Goal: Task Accomplishment & Management: Manage account settings

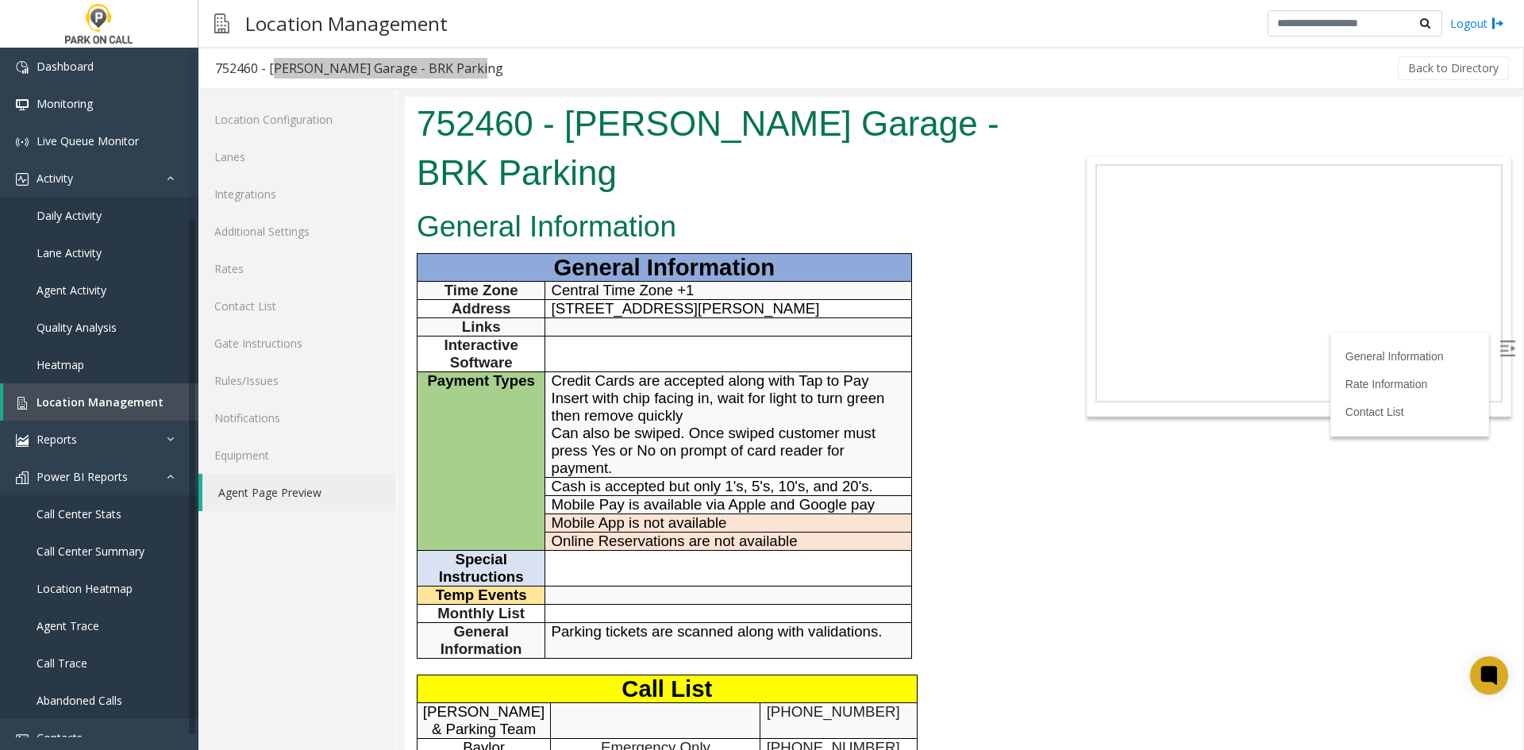
scroll to position [217, 0]
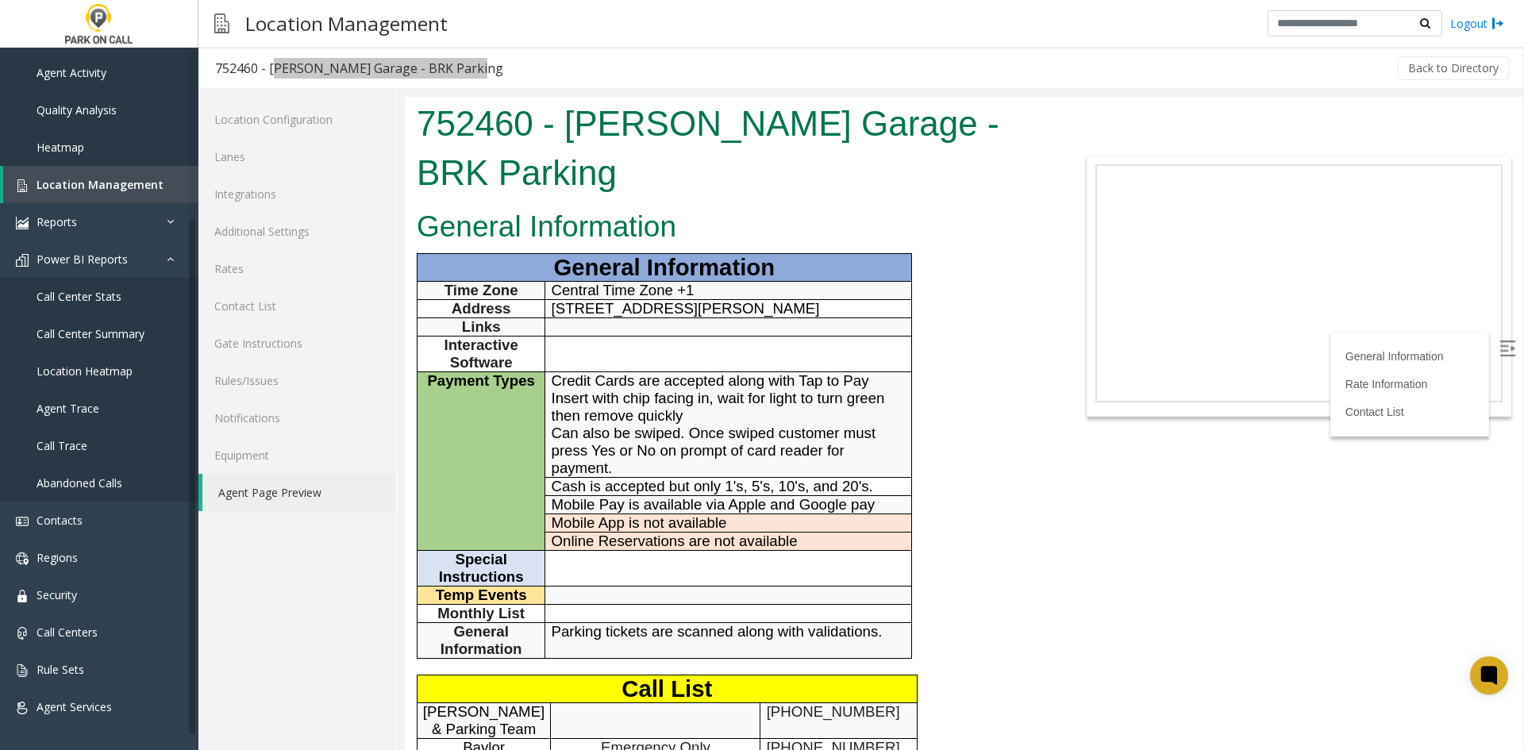
click at [542, 283] on tbody "General Information Time Zone Central Time Zone +1 Address [STREET_ADDRESS][PER…" at bounding box center [664, 456] width 494 height 405
click at [674, 421] on span "Credit Cards are accepted along with Tap to Pay Insert with chip facing in, wai…" at bounding box center [717, 424] width 333 height 104
click at [625, 286] on span "Central Time Zone +1" at bounding box center [622, 290] width 143 height 17
click at [435, 66] on div "752460 - [PERSON_NAME] Garage - BRK Parking" at bounding box center [359, 68] width 288 height 21
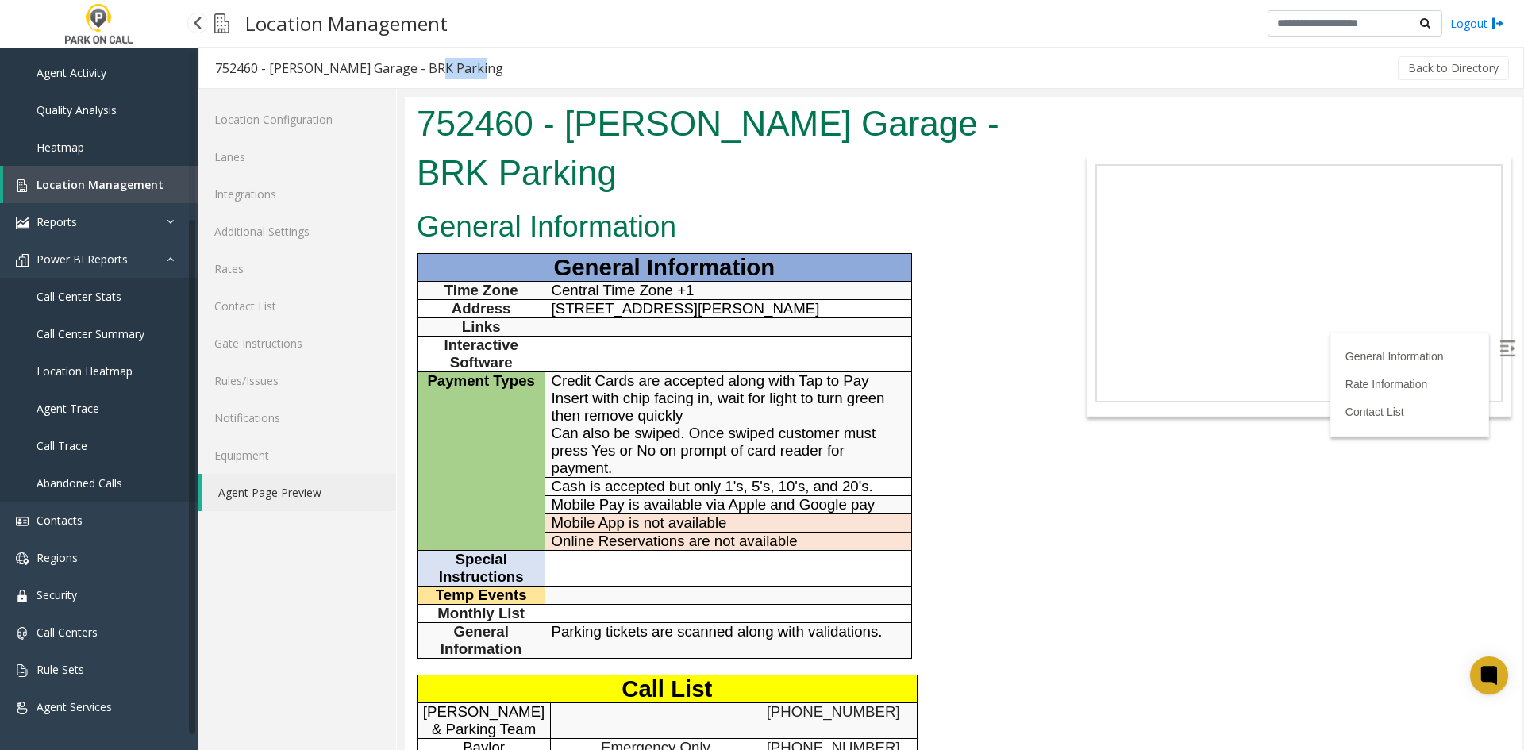
click at [117, 179] on span "Location Management" at bounding box center [100, 184] width 127 height 15
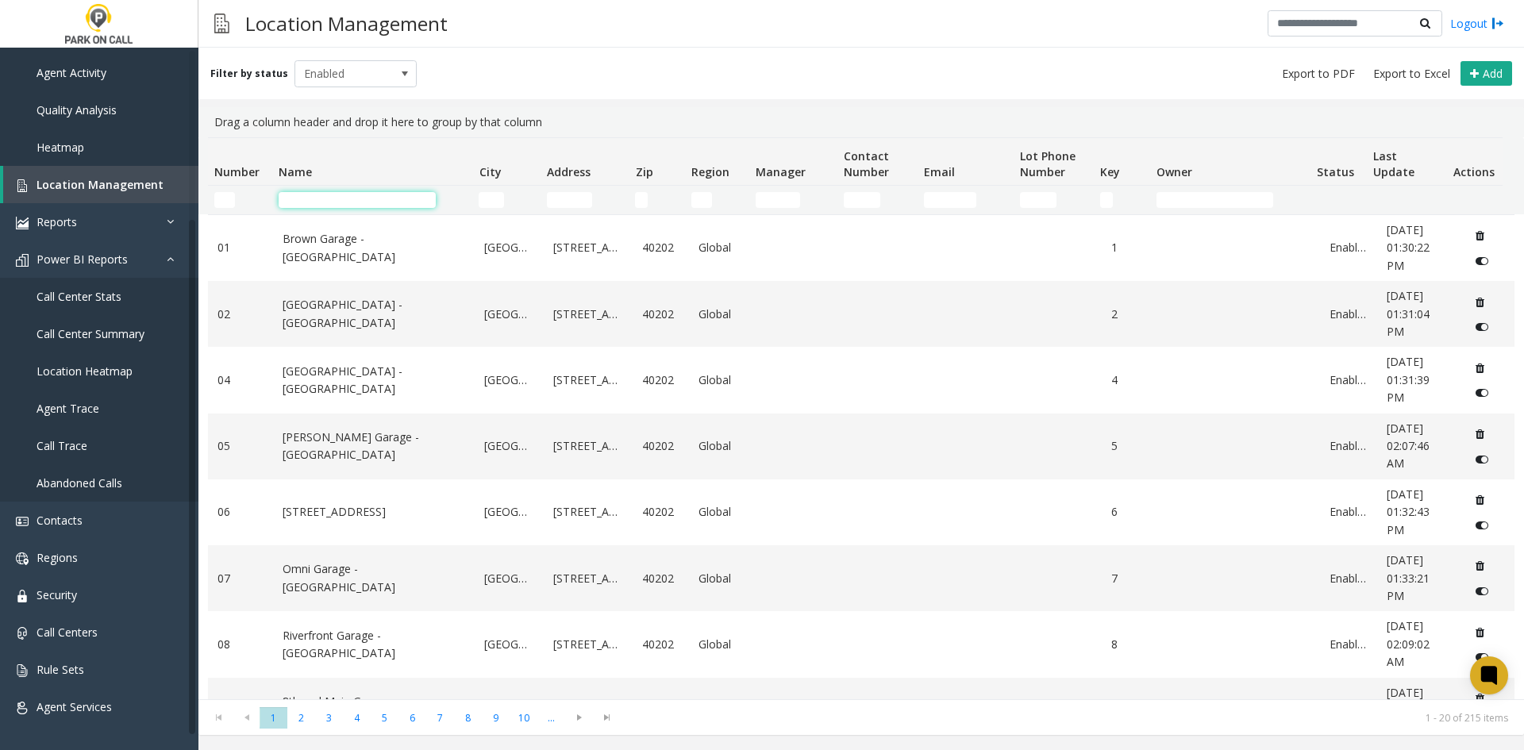
click at [317, 201] on input "Name Filter" at bounding box center [357, 200] width 157 height 16
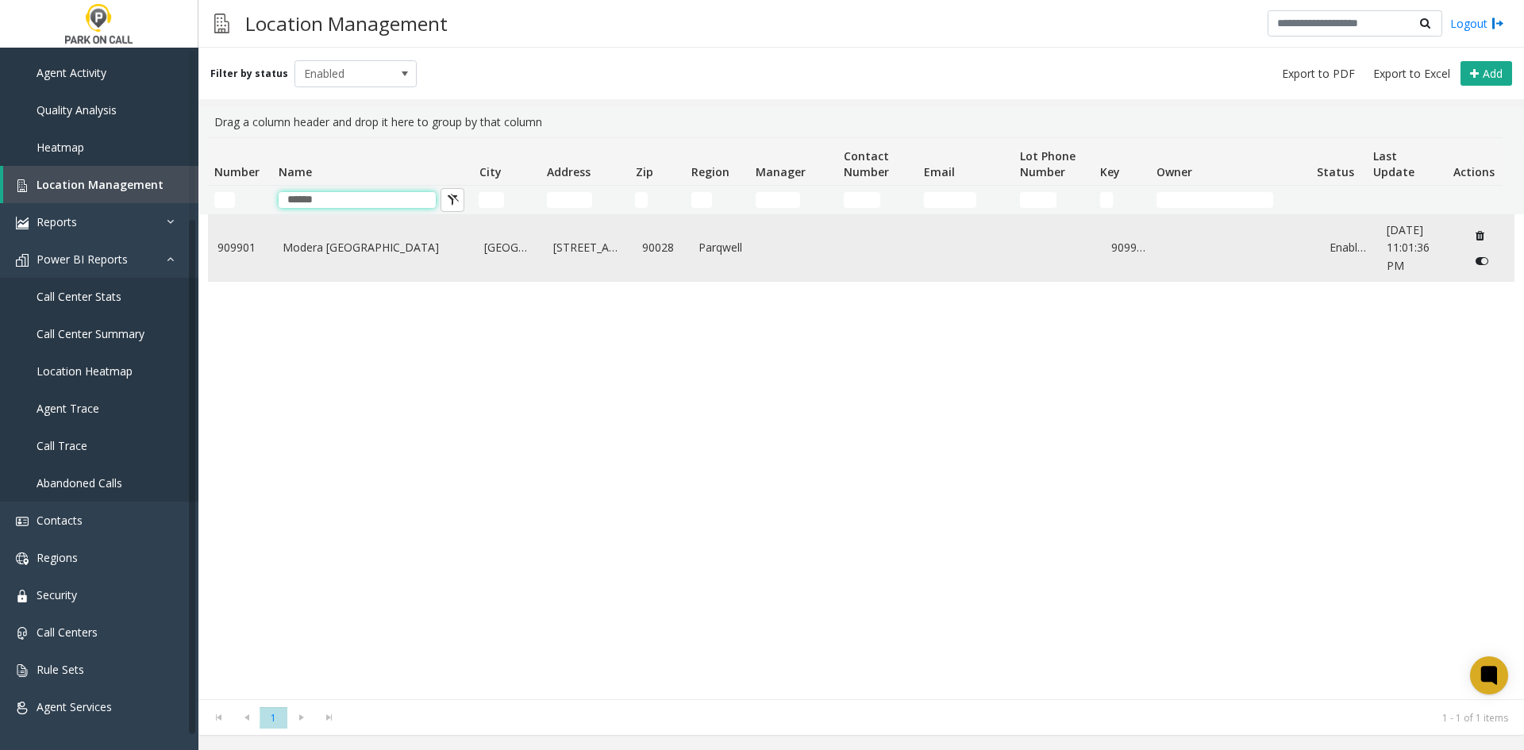
type input "******"
click at [298, 244] on link "Modera Hollywood - Parkwell" at bounding box center [373, 247] width 183 height 17
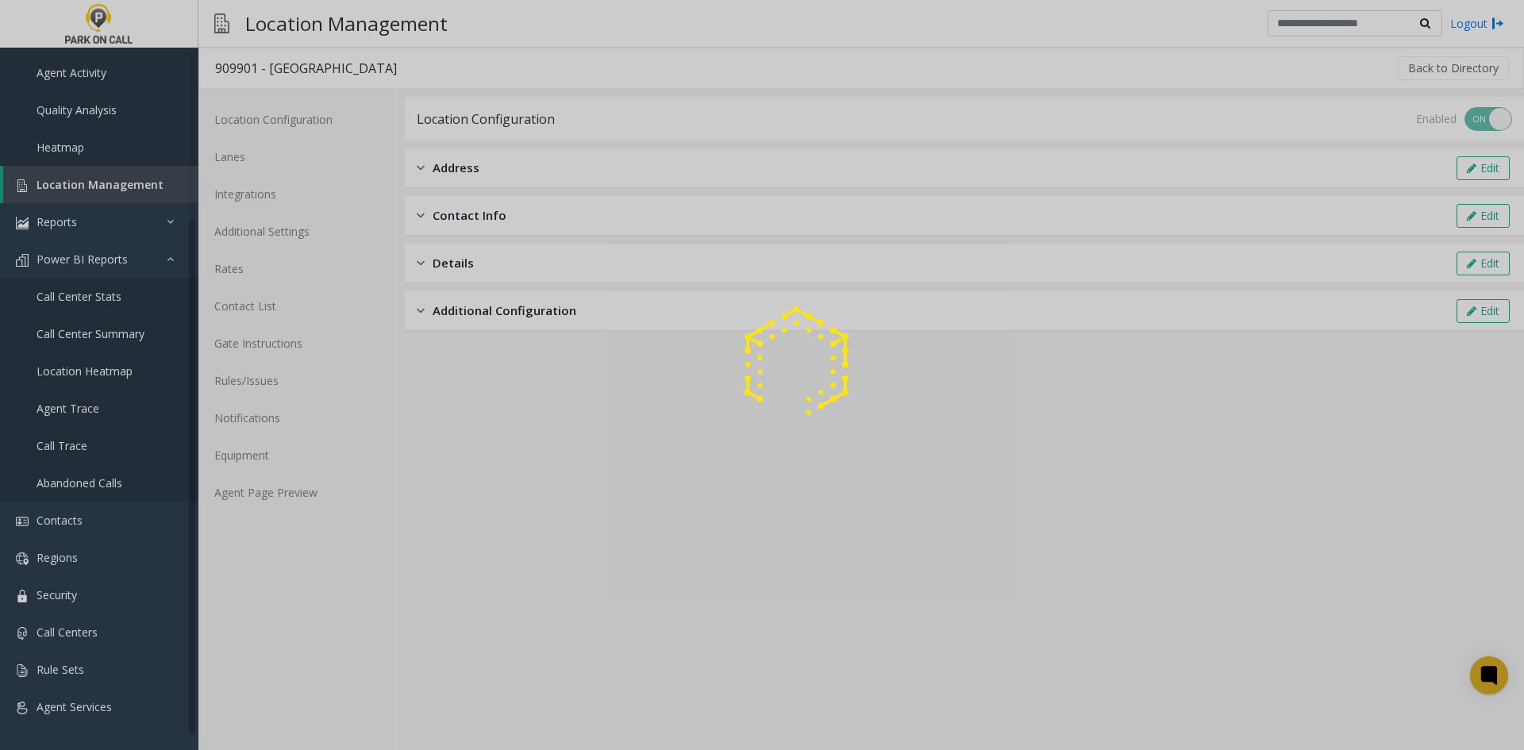
click at [271, 383] on div at bounding box center [762, 375] width 1524 height 750
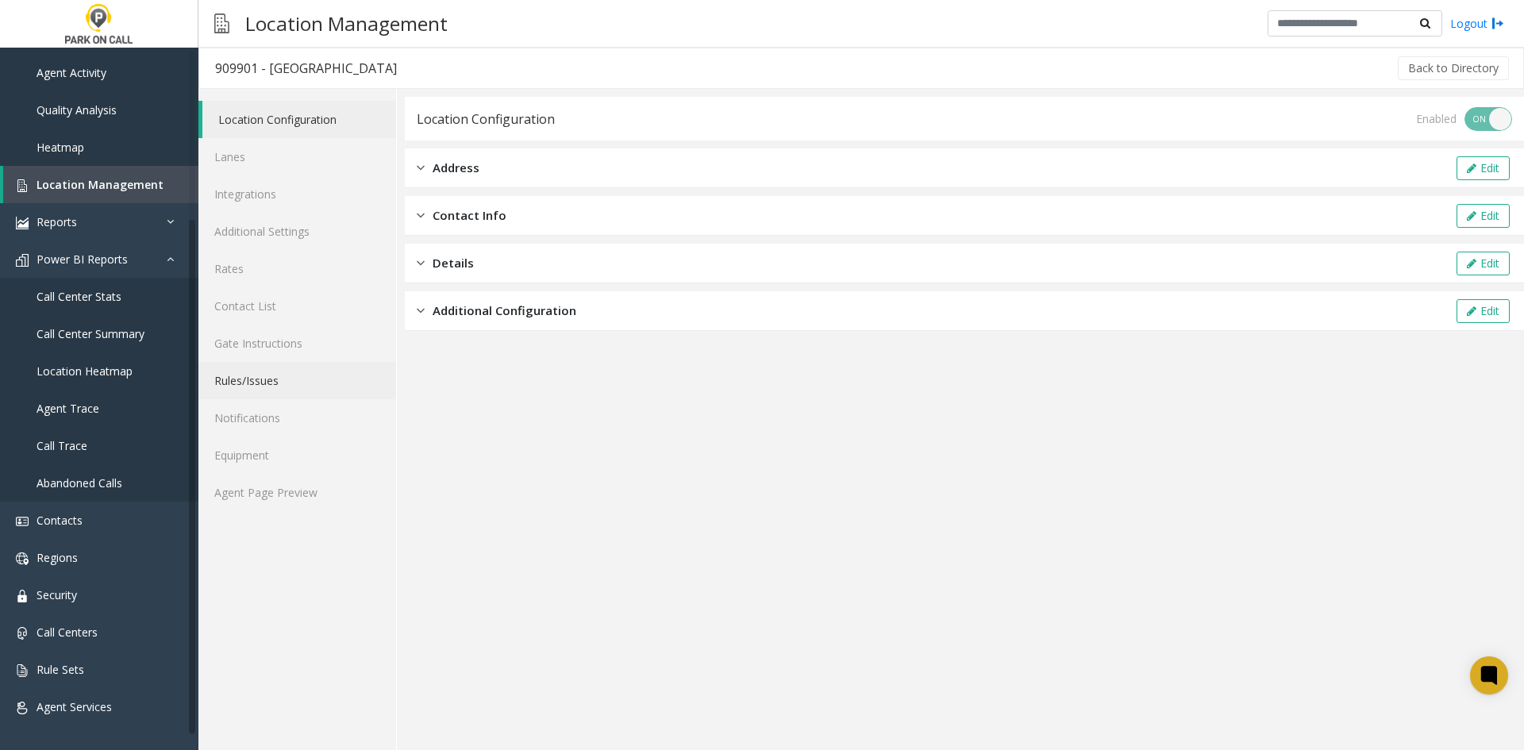
click at [271, 384] on link "Rules/Issues" at bounding box center [297, 380] width 198 height 37
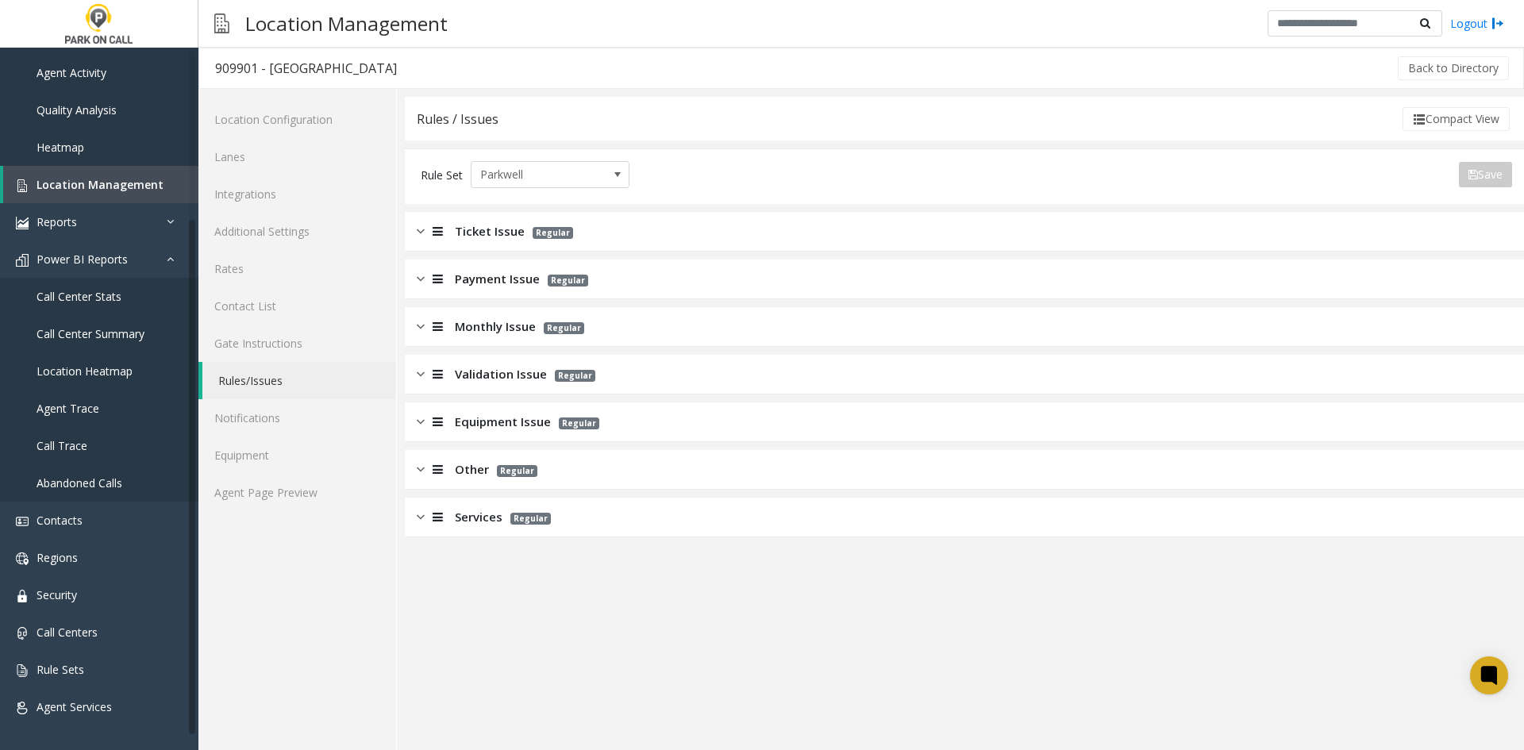
drag, startPoint x: 452, startPoint y: 379, endPoint x: 530, endPoint y: 361, distance: 79.9
click at [452, 380] on div "Validation Issue Regular" at bounding box center [506, 374] width 179 height 18
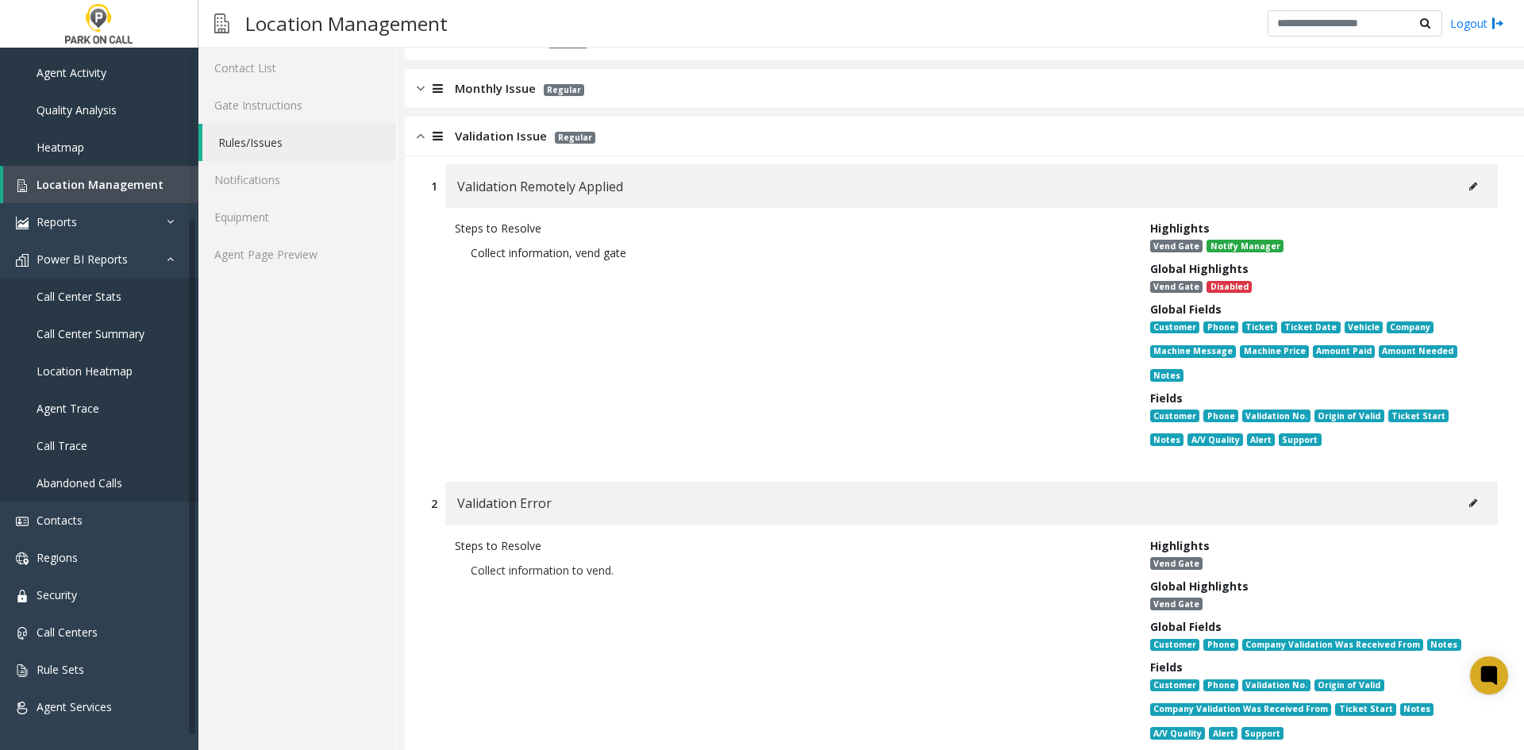
scroll to position [317, 0]
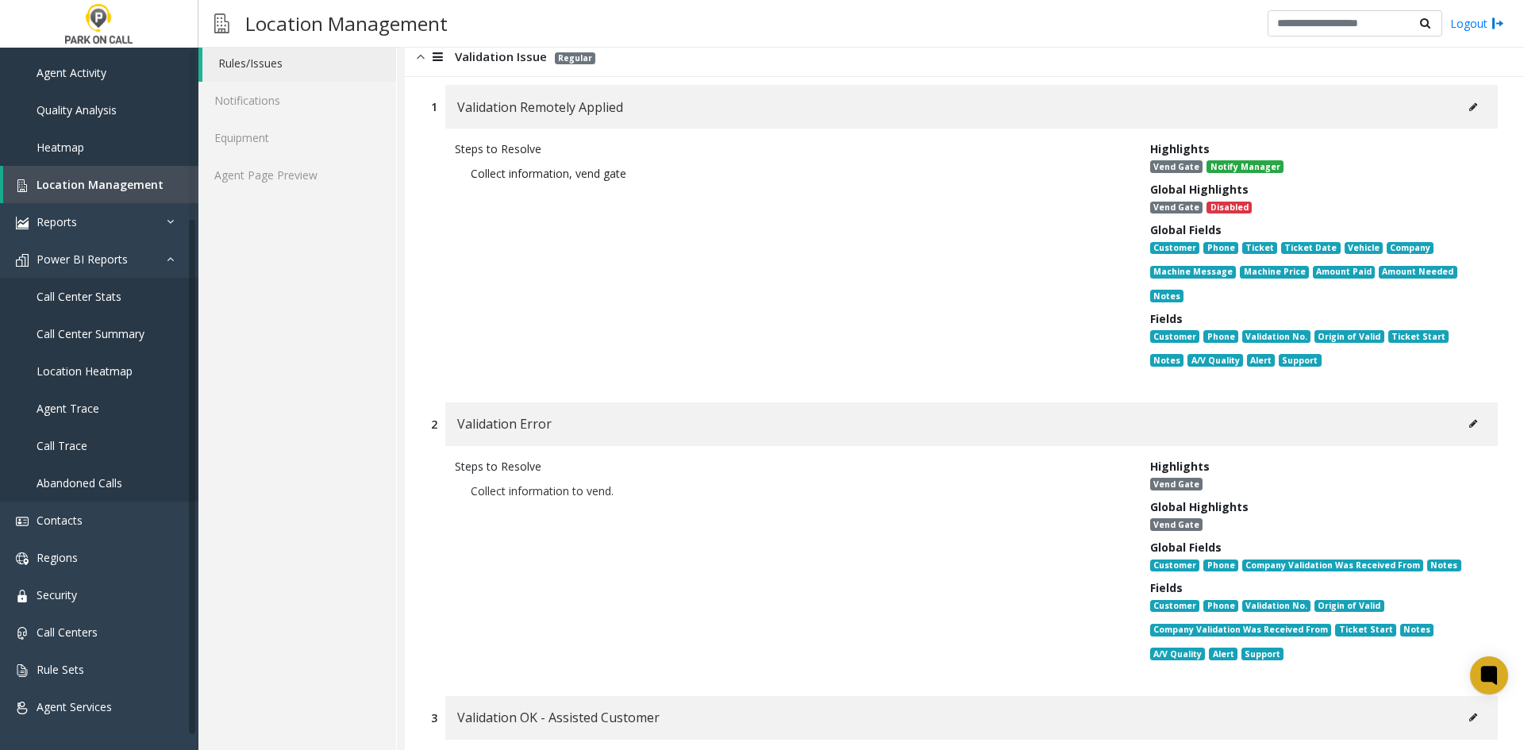
click at [1477, 421] on div "Validation Error" at bounding box center [971, 424] width 1052 height 44
click at [1474, 423] on div "Validation Error" at bounding box center [971, 424] width 1052 height 44
click at [1464, 431] on button at bounding box center [1472, 424] width 25 height 24
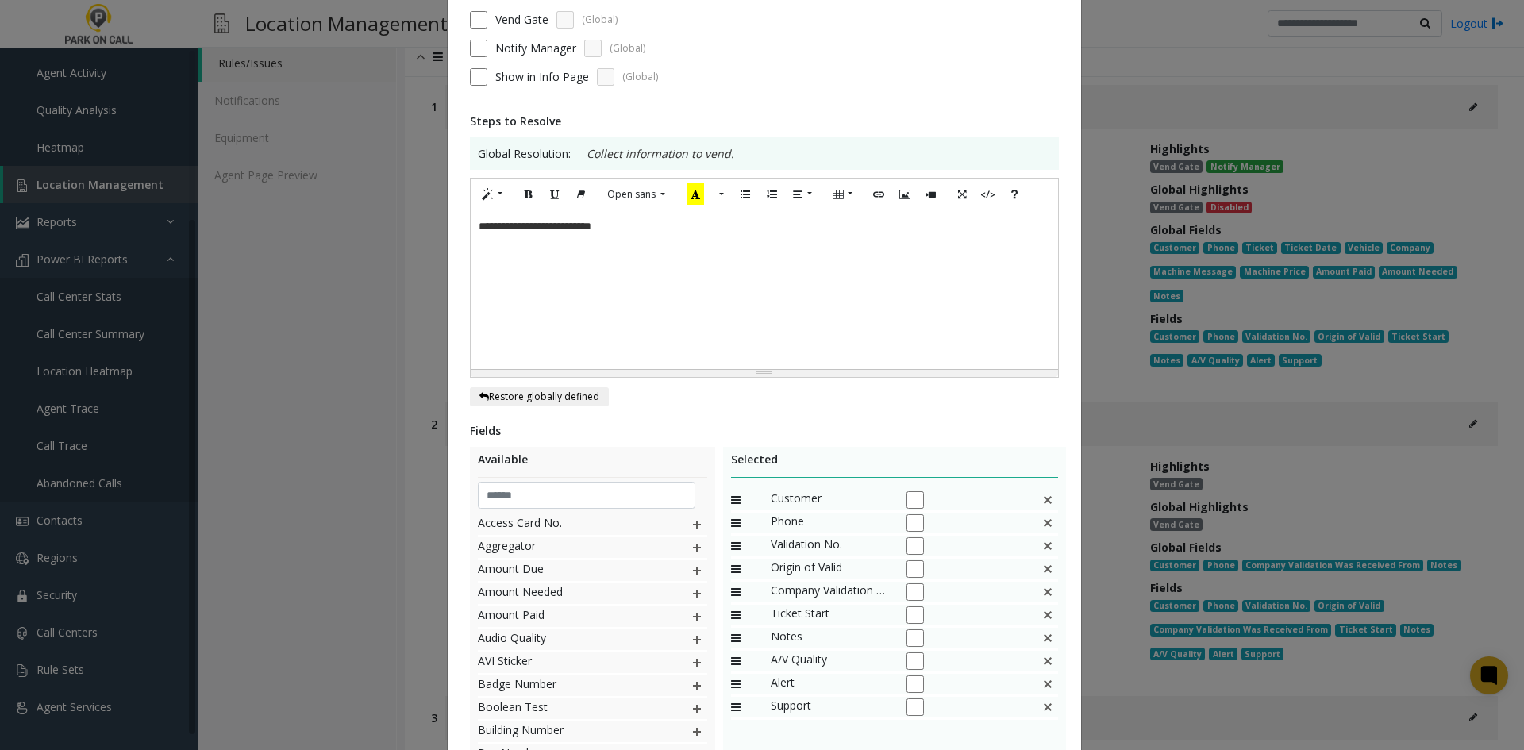
scroll to position [293, 0]
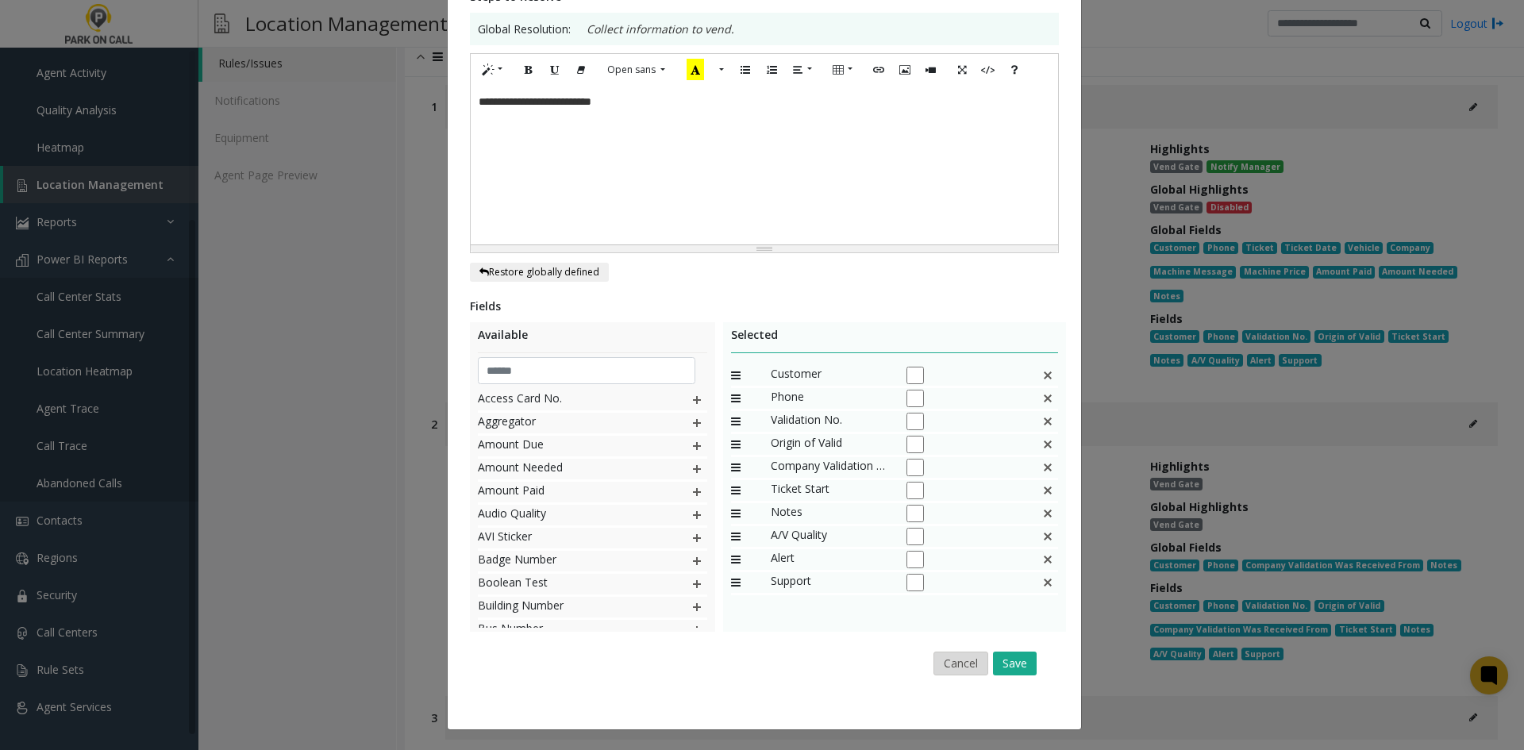
click at [949, 669] on button "Cancel" at bounding box center [960, 663] width 55 height 24
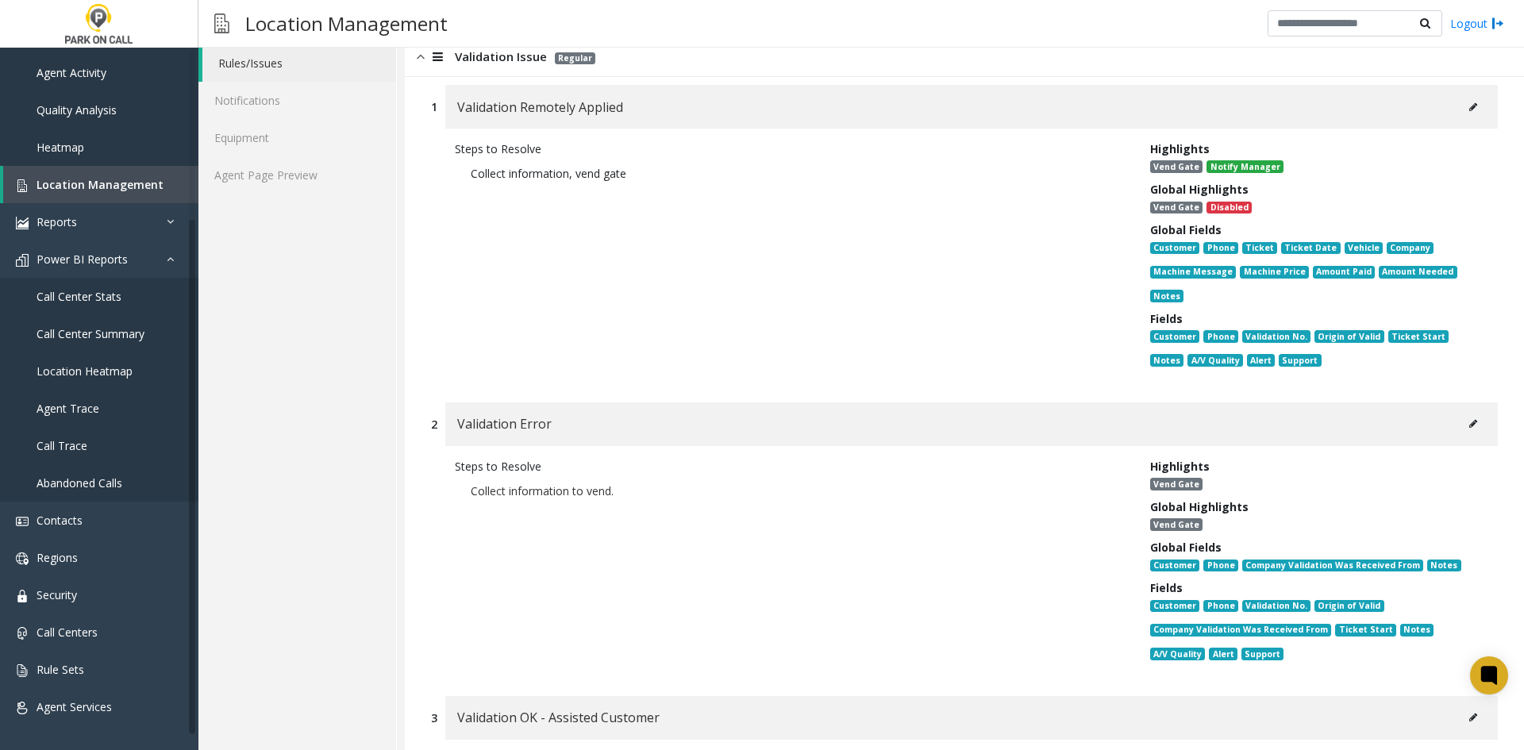
click at [609, 615] on div "Steps to Resolve Collect information to vend." at bounding box center [790, 563] width 695 height 210
click at [90, 190] on span "Location Management" at bounding box center [100, 184] width 127 height 15
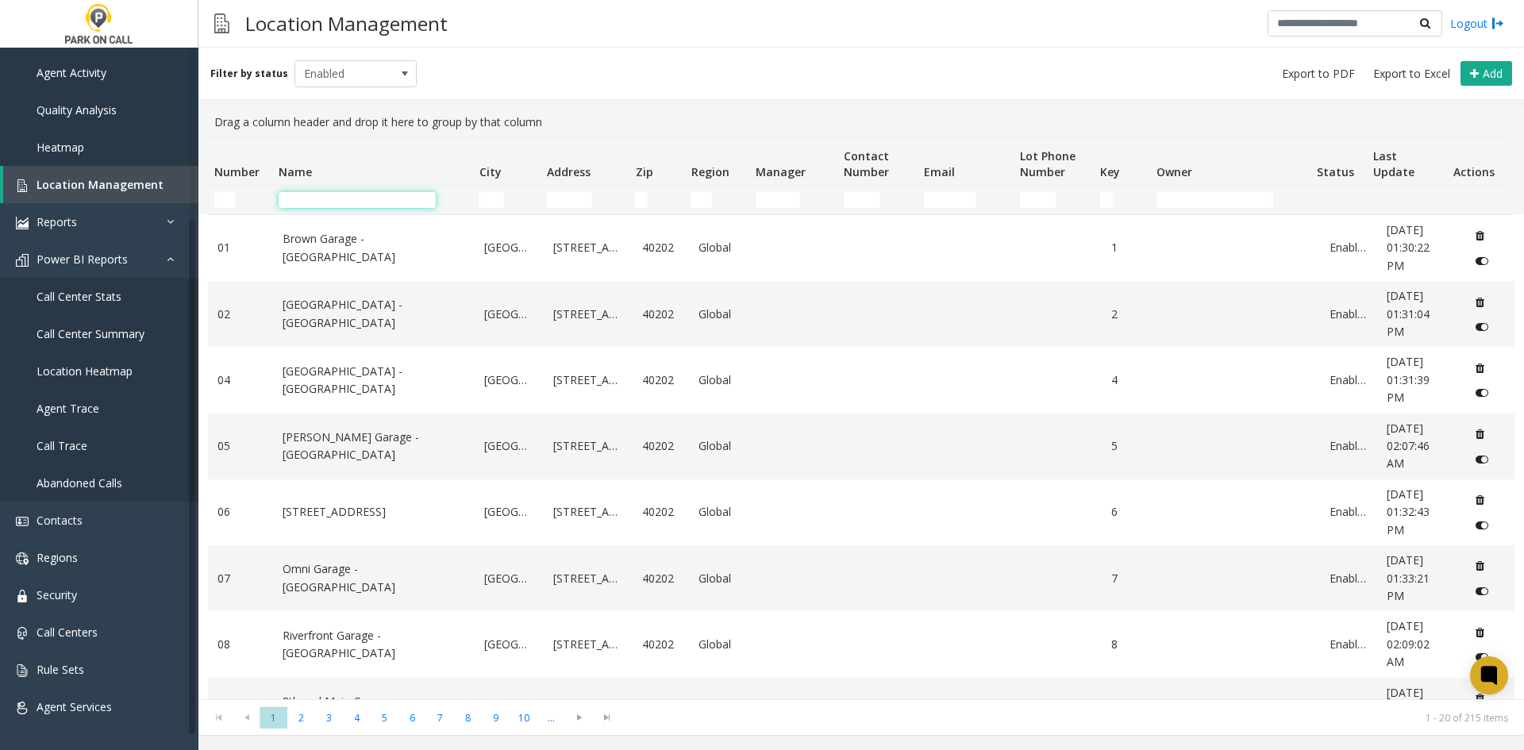
click at [348, 198] on input "Name Filter" at bounding box center [357, 200] width 157 height 16
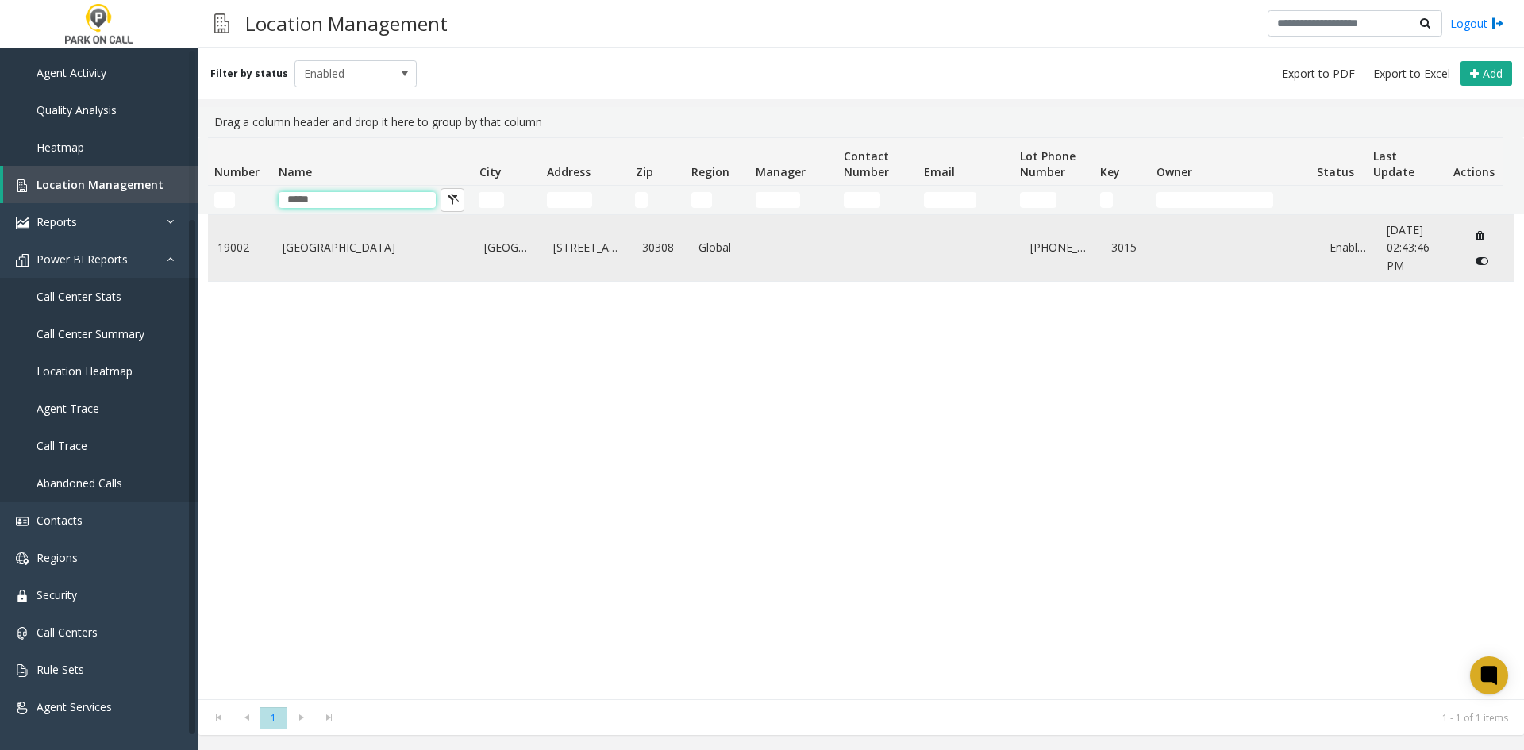
type input "*****"
click at [312, 246] on link "Spire - Park Place Parking" at bounding box center [373, 247] width 183 height 17
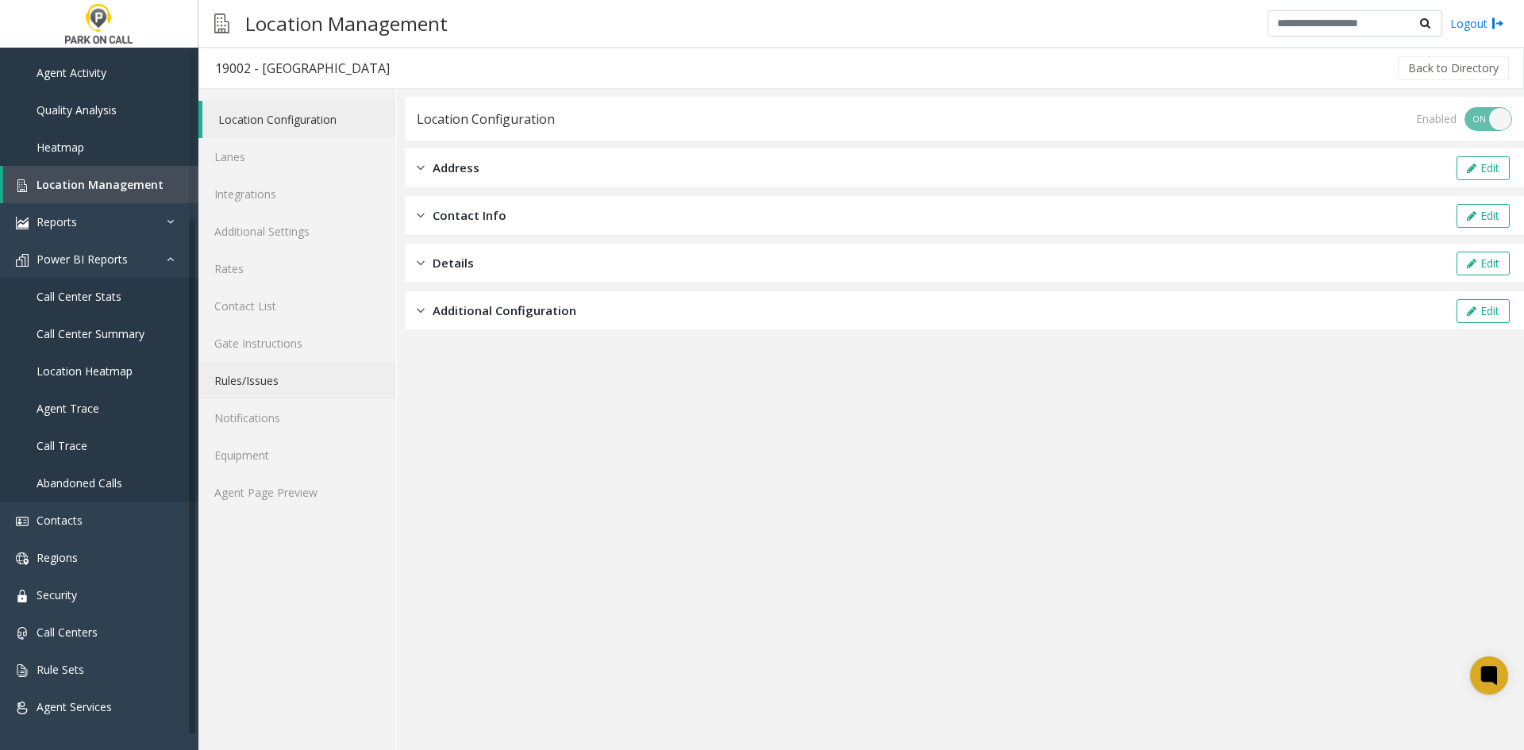
click at [245, 377] on link "Rules/Issues" at bounding box center [297, 380] width 198 height 37
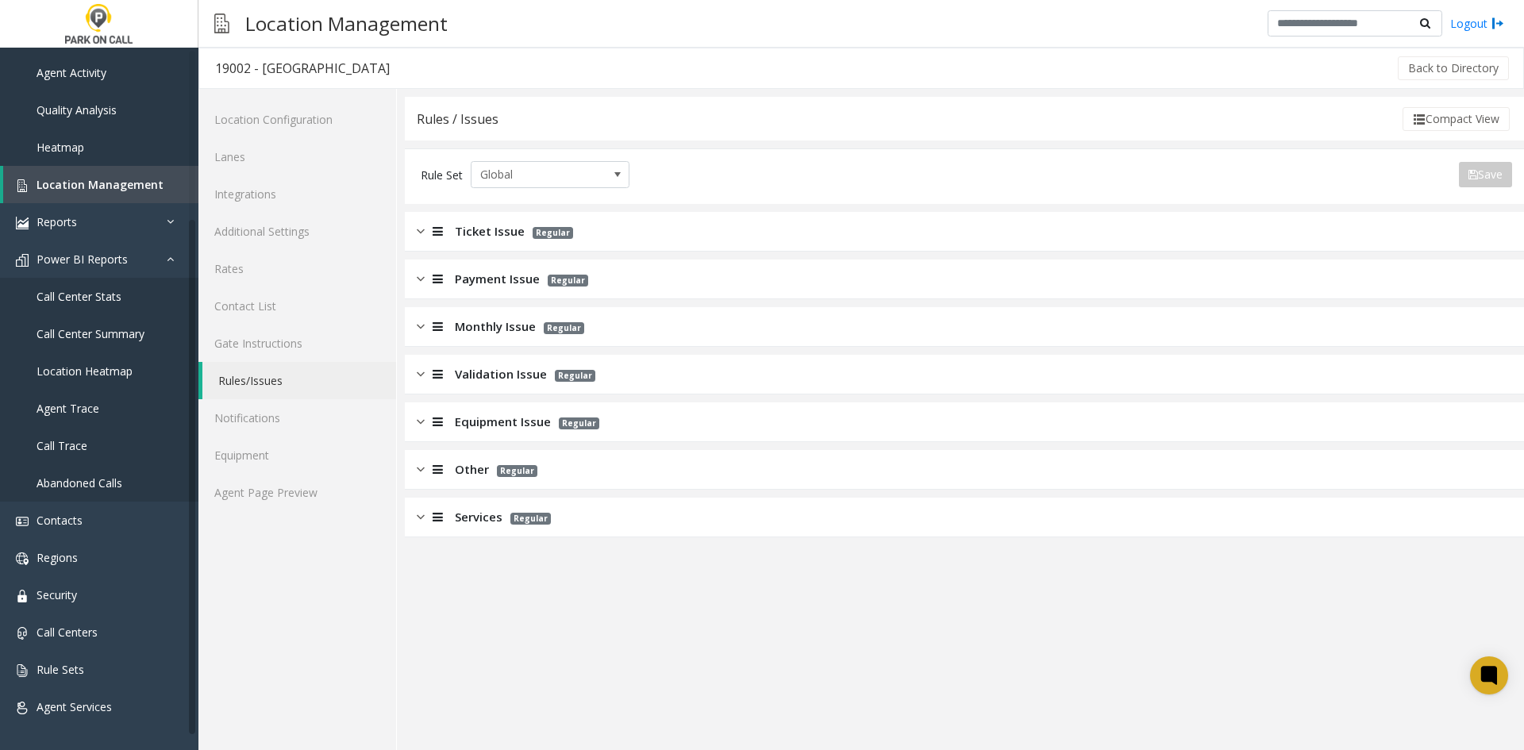
click at [456, 259] on app-rules-listview "Ticket Issue Regular Payment Issue Regular Monthly Issue Regular Validation Iss…" at bounding box center [964, 374] width 1119 height 325
click at [458, 283] on span "Payment Issue" at bounding box center [497, 279] width 85 height 18
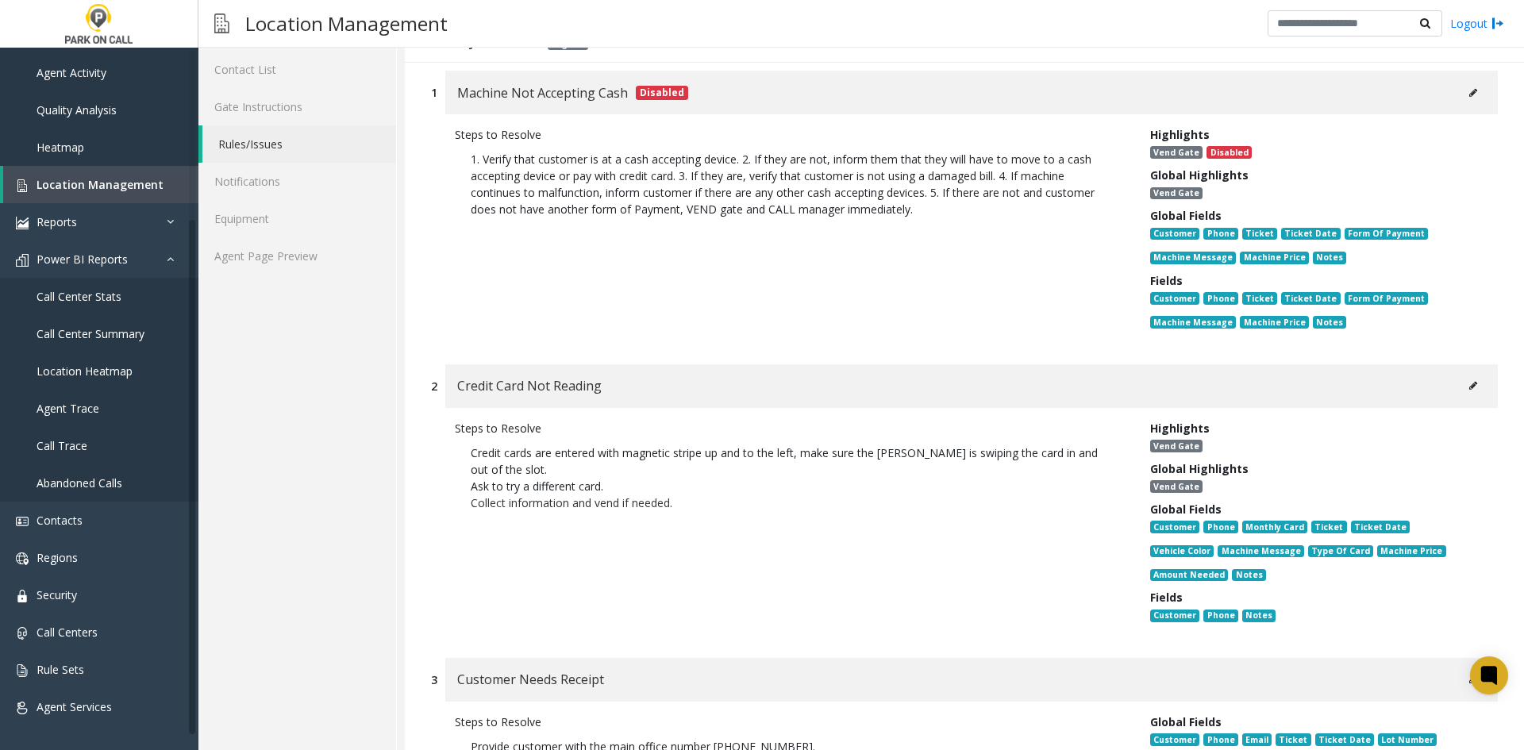
scroll to position [238, 0]
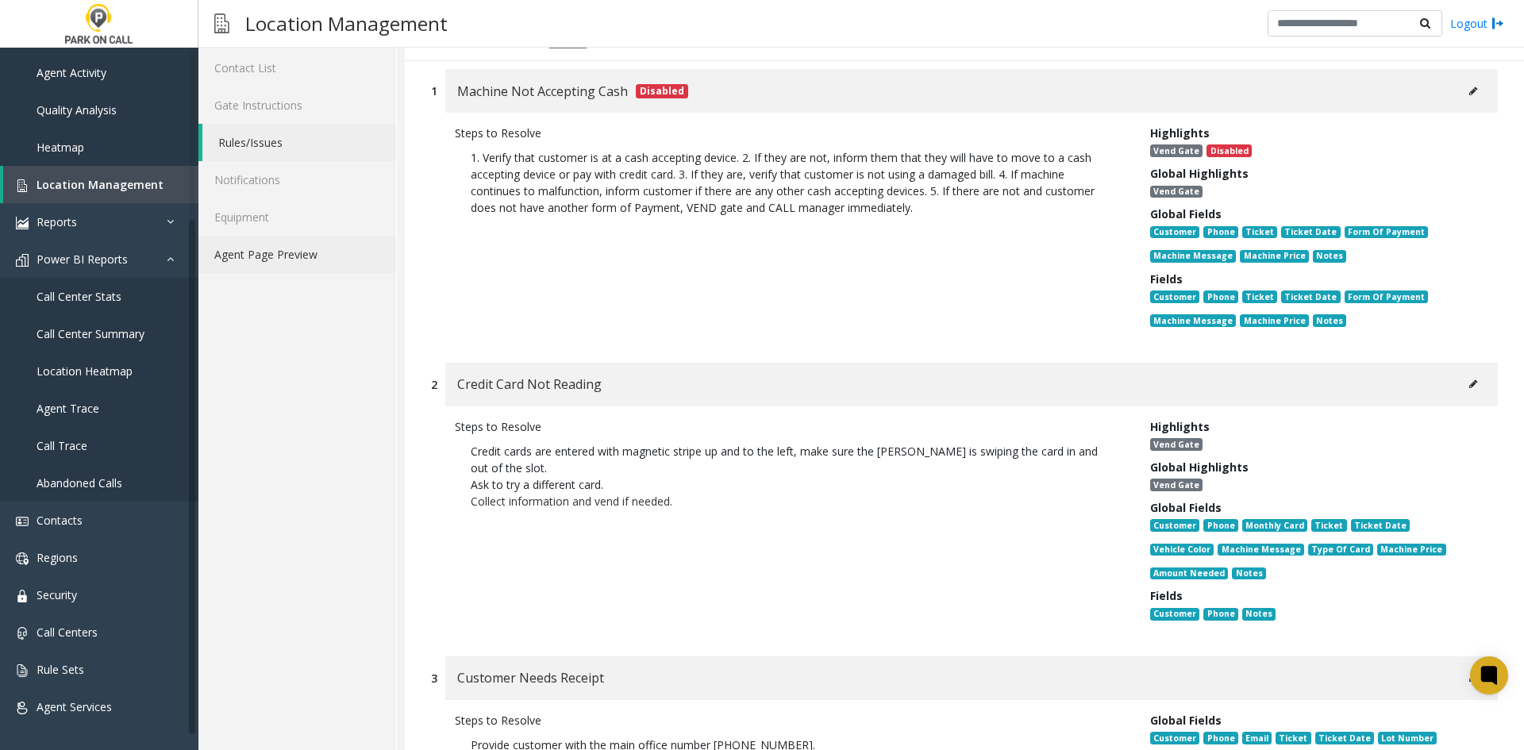
click at [322, 268] on link "Agent Page Preview" at bounding box center [297, 254] width 198 height 37
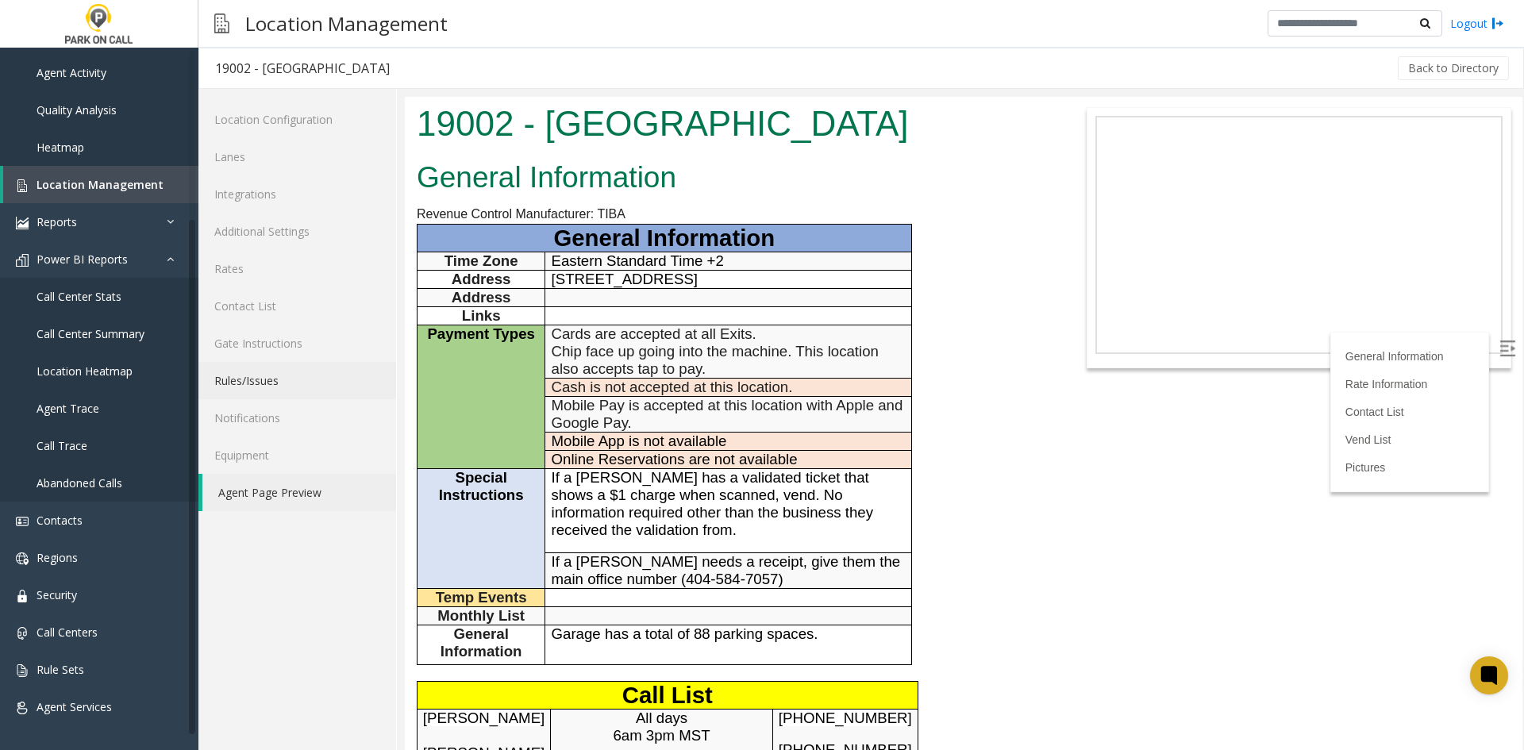
click at [274, 374] on link "Rules/Issues" at bounding box center [297, 380] width 198 height 37
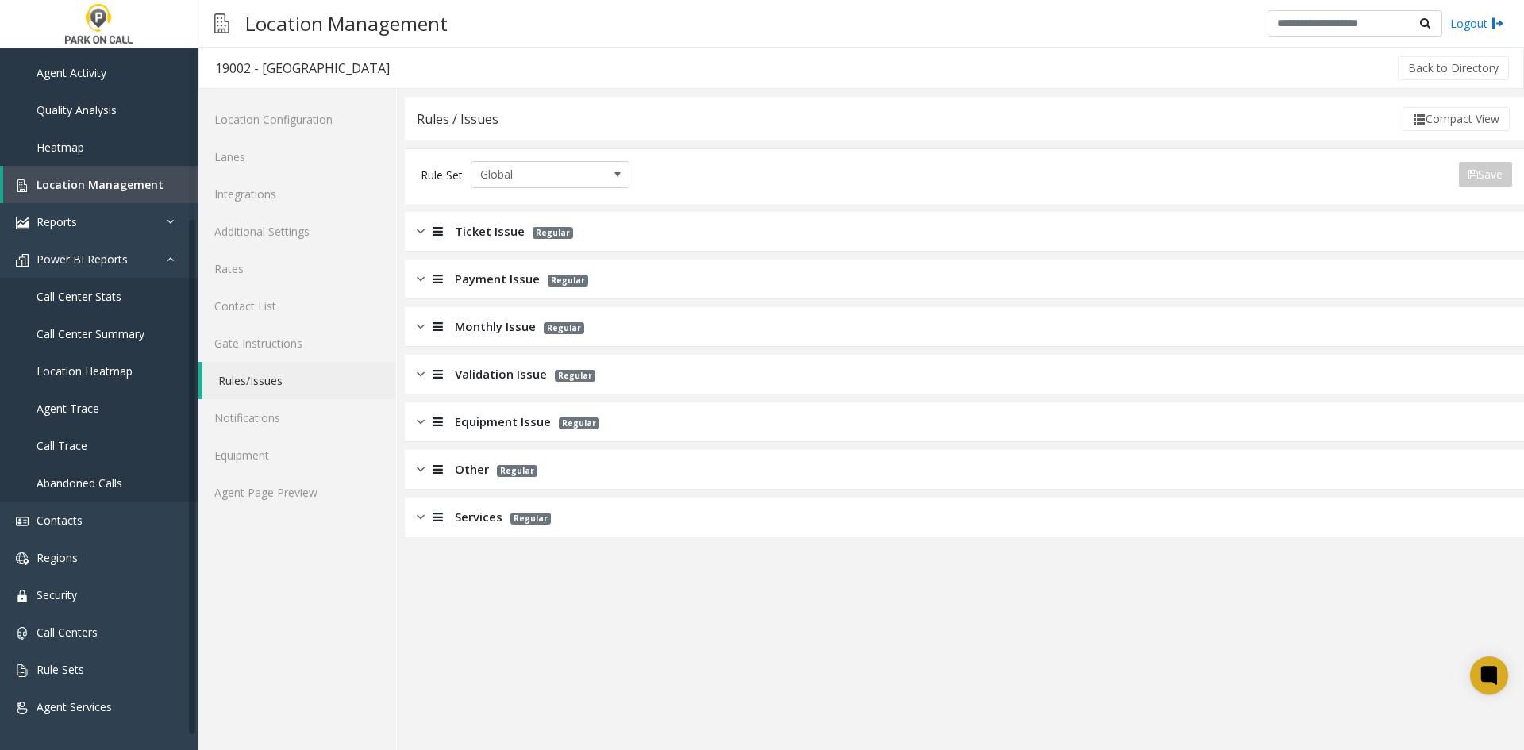
click at [469, 269] on div "Payment Issue Regular" at bounding box center [964, 279] width 1119 height 40
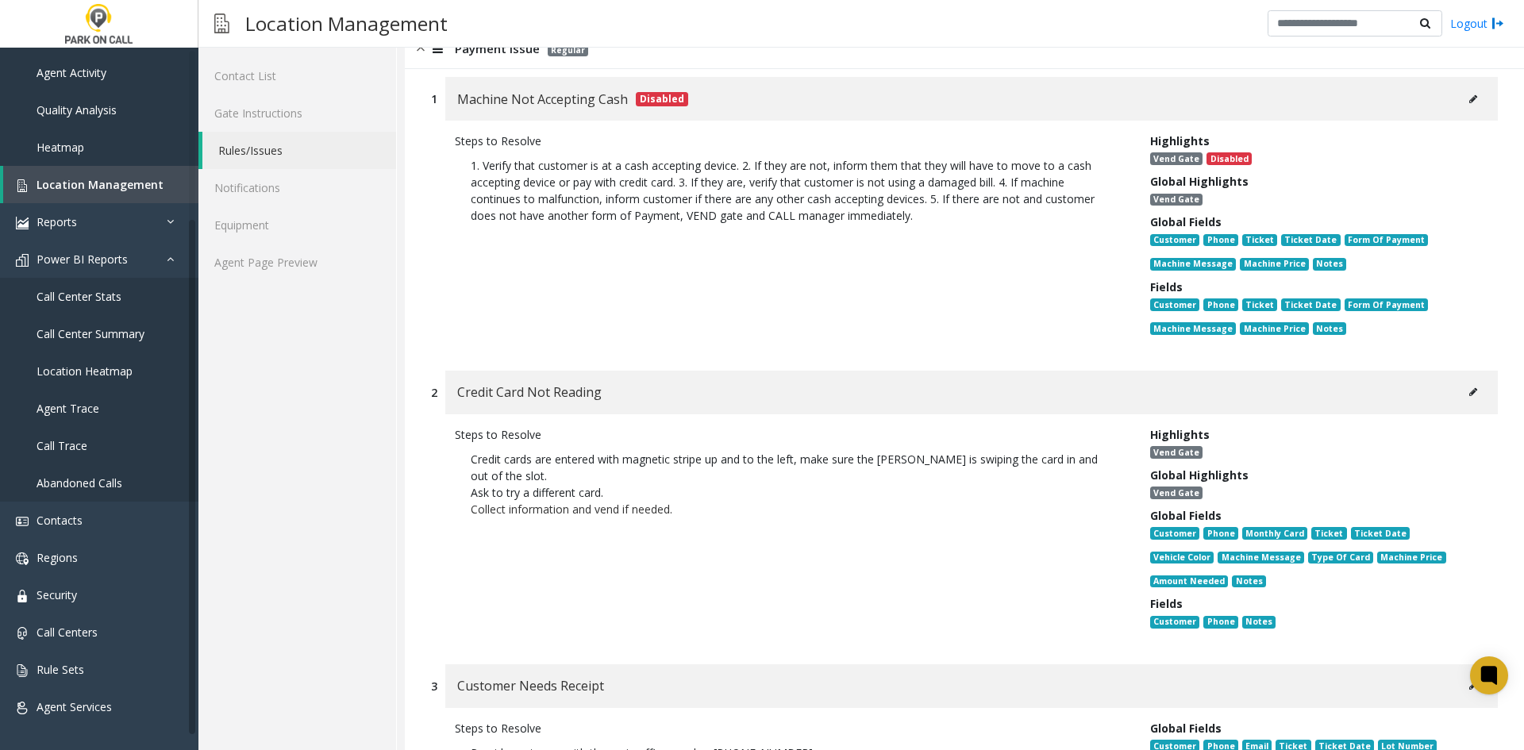
scroll to position [238, 0]
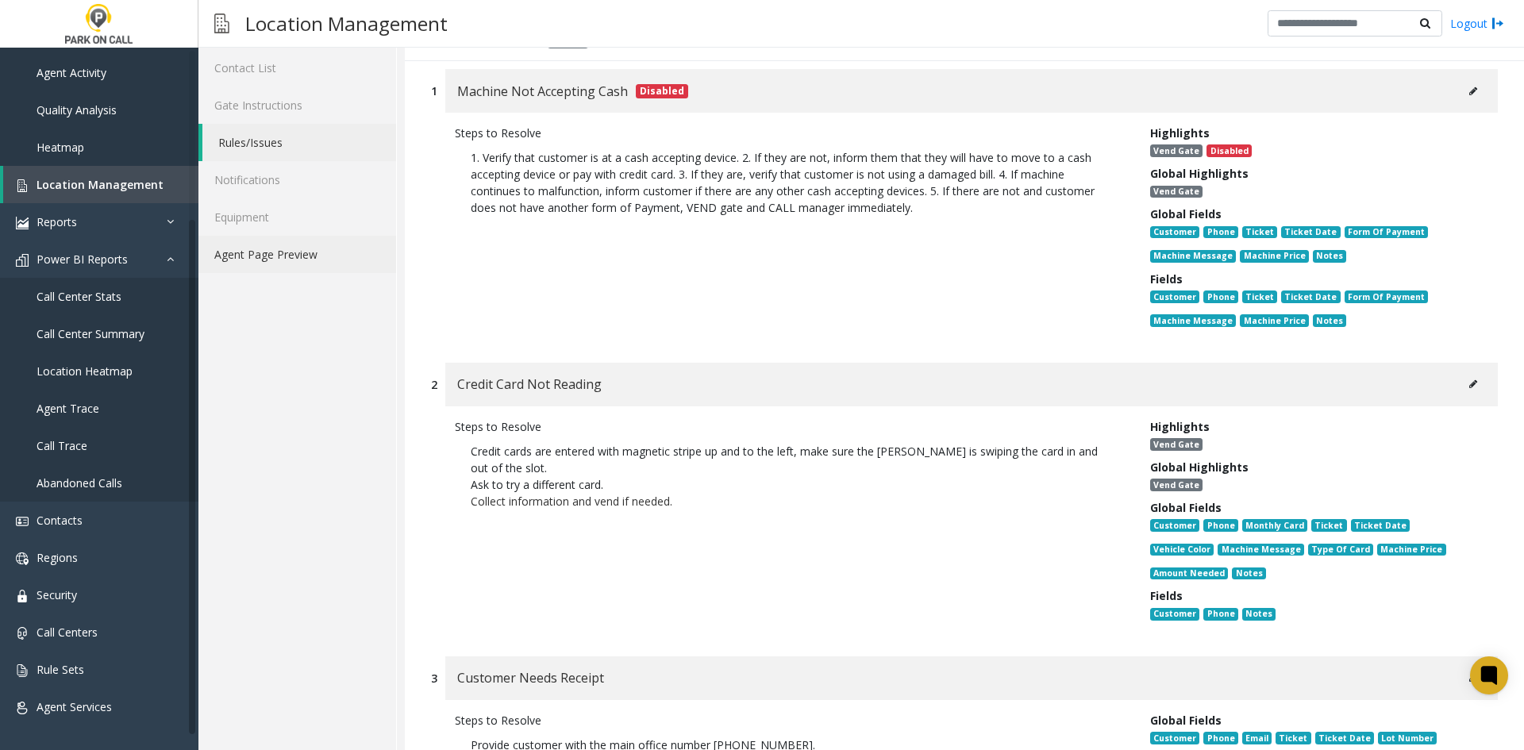
click at [344, 263] on link "Agent Page Preview" at bounding box center [297, 254] width 198 height 37
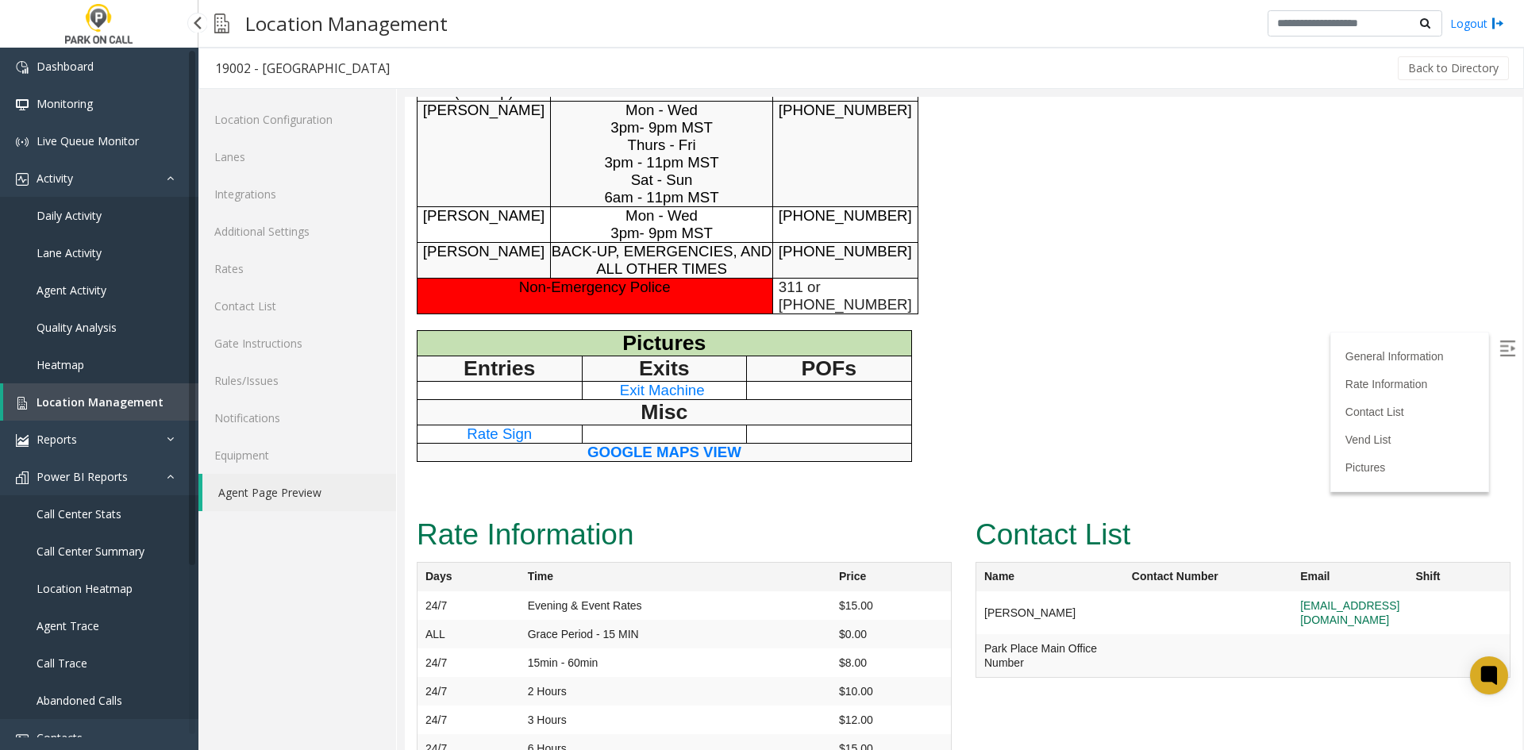
click at [105, 209] on link "Daily Activity" at bounding box center [99, 215] width 198 height 37
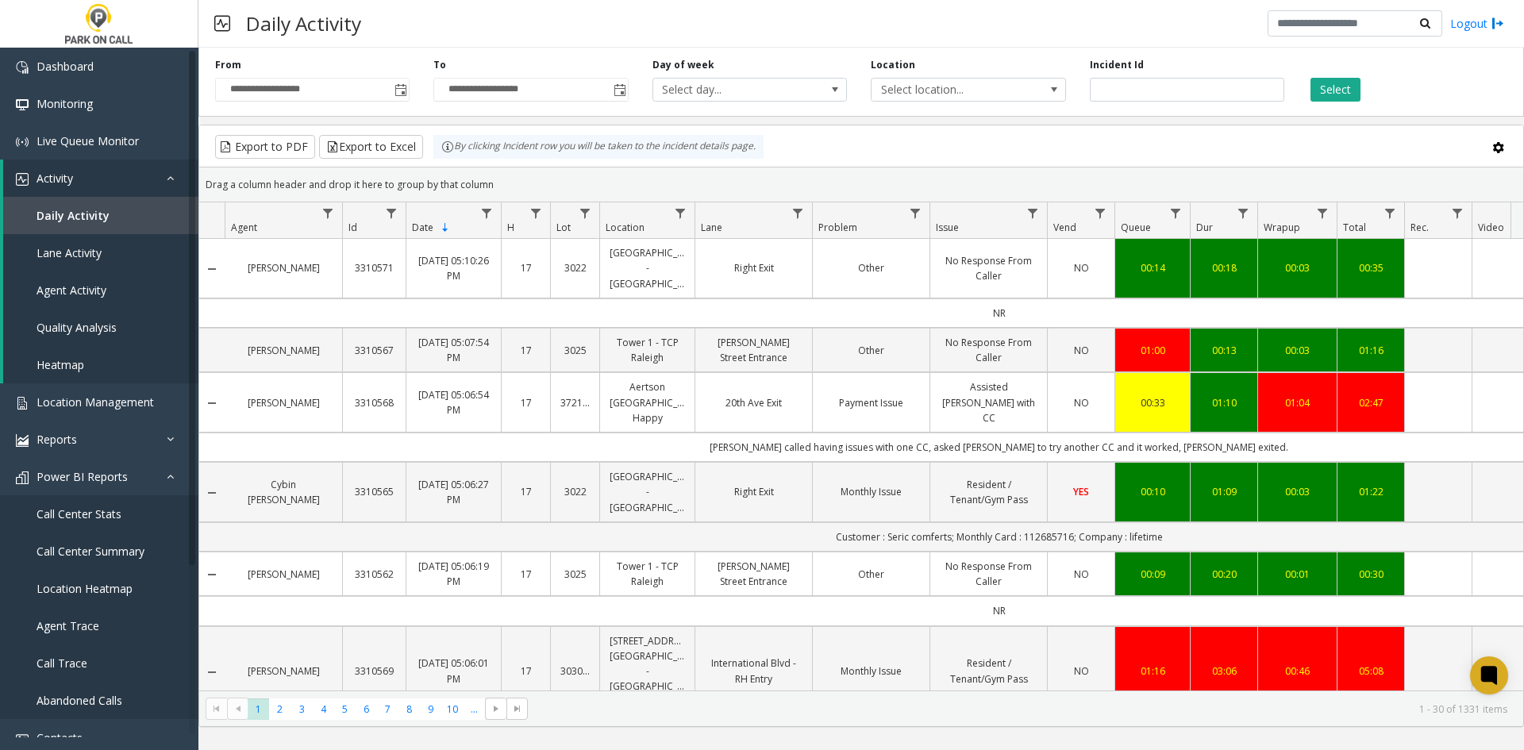
click at [1151, 102] on div "**********" at bounding box center [860, 78] width 1325 height 75
click at [1147, 99] on input "number" at bounding box center [1187, 90] width 194 height 24
paste input "*******"
type input "*******"
click at [1305, 86] on div "Select" at bounding box center [1405, 80] width 218 height 44
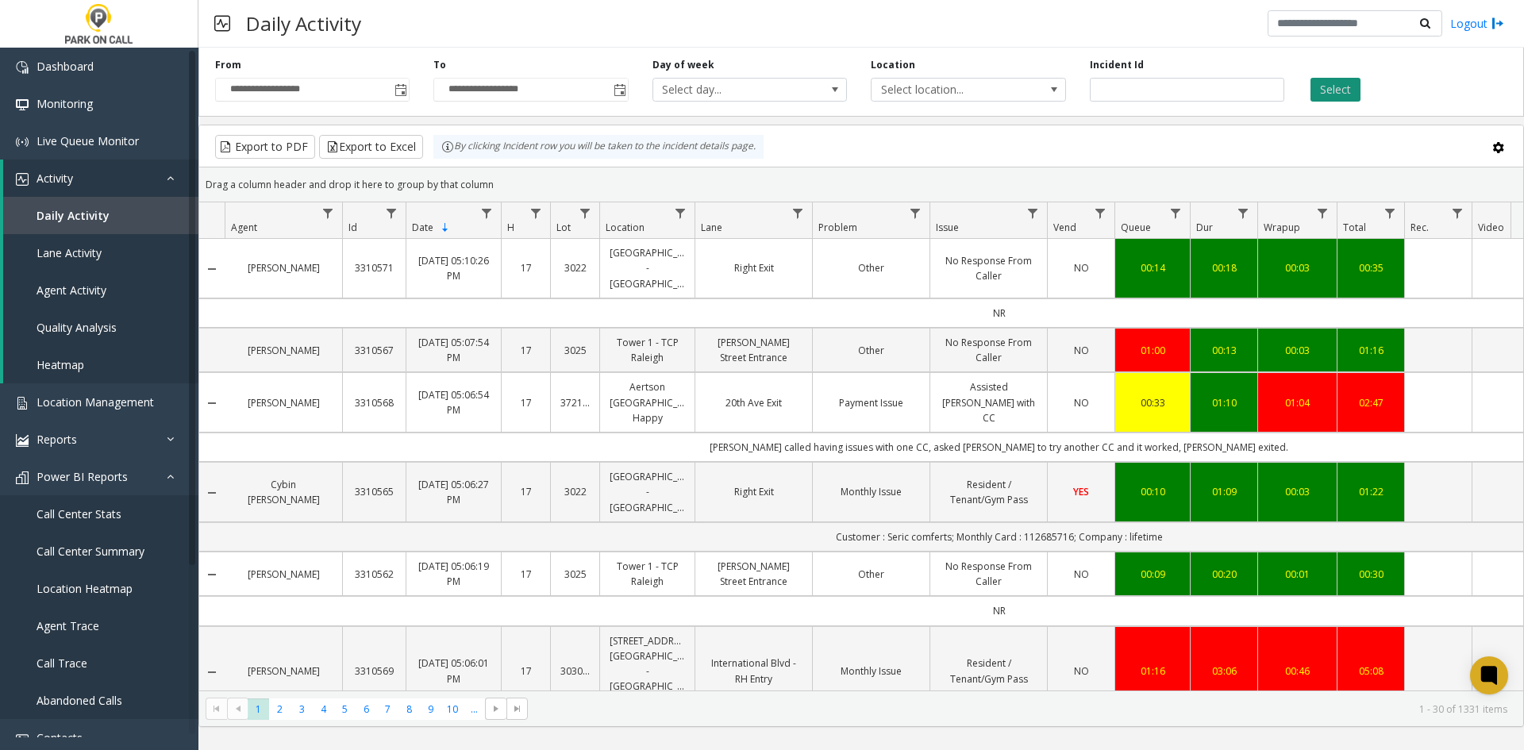
click at [1357, 92] on button "Select" at bounding box center [1335, 90] width 50 height 24
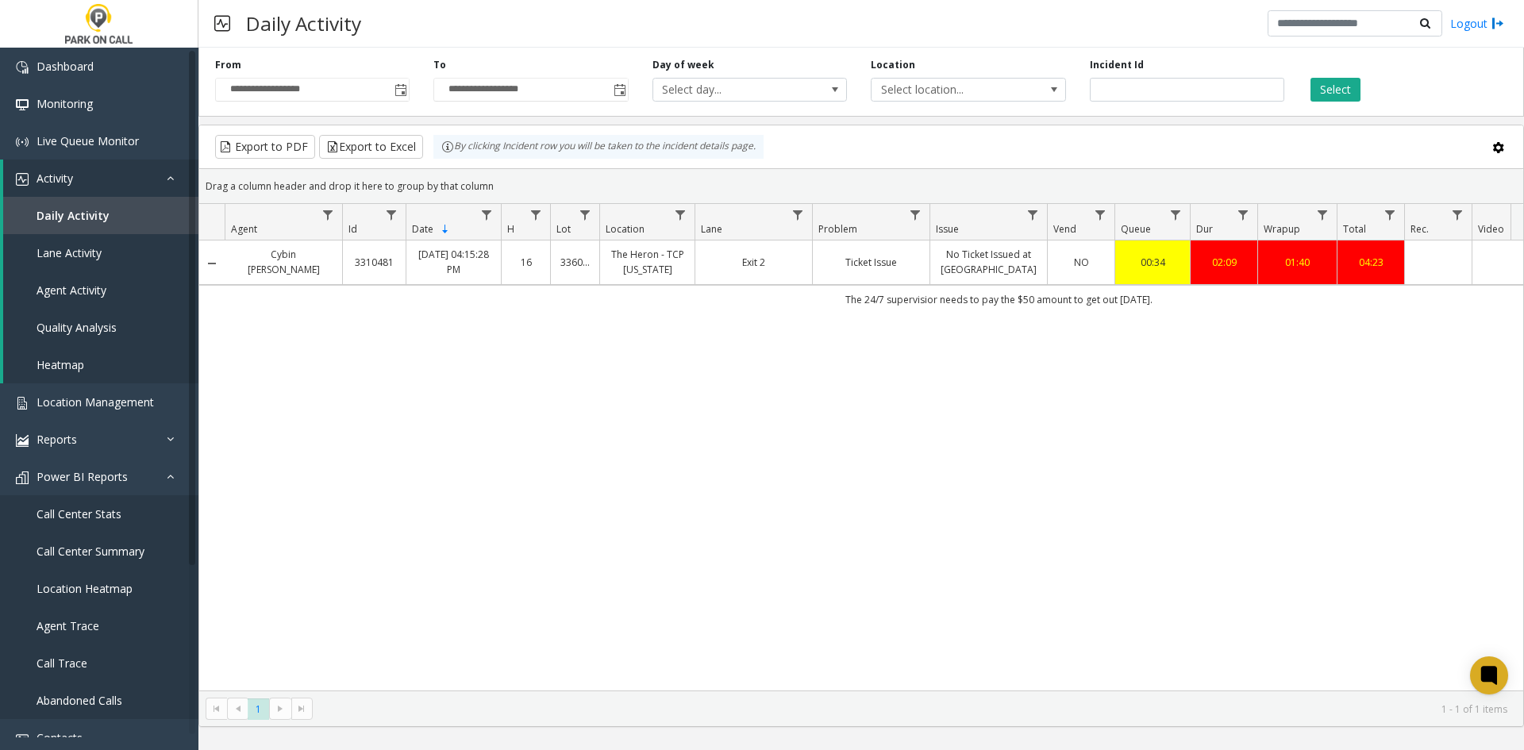
click at [459, 263] on link "Sep 23, 2025 04:15:28 PM" at bounding box center [453, 262] width 75 height 30
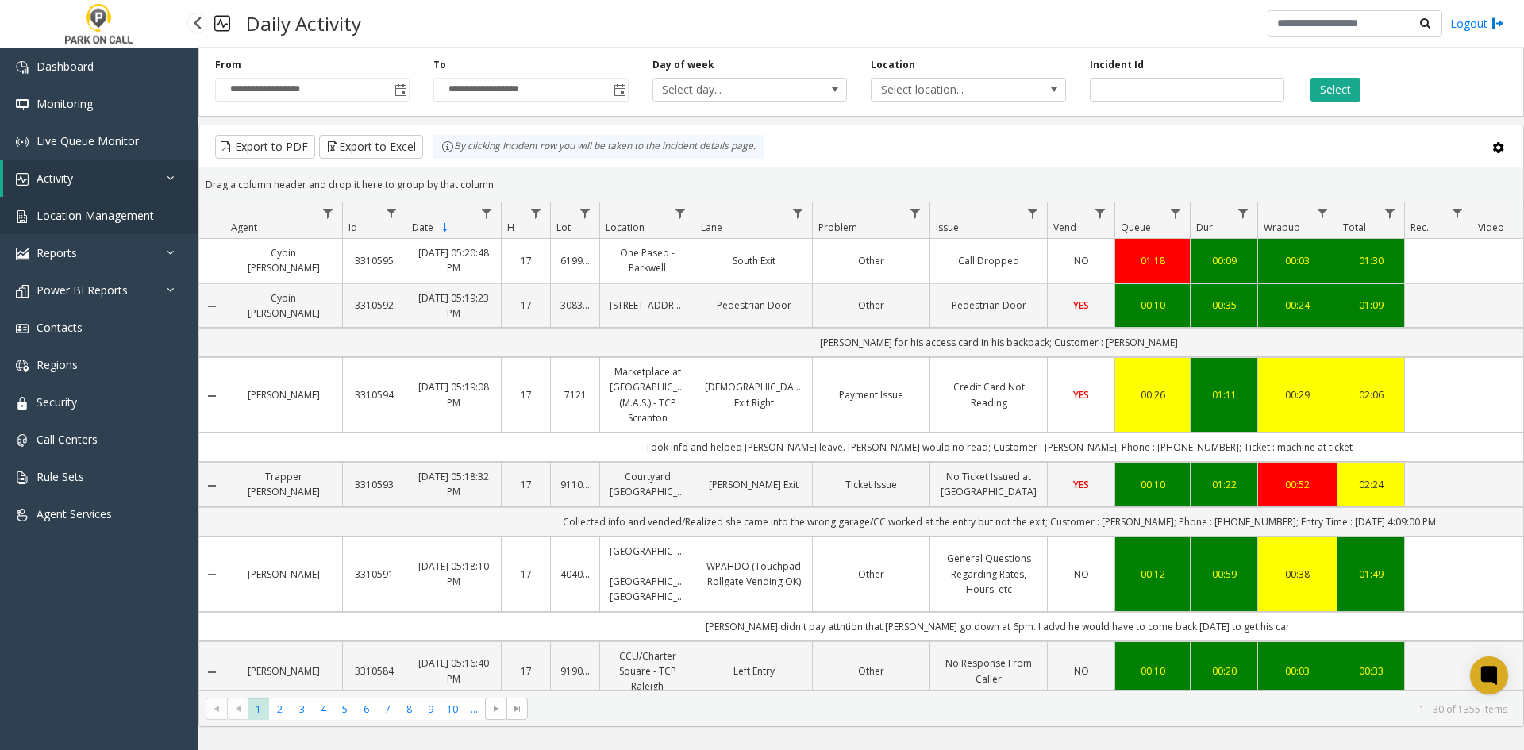
drag, startPoint x: 0, startPoint y: 0, endPoint x: 95, endPoint y: 213, distance: 233.7
click at [95, 213] on span "Location Management" at bounding box center [95, 215] width 117 height 15
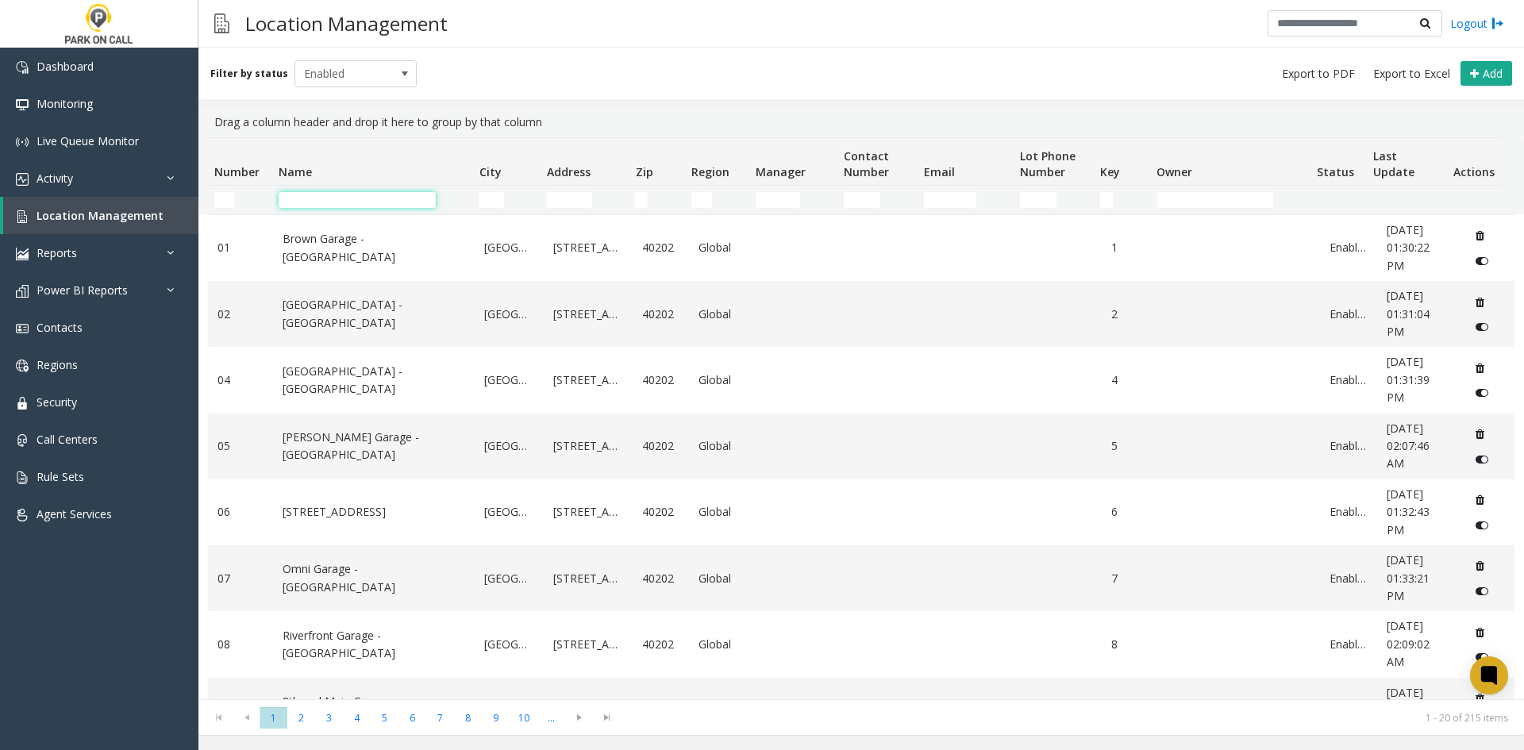
click at [419, 198] on input "Name Filter" at bounding box center [357, 200] width 157 height 16
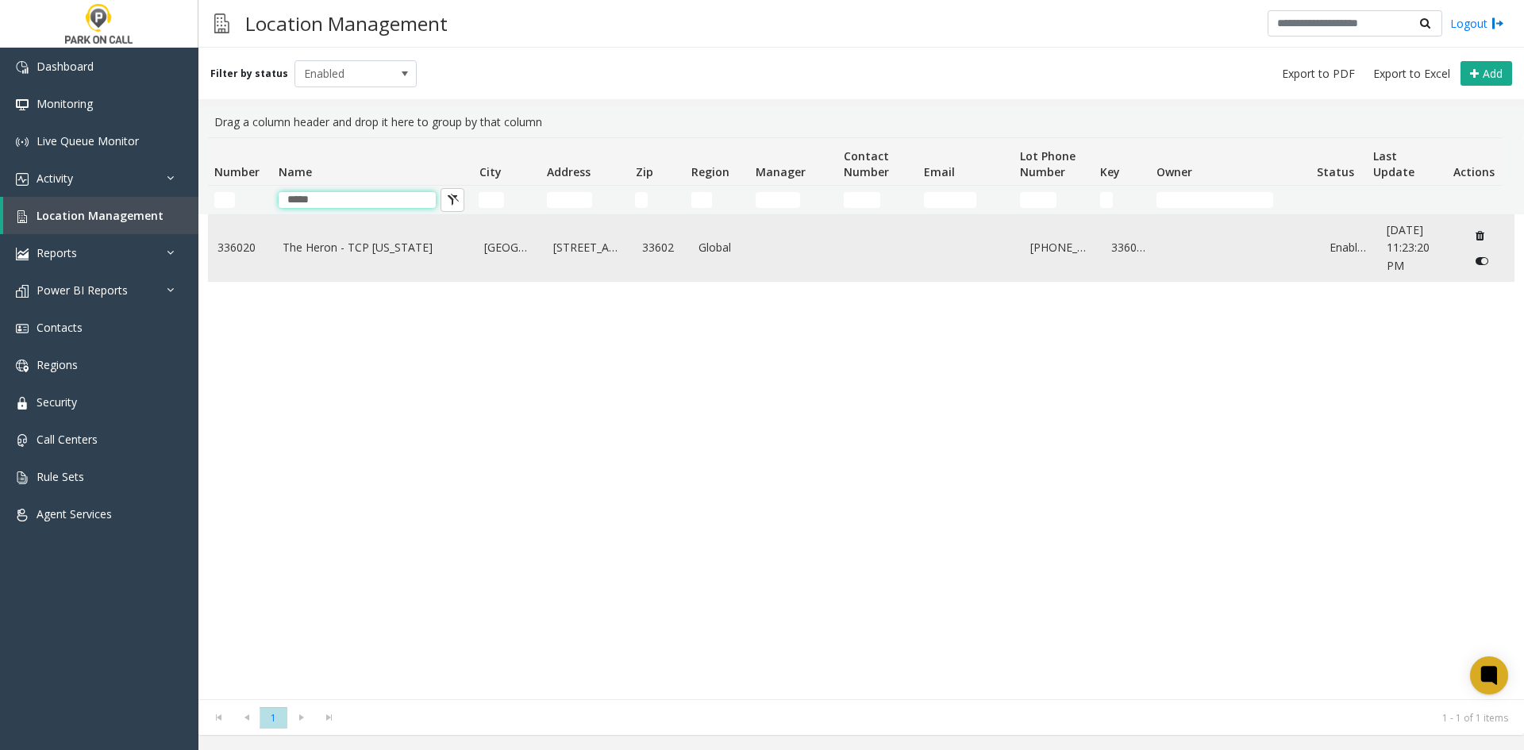
type input "*****"
click at [388, 259] on td "The Heron - TCP [US_STATE]" at bounding box center [374, 248] width 202 height 66
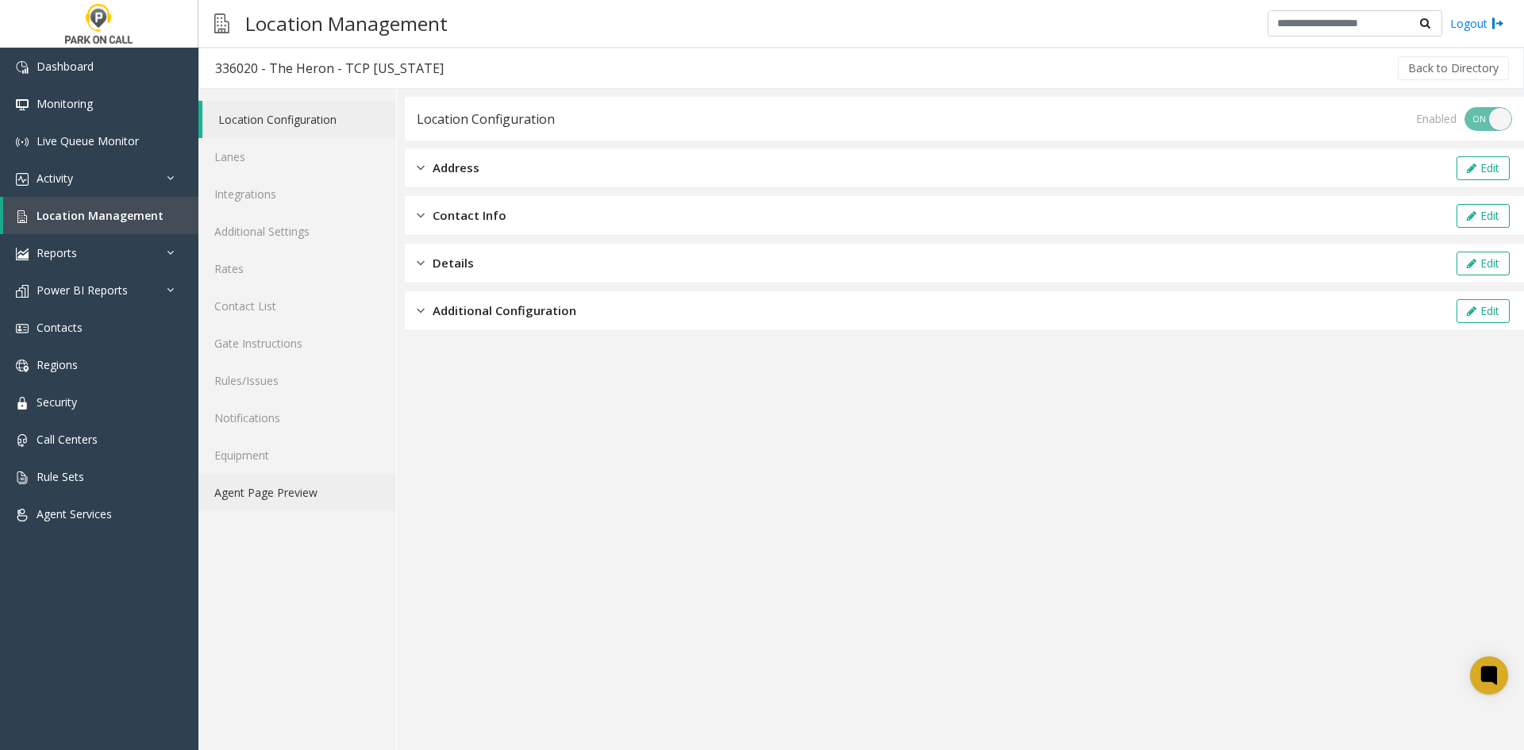
click at [275, 497] on link "Agent Page Preview" at bounding box center [297, 492] width 198 height 37
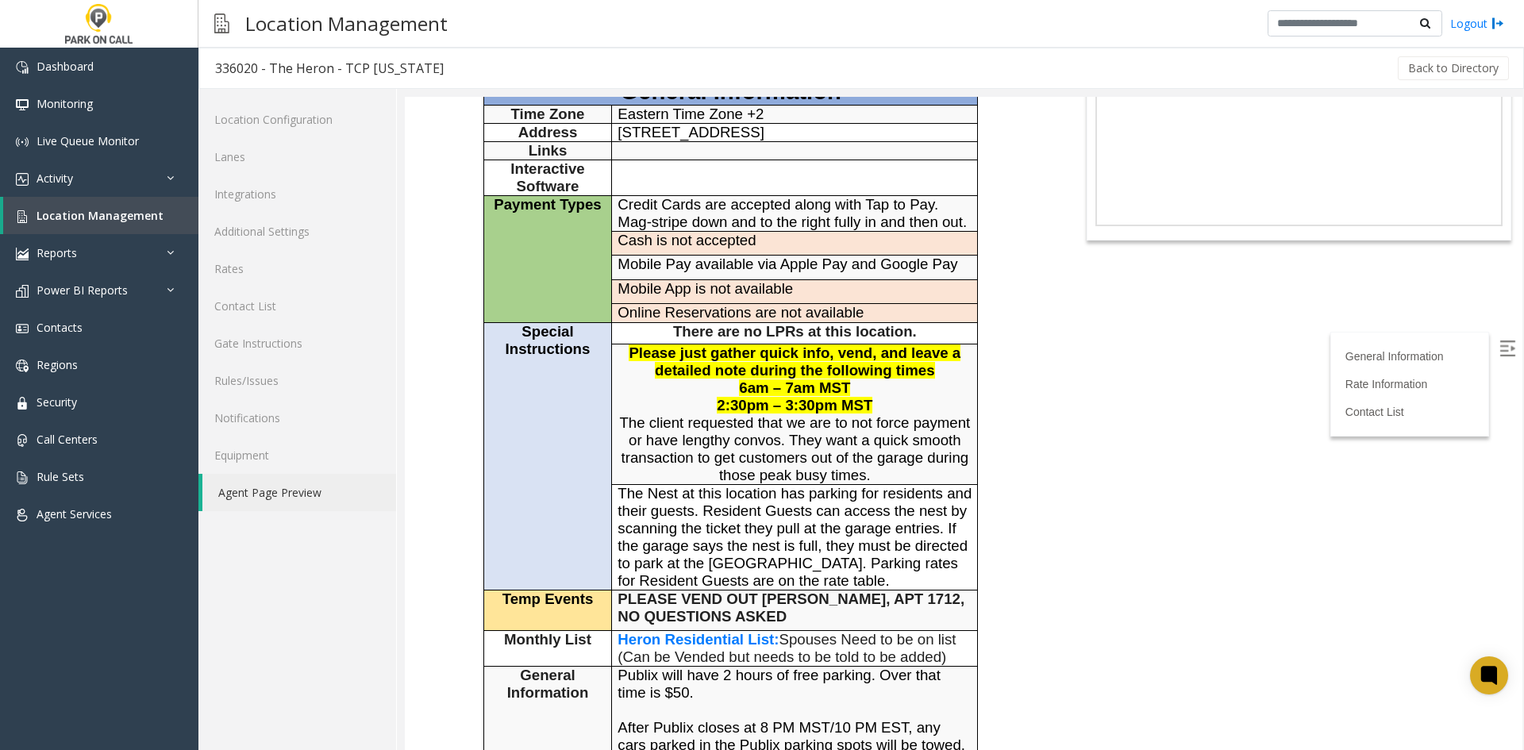
scroll to position [159, 0]
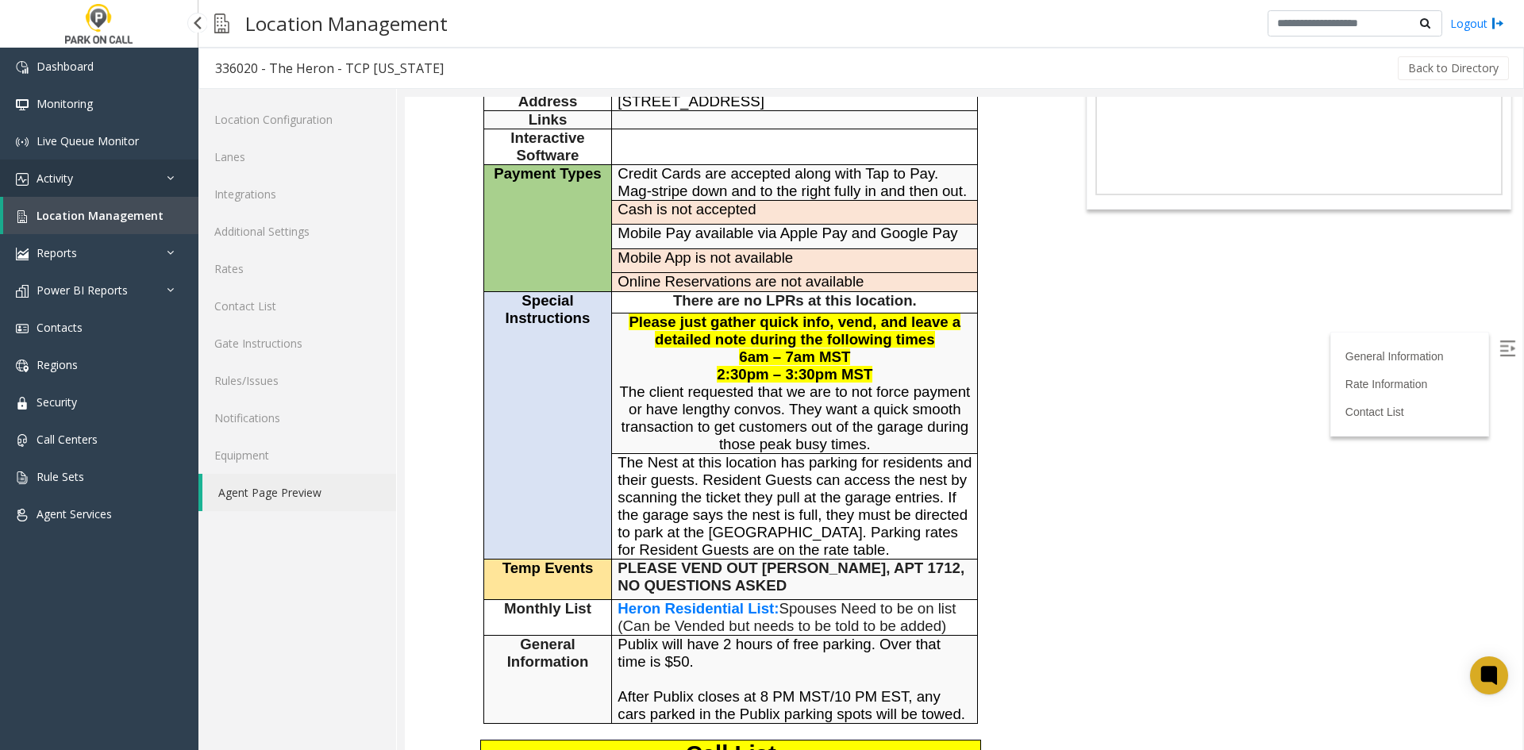
click at [78, 190] on link "Activity" at bounding box center [99, 177] width 198 height 37
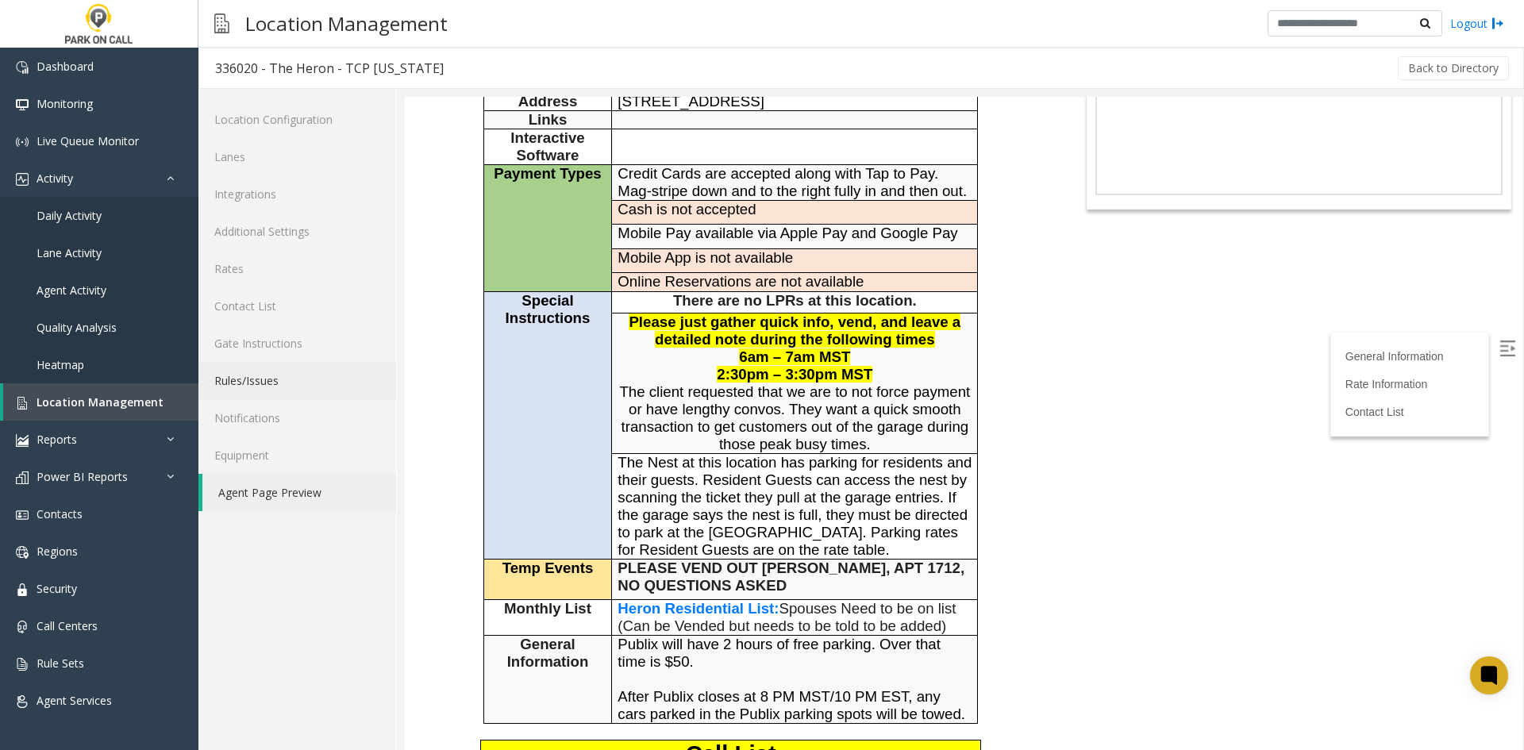
click at [281, 373] on link "Rules/Issues" at bounding box center [297, 380] width 198 height 37
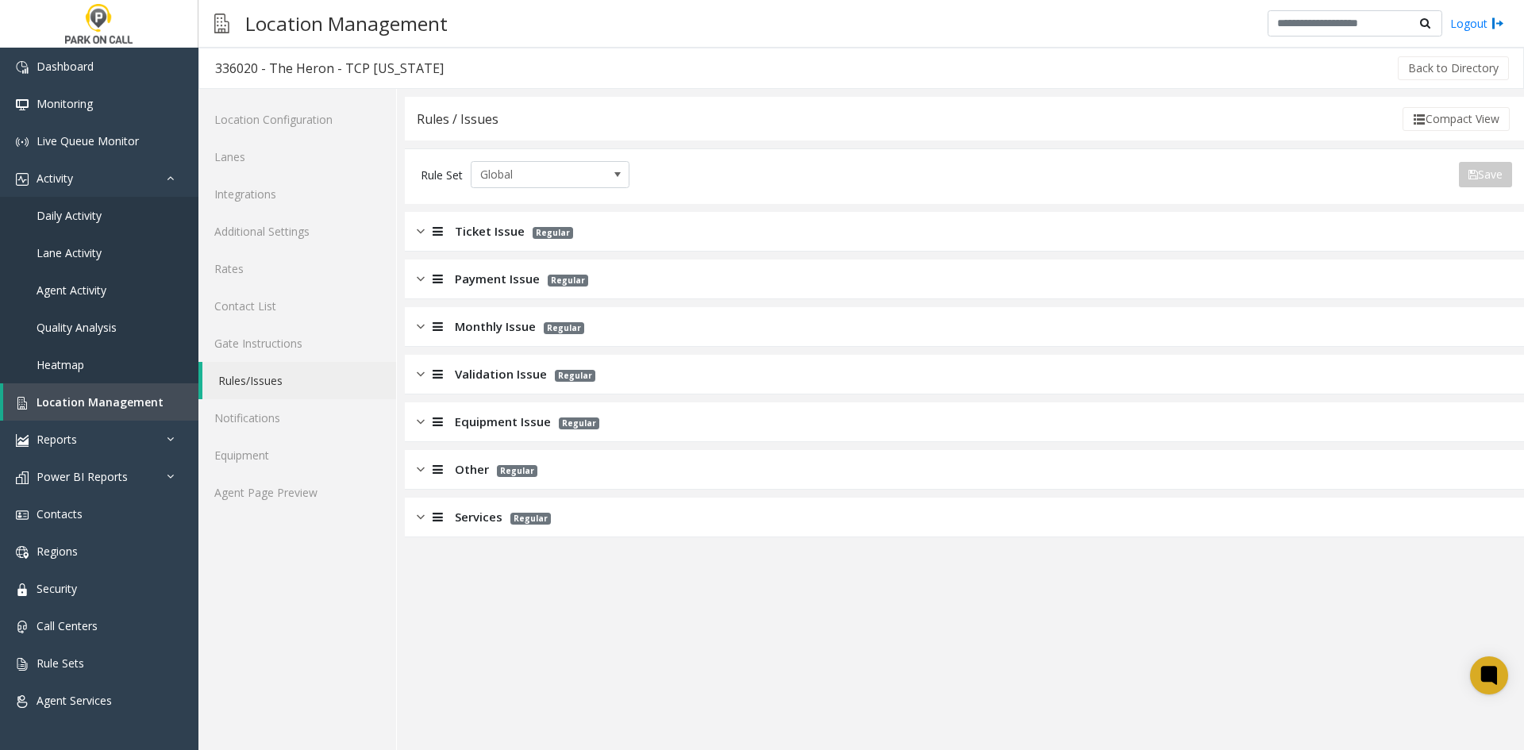
click at [530, 224] on p "Regular" at bounding box center [549, 231] width 48 height 18
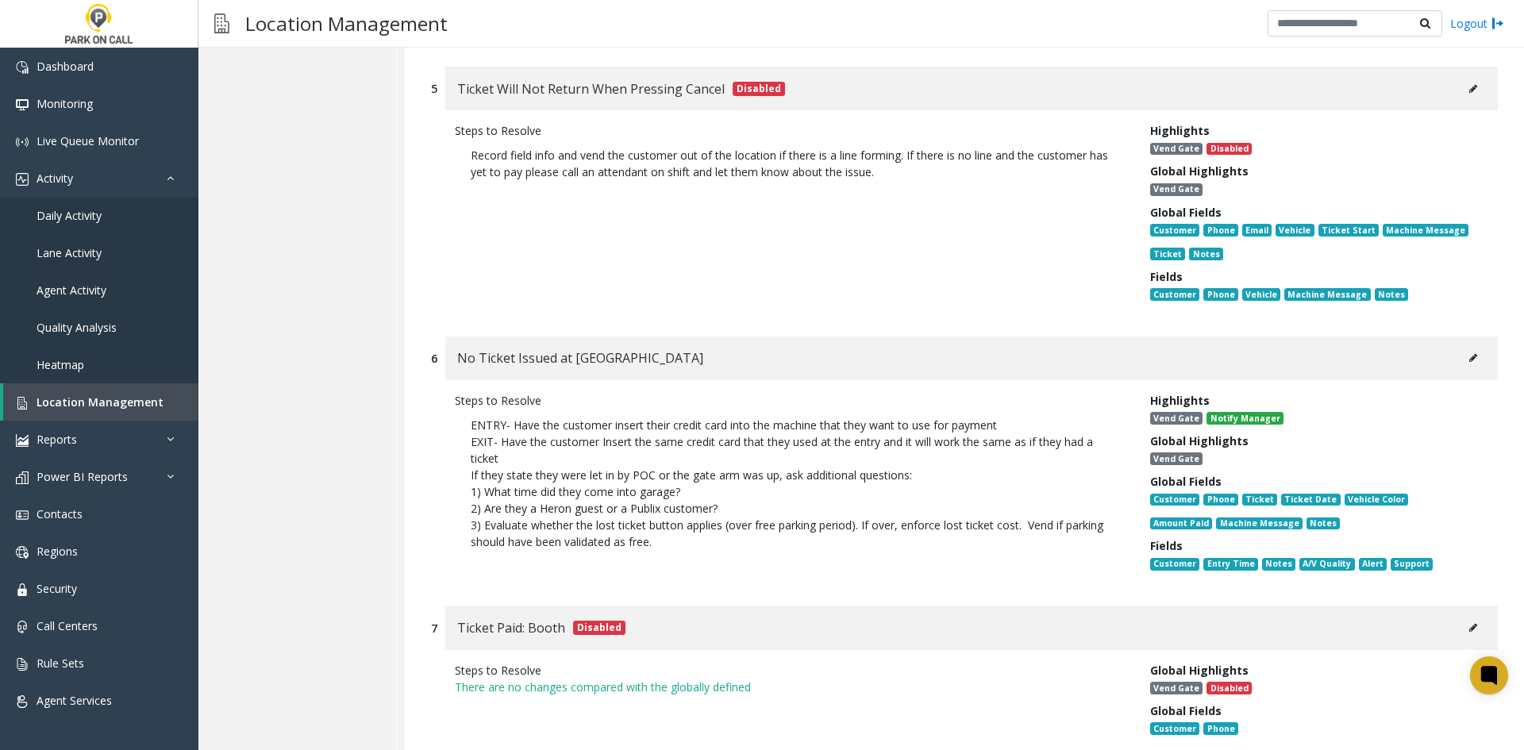
scroll to position [1190, 0]
drag, startPoint x: 348, startPoint y: 692, endPoint x: 416, endPoint y: 597, distance: 116.7
click at [349, 690] on div "Location Configuration Lanes Integrations Additional Settings Rates Contact Lis…" at bounding box center [297, 160] width 198 height 2522
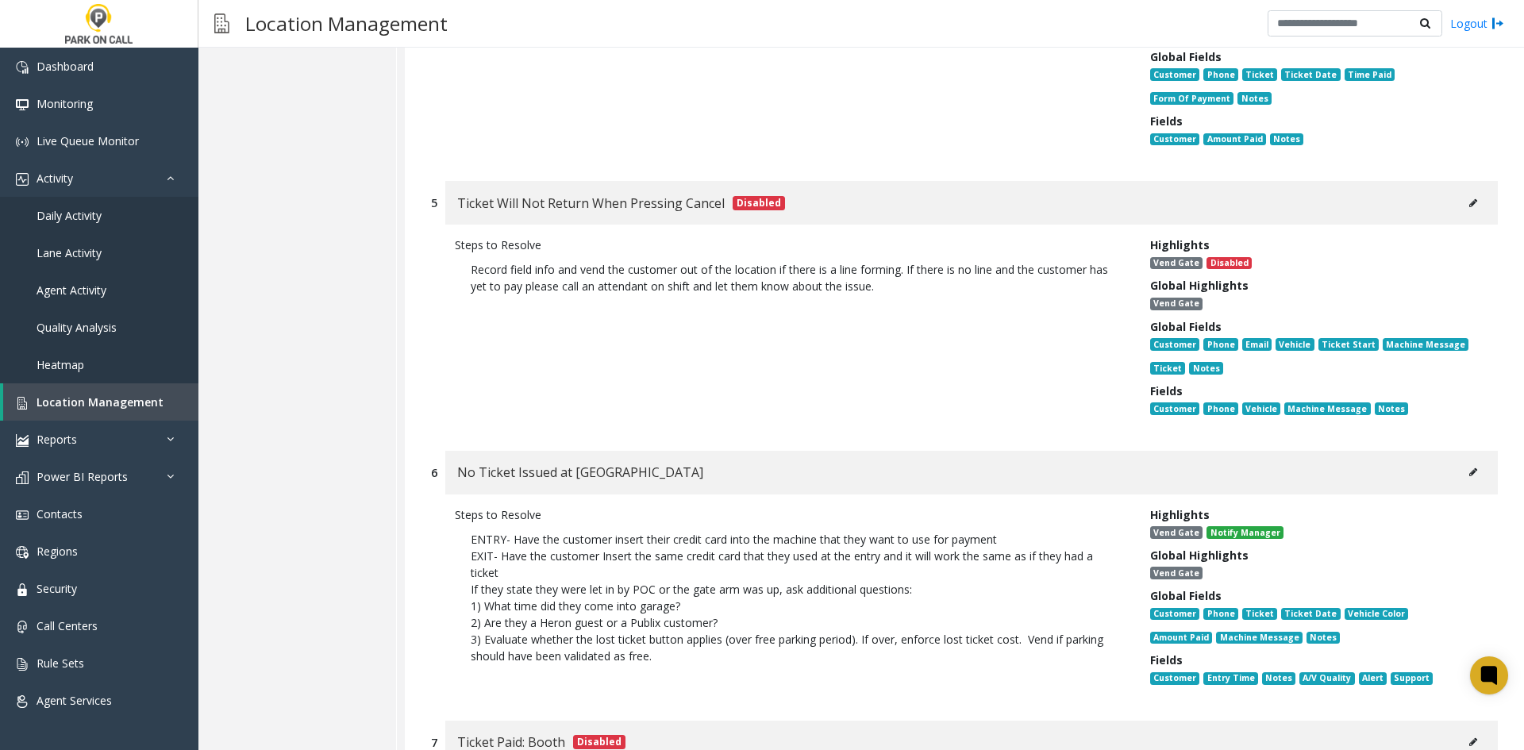
scroll to position [1270, 0]
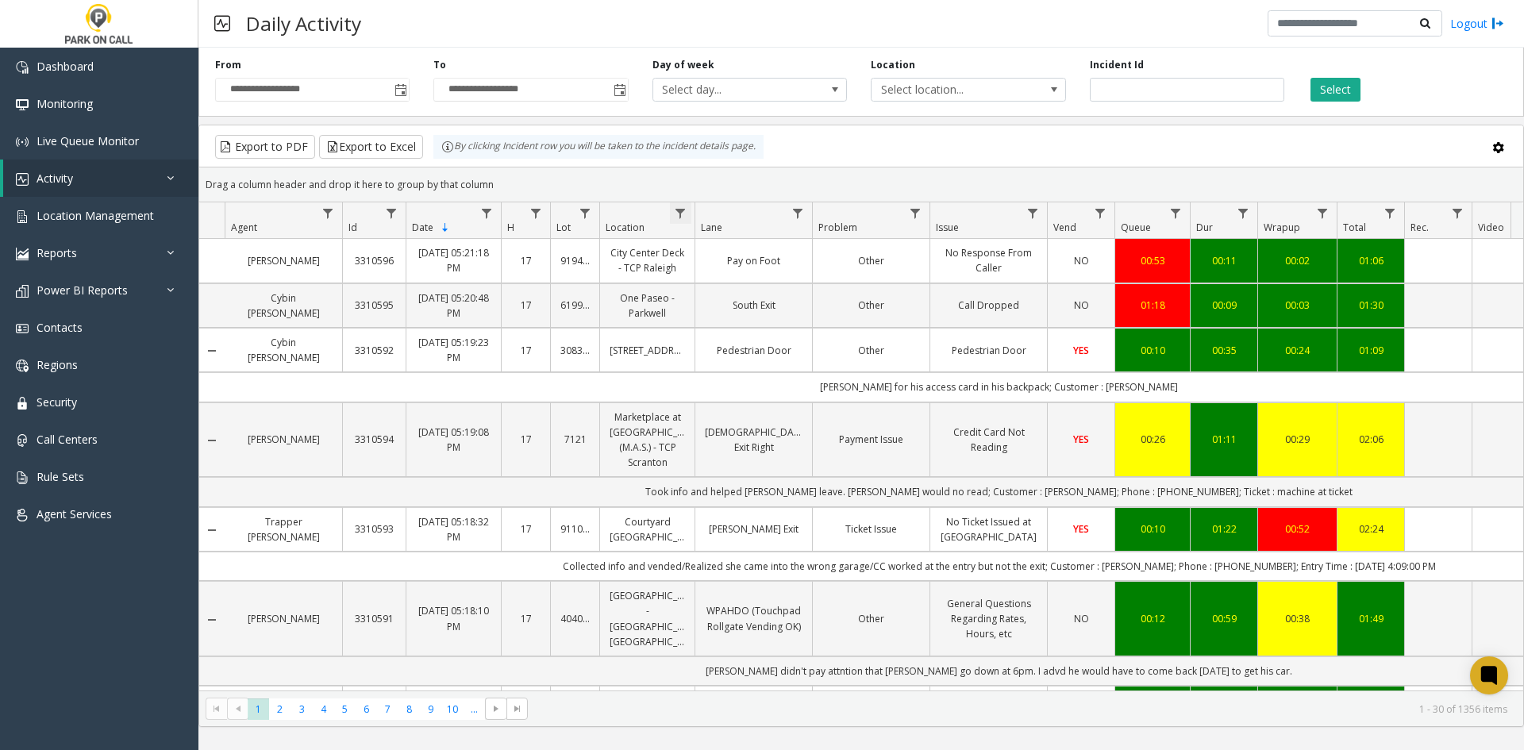
click at [679, 219] on span "Data table" at bounding box center [680, 213] width 13 height 13
click at [724, 272] on input "Location Filter" at bounding box center [749, 281] width 135 height 27
type input "*****"
click at [808, 432] on button "Filter" at bounding box center [783, 429] width 65 height 35
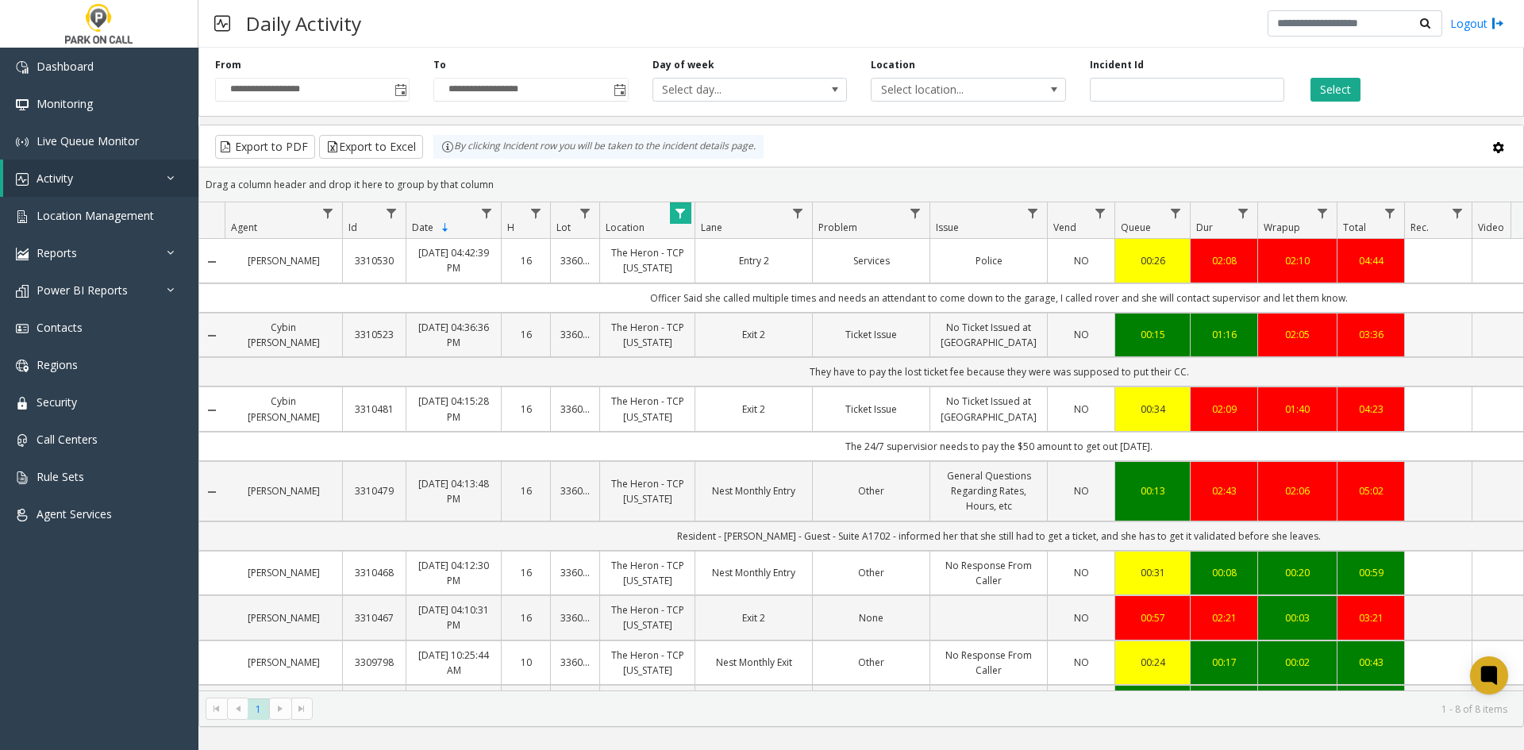
drag, startPoint x: 350, startPoint y: 335, endPoint x: 392, endPoint y: 340, distance: 42.4
click at [392, 340] on td "3310523" at bounding box center [373, 335] width 63 height 44
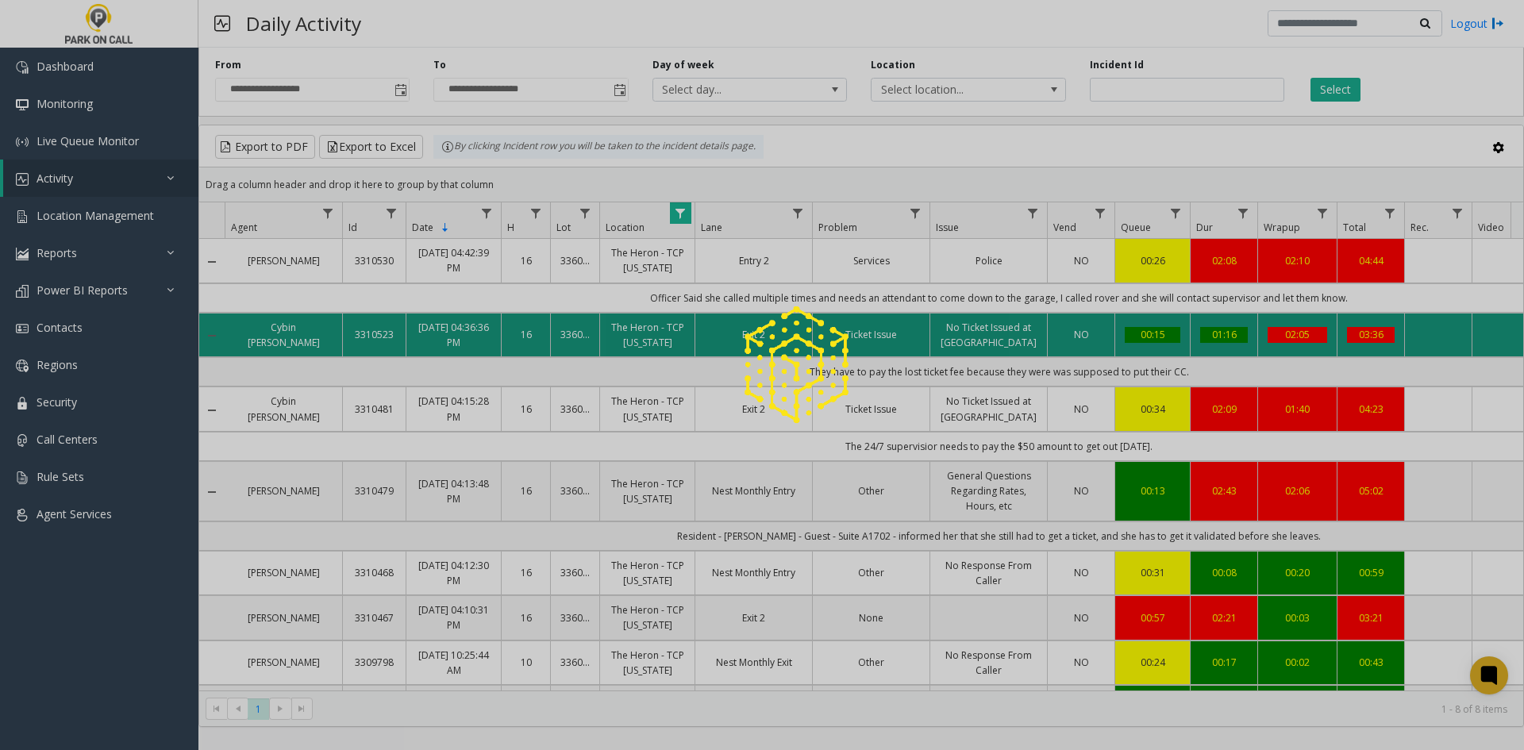
copy link "3310523"
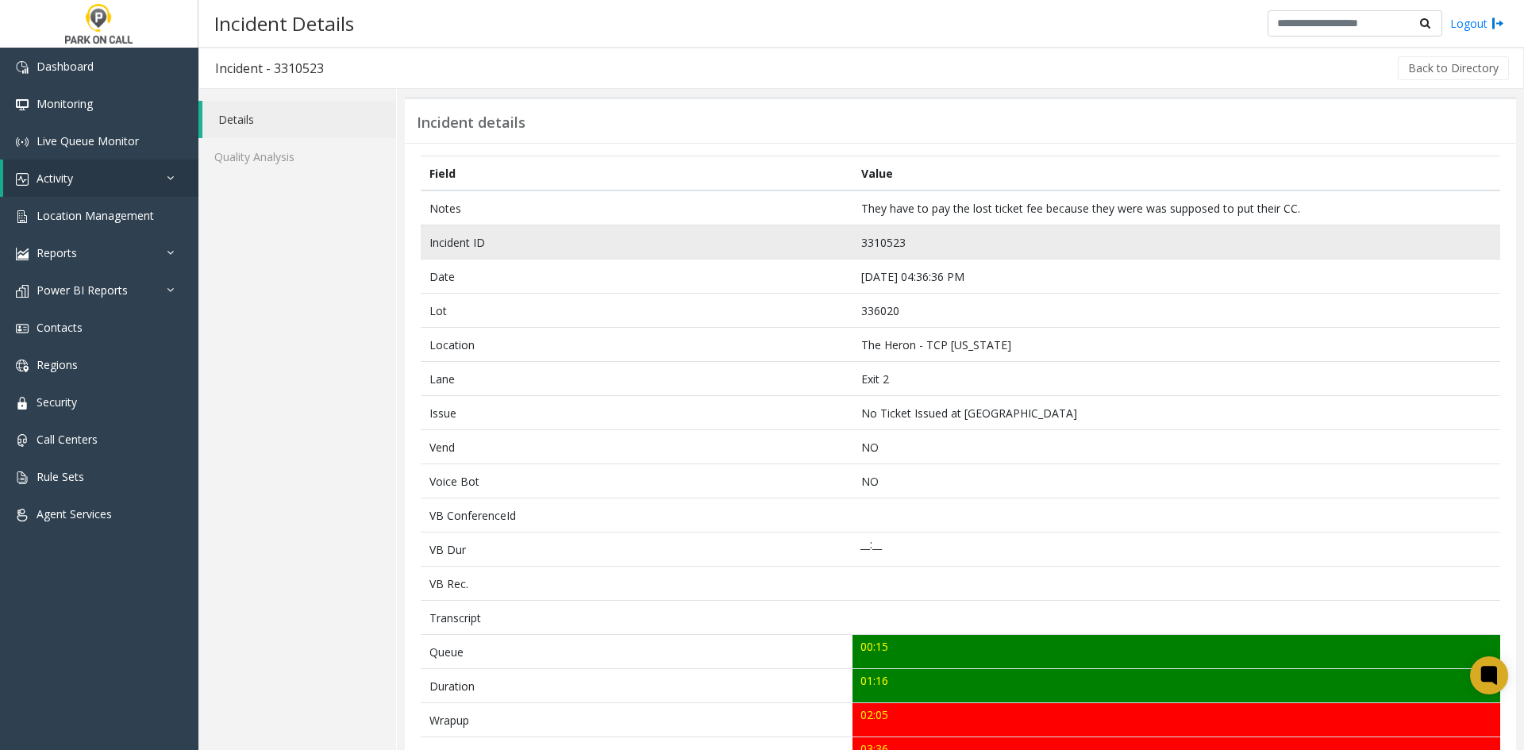
click at [895, 240] on td "3310523" at bounding box center [1176, 242] width 648 height 34
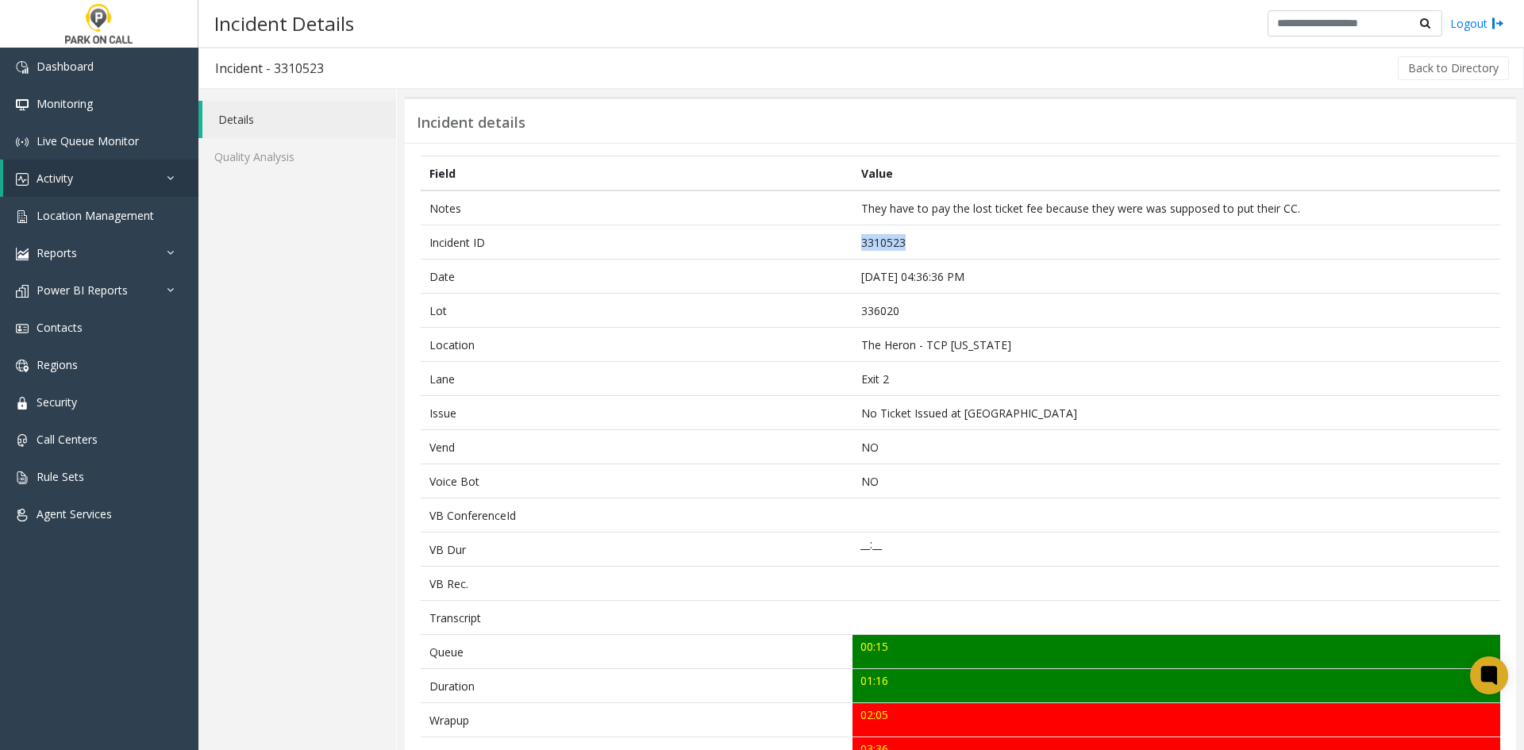
copy td "3310523"
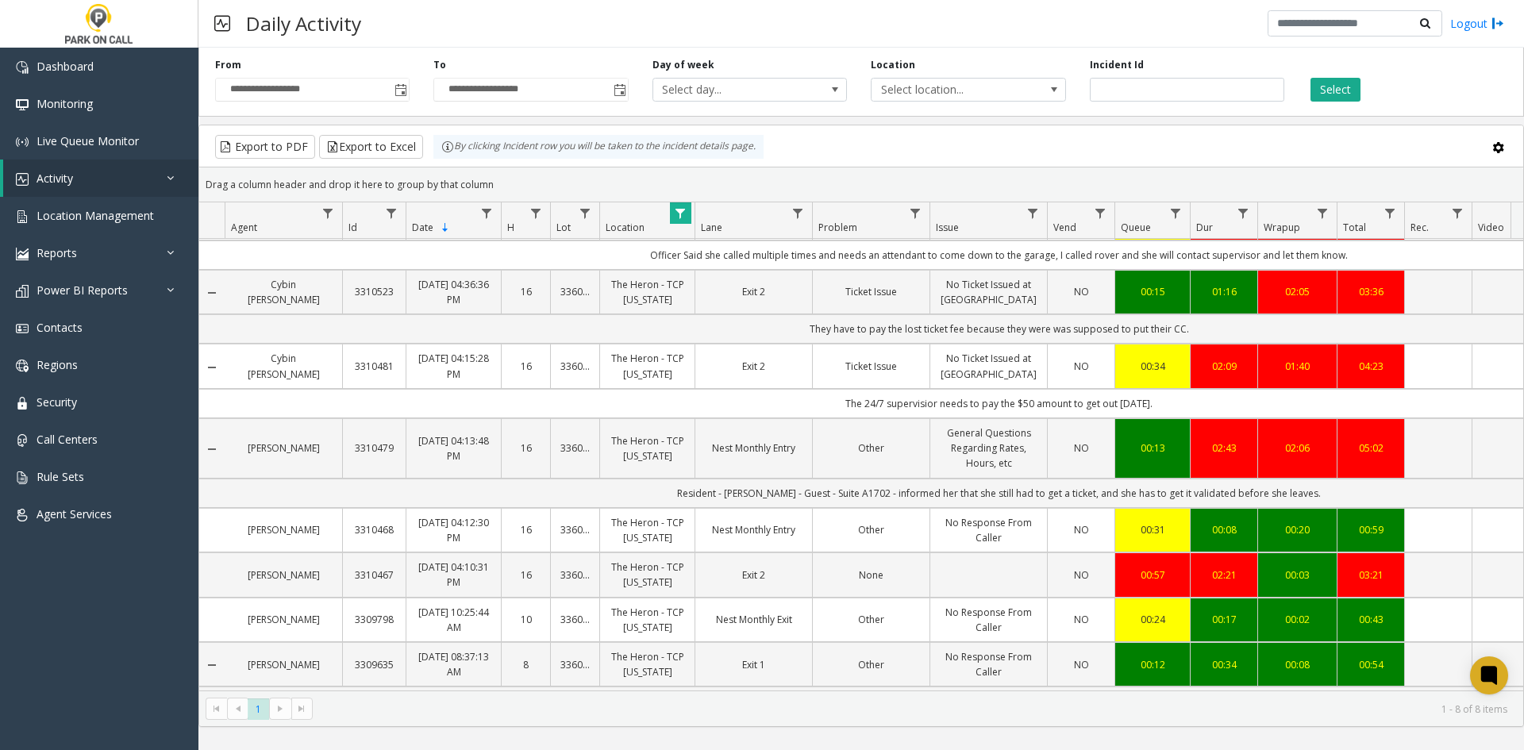
scroll to position [79, 0]
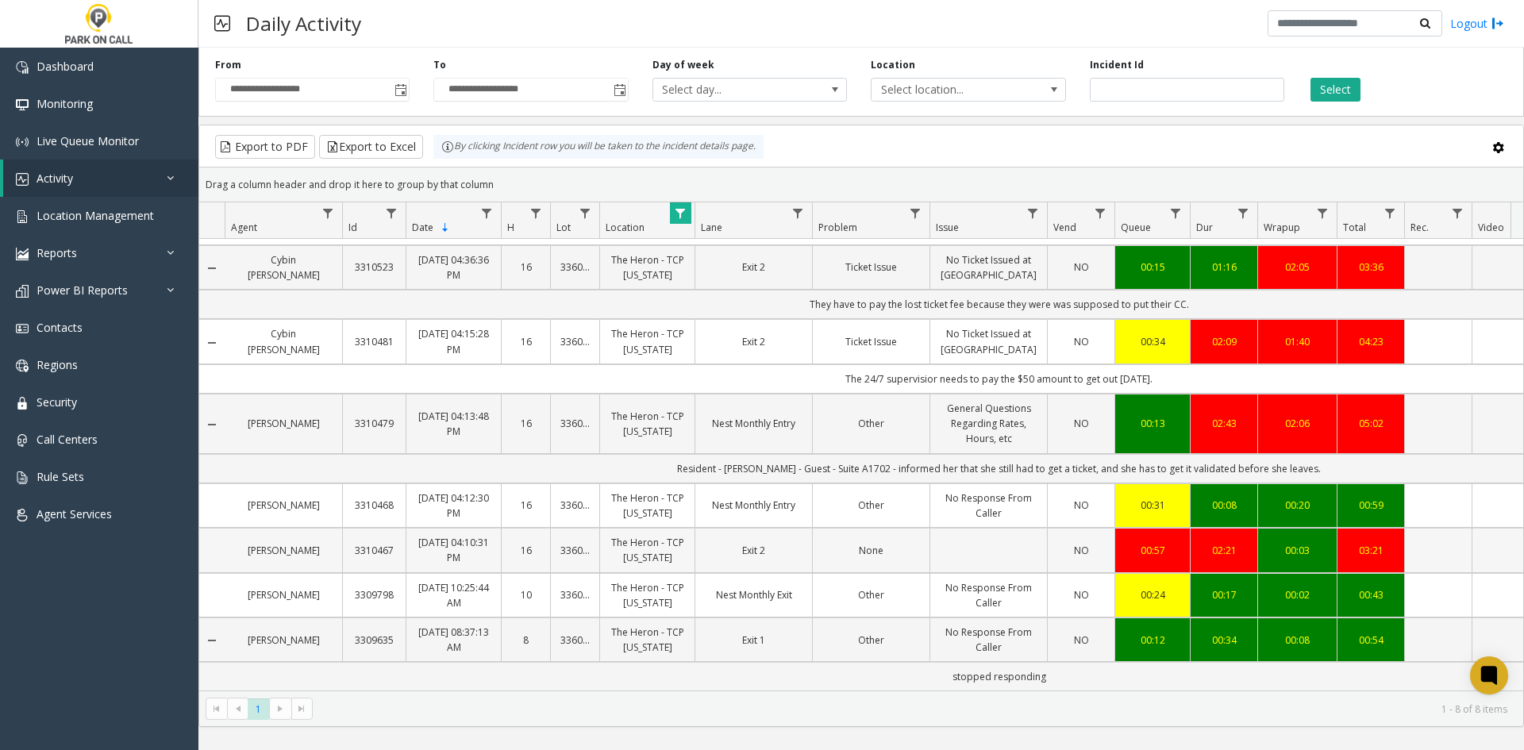
click at [390, 543] on link "3310467" at bounding box center [374, 550] width 44 height 15
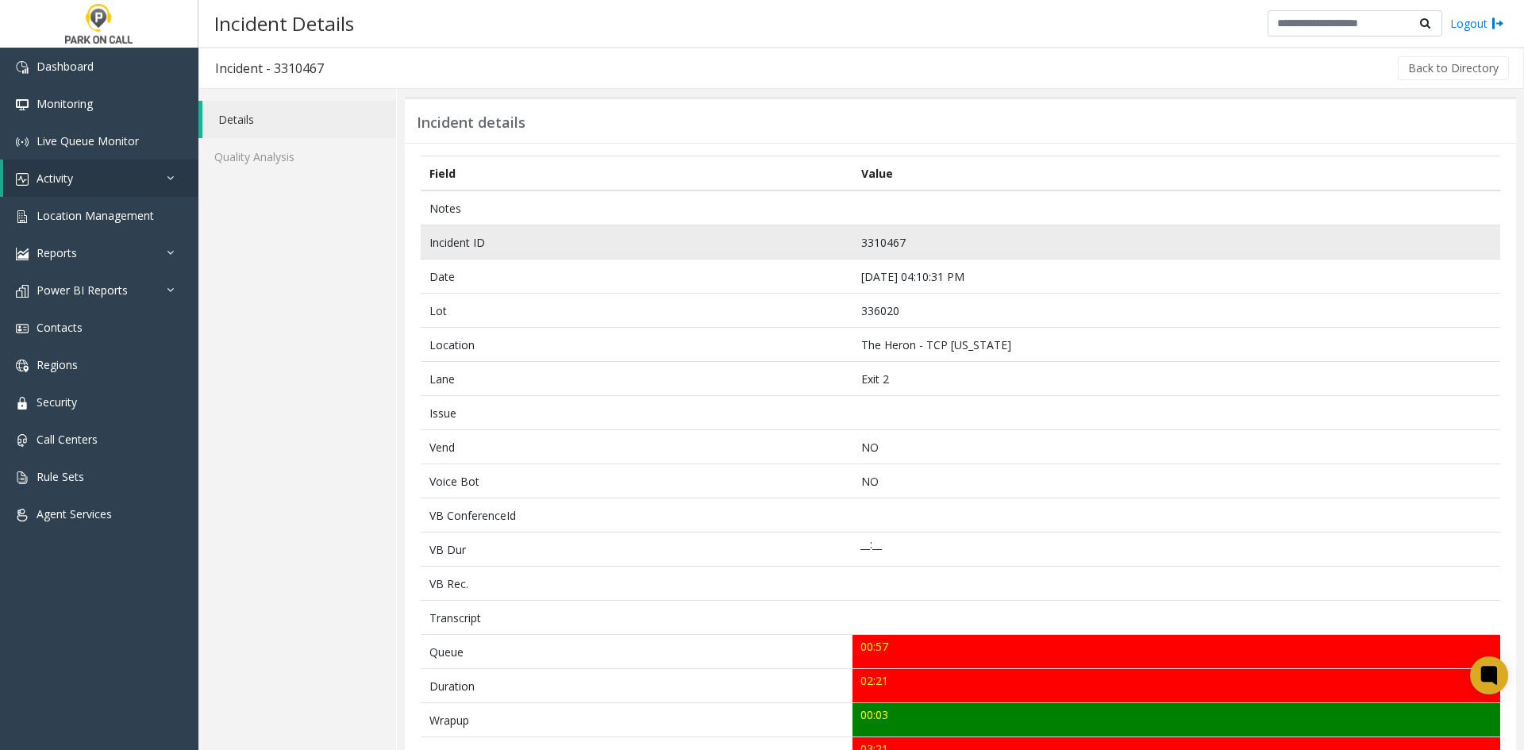
click at [863, 244] on td "3310467" at bounding box center [1176, 242] width 648 height 34
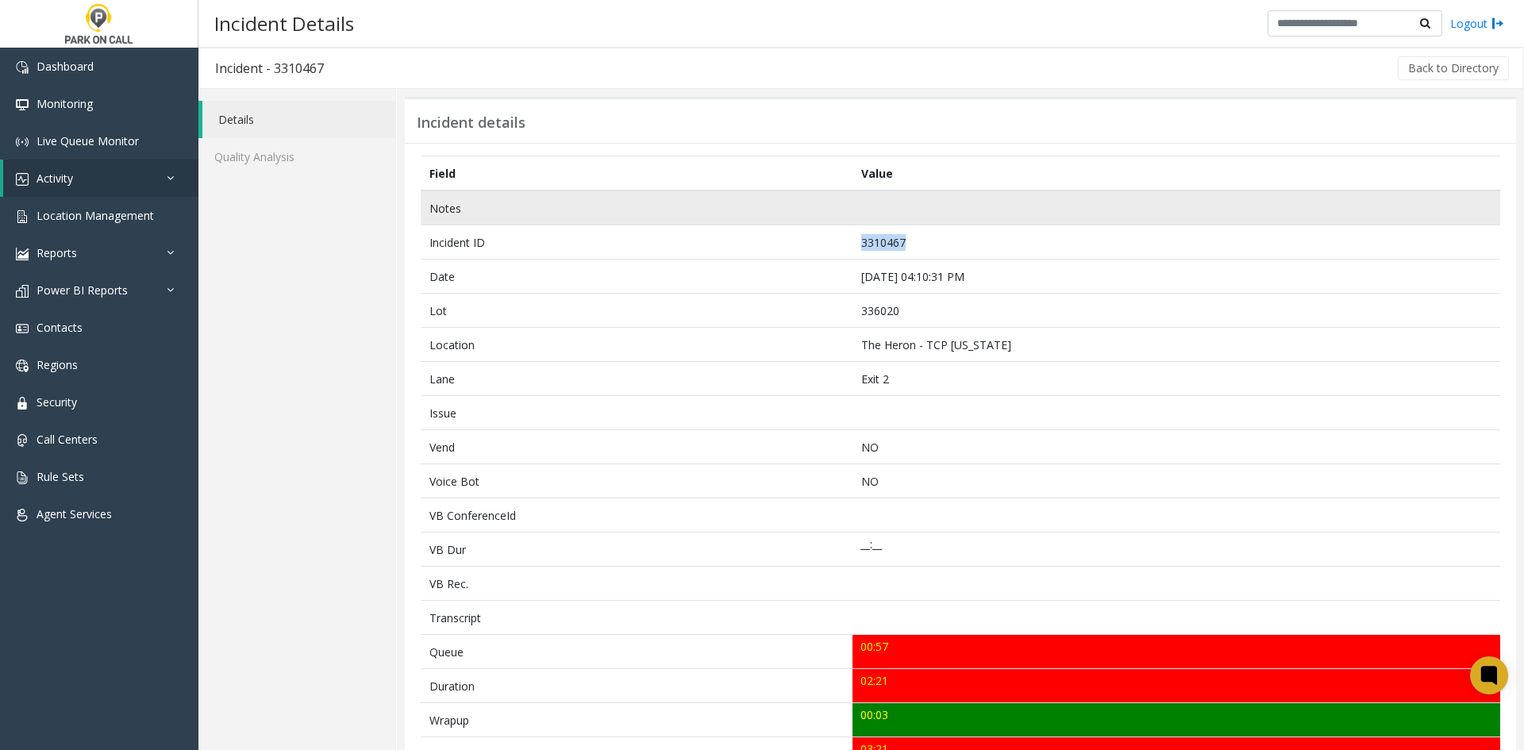
copy td "3310467"
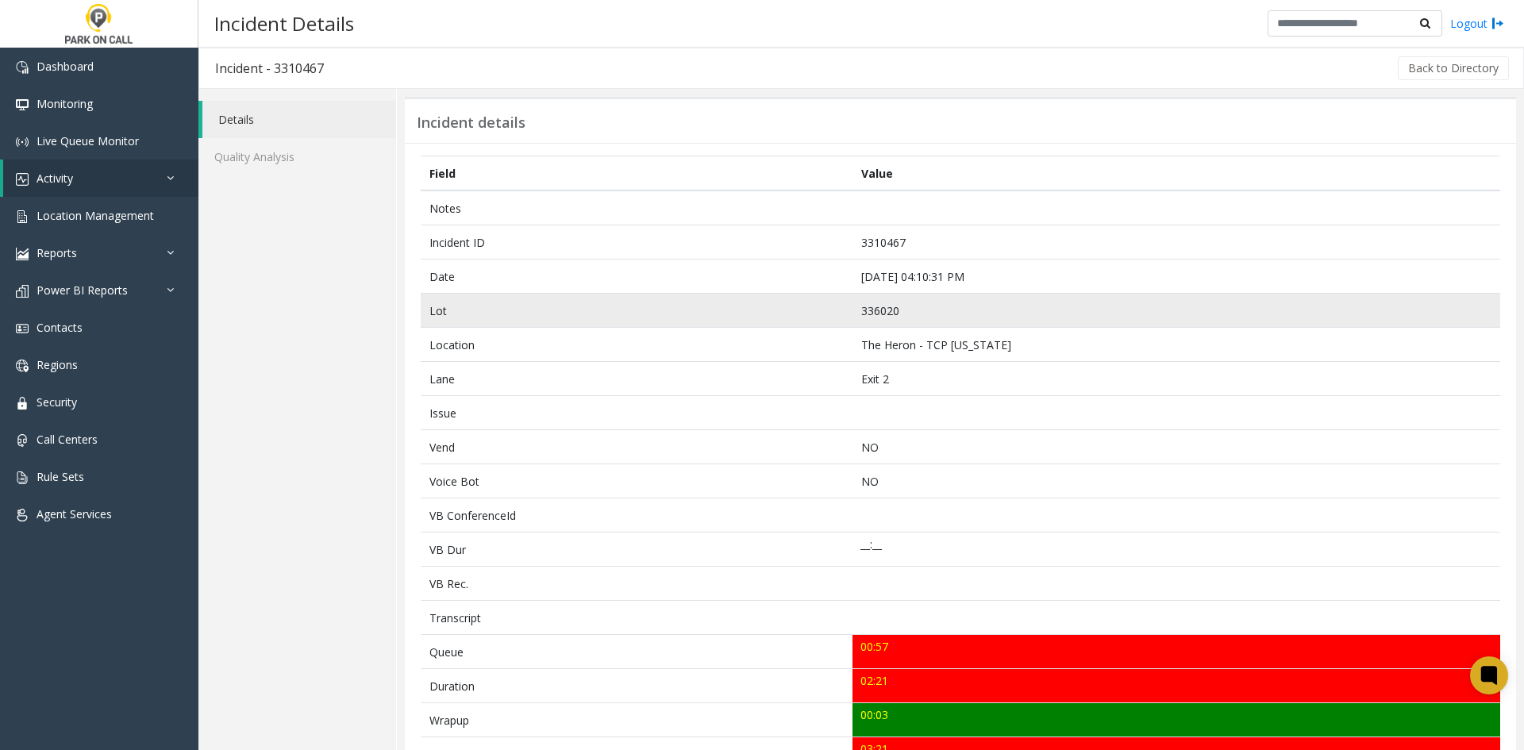
click at [868, 306] on td "336020" at bounding box center [1176, 311] width 648 height 34
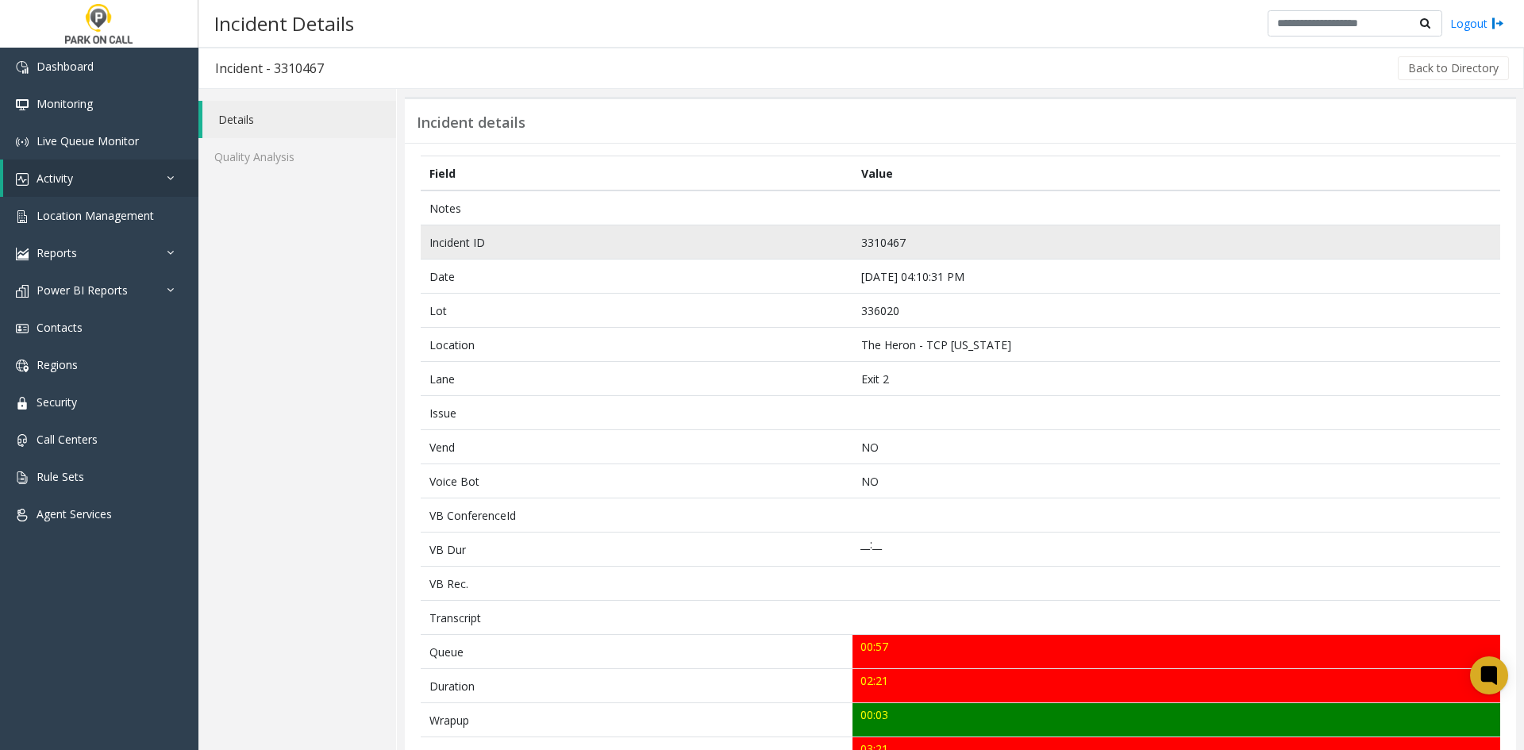
click at [874, 248] on td "3310467" at bounding box center [1176, 242] width 648 height 34
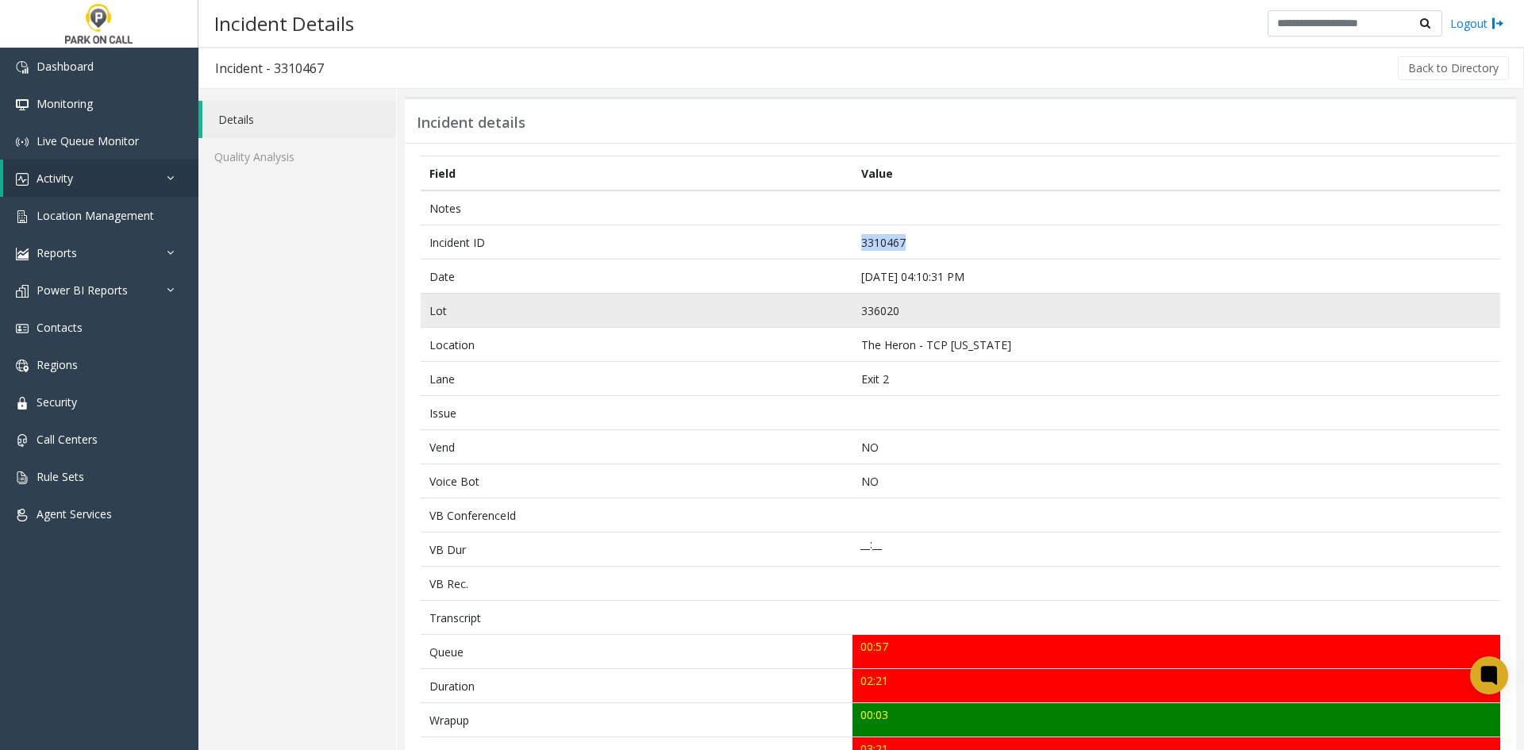
copy td "3310467"
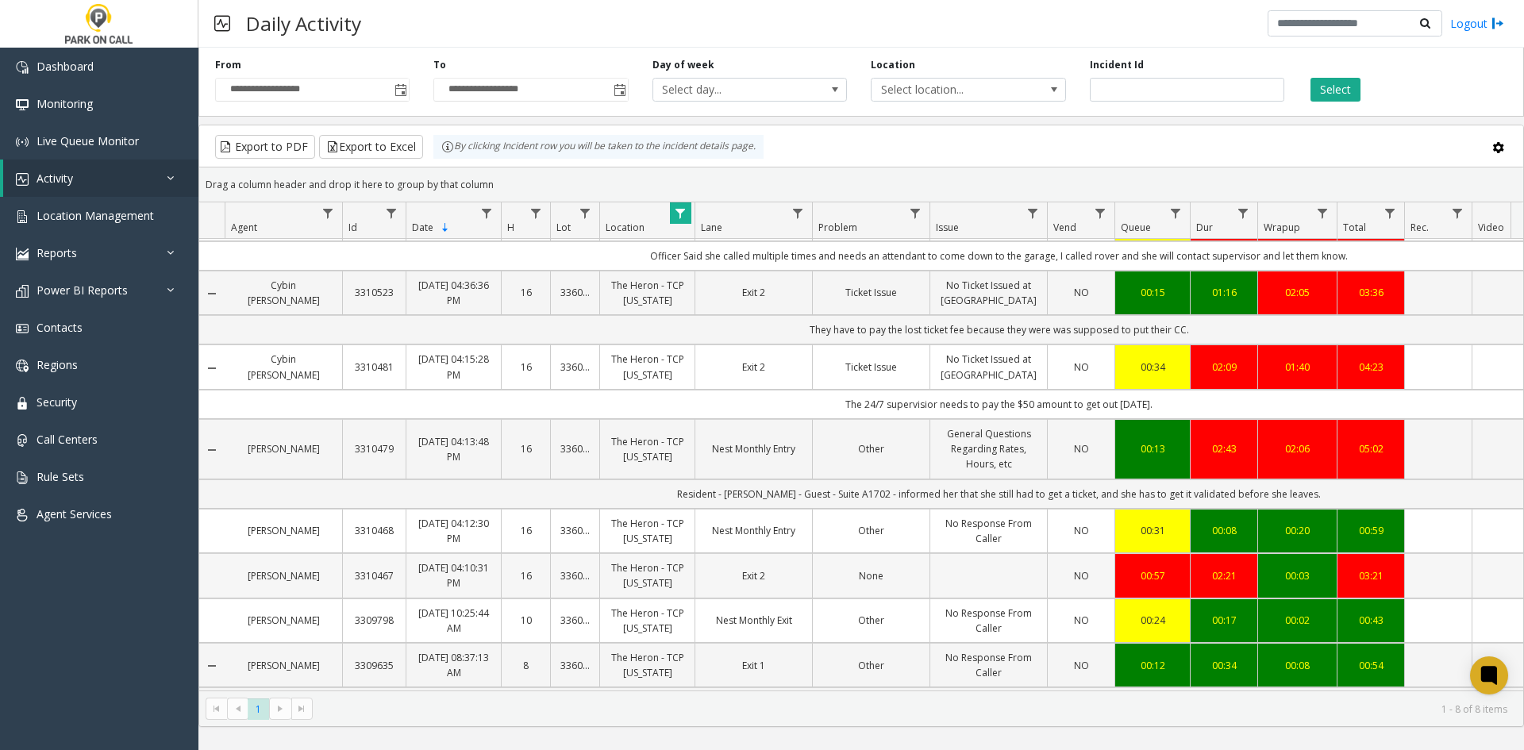
scroll to position [79, 0]
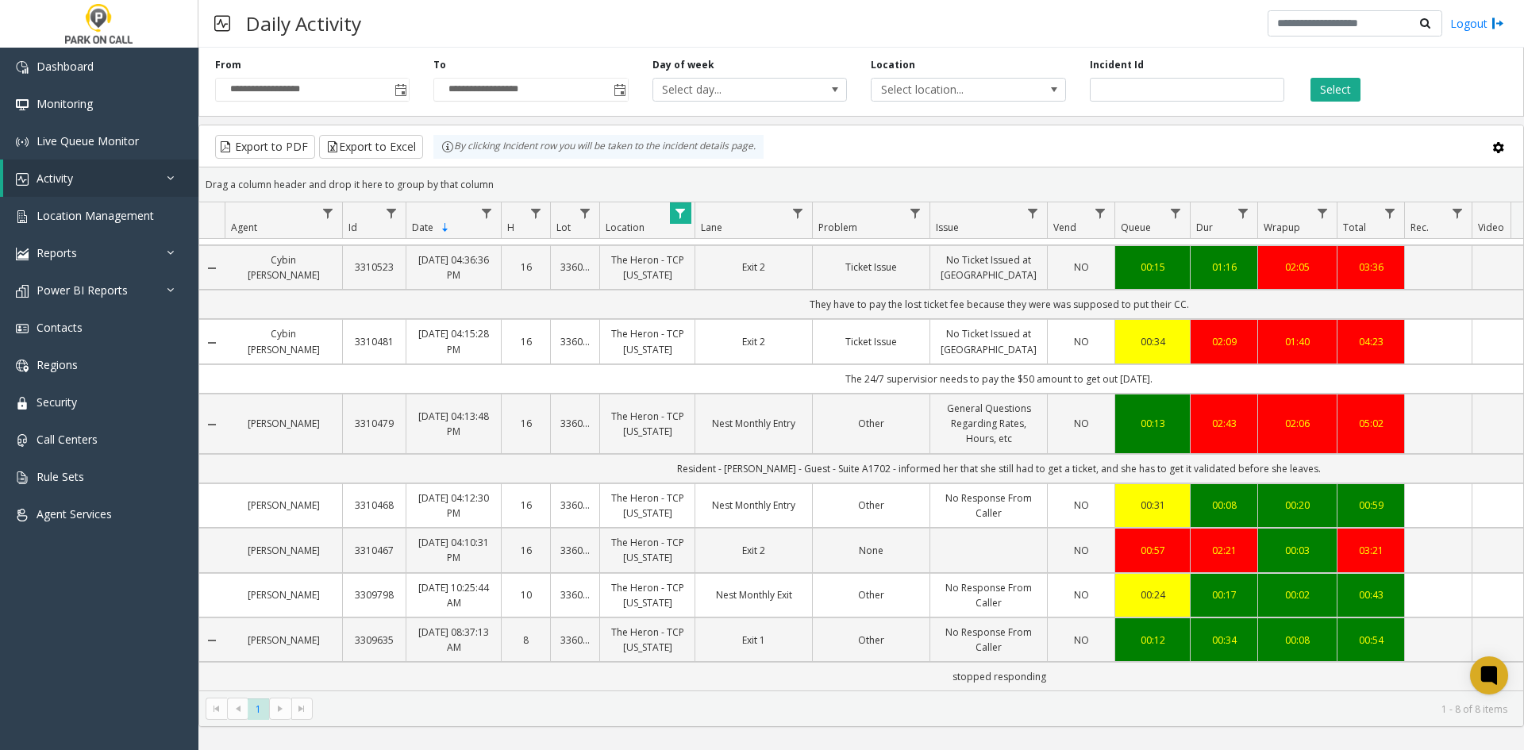
click at [1161, 40] on div "Daily Activity Logout" at bounding box center [860, 24] width 1325 height 48
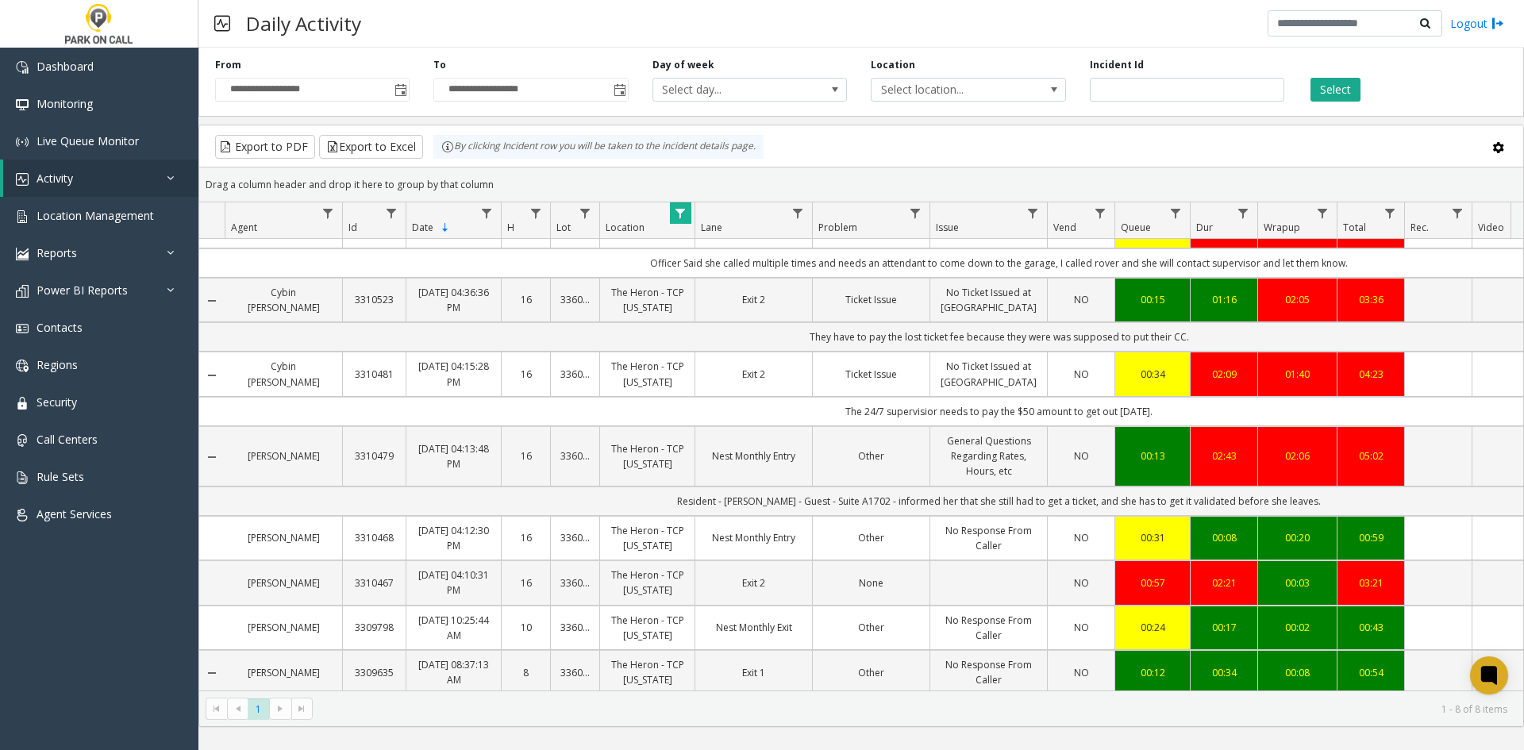
scroll to position [0, 0]
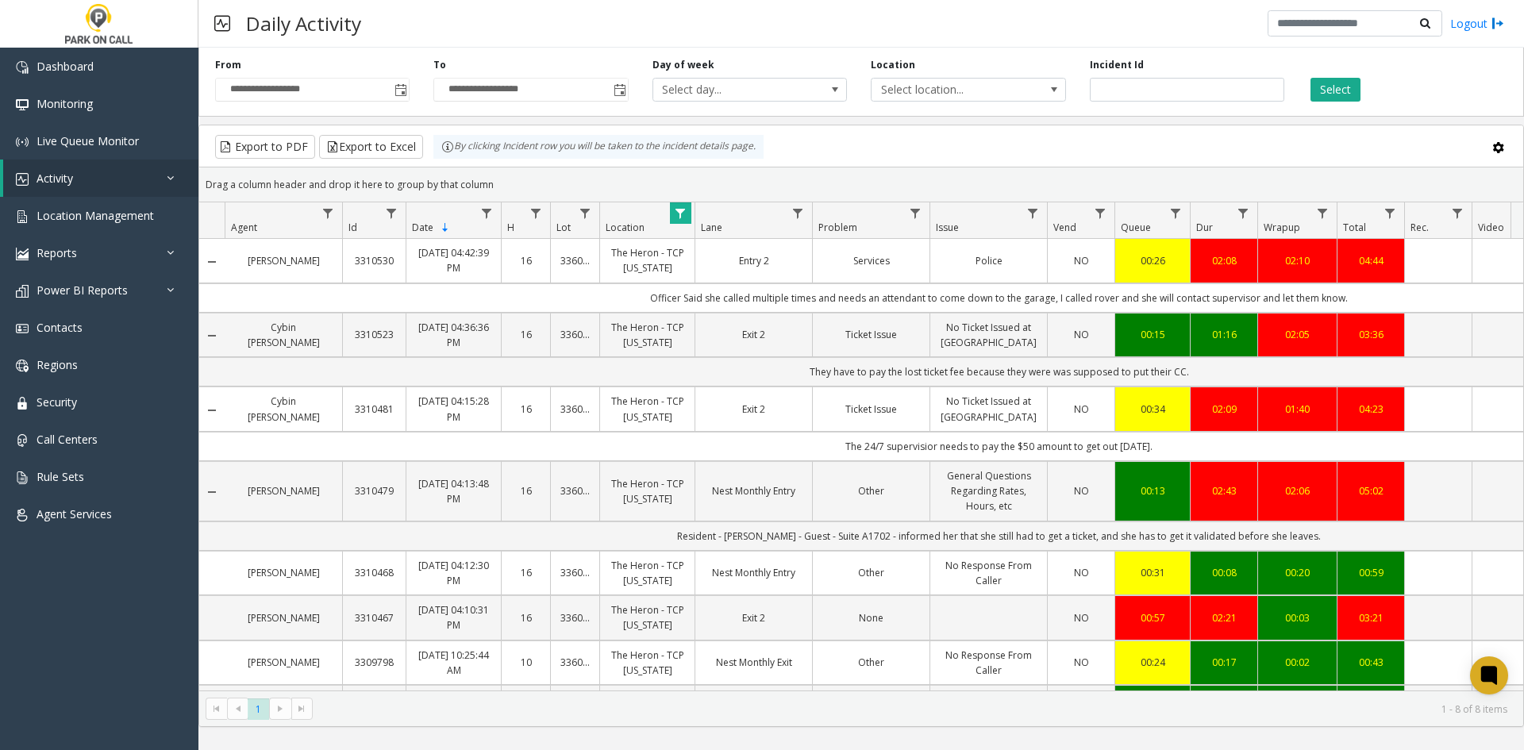
click at [663, 271] on link "The Heron - TCP [US_STATE]" at bounding box center [646, 260] width 75 height 30
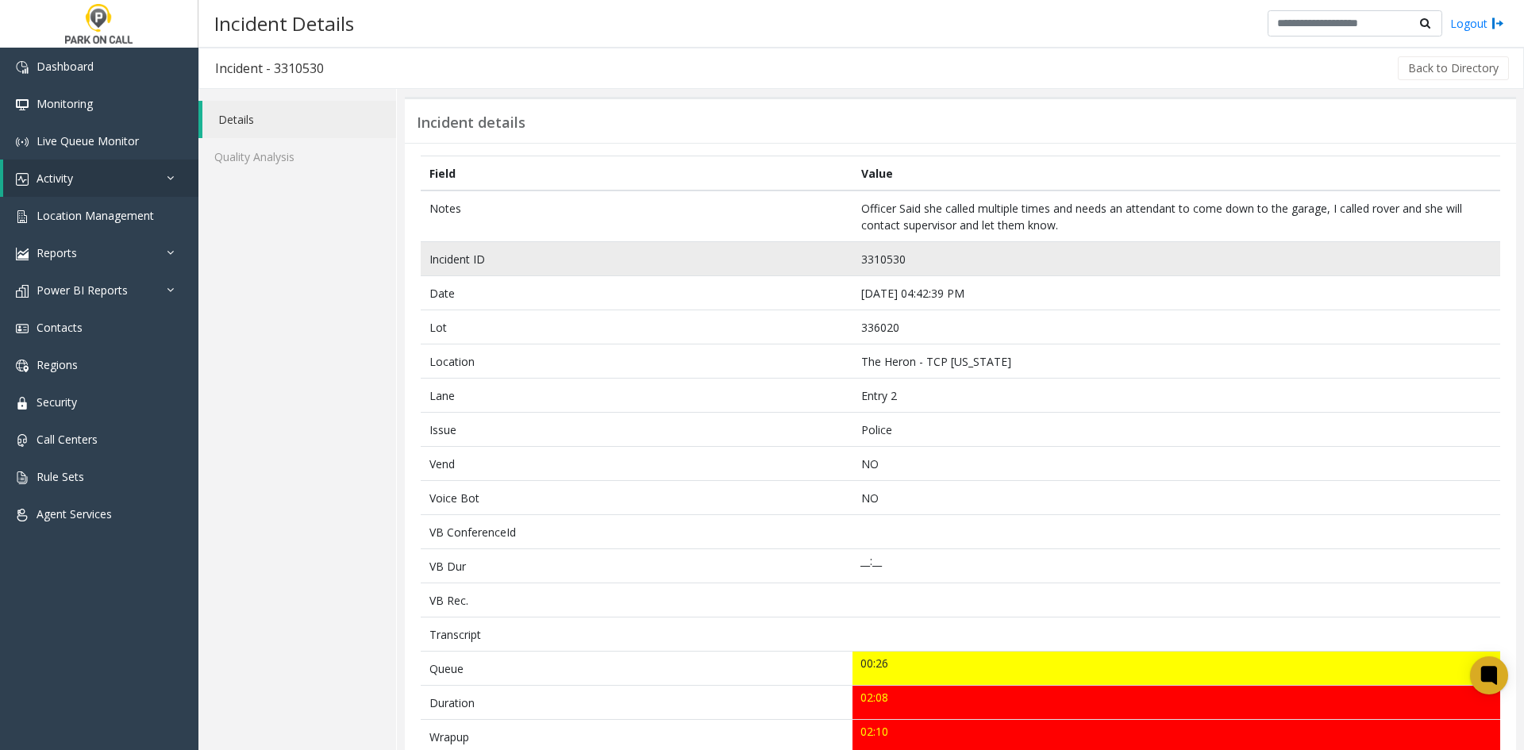
click at [869, 261] on td "3310530" at bounding box center [1176, 259] width 648 height 34
copy td "3310530"
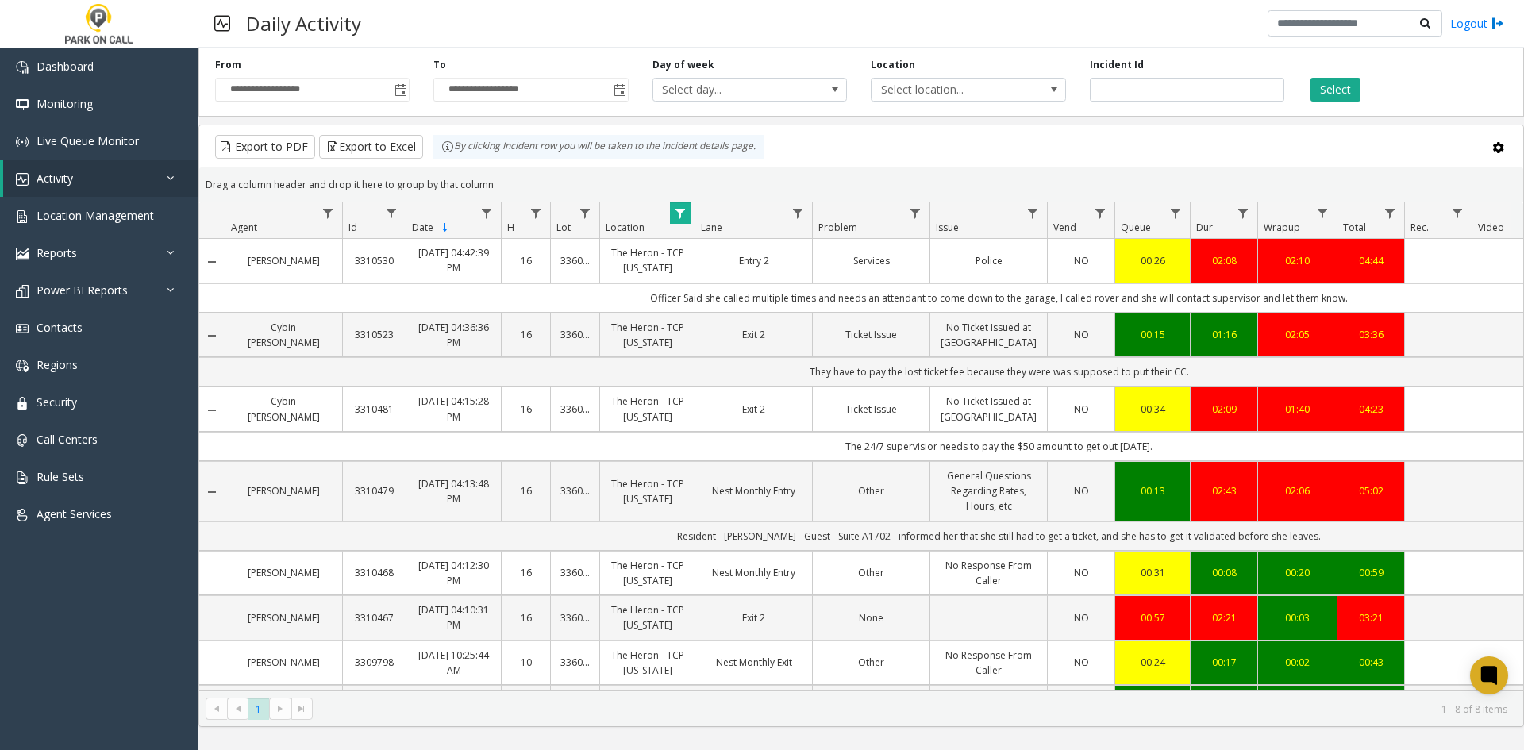
scroll to position [79, 0]
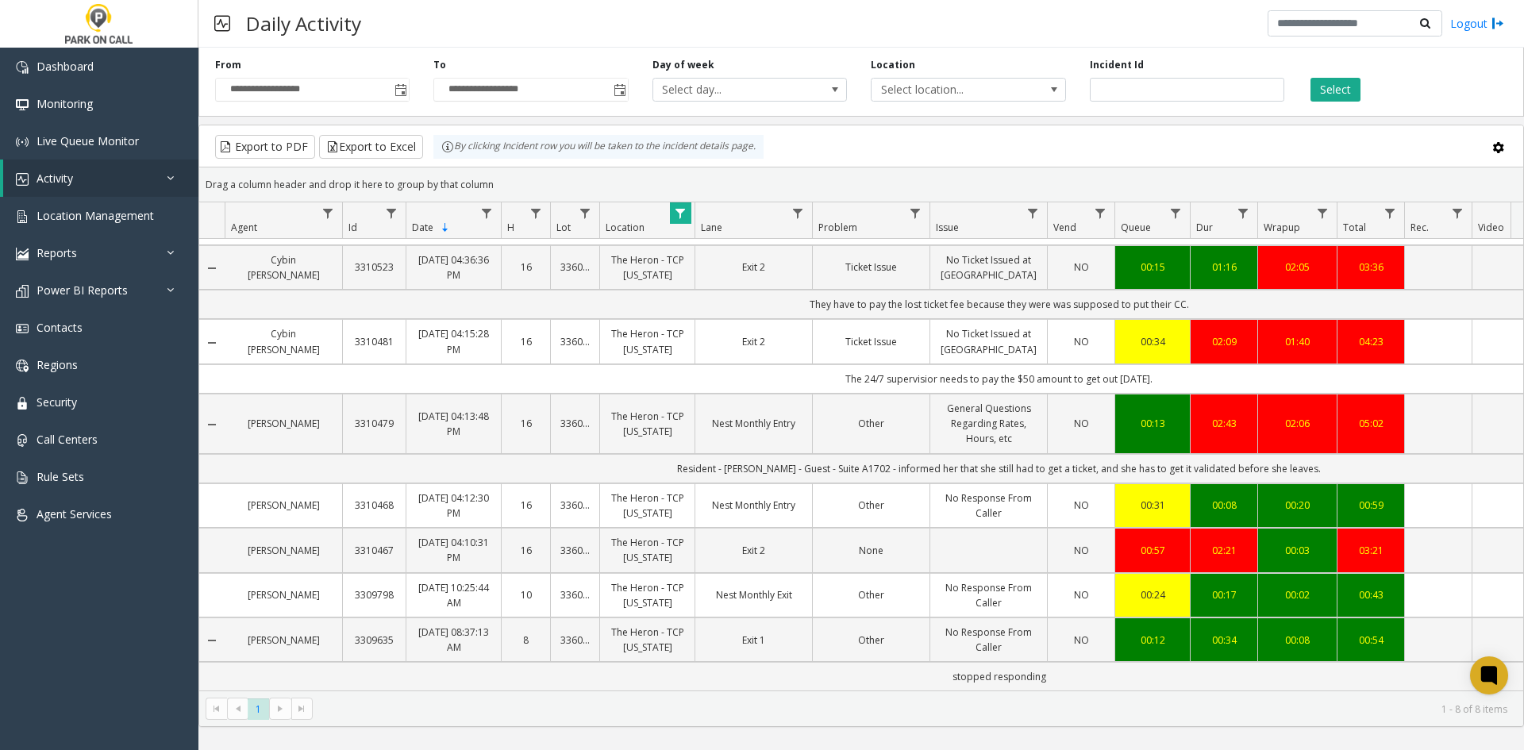
click at [290, 711] on kendo-pager-next-buttons at bounding box center [290, 709] width 43 height 22
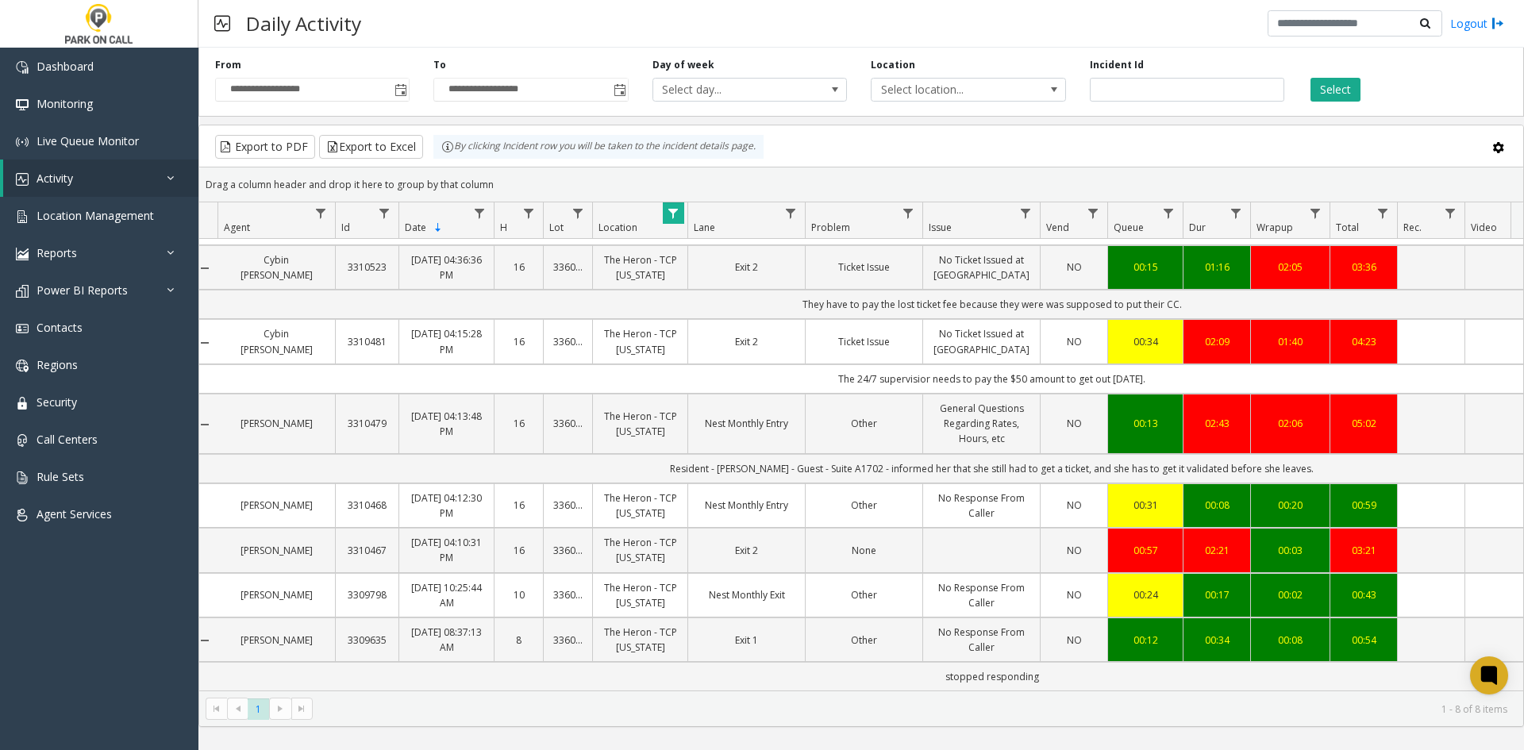
scroll to position [0, 0]
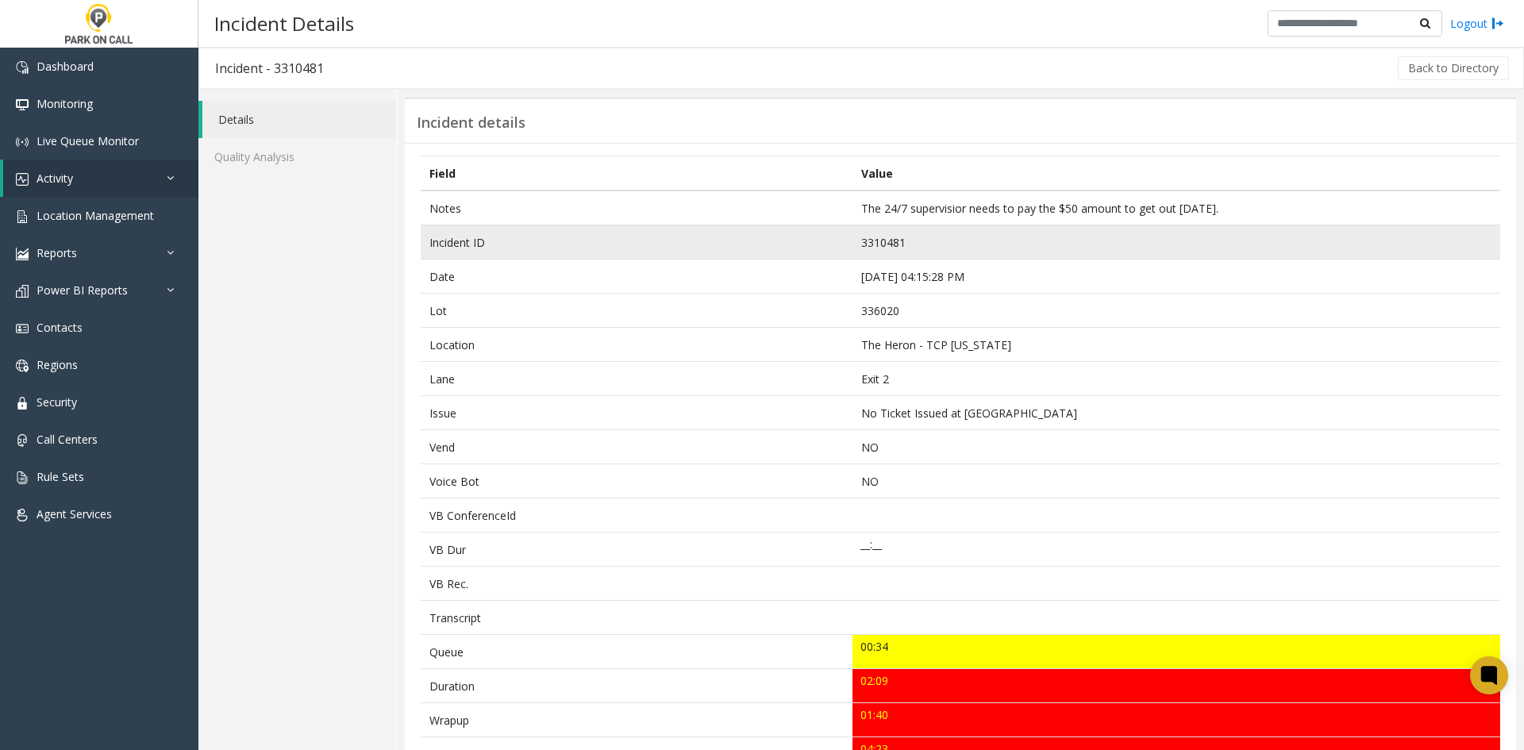
click at [873, 237] on td "3310481" at bounding box center [1176, 242] width 648 height 34
copy td "3310481"
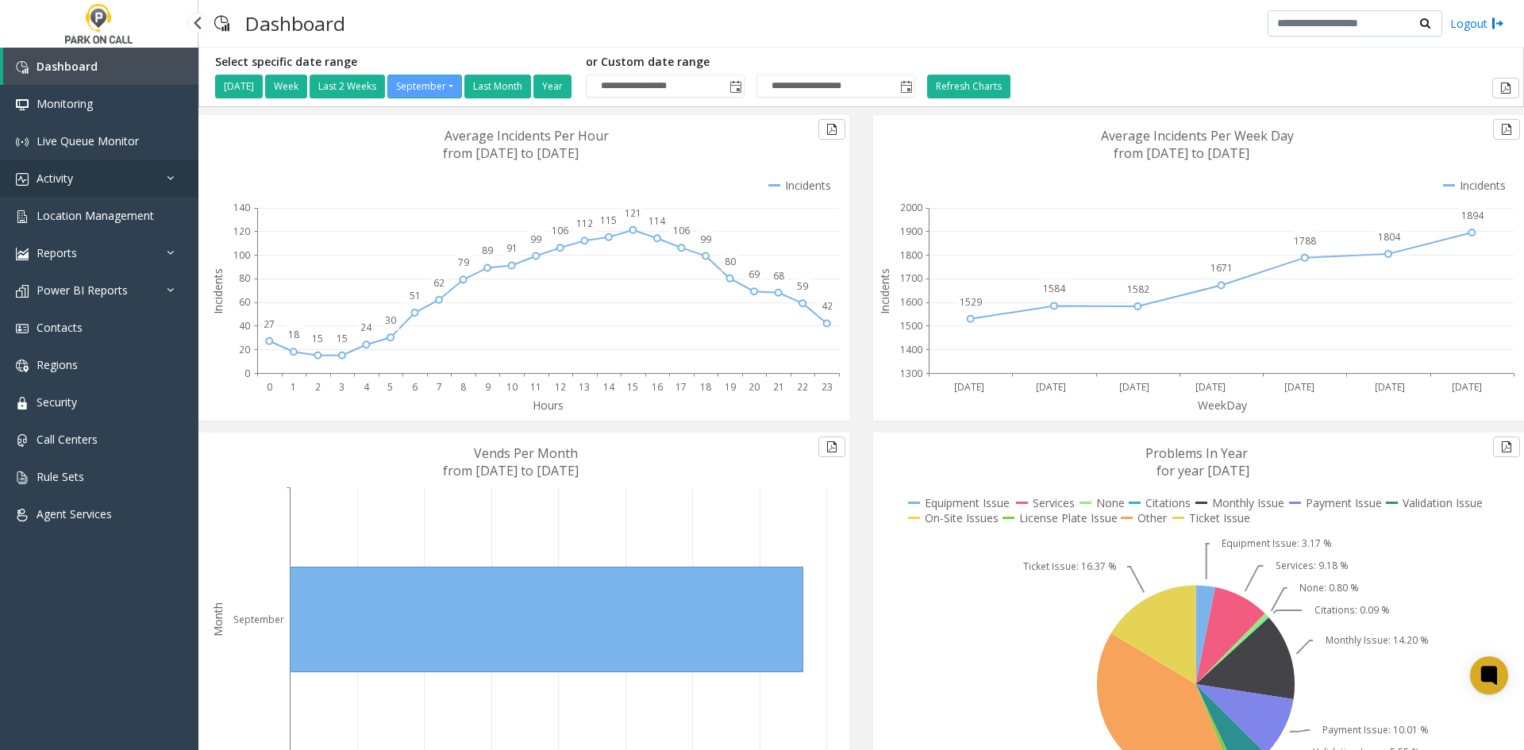
click at [131, 193] on link "Activity" at bounding box center [99, 177] width 198 height 37
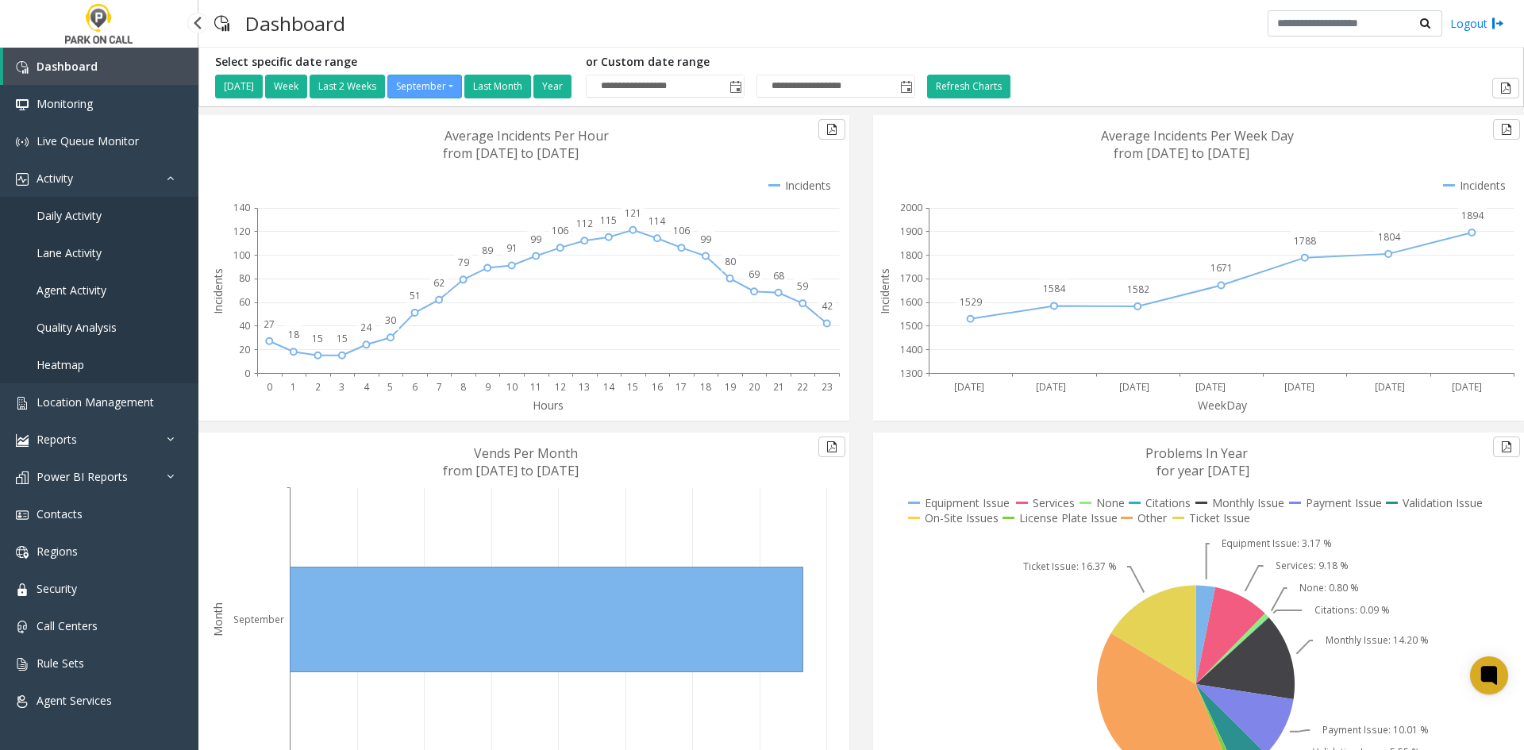
click at [148, 200] on link "Daily Activity" at bounding box center [99, 215] width 198 height 37
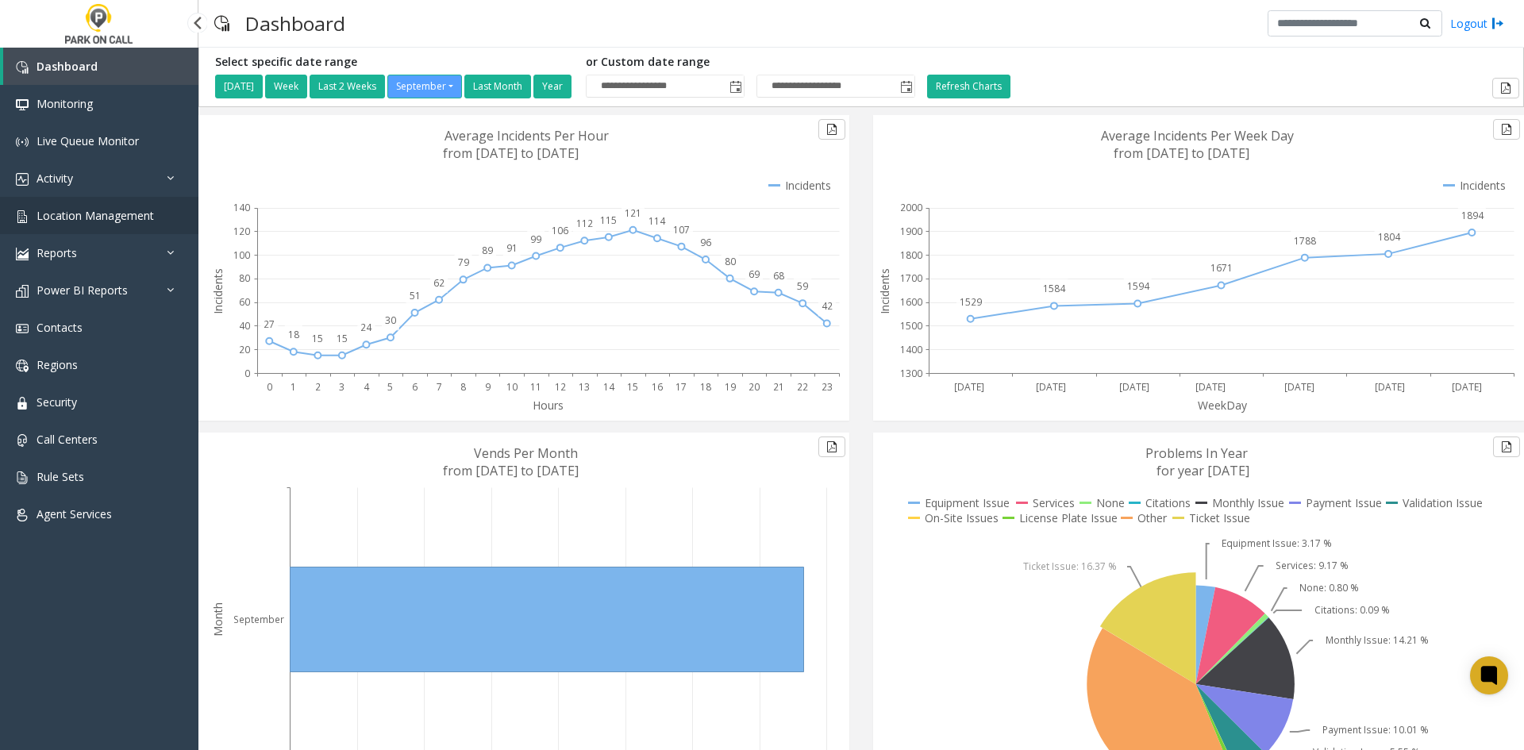
click at [90, 224] on link "Location Management" at bounding box center [99, 215] width 198 height 37
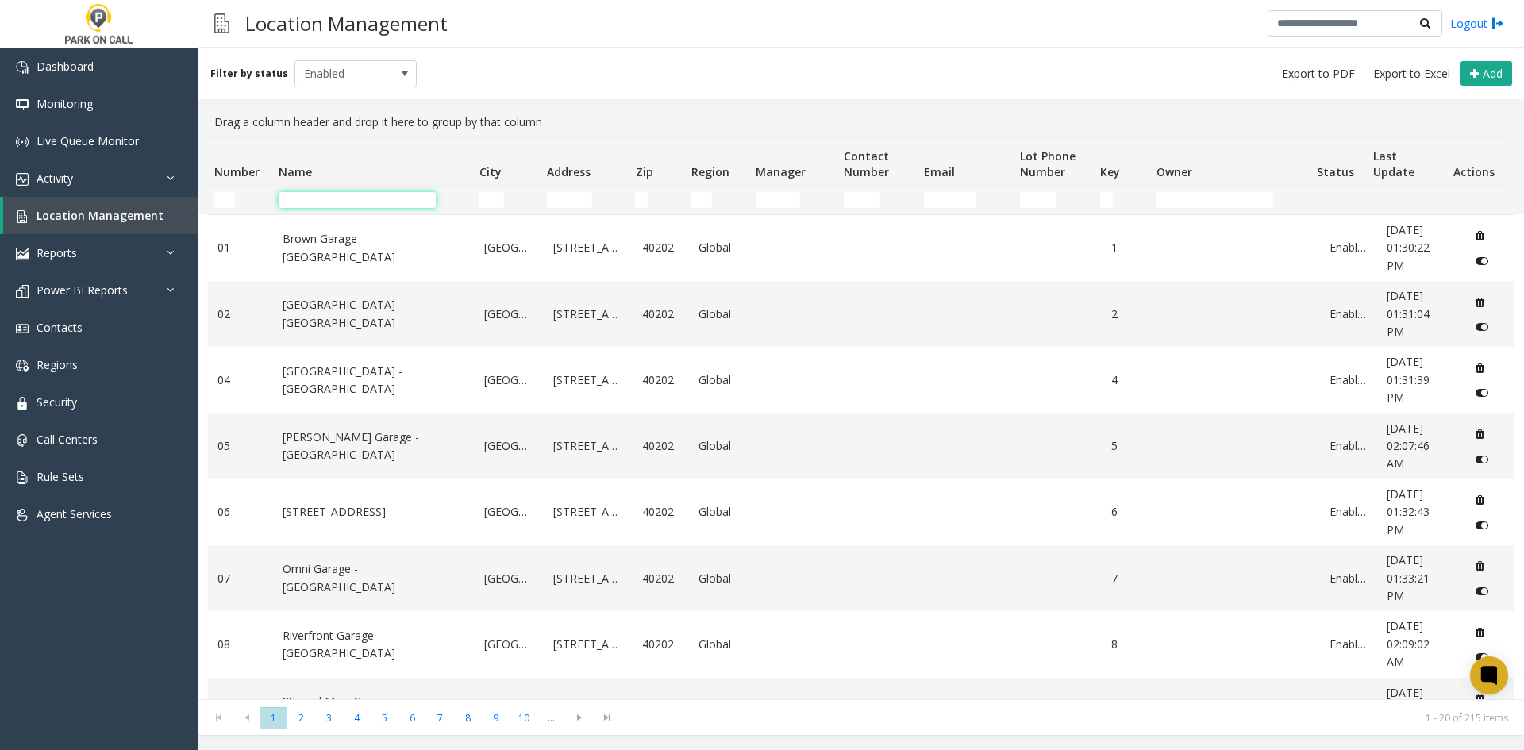
click at [321, 192] on input "Name Filter" at bounding box center [357, 200] width 157 height 16
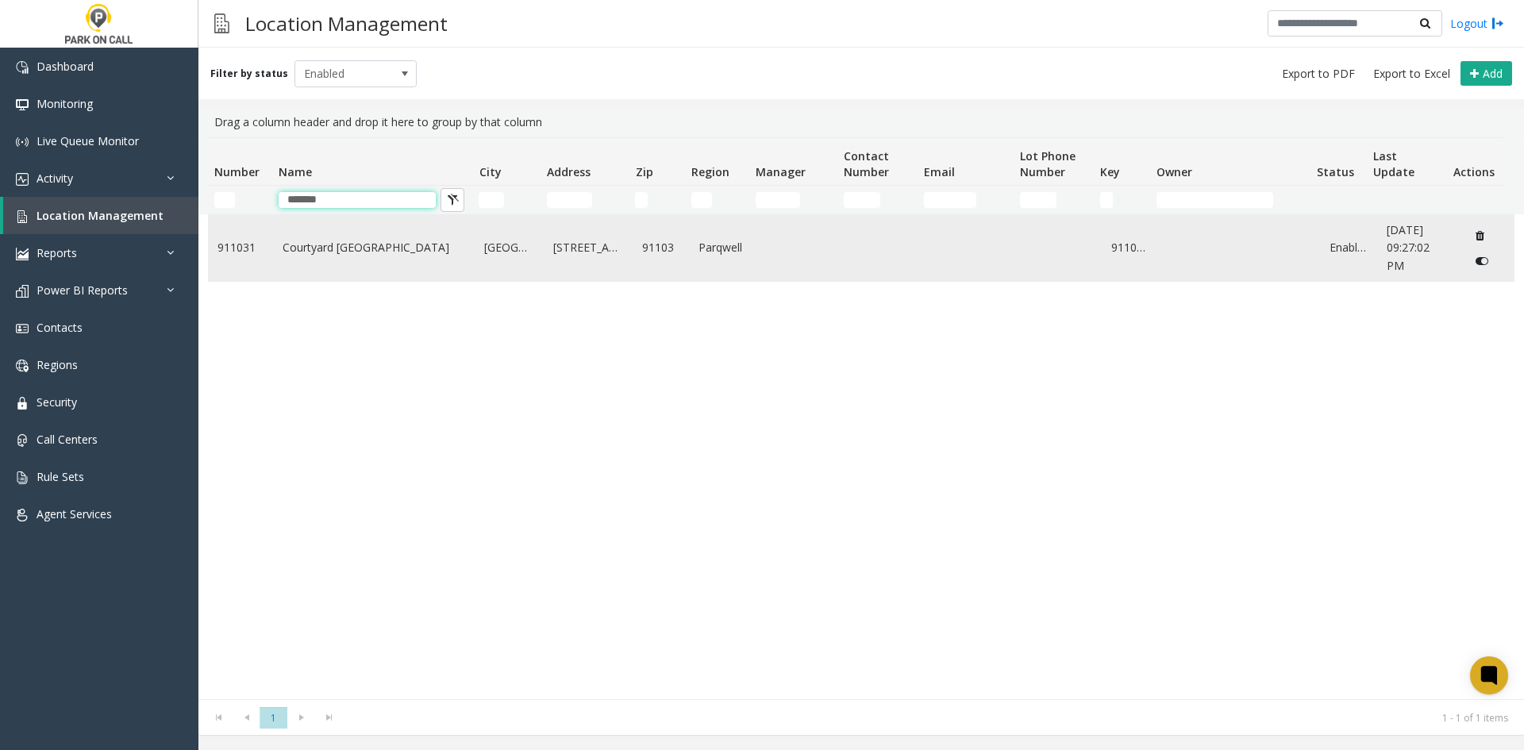
type input "*******"
click at [371, 257] on td "Courtyard [GEOGRAPHIC_DATA]" at bounding box center [374, 248] width 202 height 66
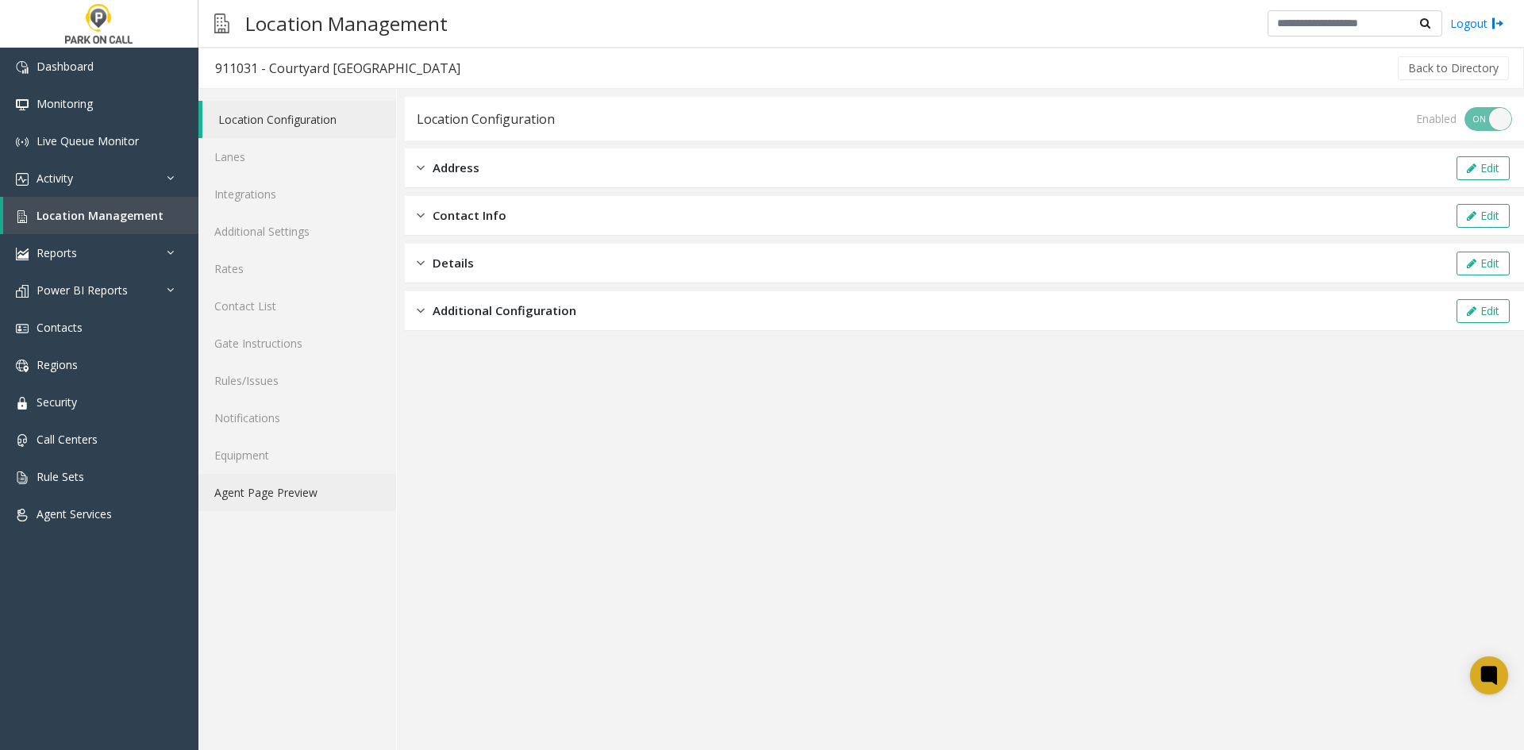
click at [334, 480] on link "Agent Page Preview" at bounding box center [297, 492] width 198 height 37
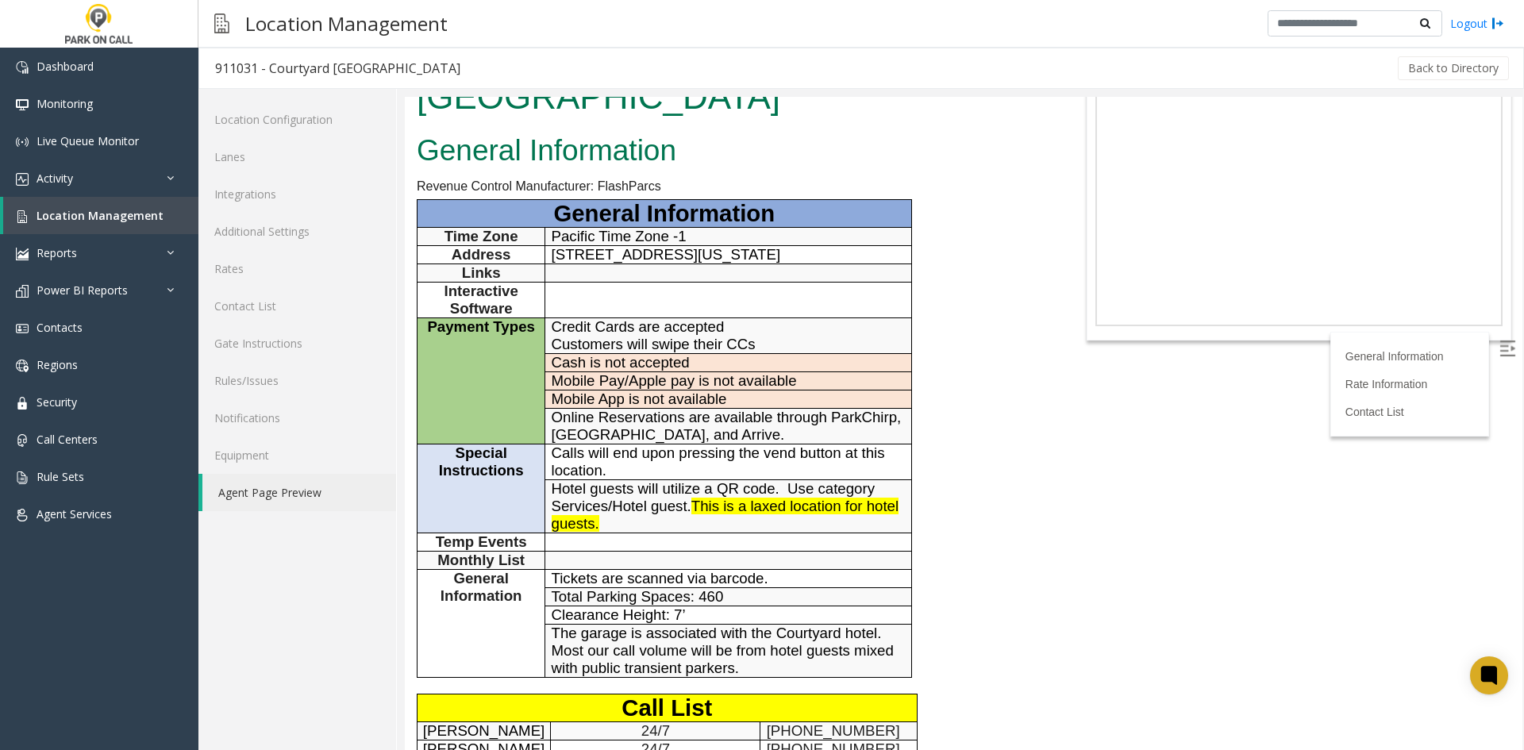
scroll to position [317, 0]
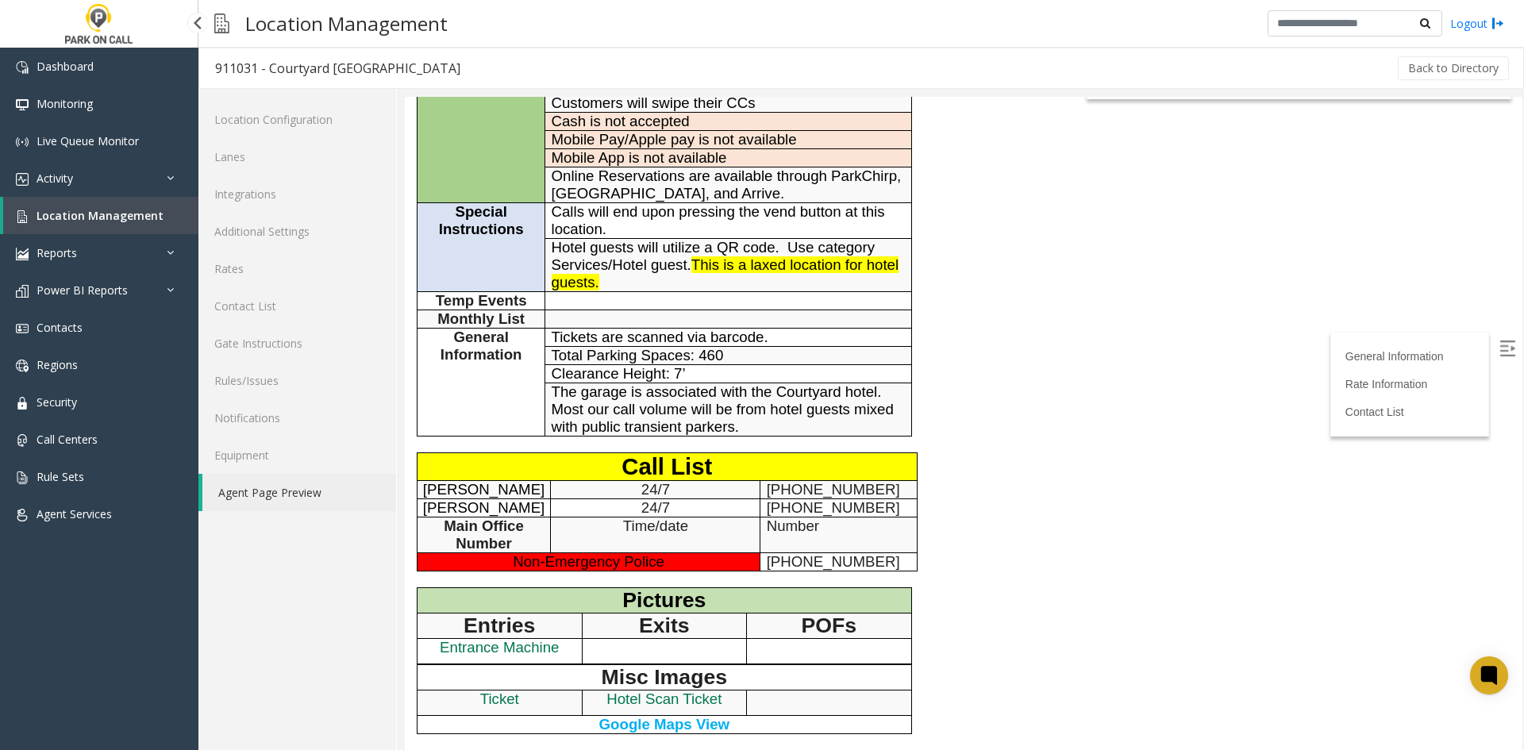
click at [117, 221] on span "Location Management" at bounding box center [100, 215] width 127 height 15
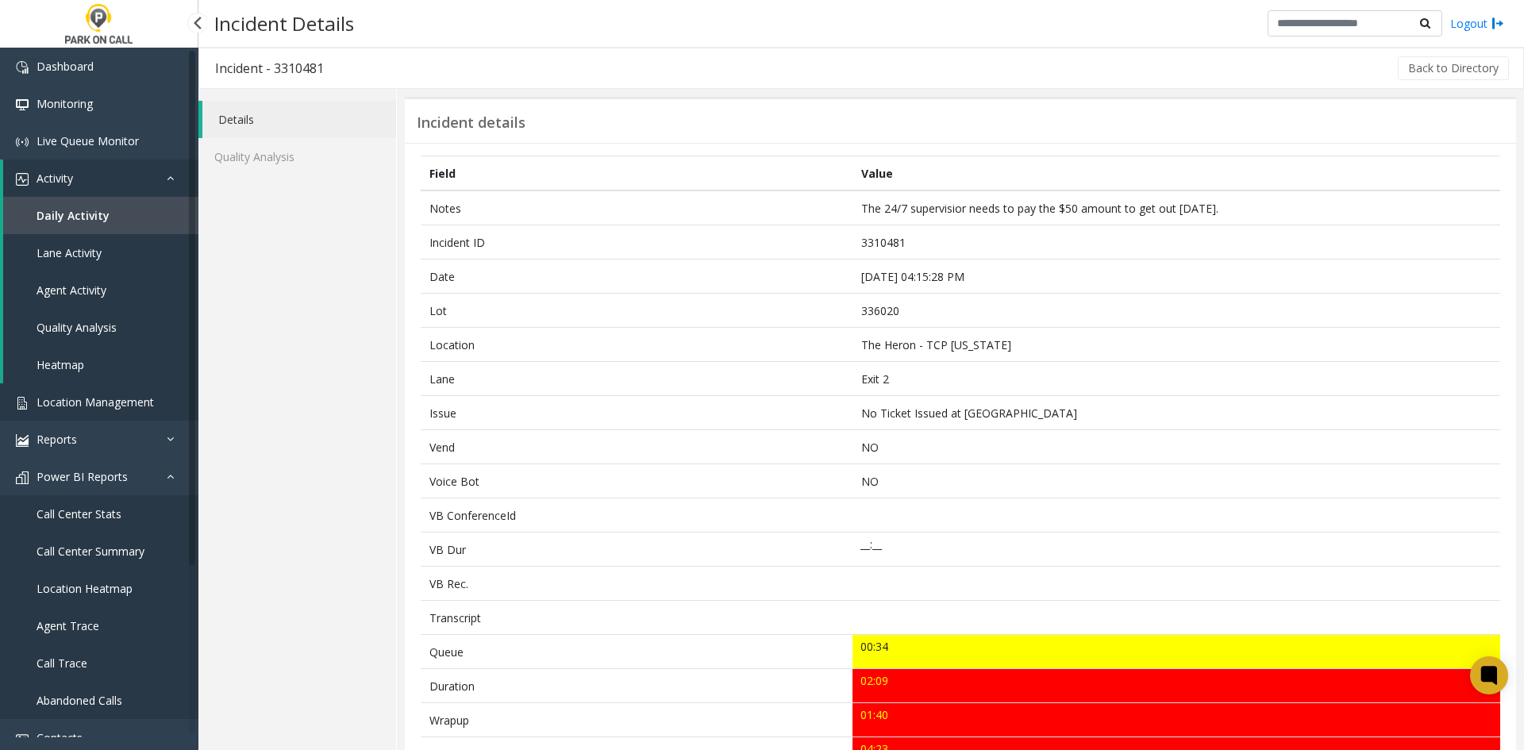
click at [113, 413] on link "Location Management" at bounding box center [99, 401] width 198 height 37
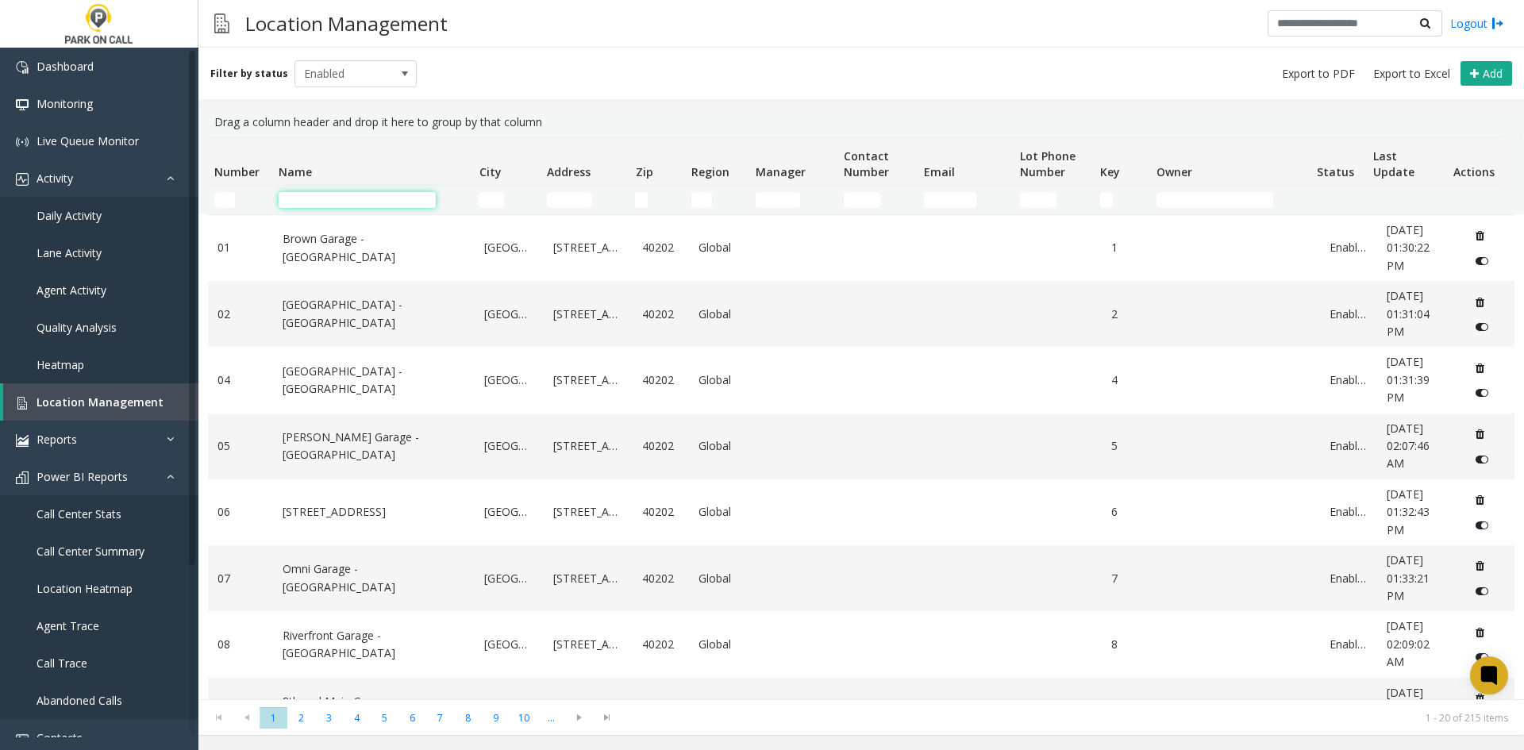
click at [404, 197] on input "Name Filter" at bounding box center [357, 200] width 157 height 16
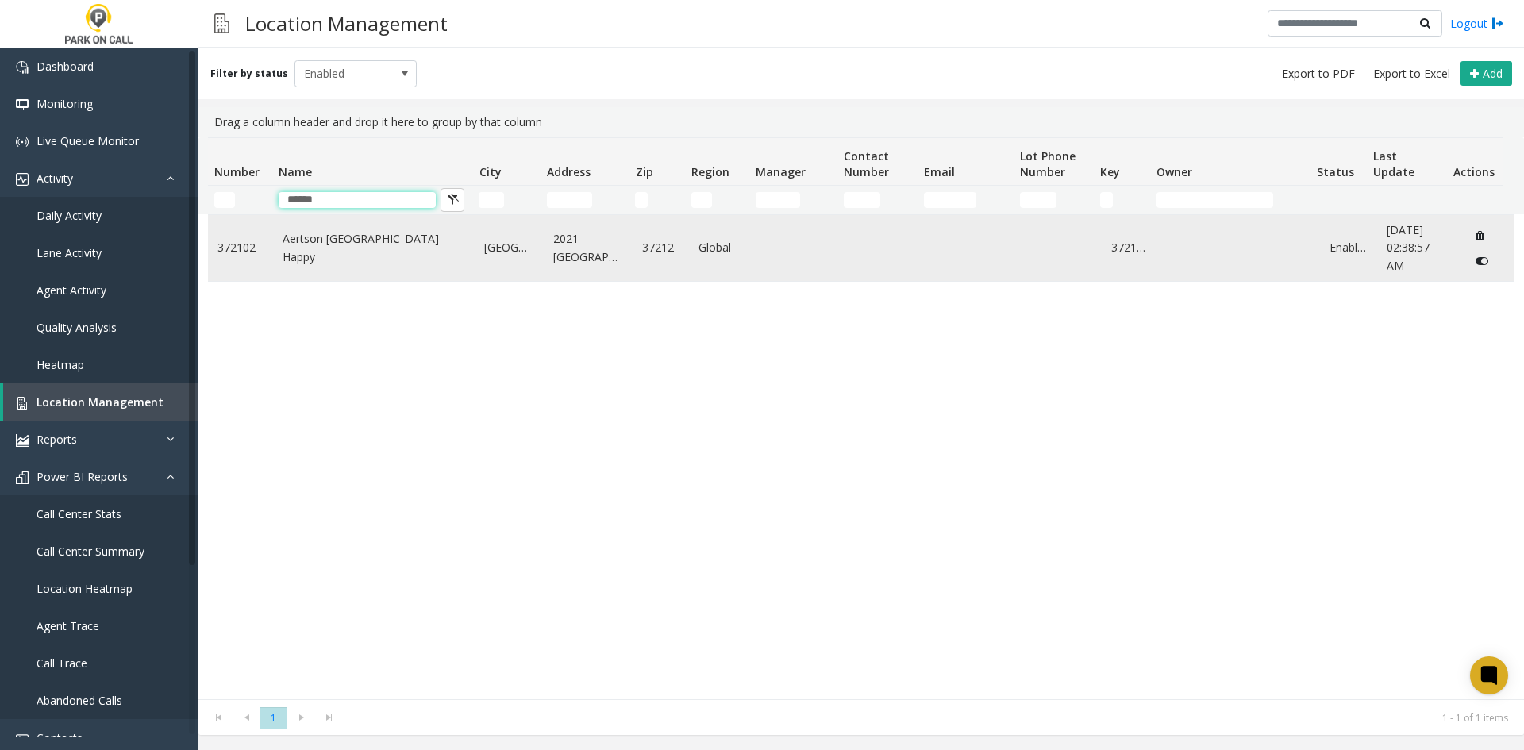
type input "******"
click at [379, 244] on link "Aertson [GEOGRAPHIC_DATA] Happy" at bounding box center [373, 248] width 183 height 36
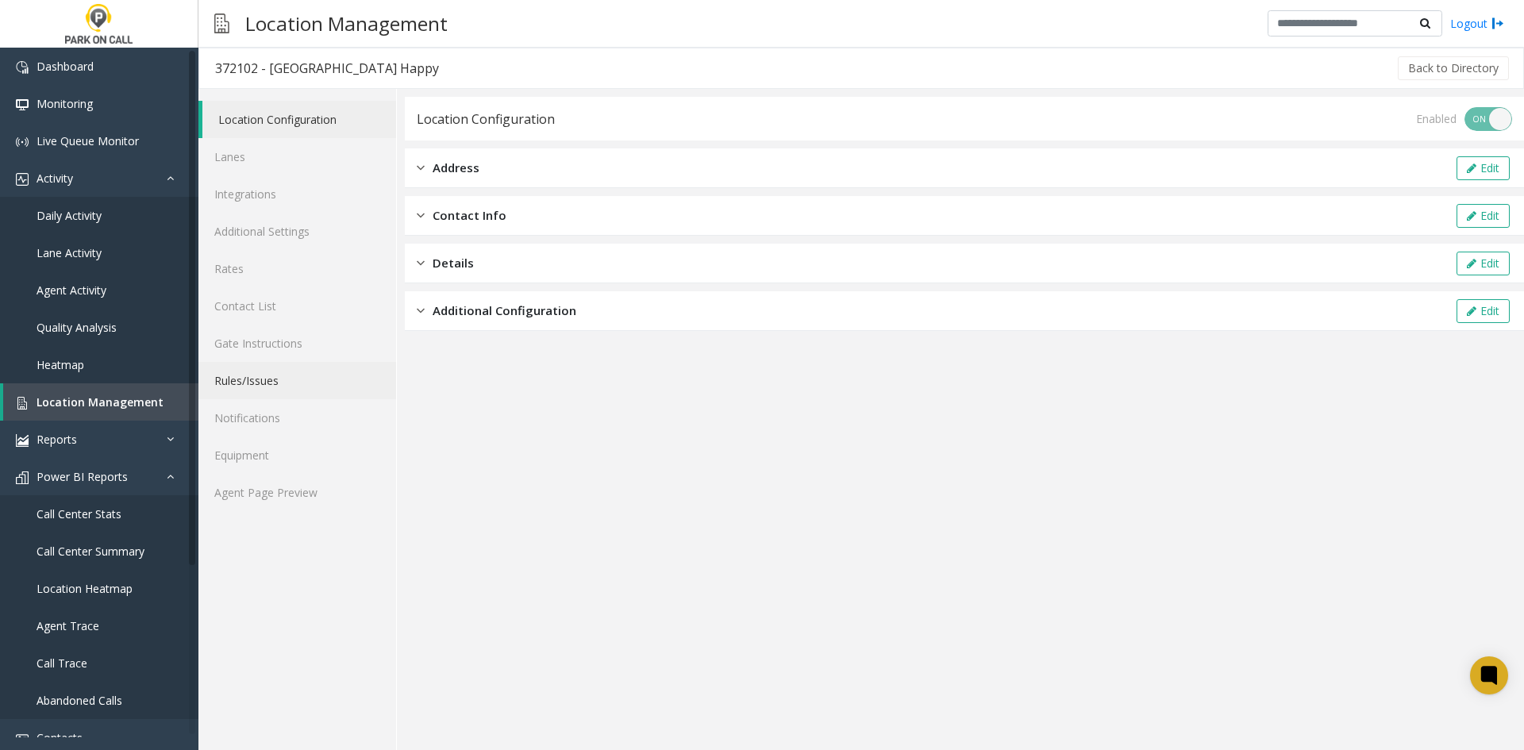
click at [289, 390] on link "Rules/Issues" at bounding box center [297, 380] width 198 height 37
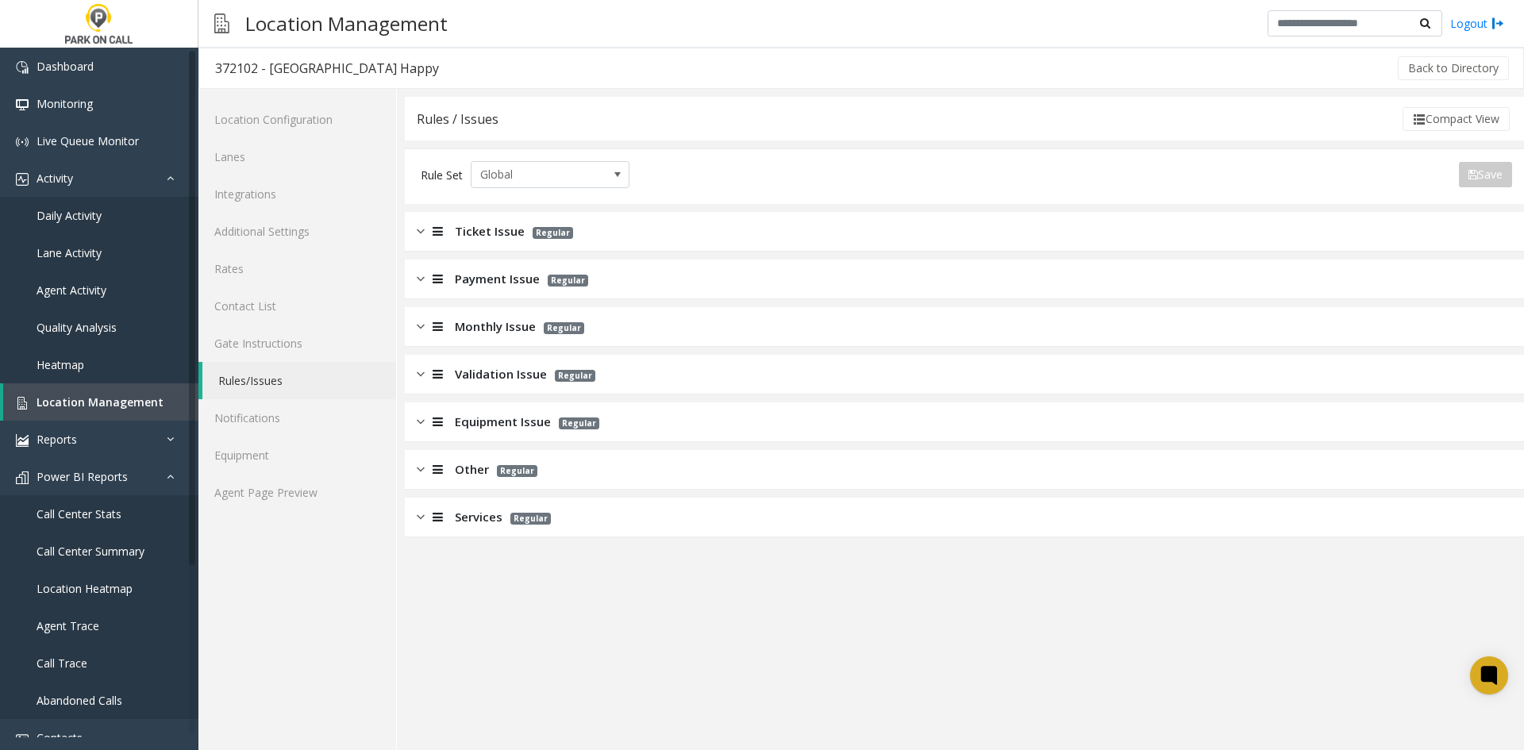
click at [475, 240] on div "Ticket Issue Regular" at bounding box center [964, 232] width 1119 height 40
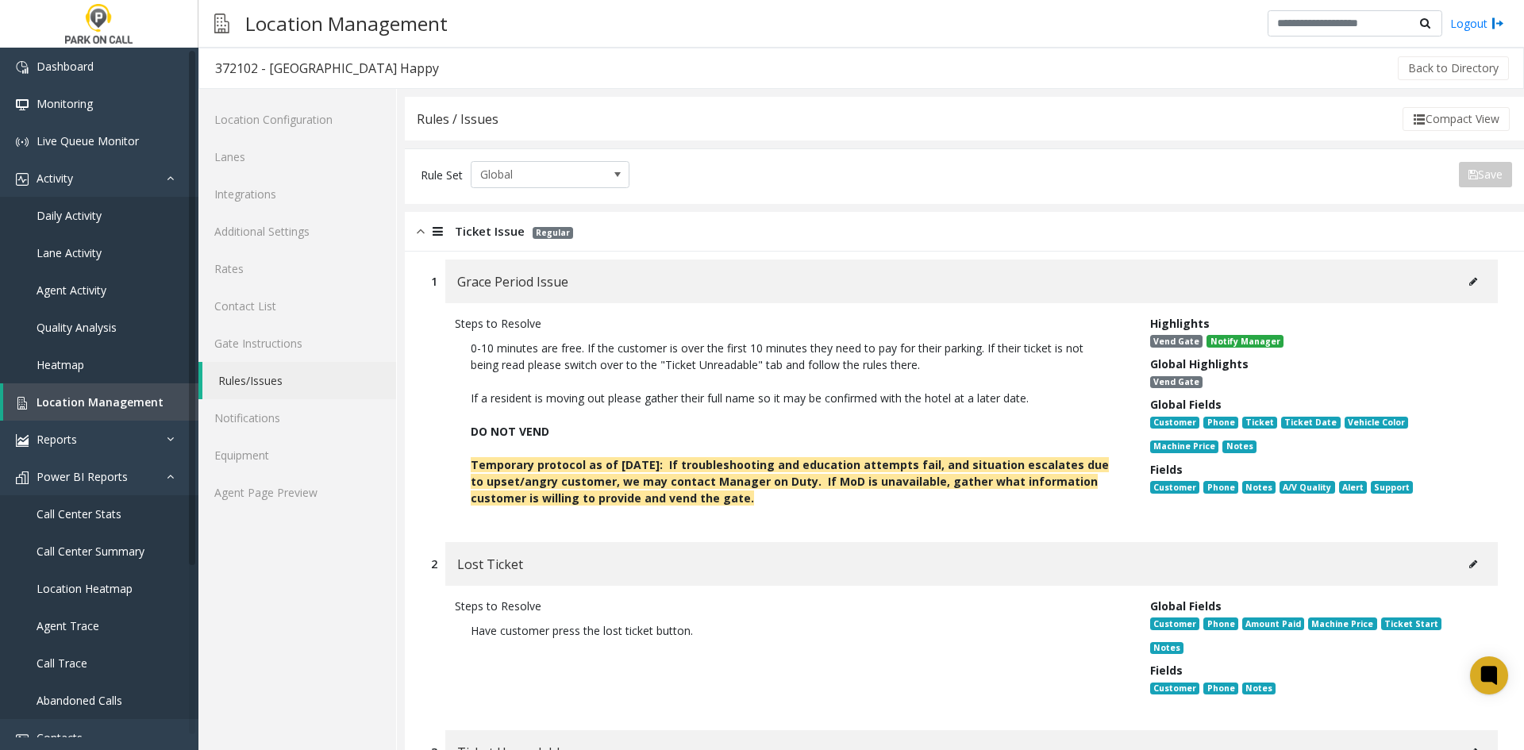
drag, startPoint x: 776, startPoint y: 513, endPoint x: 449, endPoint y: 467, distance: 330.0
click at [449, 467] on div "Steps to Resolve 0-10 minutes are free. If the customer is over the first 10 mi…" at bounding box center [790, 414] width 695 height 199
copy b "Temporary protocol as of [DATE]: If troubleshooting and education attempts fail…"
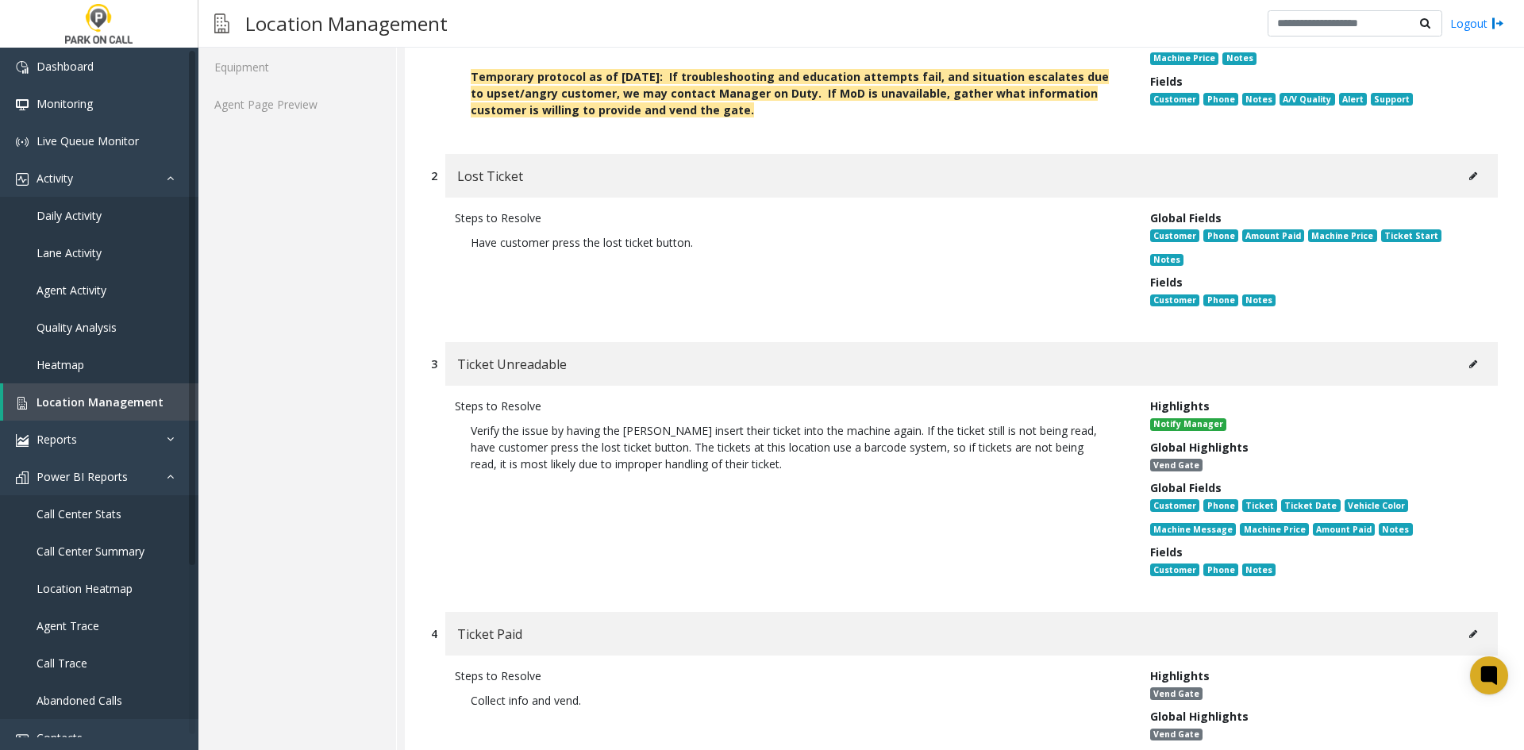
scroll to position [397, 0]
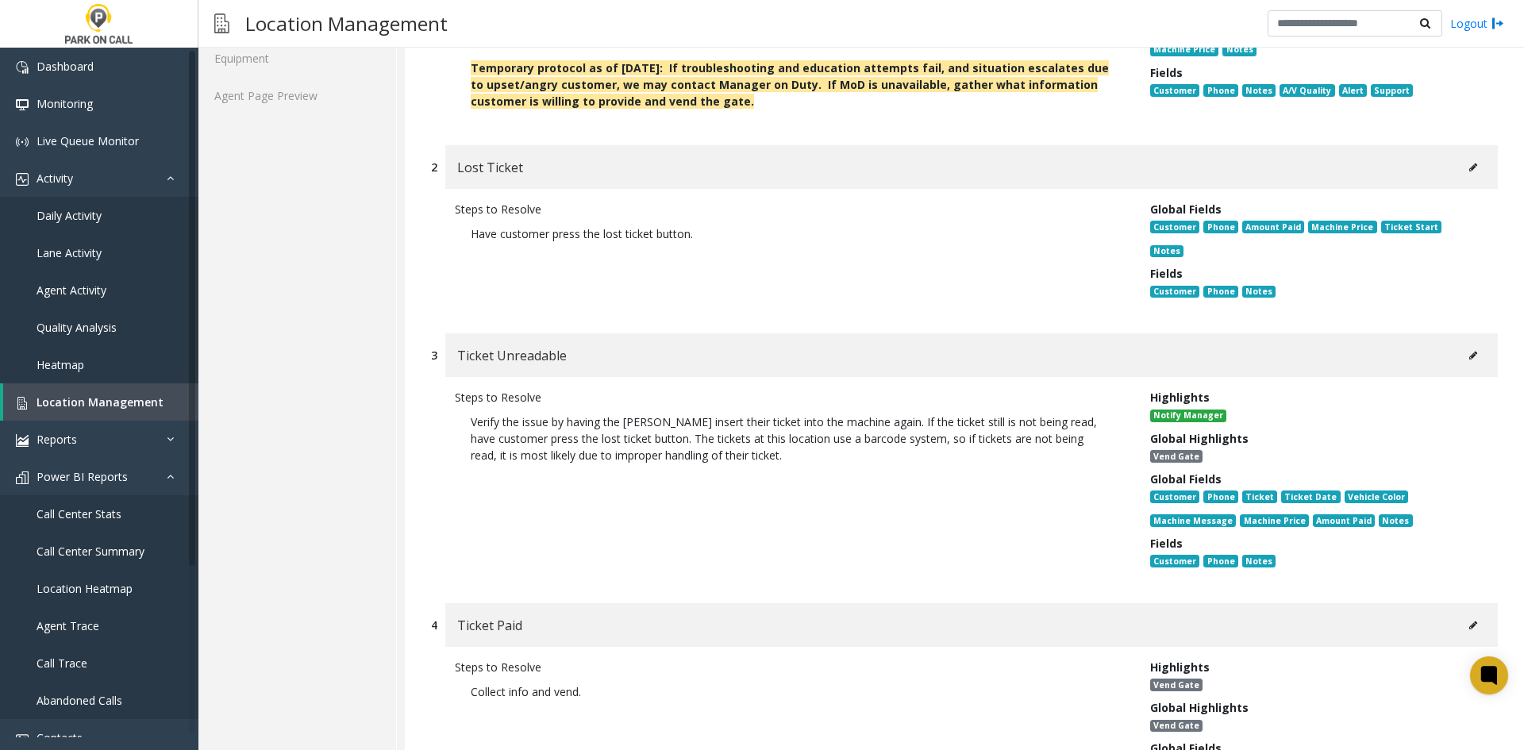
click at [1447, 177] on div "Lost Ticket" at bounding box center [971, 167] width 1052 height 44
click at [1460, 178] on button at bounding box center [1472, 168] width 25 height 24
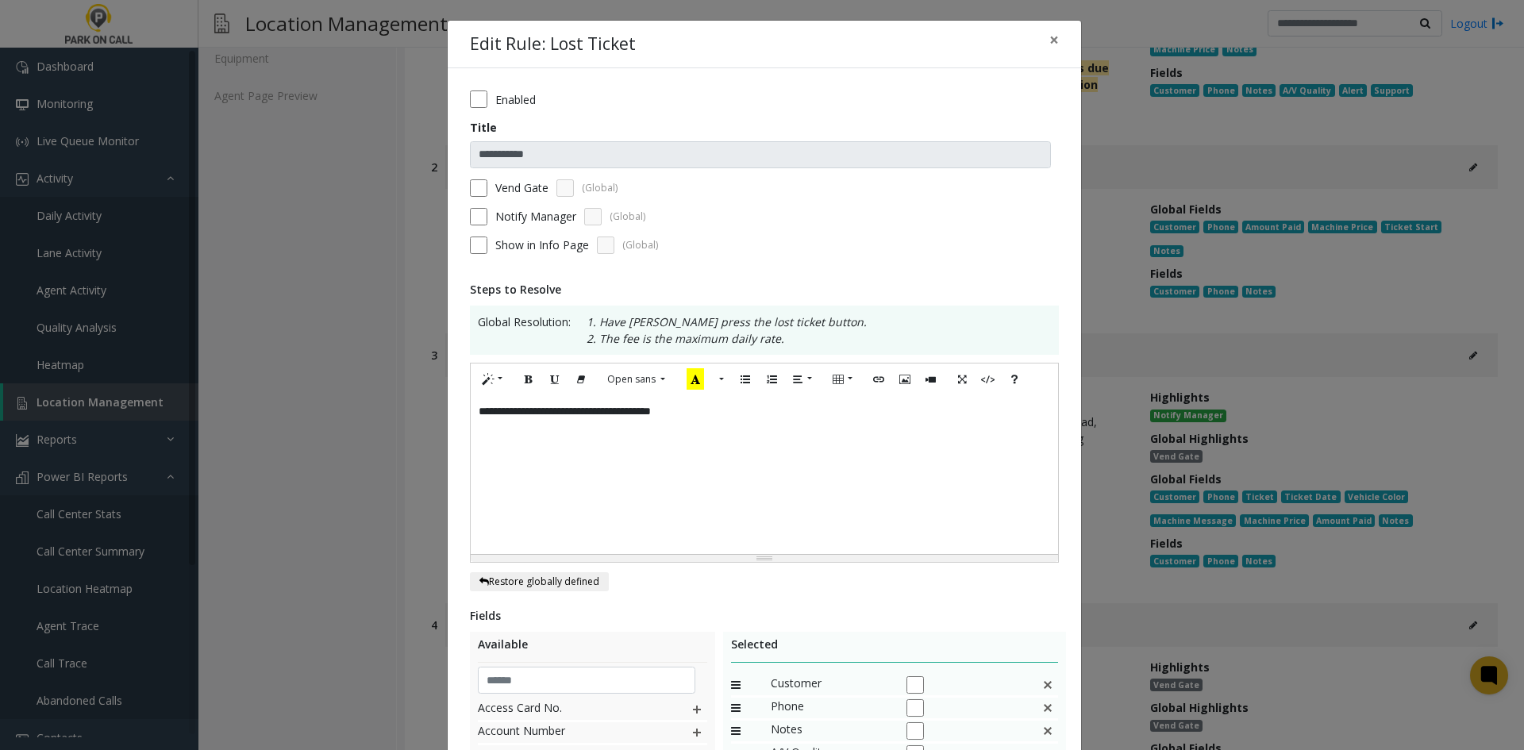
click at [832, 468] on div "**********" at bounding box center [764, 474] width 587 height 159
paste div
click at [764, 433] on p at bounding box center [763, 428] width 571 height 17
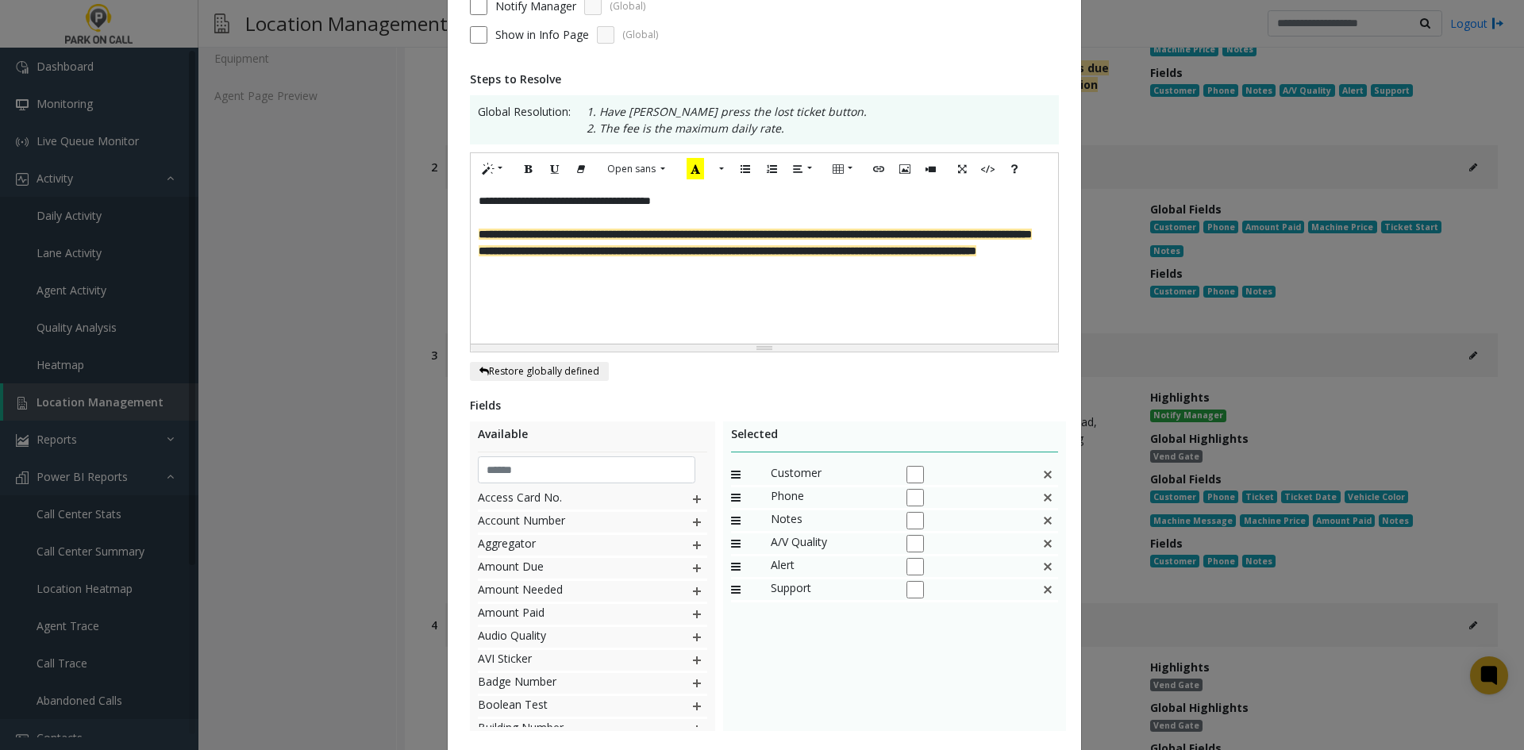
scroll to position [309, 0]
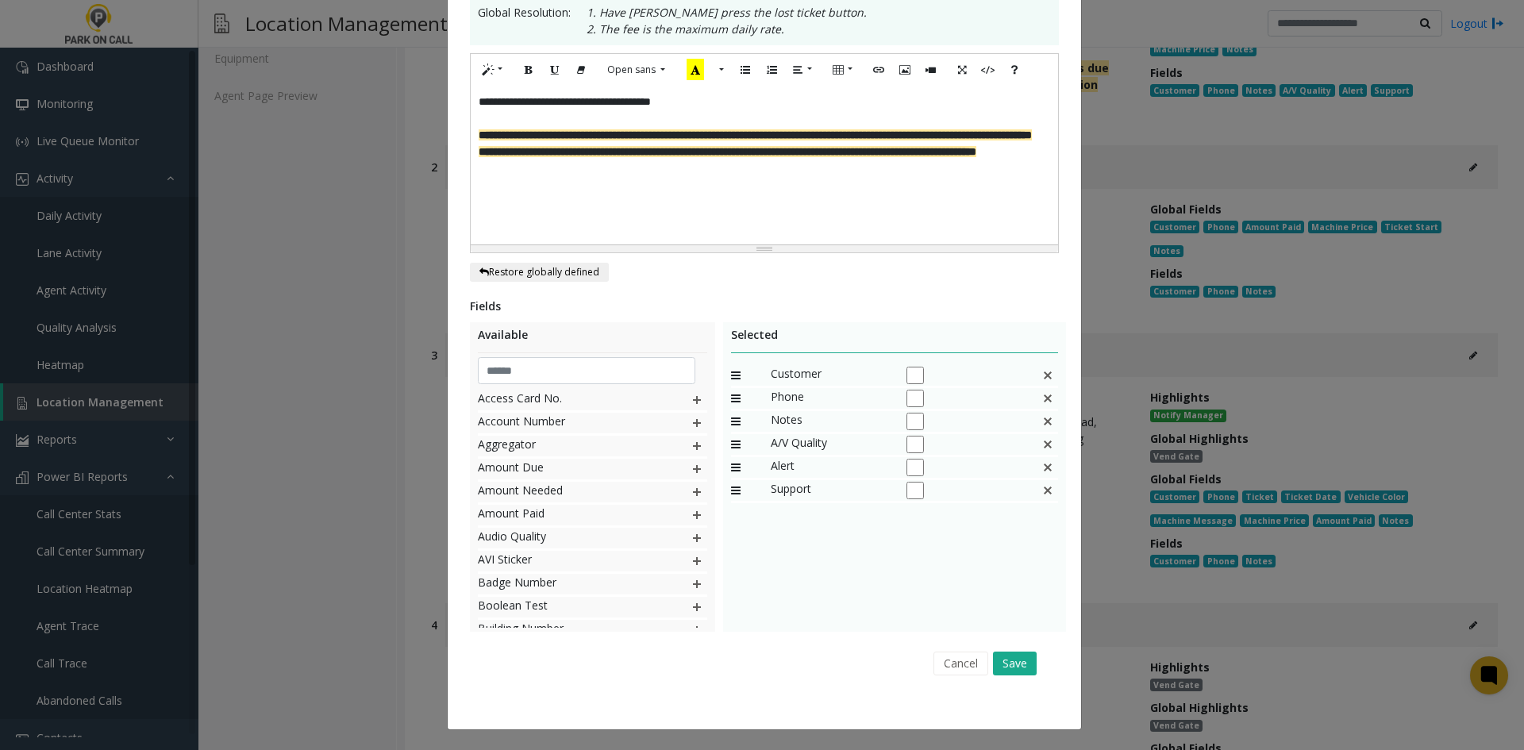
click at [997, 648] on div "Cancel Save" at bounding box center [764, 663] width 567 height 40
click at [997, 659] on button "Save" at bounding box center [1015, 663] width 44 height 24
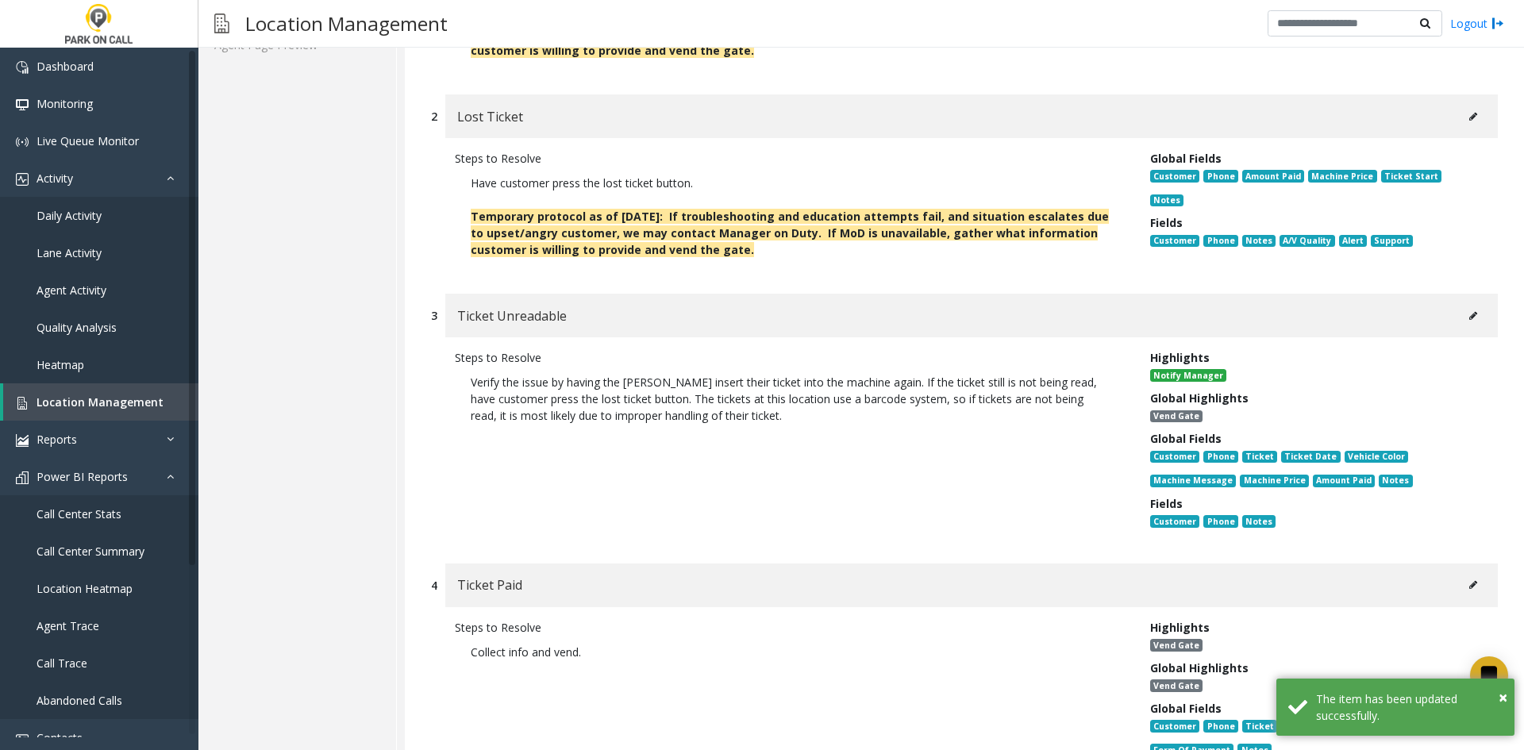
scroll to position [476, 0]
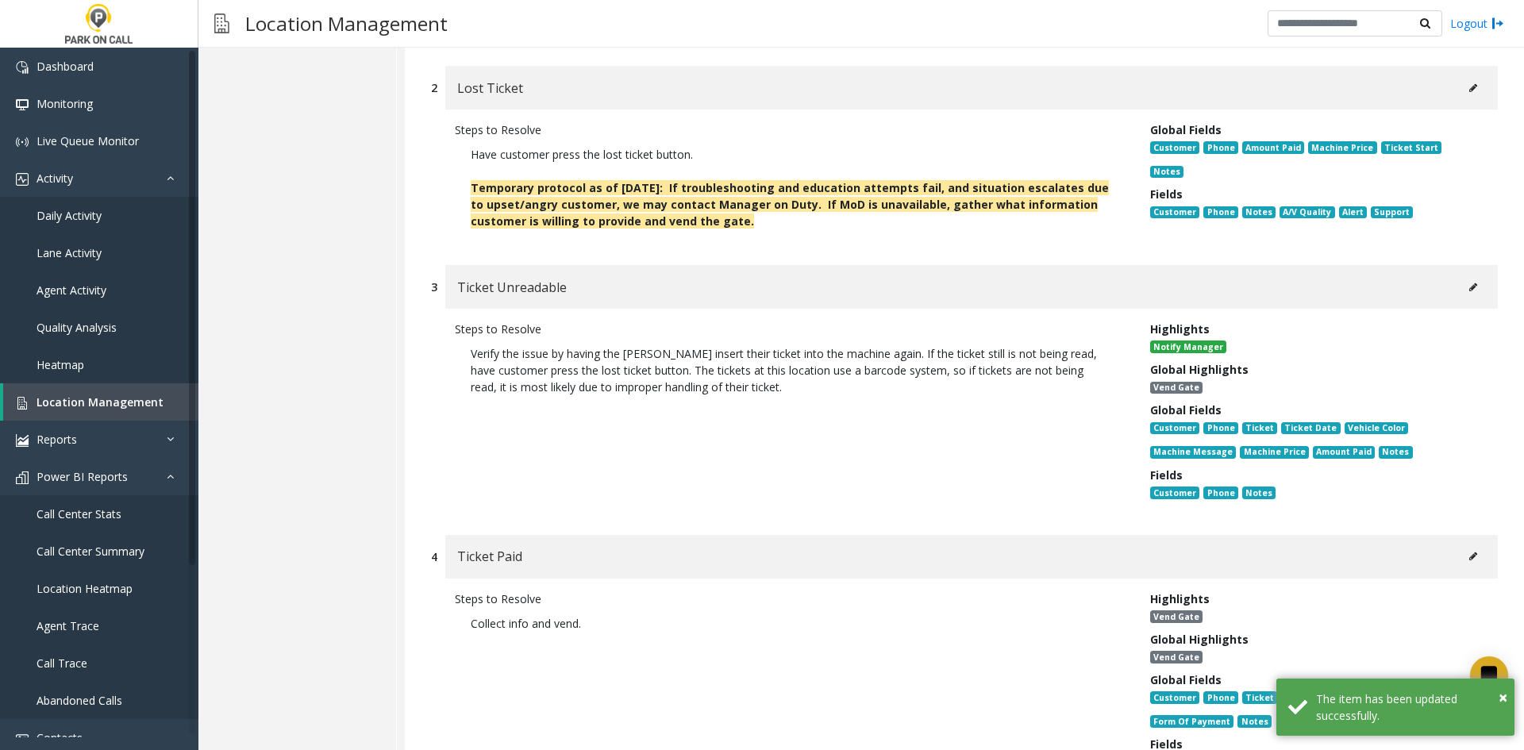
click at [1444, 295] on div "Ticket Unreadable" at bounding box center [971, 287] width 1052 height 44
click at [1460, 293] on button at bounding box center [1472, 287] width 25 height 24
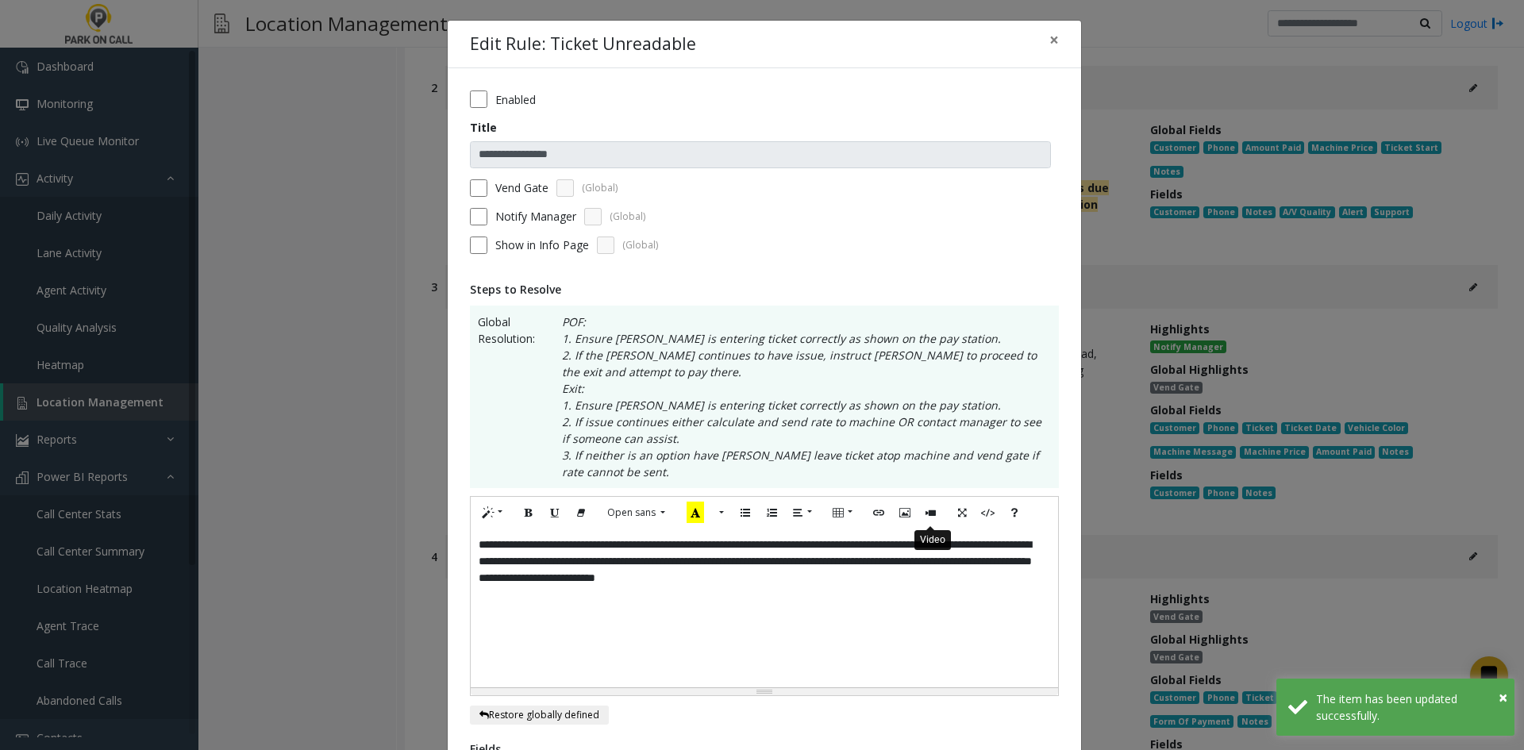
scroll to position [159, 0]
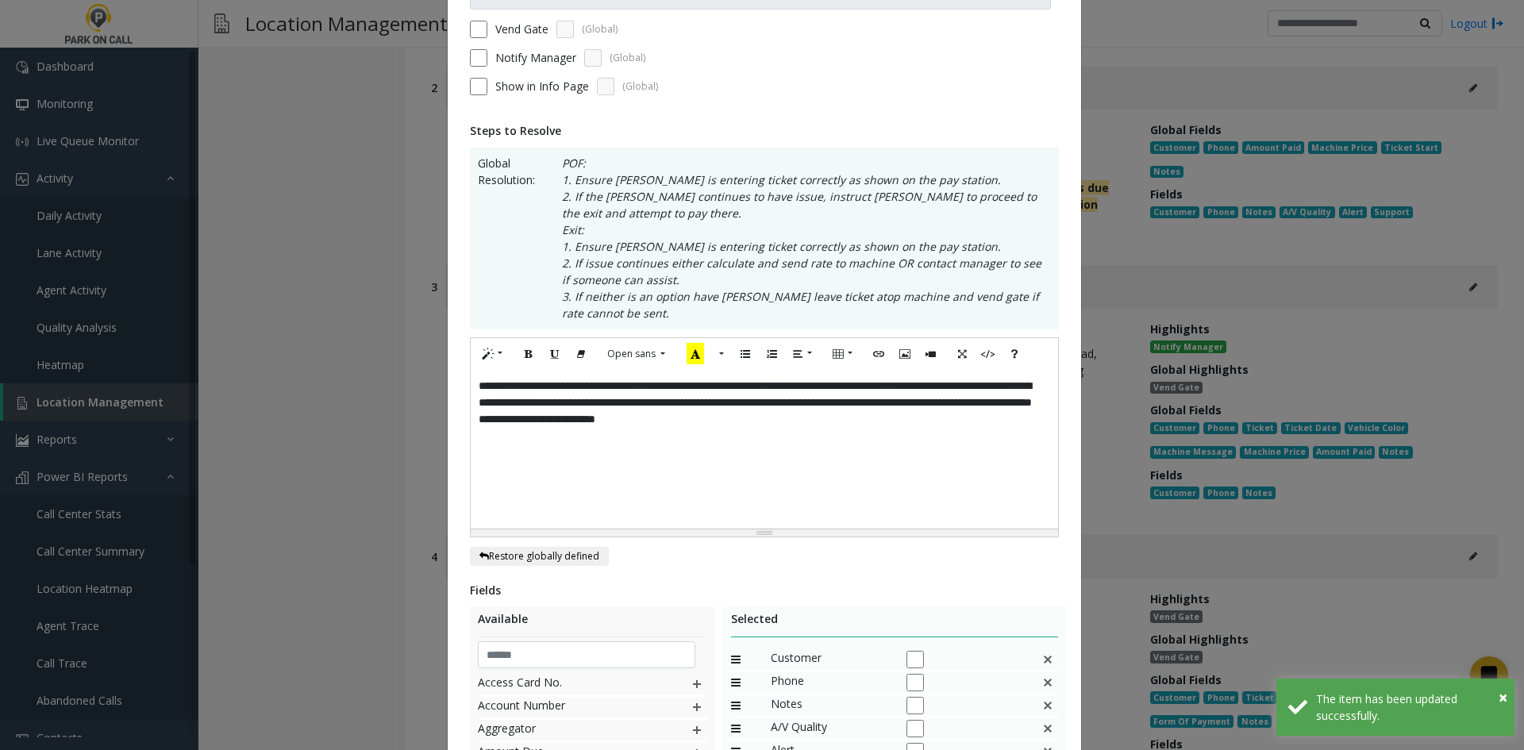
click at [907, 453] on div "**********" at bounding box center [764, 449] width 587 height 159
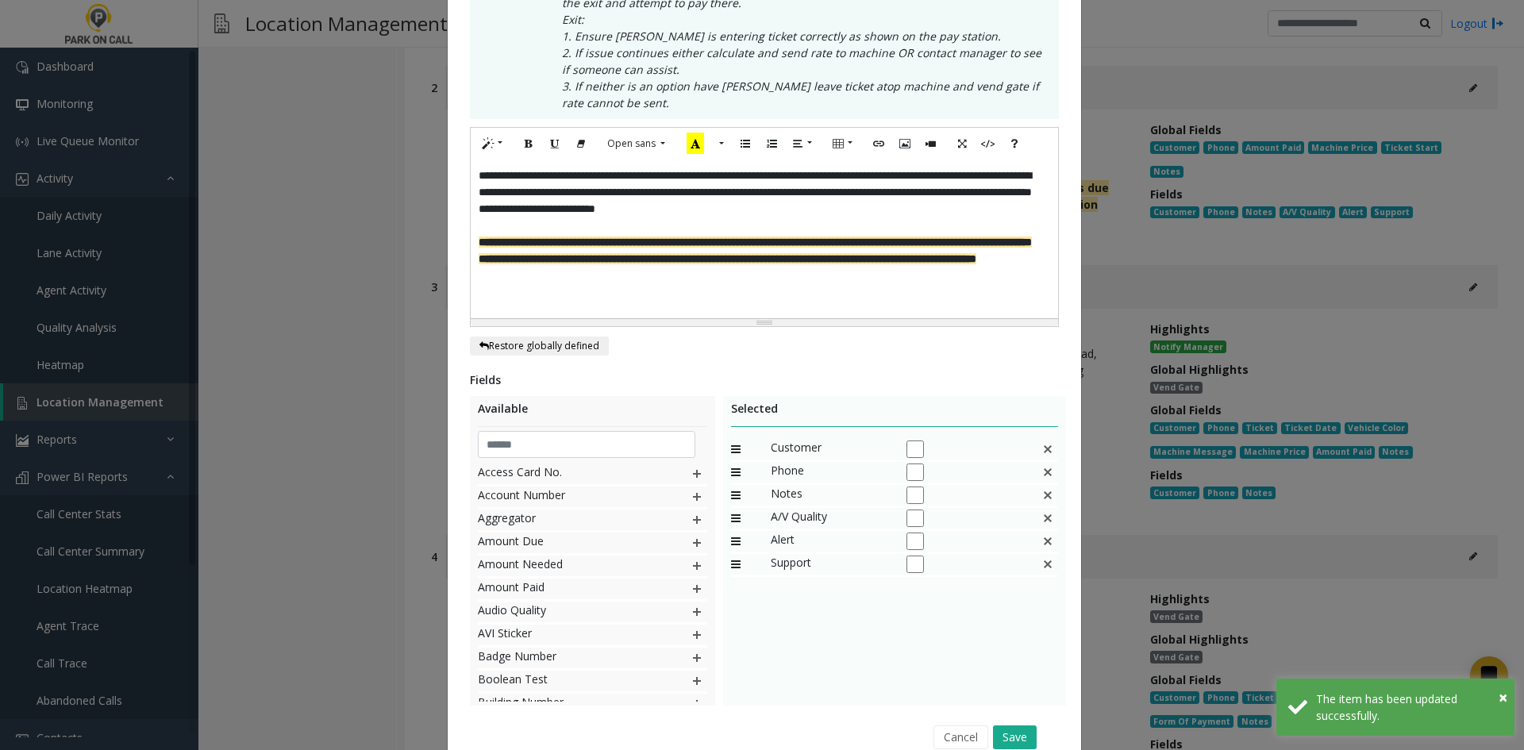
scroll to position [443, 0]
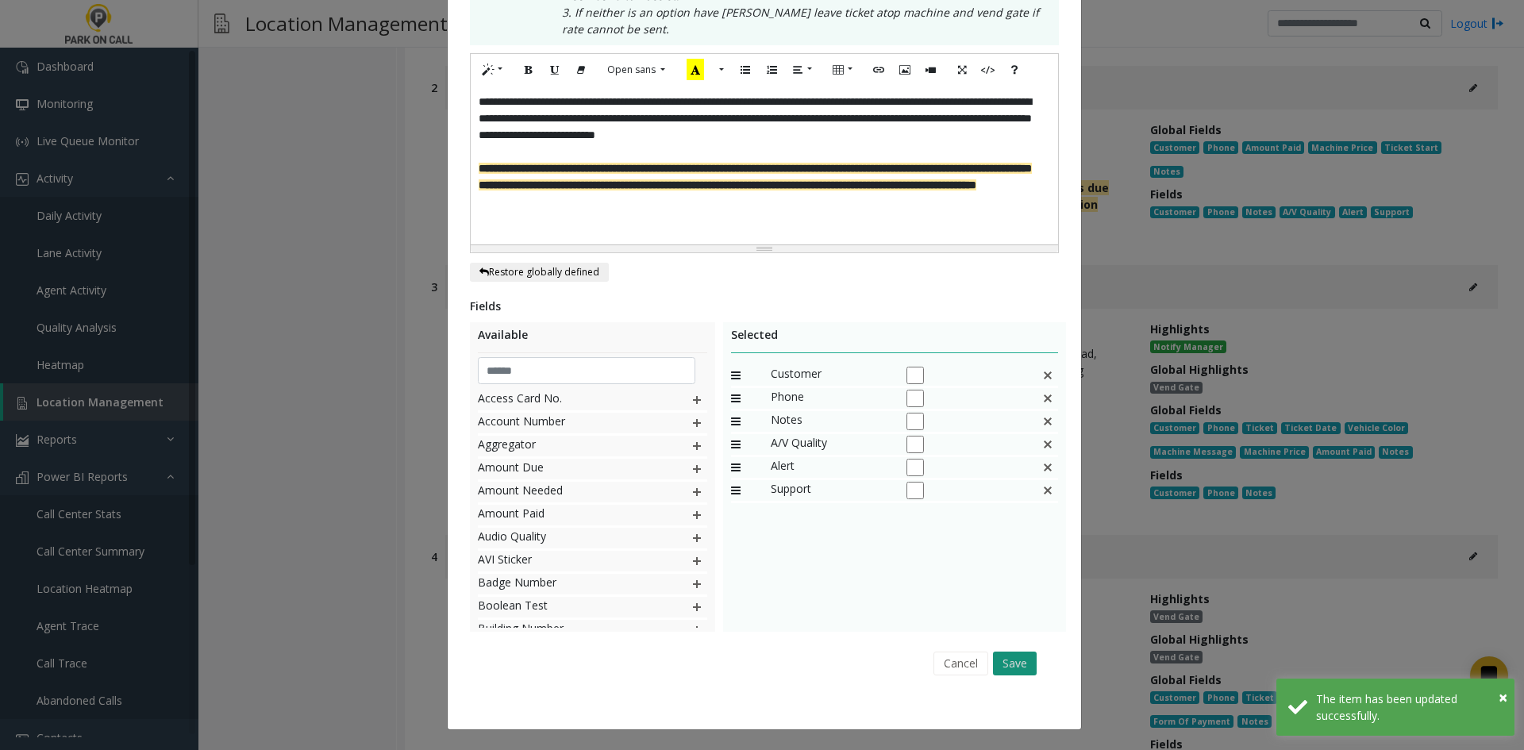
click at [993, 656] on button "Save" at bounding box center [1015, 663] width 44 height 24
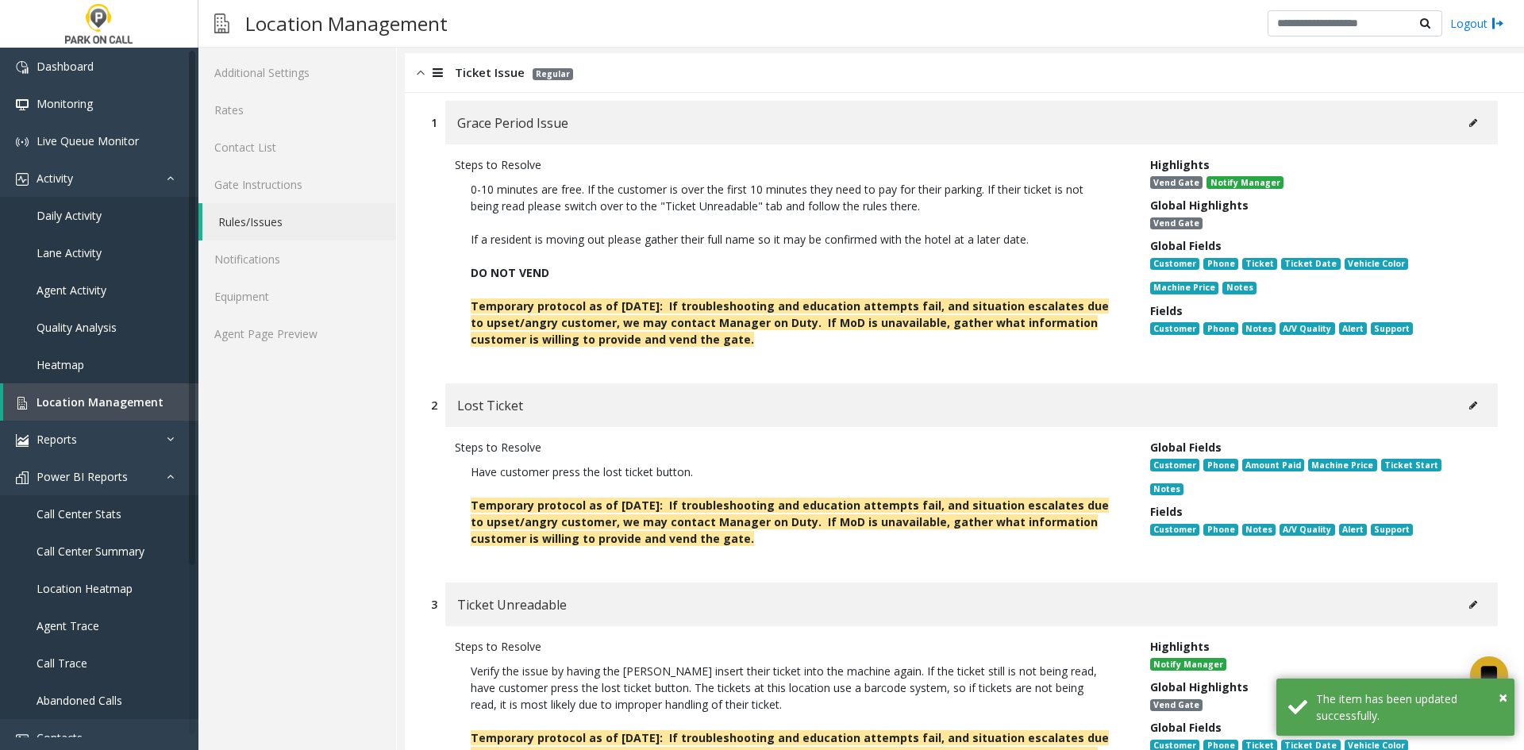
scroll to position [238, 0]
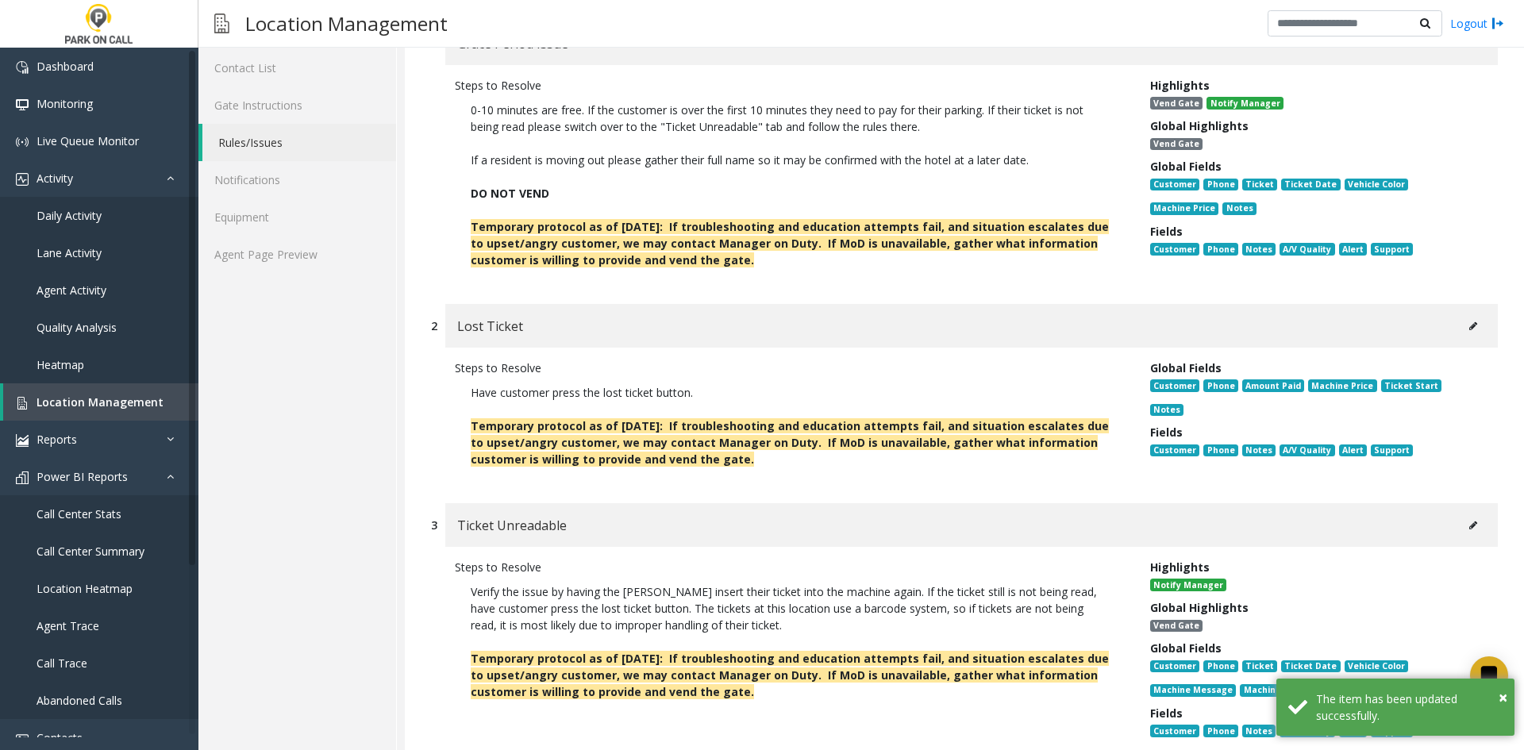
click at [1445, 321] on div "Lost Ticket" at bounding box center [971, 326] width 1052 height 44
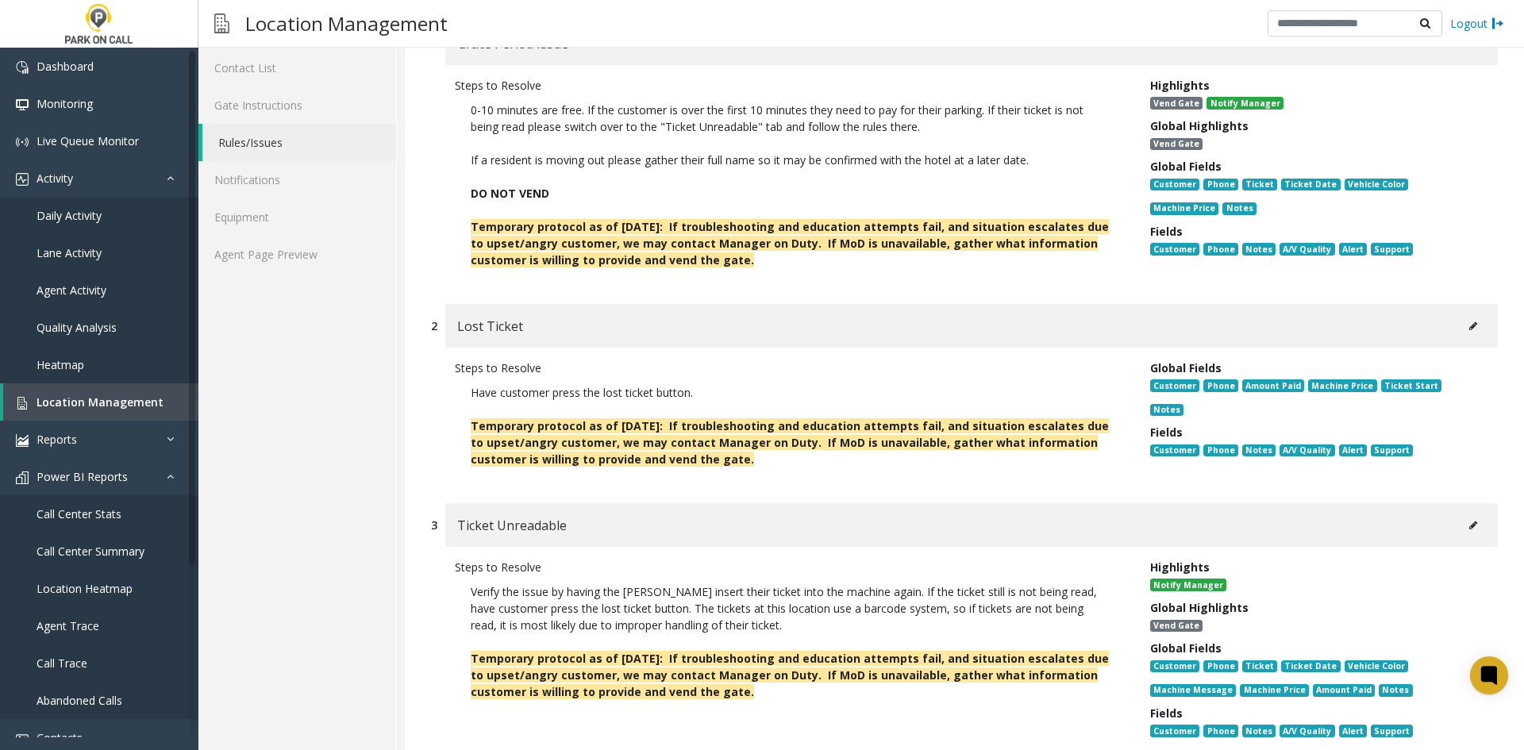
click at [1460, 322] on button at bounding box center [1472, 326] width 25 height 24
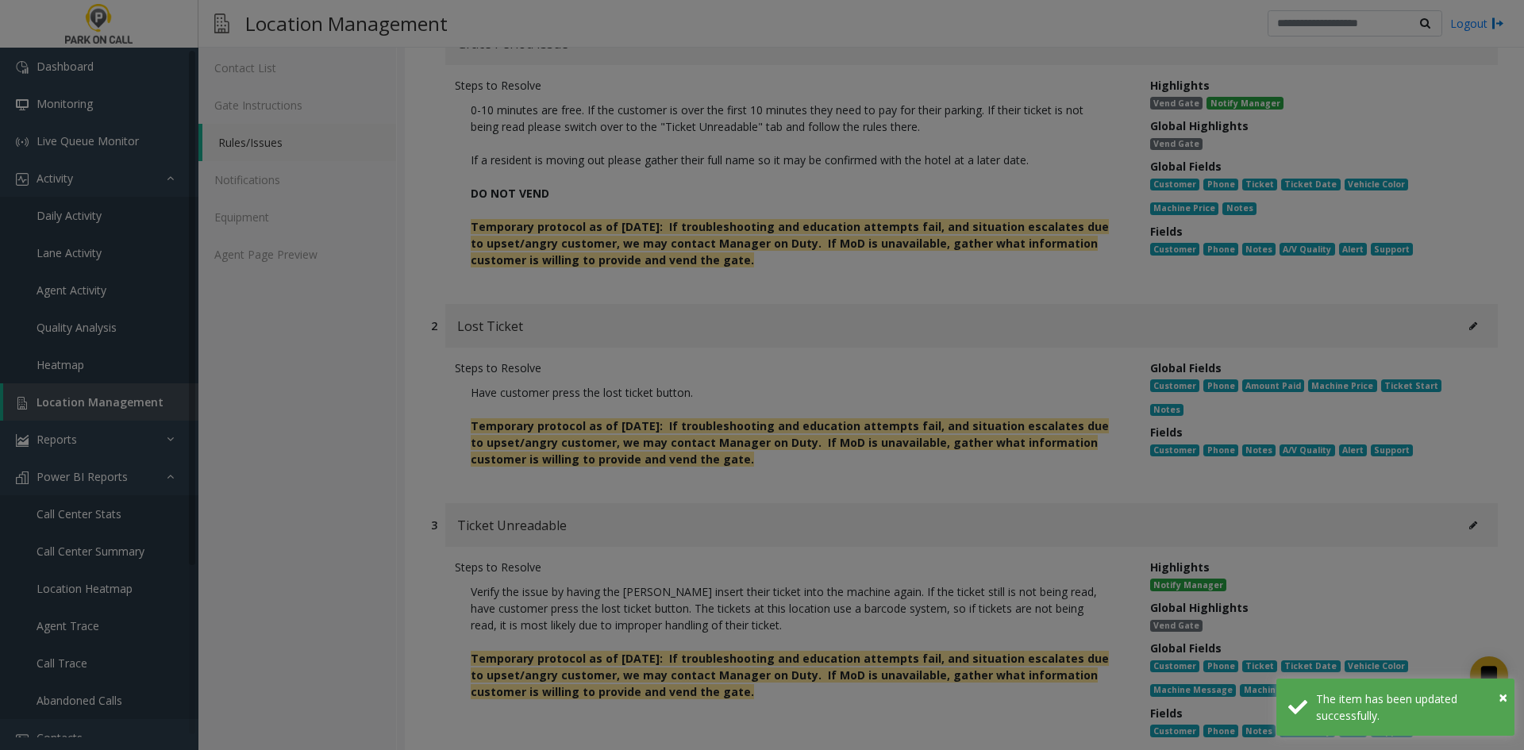
scroll to position [0, 0]
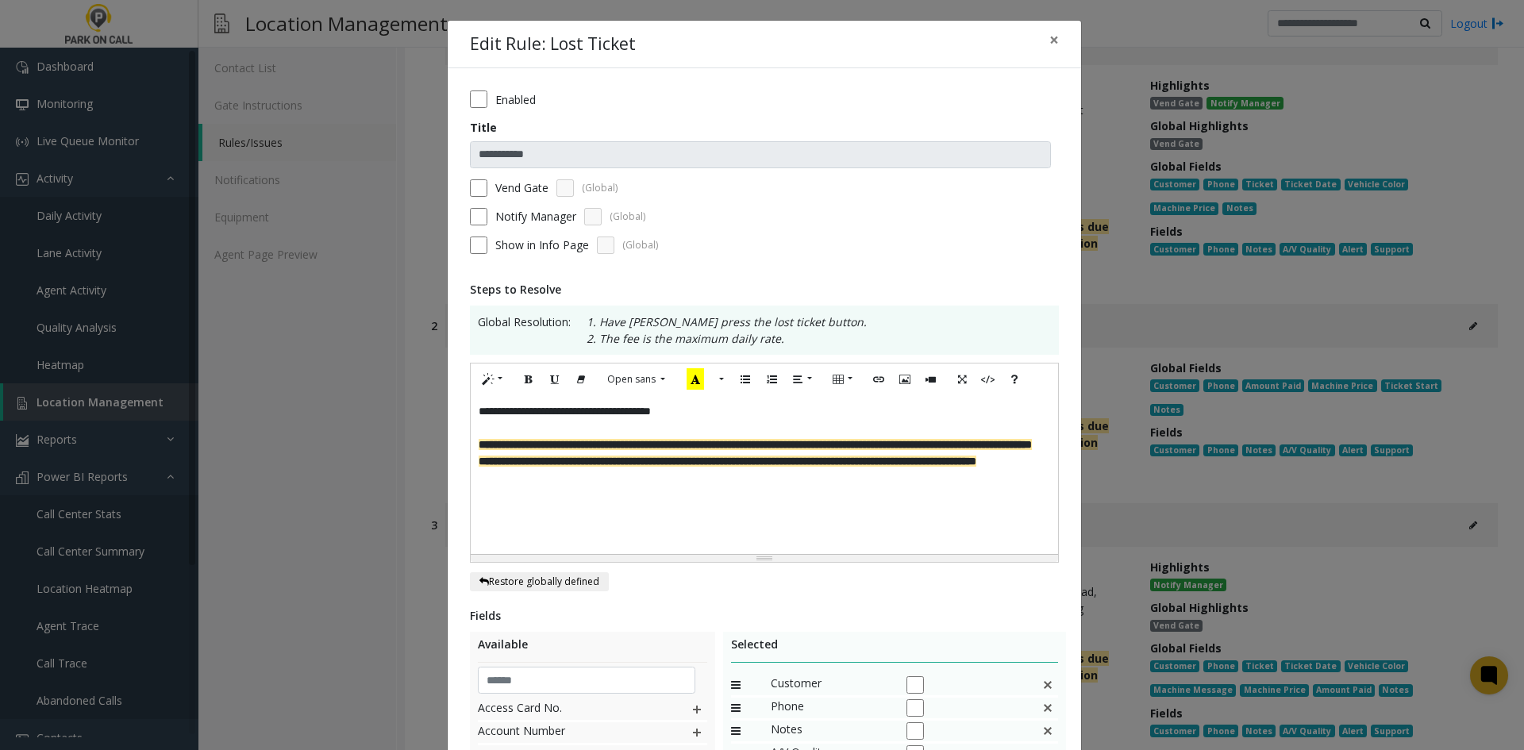
click at [525, 193] on label "Vend Gate" at bounding box center [521, 187] width 53 height 17
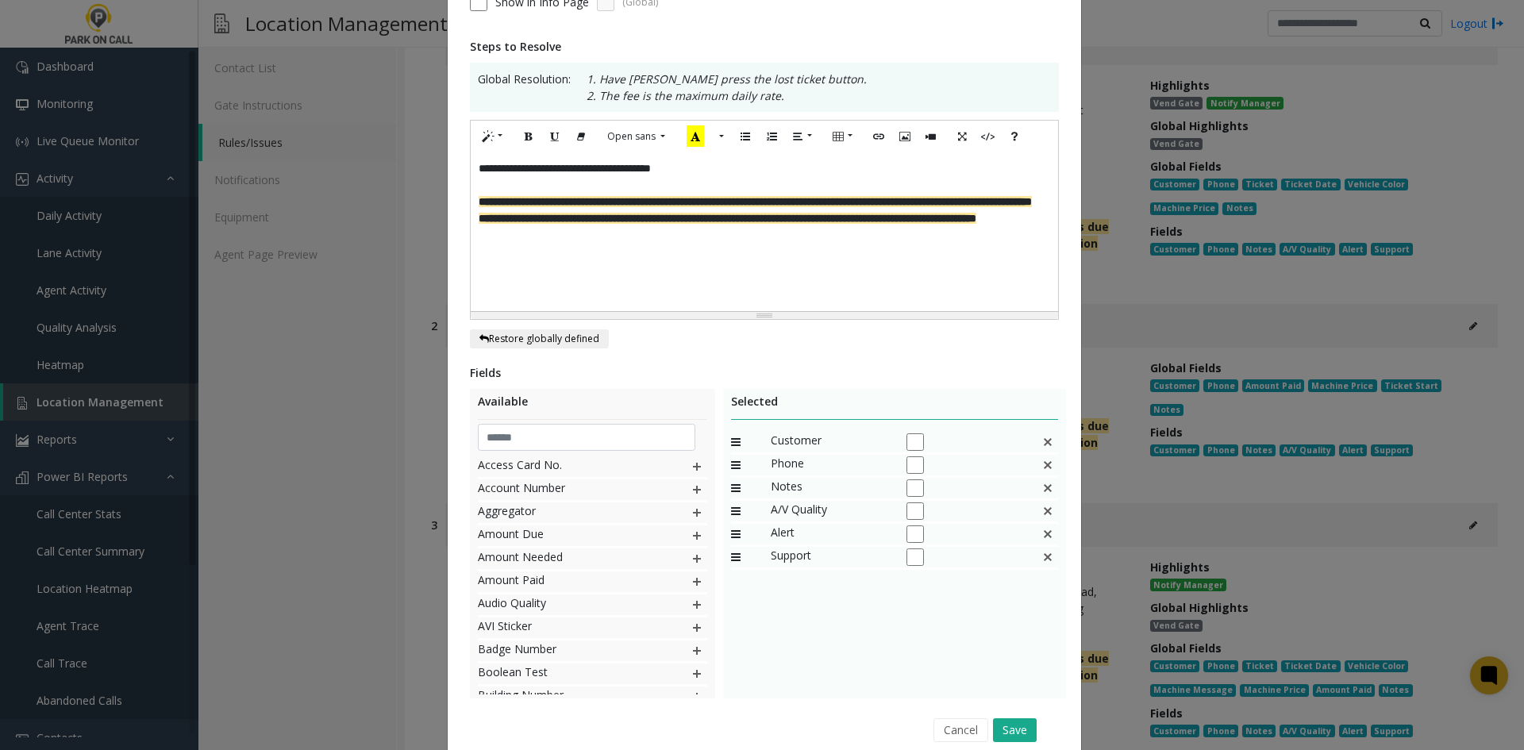
scroll to position [309, 0]
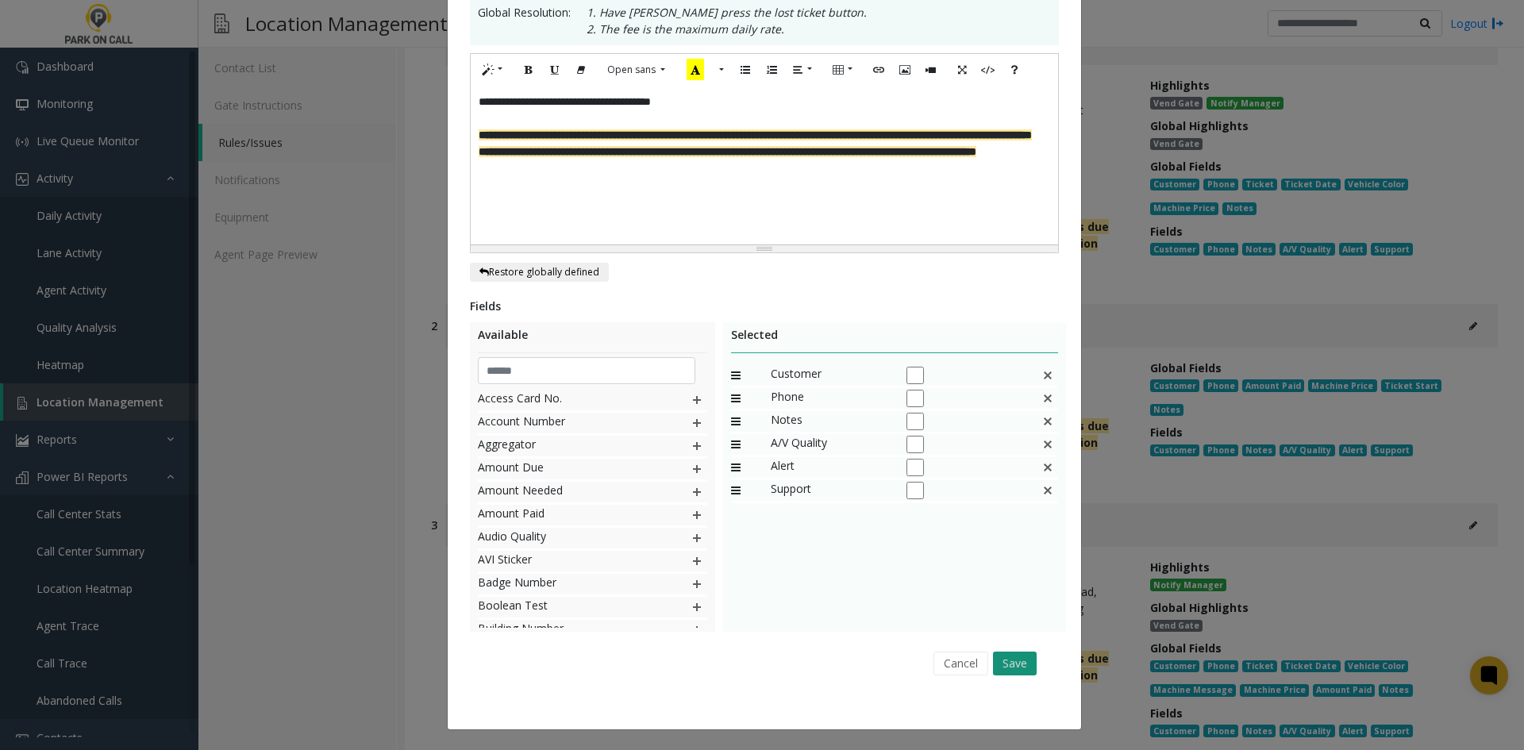
click at [1008, 654] on button "Save" at bounding box center [1015, 663] width 44 height 24
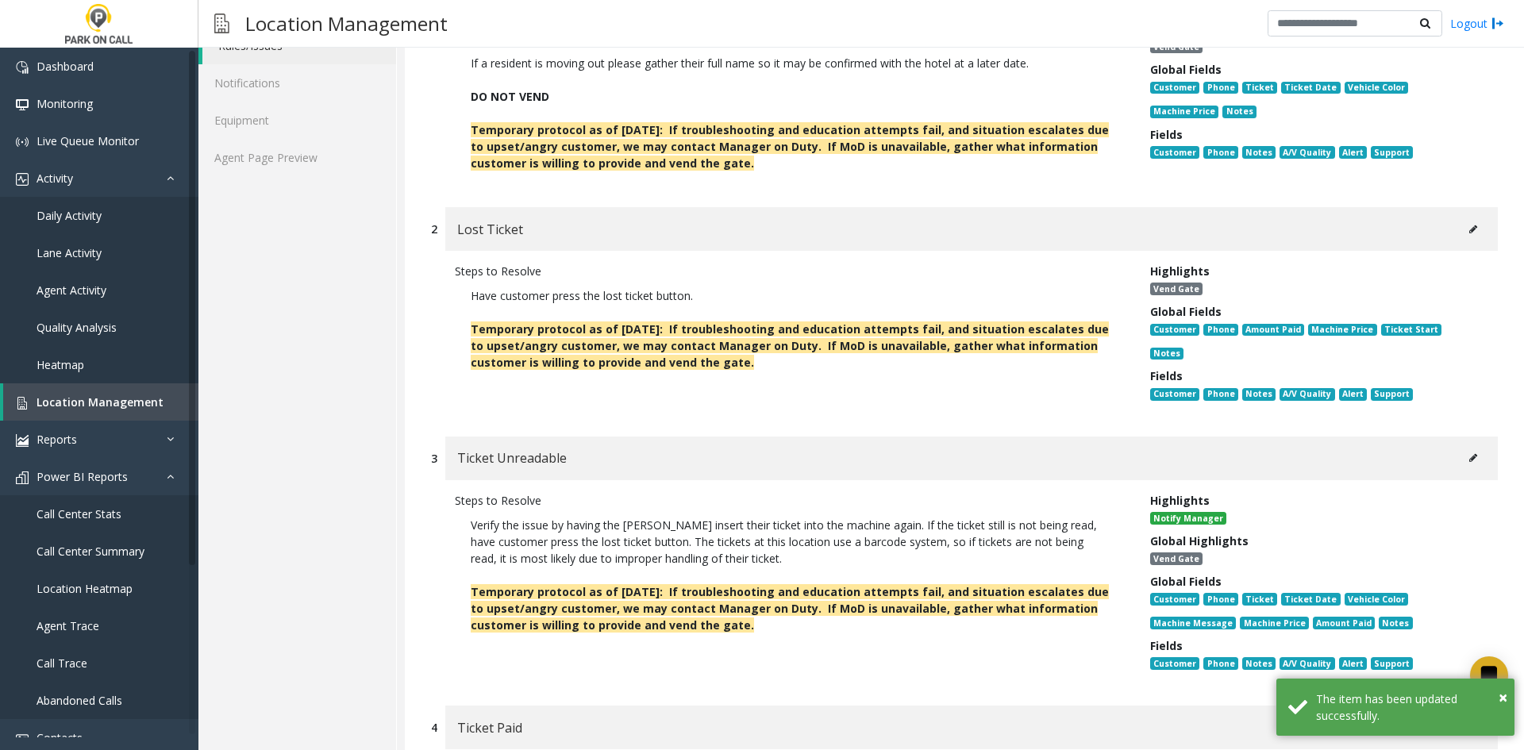
scroll to position [397, 0]
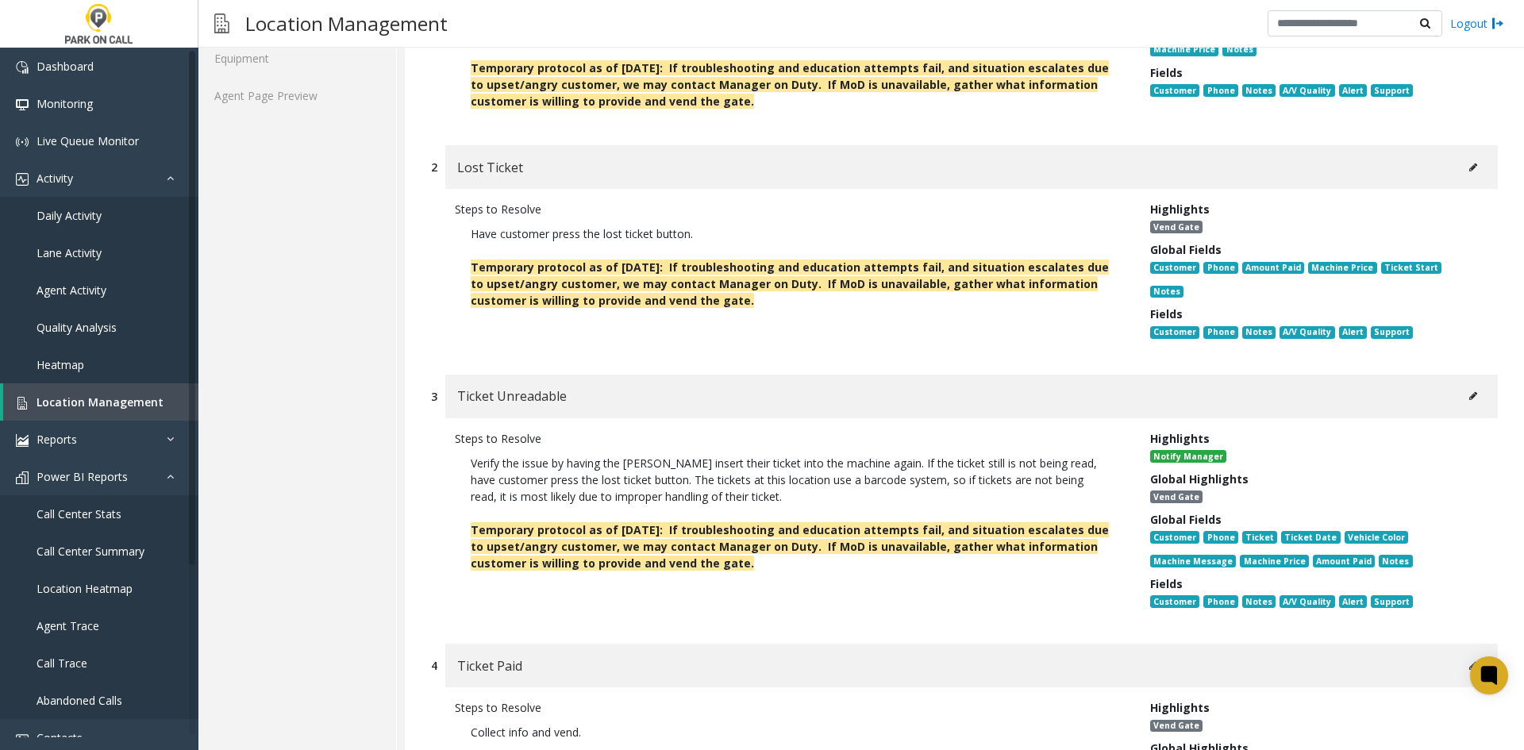
click at [1470, 163] on button at bounding box center [1472, 168] width 25 height 24
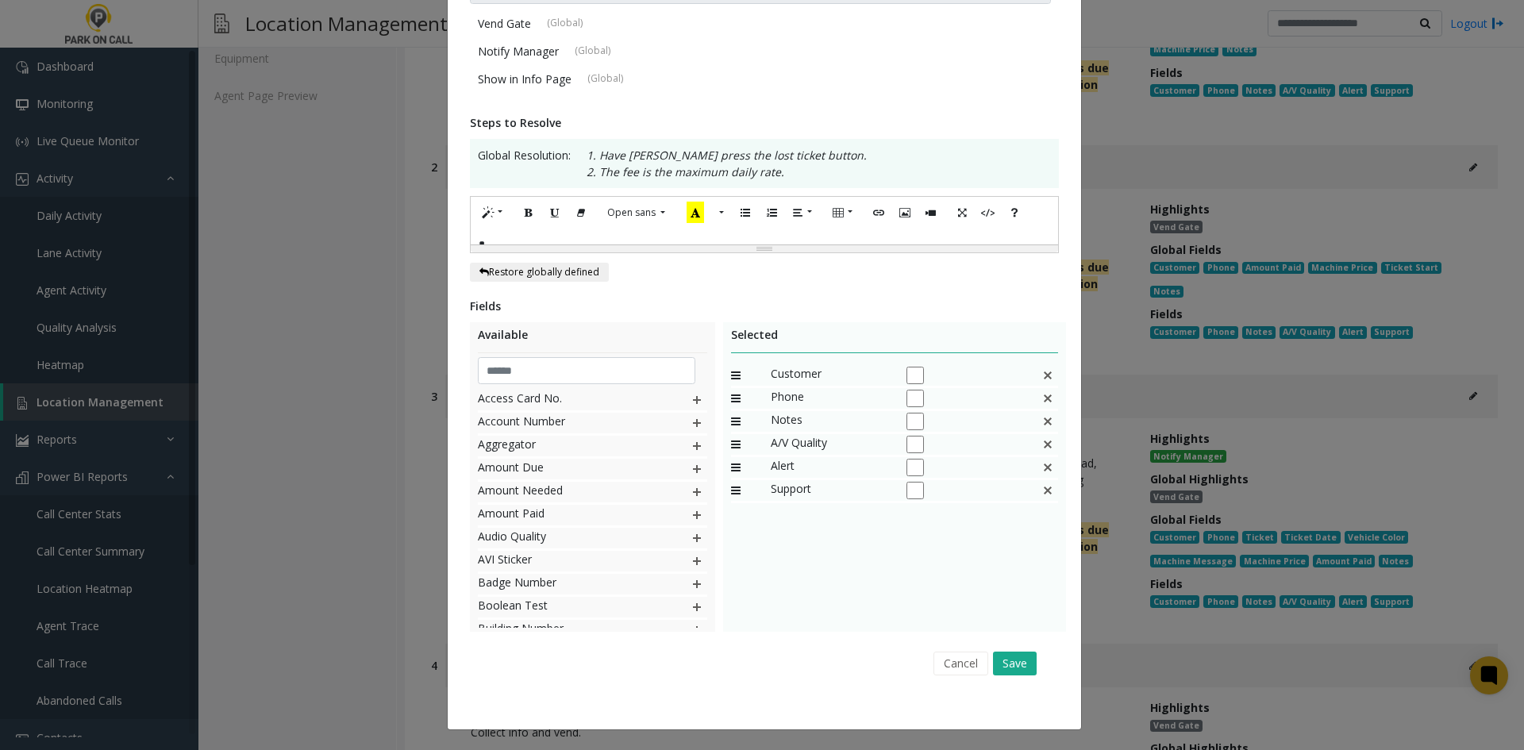
scroll to position [0, 0]
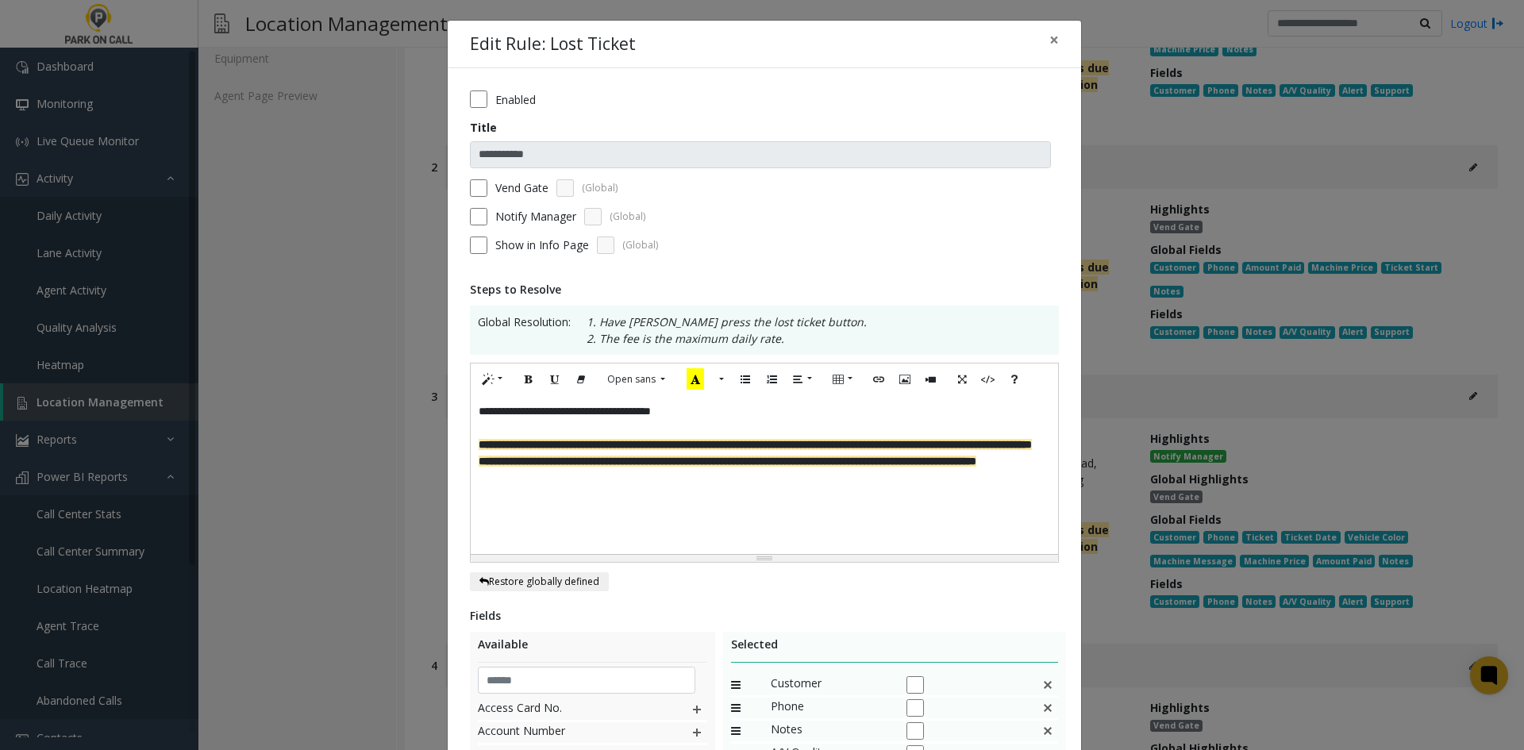
click at [521, 218] on label "Notify Manager" at bounding box center [535, 216] width 81 height 17
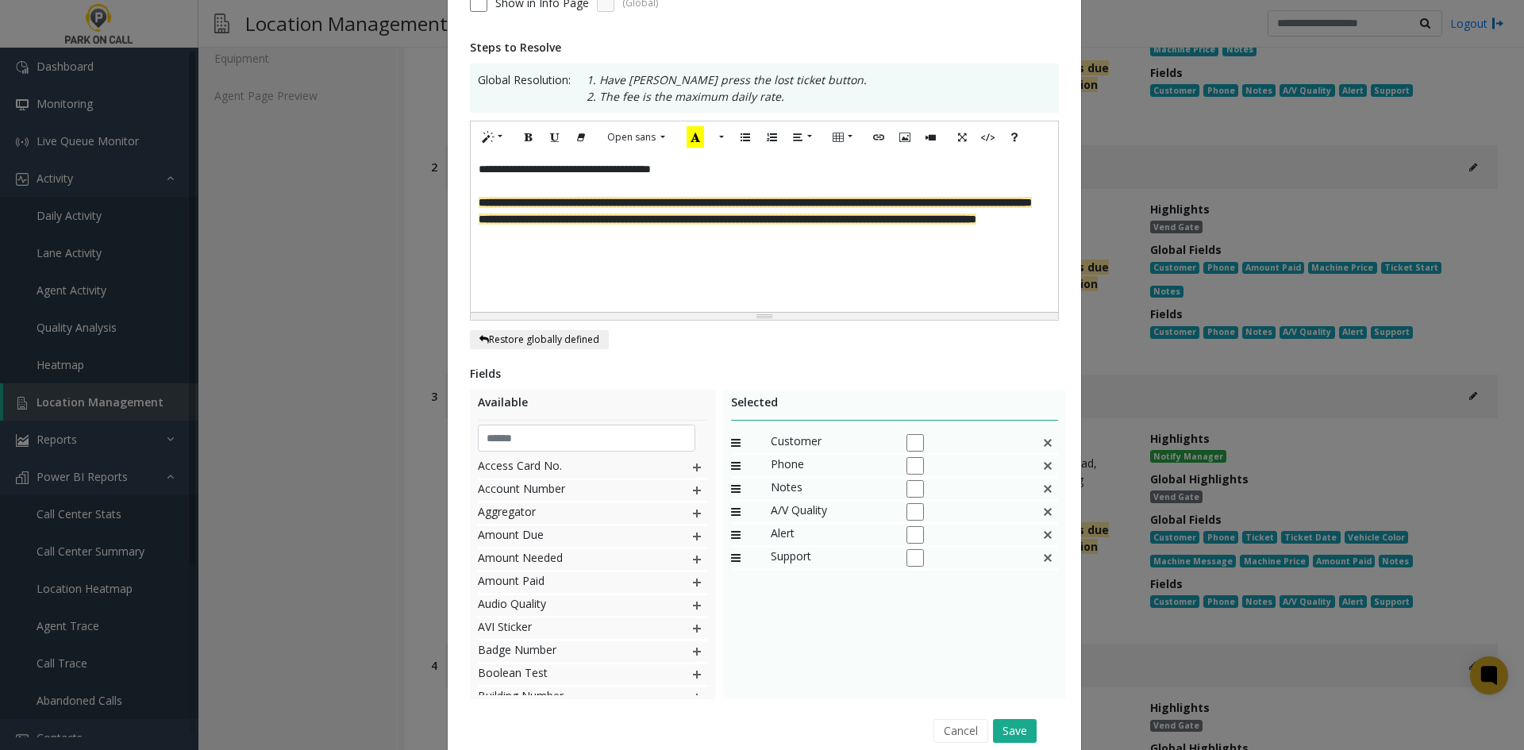
scroll to position [309, 0]
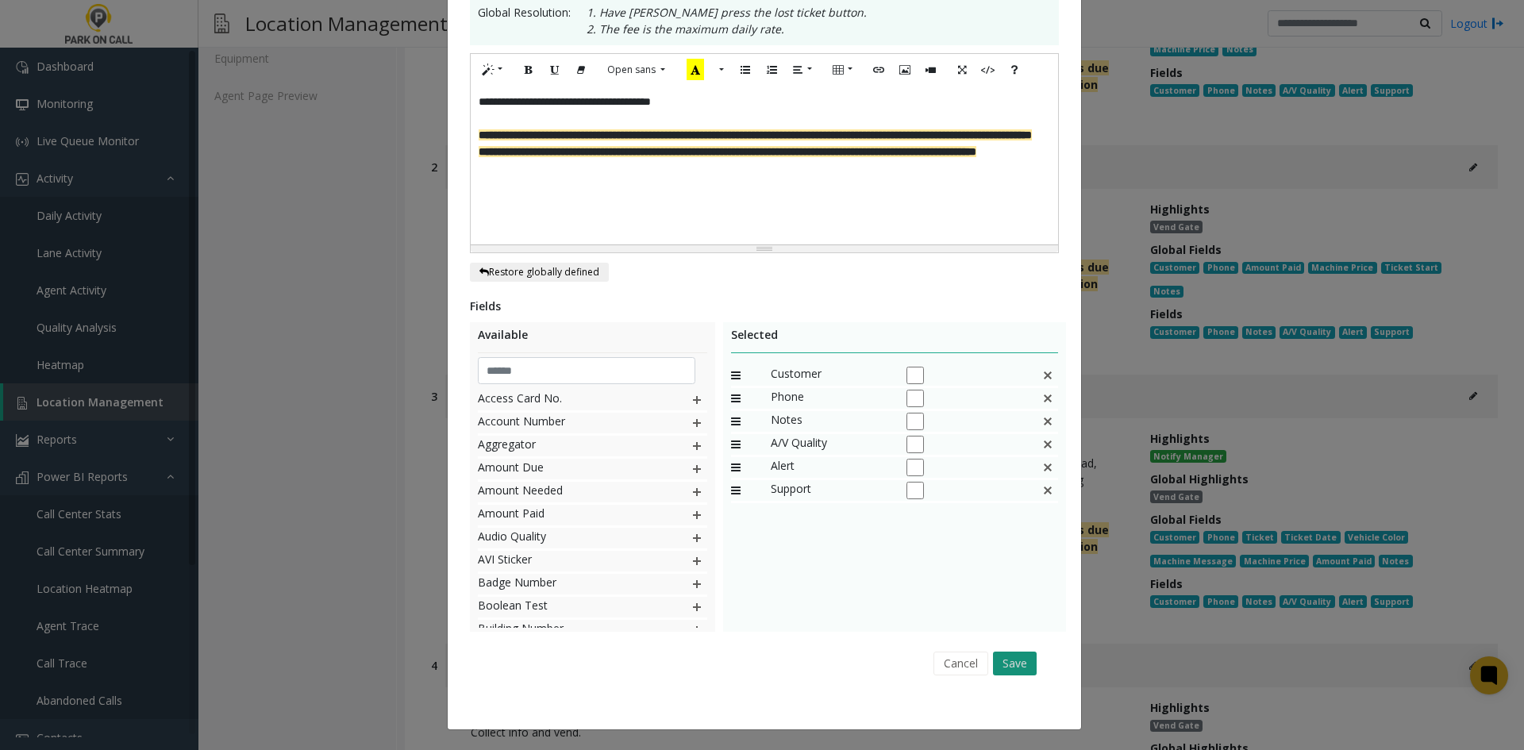
click at [1008, 668] on button "Save" at bounding box center [1015, 663] width 44 height 24
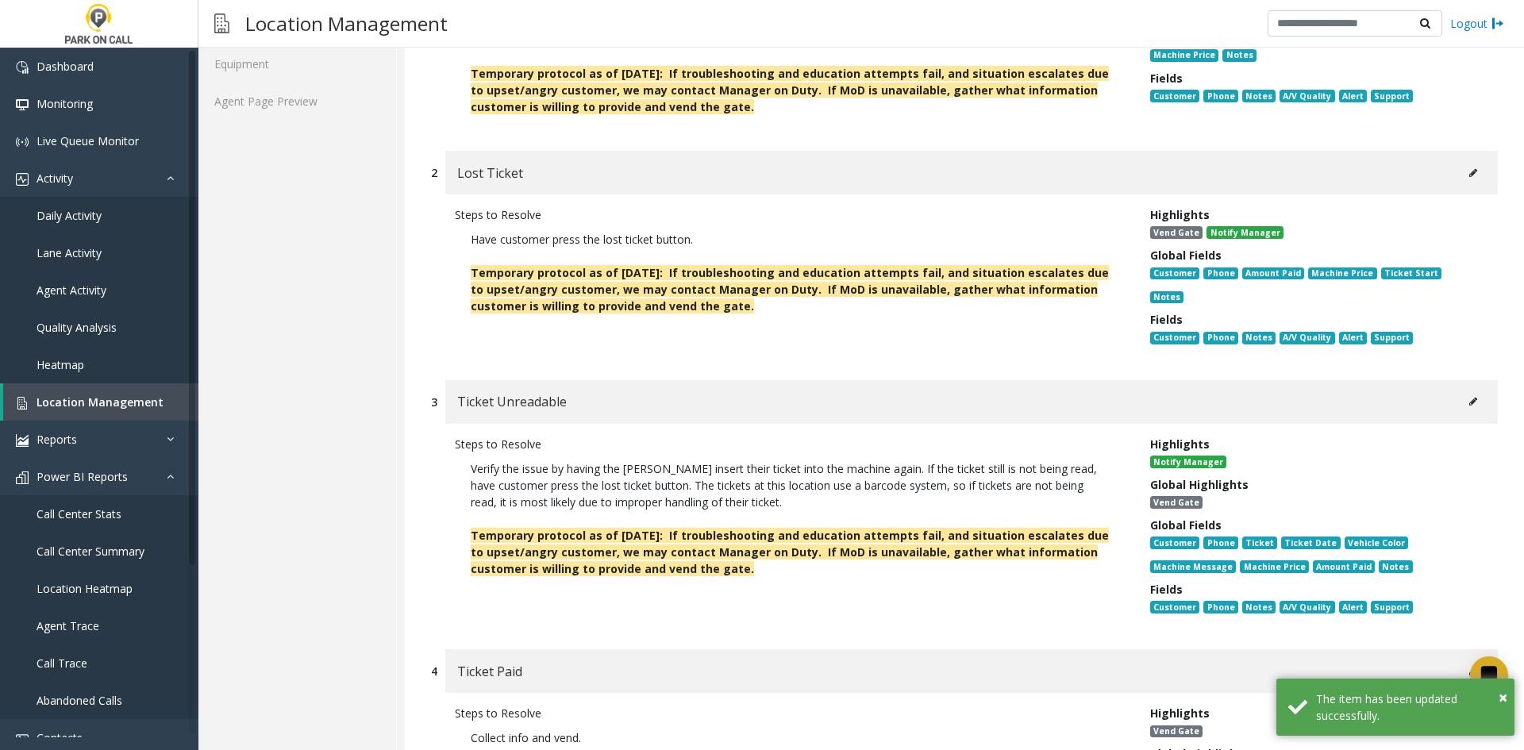
scroll to position [794, 0]
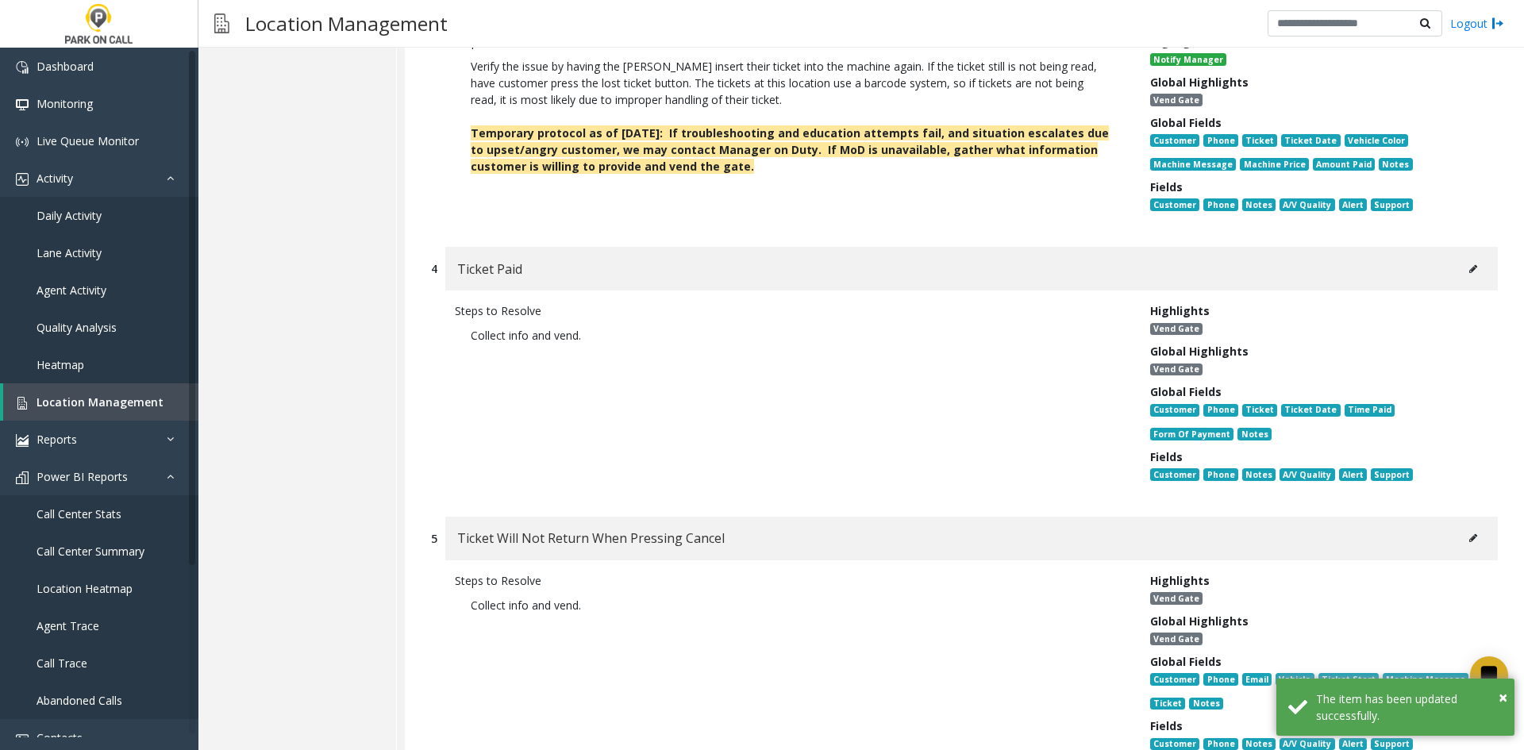
click at [1473, 257] on button at bounding box center [1472, 269] width 25 height 24
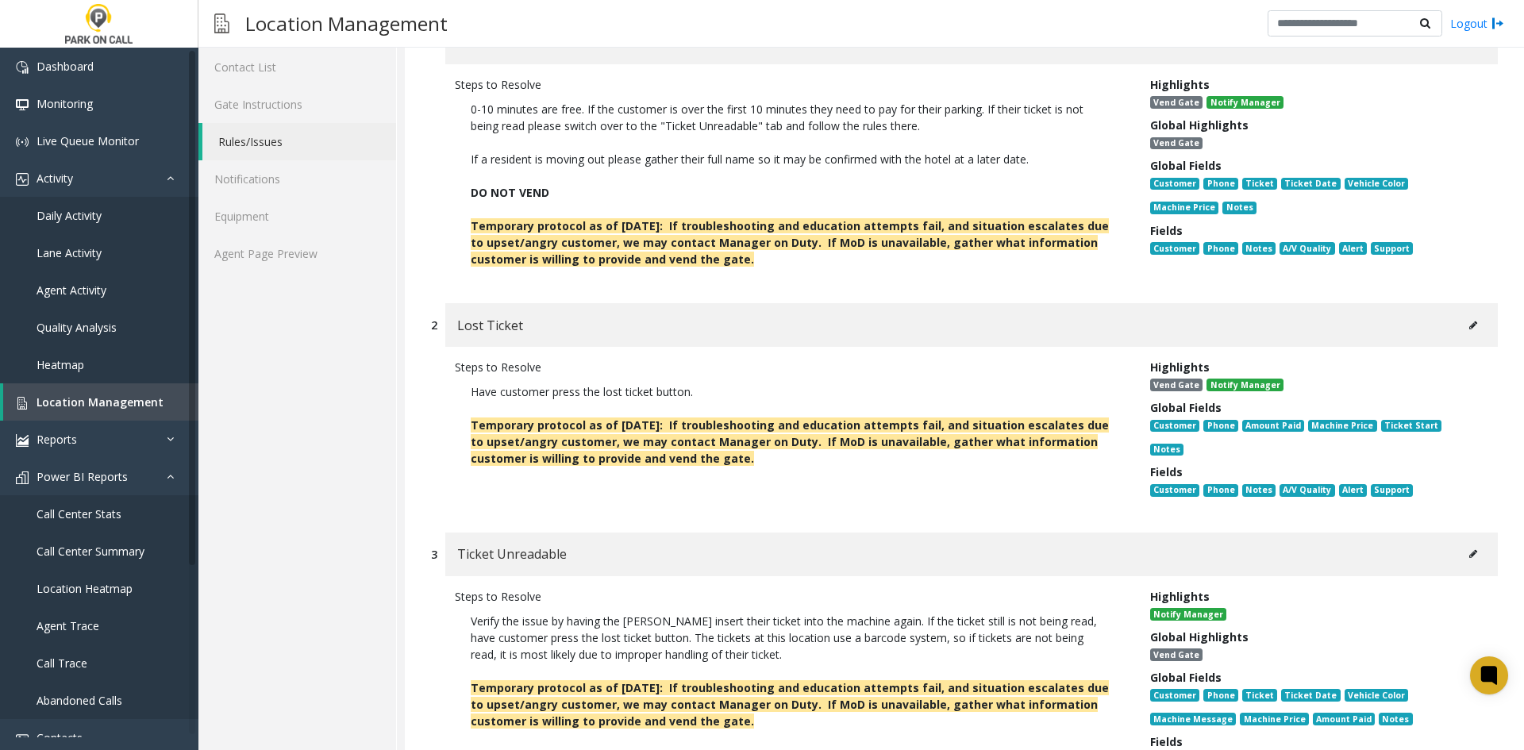
scroll to position [238, 0]
click at [1473, 308] on div "Lost Ticket" at bounding box center [971, 326] width 1052 height 44
click at [1463, 320] on button at bounding box center [1472, 326] width 25 height 24
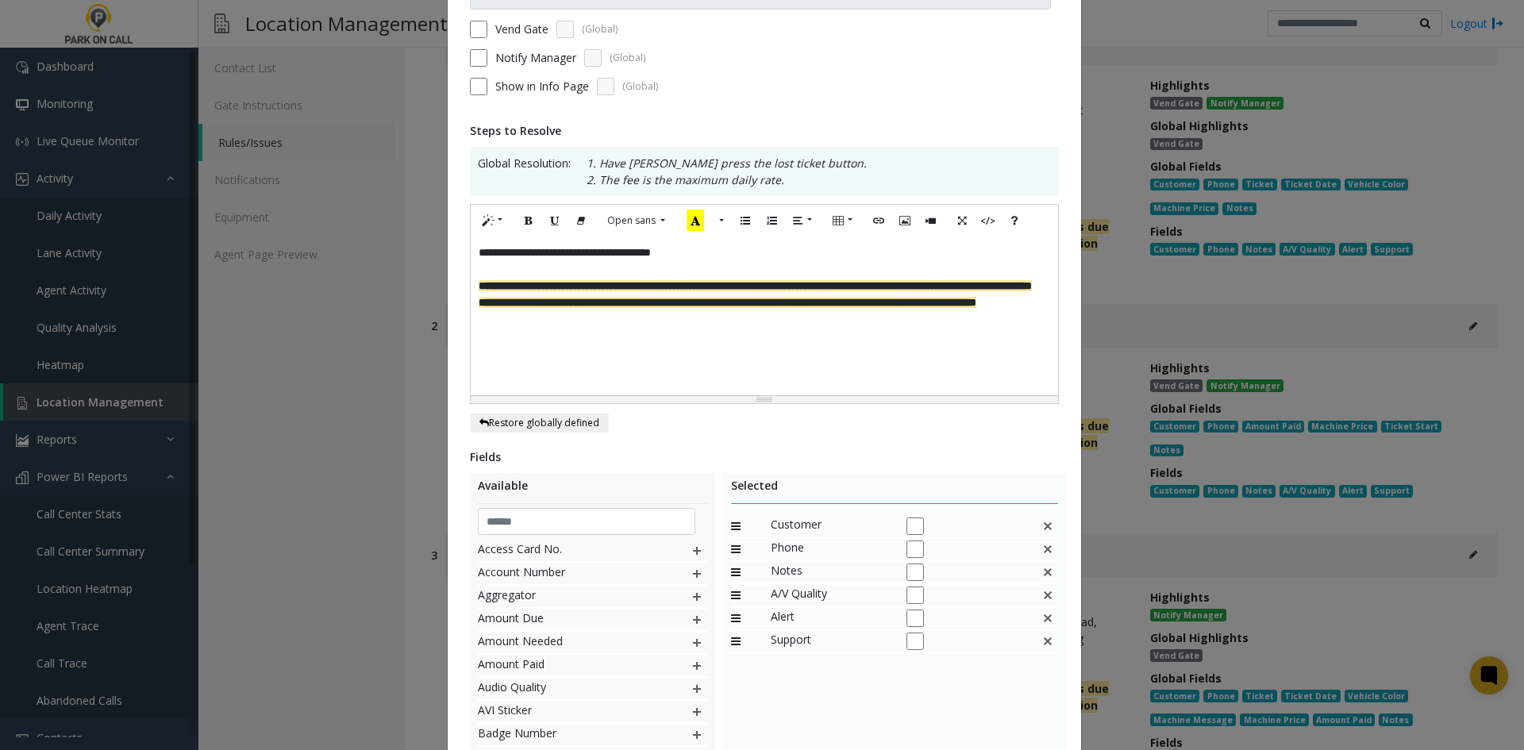
scroll to position [0, 0]
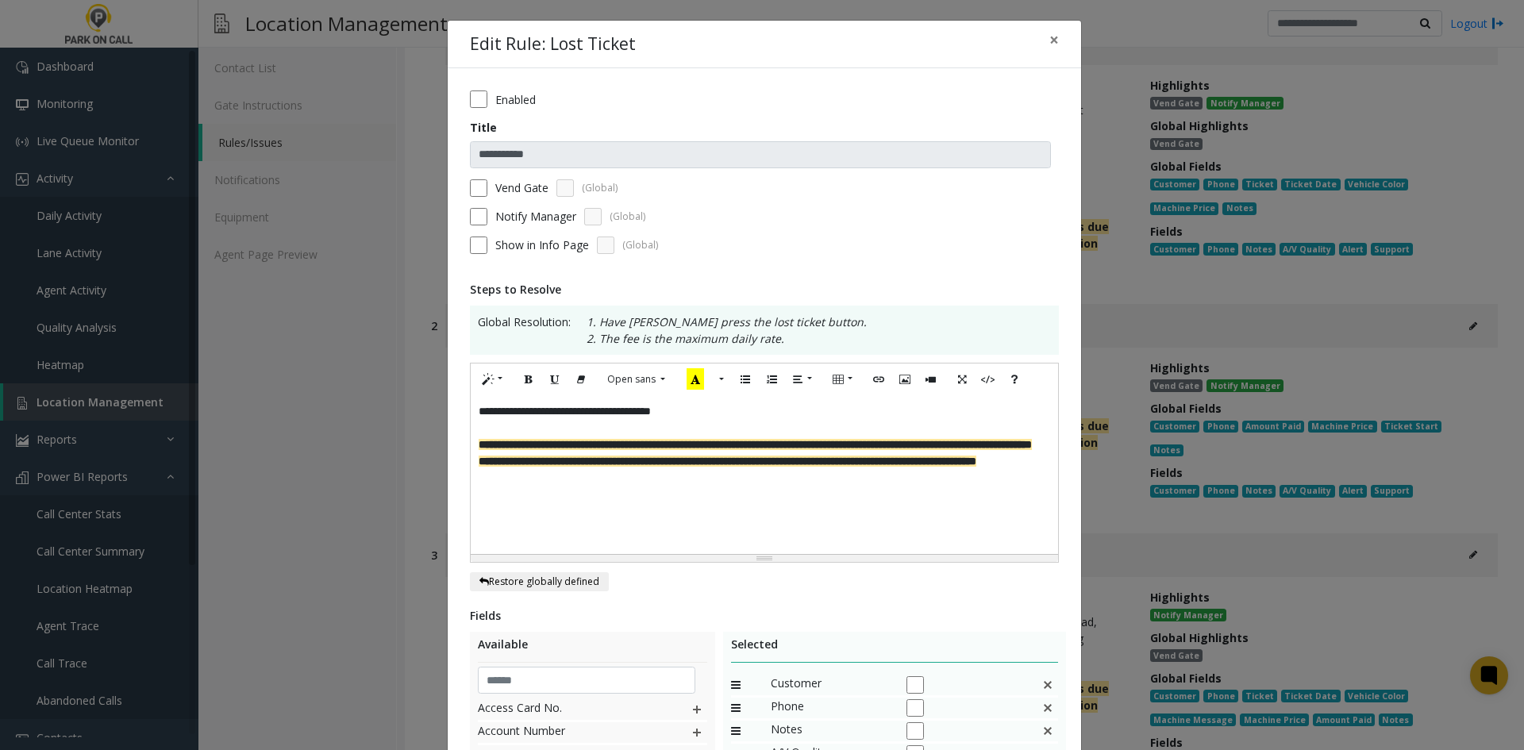
click at [481, 226] on form "**********" at bounding box center [764, 177] width 589 height 175
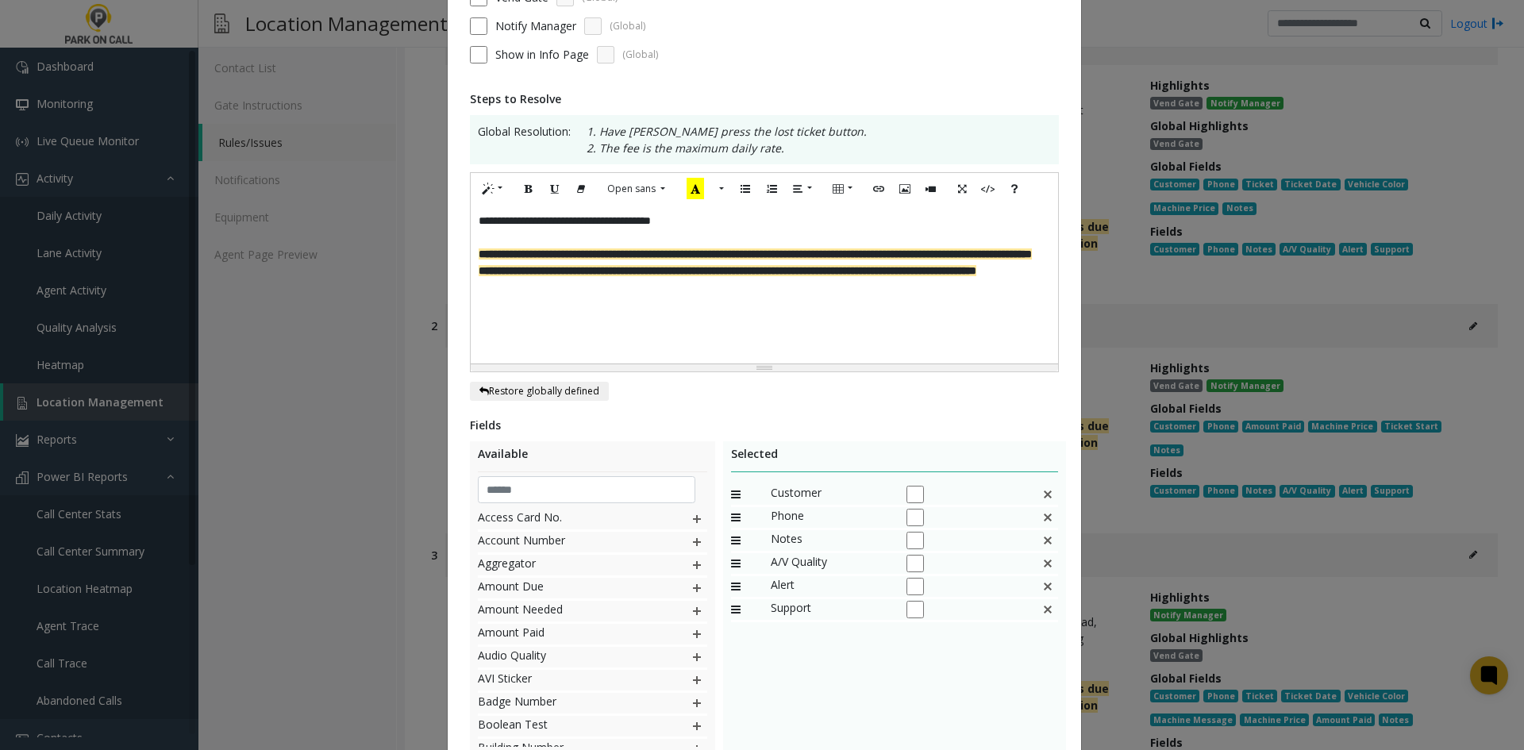
scroll to position [309, 0]
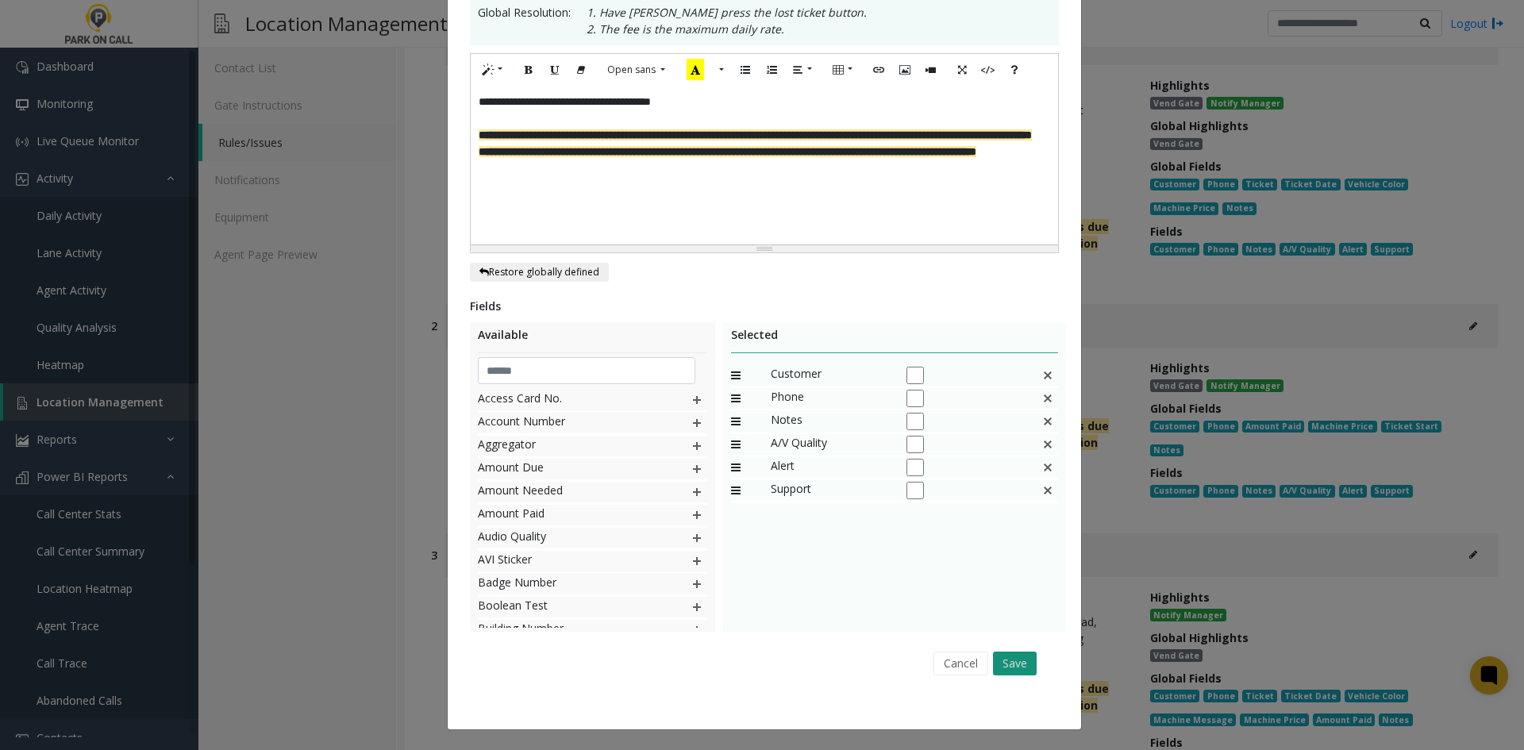
click at [1021, 665] on button "Save" at bounding box center [1015, 663] width 44 height 24
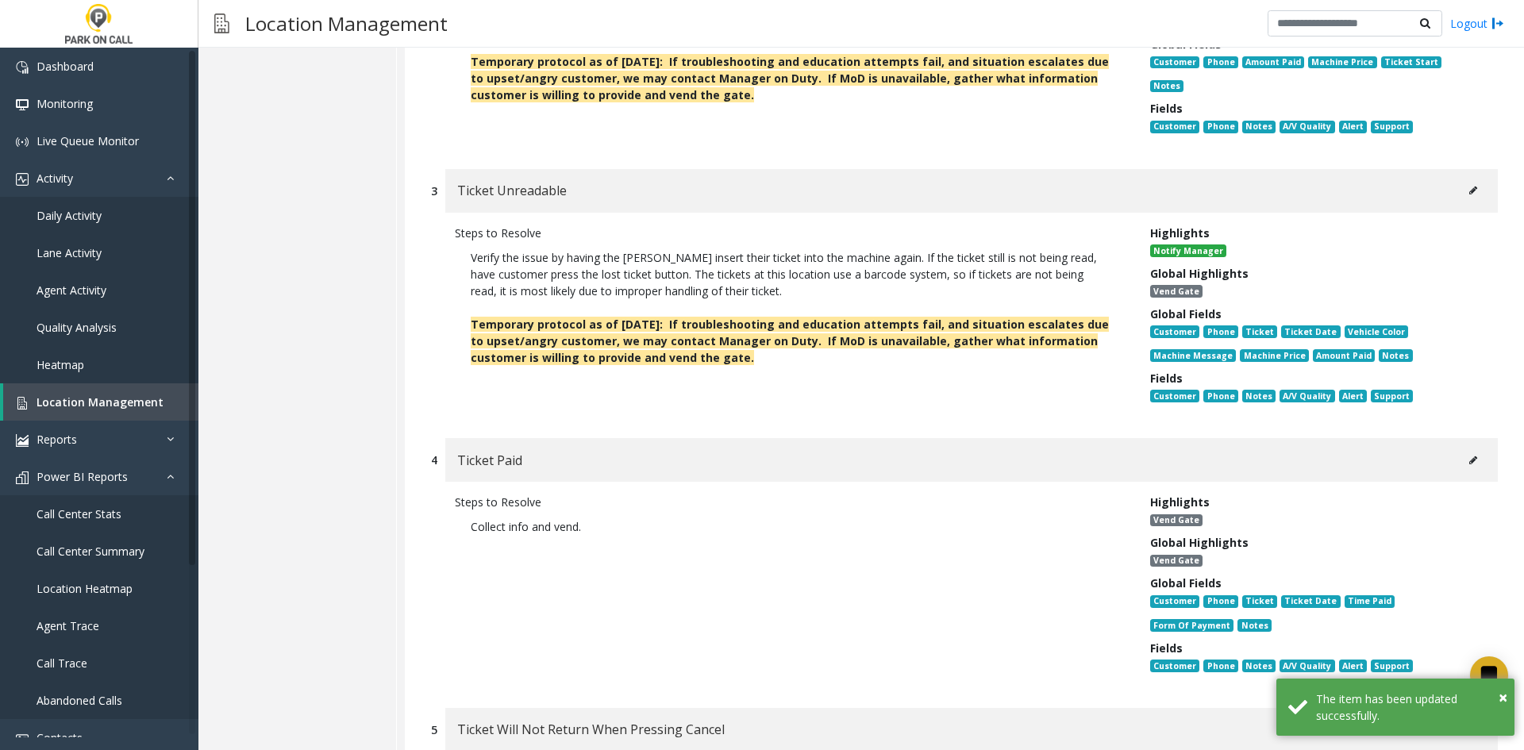
scroll to position [635, 0]
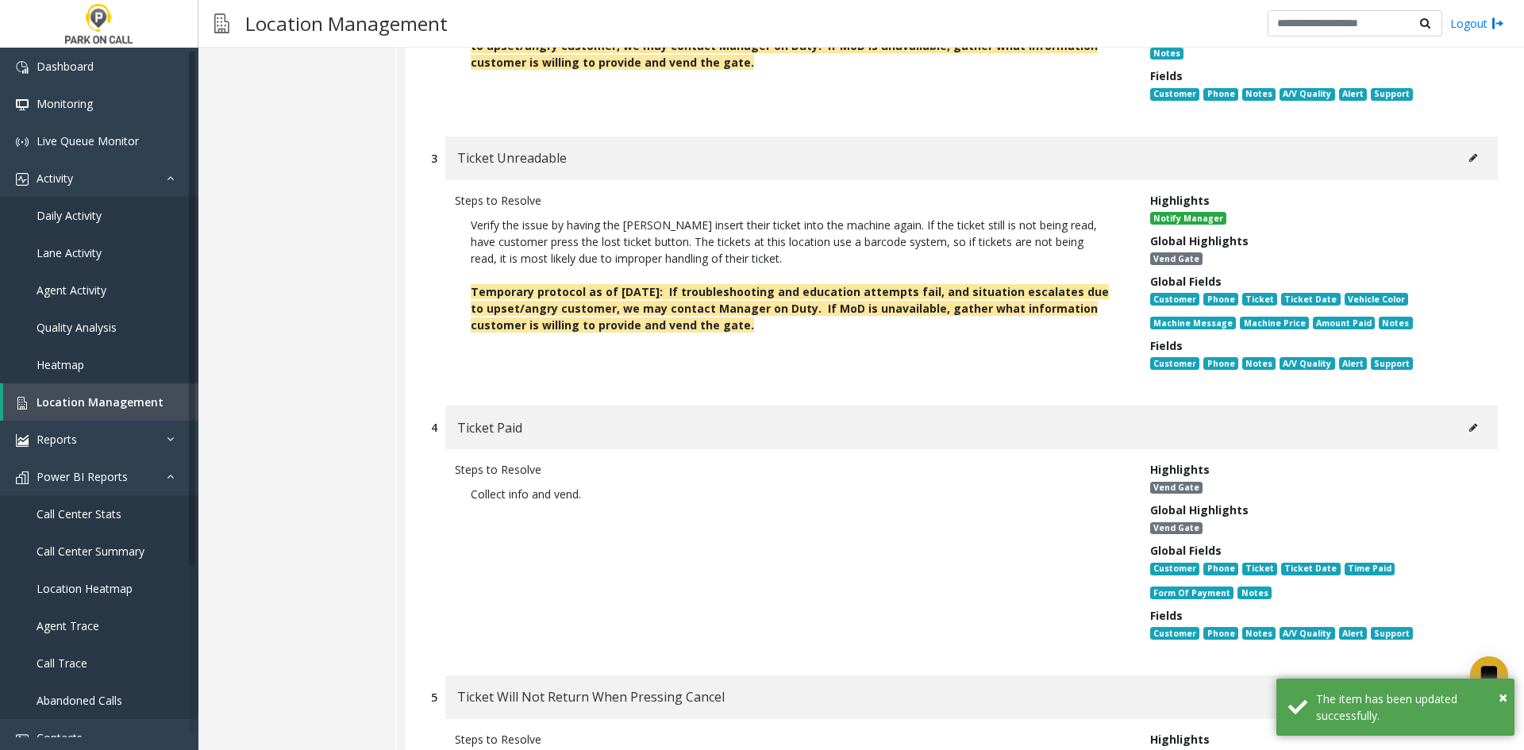
click at [1469, 423] on icon at bounding box center [1473, 428] width 8 height 10
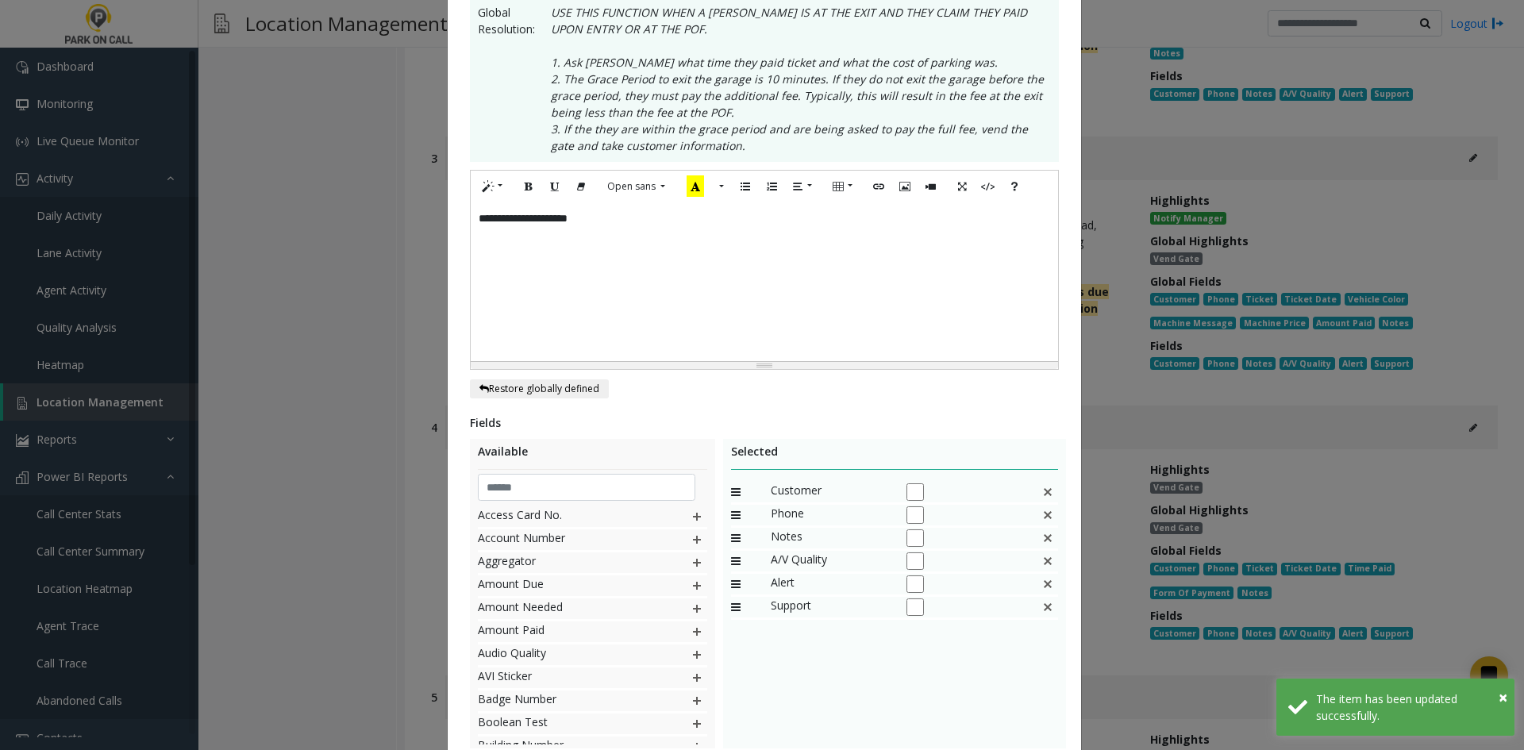
scroll to position [0, 0]
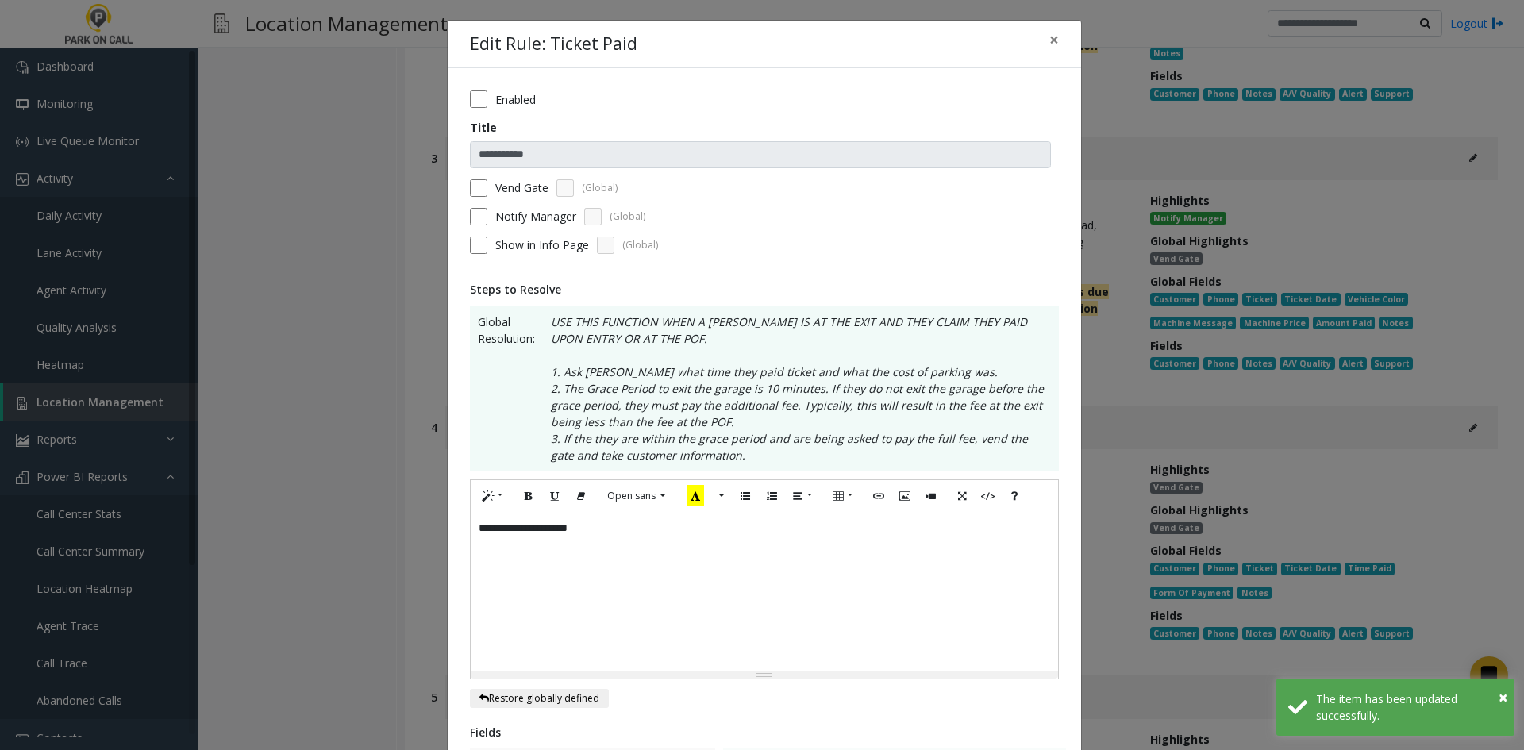
click at [821, 544] on div "**********" at bounding box center [764, 591] width 587 height 159
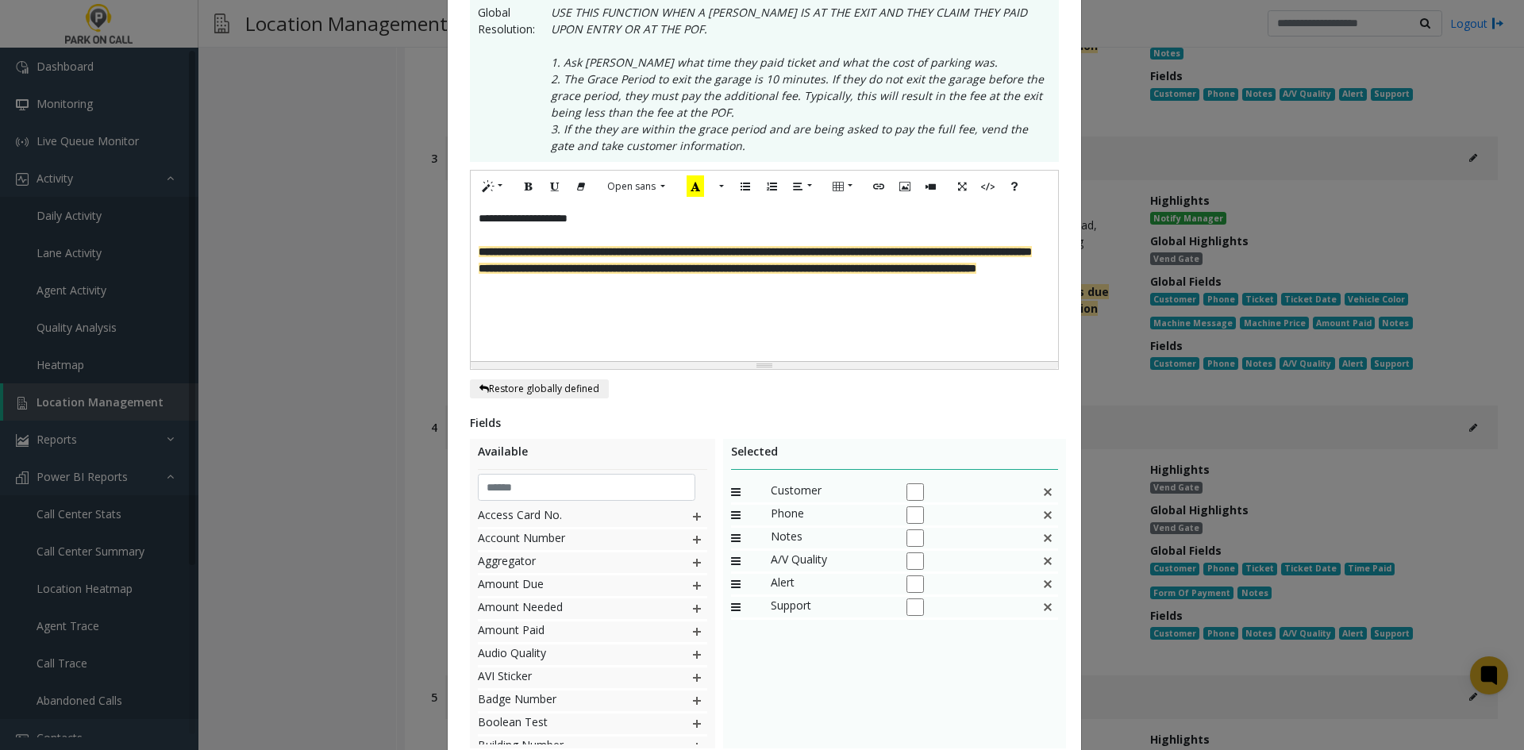
scroll to position [426, 0]
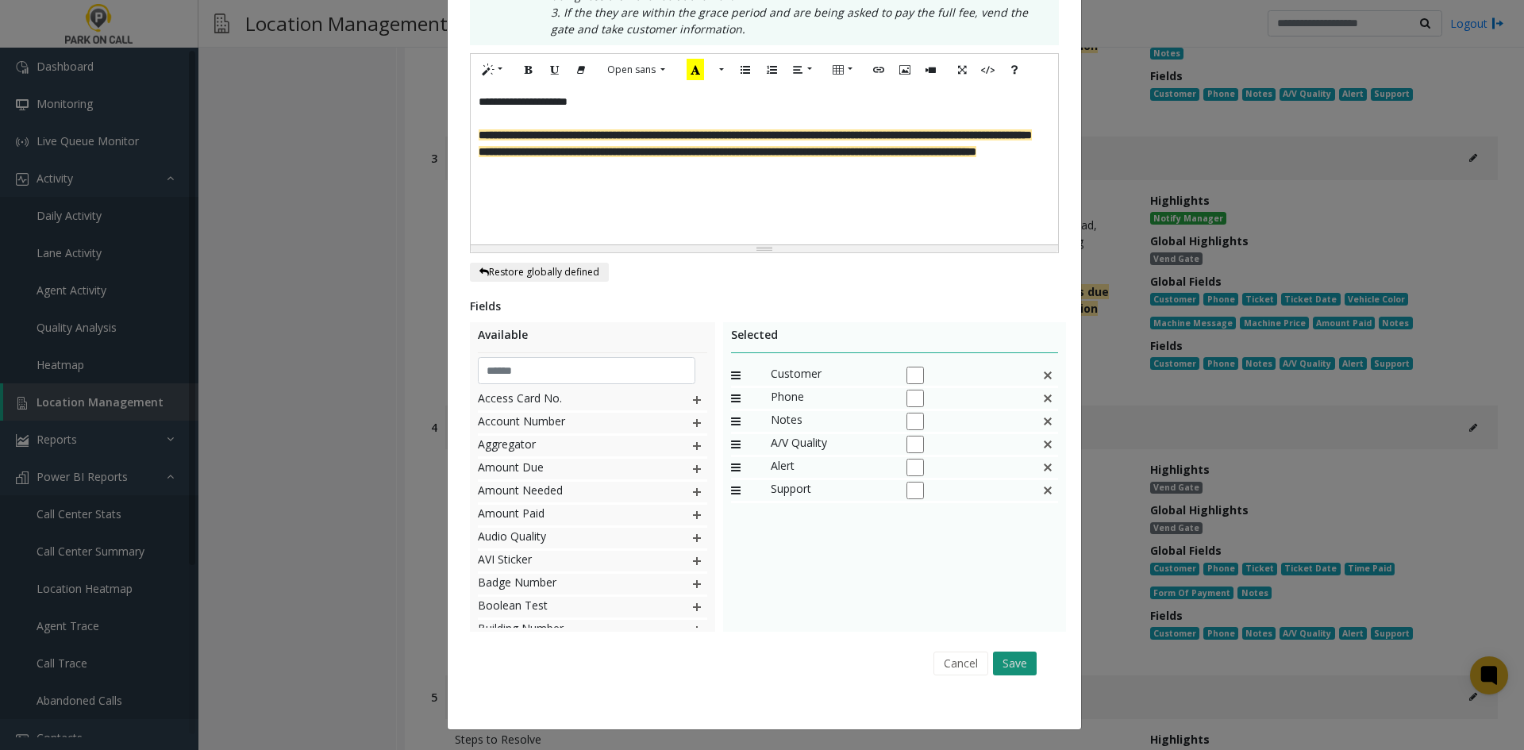
click at [1012, 660] on button "Save" at bounding box center [1015, 663] width 44 height 24
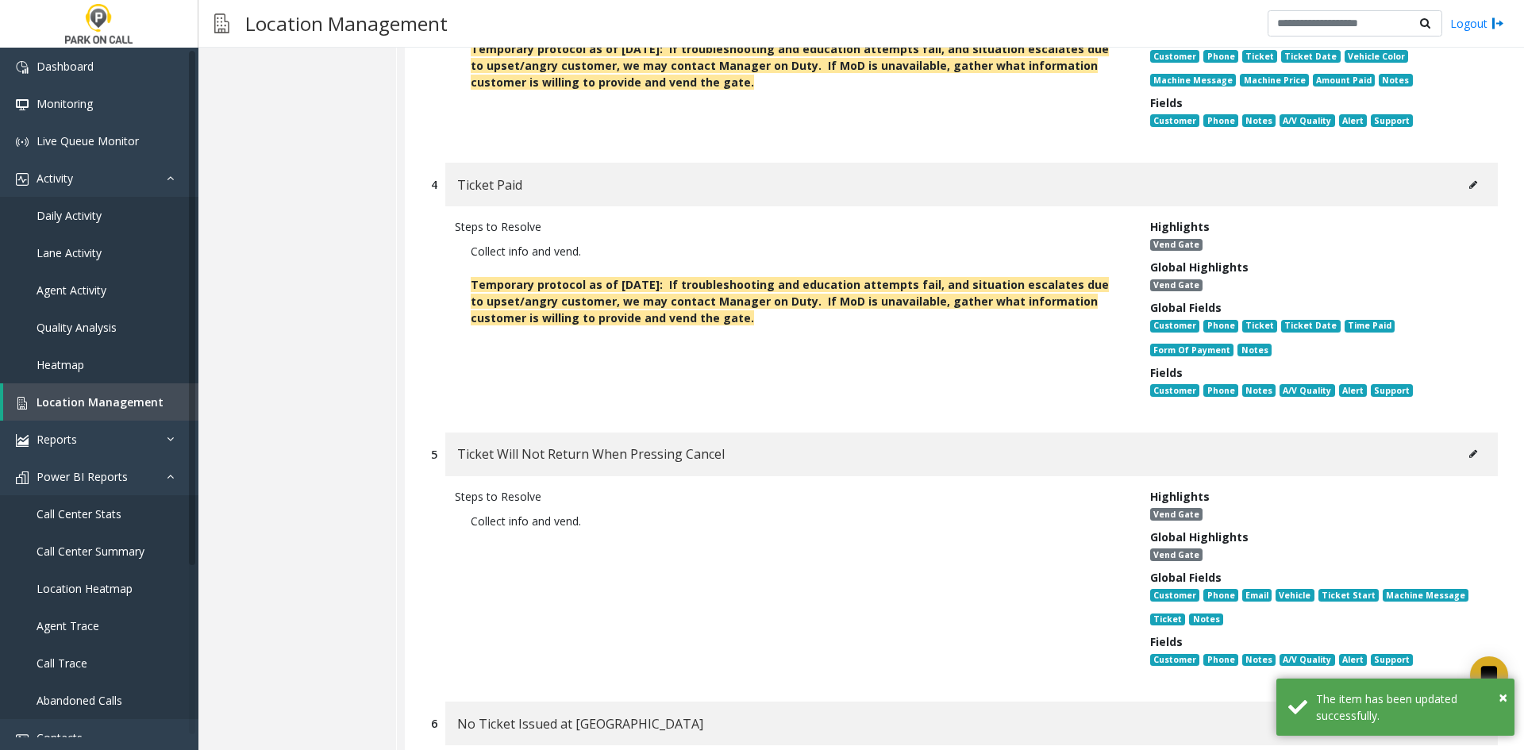
scroll to position [1032, 0]
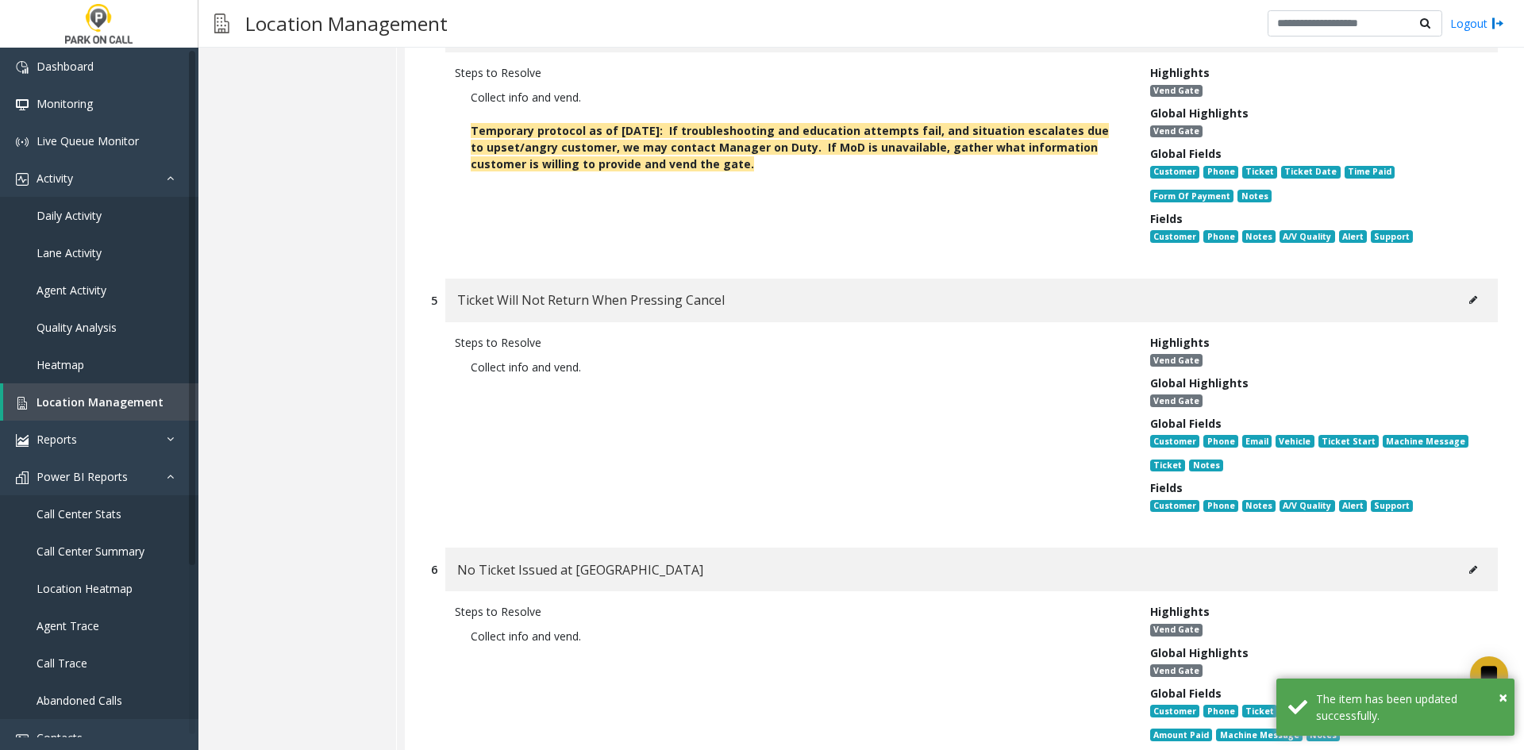
click at [1469, 295] on icon at bounding box center [1473, 300] width 8 height 10
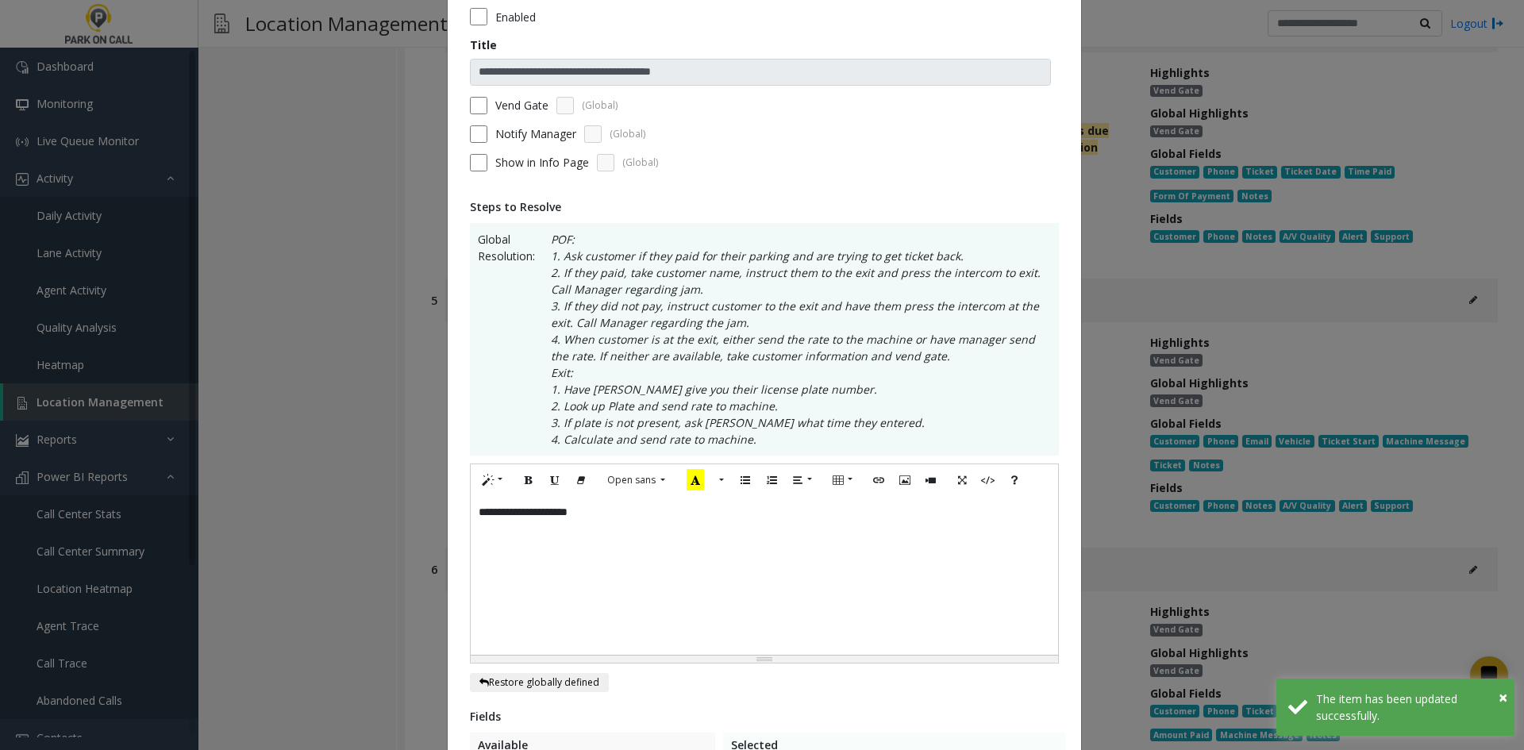
scroll to position [159, 0]
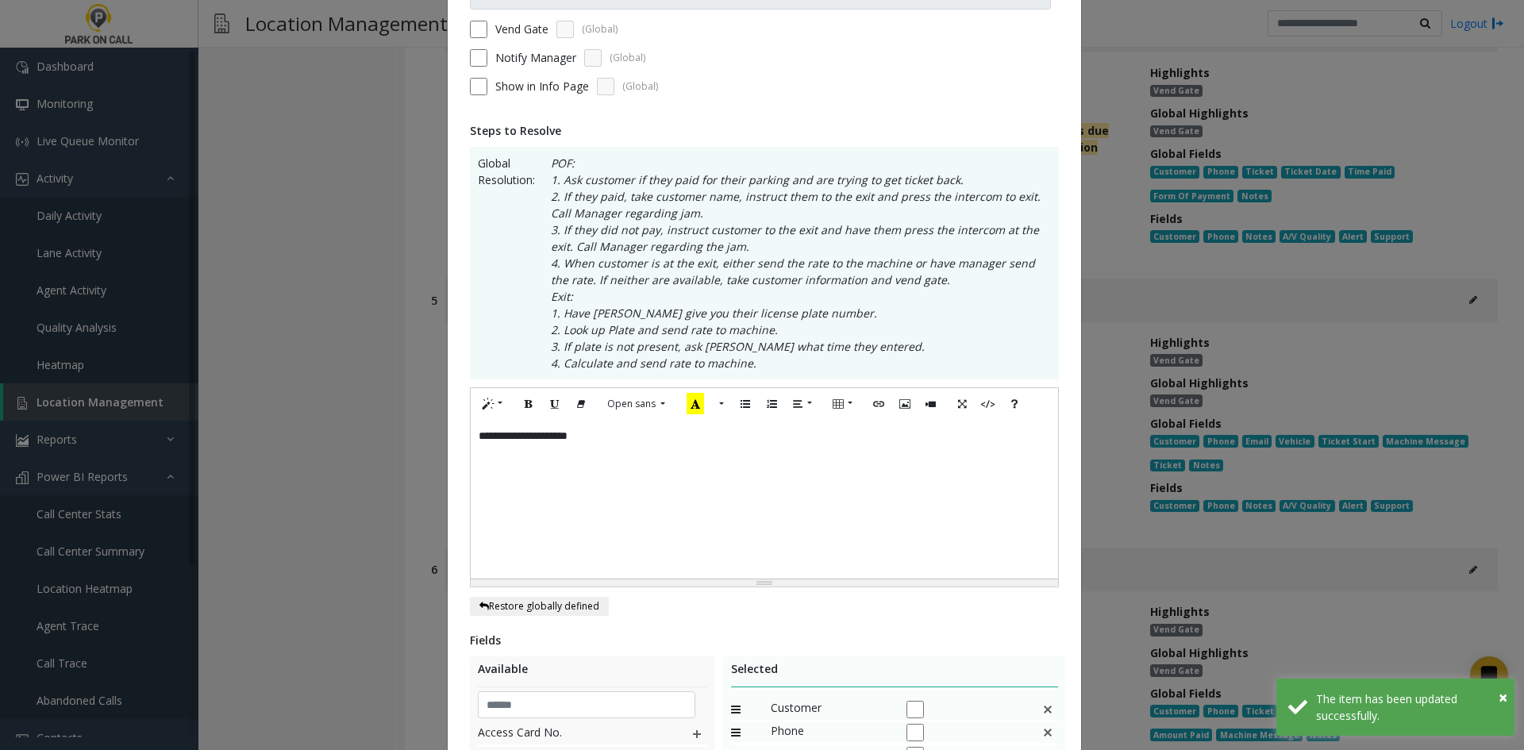
click at [763, 529] on div "**********" at bounding box center [764, 499] width 587 height 159
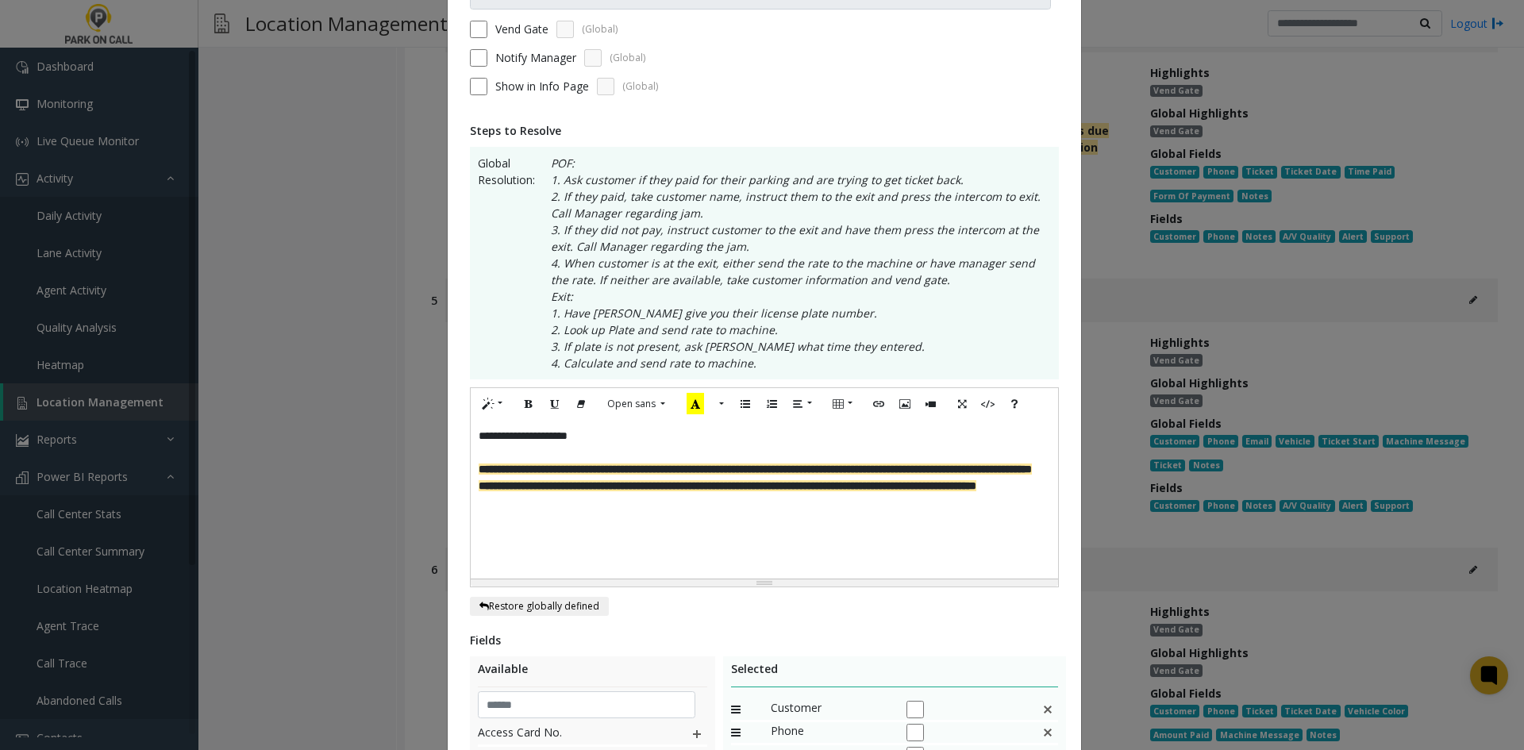
scroll to position [493, 0]
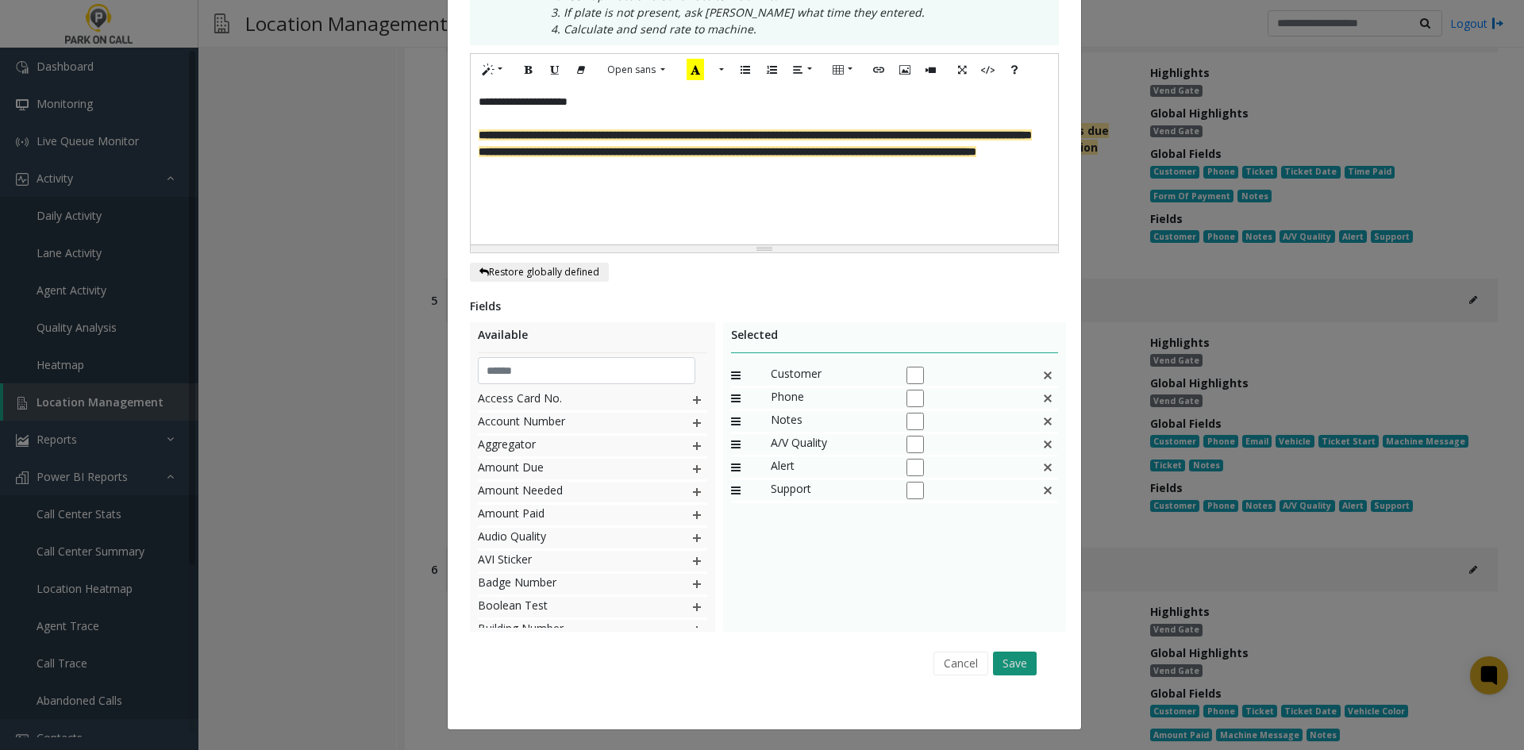
click at [1013, 669] on button "Save" at bounding box center [1015, 663] width 44 height 24
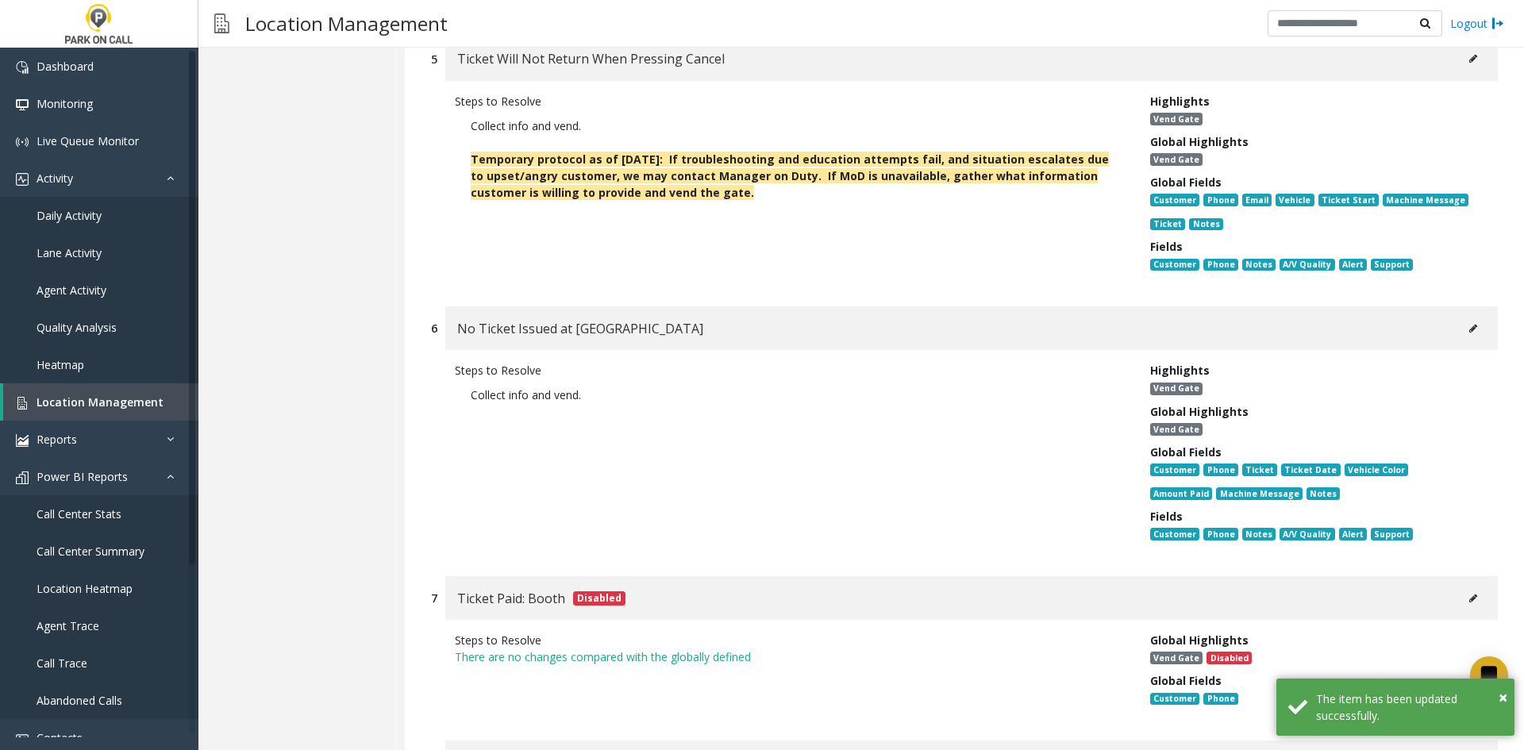
scroll to position [1349, 0]
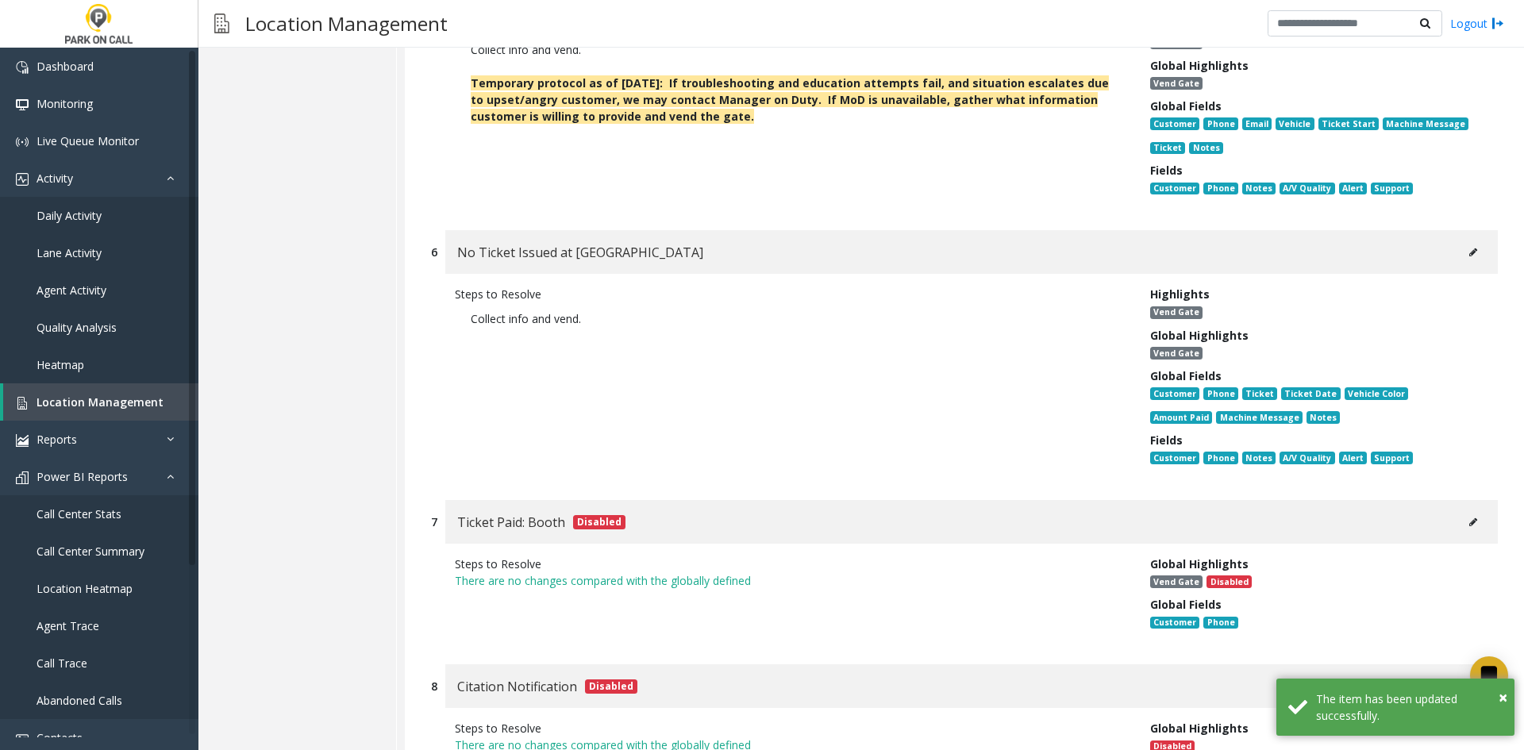
click at [1480, 230] on div "No Ticket Issued at [GEOGRAPHIC_DATA]" at bounding box center [971, 252] width 1052 height 44
click at [1460, 240] on button at bounding box center [1472, 252] width 25 height 24
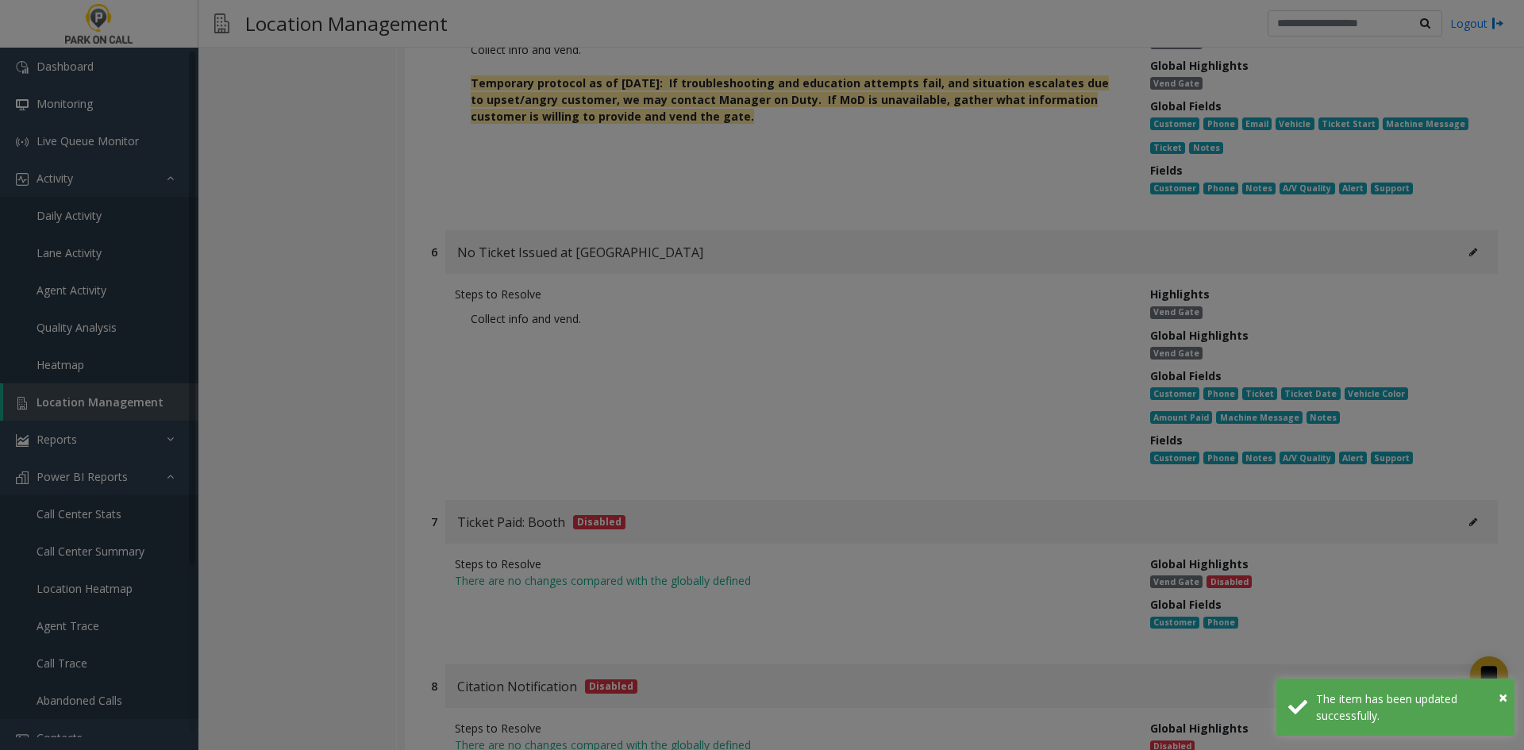
scroll to position [0, 0]
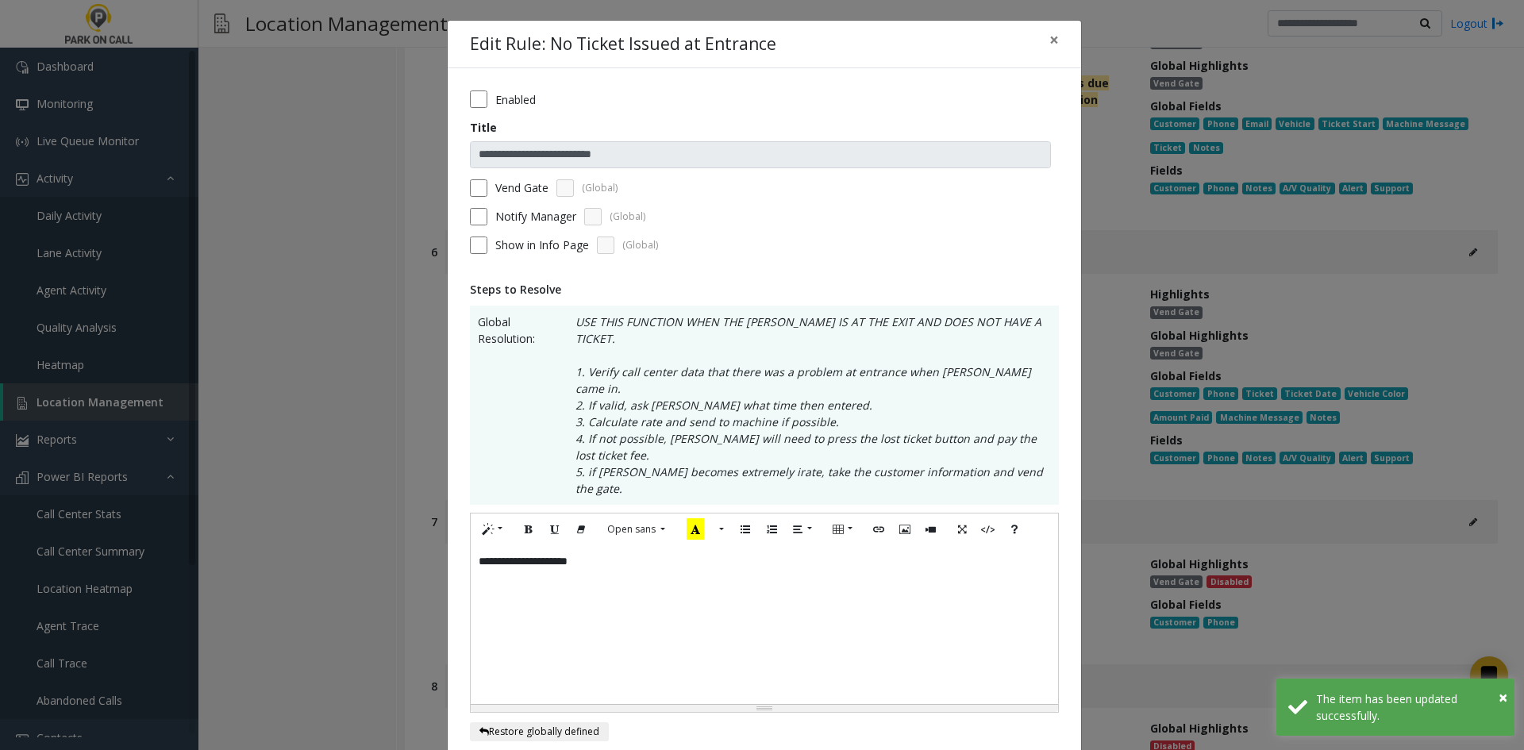
click at [832, 545] on div "**********" at bounding box center [764, 624] width 587 height 159
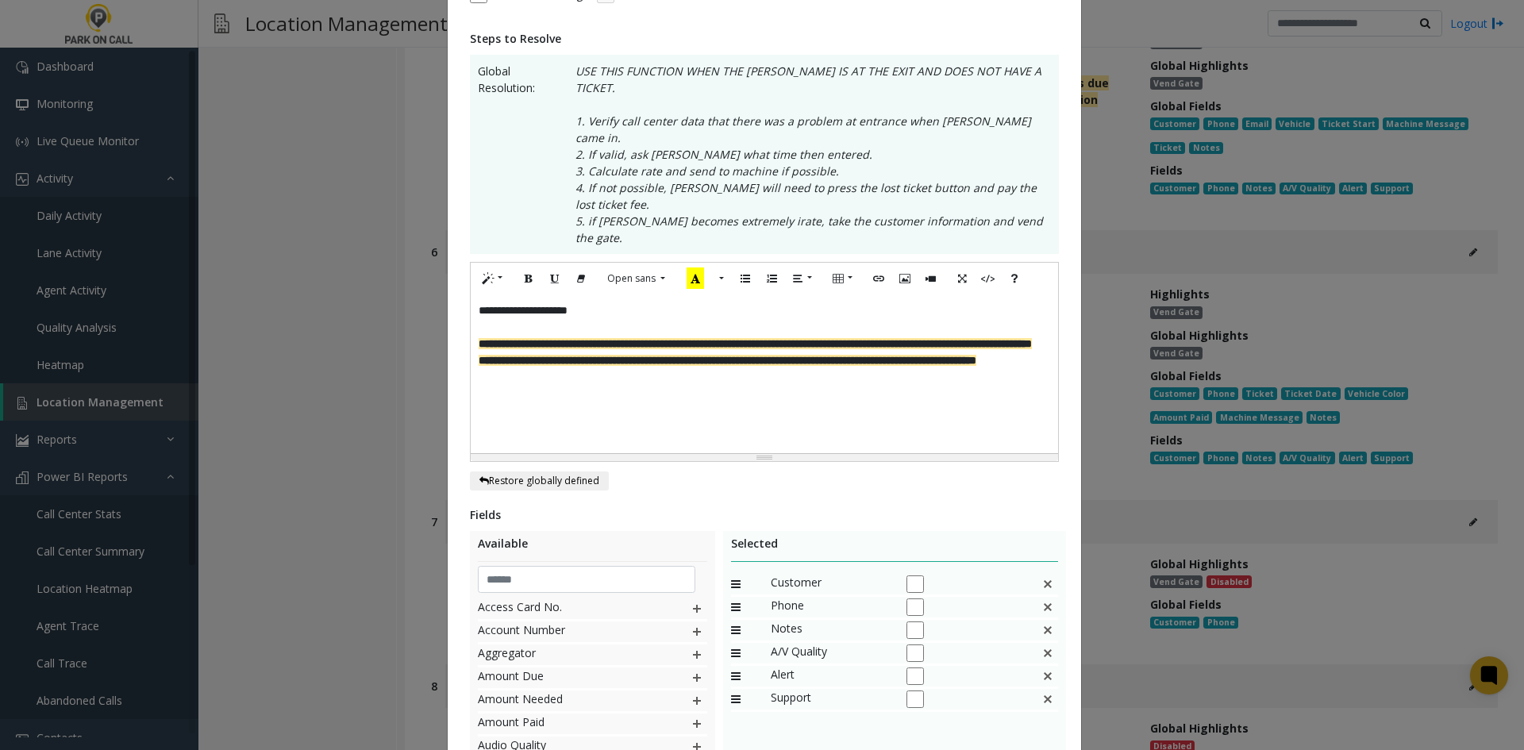
scroll to position [409, 0]
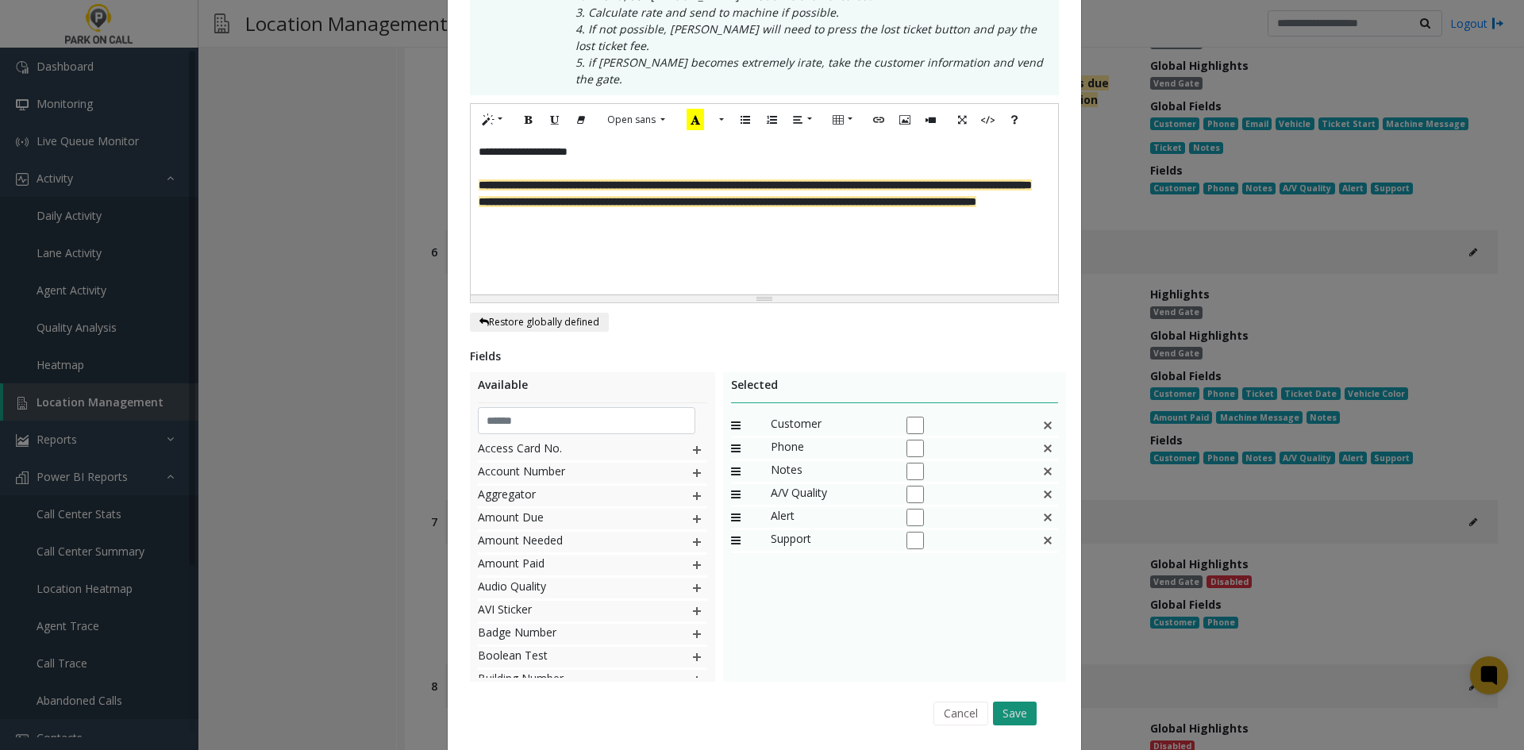
click at [1001, 701] on button "Save" at bounding box center [1015, 713] width 44 height 24
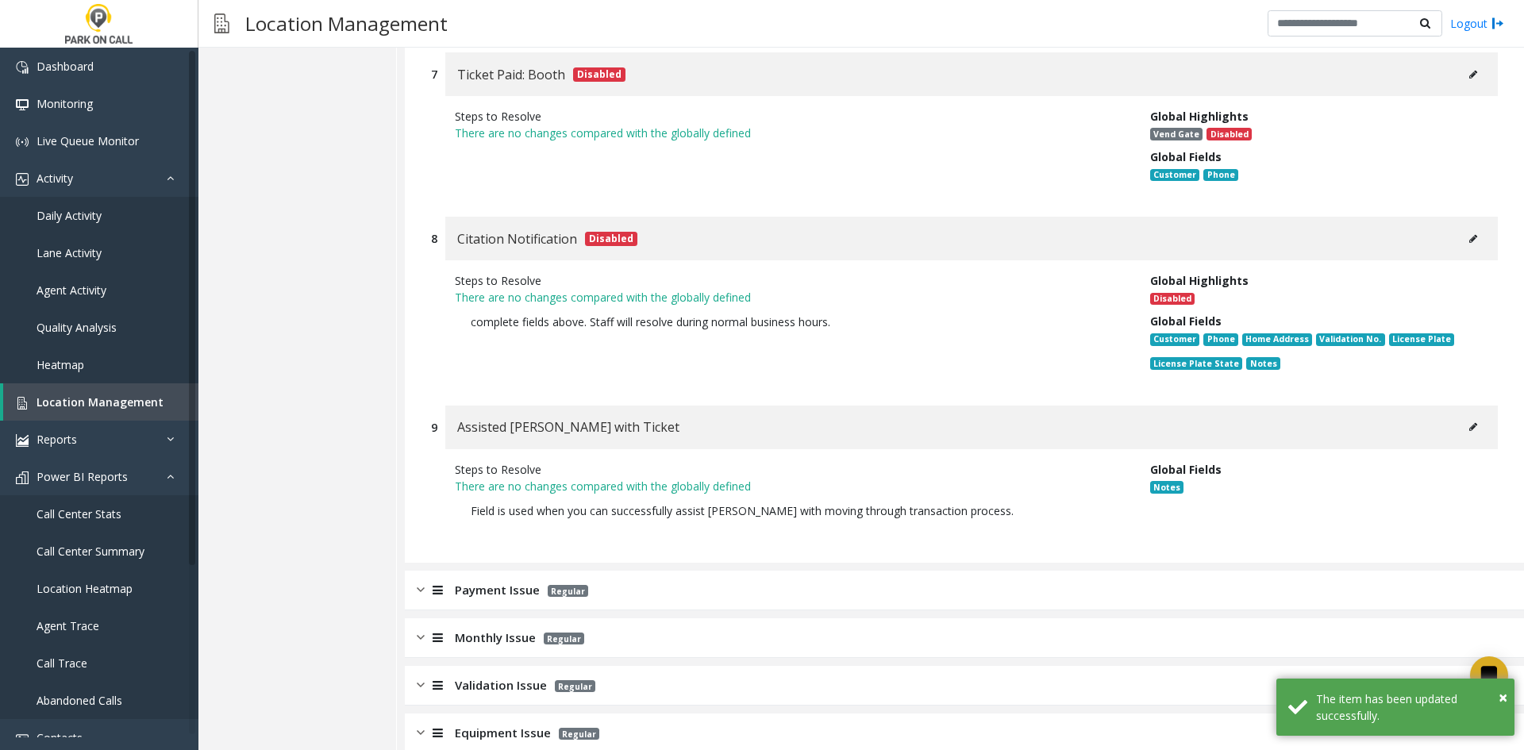
scroll to position [1825, 0]
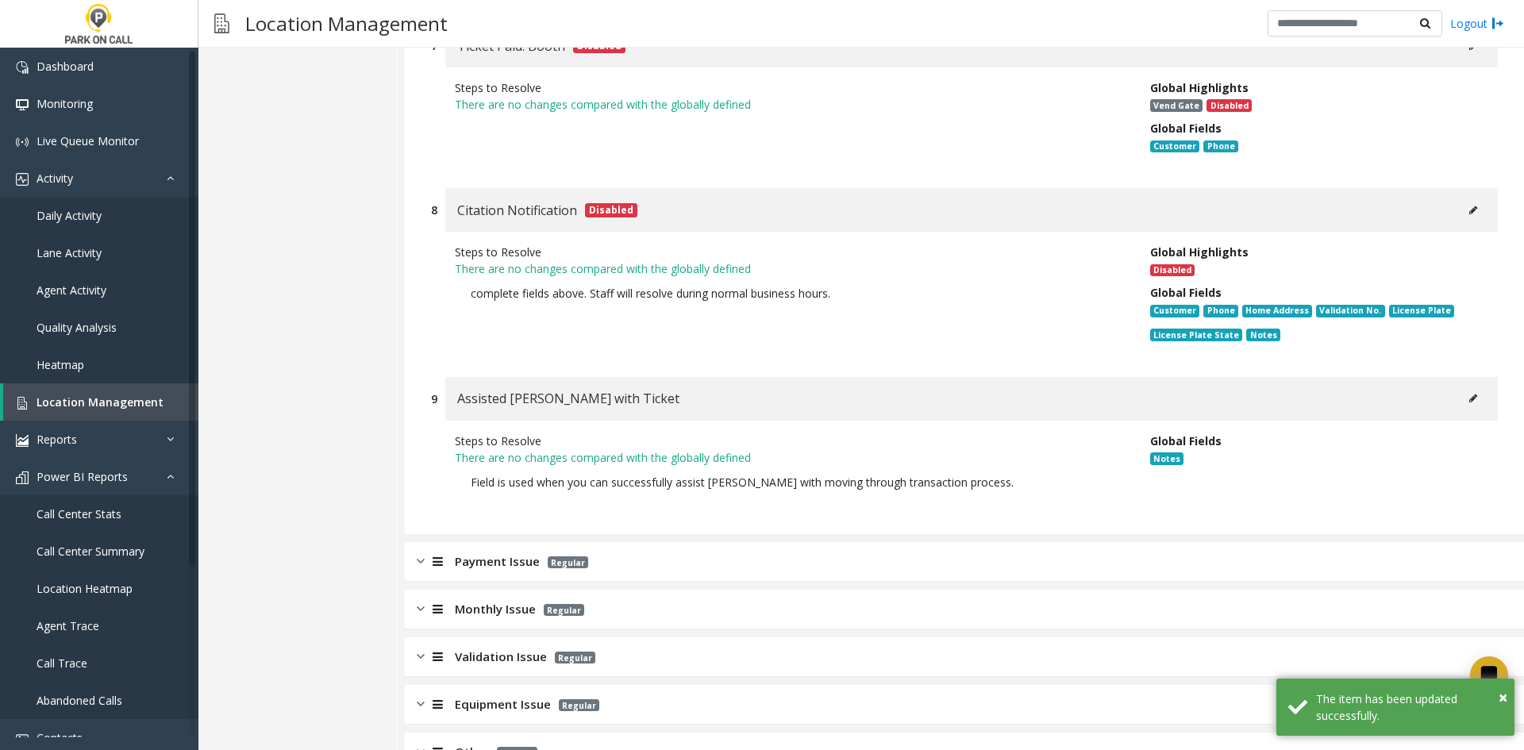
click at [1460, 386] on button at bounding box center [1472, 398] width 25 height 24
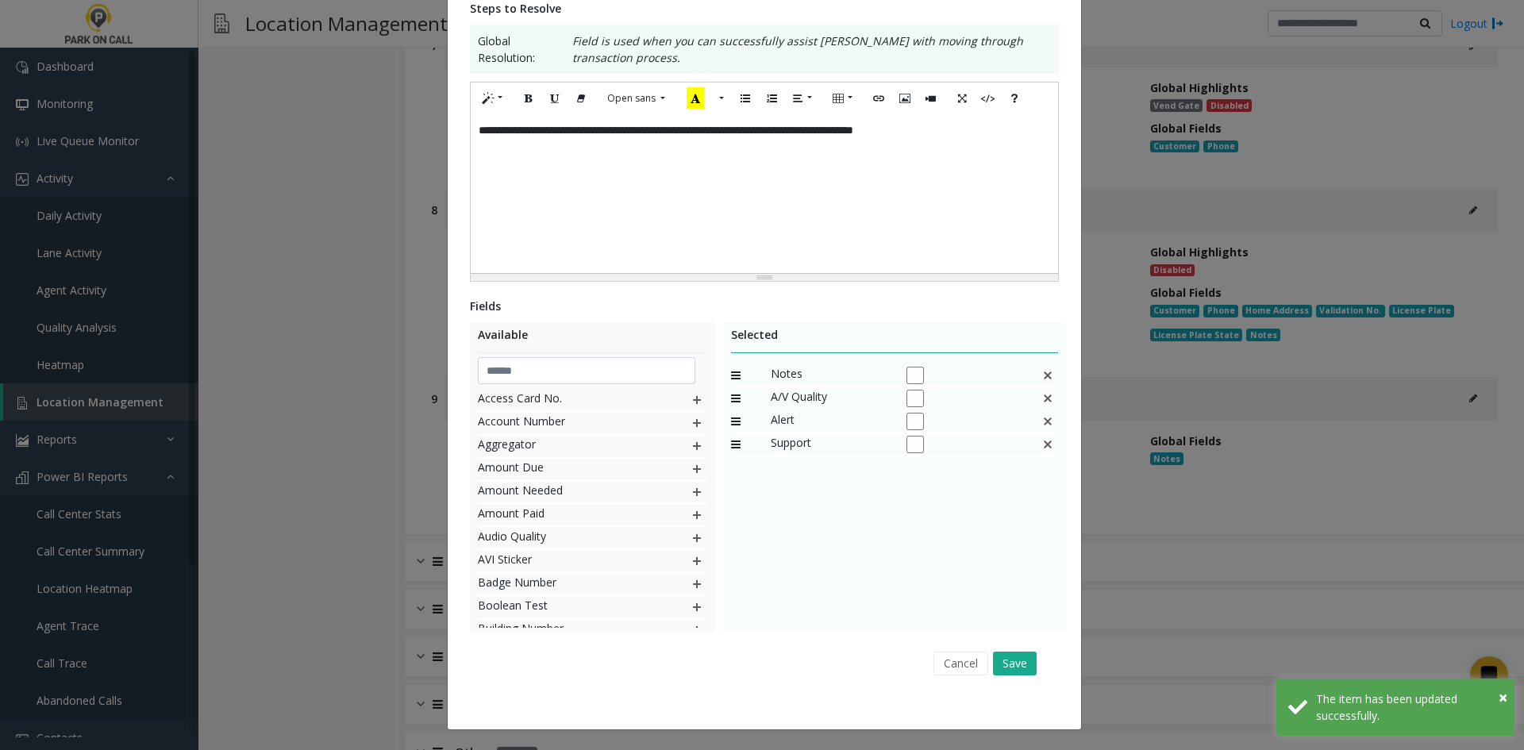
scroll to position [0, 0]
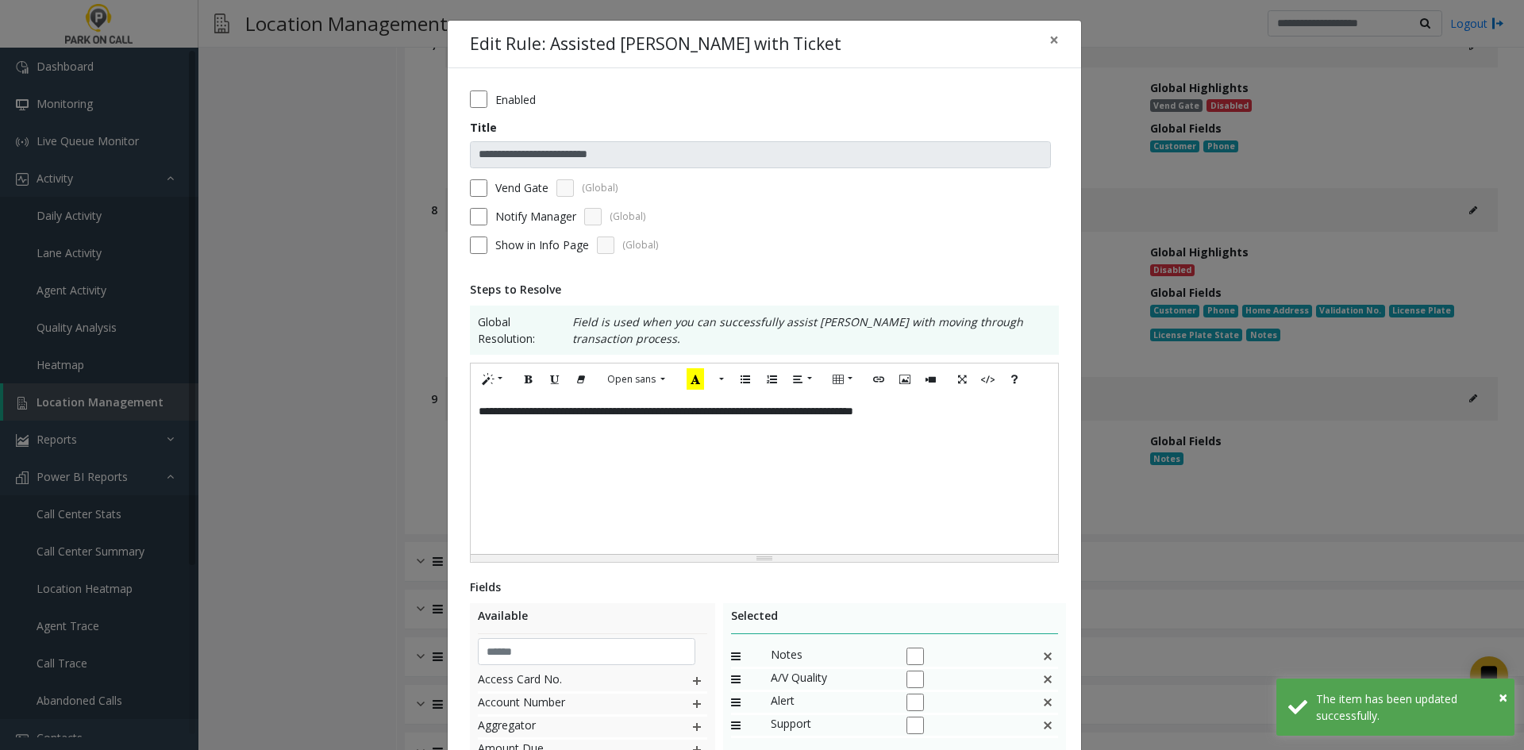
click at [1007, 465] on div "**********" at bounding box center [764, 474] width 587 height 159
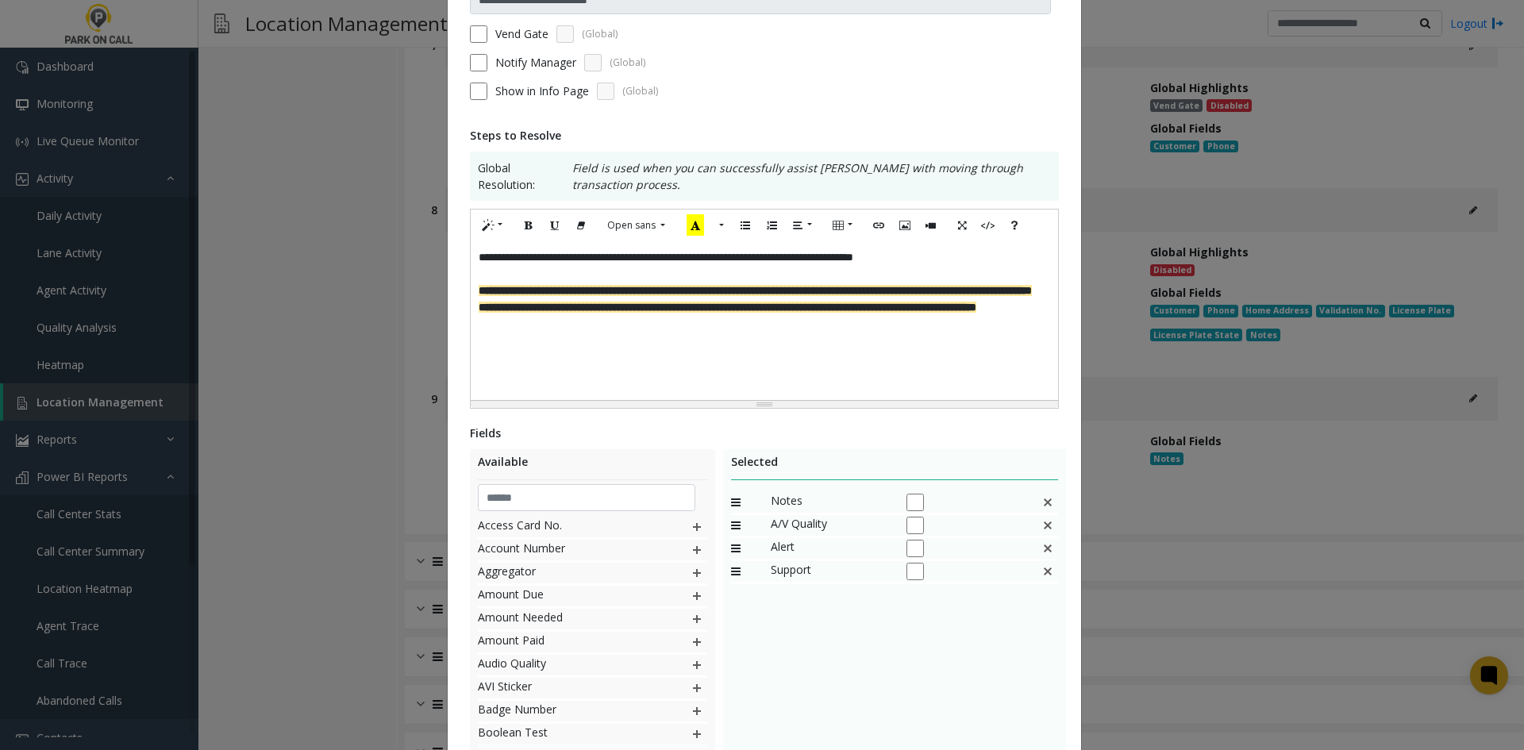
scroll to position [281, 0]
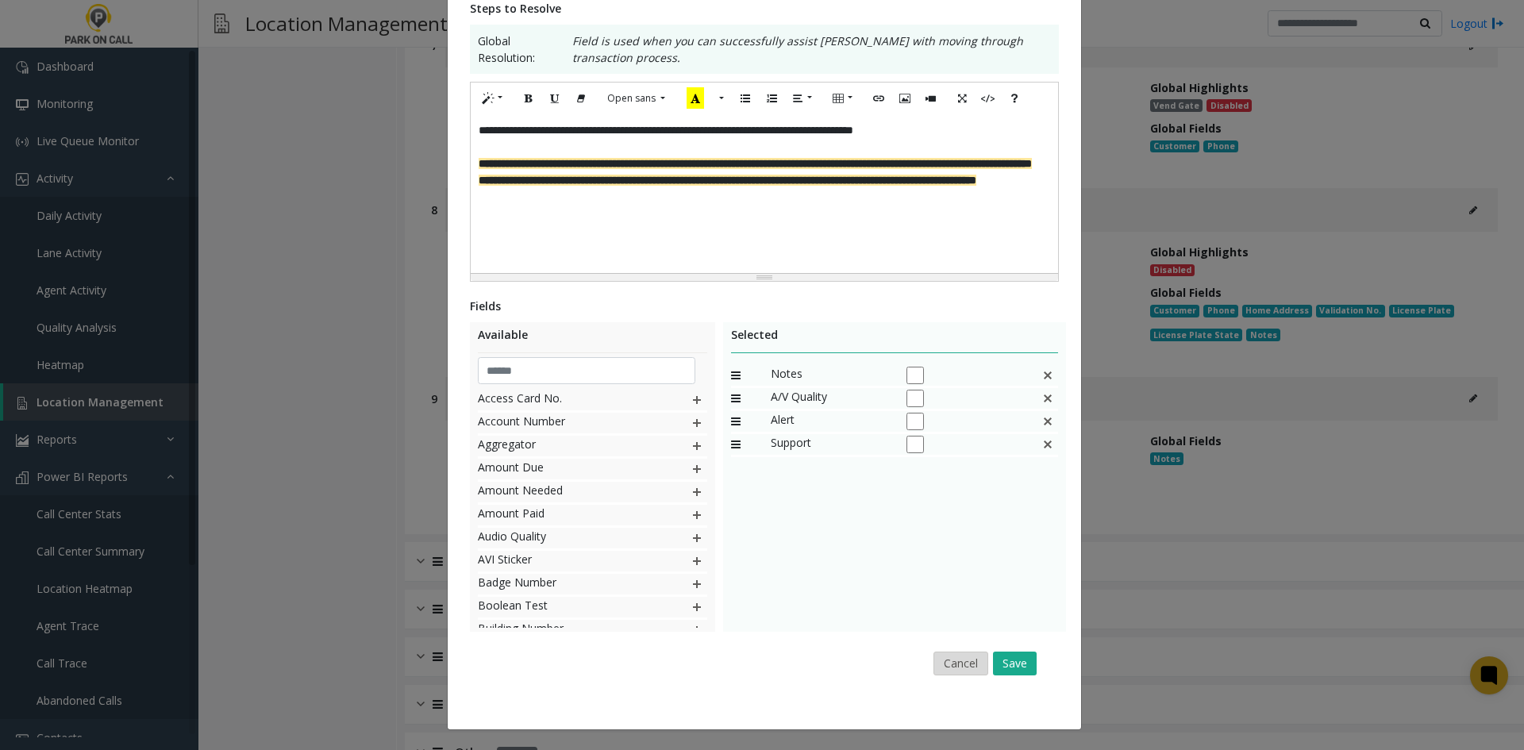
click at [968, 669] on button "Cancel" at bounding box center [960, 663] width 55 height 24
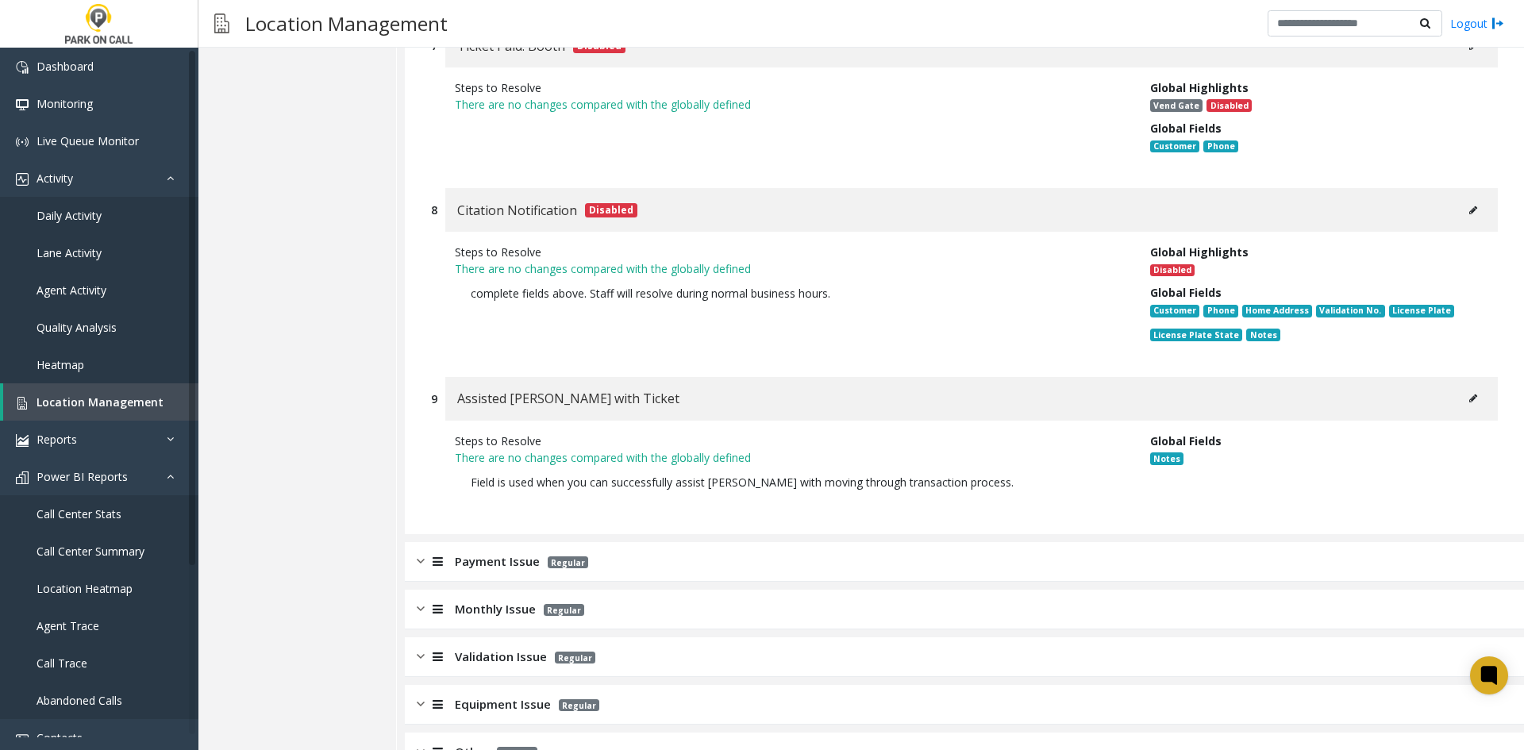
click at [1471, 386] on button at bounding box center [1472, 398] width 25 height 24
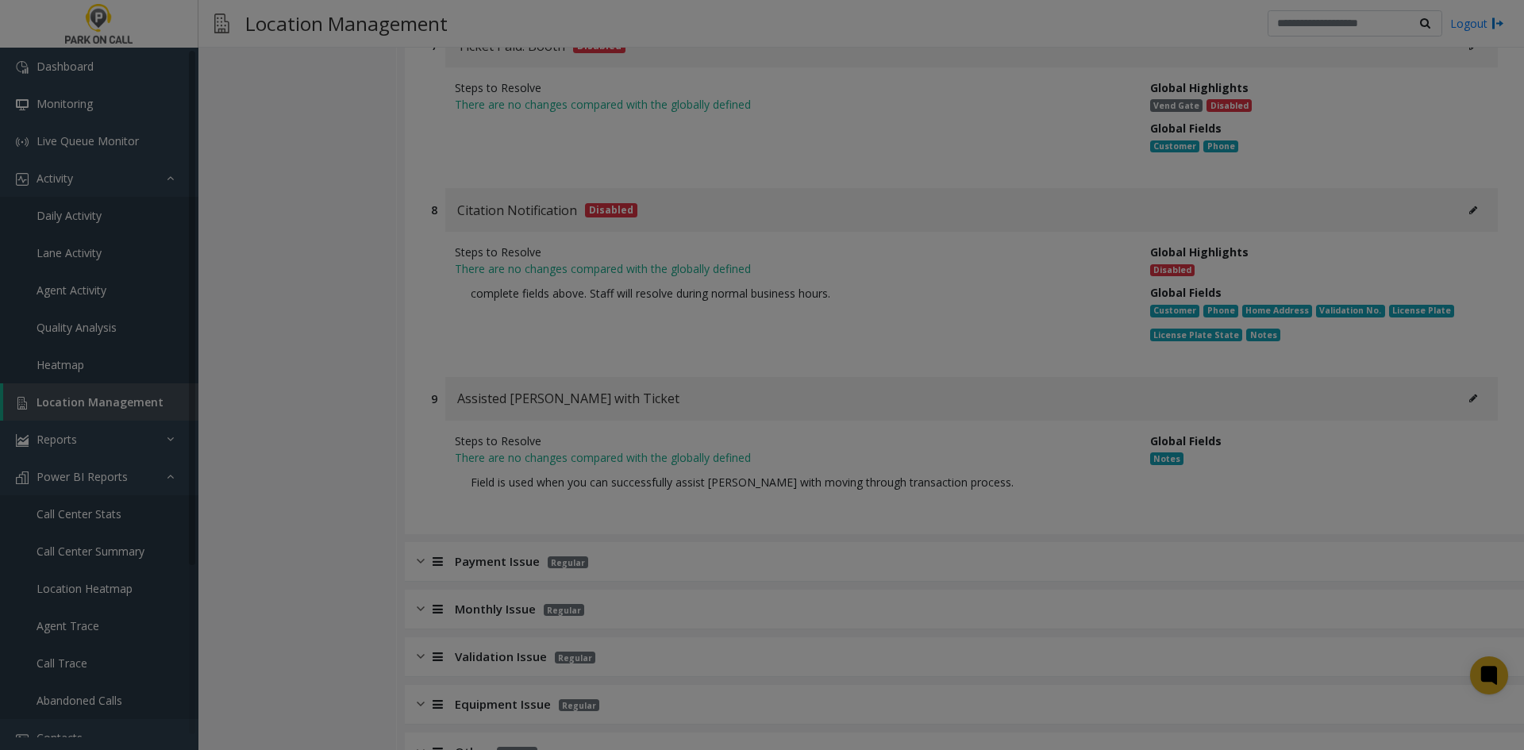
scroll to position [0, 0]
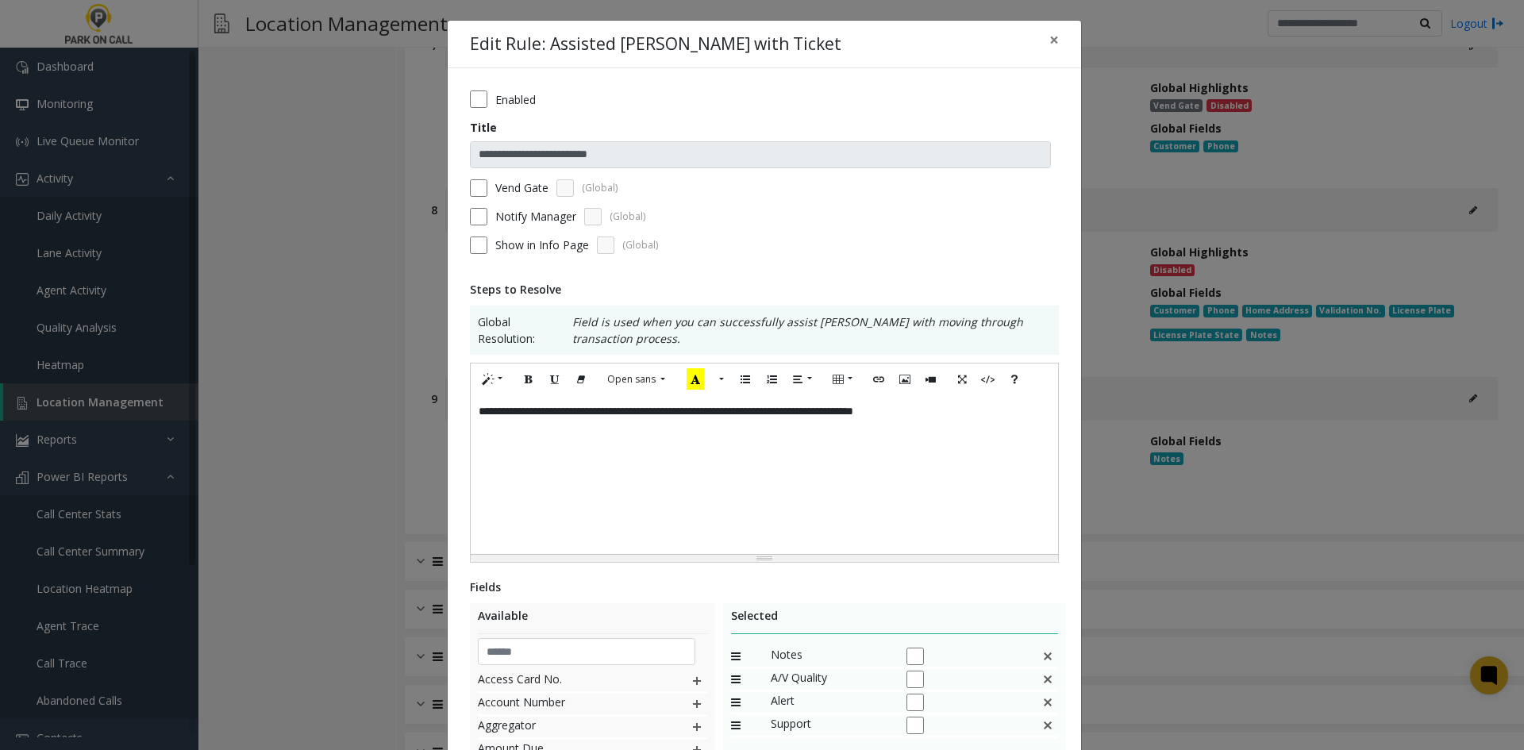
click at [962, 482] on div "**********" at bounding box center [764, 474] width 587 height 159
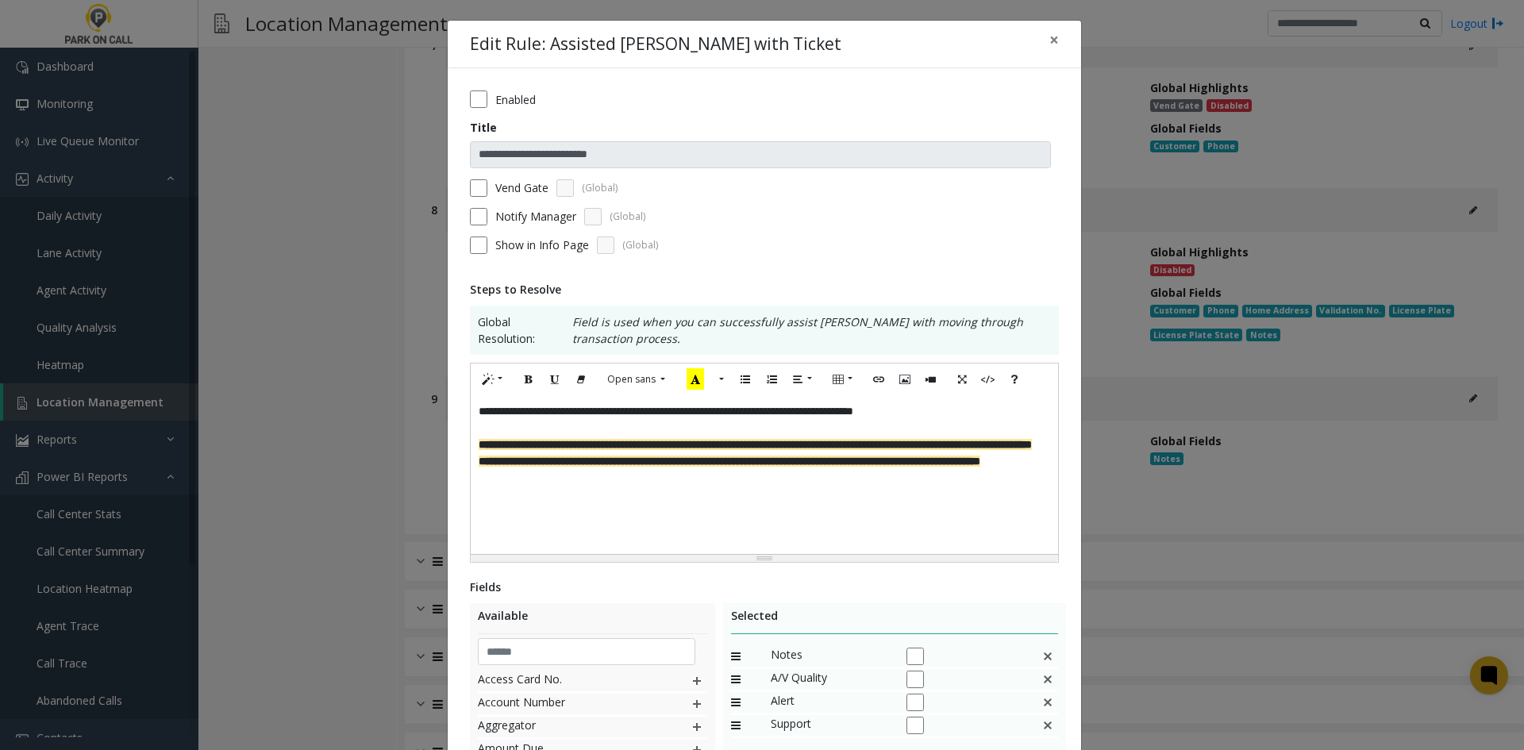
click at [496, 194] on label "Vend Gate" at bounding box center [521, 187] width 53 height 17
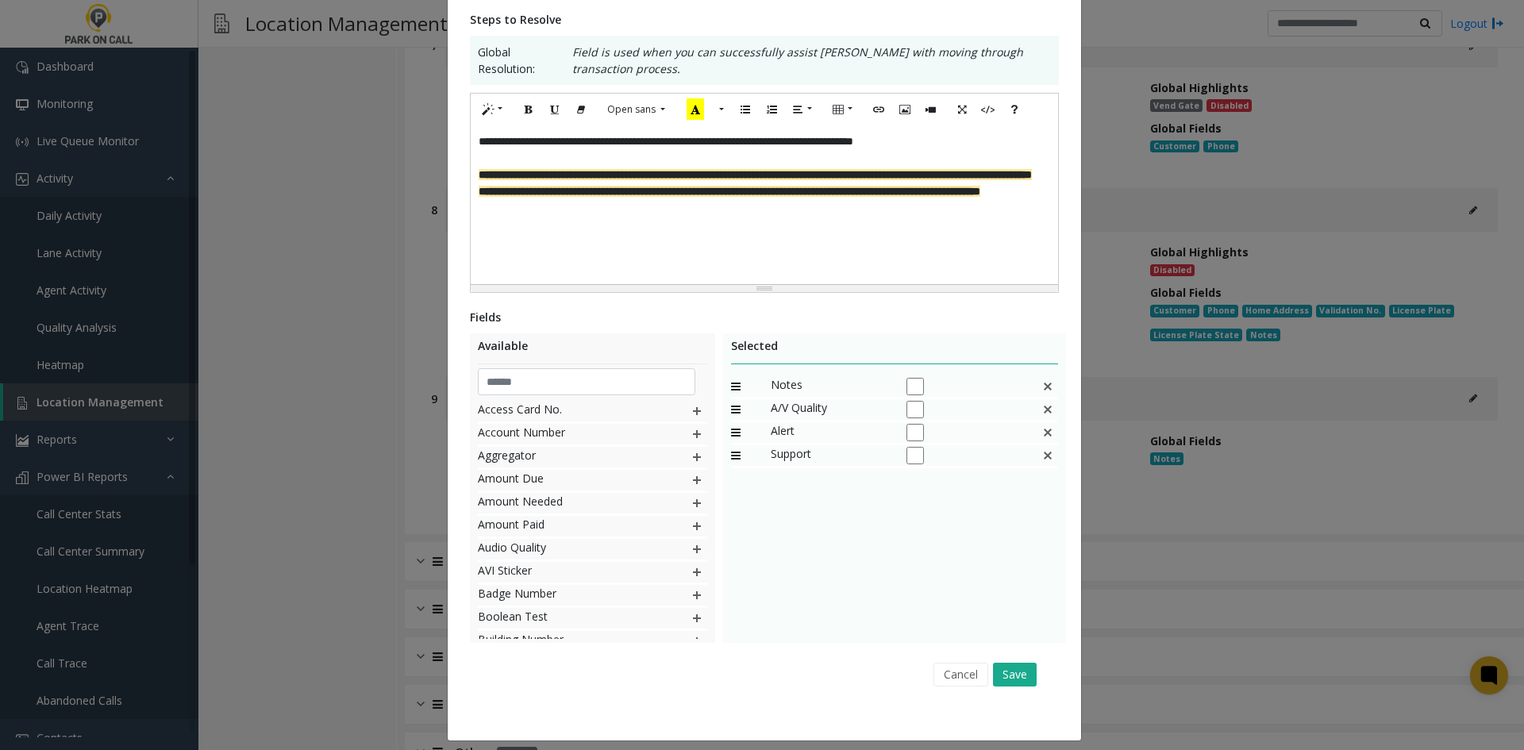
scroll to position [281, 0]
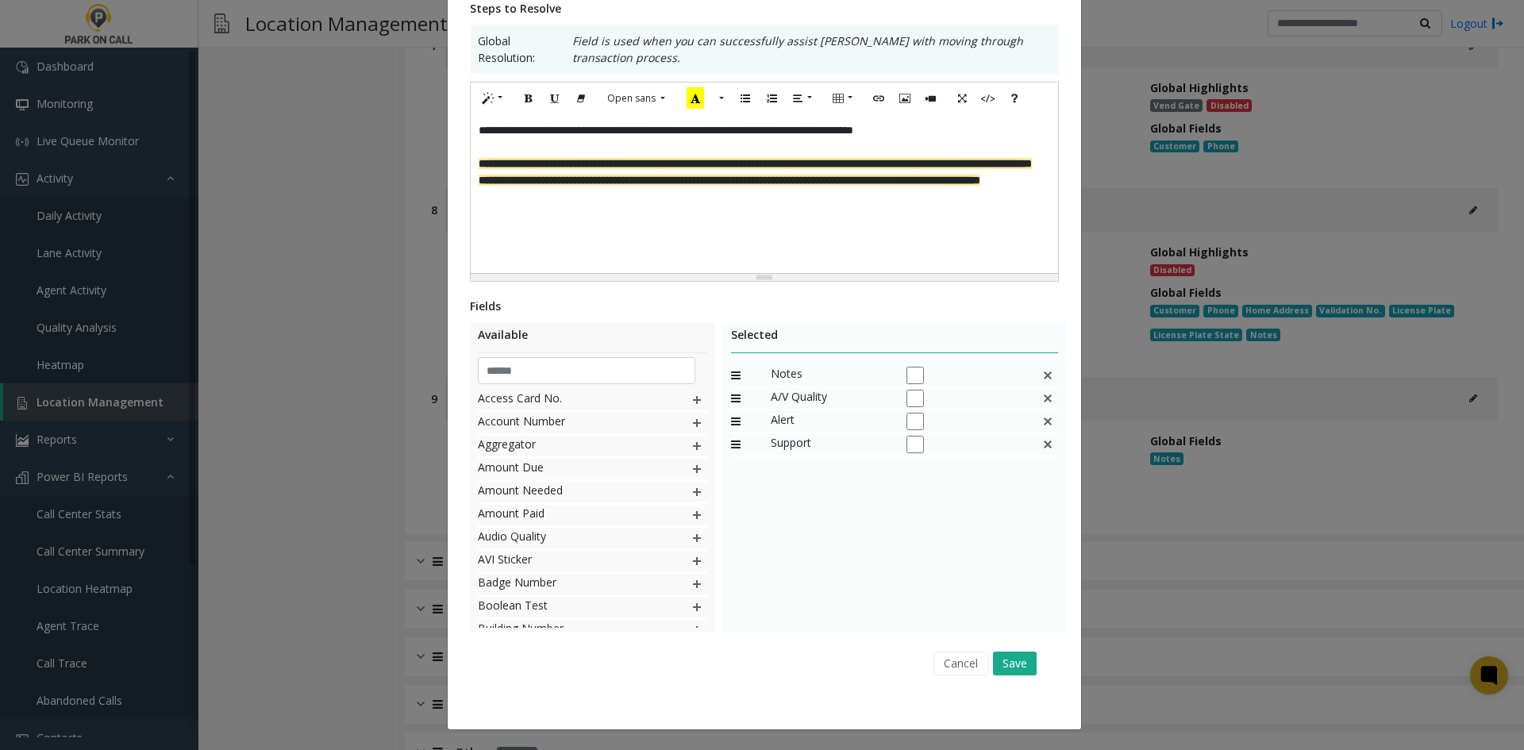
click at [1017, 646] on div "Cancel Save" at bounding box center [764, 663] width 567 height 40
click at [1011, 663] on button "Save" at bounding box center [1015, 663] width 44 height 24
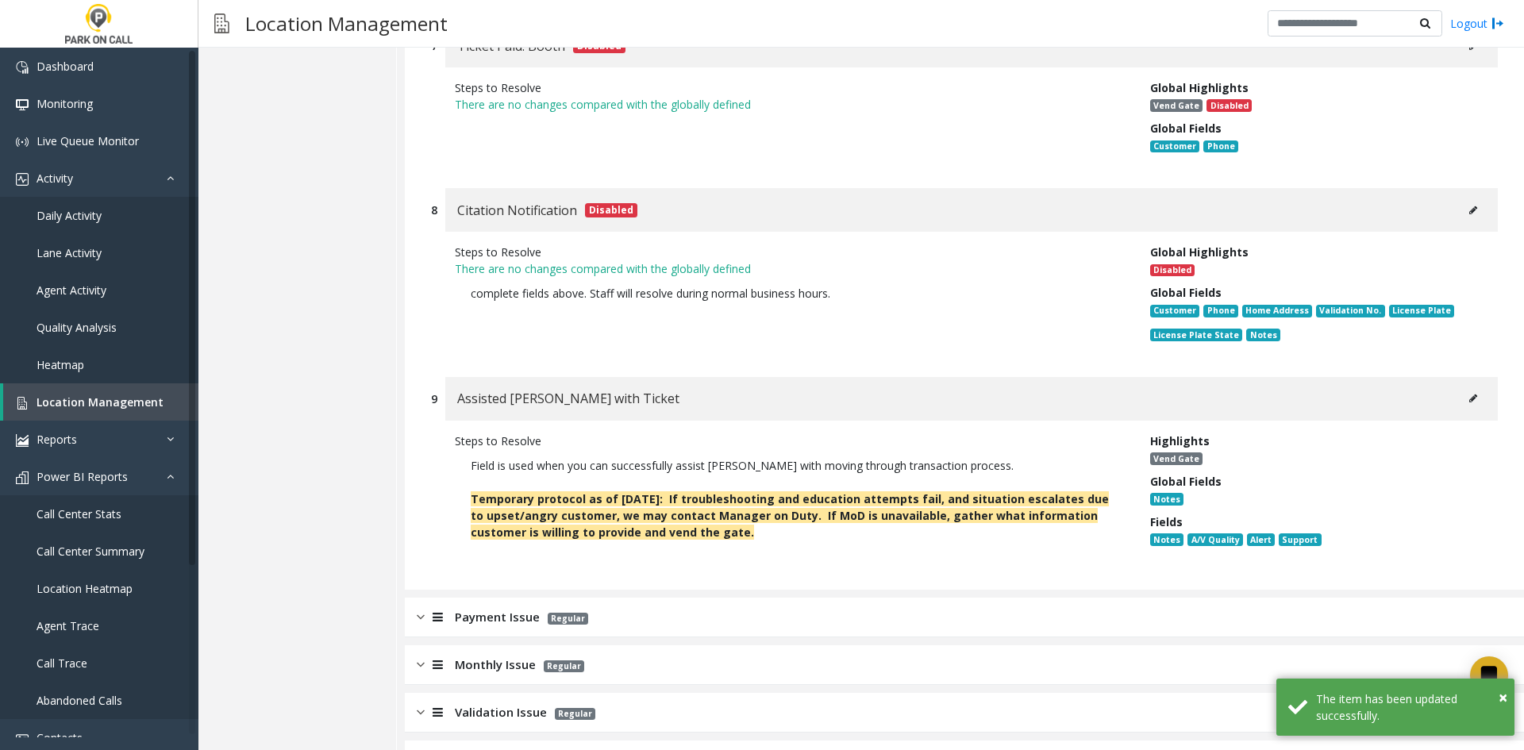
click at [1460, 386] on button at bounding box center [1472, 398] width 25 height 24
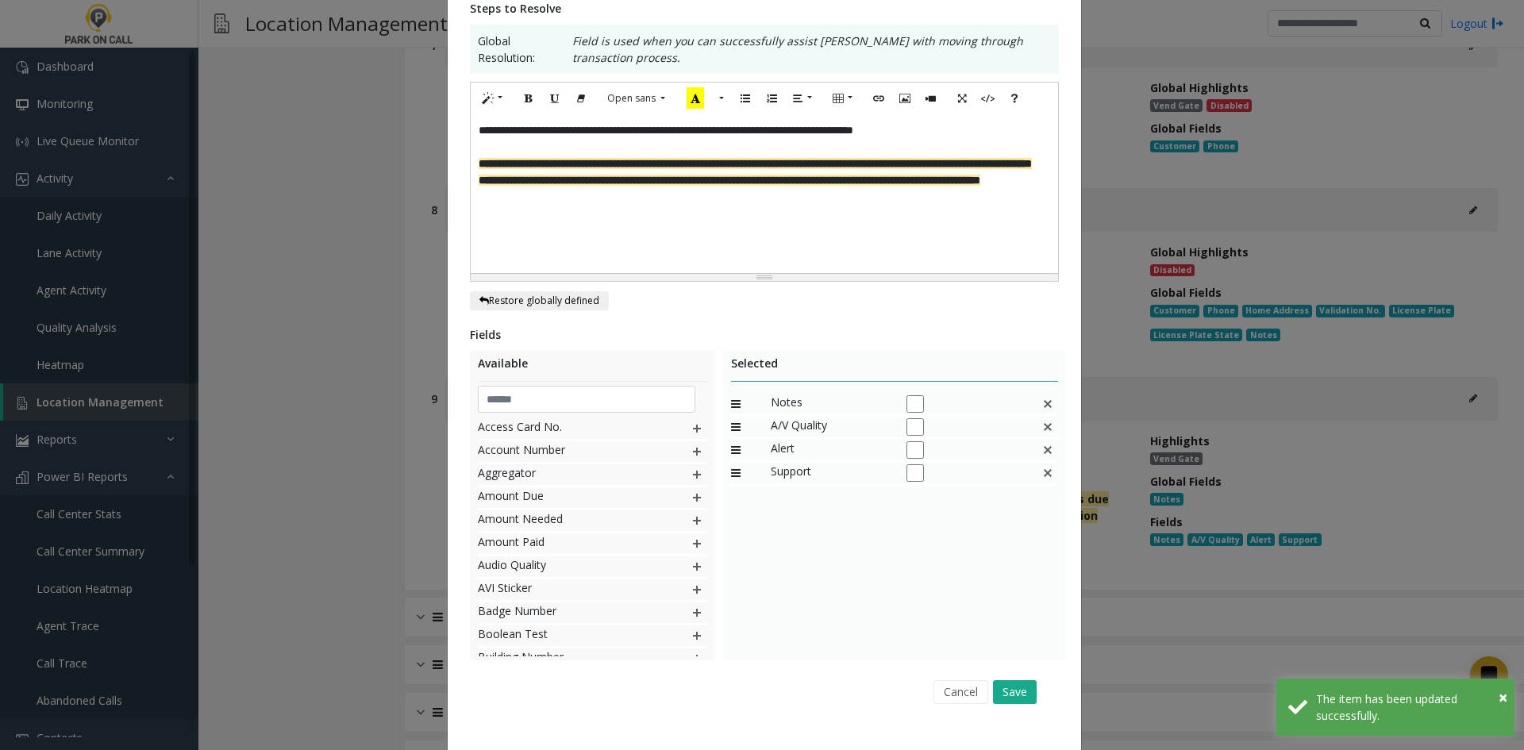
scroll to position [0, 0]
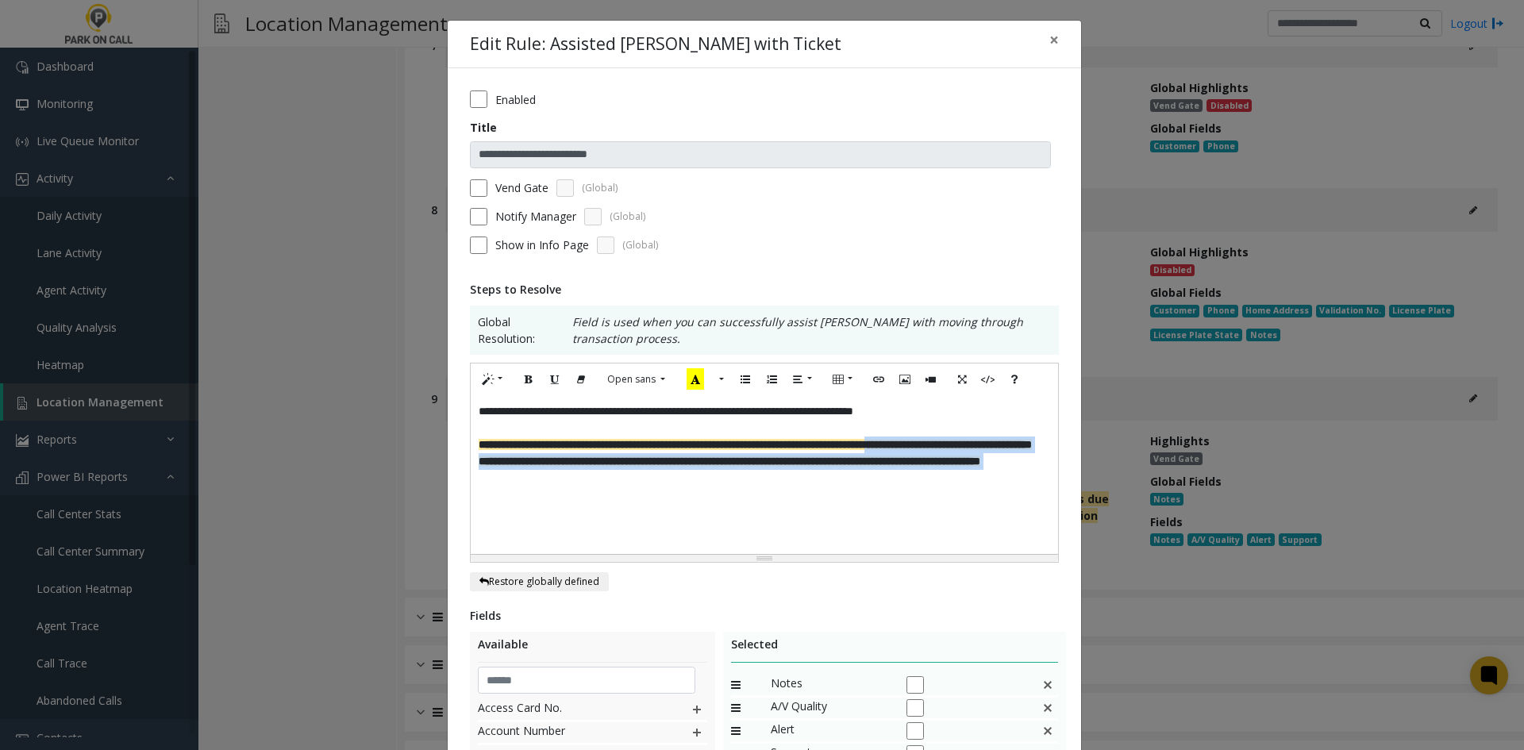
drag, startPoint x: 896, startPoint y: 500, endPoint x: 378, endPoint y: 456, distance: 520.0
click at [378, 456] on div "**********" at bounding box center [762, 375] width 1524 height 750
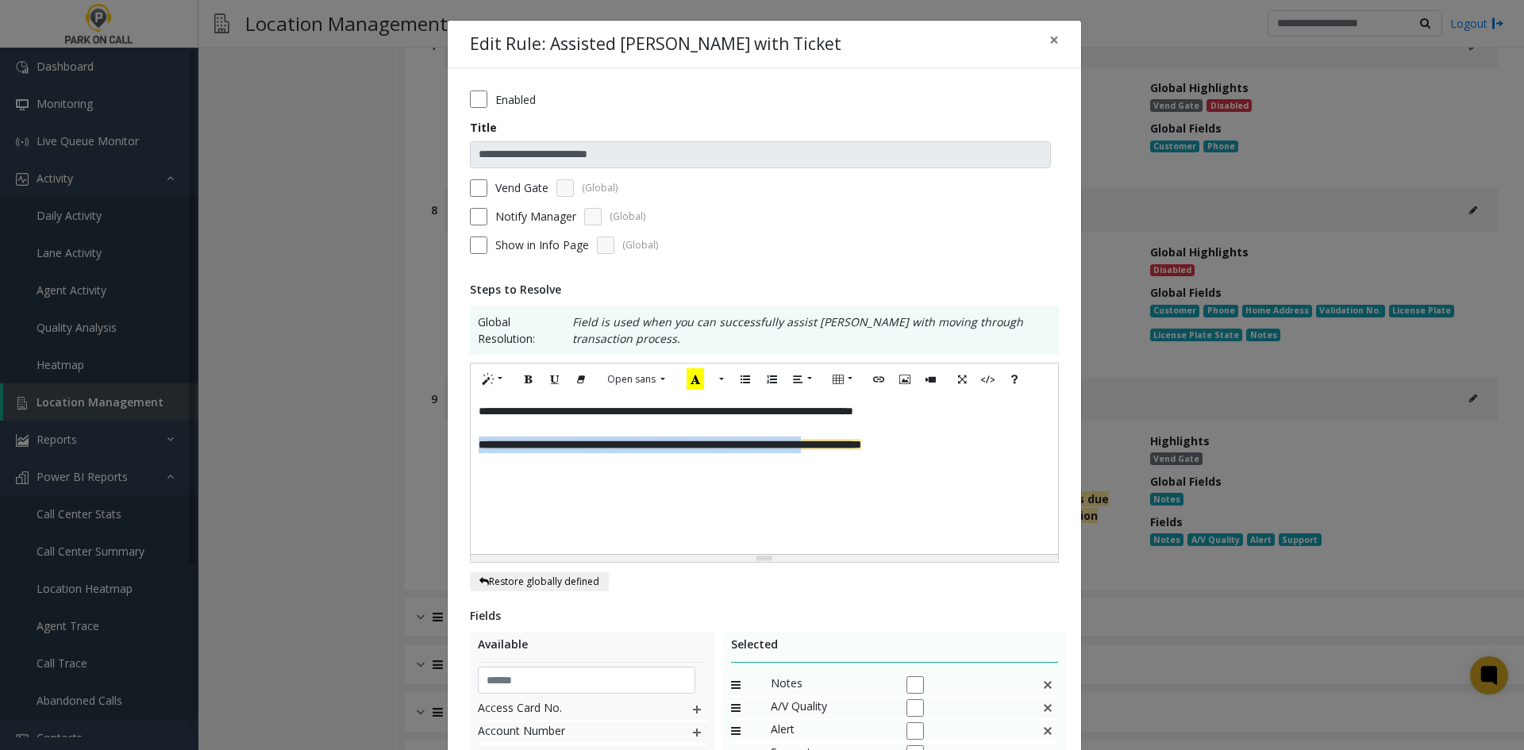
drag, startPoint x: 897, startPoint y: 480, endPoint x: 740, endPoint y: 469, distance: 156.7
click at [455, 463] on div "**********" at bounding box center [764, 553] width 633 height 970
drag, startPoint x: 1030, startPoint y: 450, endPoint x: 417, endPoint y: 504, distance: 615.8
click at [417, 504] on div "**********" at bounding box center [762, 375] width 1524 height 750
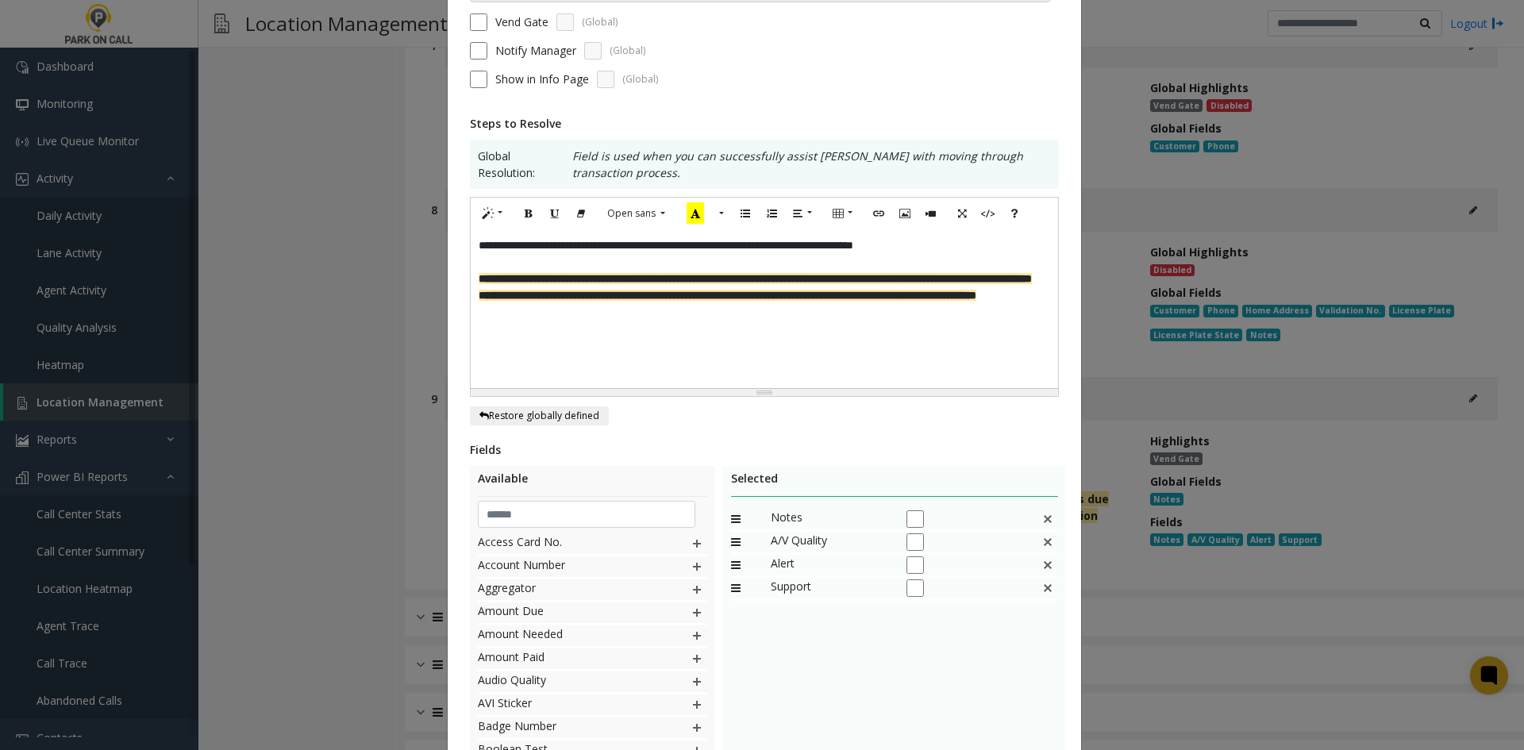
scroll to position [309, 0]
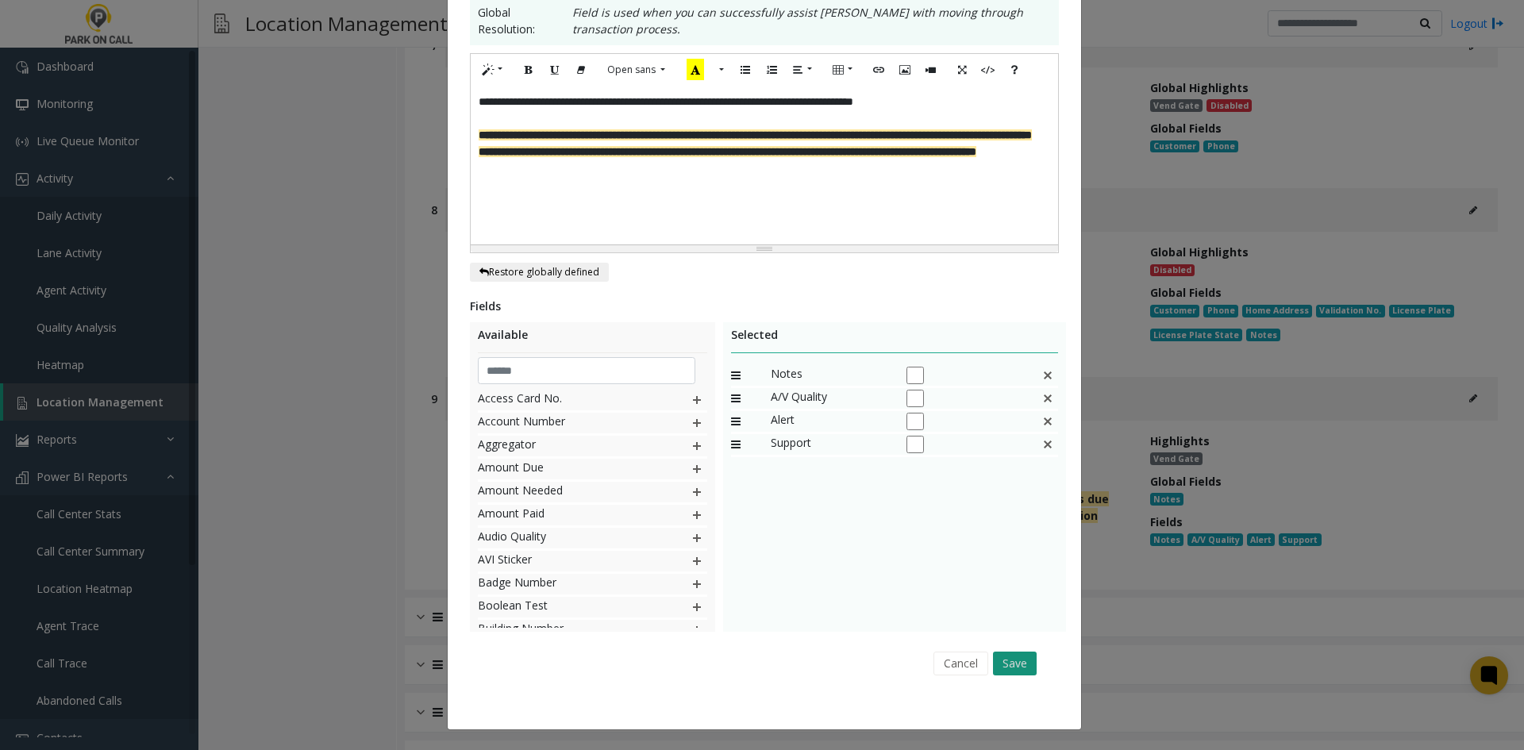
click at [1001, 657] on button "Save" at bounding box center [1015, 663] width 44 height 24
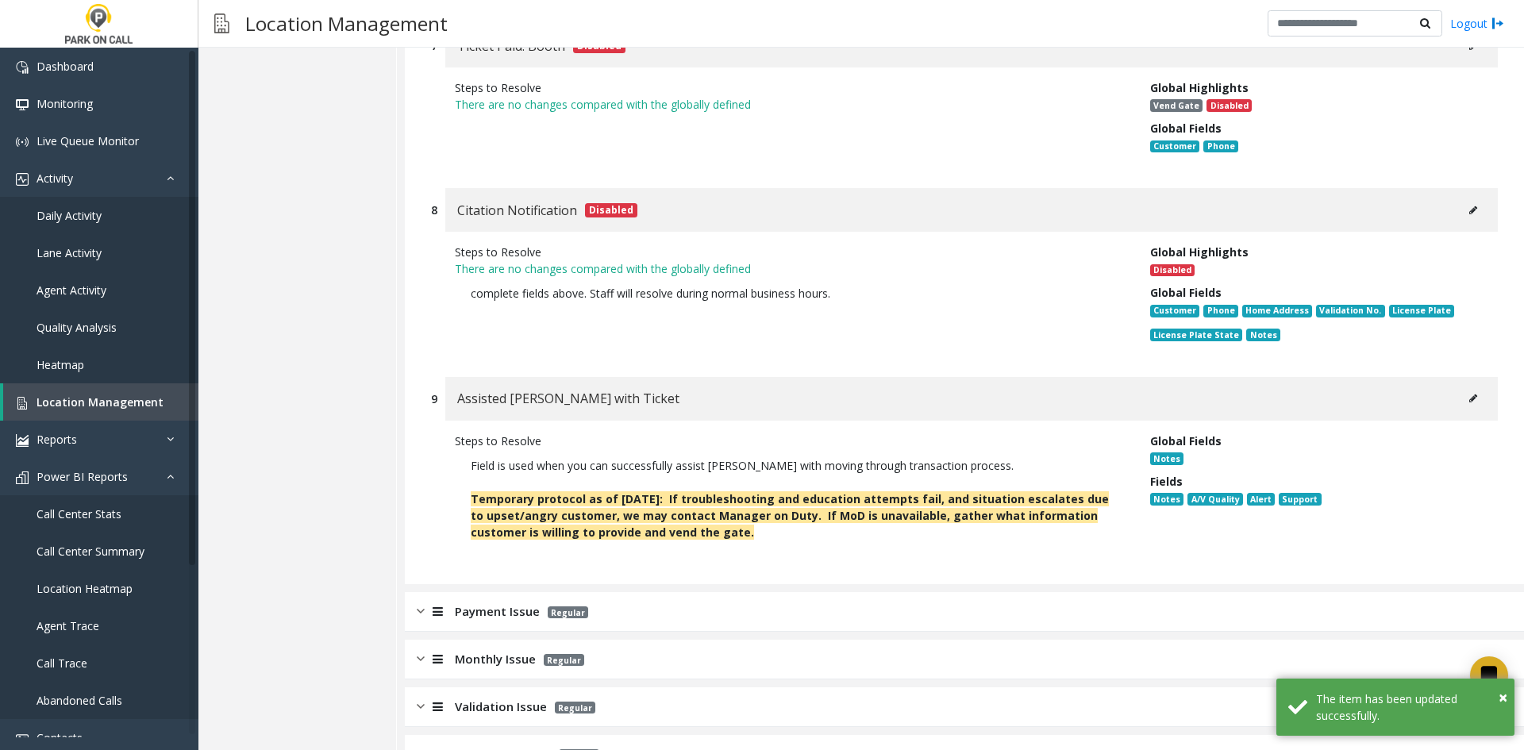
click at [548, 602] on p "Regular" at bounding box center [564, 611] width 48 height 18
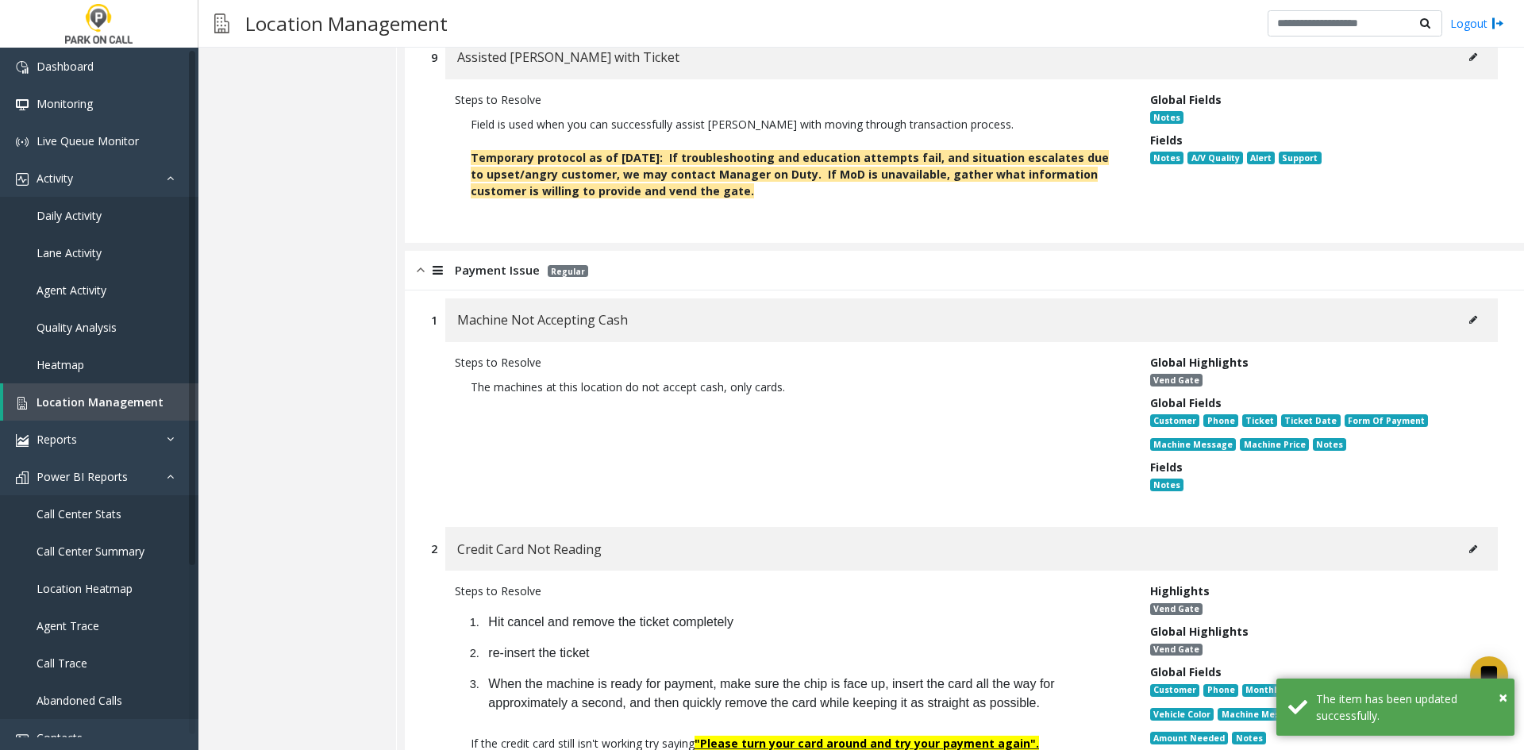
scroll to position [2143, 0]
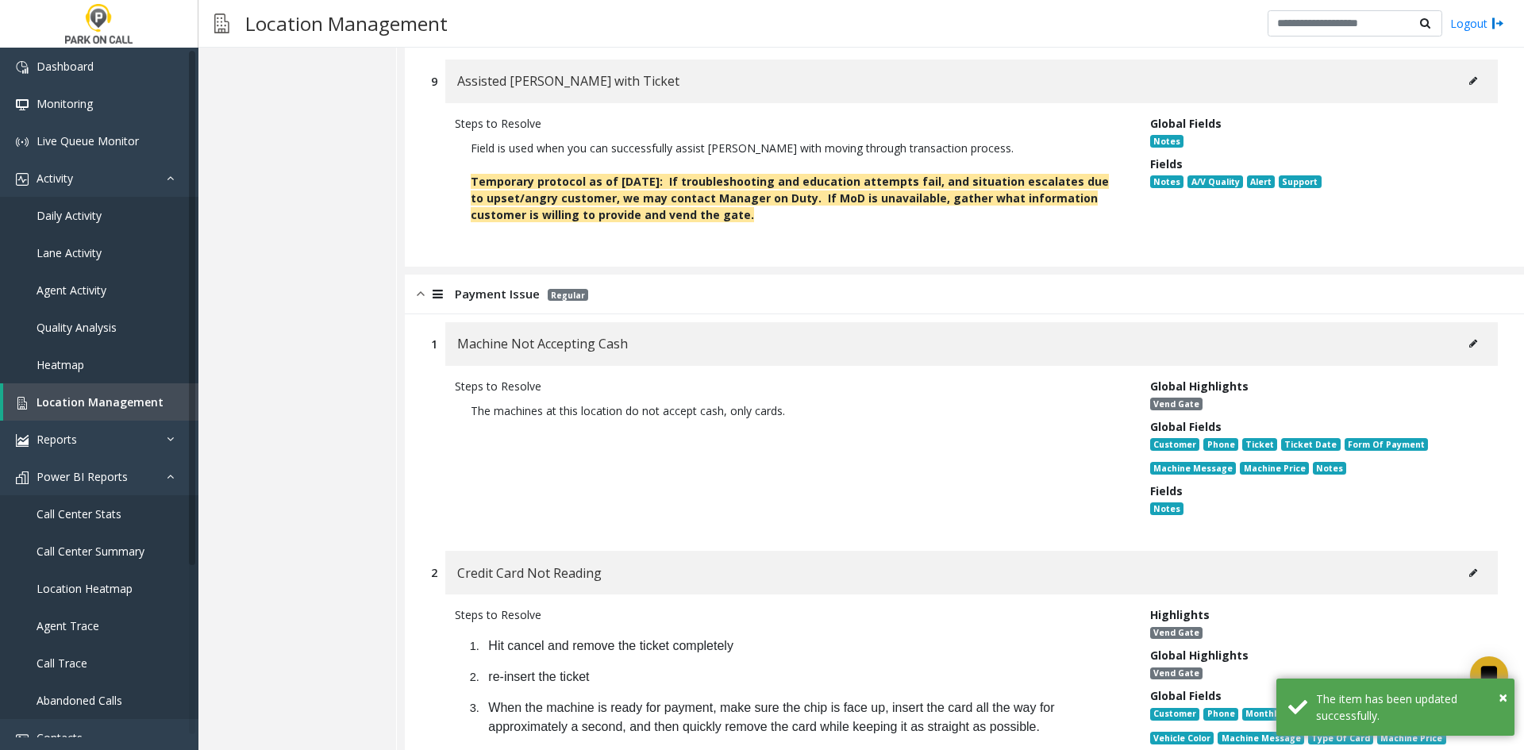
click at [1469, 339] on icon at bounding box center [1473, 344] width 8 height 10
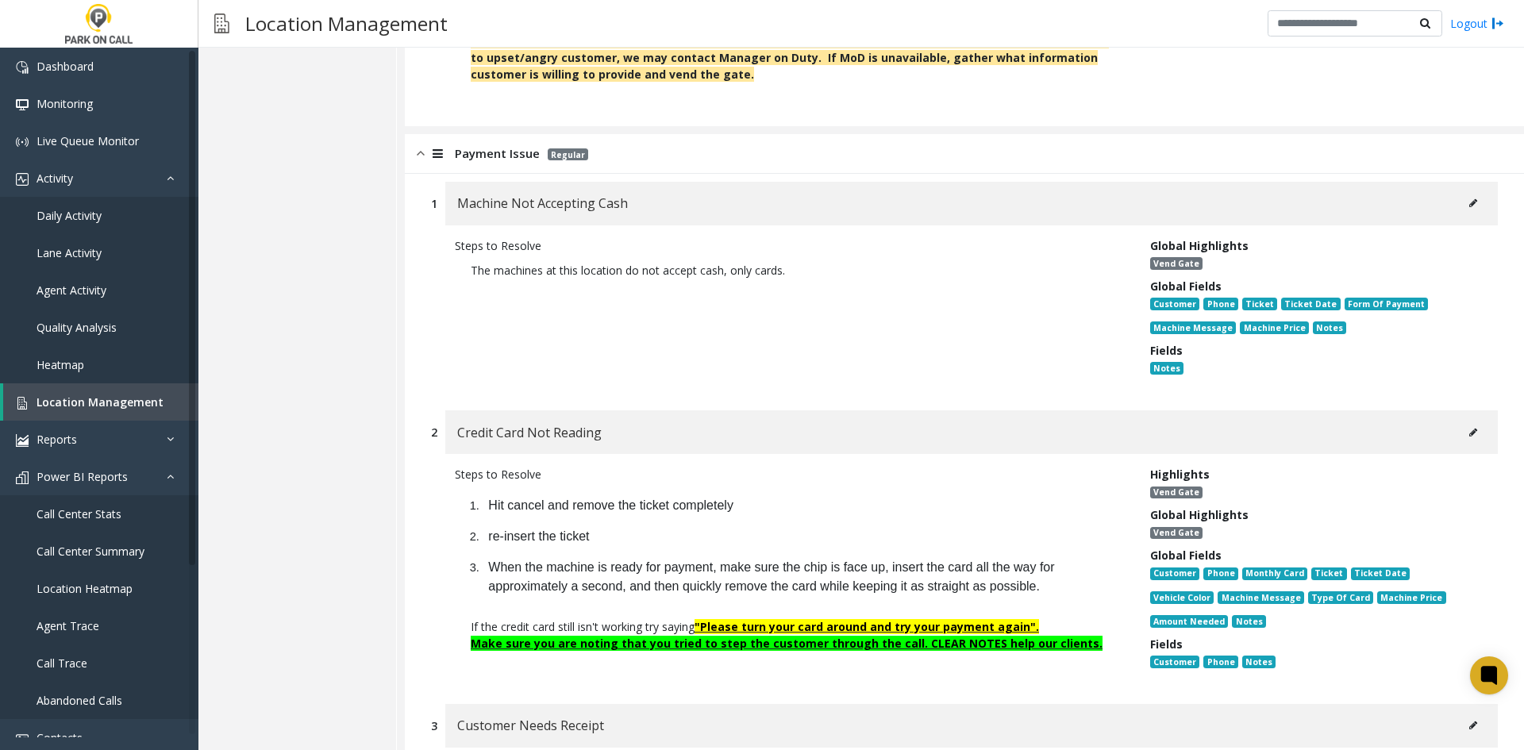
scroll to position [2301, 0]
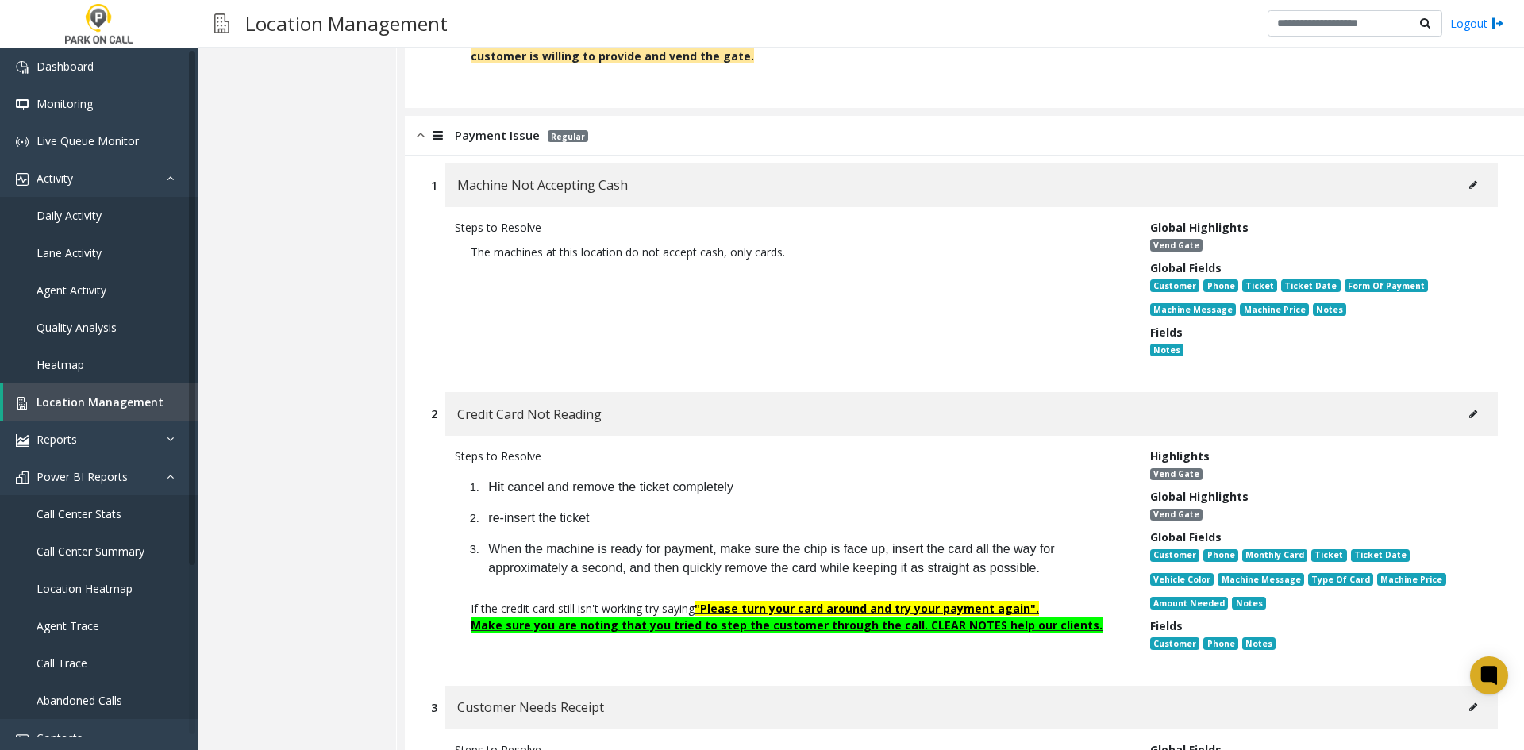
click at [1460, 173] on button at bounding box center [1472, 185] width 25 height 24
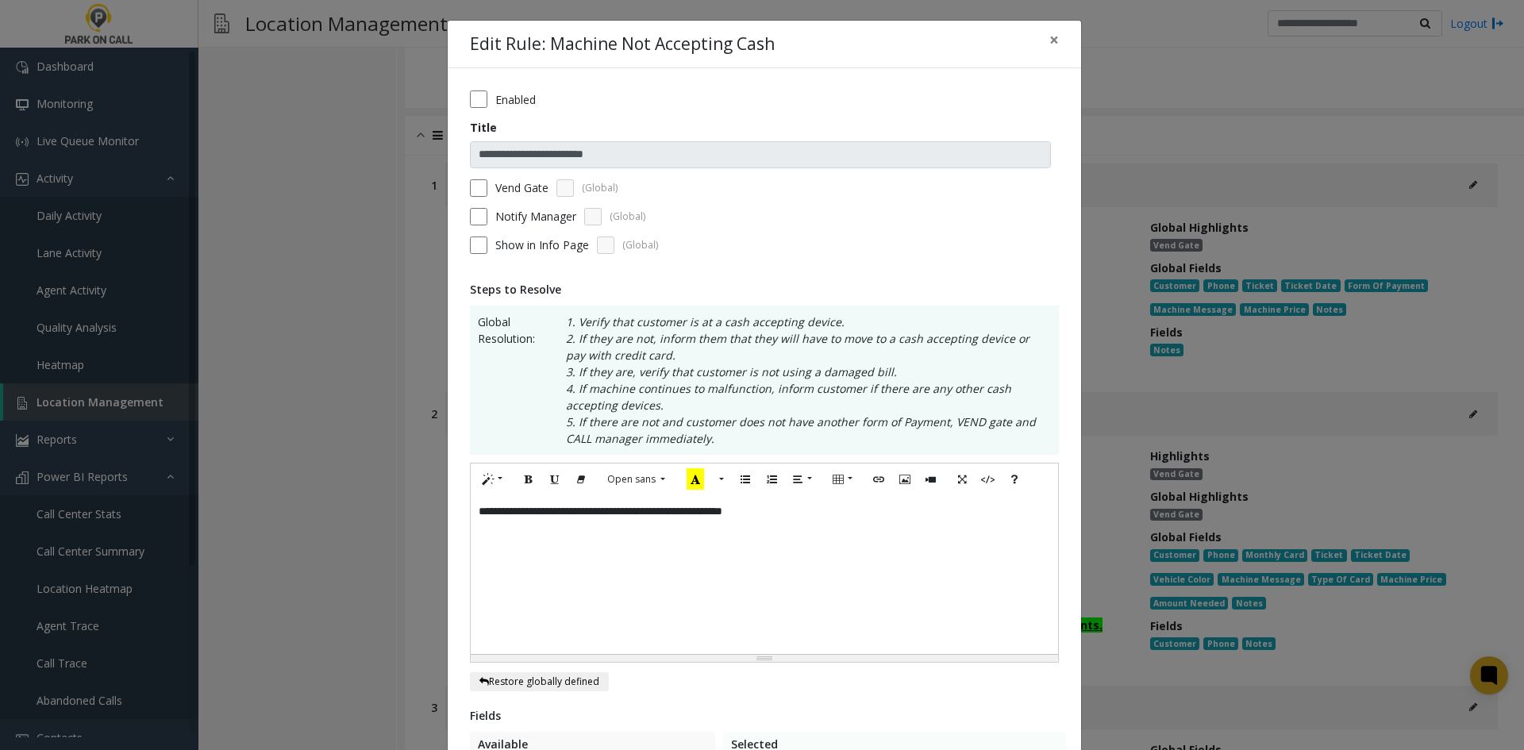
click at [821, 532] on div "**********" at bounding box center [764, 574] width 587 height 159
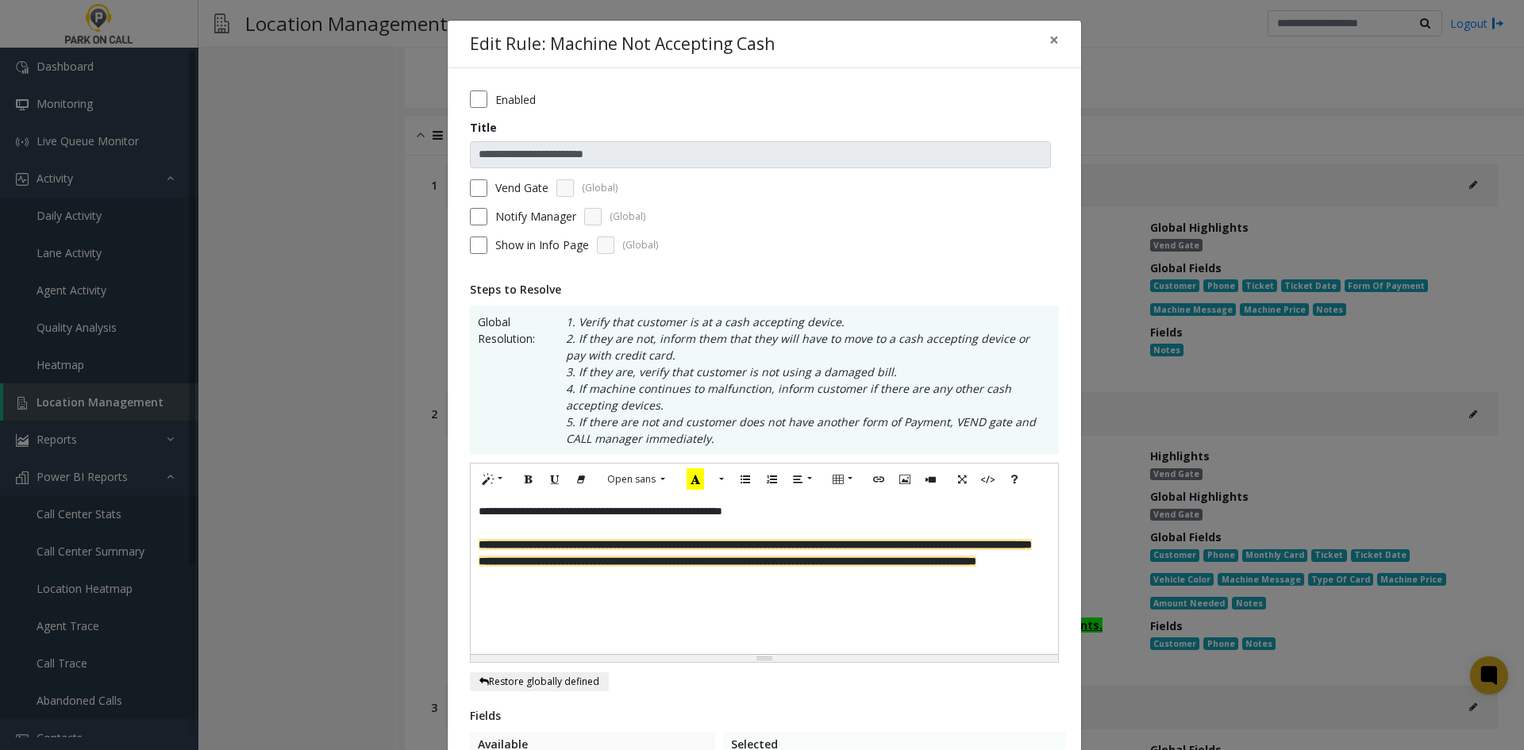
click at [462, 191] on div "**********" at bounding box center [764, 603] width 633 height 1070
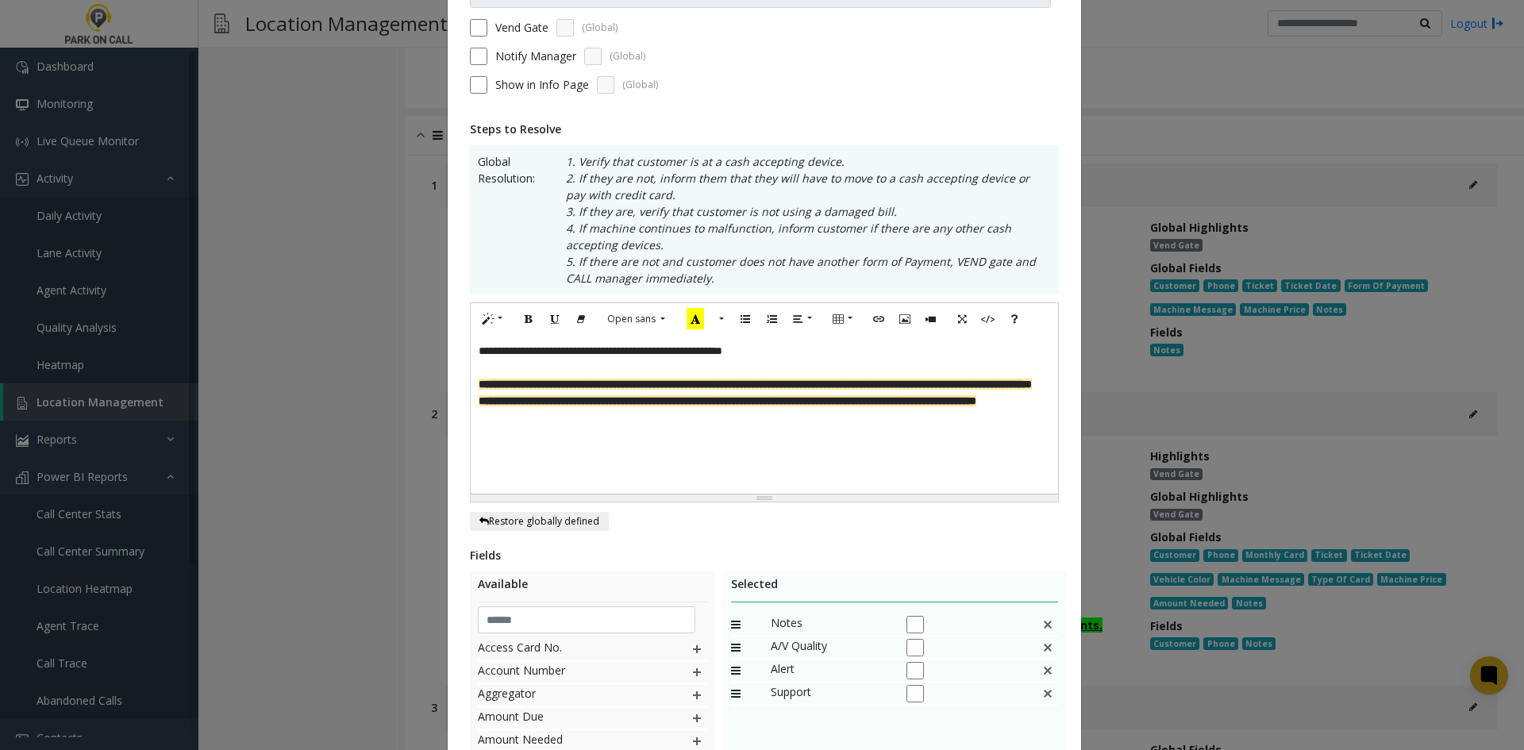
scroll to position [409, 0]
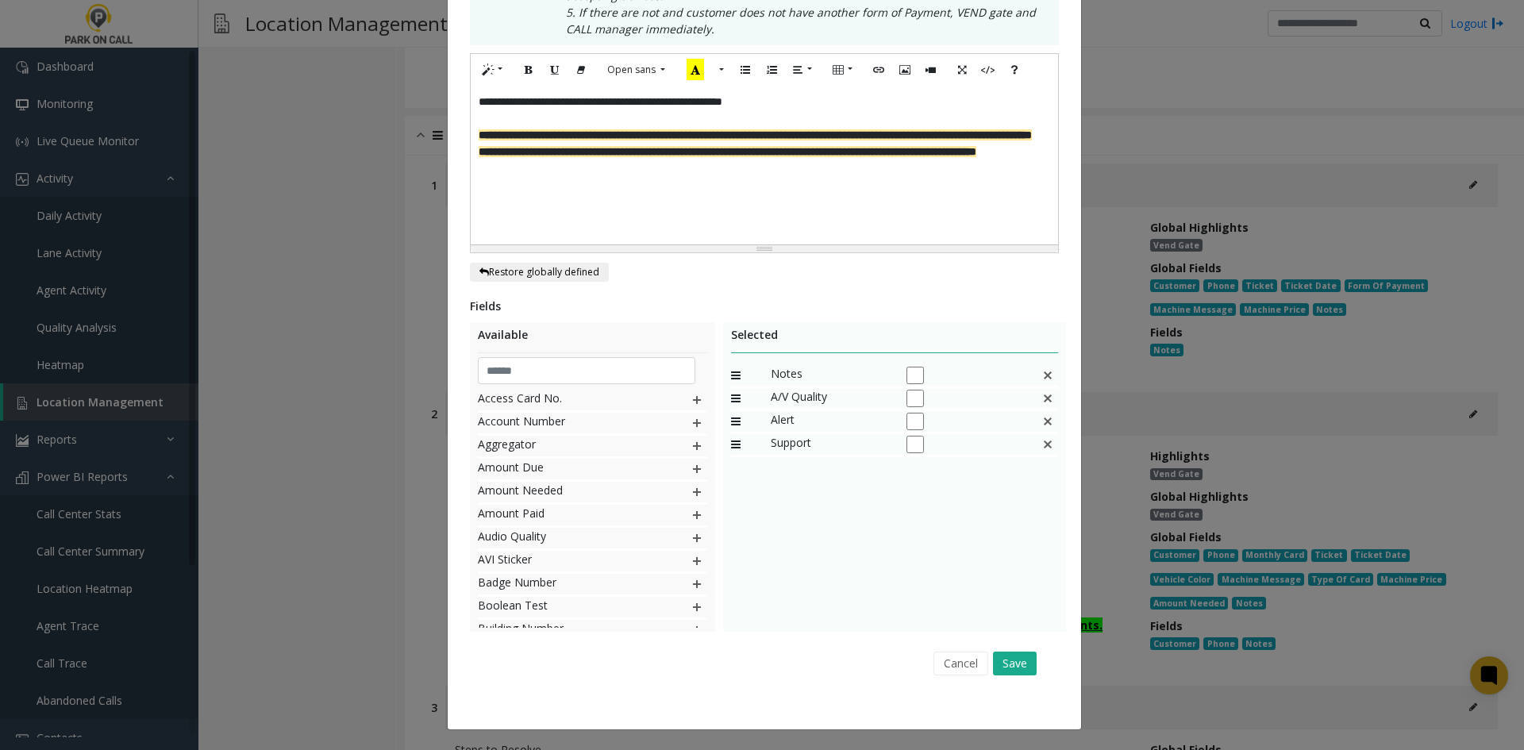
drag, startPoint x: 1024, startPoint y: 661, endPoint x: 1035, endPoint y: 629, distance: 33.6
click at [1023, 661] on button "Save" at bounding box center [1015, 663] width 44 height 24
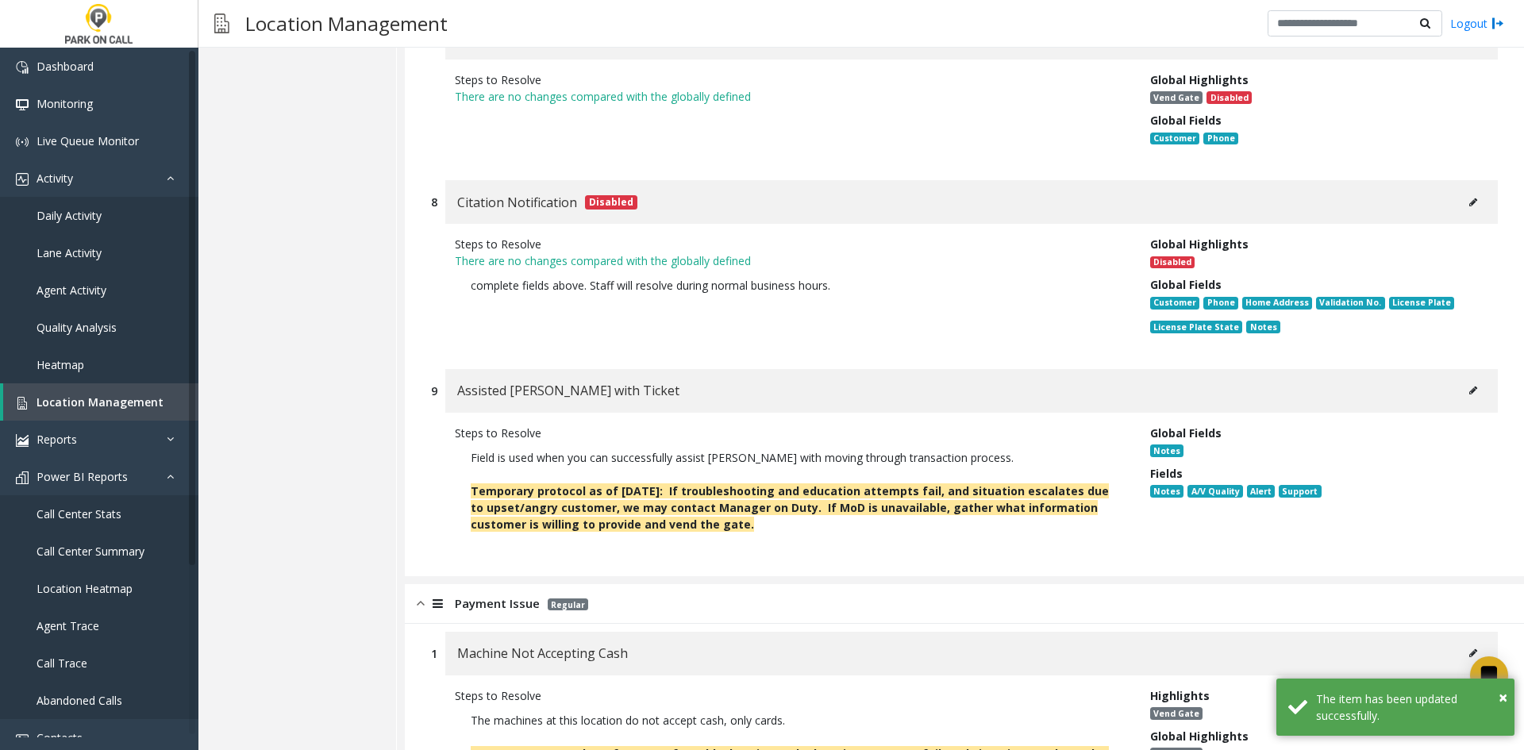
scroll to position [1904, 0]
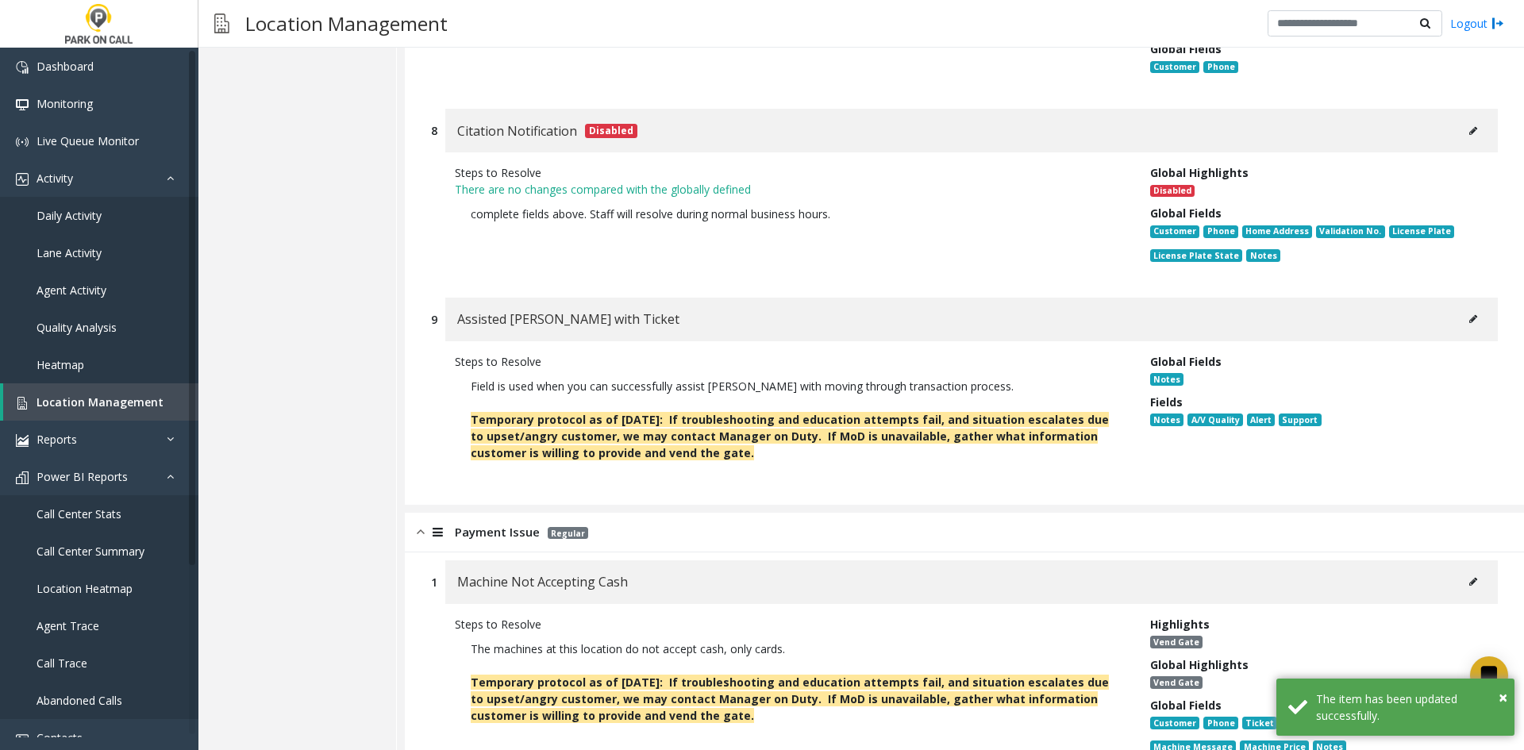
click at [1467, 307] on button at bounding box center [1472, 319] width 25 height 24
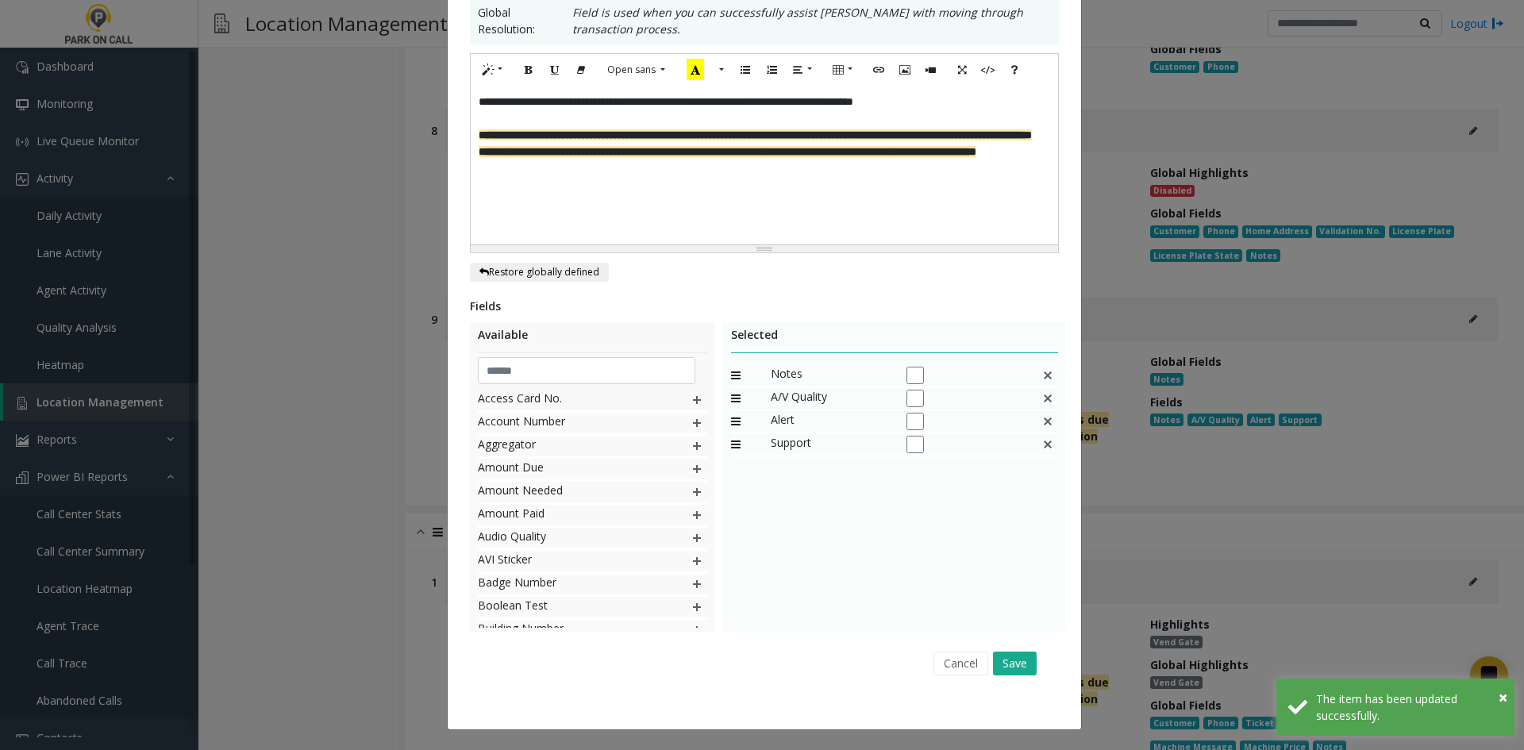
scroll to position [0, 0]
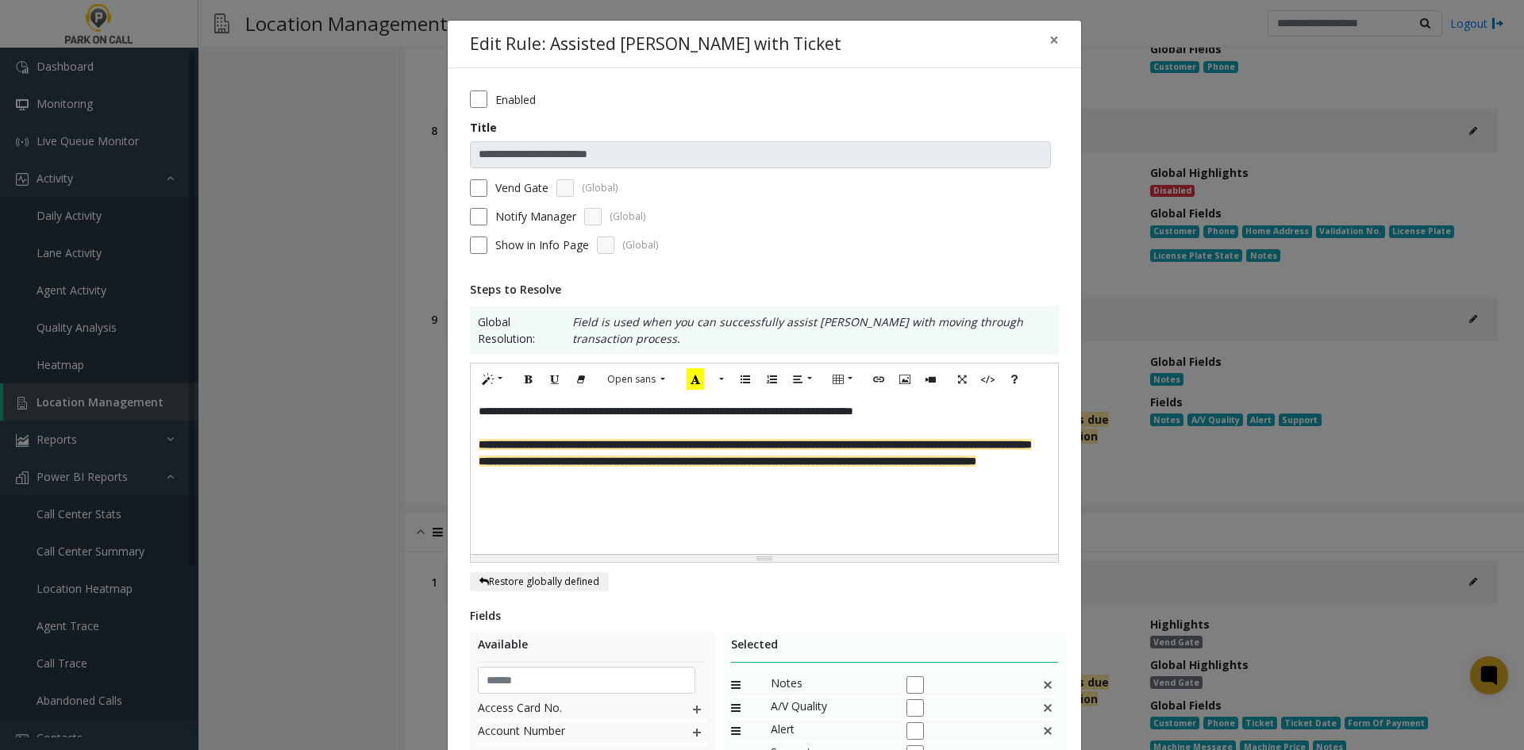
click at [523, 191] on label "Vend Gate" at bounding box center [521, 187] width 53 height 17
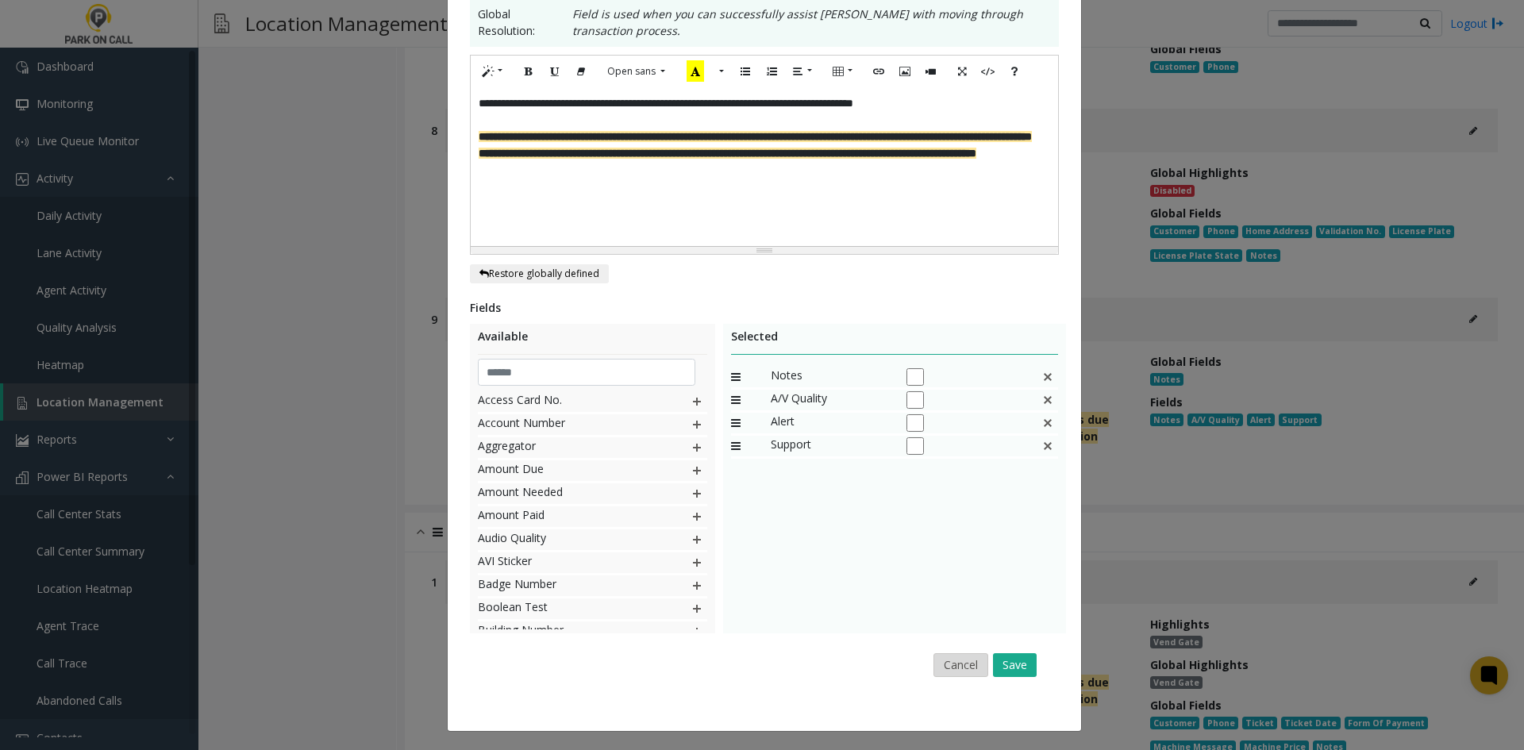
scroll to position [309, 0]
click at [1026, 661] on button "Save" at bounding box center [1015, 663] width 44 height 24
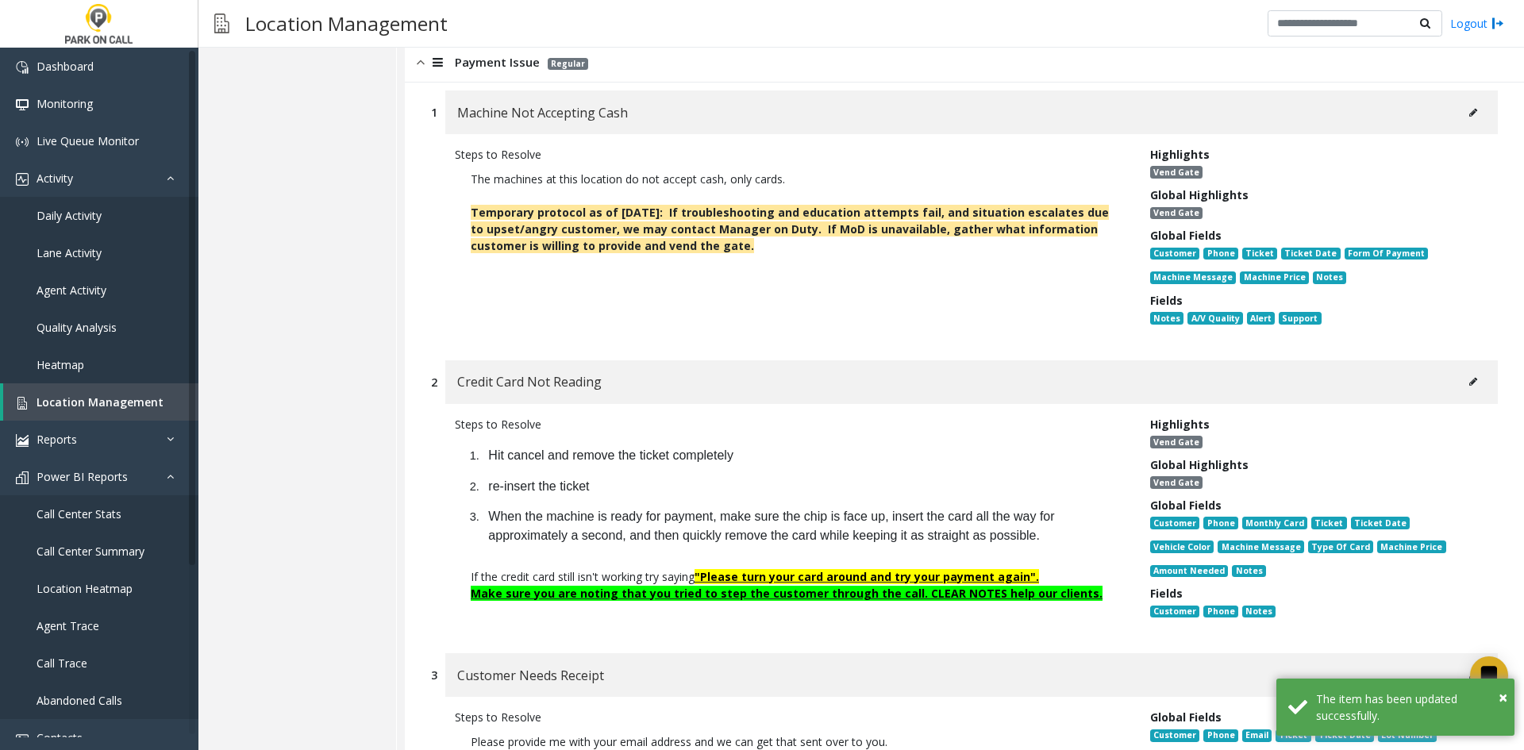
scroll to position [2381, 0]
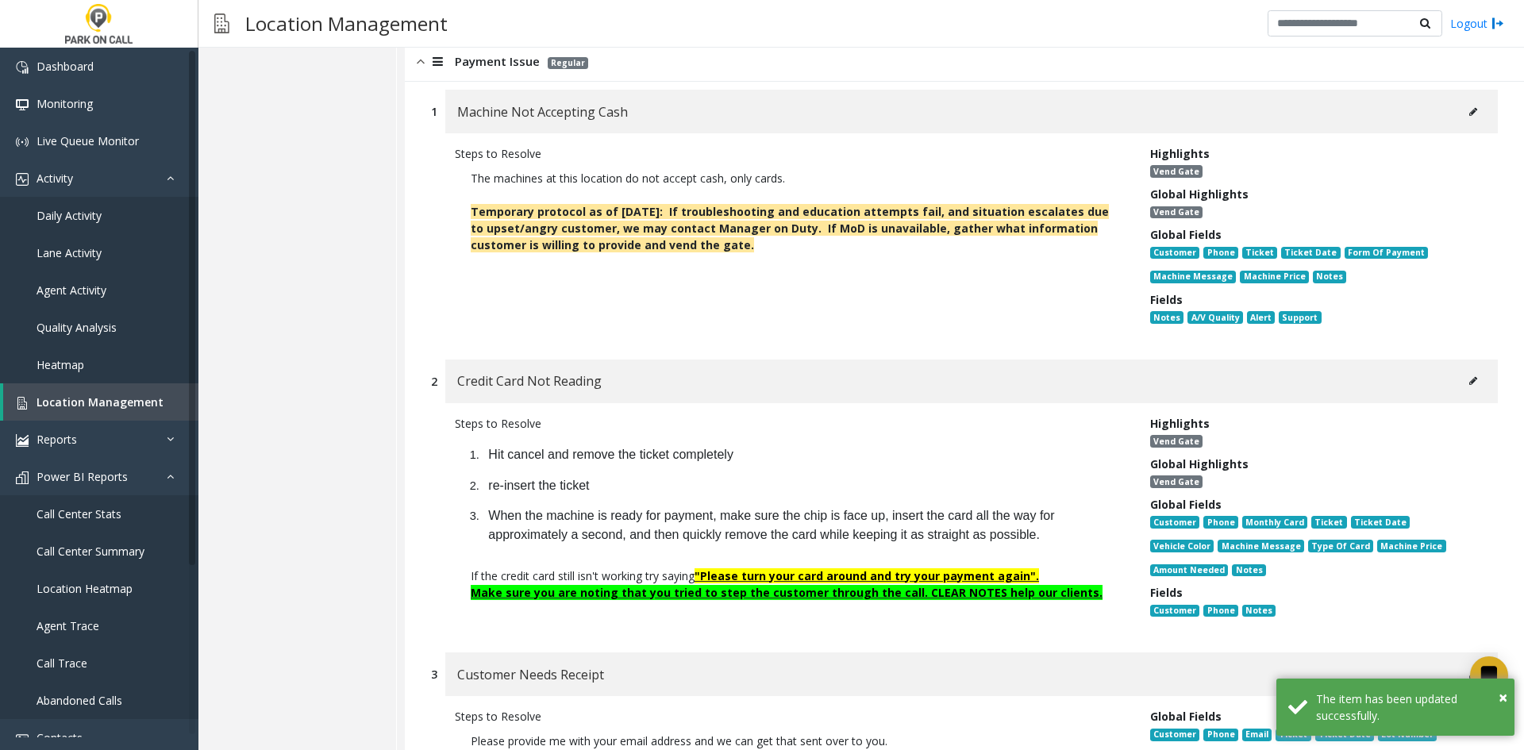
click at [1460, 369] on button at bounding box center [1472, 381] width 25 height 24
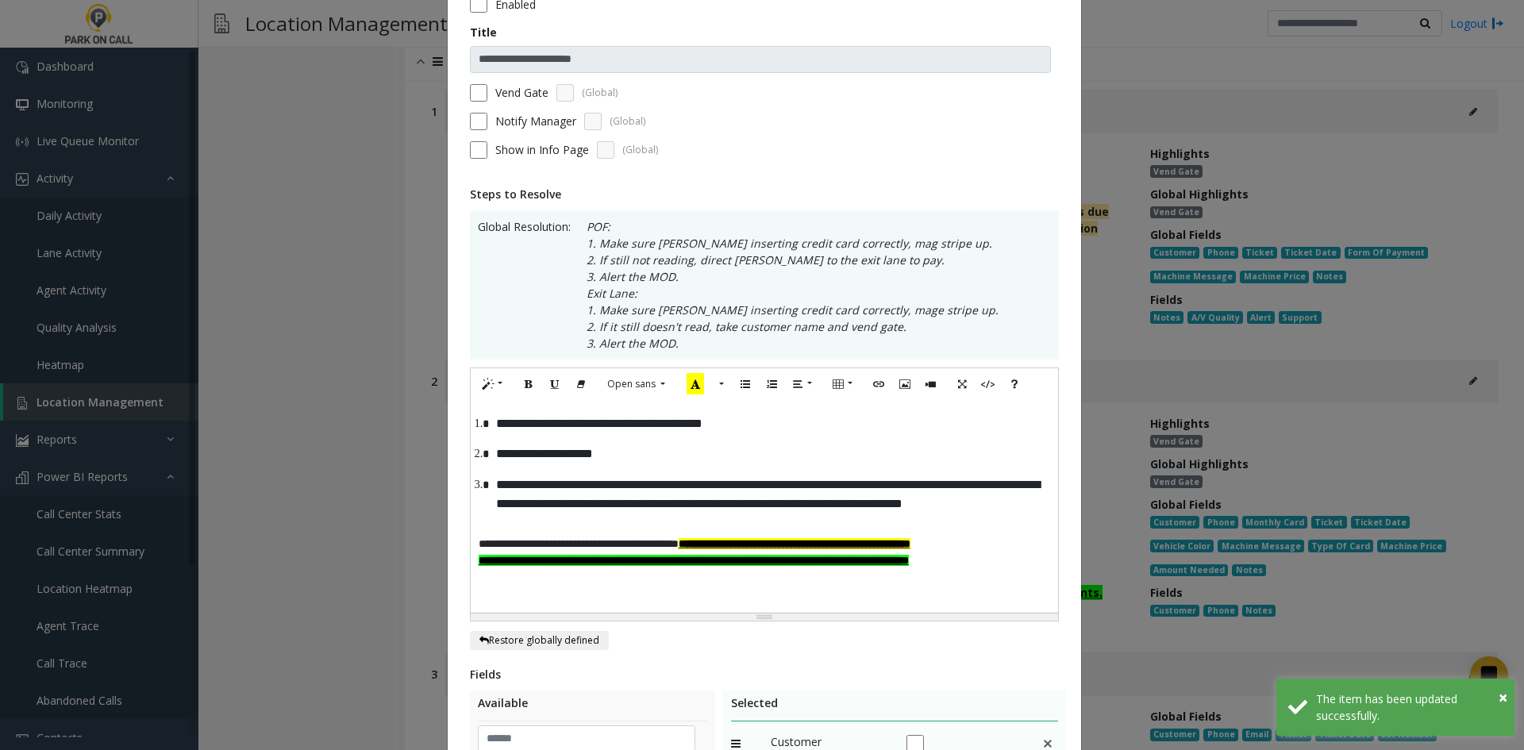
scroll to position [159, 0]
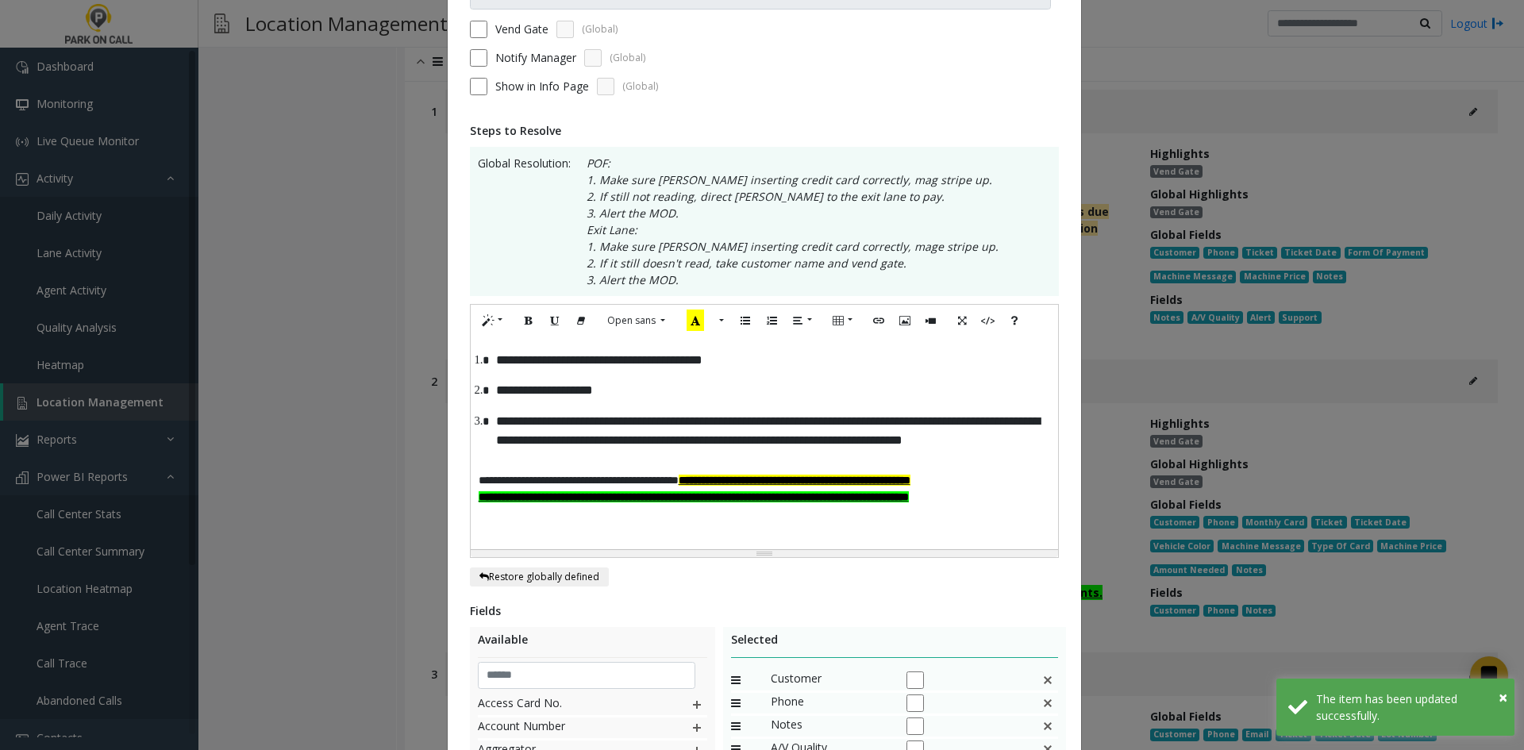
click at [478, 348] on ol "**********" at bounding box center [763, 399] width 571 height 111
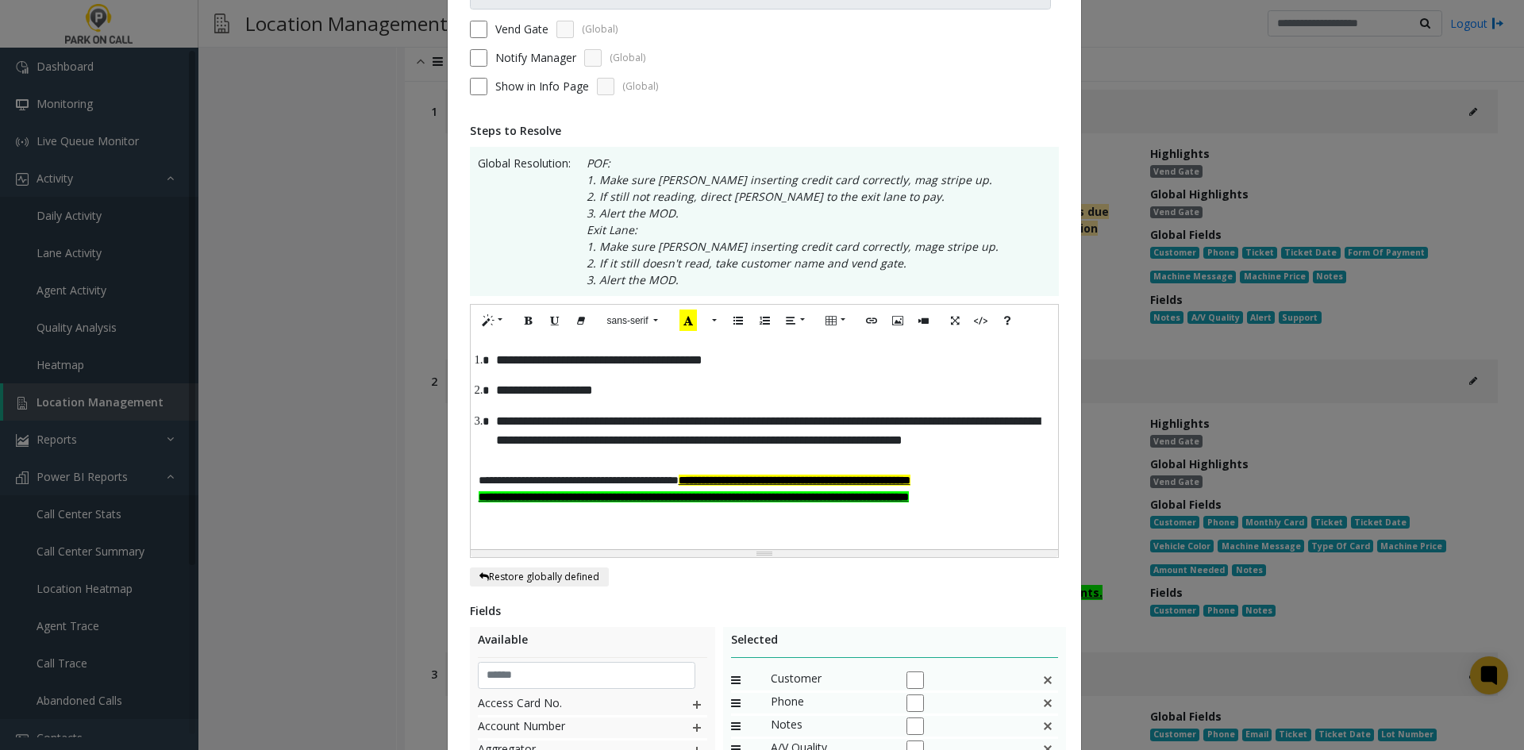
click at [490, 359] on li "**********" at bounding box center [769, 359] width 559 height 31
click at [489, 344] on div "**********" at bounding box center [764, 442] width 587 height 213
click at [555, 456] on li "**********" at bounding box center [769, 431] width 559 height 50
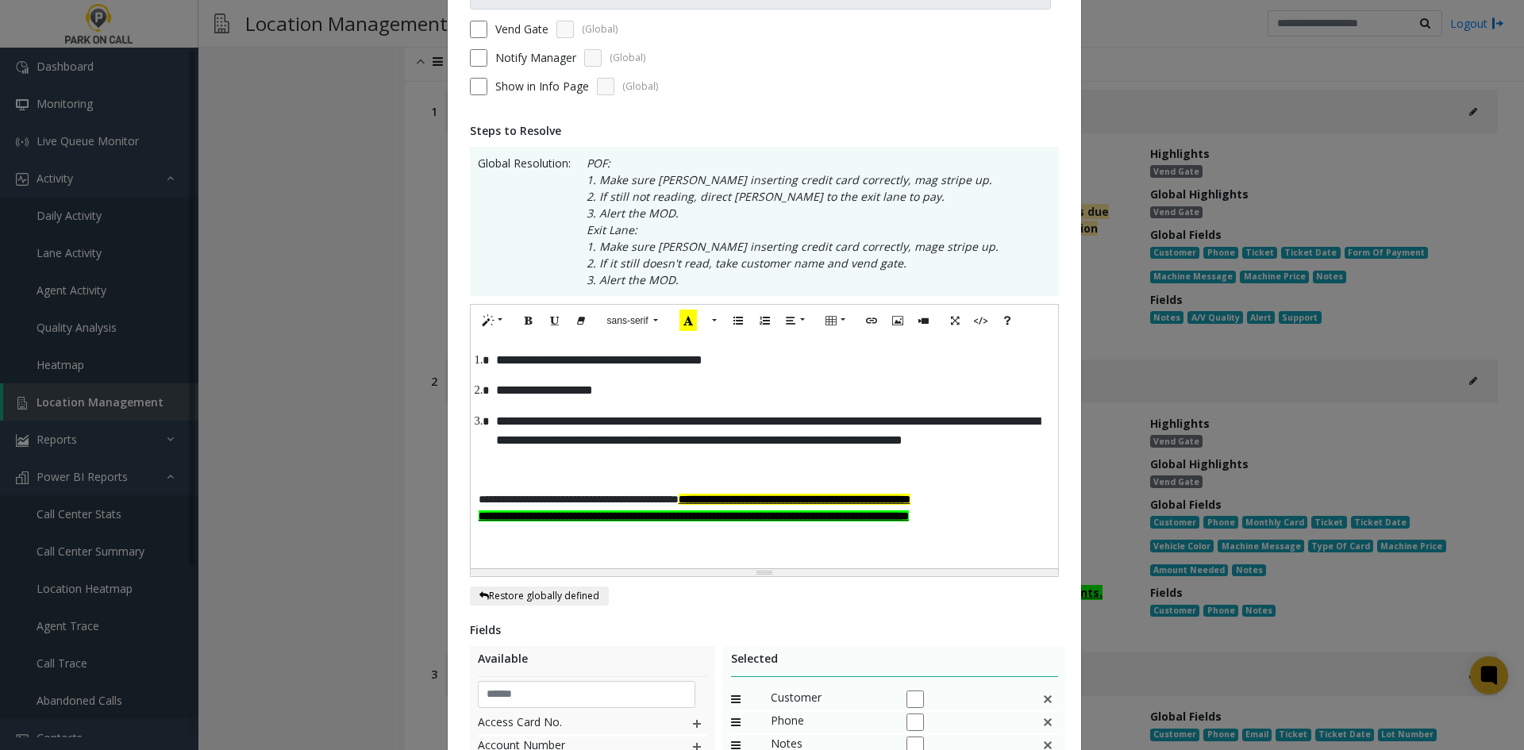
click at [490, 355] on li "**********" at bounding box center [769, 359] width 559 height 31
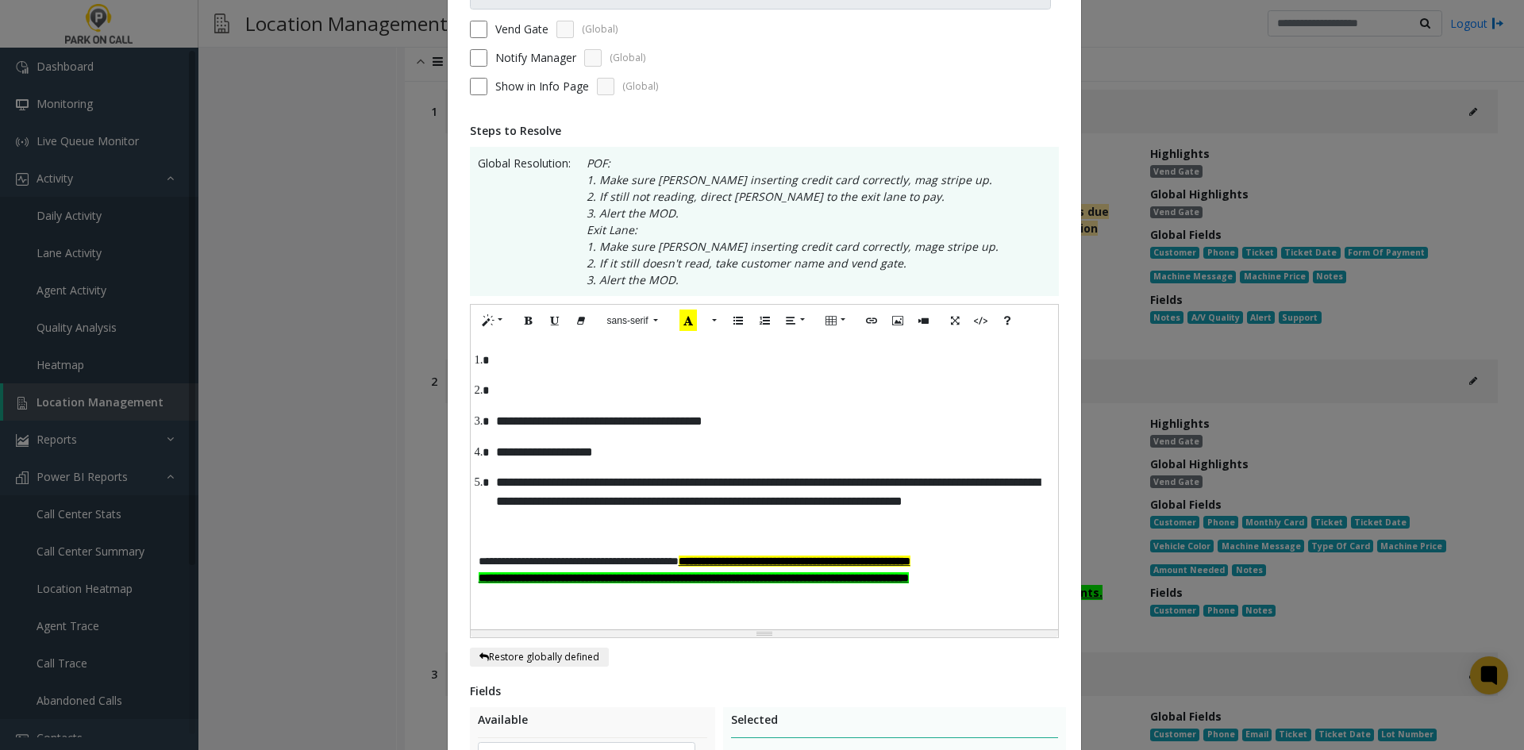
click at [538, 395] on li at bounding box center [769, 390] width 559 height 31
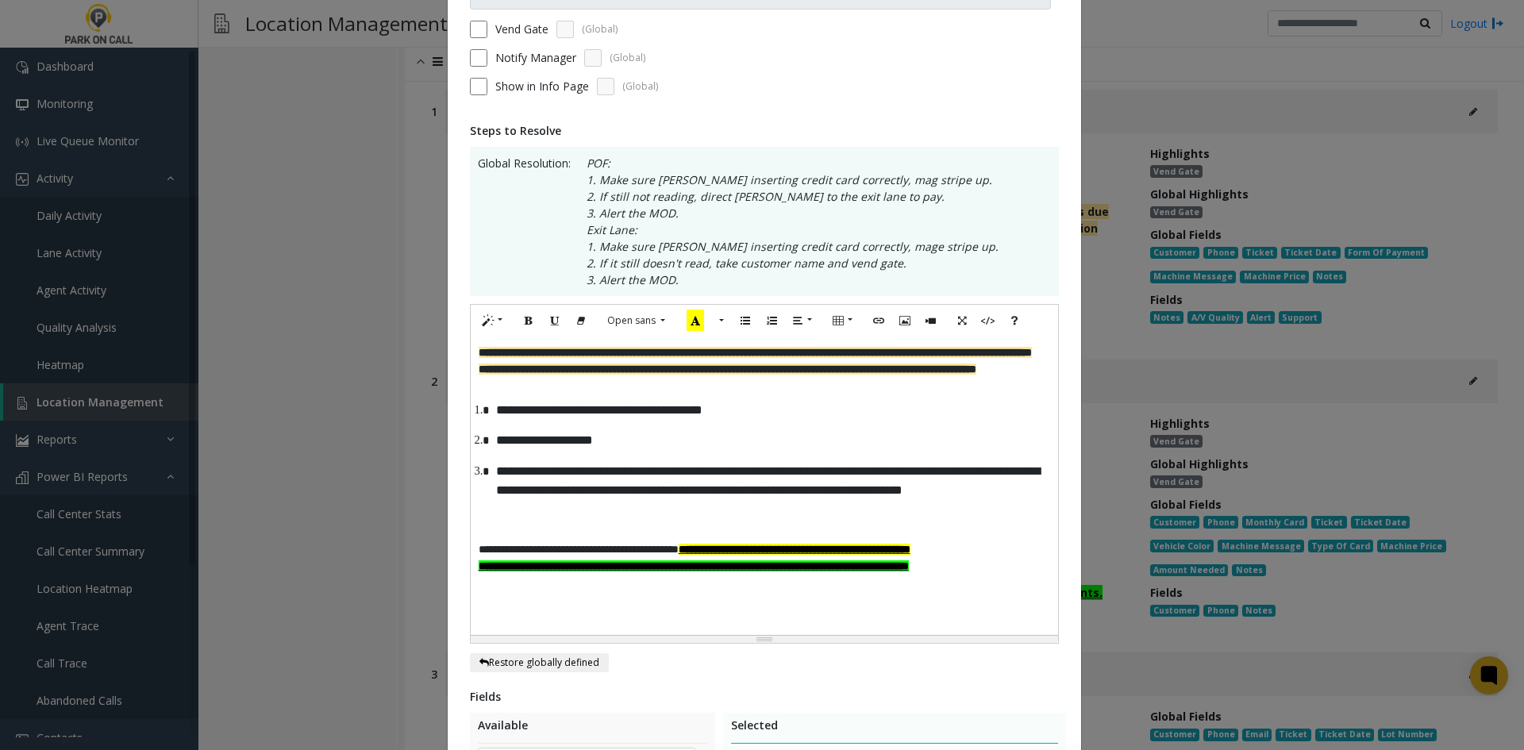
click at [597, 541] on p at bounding box center [763, 533] width 571 height 17
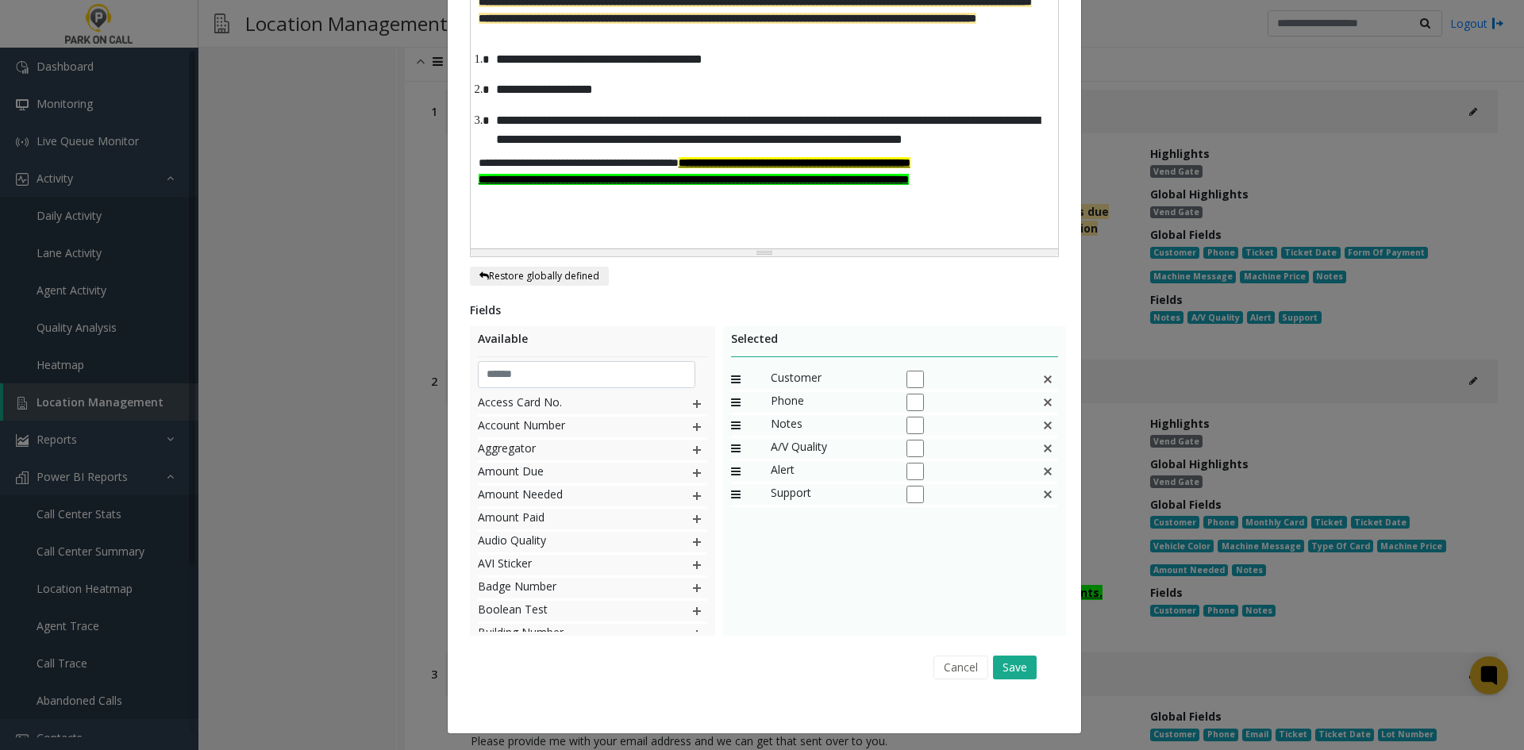
scroll to position [513, 0]
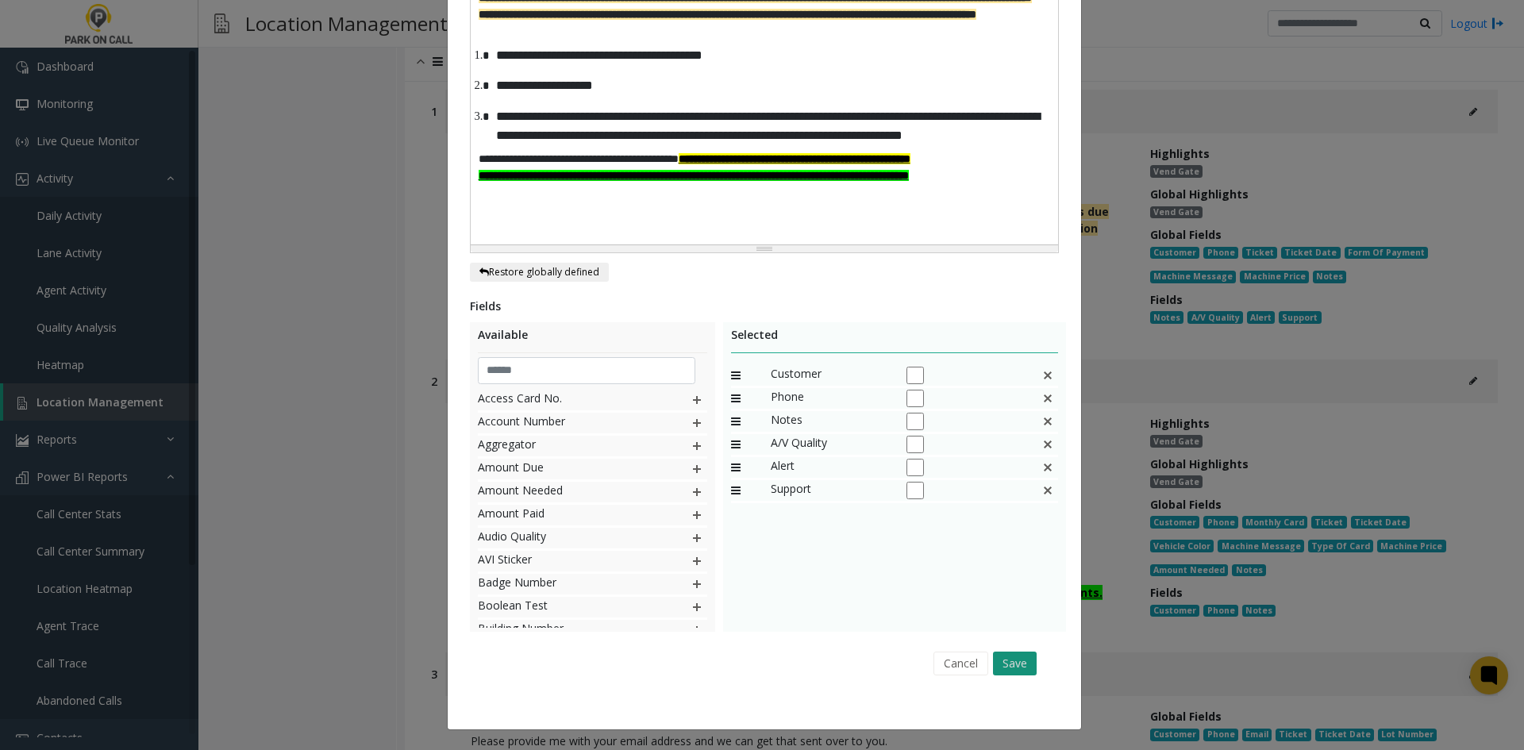
click at [1001, 661] on button "Save" at bounding box center [1015, 663] width 44 height 24
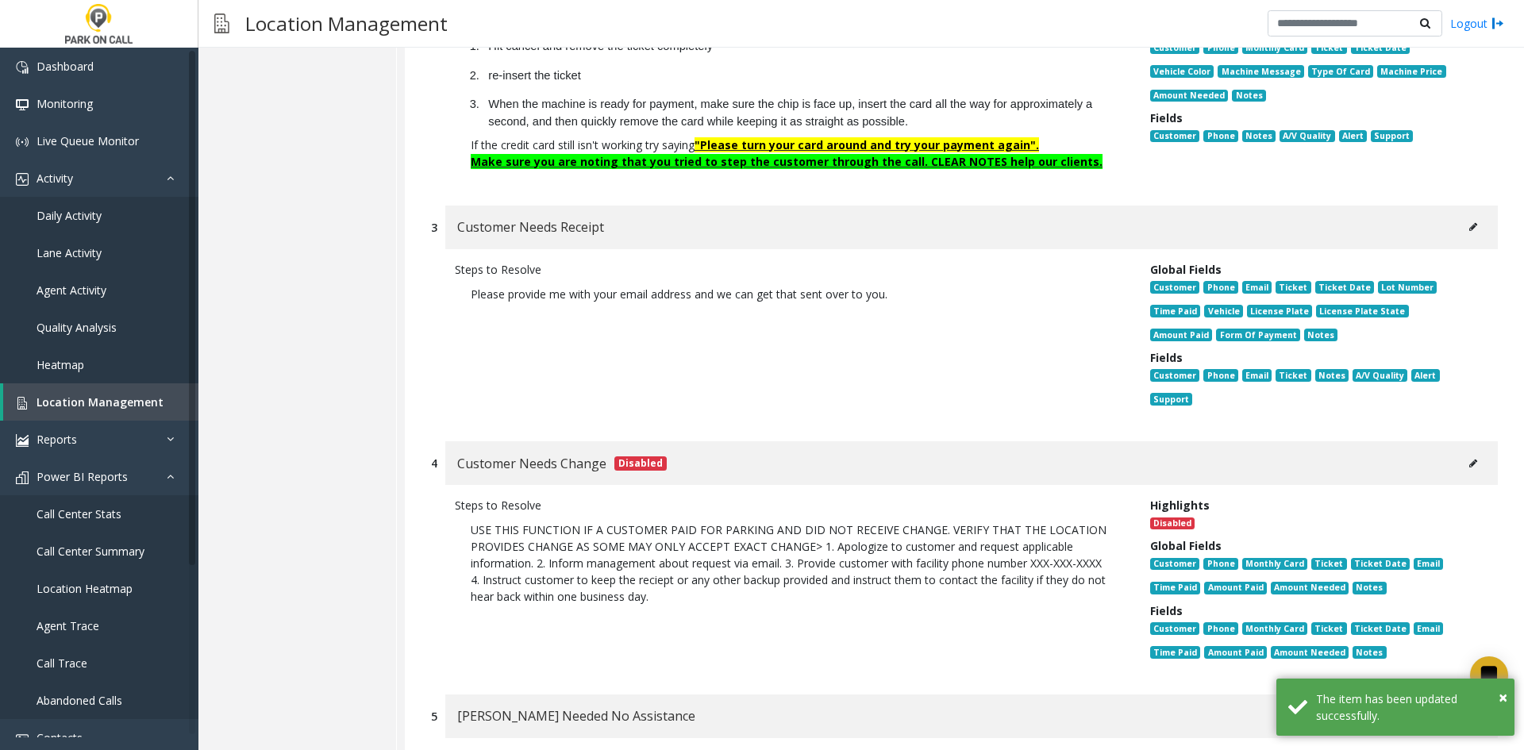
scroll to position [2777, 0]
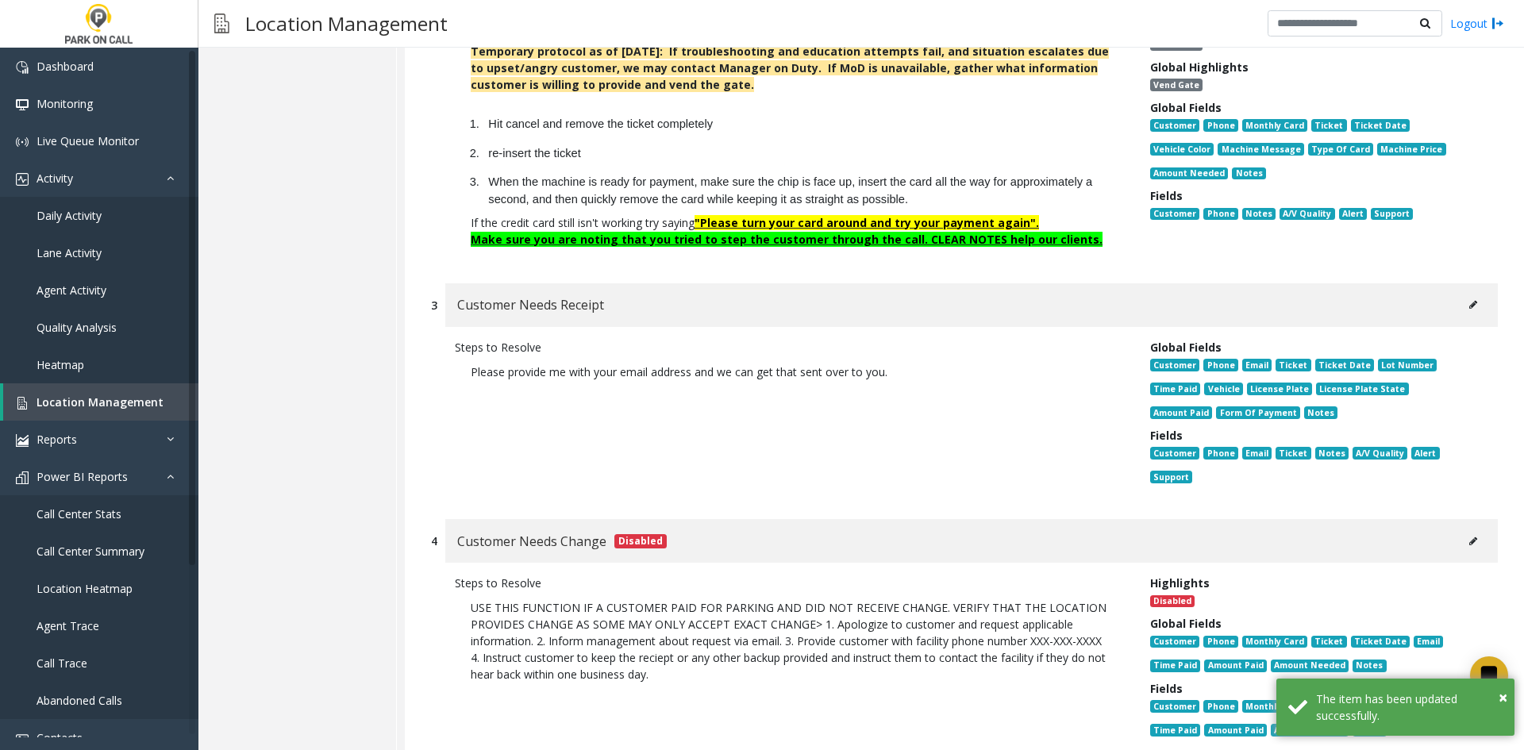
click at [1471, 293] on button at bounding box center [1472, 305] width 25 height 24
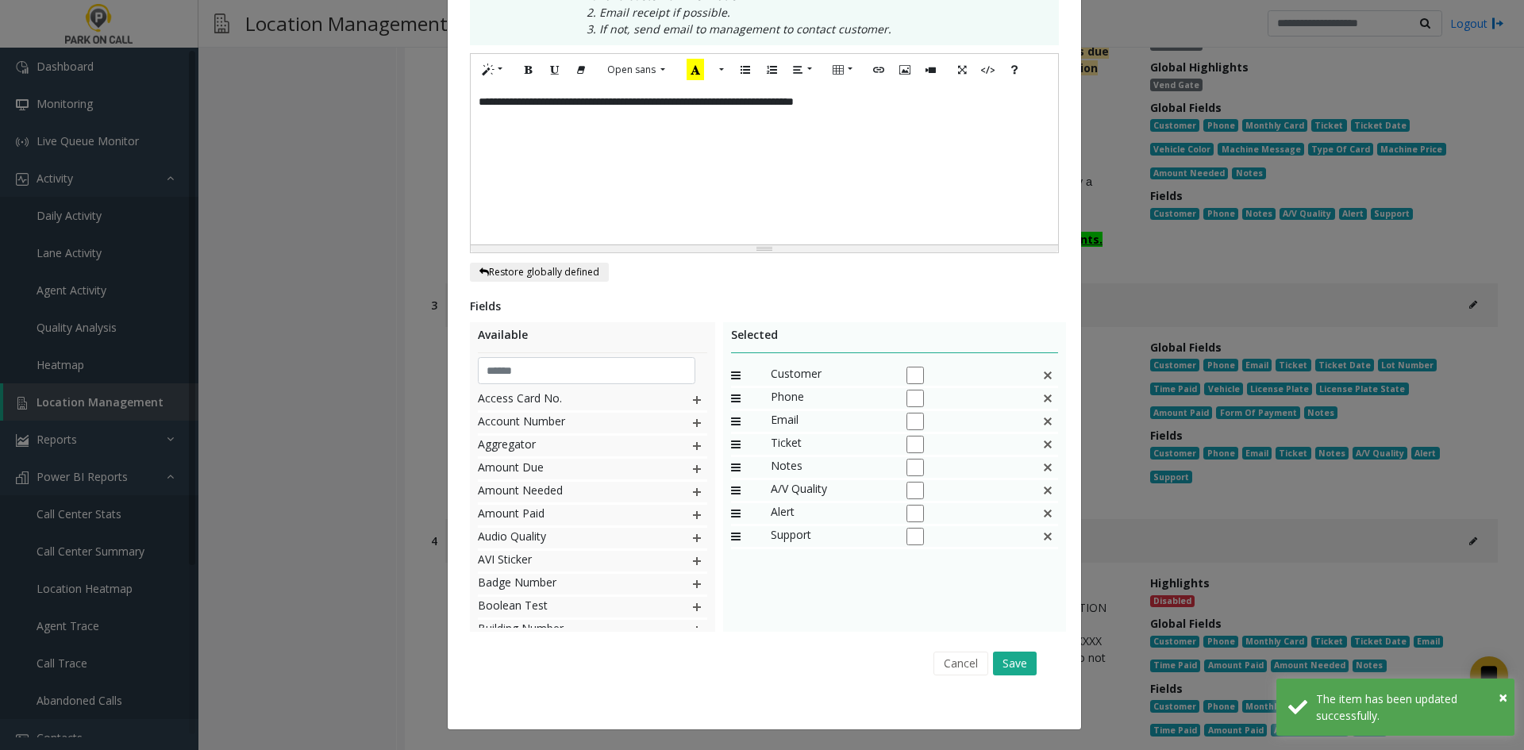
scroll to position [0, 0]
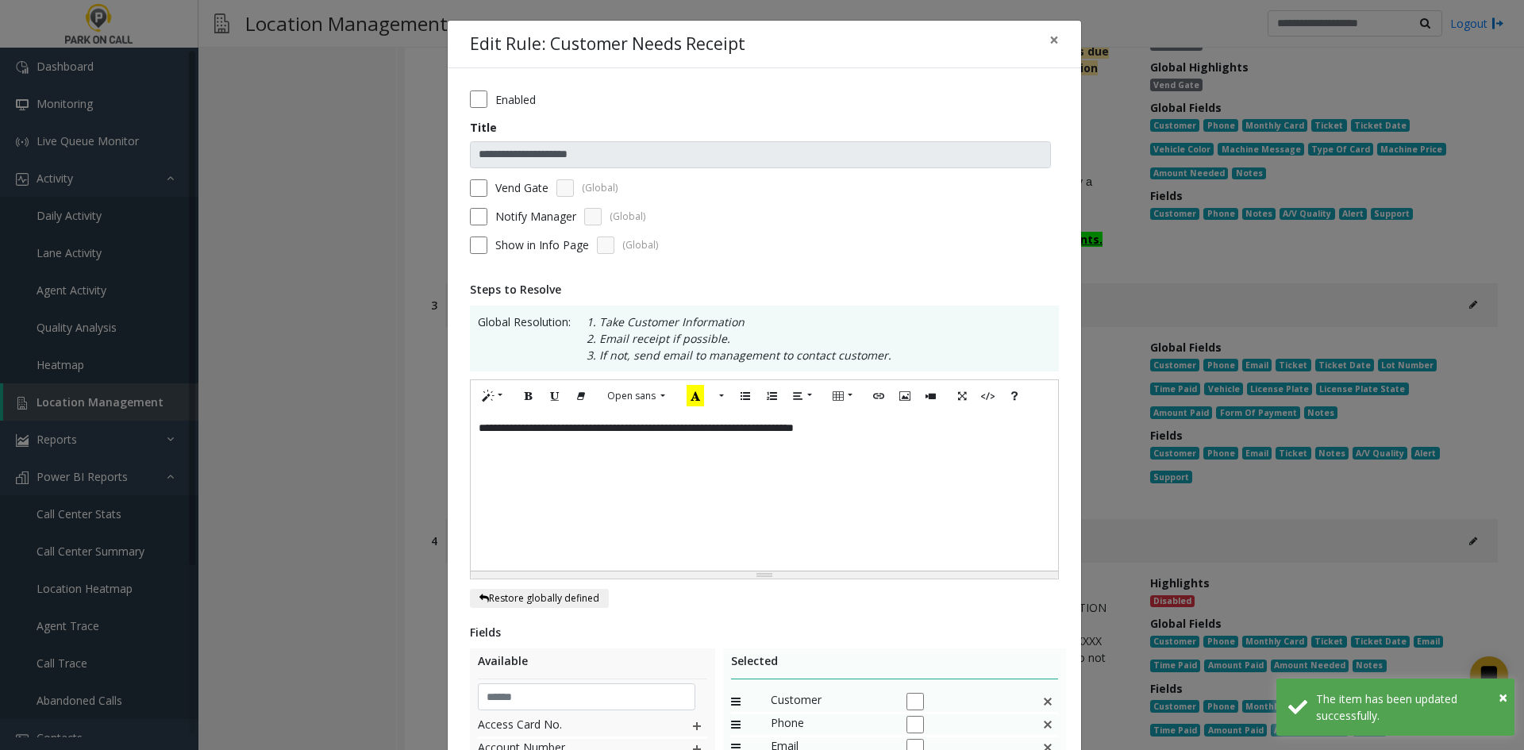
drag, startPoint x: 510, startPoint y: 188, endPoint x: 517, endPoint y: 194, distance: 8.4
click at [513, 193] on label "Vend Gate" at bounding box center [521, 187] width 53 height 17
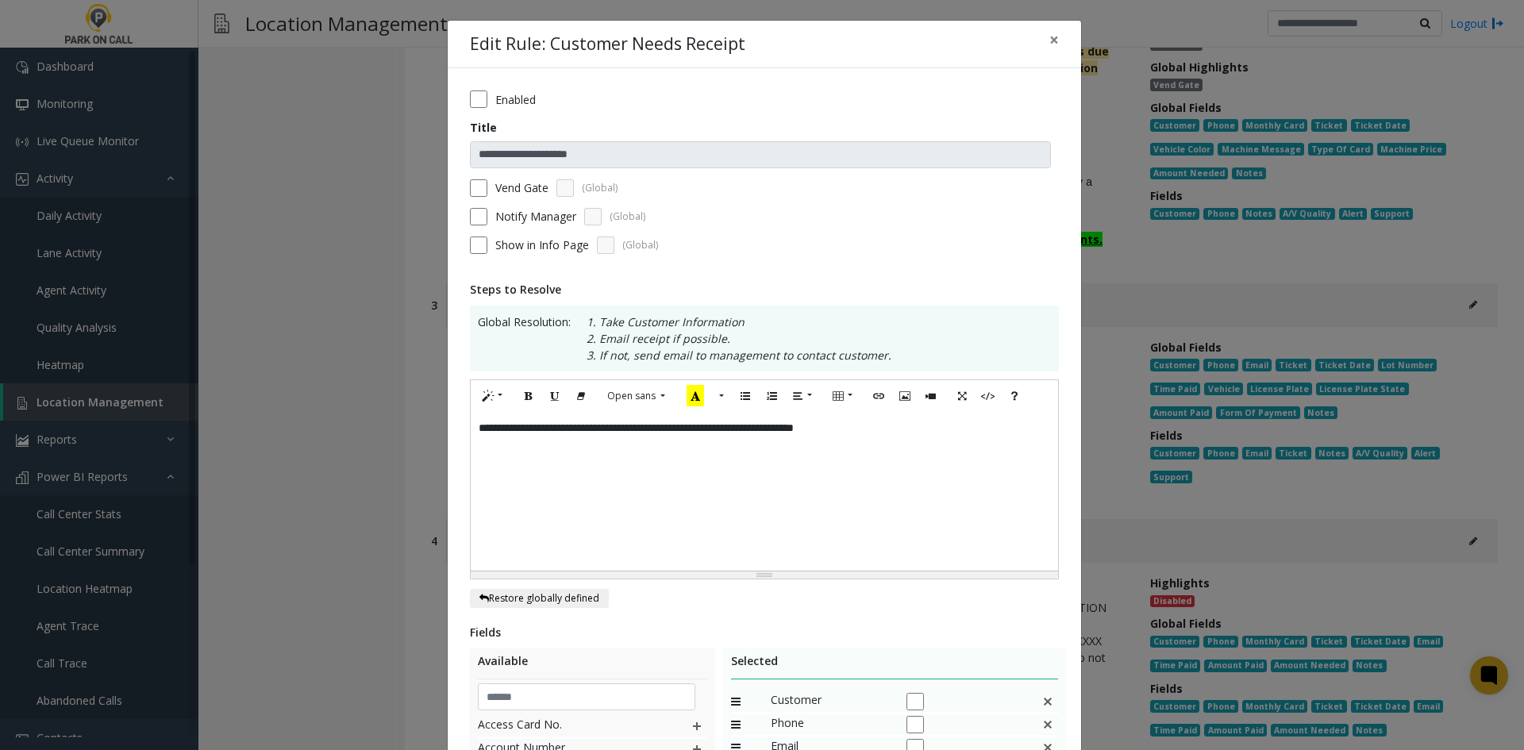
click at [521, 187] on label "Vend Gate" at bounding box center [521, 187] width 53 height 17
click at [914, 440] on div "**********" at bounding box center [764, 491] width 587 height 159
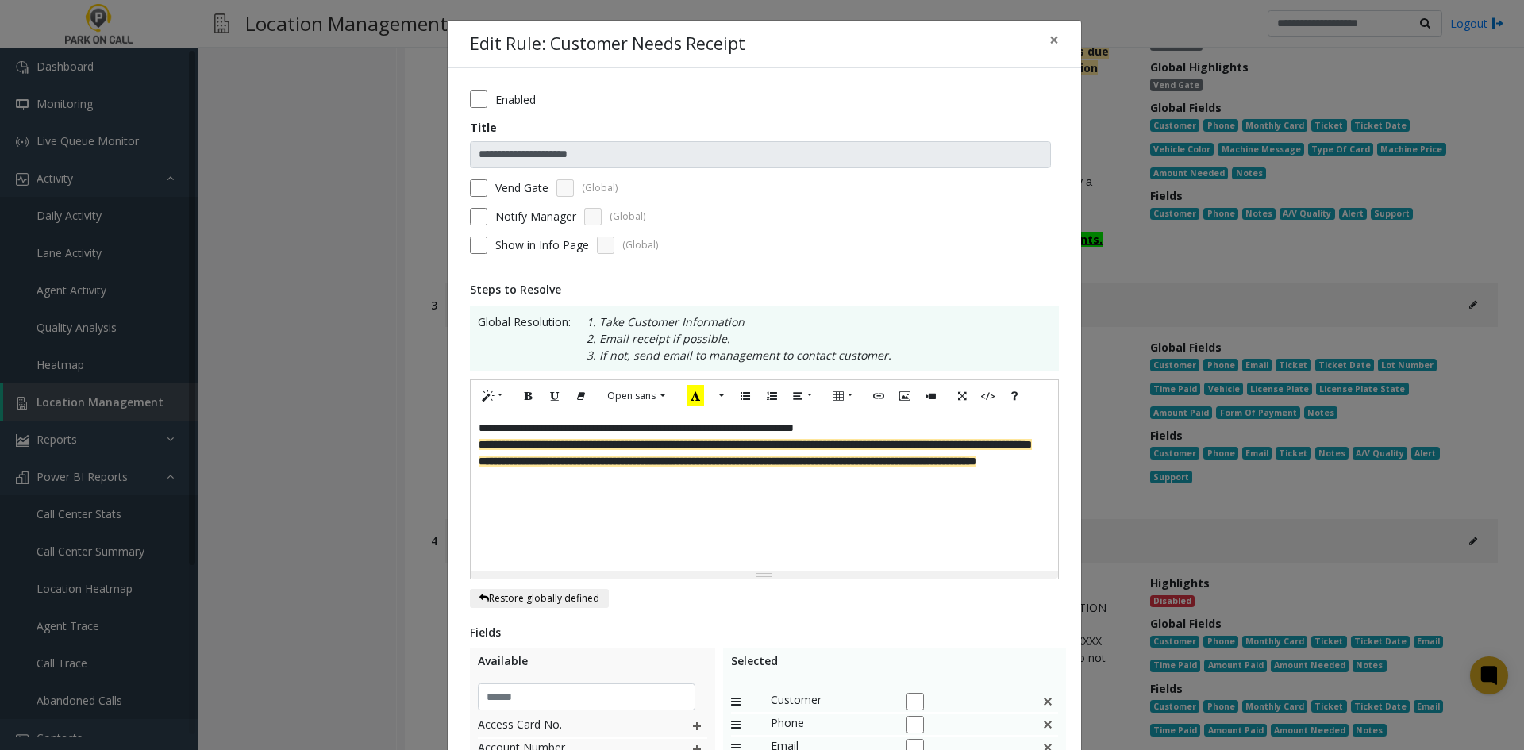
click at [898, 444] on span "**********" at bounding box center [754, 453] width 553 height 28
click at [902, 432] on p "**********" at bounding box center [763, 428] width 571 height 17
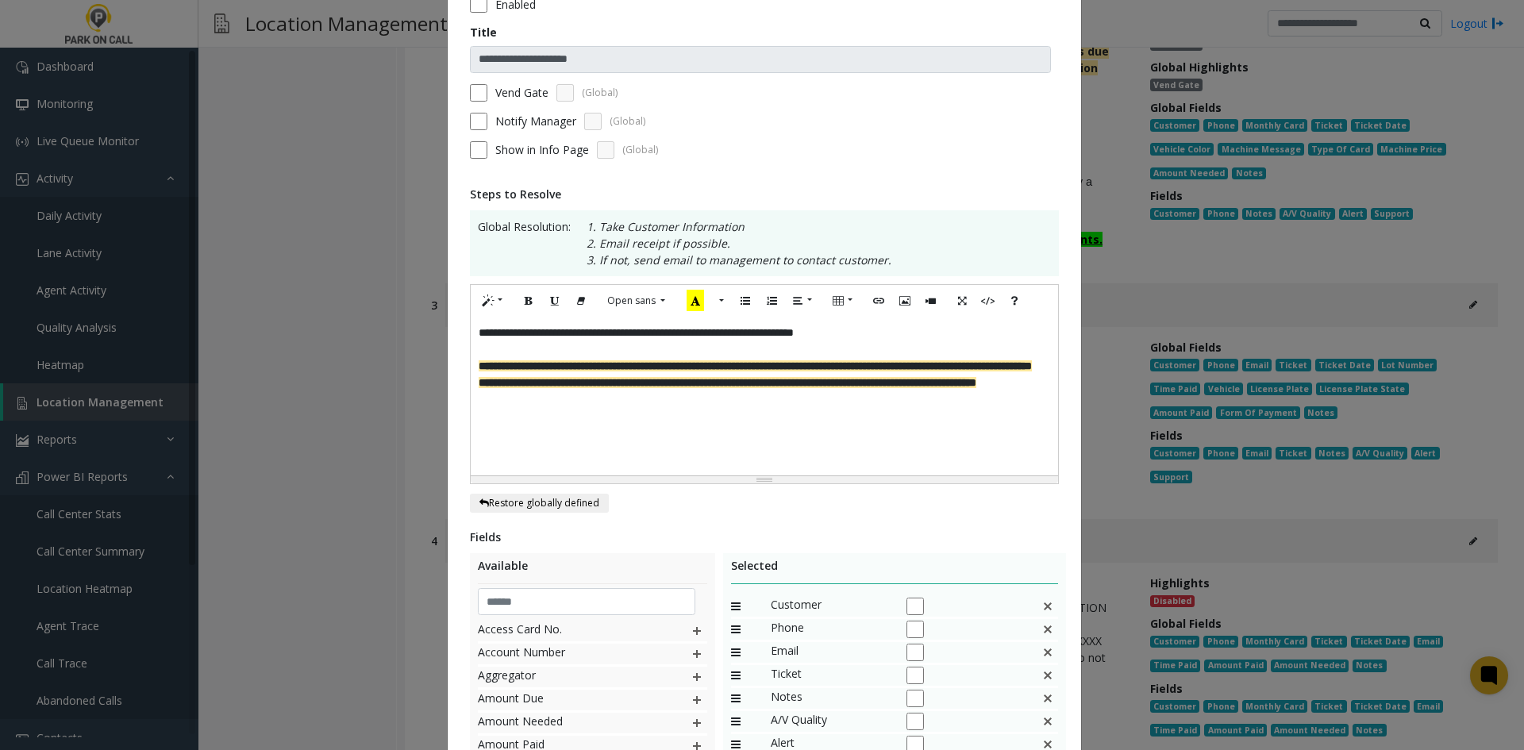
scroll to position [326, 0]
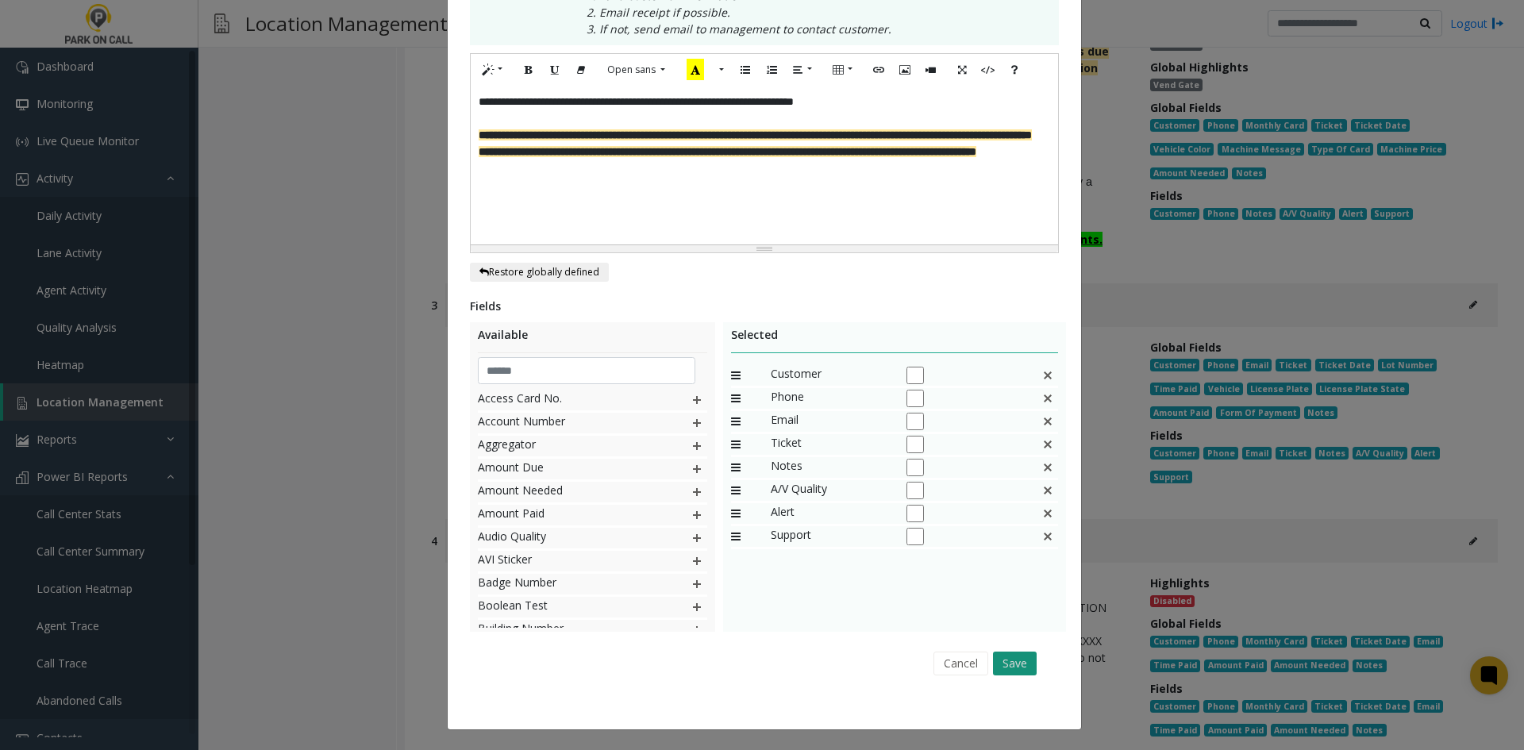
click at [1018, 667] on button "Save" at bounding box center [1015, 663] width 44 height 24
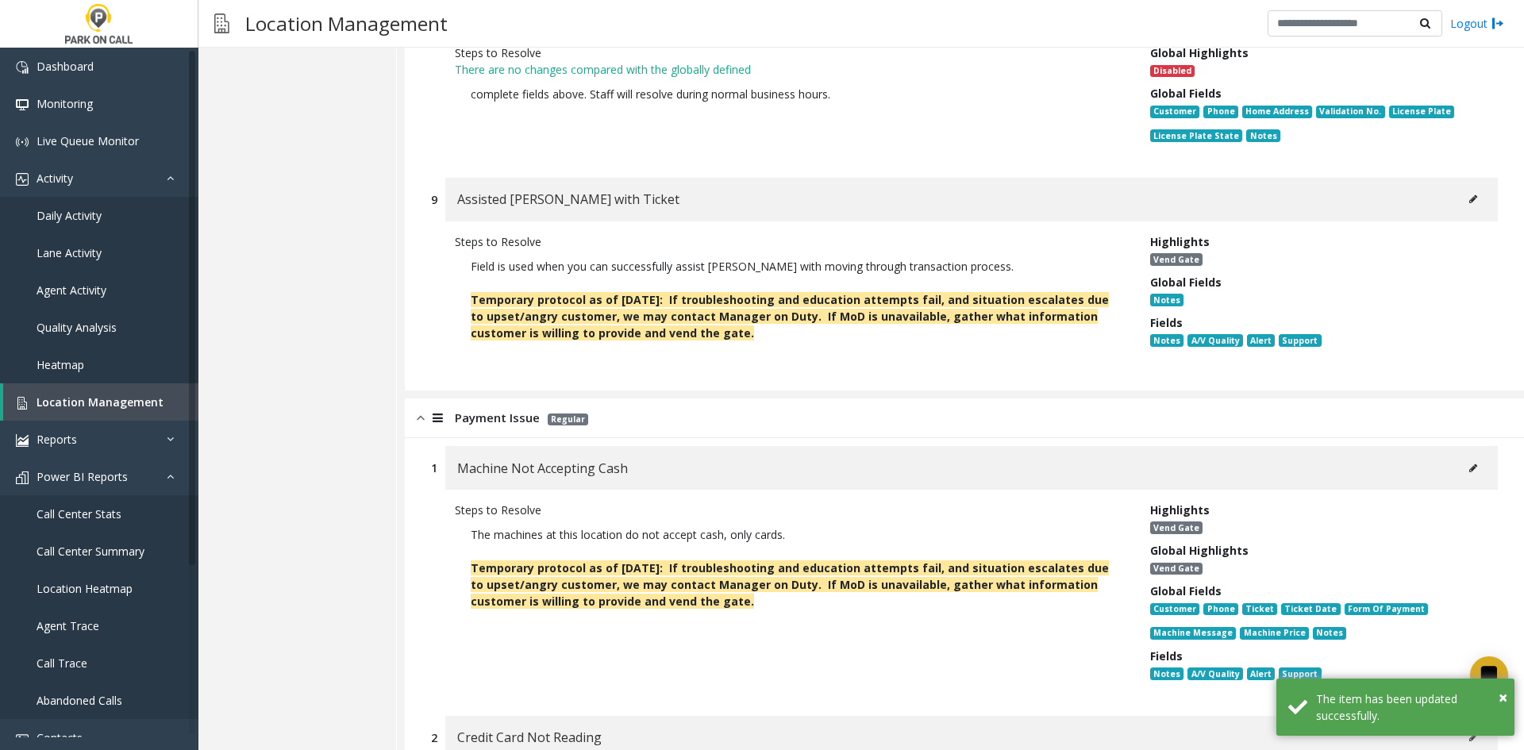
scroll to position [1984, 0]
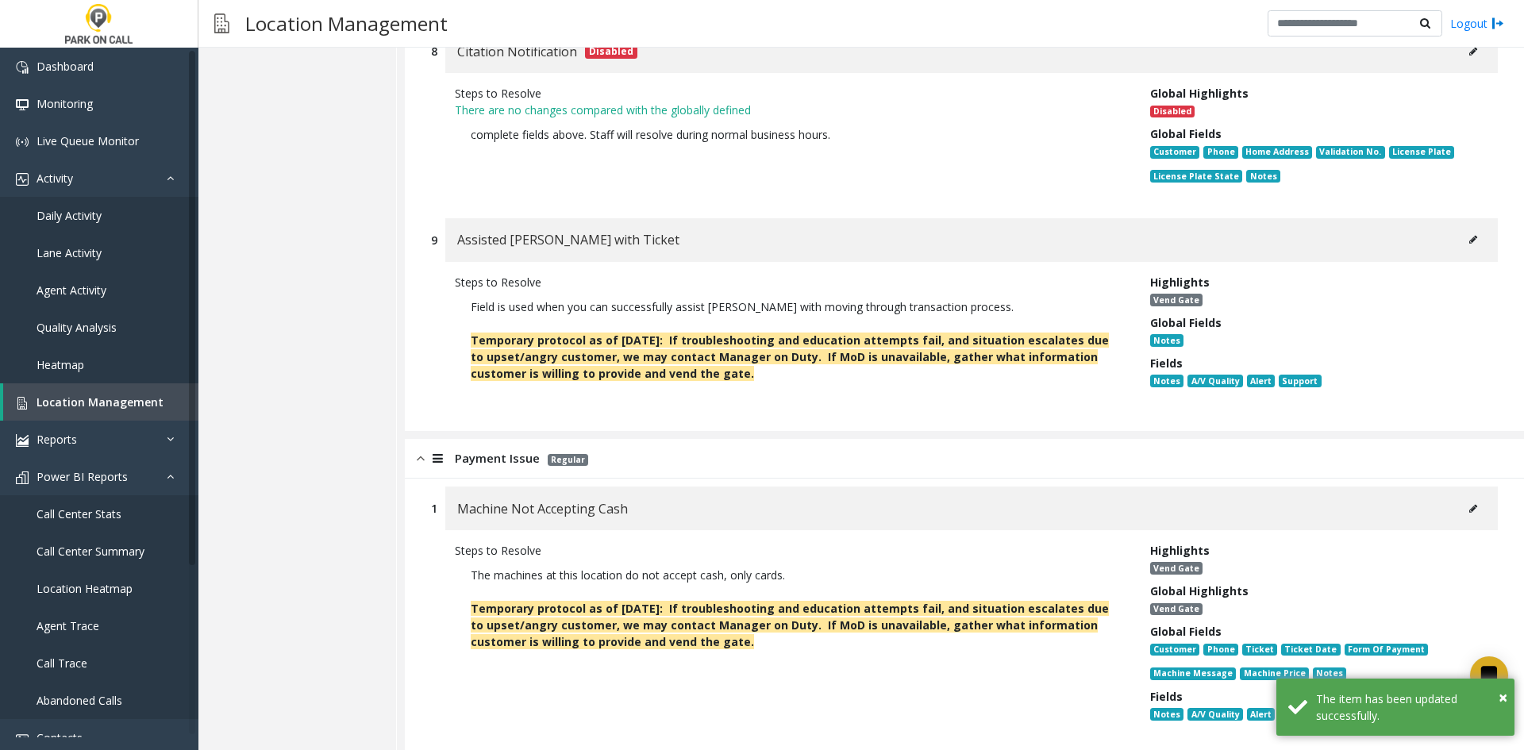
click at [1447, 501] on div "Machine Not Accepting Cash" at bounding box center [971, 508] width 1052 height 44
click at [1460, 497] on button at bounding box center [1472, 509] width 25 height 24
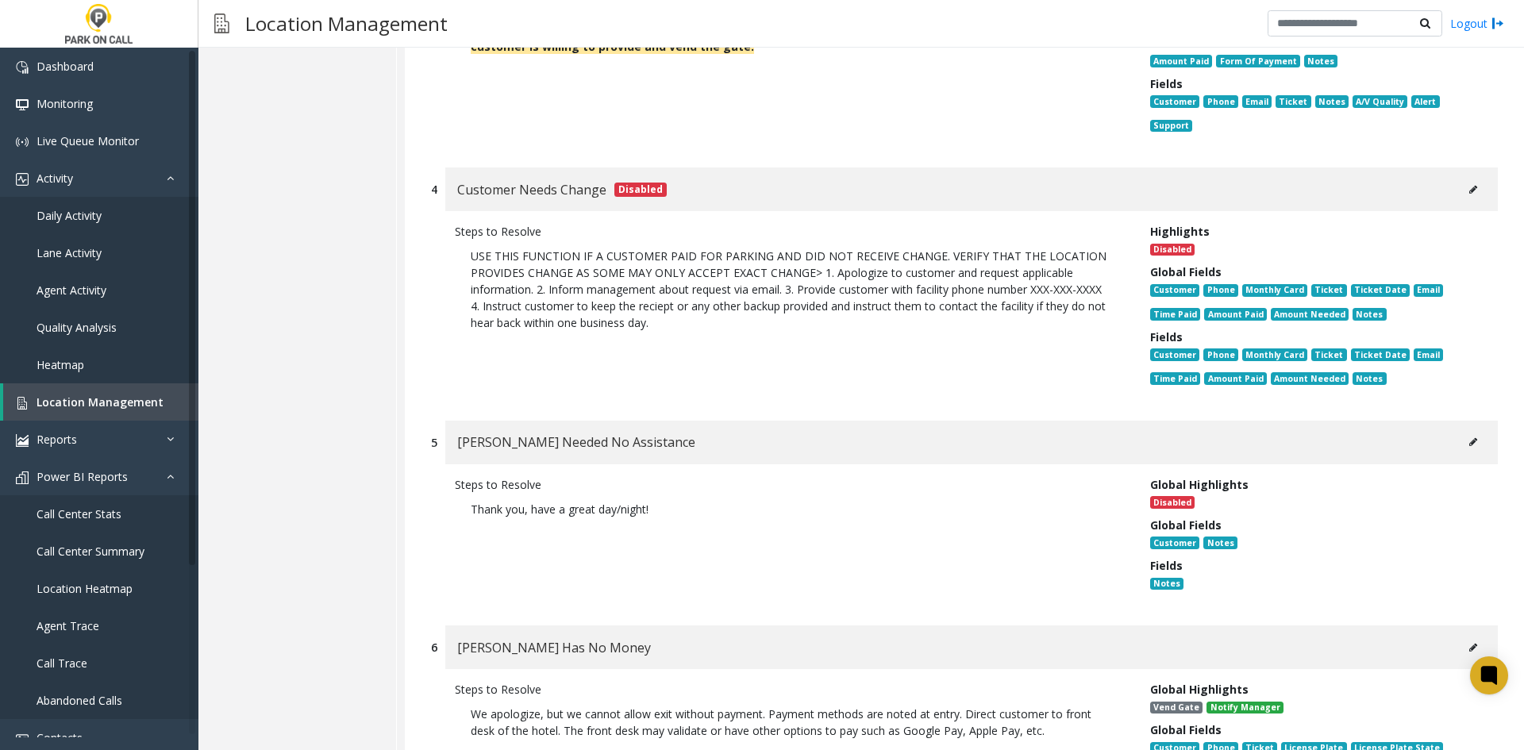
scroll to position [3174, 0]
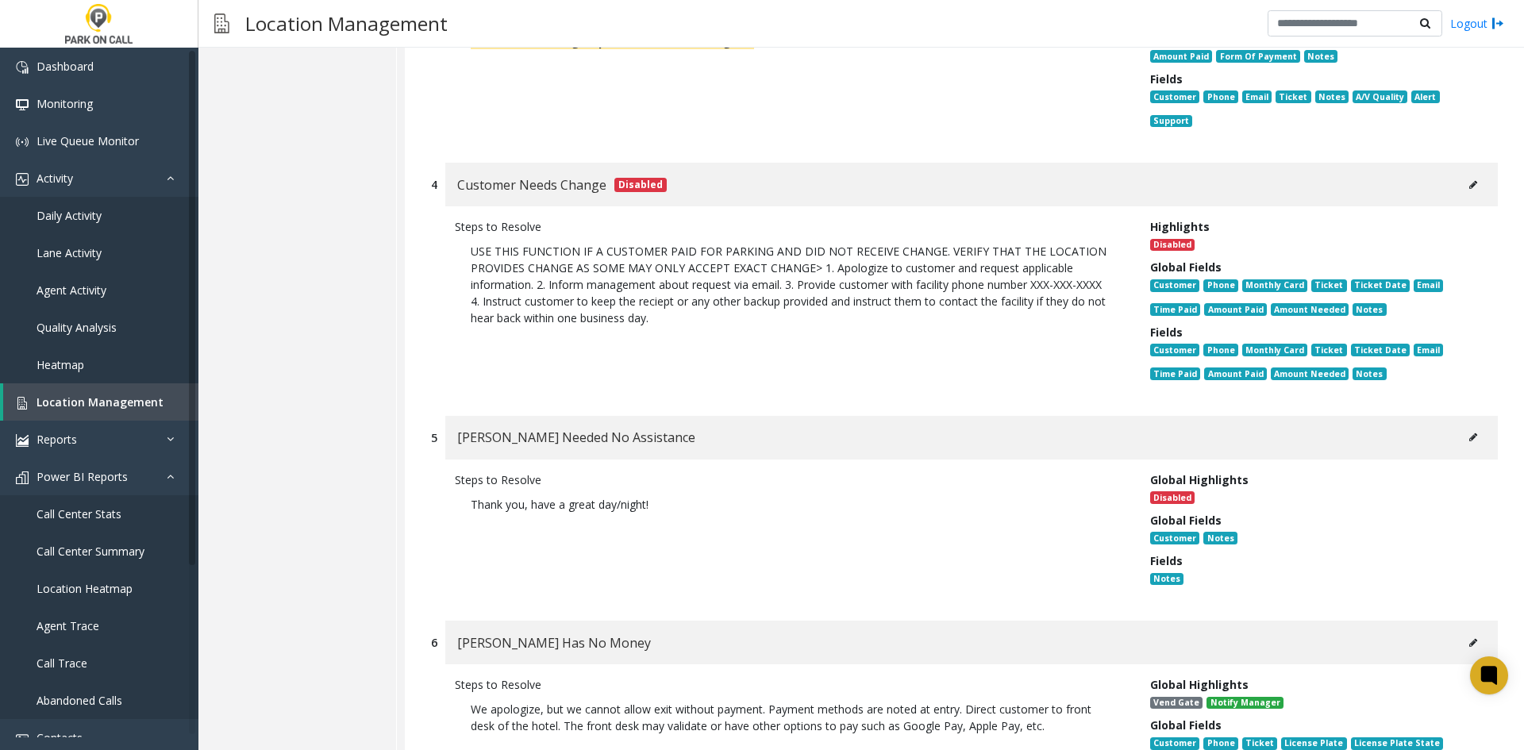
click at [1460, 425] on button at bounding box center [1472, 437] width 25 height 24
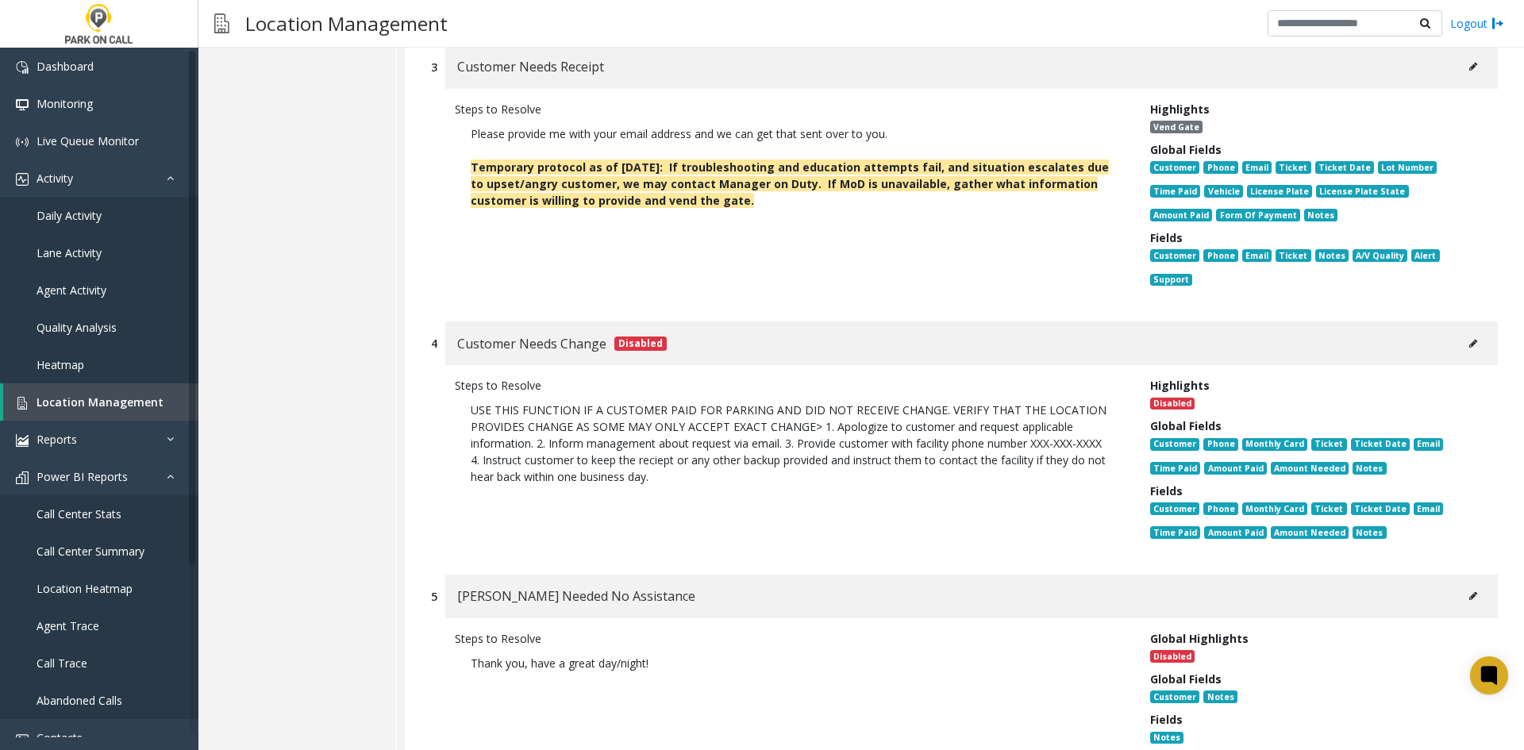
click at [1469, 339] on icon at bounding box center [1473, 344] width 8 height 10
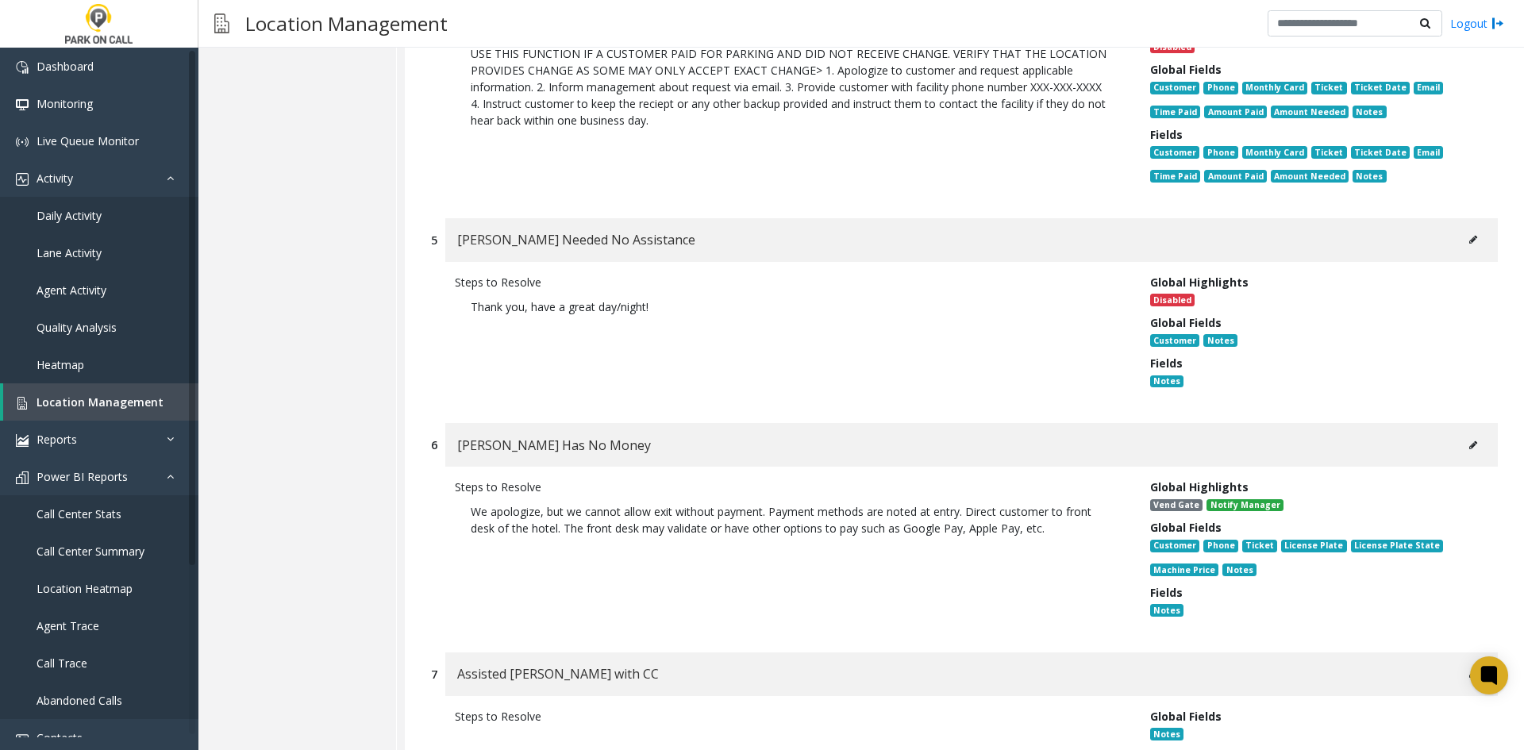
scroll to position [3412, 0]
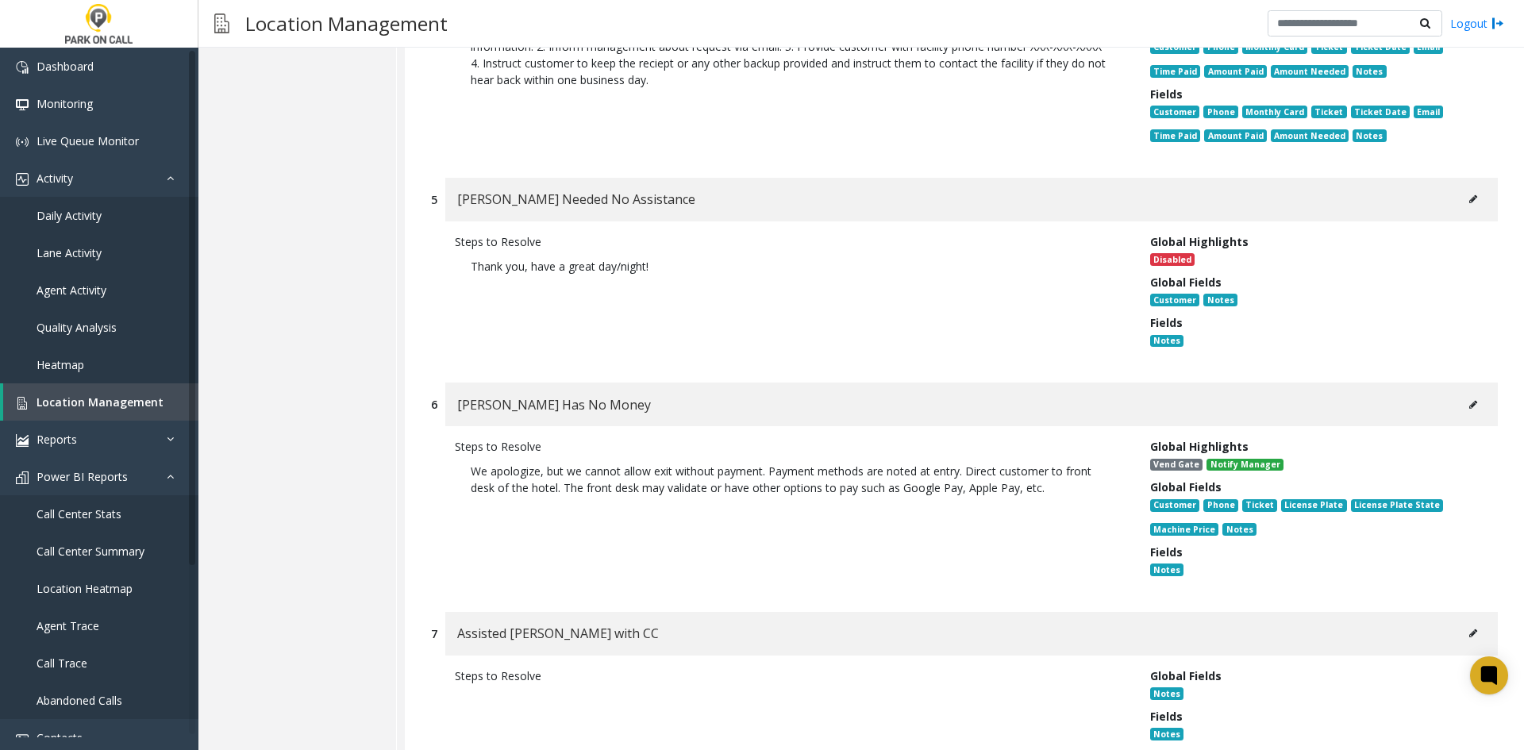
click at [1460, 393] on button at bounding box center [1472, 405] width 25 height 24
type input "**********"
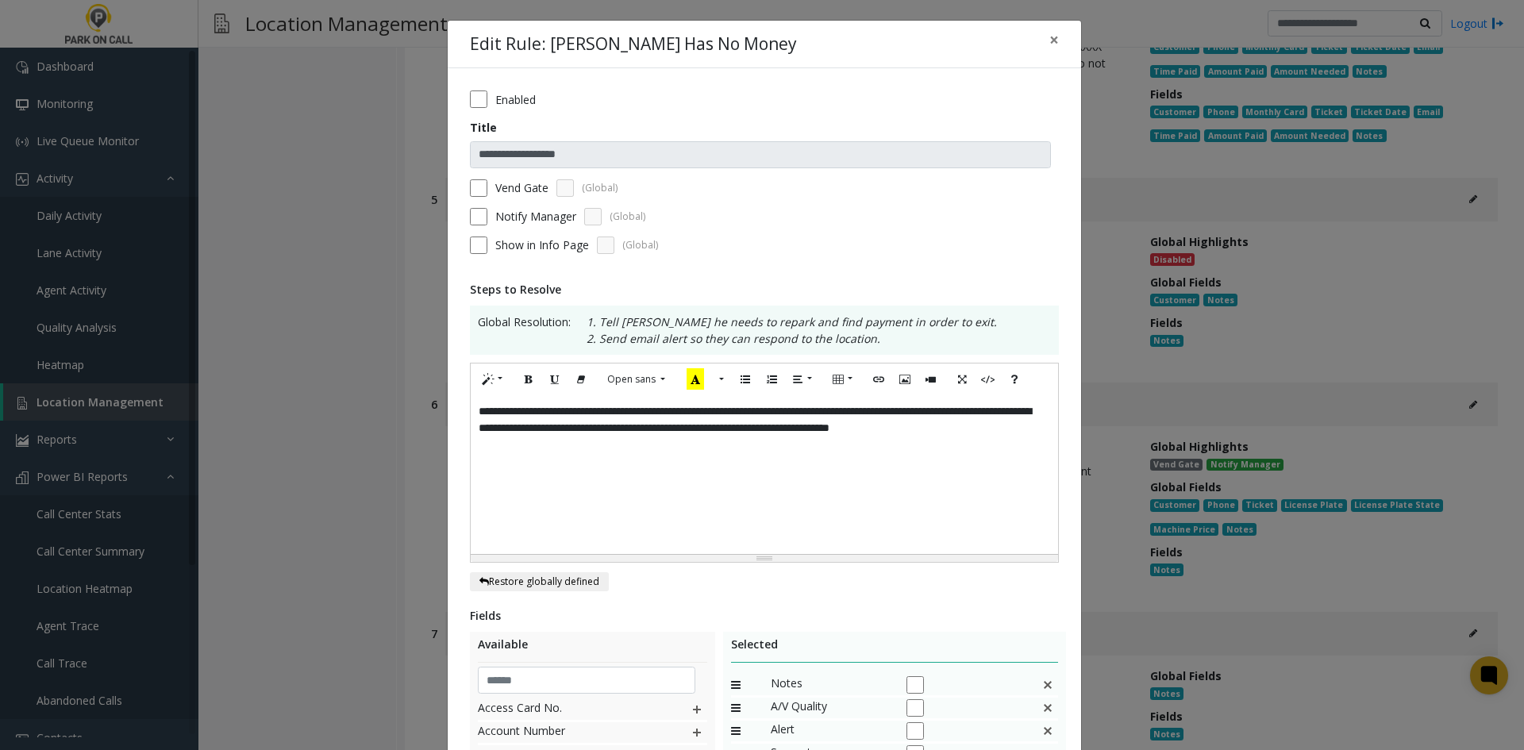
click at [856, 479] on div "**********" at bounding box center [764, 474] width 587 height 159
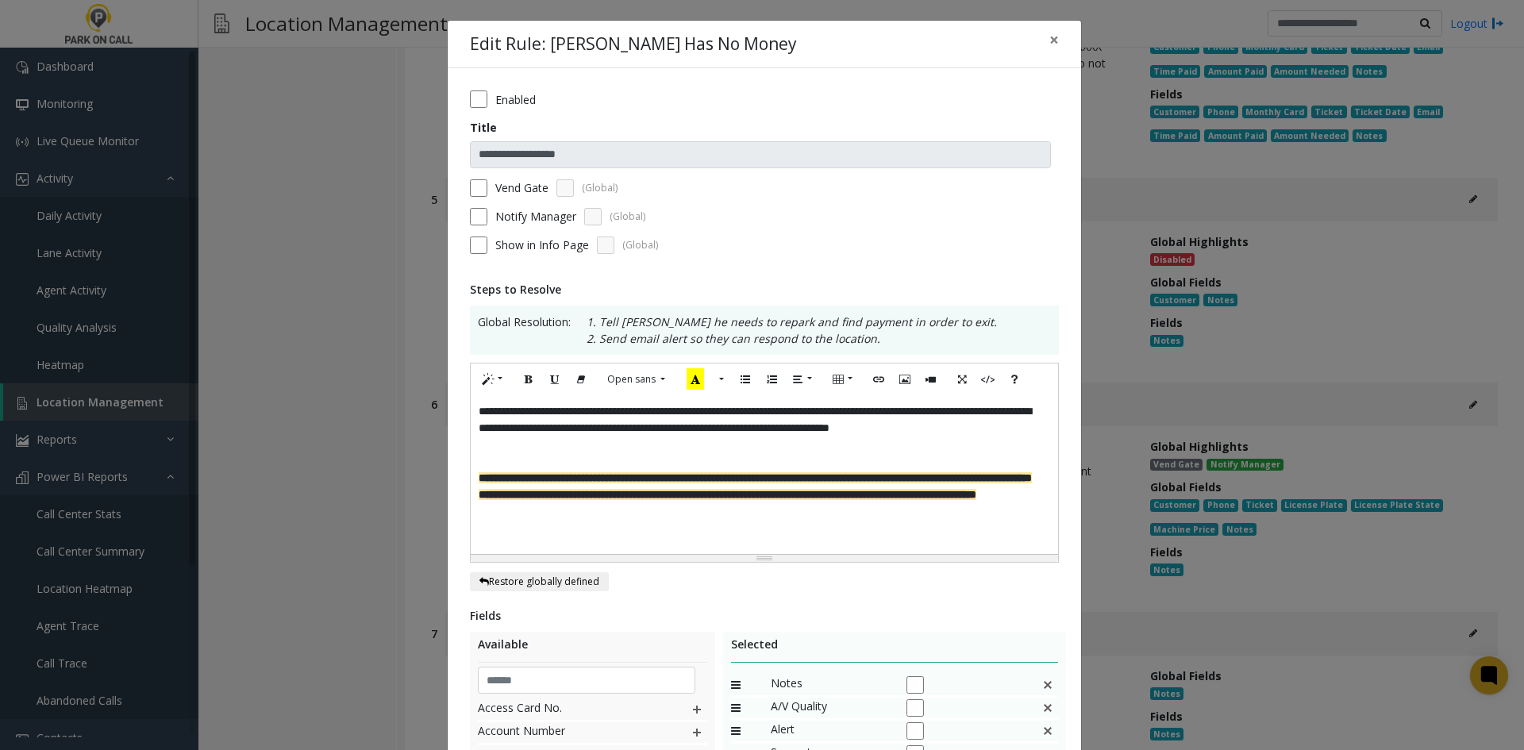
click at [521, 193] on label "Vend Gate" at bounding box center [521, 187] width 53 height 17
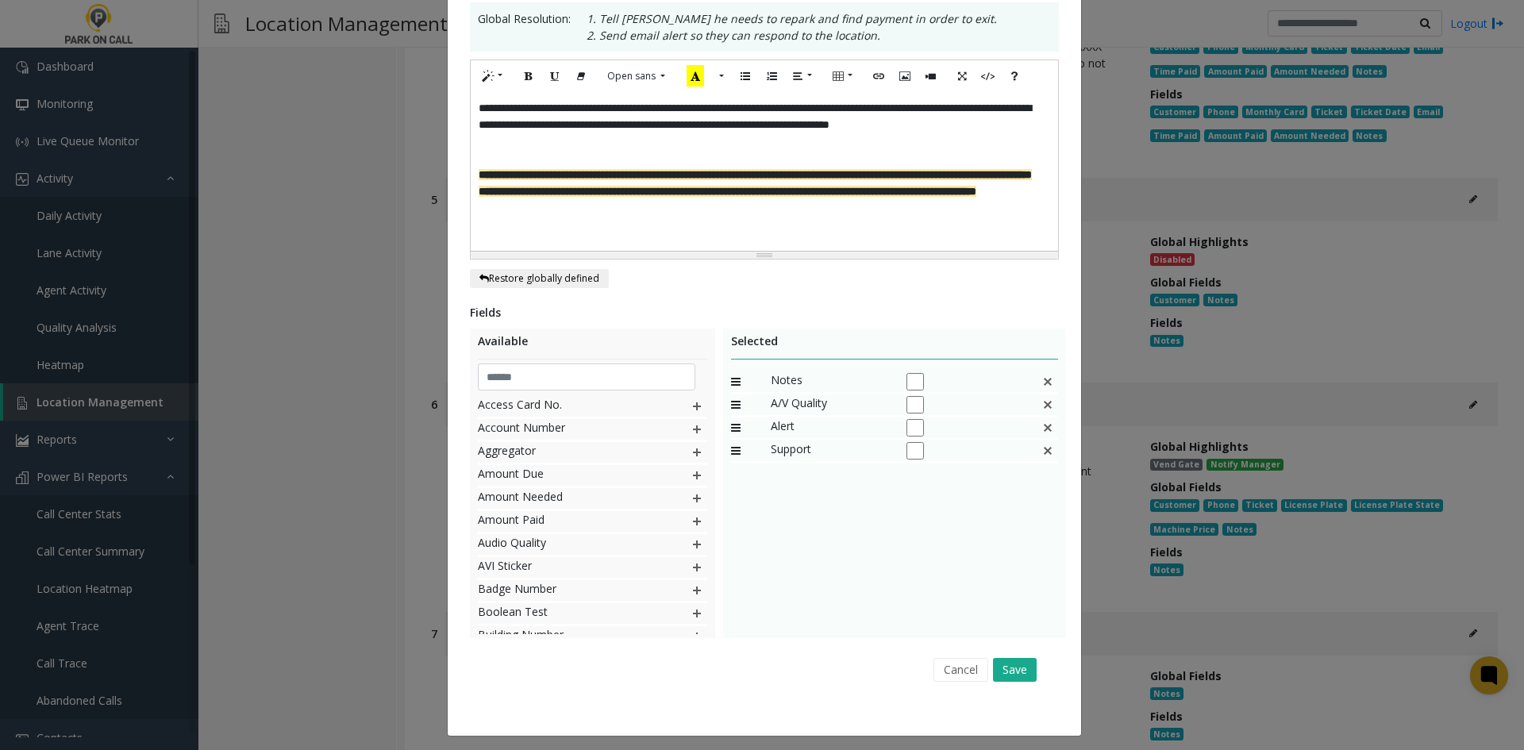
scroll to position [309, 0]
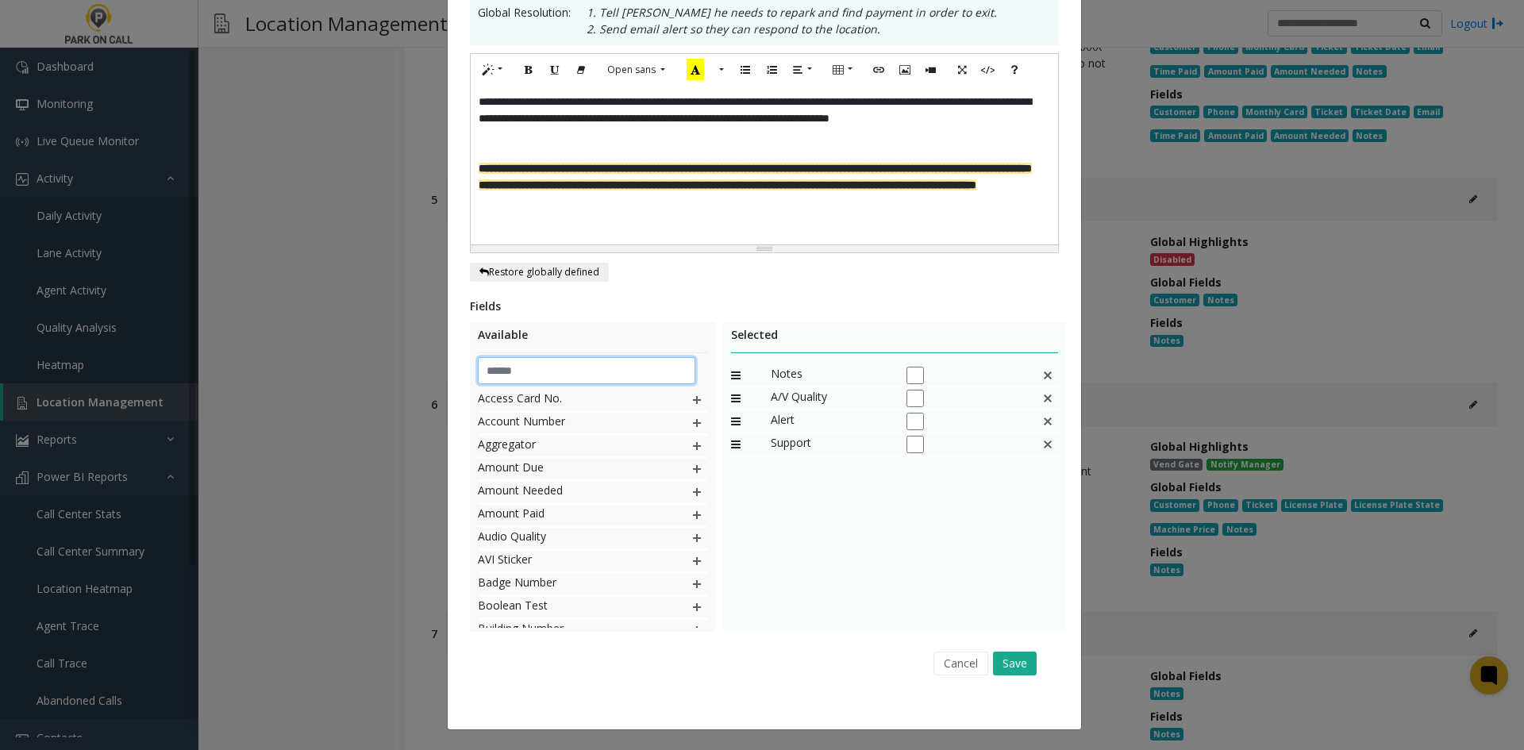
click at [606, 377] on input "text" at bounding box center [587, 370] width 218 height 27
drag, startPoint x: 832, startPoint y: 528, endPoint x: 824, endPoint y: 526, distance: 8.3
click at [824, 526] on div "Notes A/V Quality Alert Support" at bounding box center [895, 484] width 328 height 238
click at [521, 365] on input "*" at bounding box center [587, 370] width 218 height 27
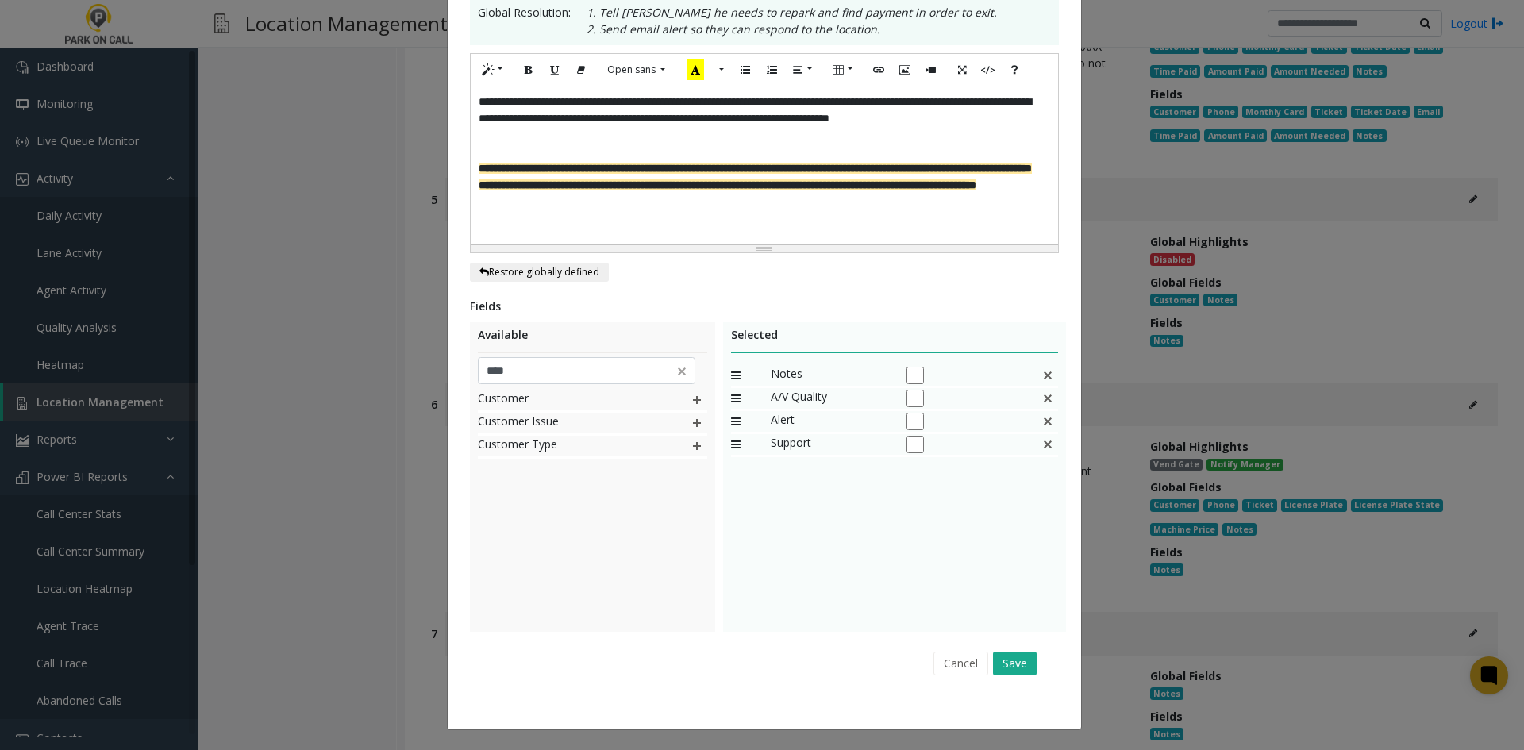
click at [695, 408] on img at bounding box center [696, 400] width 13 height 21
drag, startPoint x: 777, startPoint y: 470, endPoint x: 801, endPoint y: 370, distance: 102.8
drag, startPoint x: 541, startPoint y: 367, endPoint x: 329, endPoint y: 397, distance: 214.8
click at [329, 396] on div "**********" at bounding box center [762, 375] width 1524 height 750
type input "***"
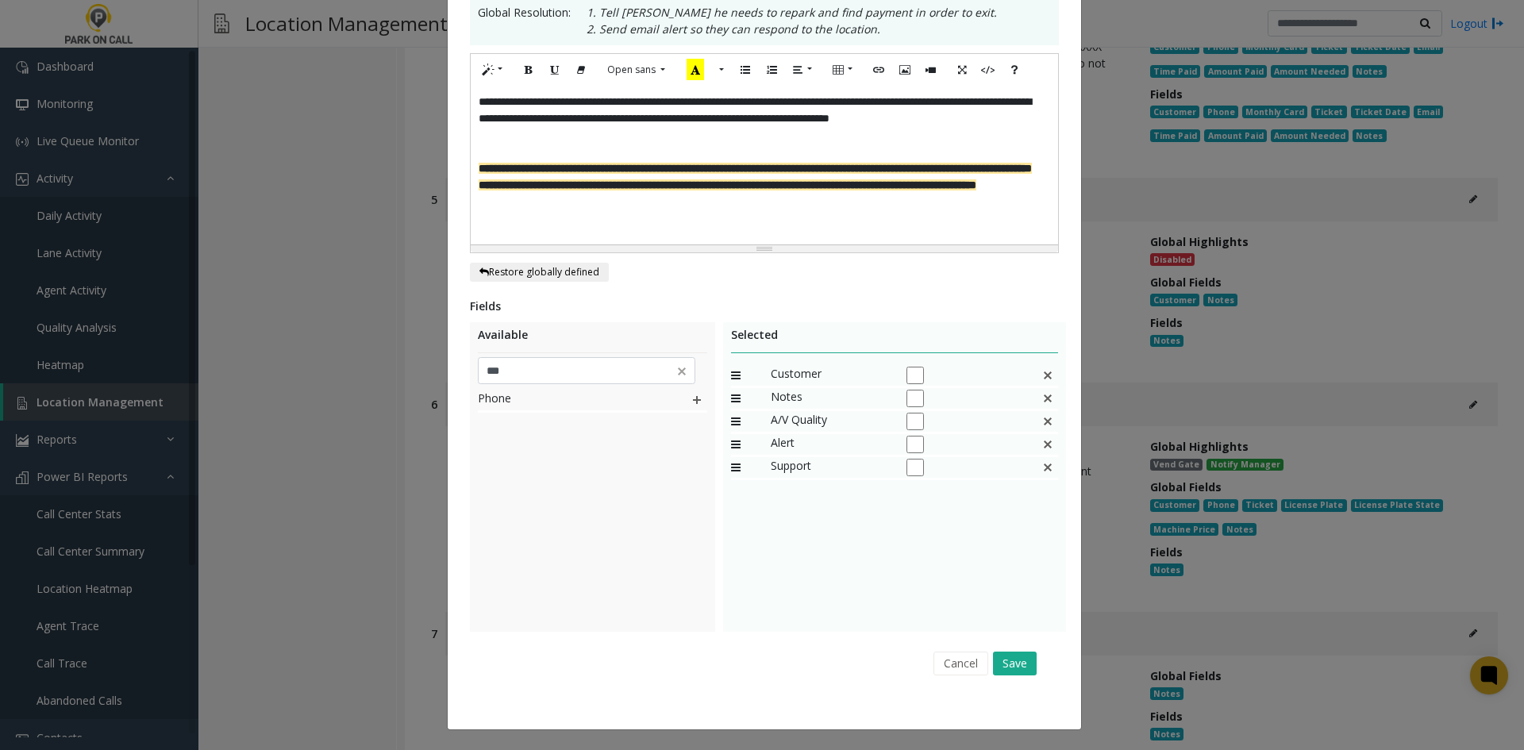
click at [690, 396] on img at bounding box center [696, 400] width 13 height 21
drag, startPoint x: 799, startPoint y: 496, endPoint x: 814, endPoint y: 390, distance: 107.4
click at [1020, 667] on button "Save" at bounding box center [1015, 663] width 44 height 24
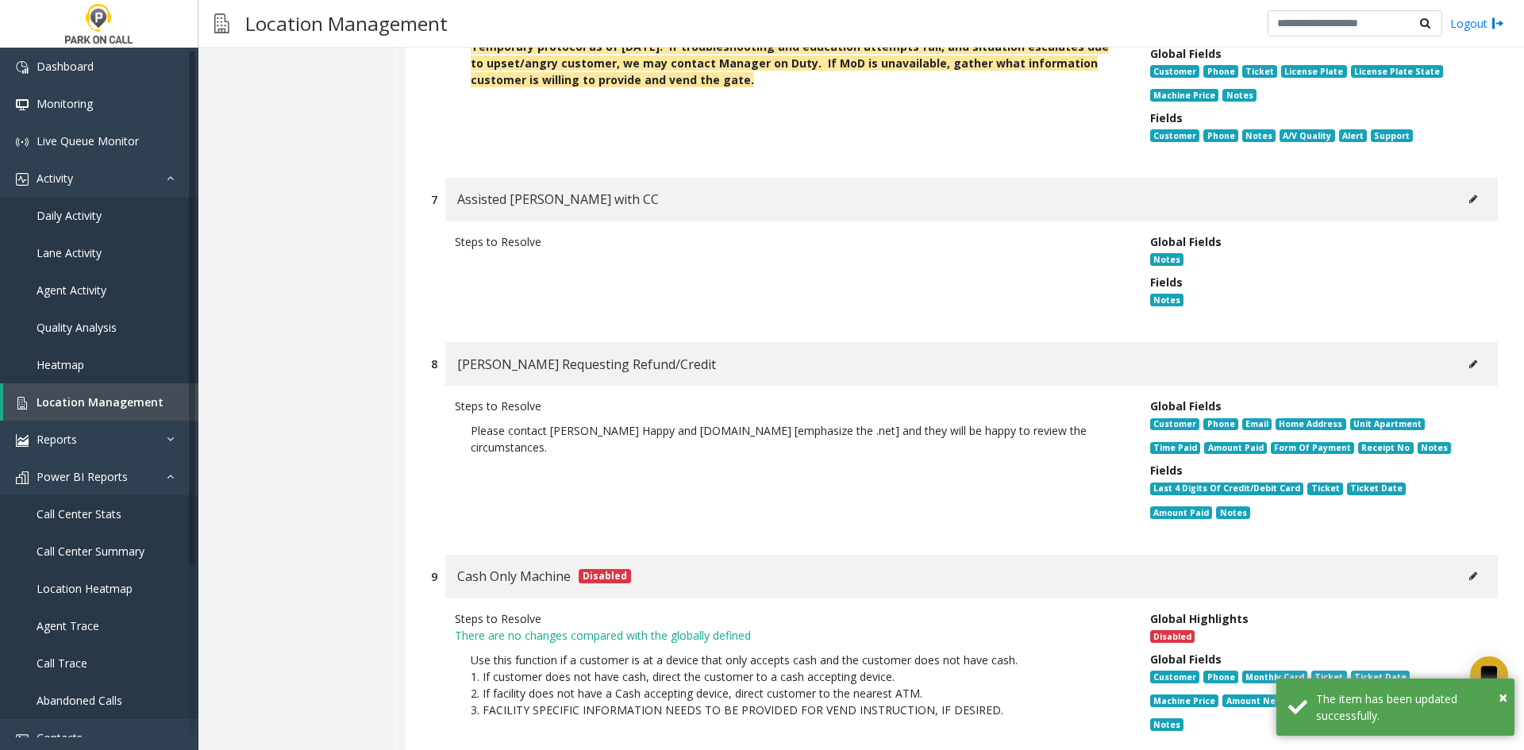
scroll to position [3888, 0]
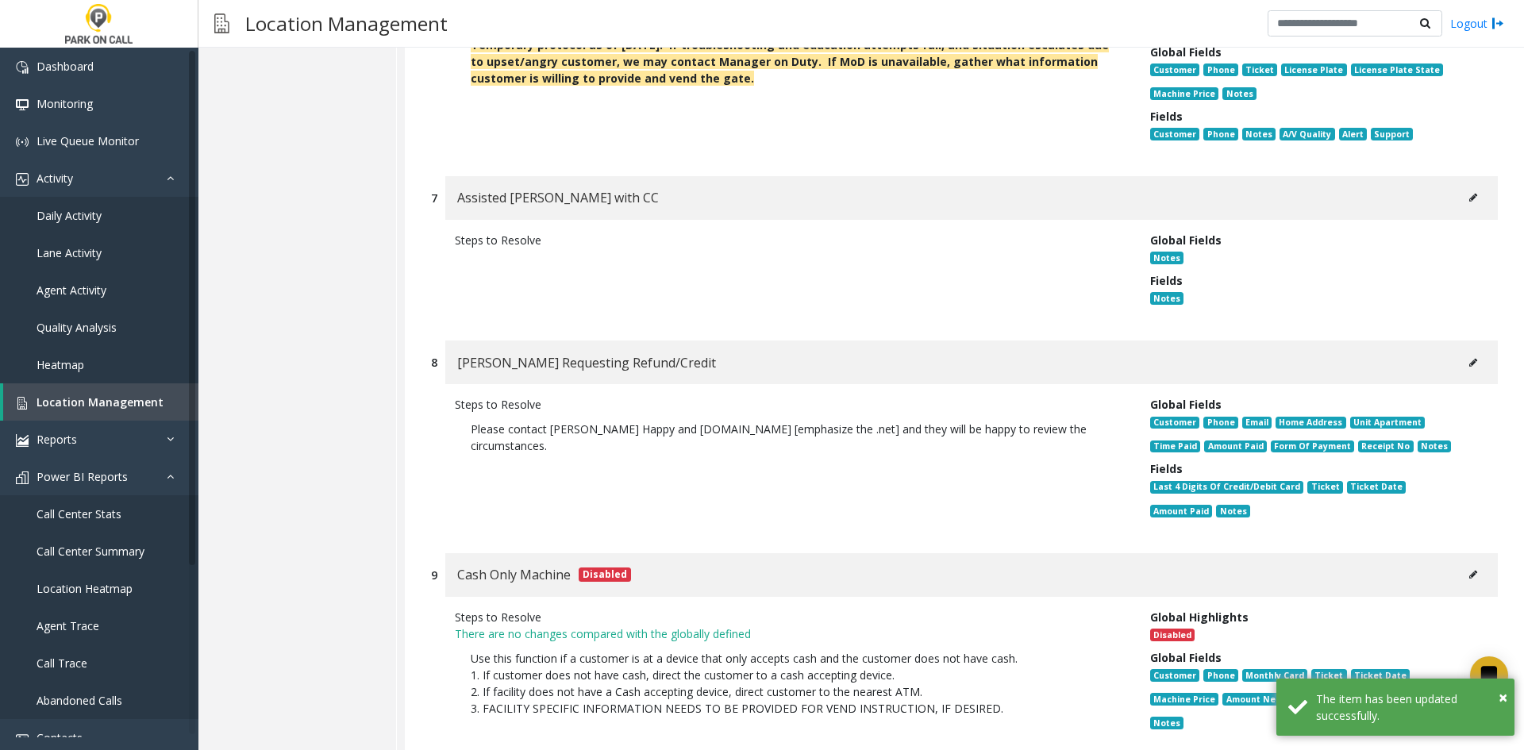
click at [1466, 351] on button at bounding box center [1472, 363] width 25 height 24
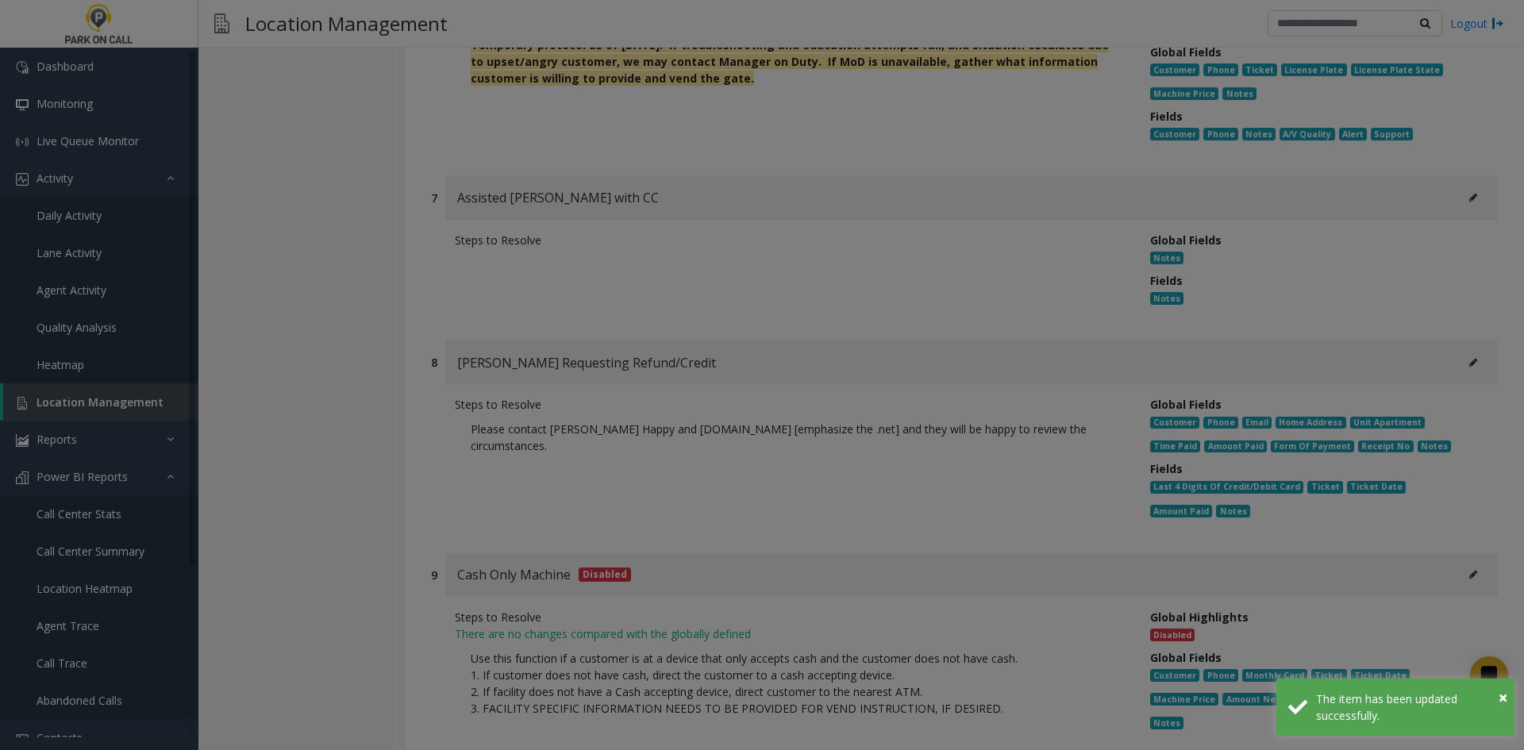
scroll to position [0, 0]
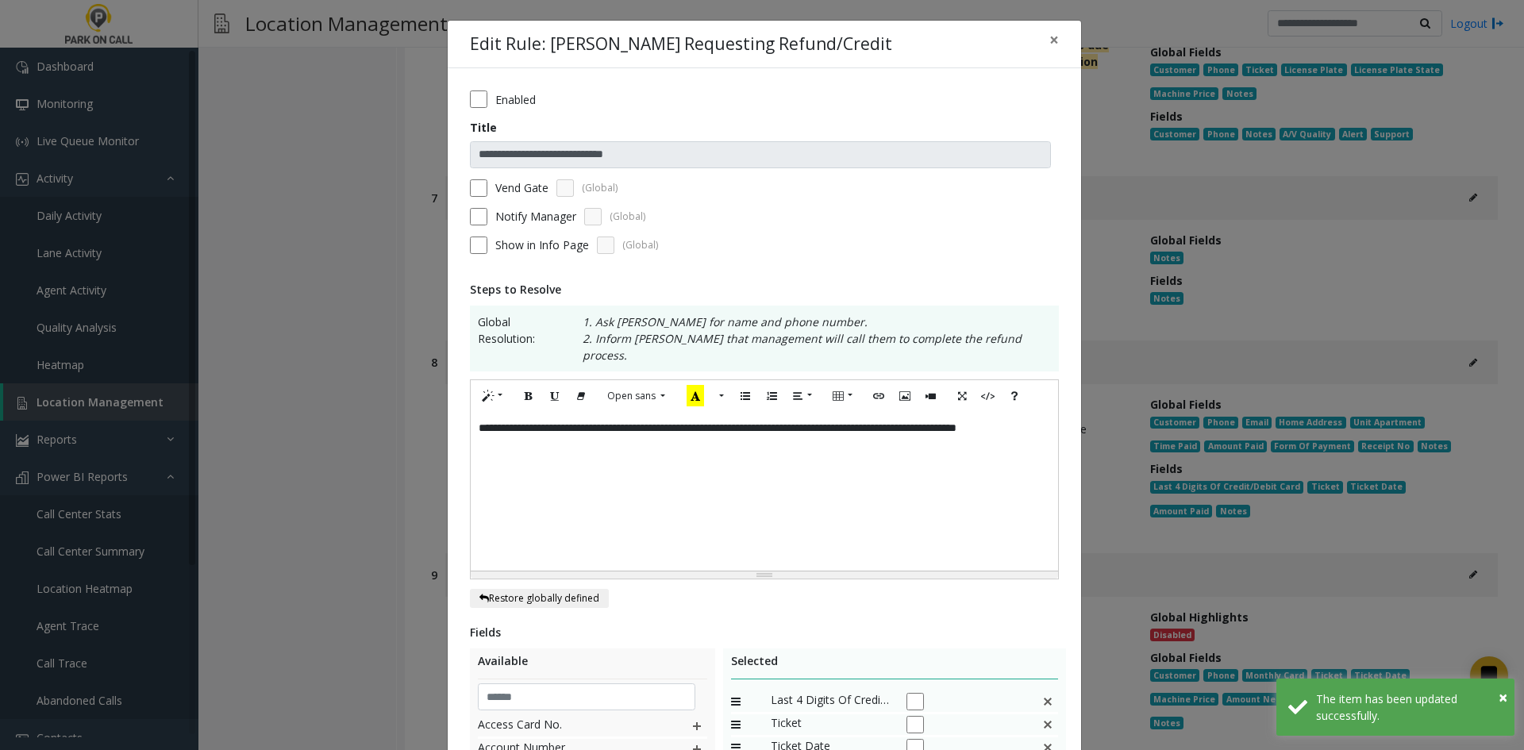
click at [824, 459] on div "**********" at bounding box center [764, 491] width 587 height 159
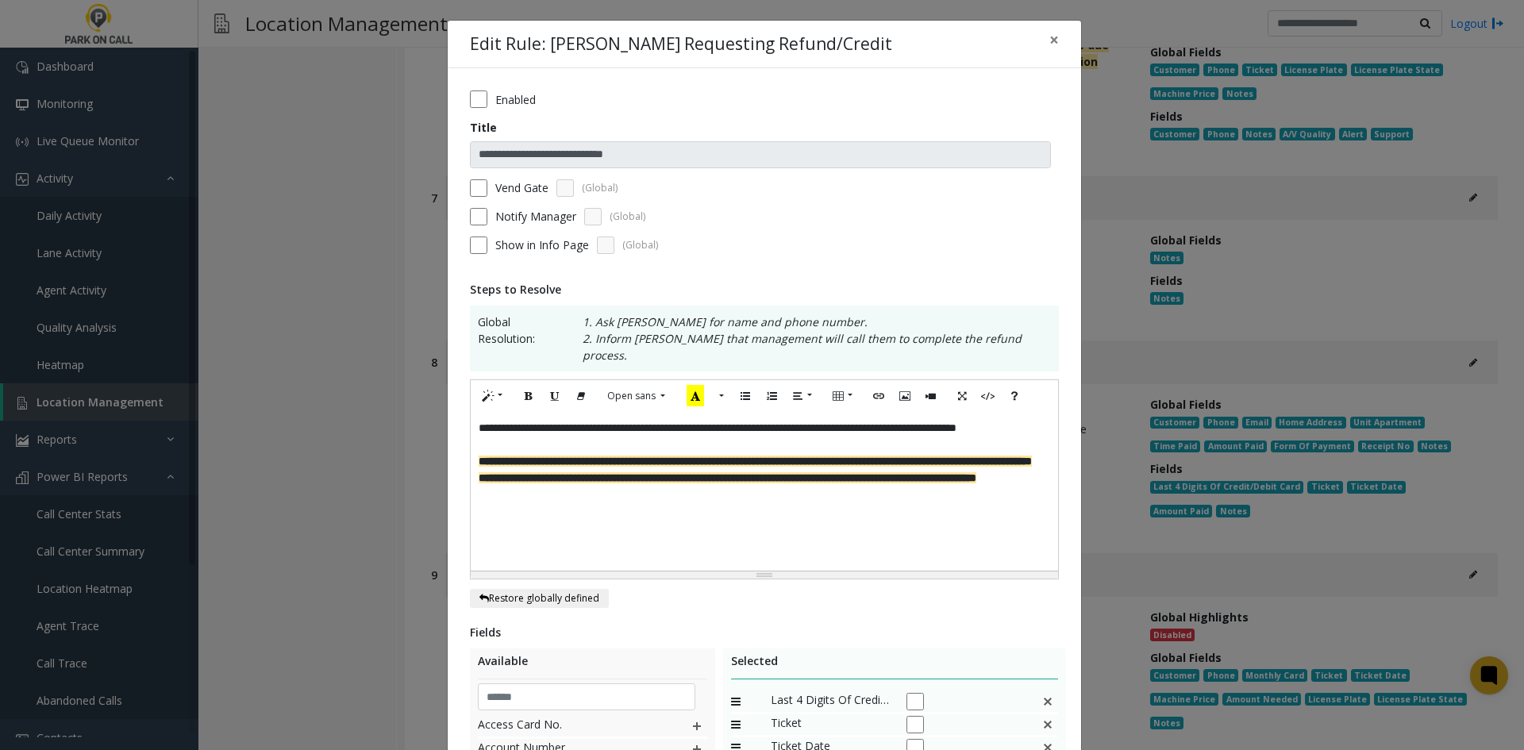
click at [495, 186] on label "Vend Gate" at bounding box center [521, 187] width 53 height 17
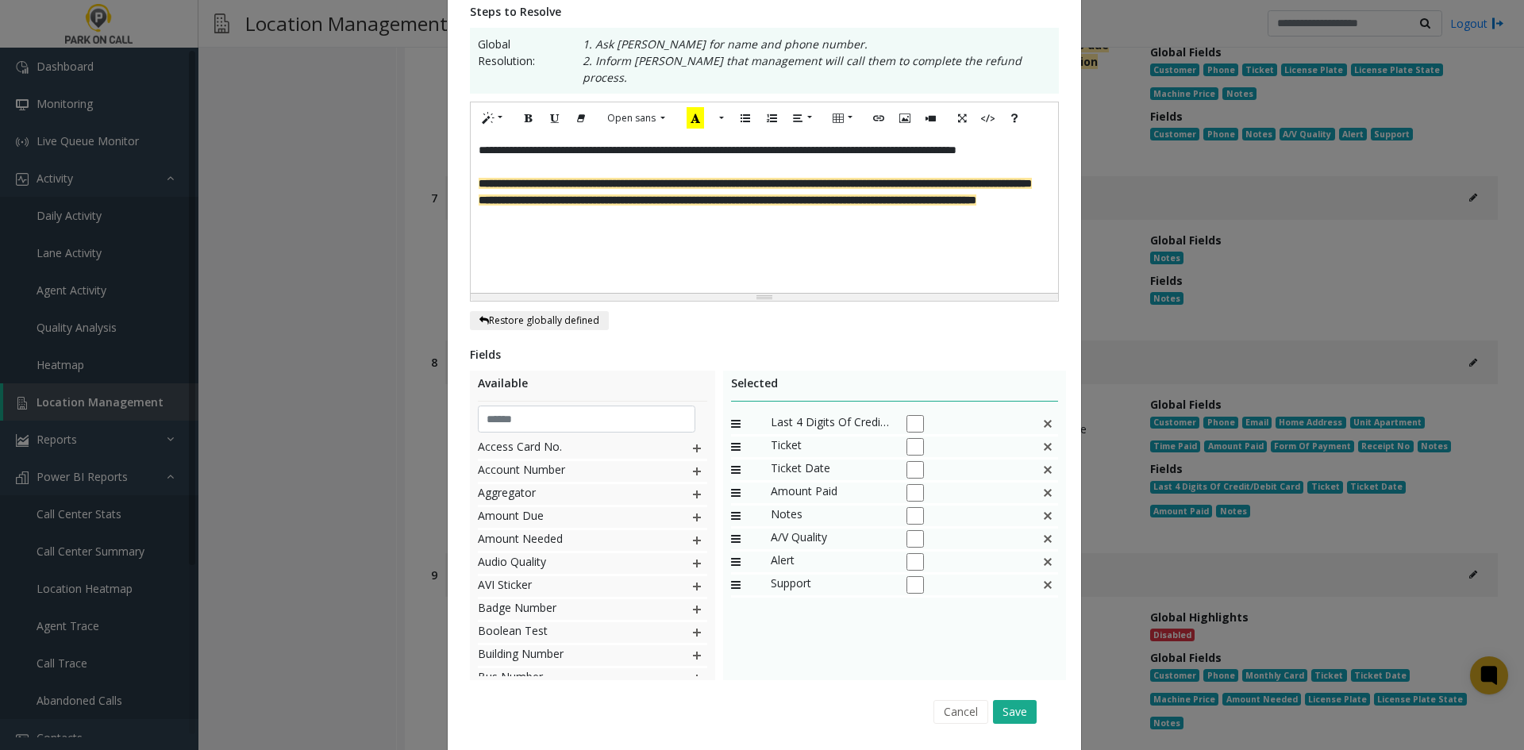
scroll to position [309, 0]
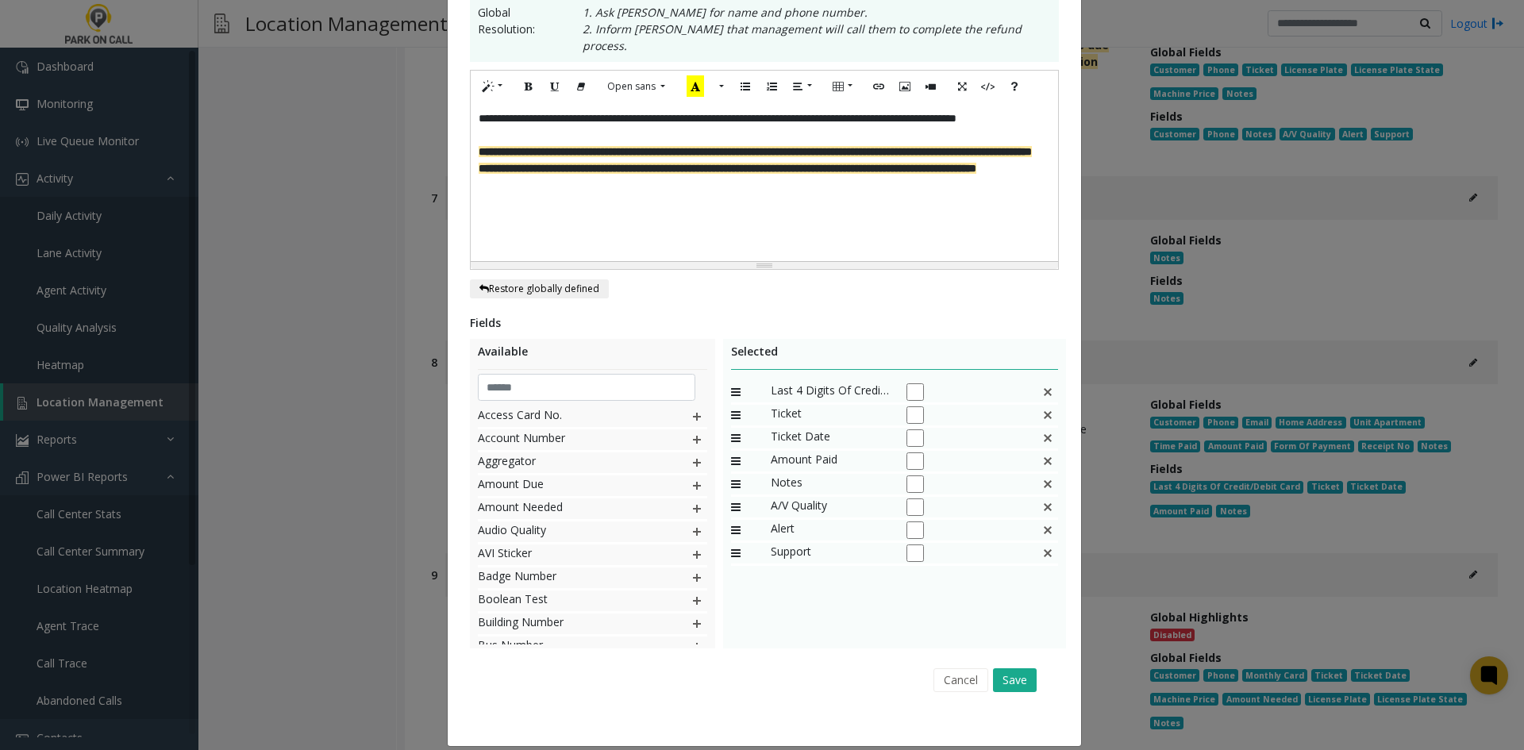
click at [712, 115] on p "**********" at bounding box center [763, 126] width 571 height 33
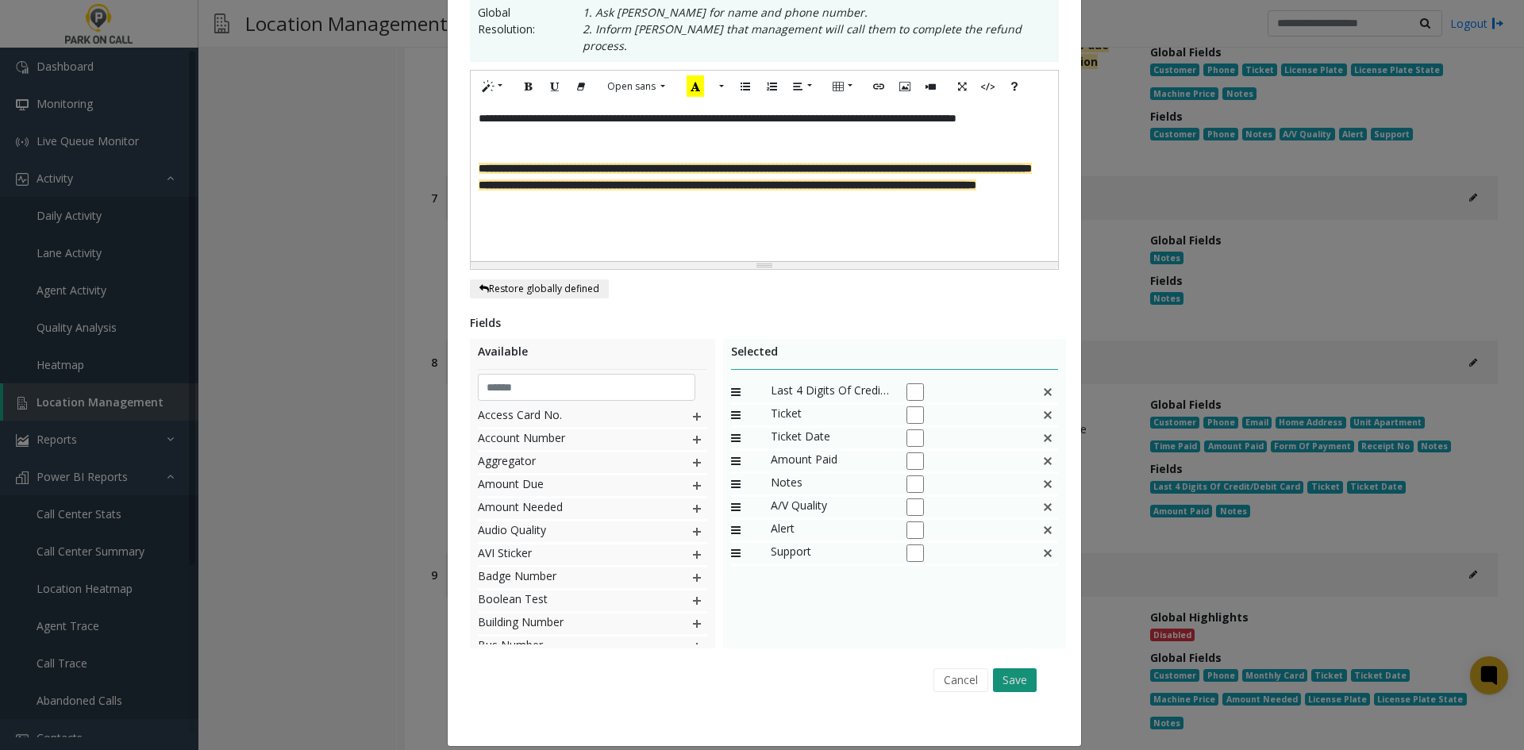
click at [993, 668] on button "Save" at bounding box center [1015, 680] width 44 height 24
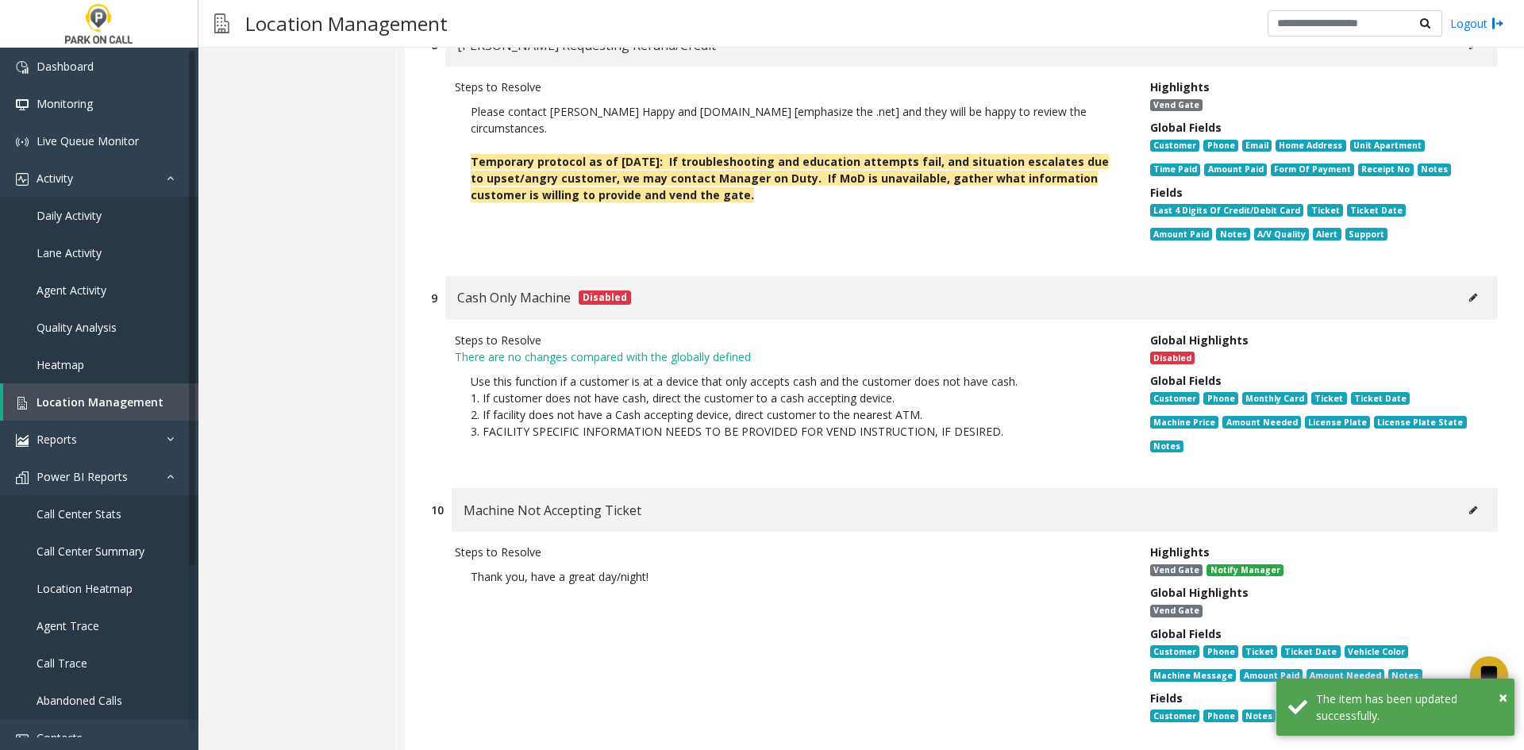
scroll to position [4364, 0]
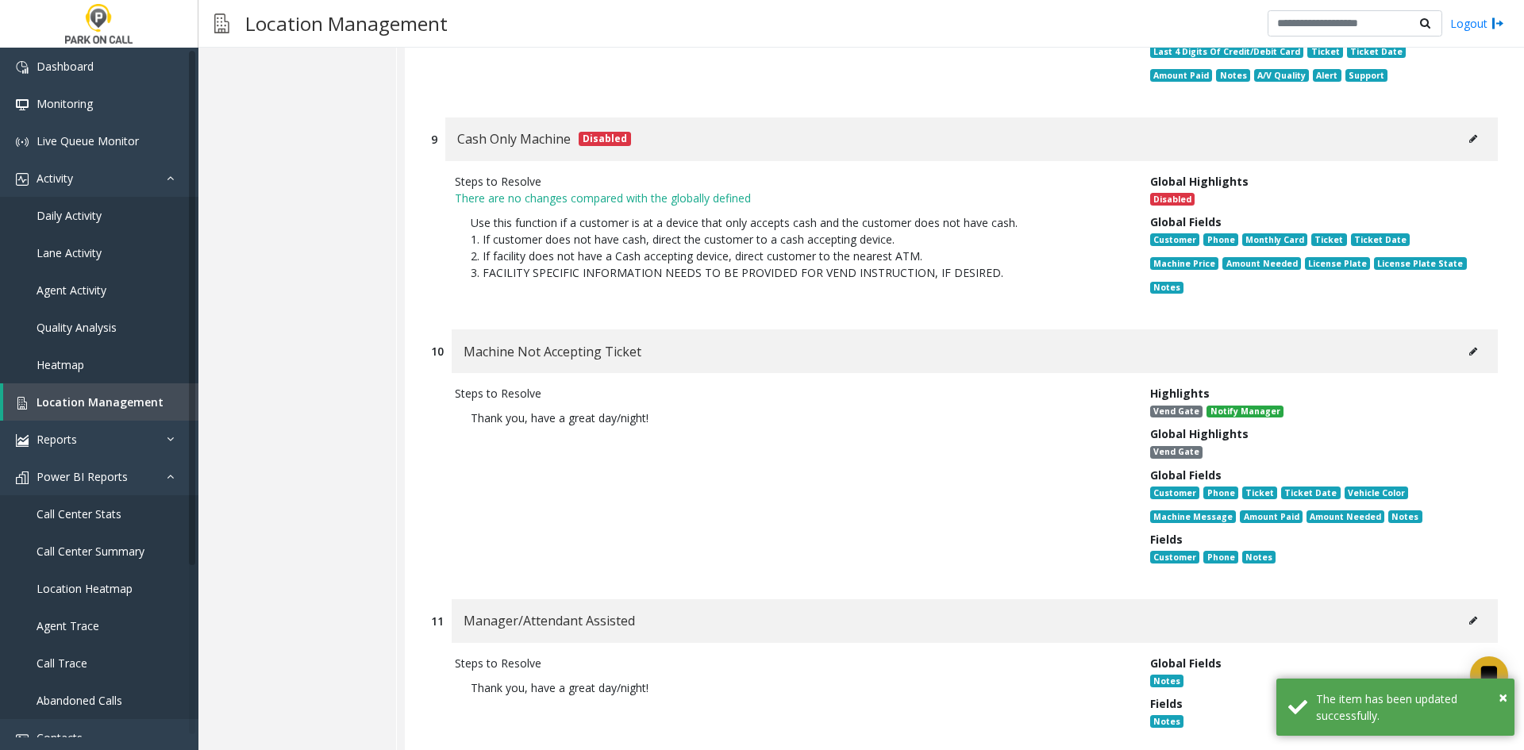
click at [1461, 340] on button at bounding box center [1472, 352] width 25 height 24
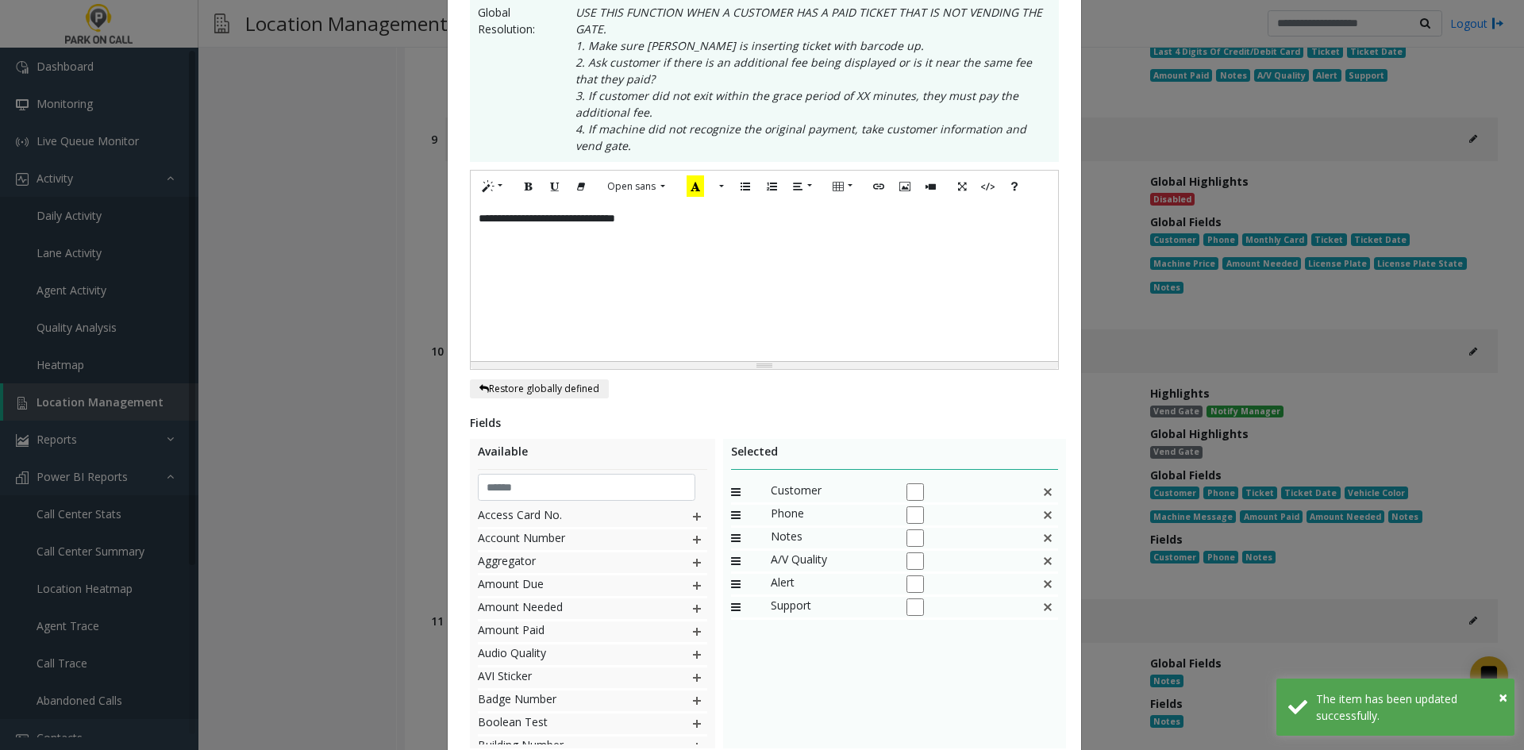
scroll to position [0, 0]
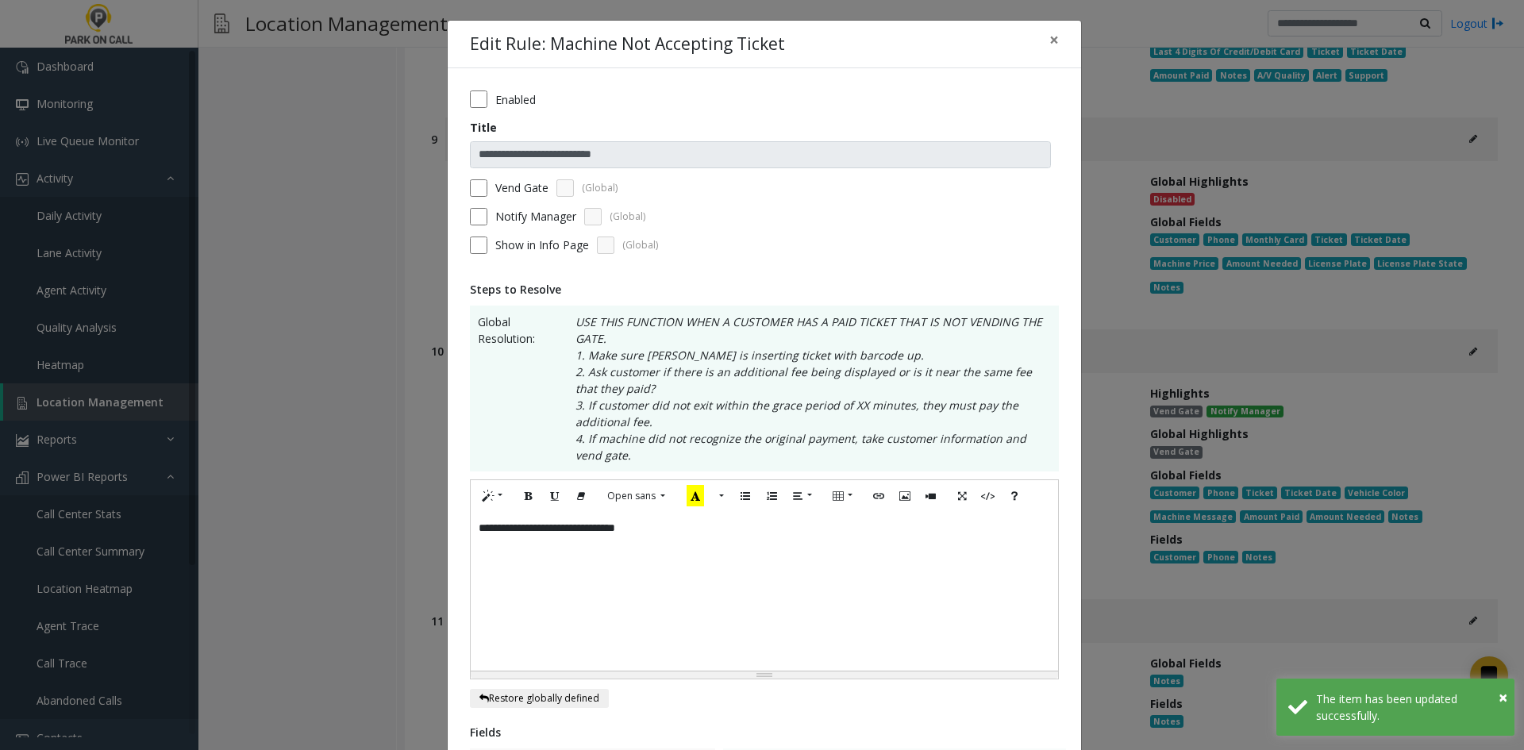
click at [769, 549] on div "**********" at bounding box center [764, 591] width 587 height 159
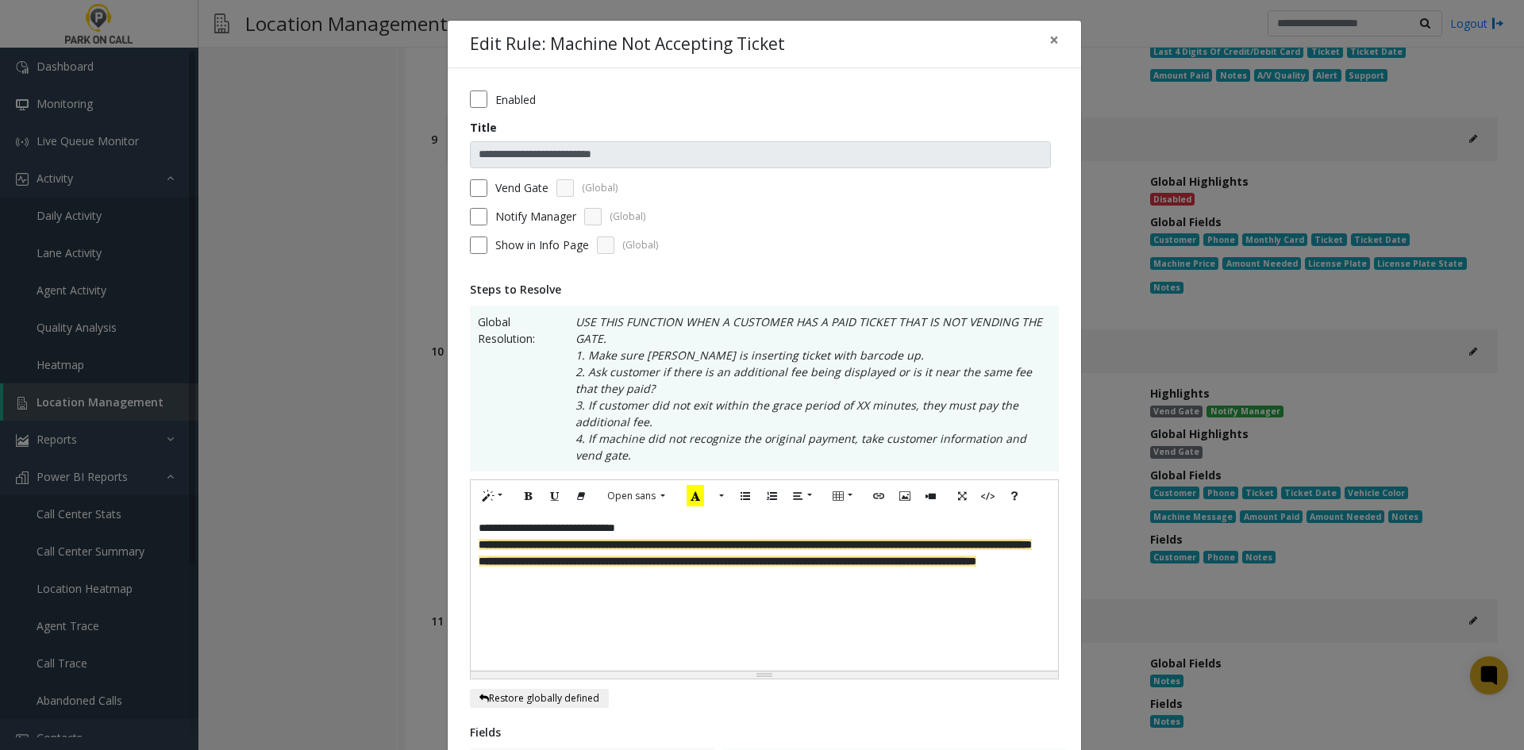
click at [728, 534] on p "**********" at bounding box center [763, 528] width 571 height 17
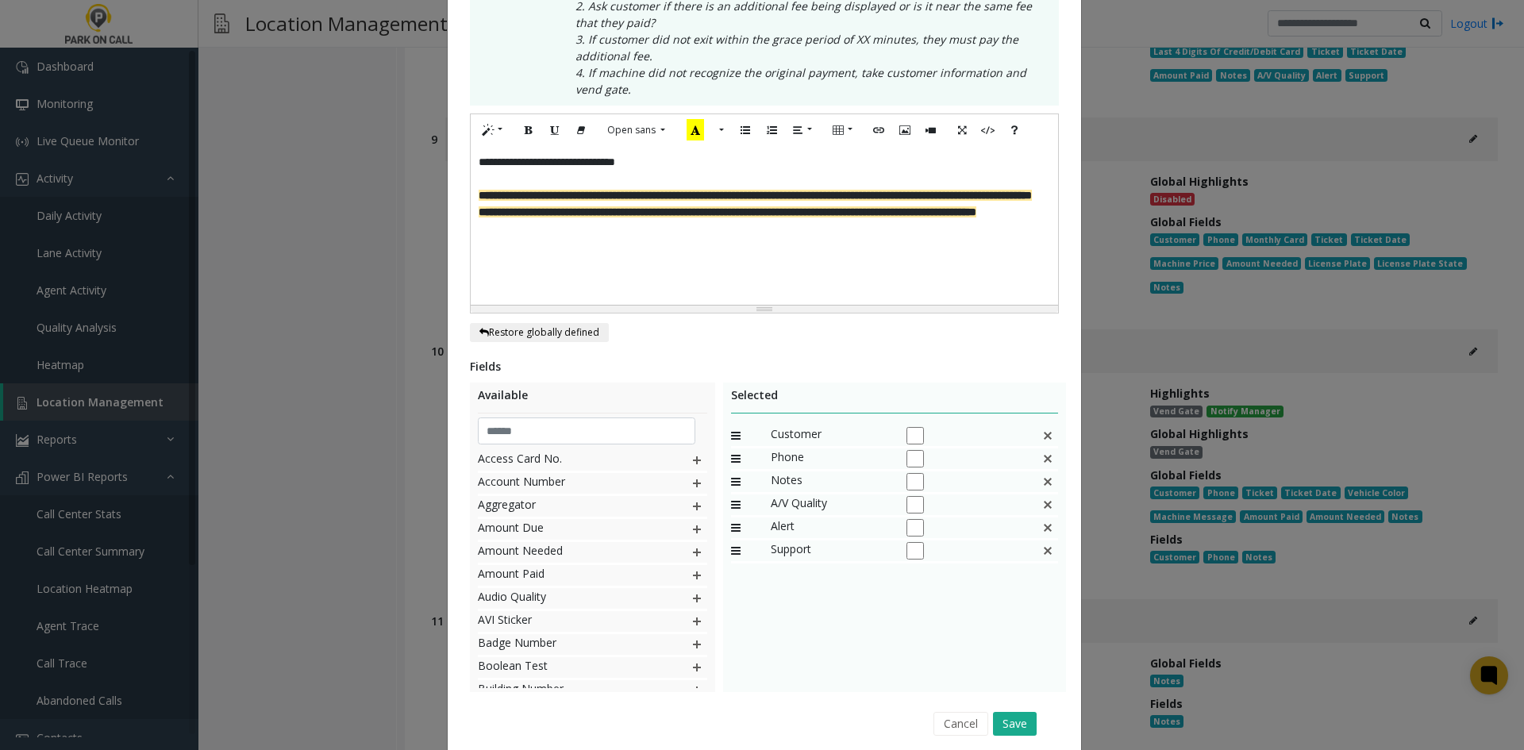
scroll to position [397, 0]
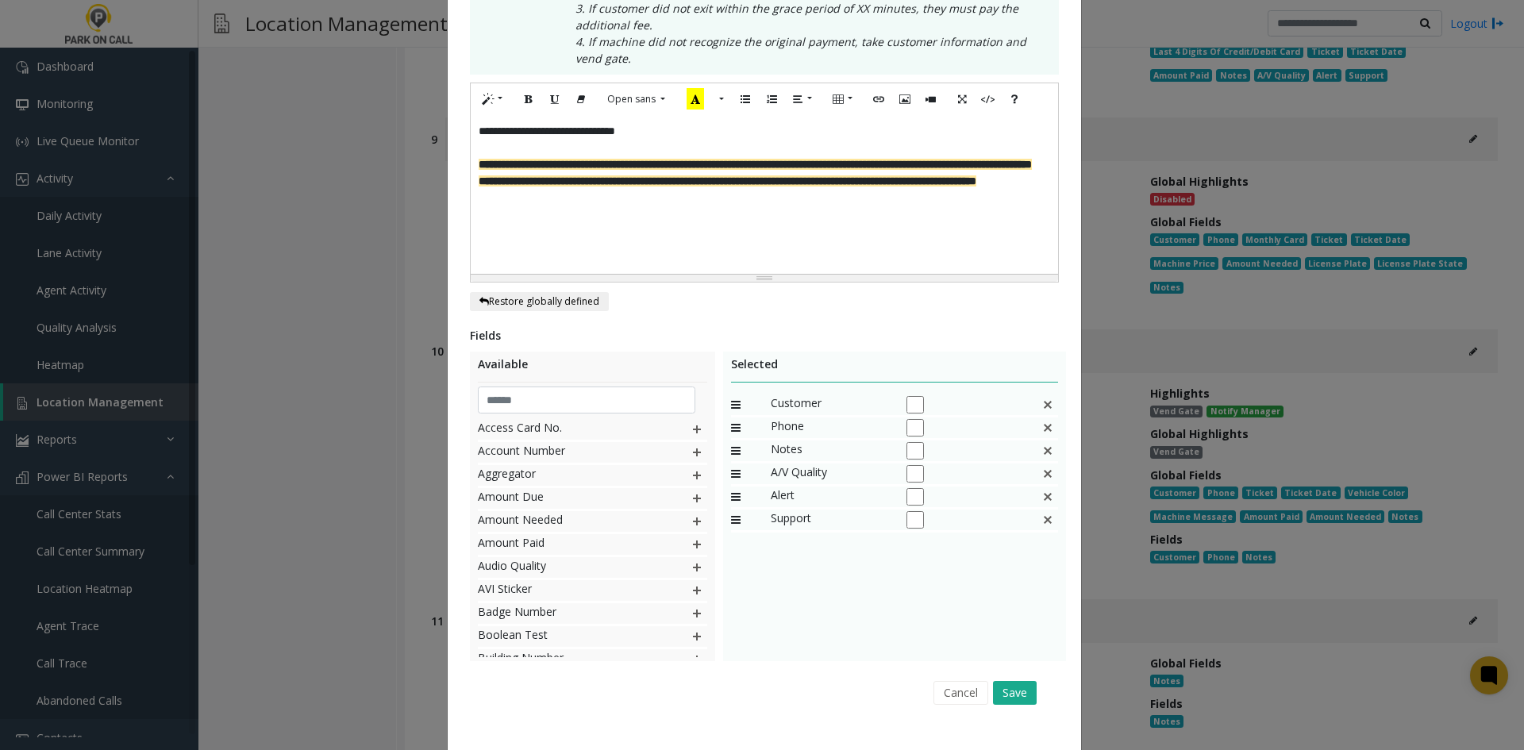
click at [995, 678] on div "Cancel Save" at bounding box center [764, 692] width 567 height 40
click at [998, 691] on button "Save" at bounding box center [1015, 693] width 44 height 24
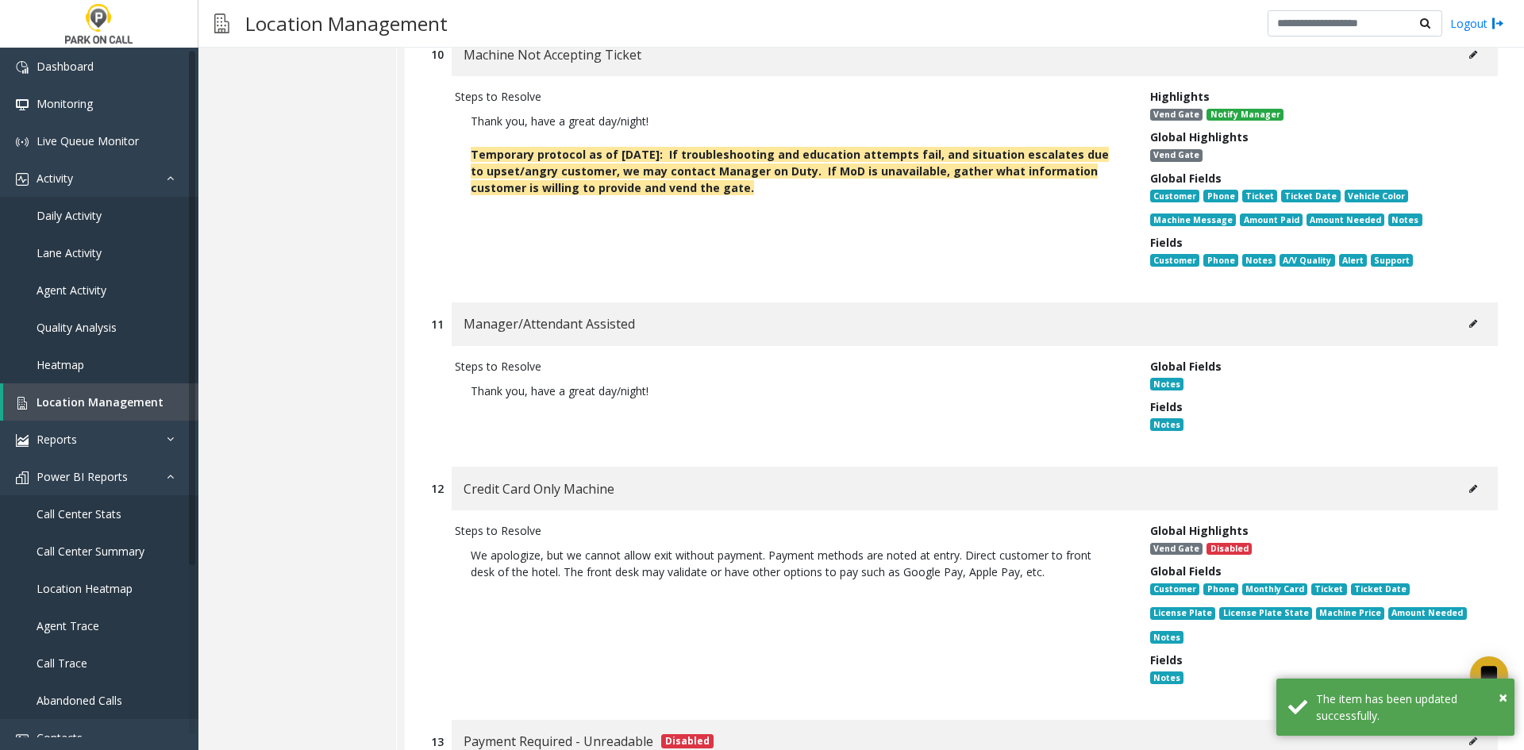
scroll to position [4761, 0]
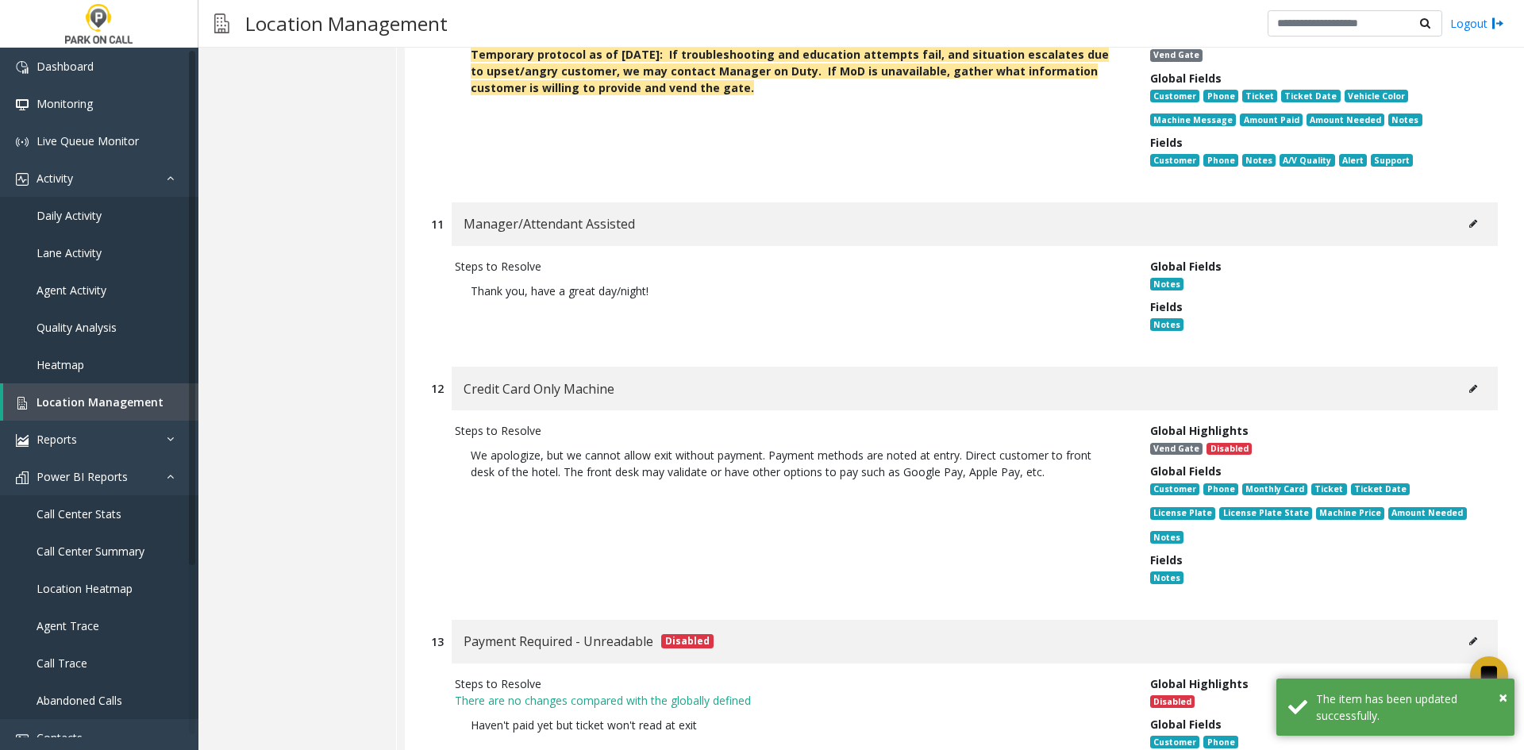
click at [1464, 202] on div "Manager/Attendant Assisted" at bounding box center [975, 224] width 1046 height 44
click at [1469, 219] on icon at bounding box center [1473, 224] width 8 height 10
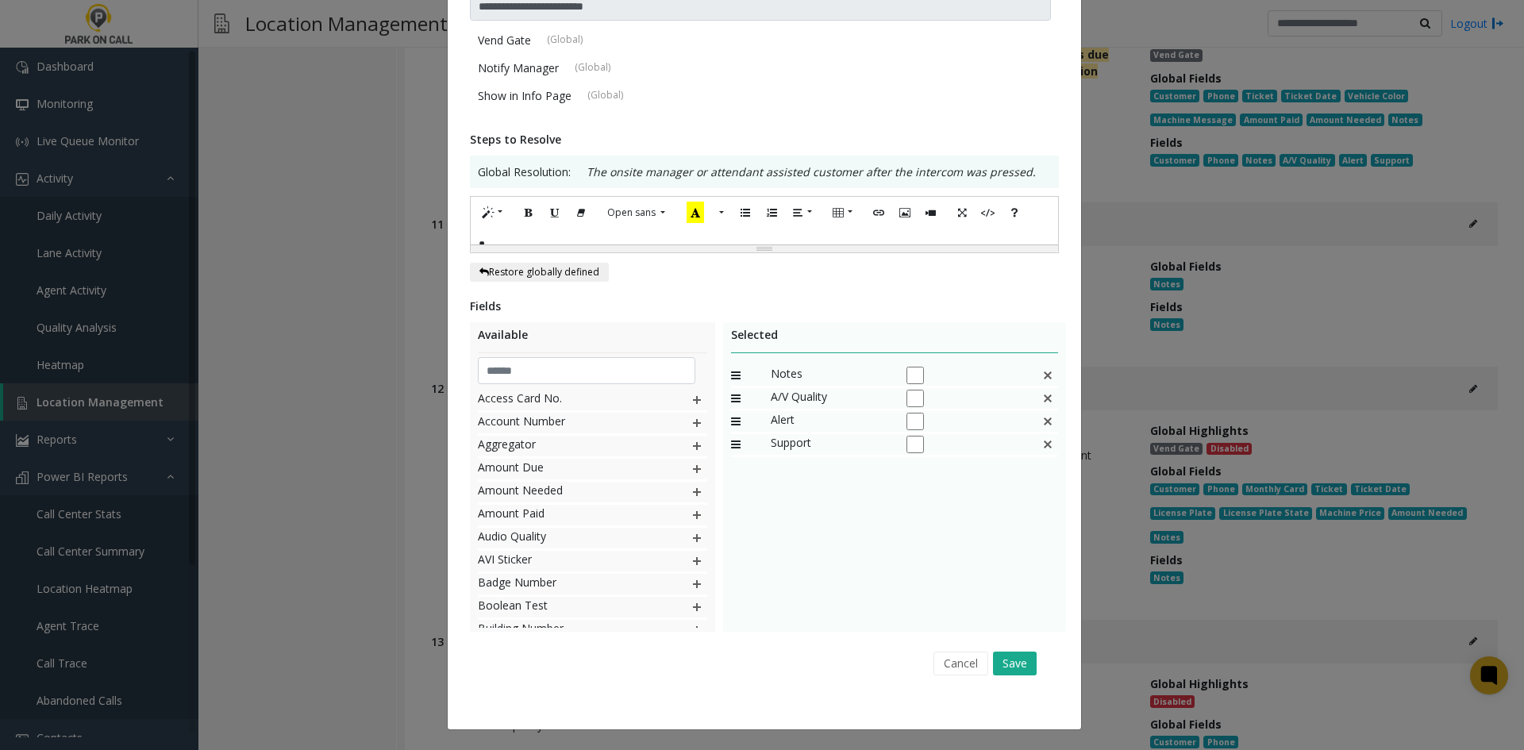
scroll to position [0, 0]
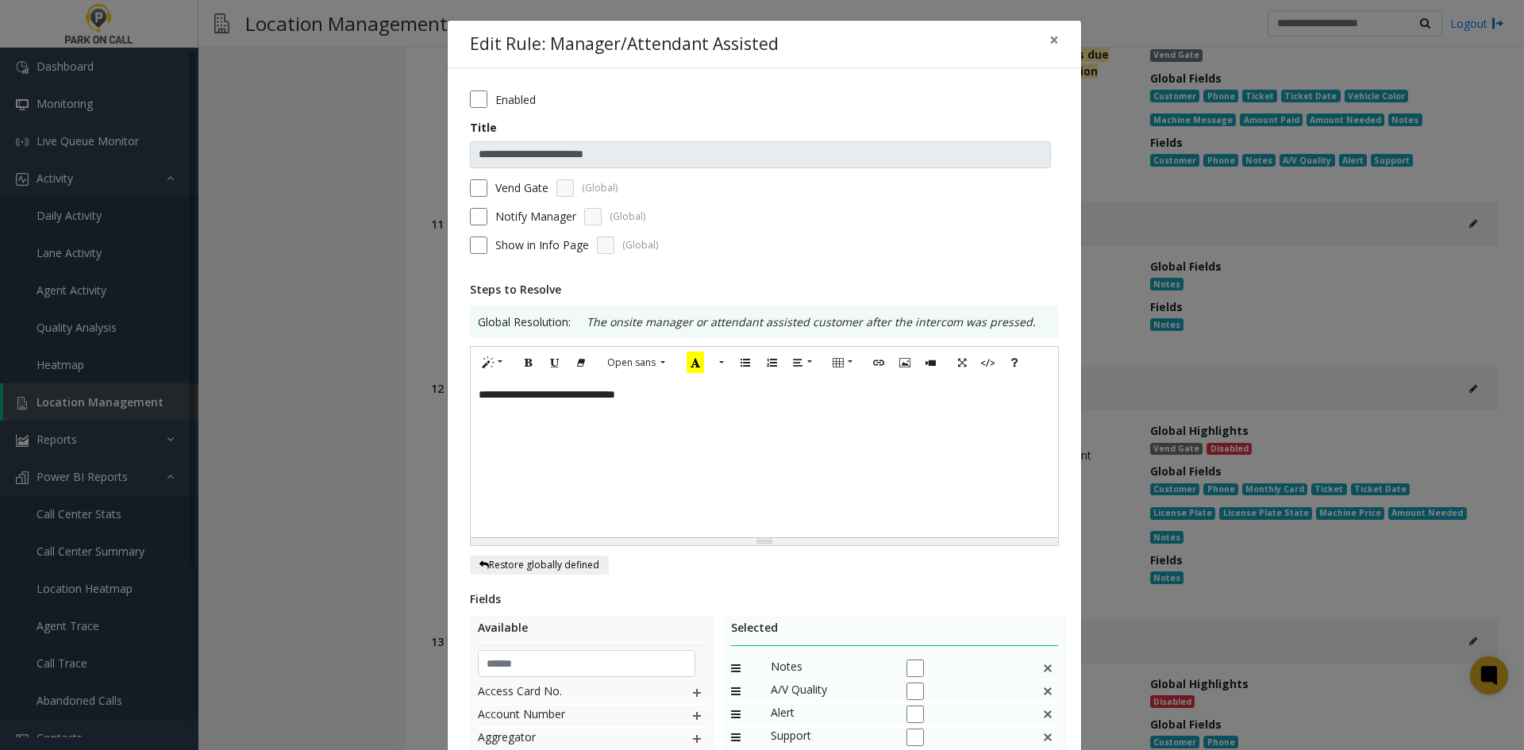
click at [915, 498] on div "**********" at bounding box center [764, 458] width 587 height 159
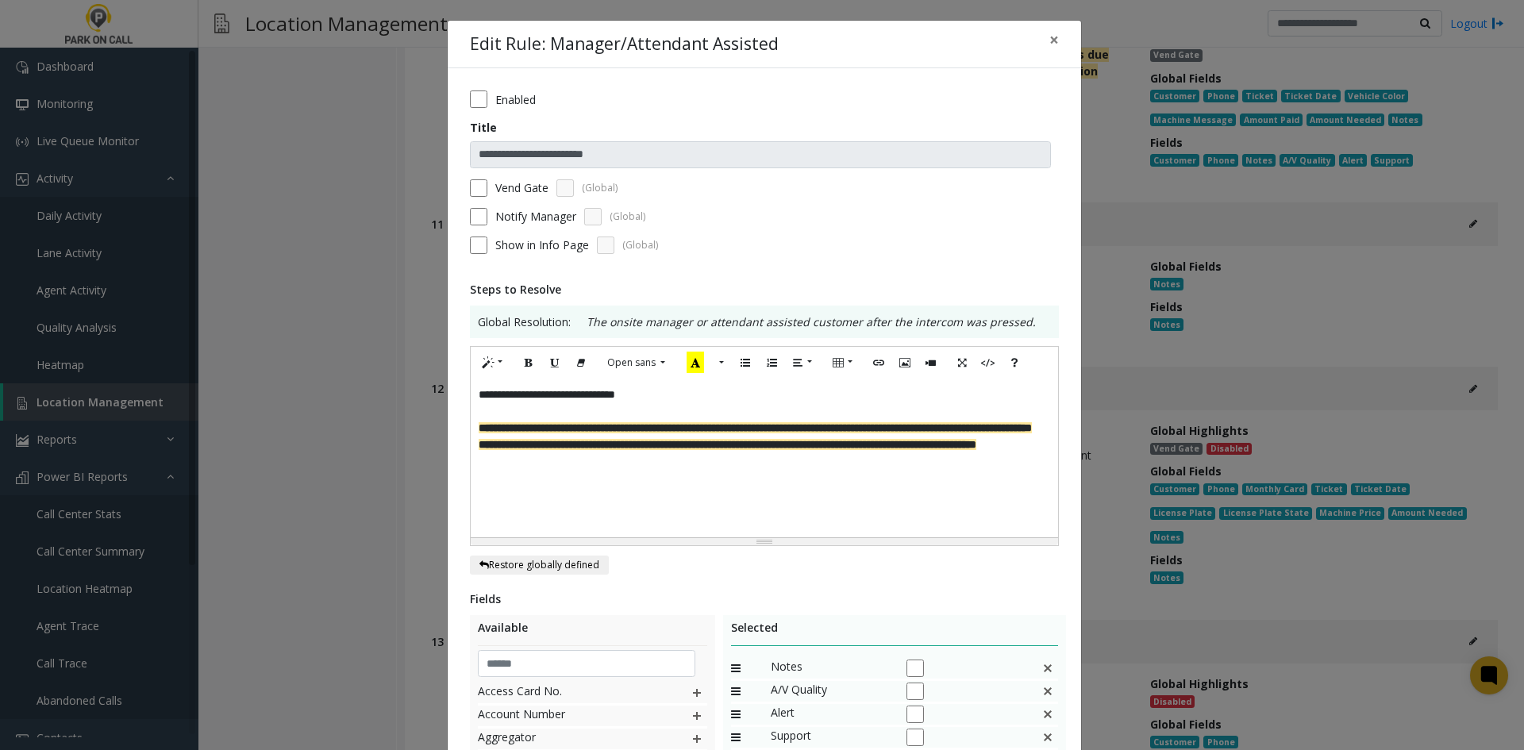
click at [506, 191] on label "Vend Gate" at bounding box center [521, 187] width 53 height 17
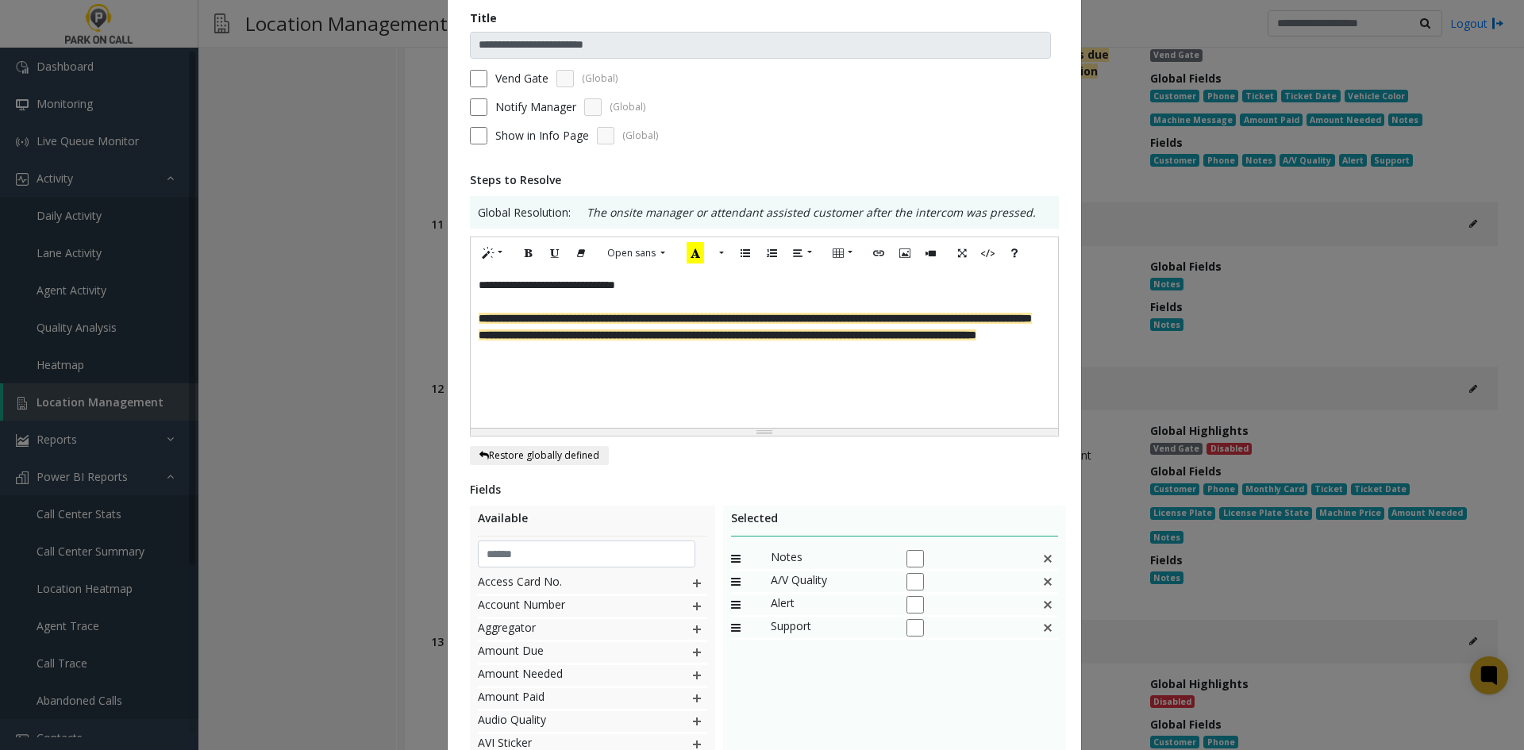
scroll to position [293, 0]
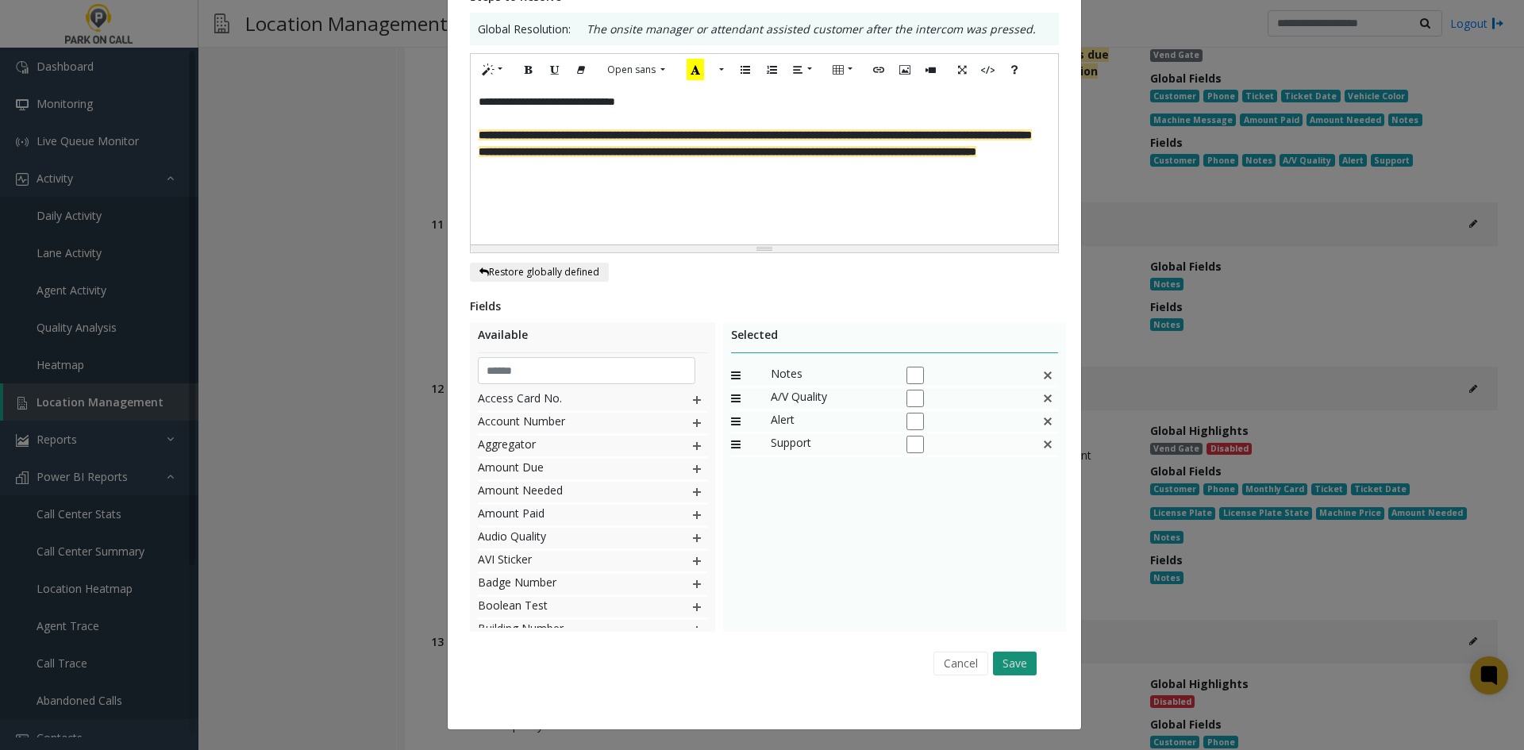
click at [999, 660] on button "Save" at bounding box center [1015, 663] width 44 height 24
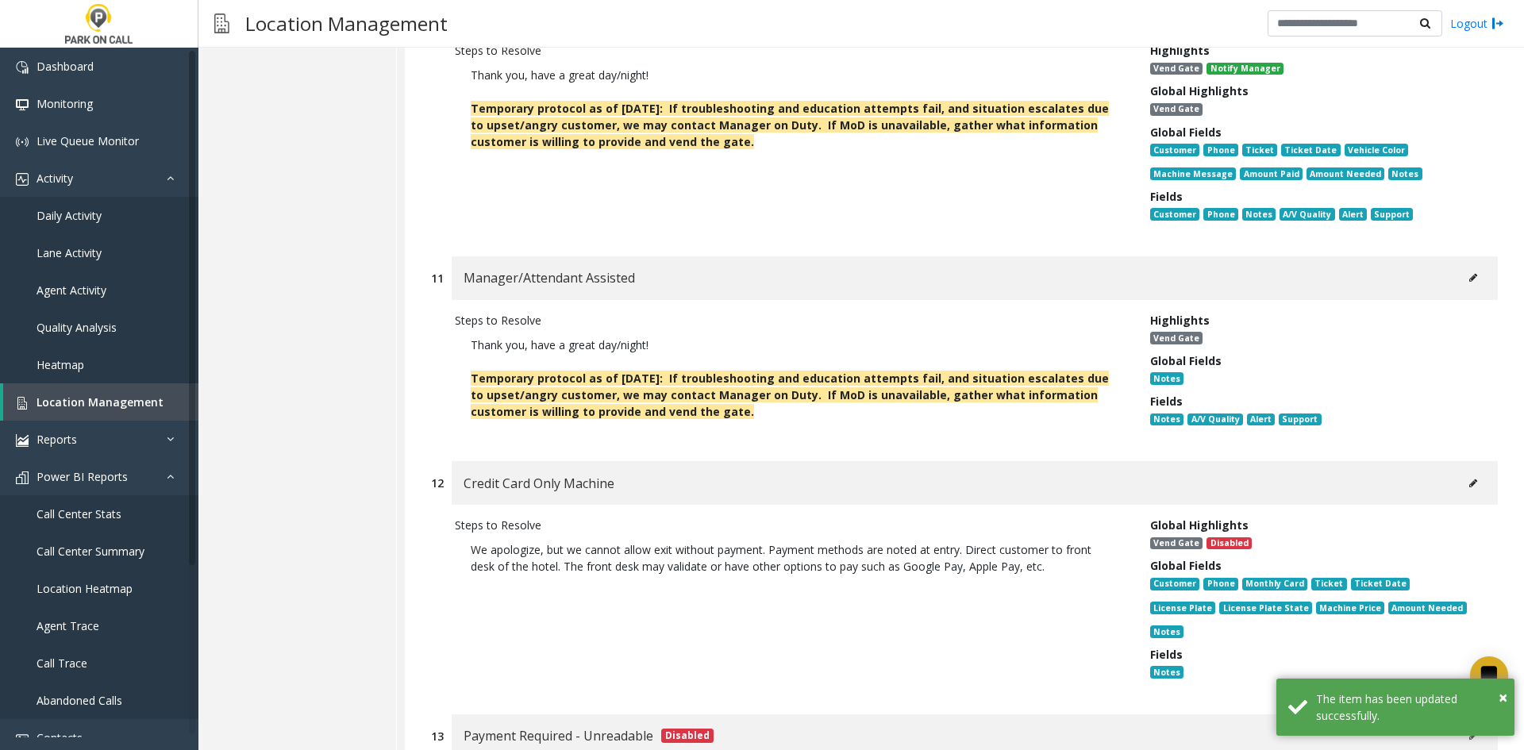
scroll to position [4682, 0]
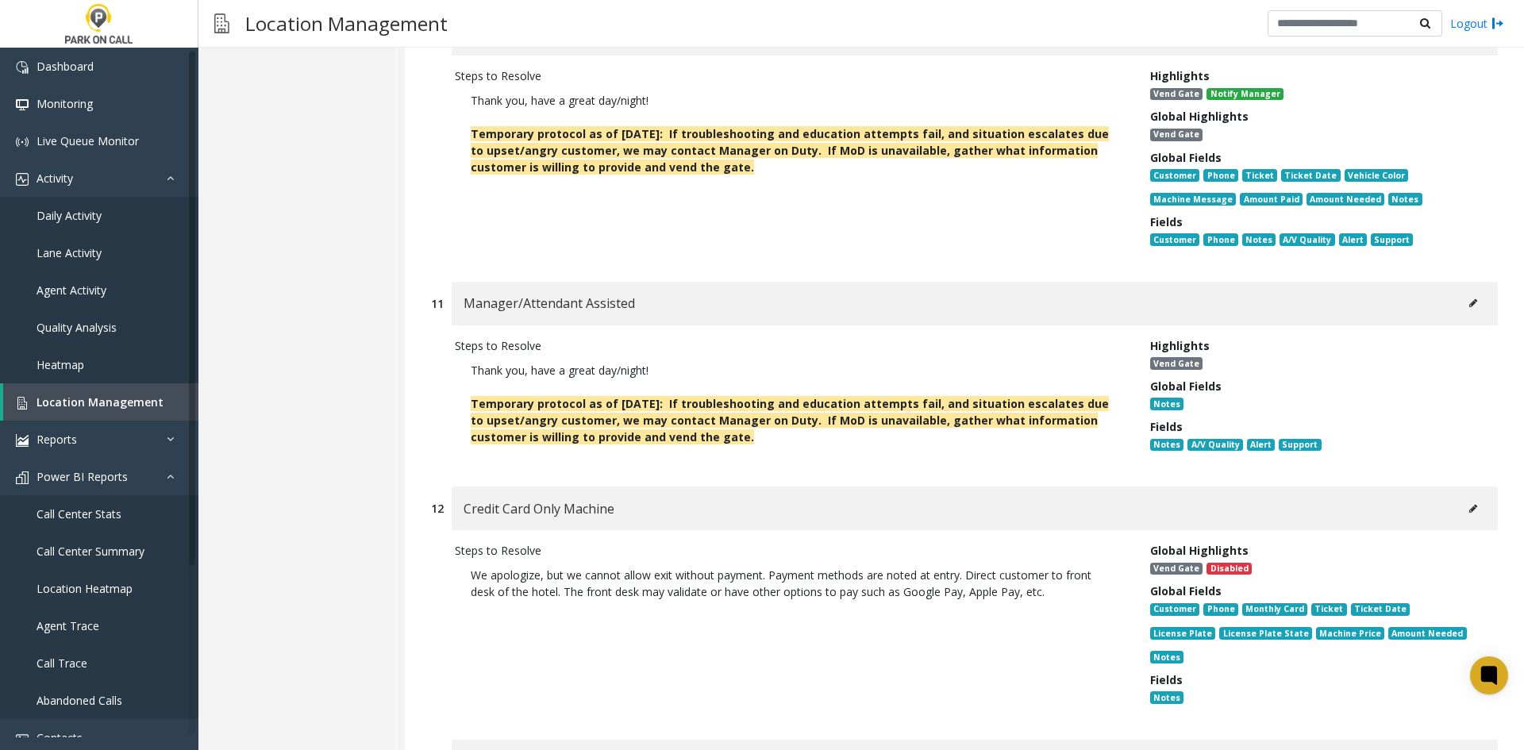
click at [1460, 497] on button at bounding box center [1472, 509] width 25 height 24
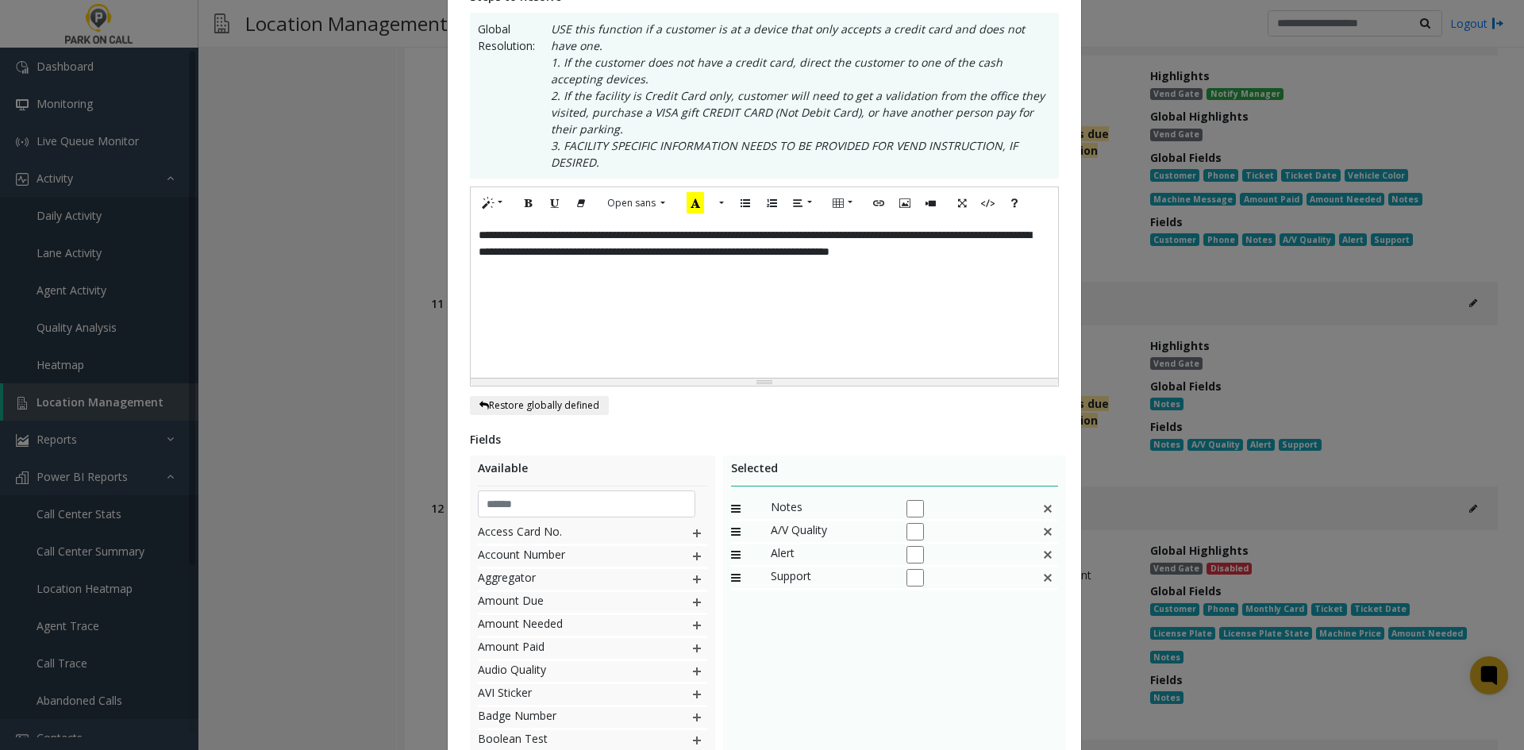
scroll to position [0, 0]
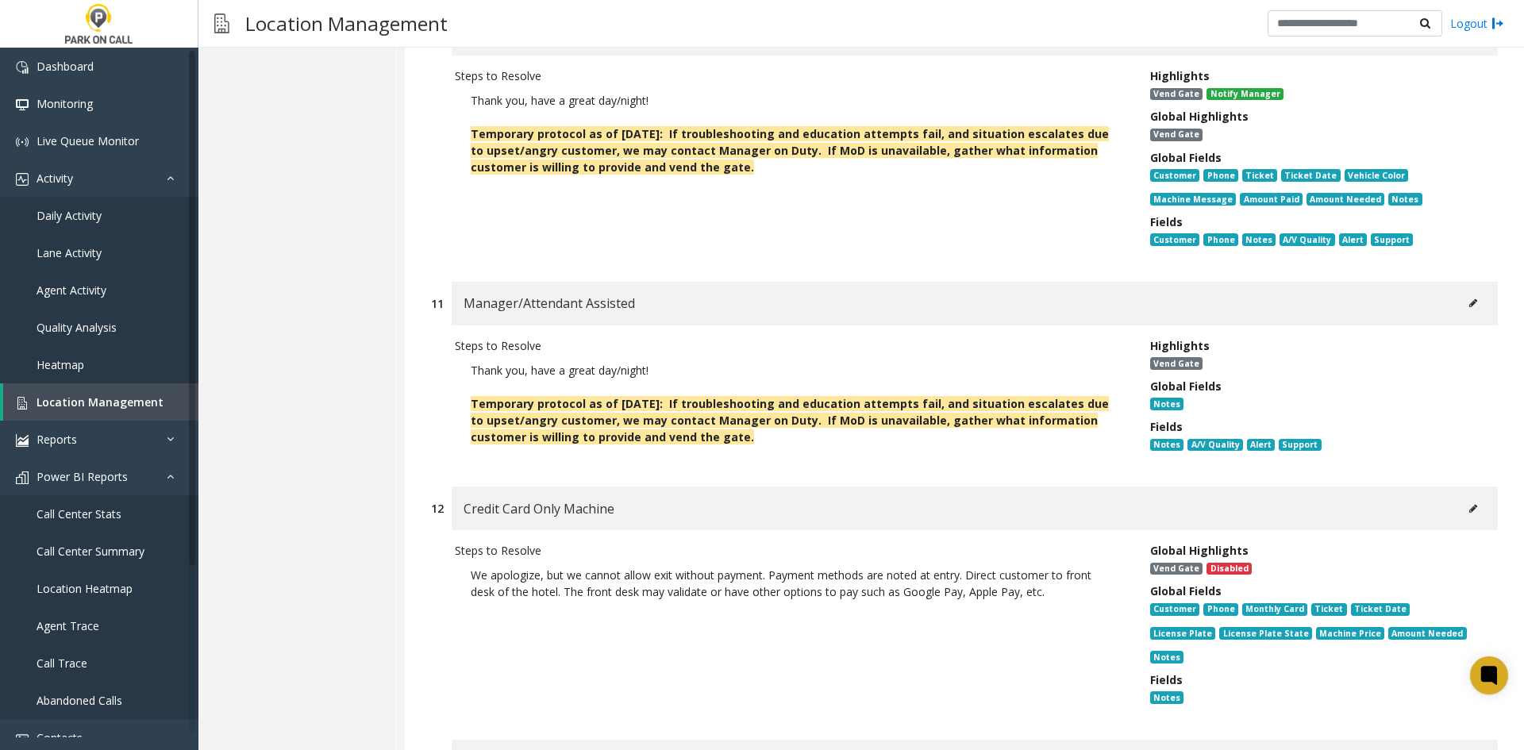
click at [1460, 497] on button at bounding box center [1472, 509] width 25 height 24
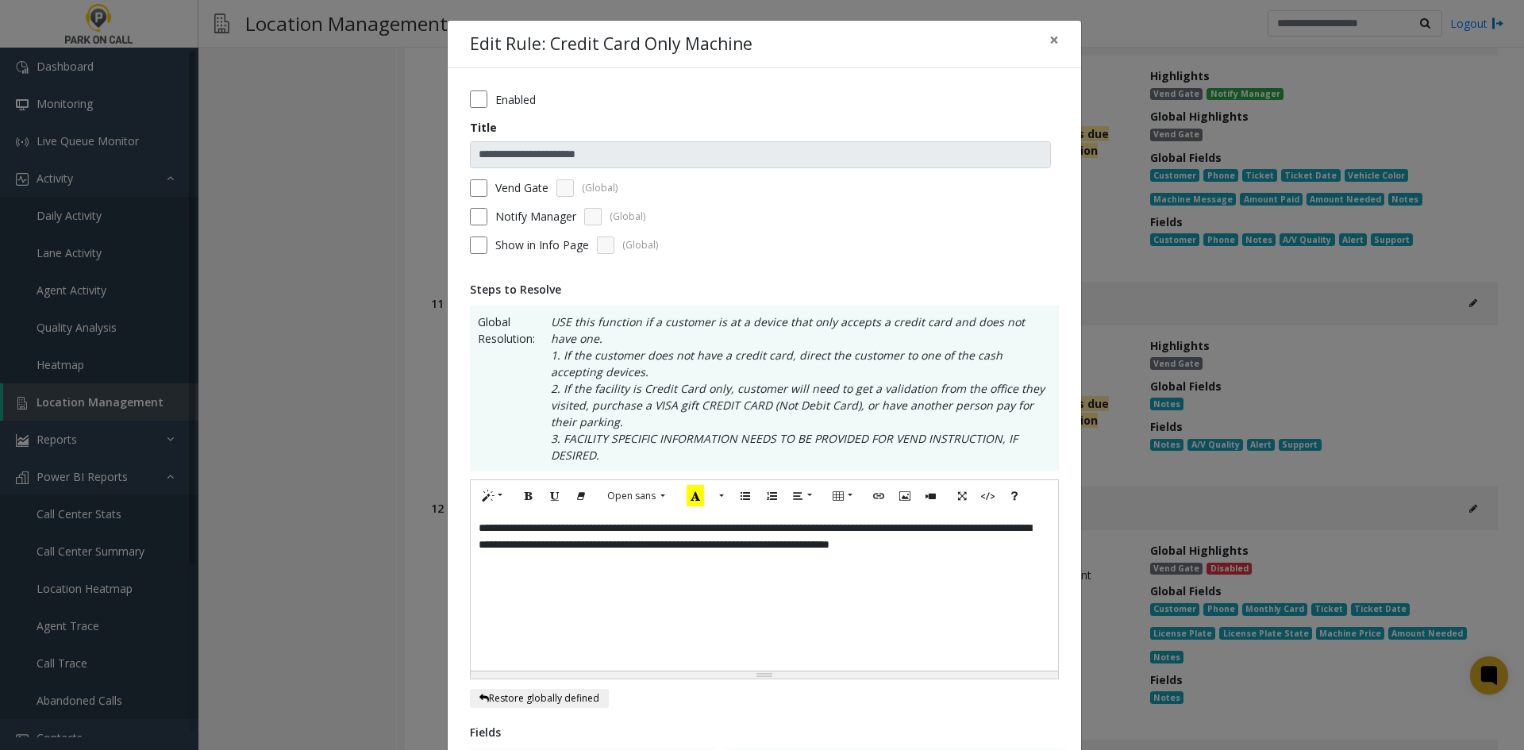
click at [509, 193] on label "Vend Gate" at bounding box center [521, 187] width 53 height 17
drag, startPoint x: 601, startPoint y: 535, endPoint x: 605, endPoint y: 555, distance: 21.2
click at [603, 542] on span "**********" at bounding box center [754, 536] width 552 height 28
click at [605, 564] on div "**********" at bounding box center [764, 591] width 587 height 159
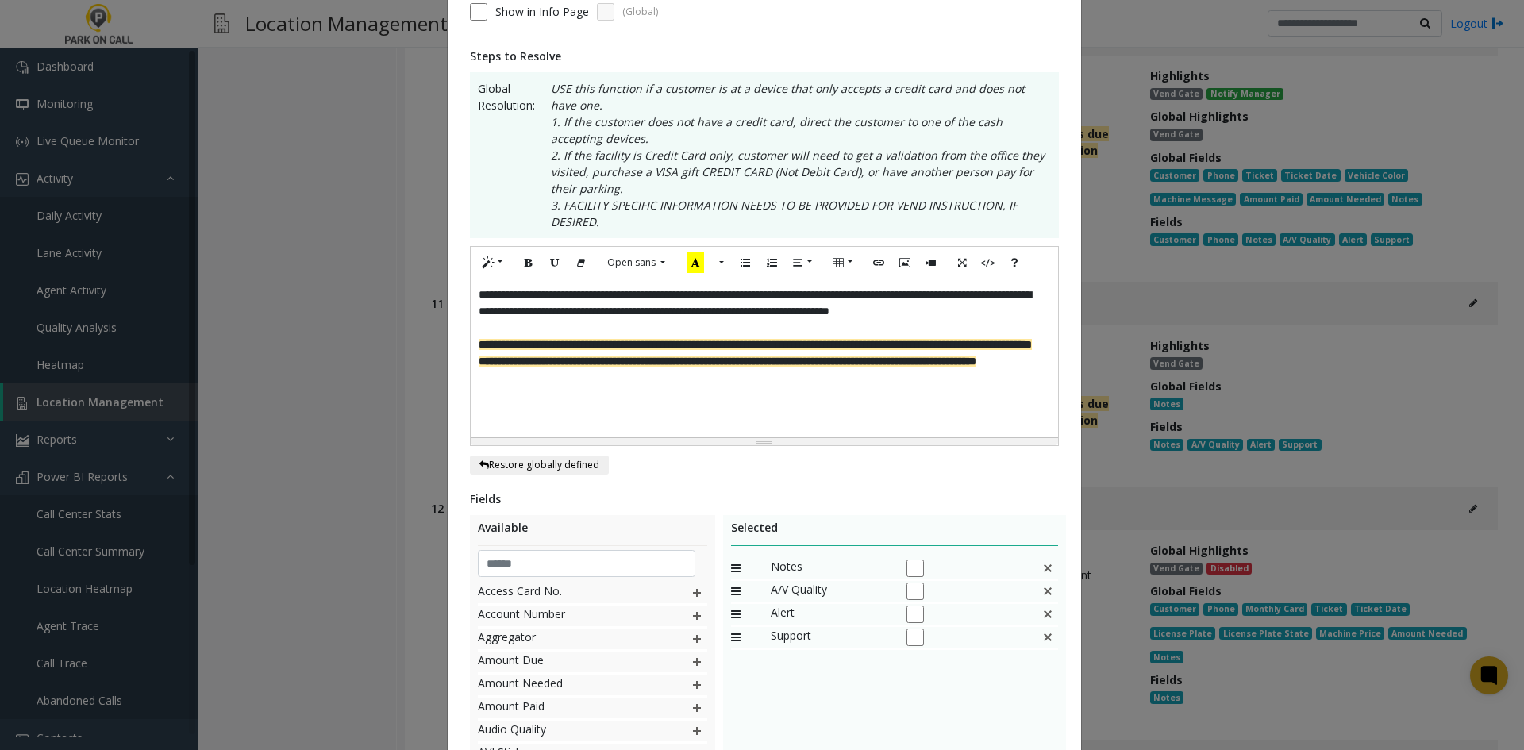
scroll to position [426, 0]
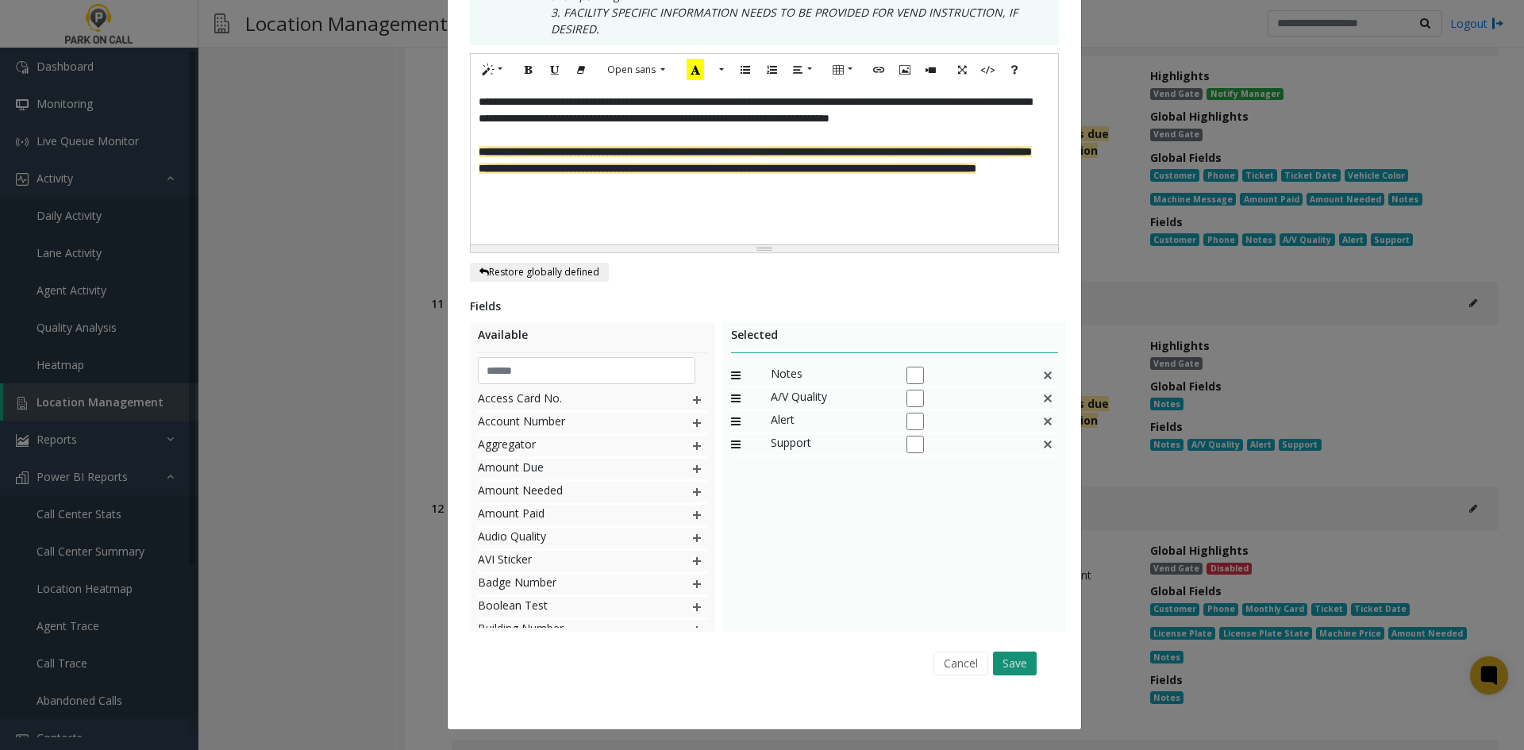
click at [1001, 663] on button "Save" at bounding box center [1015, 663] width 44 height 24
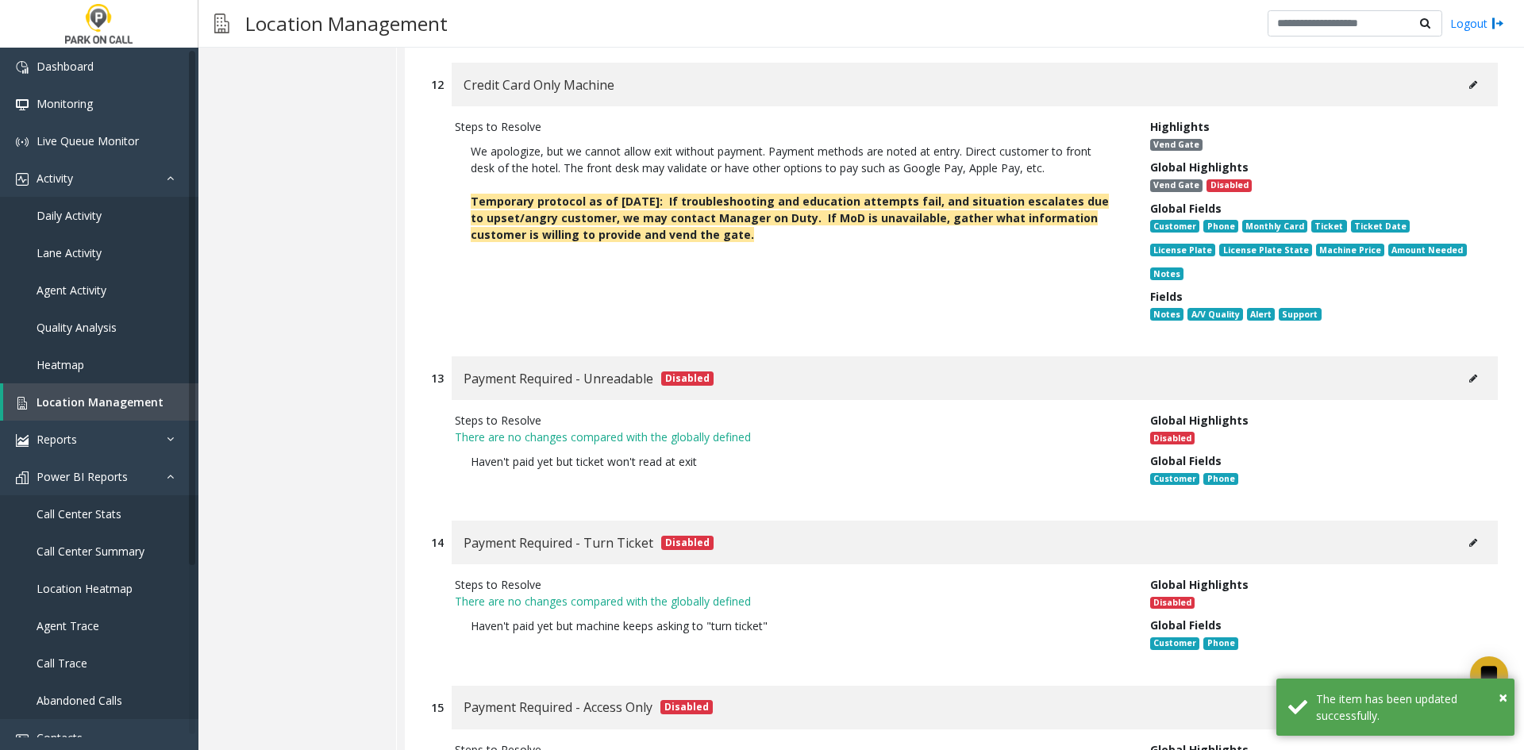
scroll to position [5158, 0]
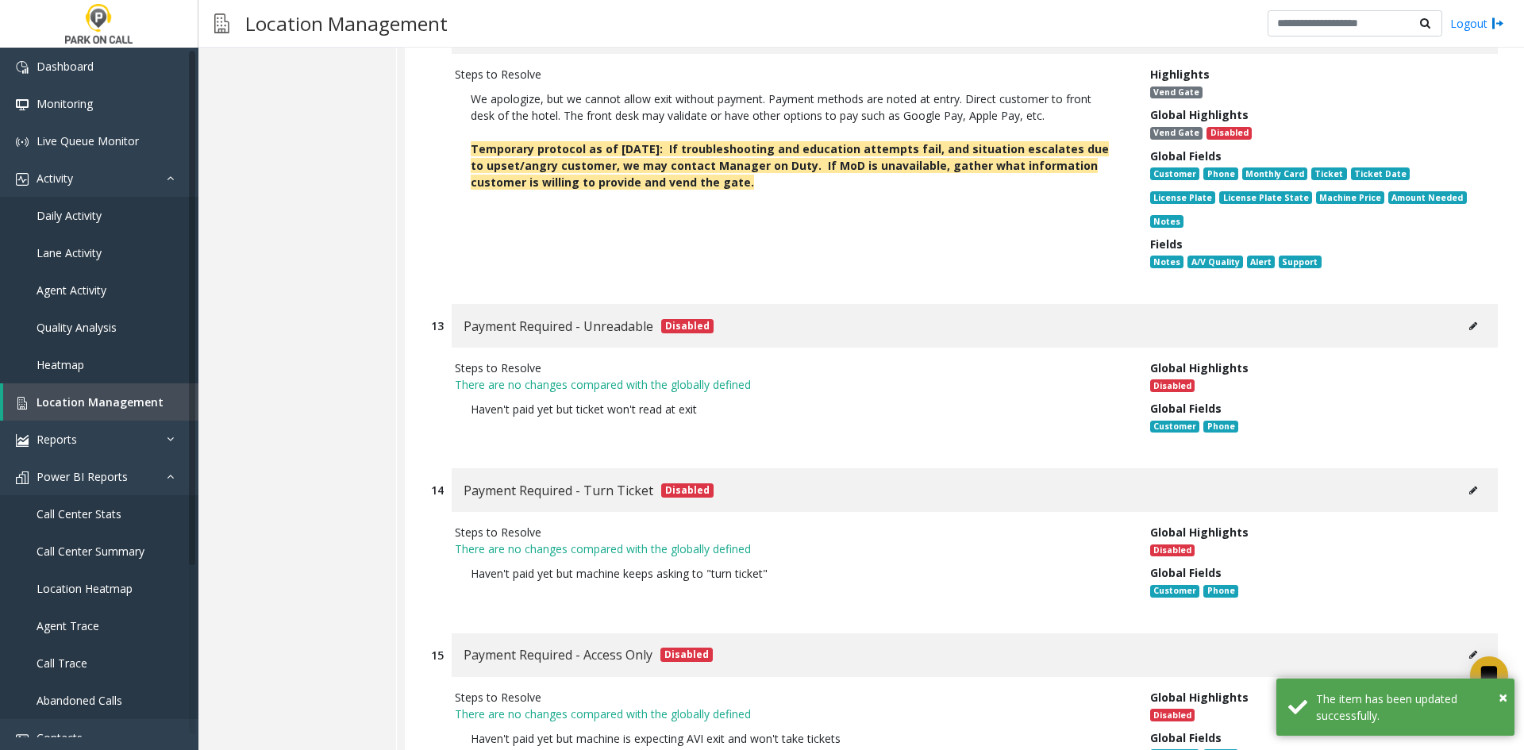
click at [1468, 304] on div "Payment Required - Unreadable Disabled" at bounding box center [975, 326] width 1046 height 44
click at [1469, 321] on icon at bounding box center [1473, 326] width 8 height 10
type input "**********"
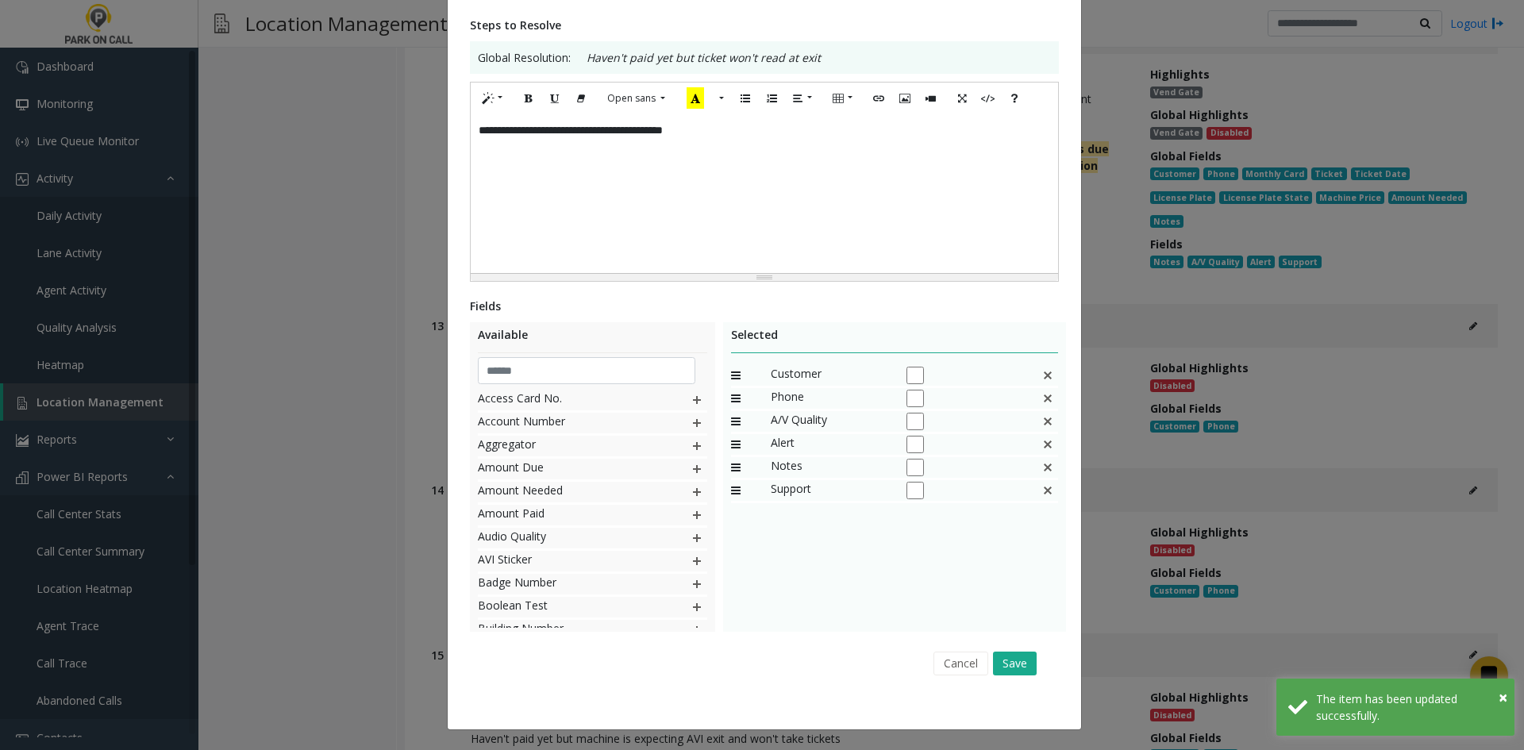
scroll to position [0, 0]
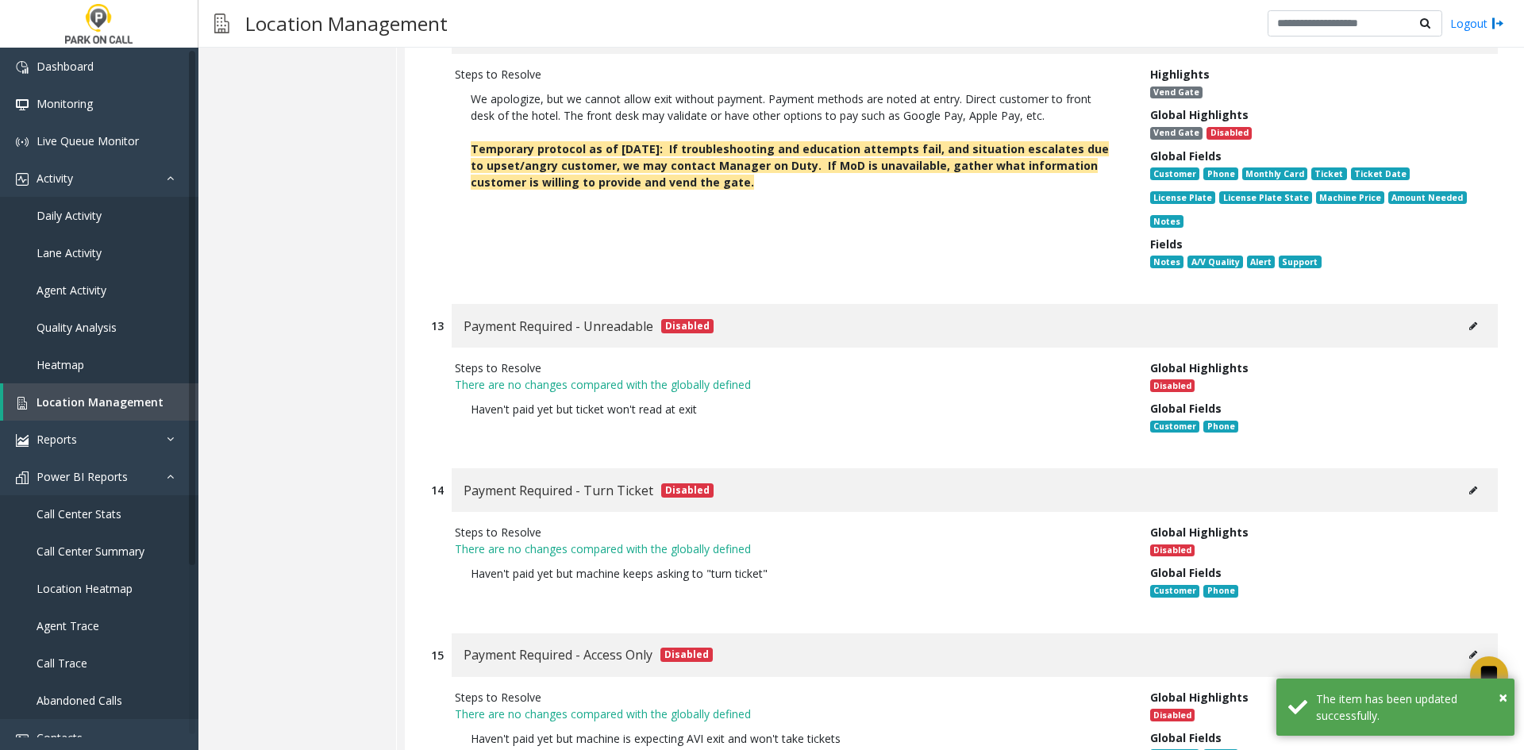
click at [1460, 478] on button at bounding box center [1472, 490] width 25 height 24
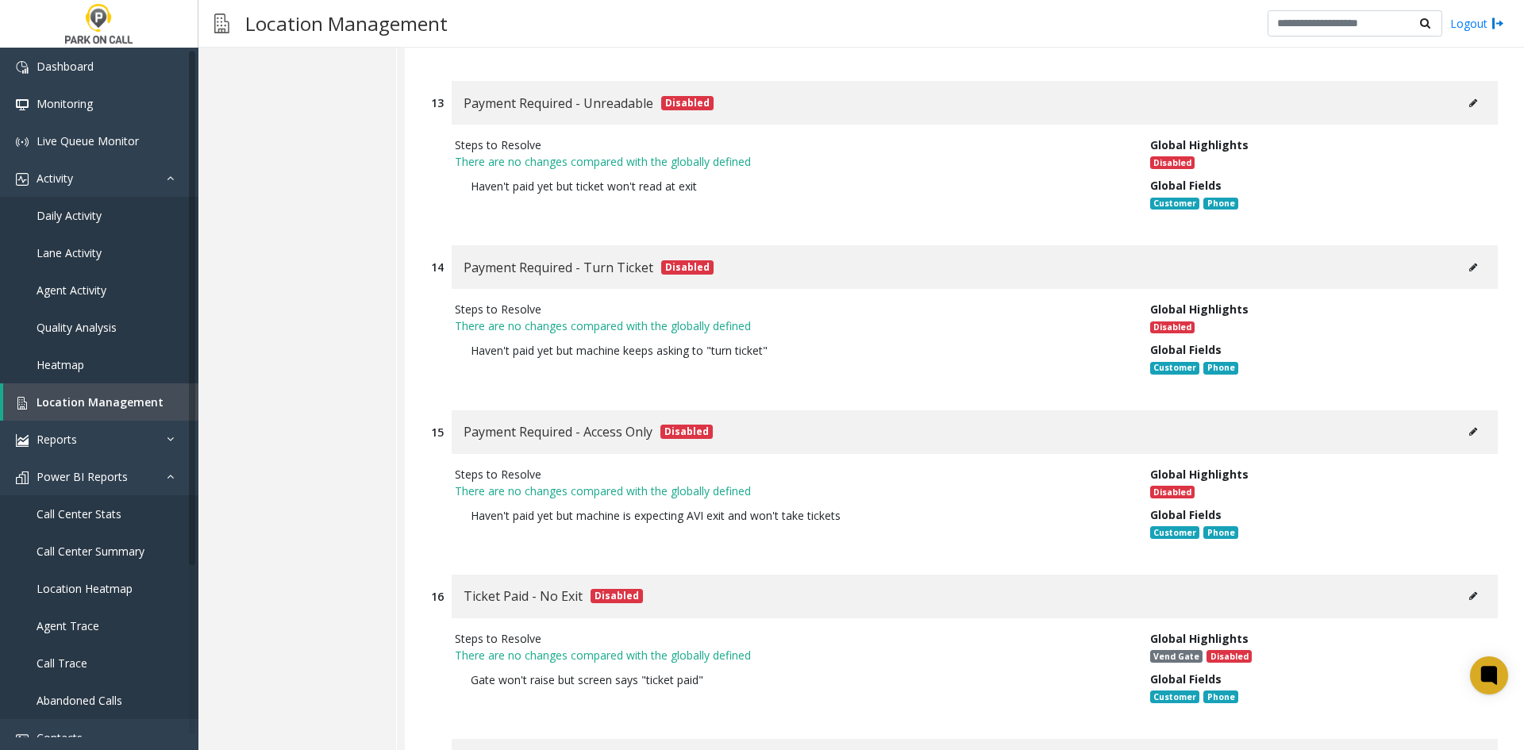
scroll to position [5396, 0]
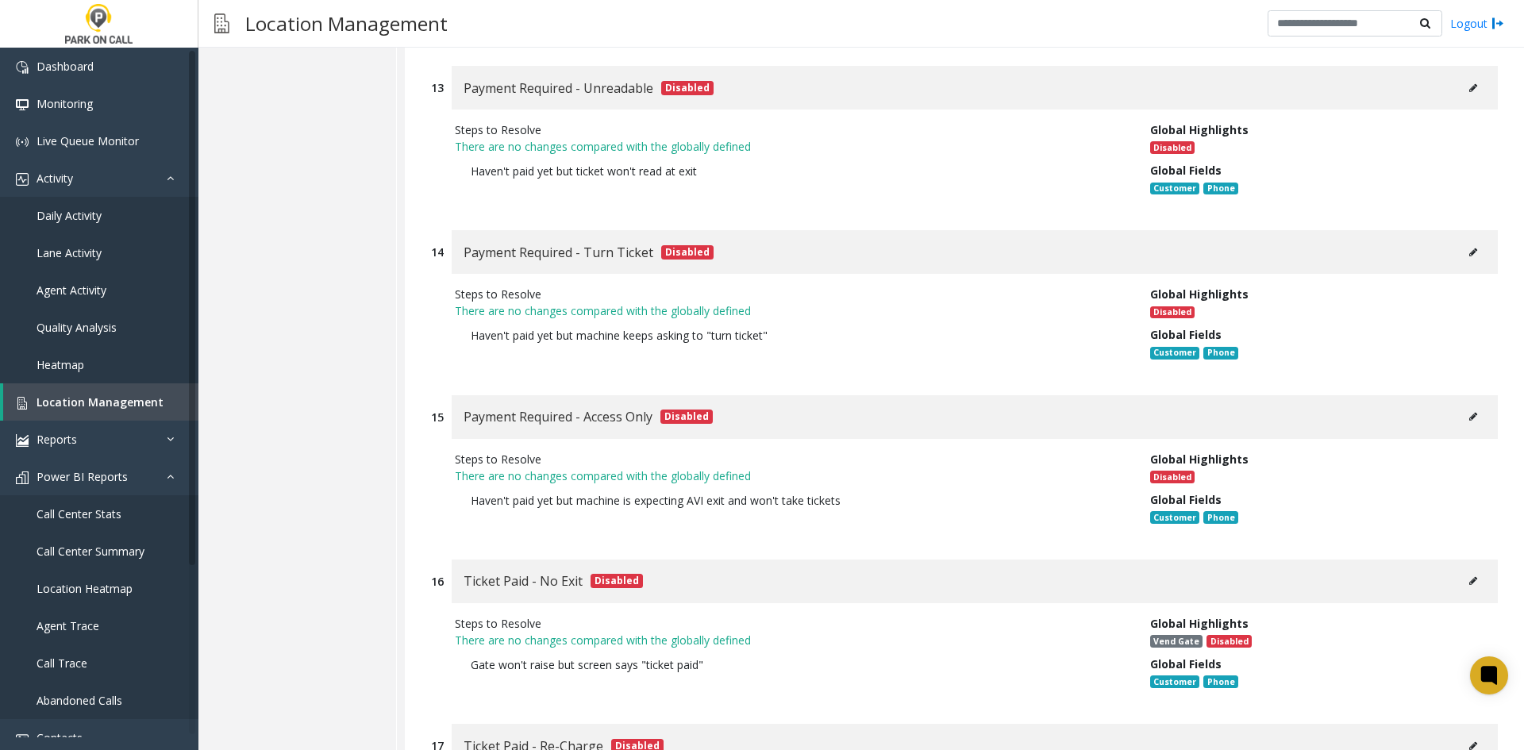
click at [1469, 412] on icon at bounding box center [1473, 417] width 8 height 10
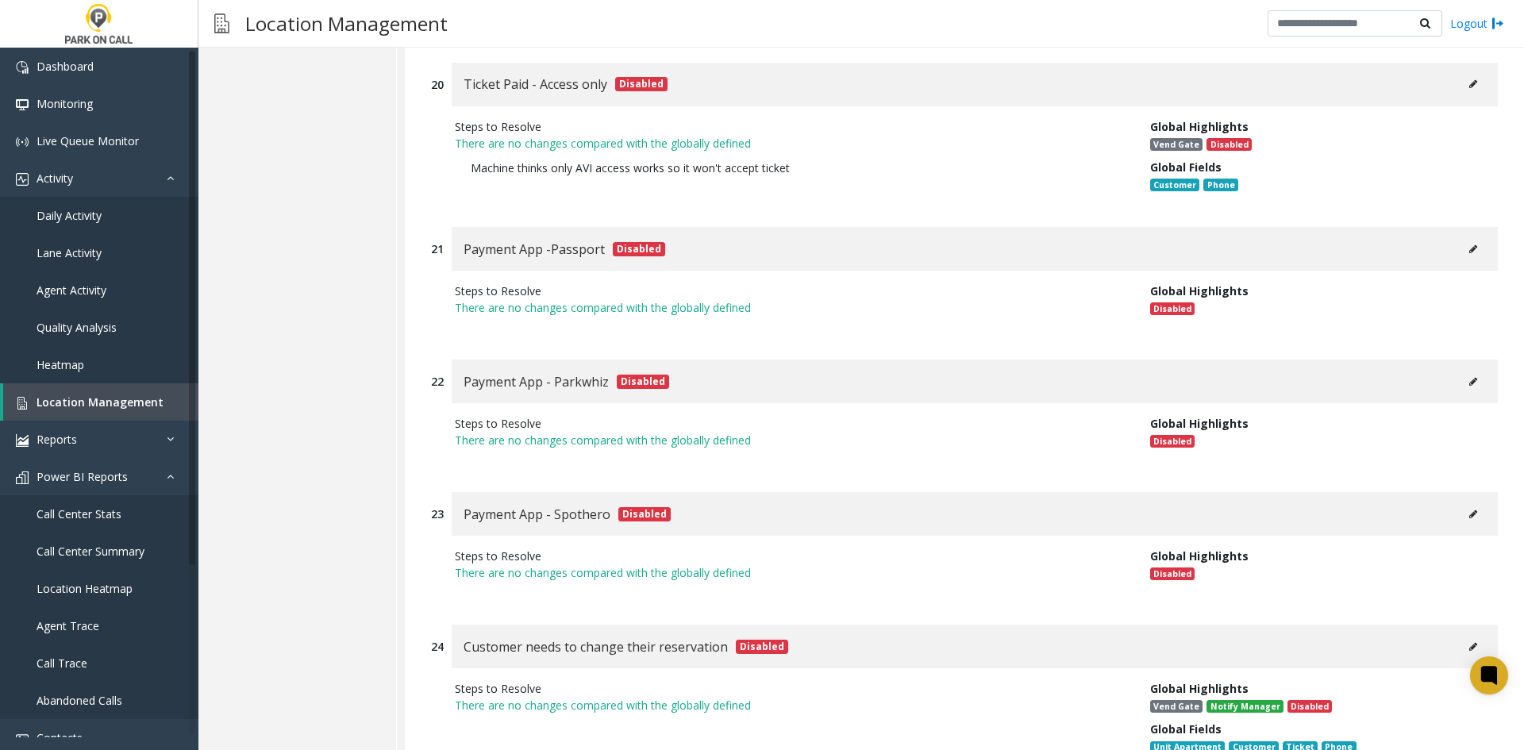
scroll to position [6959, 0]
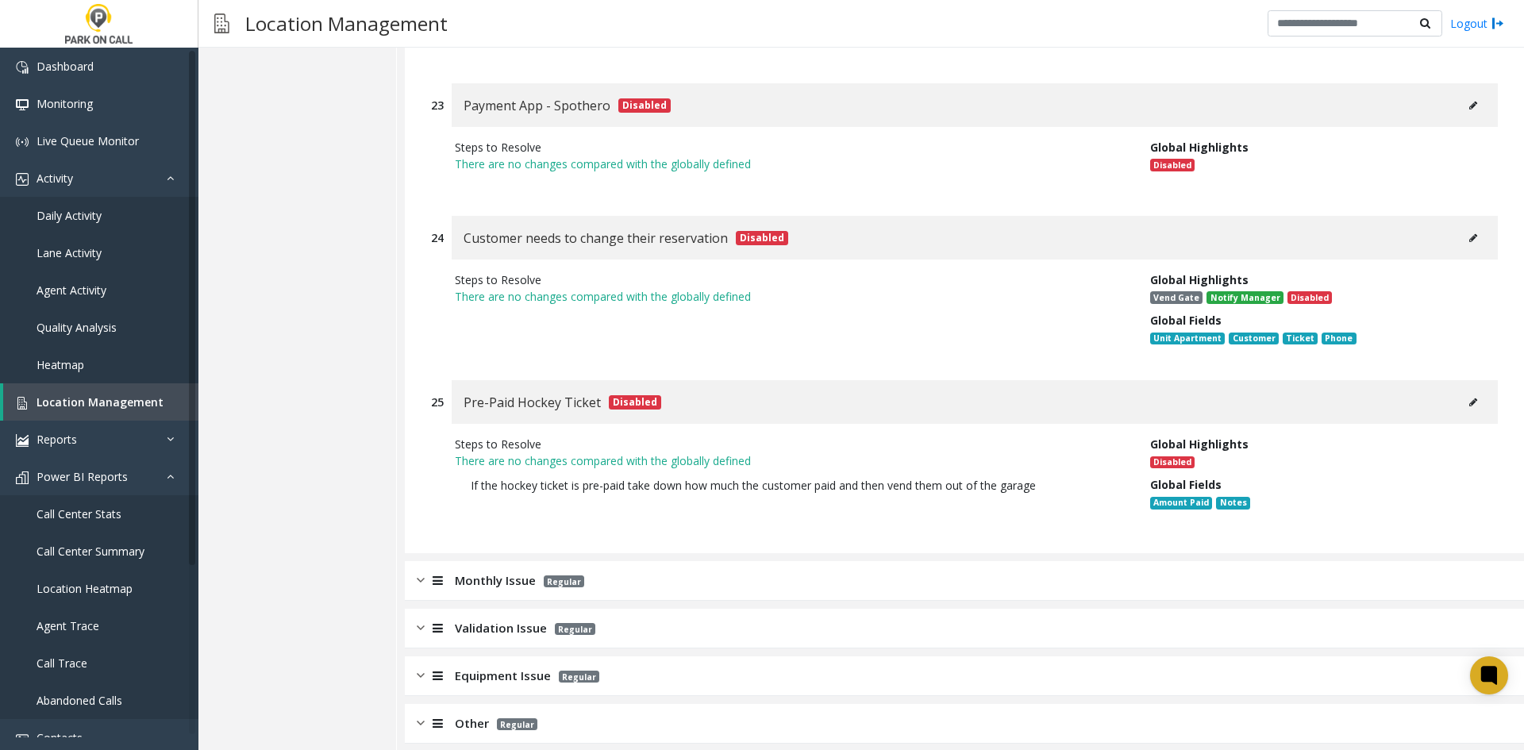
drag, startPoint x: 1047, startPoint y: 507, endPoint x: 1073, endPoint y: 502, distance: 25.8
click at [1047, 561] on div "Monthly Issue Regular" at bounding box center [964, 581] width 1119 height 40
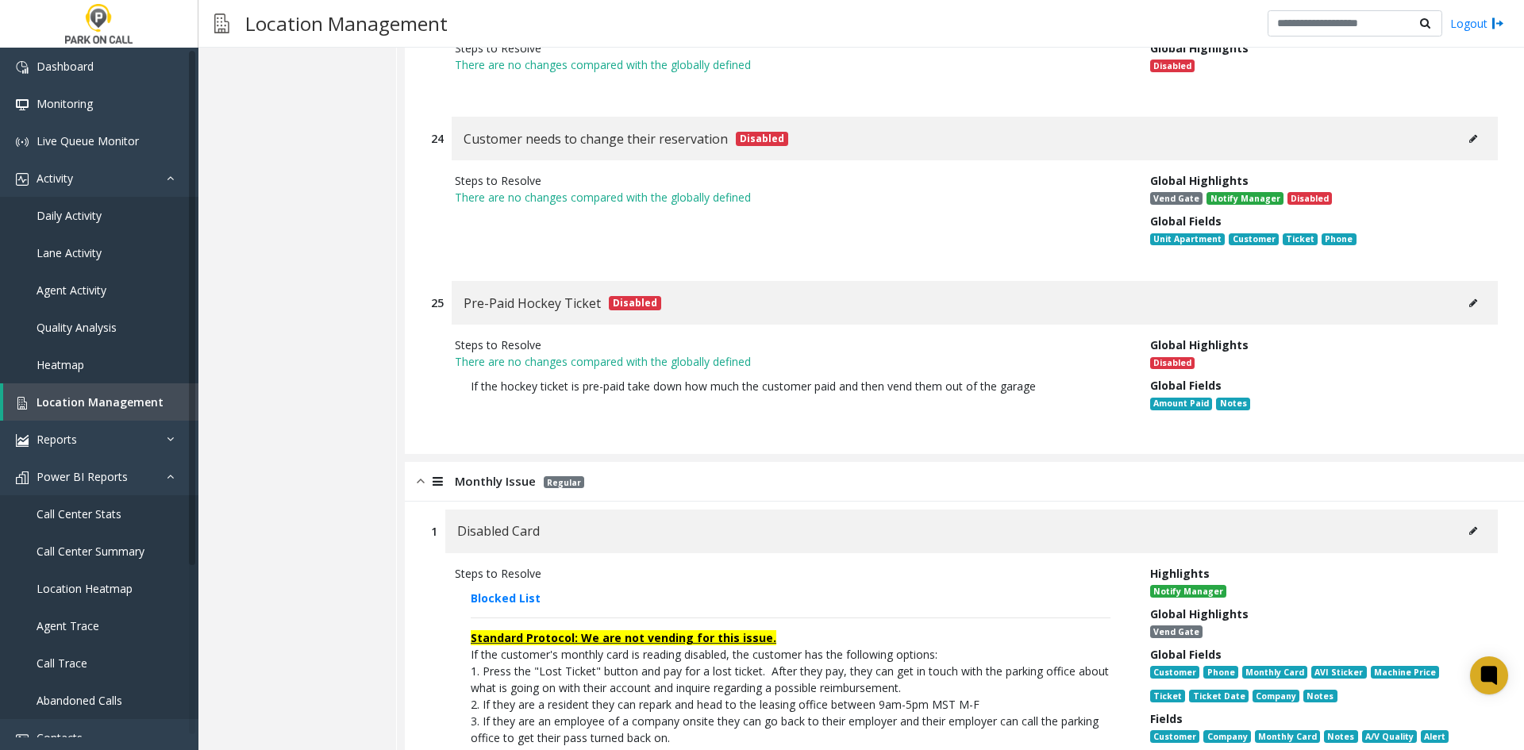
scroll to position [7197, 0]
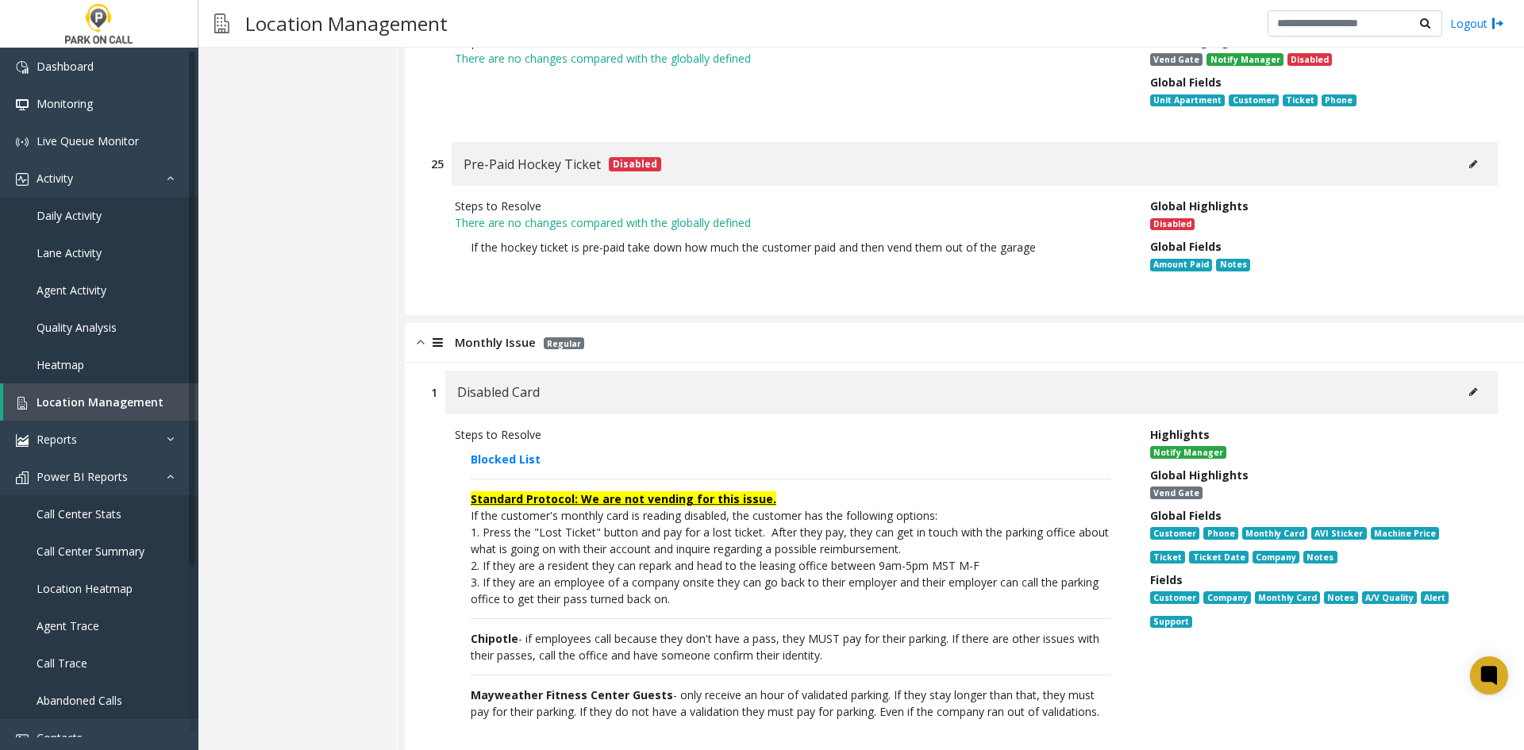
drag, startPoint x: 1440, startPoint y: 341, endPoint x: 1446, endPoint y: 332, distance: 10.3
click at [1440, 371] on div "Disabled Card" at bounding box center [971, 393] width 1052 height 44
click at [1446, 371] on div "Disabled Card" at bounding box center [971, 393] width 1052 height 44
click at [1460, 380] on button at bounding box center [1472, 392] width 25 height 24
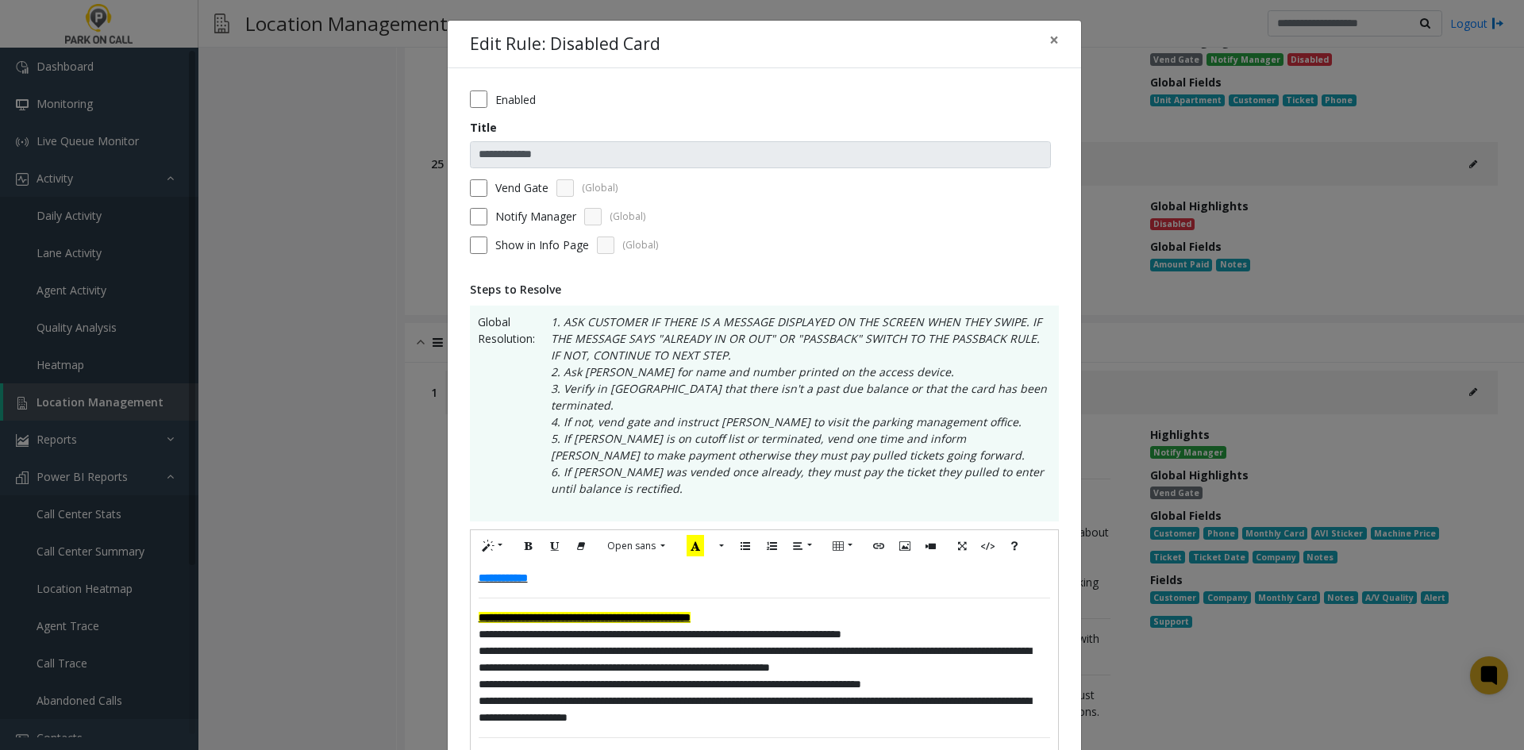
click at [478, 572] on span "**********" at bounding box center [502, 577] width 49 height 11
click at [471, 563] on div "**********" at bounding box center [764, 713] width 587 height 302
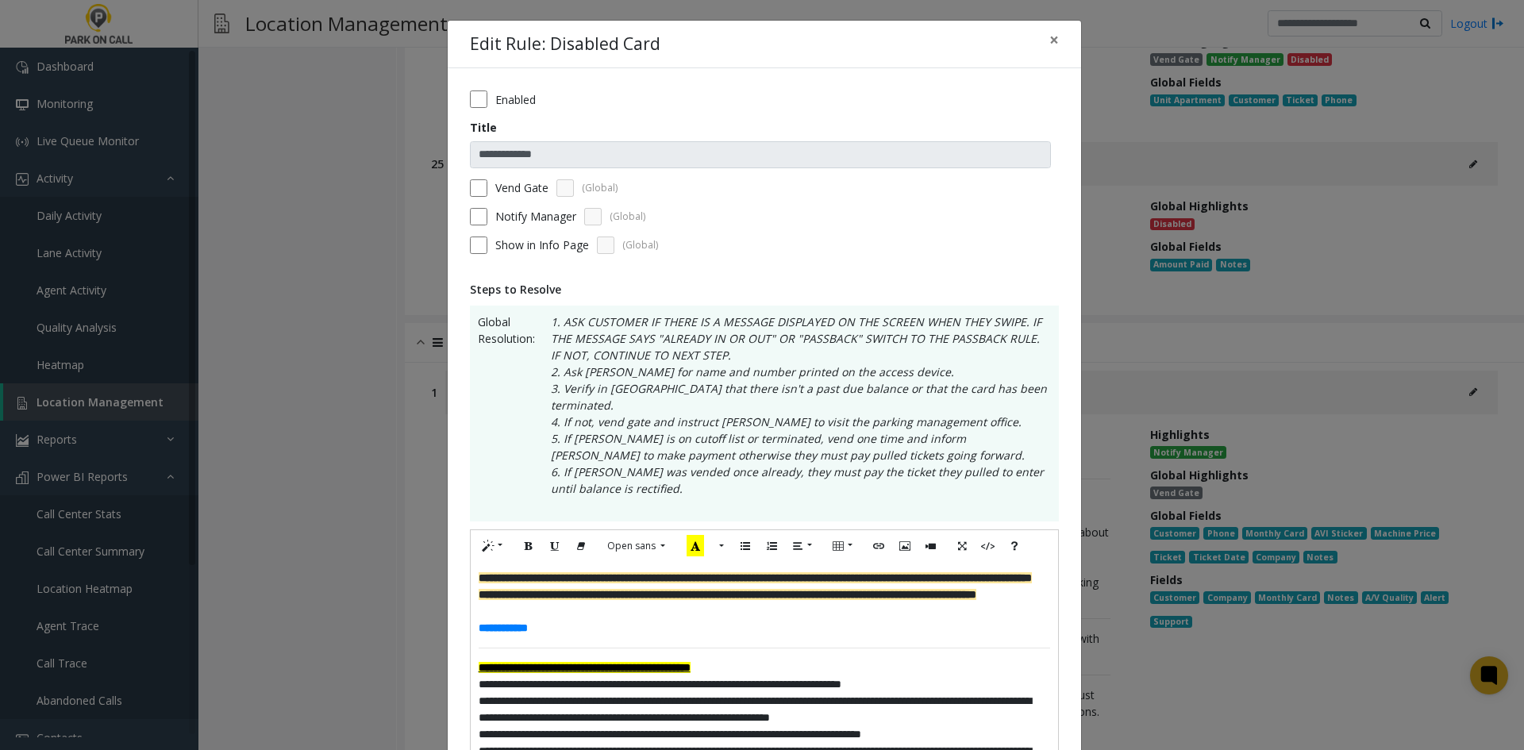
scroll to position [669, 0]
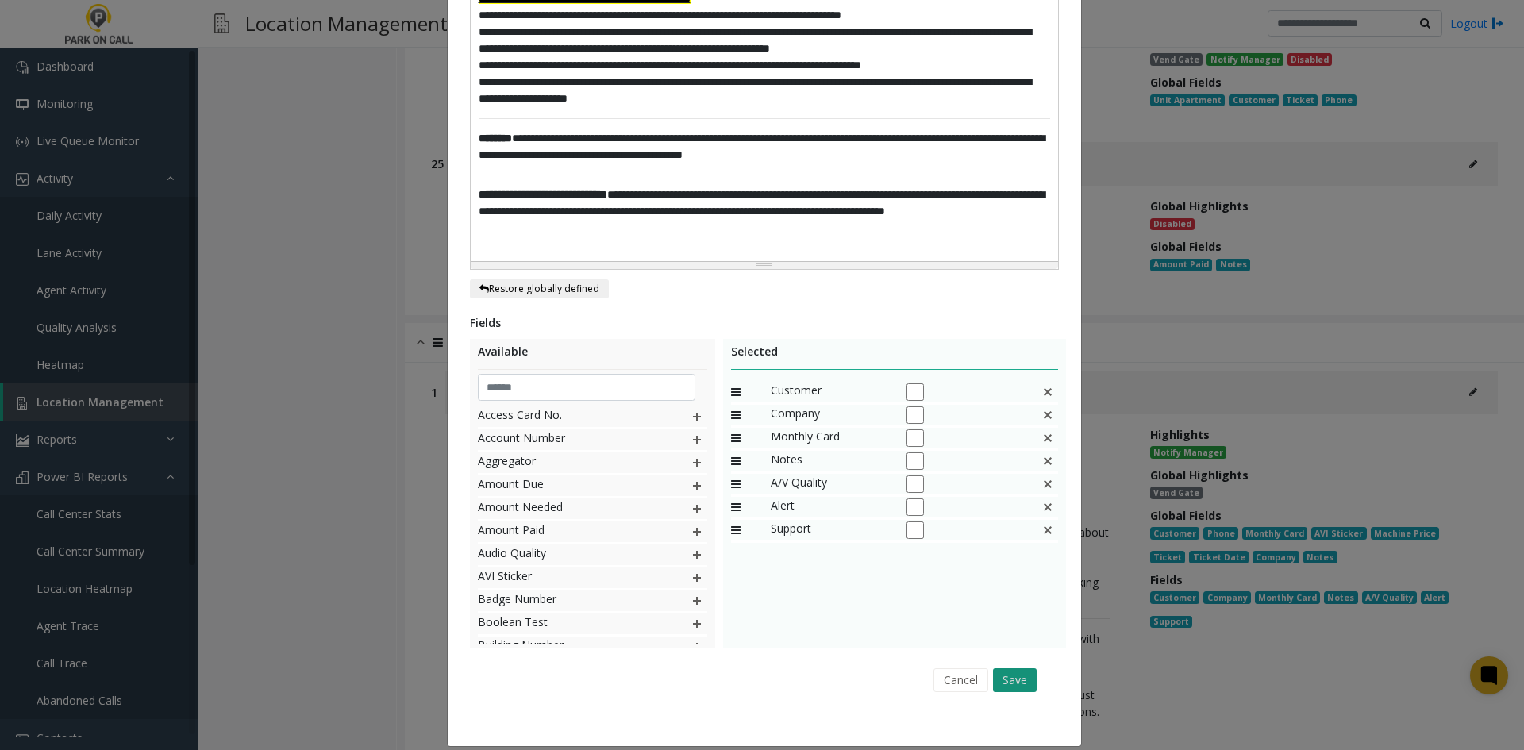
click at [1020, 668] on button "Save" at bounding box center [1015, 680] width 44 height 24
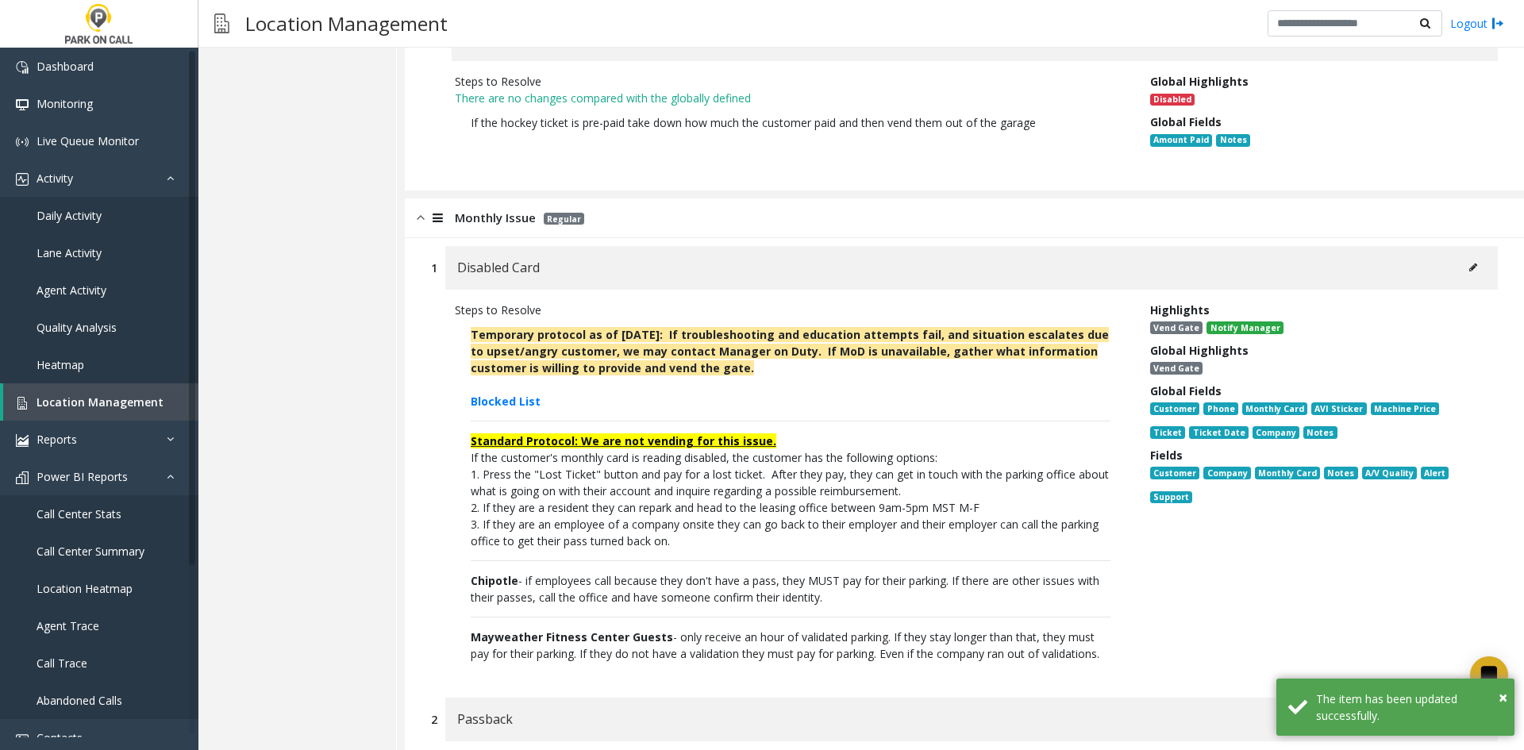
scroll to position [7594, 0]
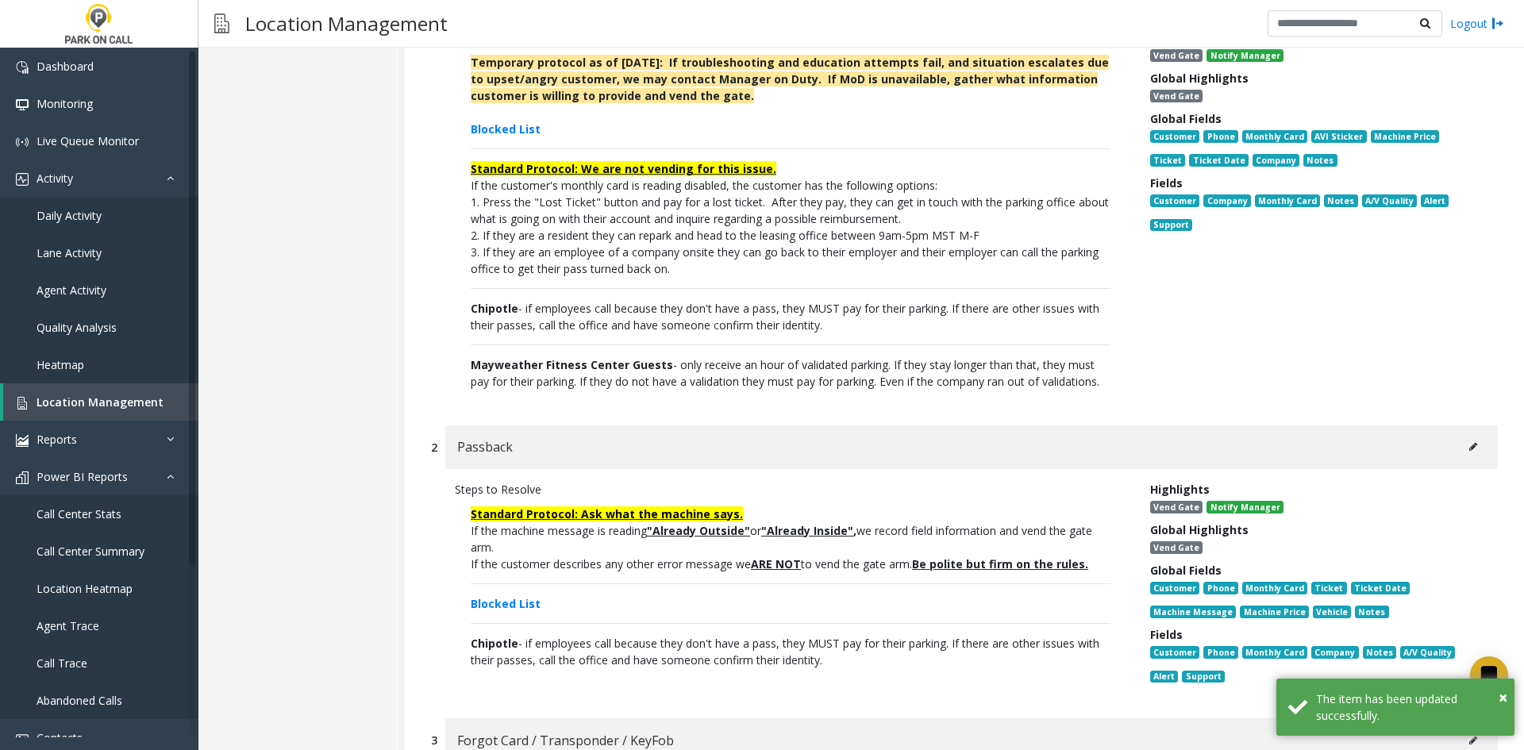
click at [1466, 435] on button at bounding box center [1472, 447] width 25 height 24
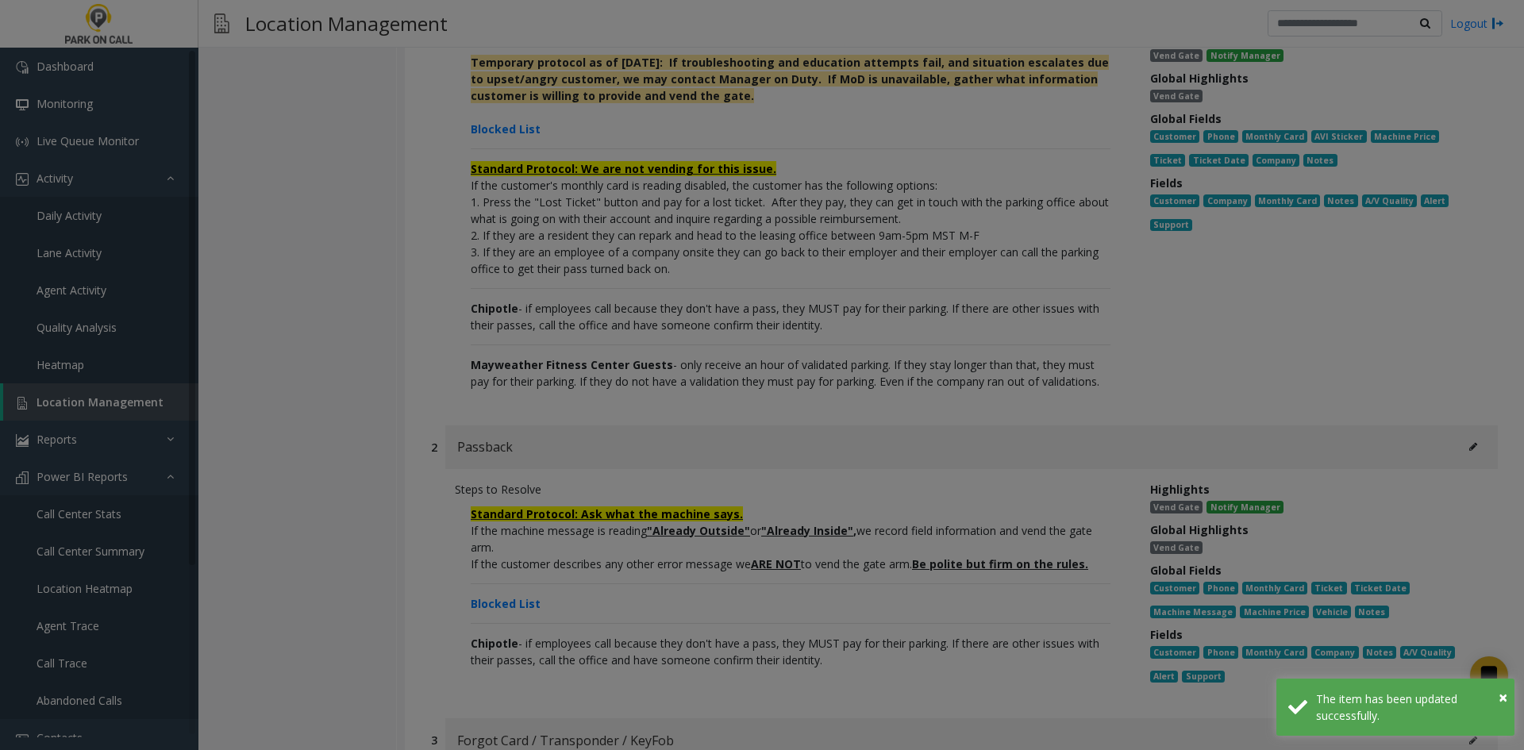
scroll to position [0, 0]
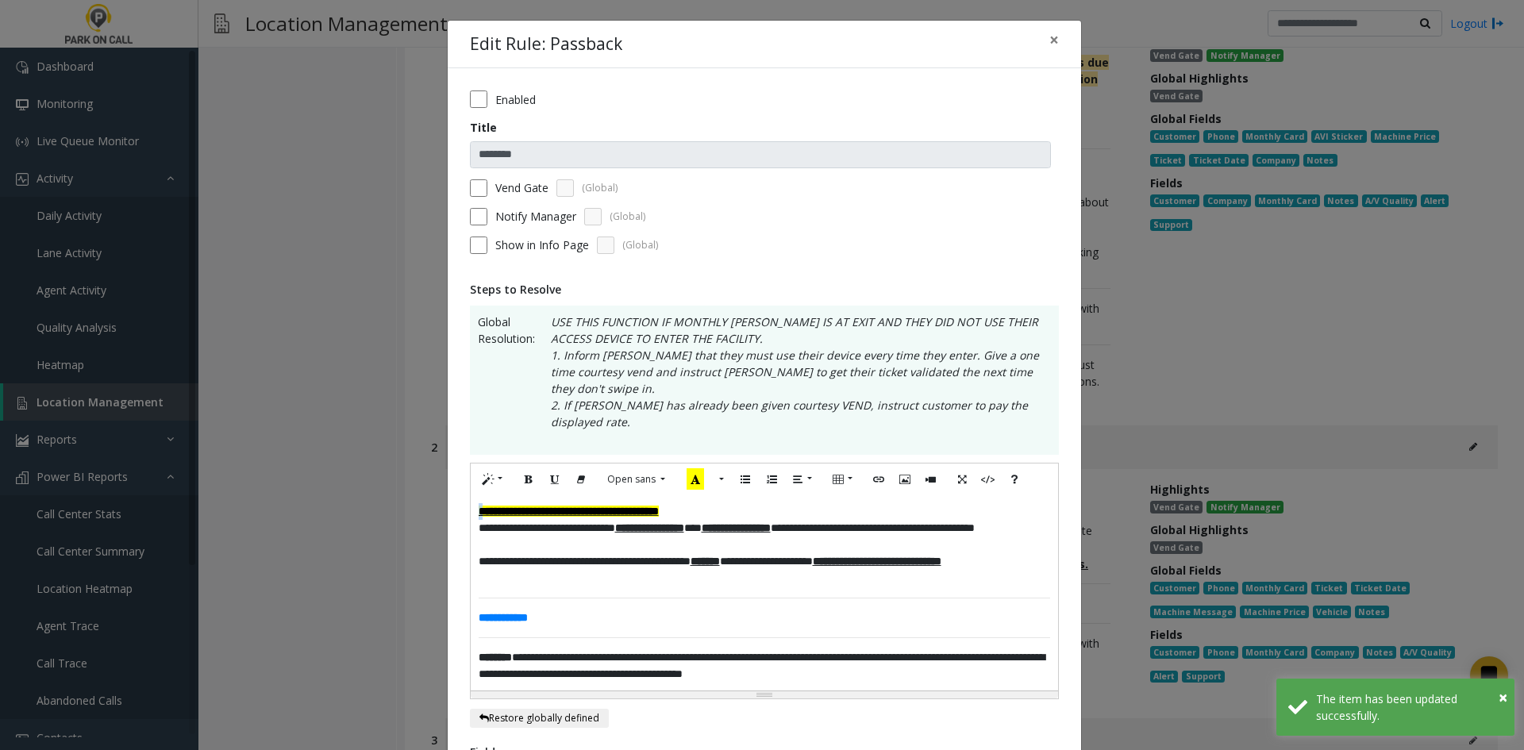
click at [478, 505] on font "**********" at bounding box center [568, 510] width 180 height 11
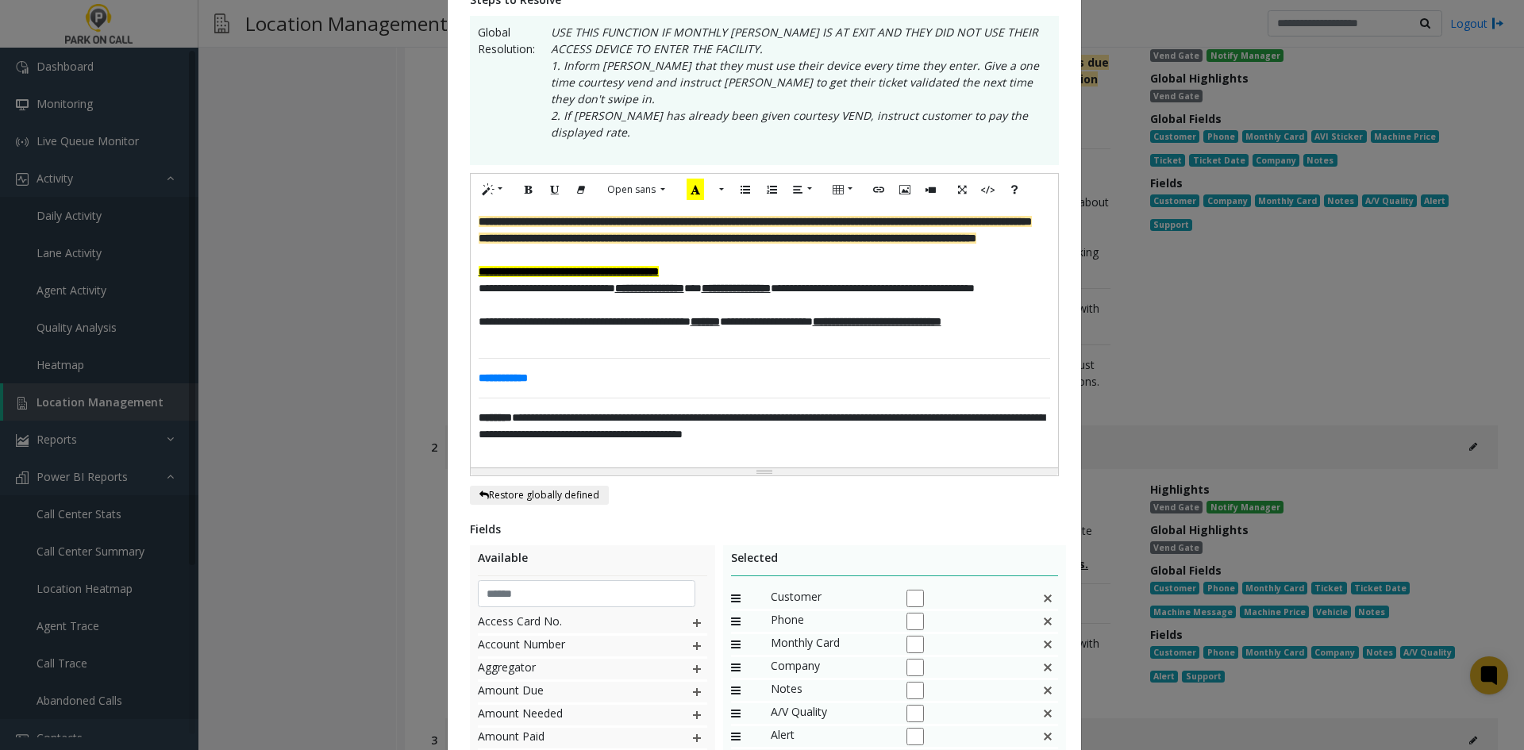
scroll to position [479, 0]
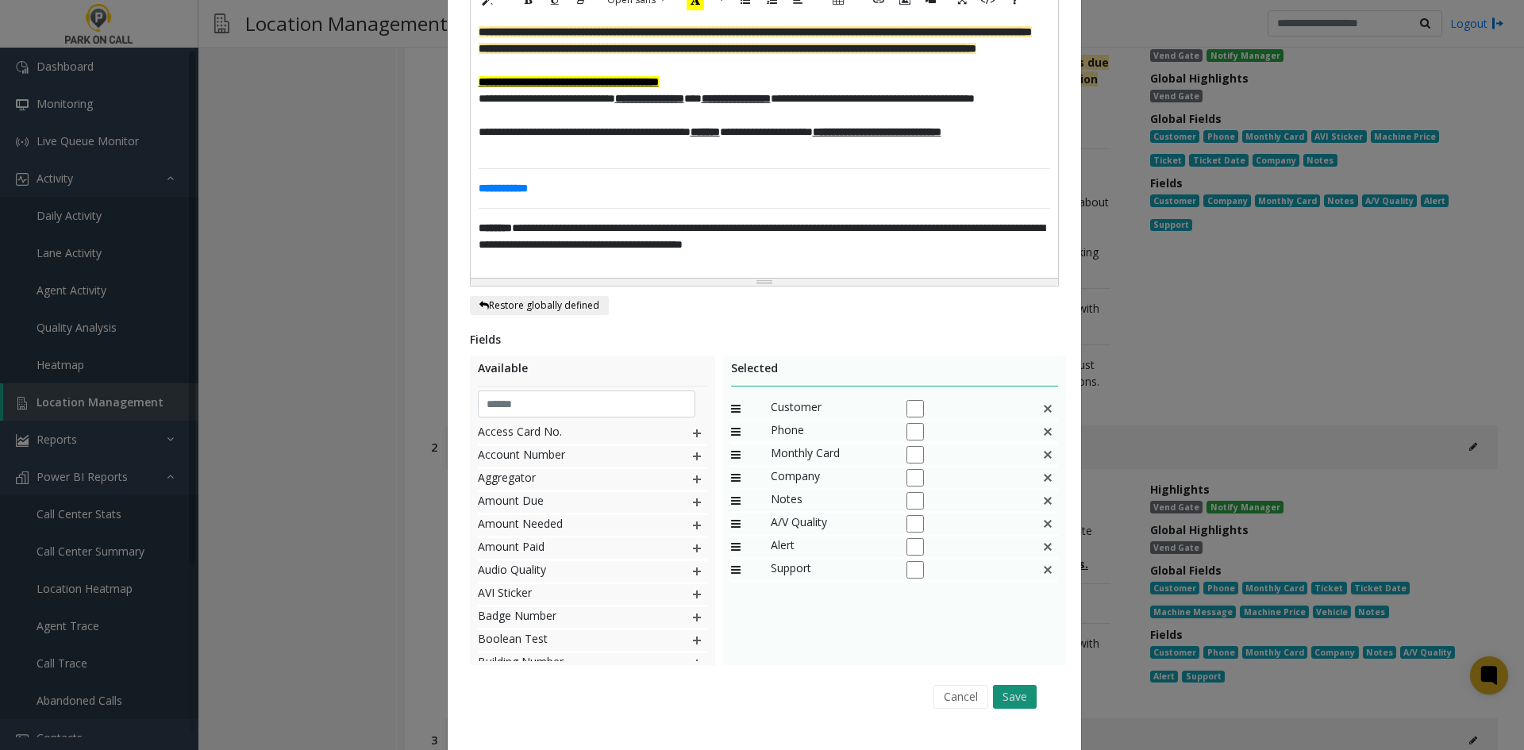
click at [1005, 685] on button "Save" at bounding box center [1015, 697] width 44 height 24
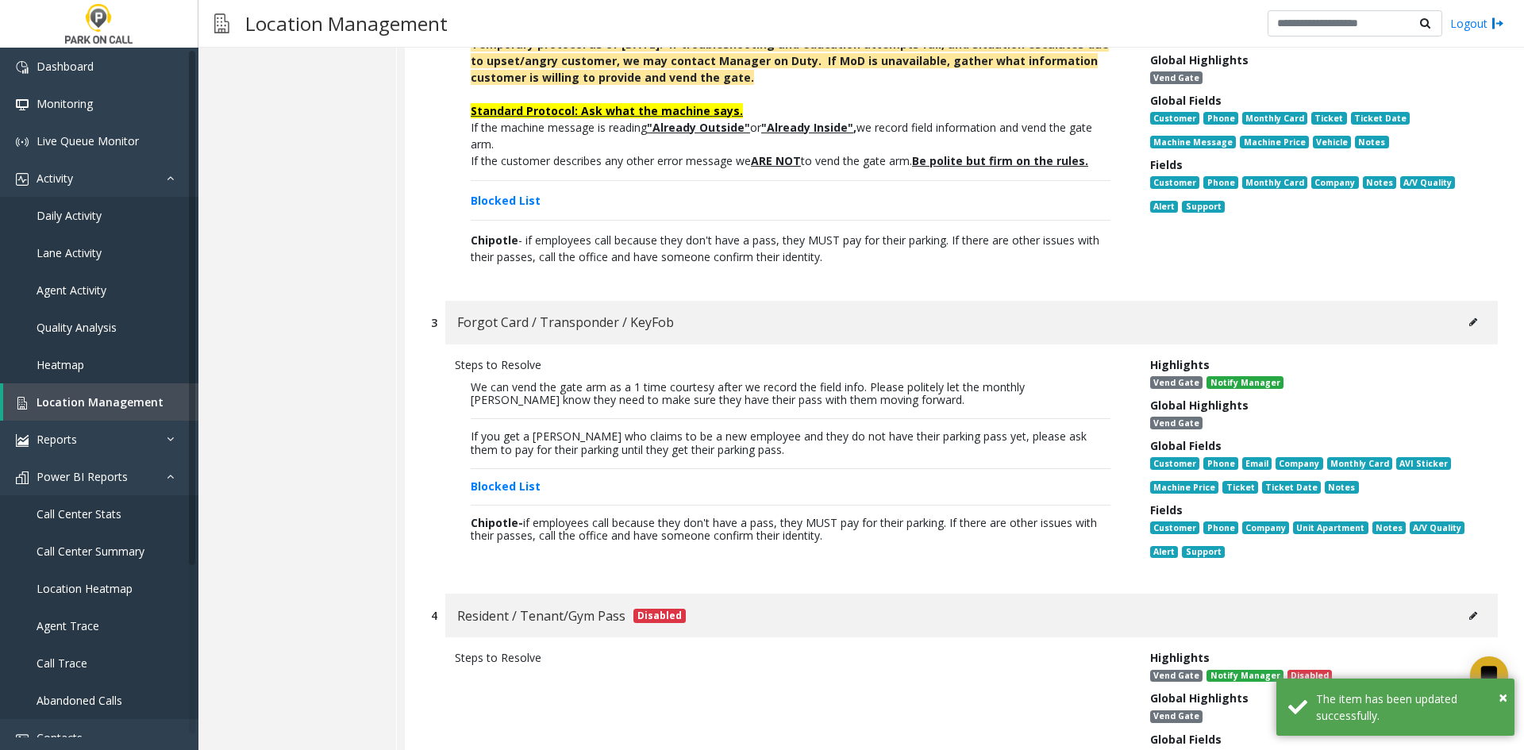
scroll to position [8070, 0]
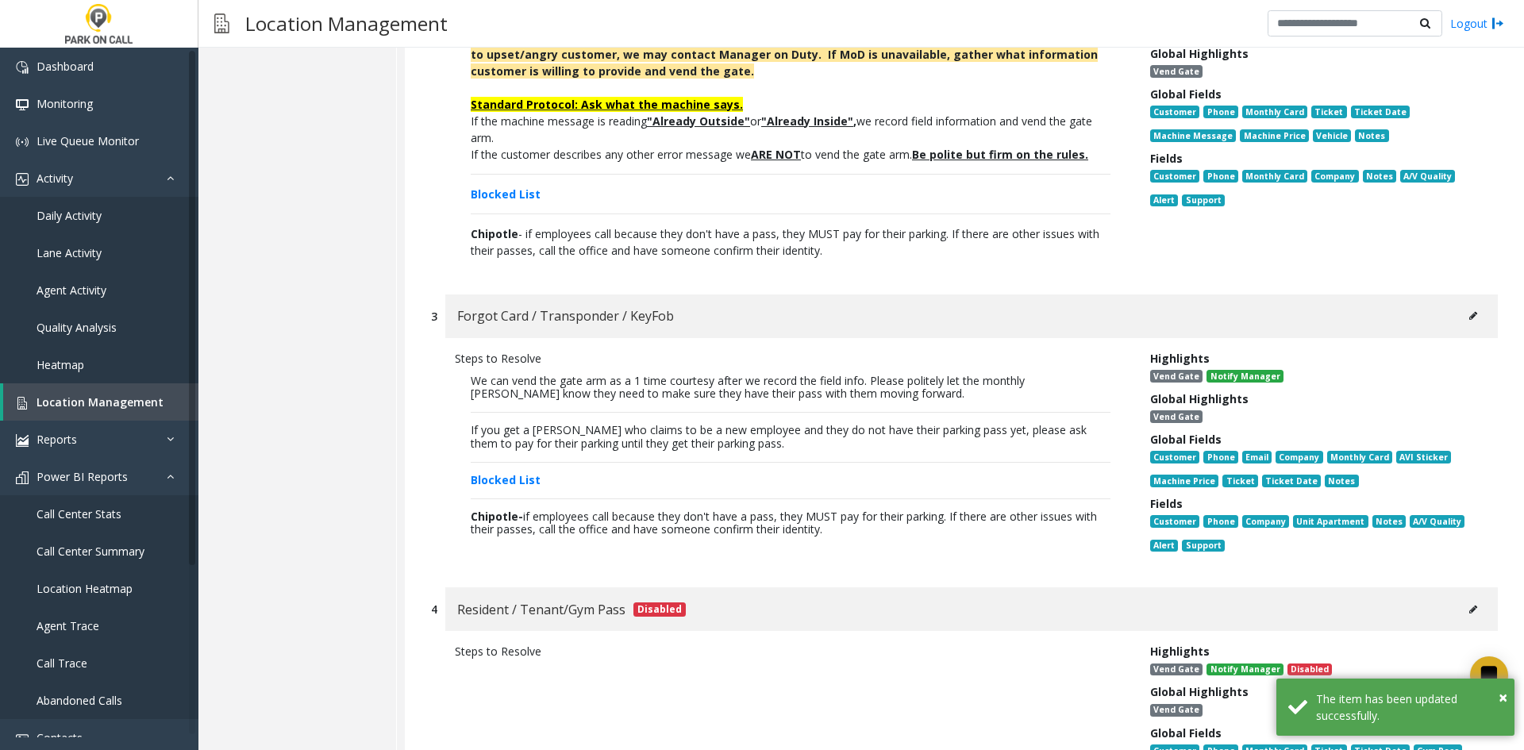
click at [1469, 311] on icon at bounding box center [1473, 316] width 8 height 10
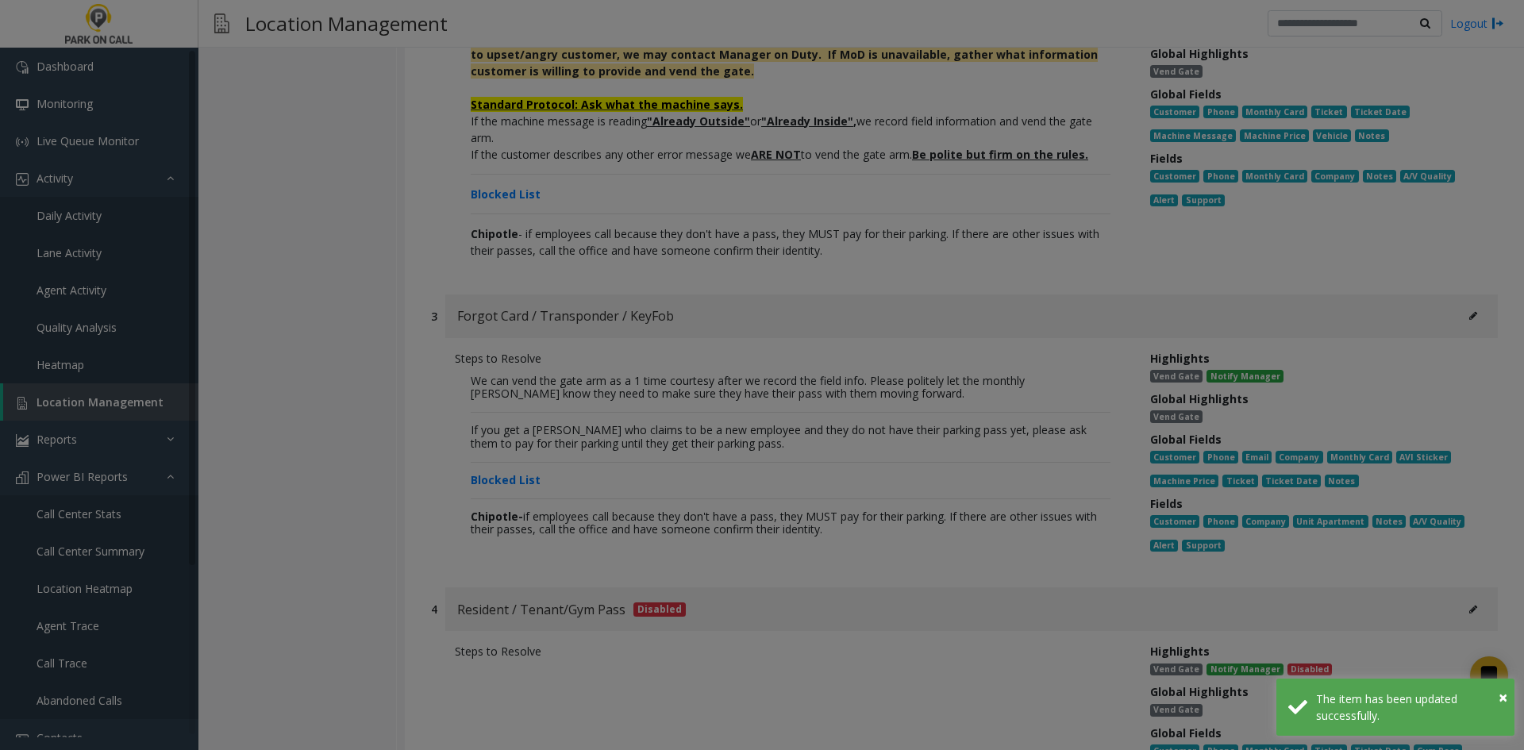
scroll to position [0, 0]
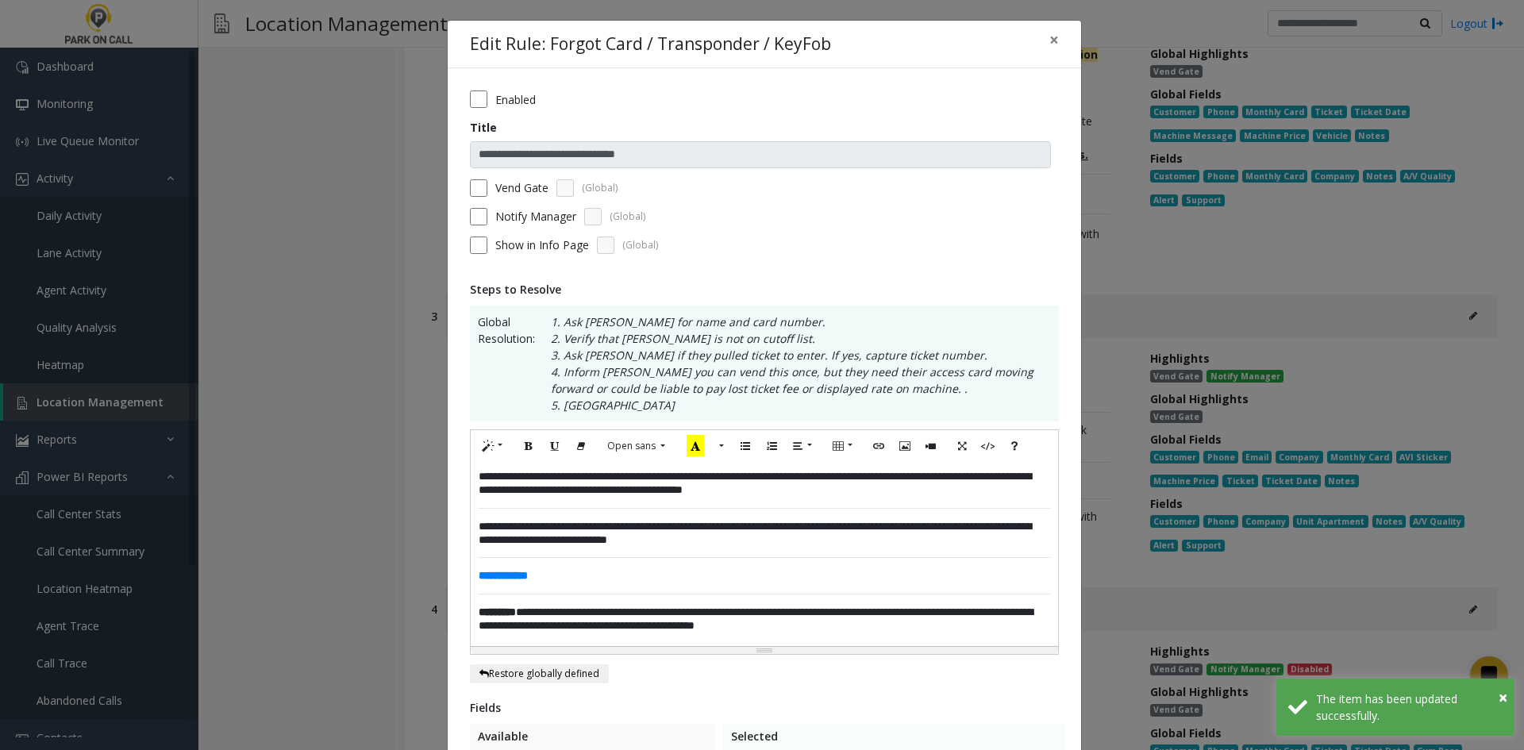
click at [471, 475] on div "**********" at bounding box center [764, 554] width 587 height 184
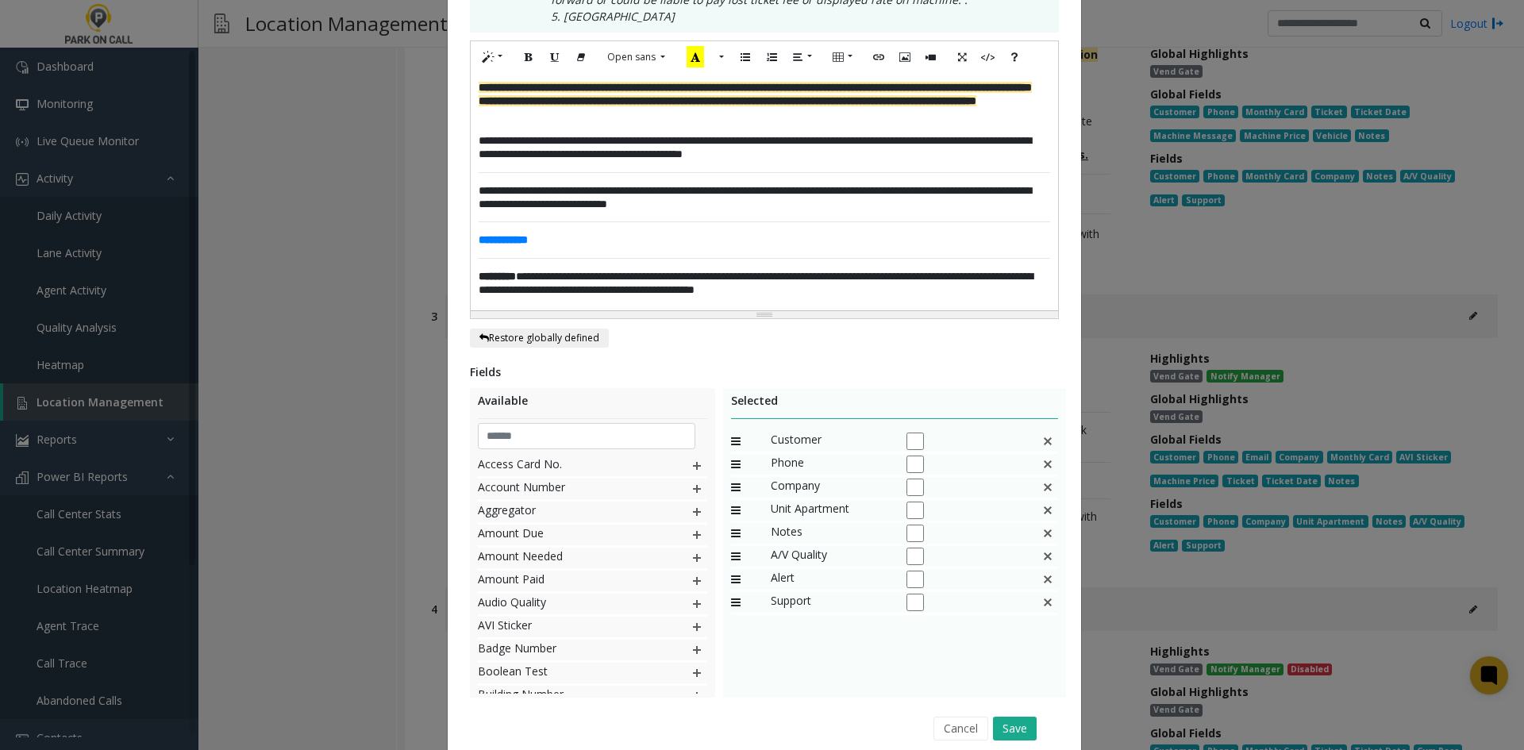
scroll to position [455, 0]
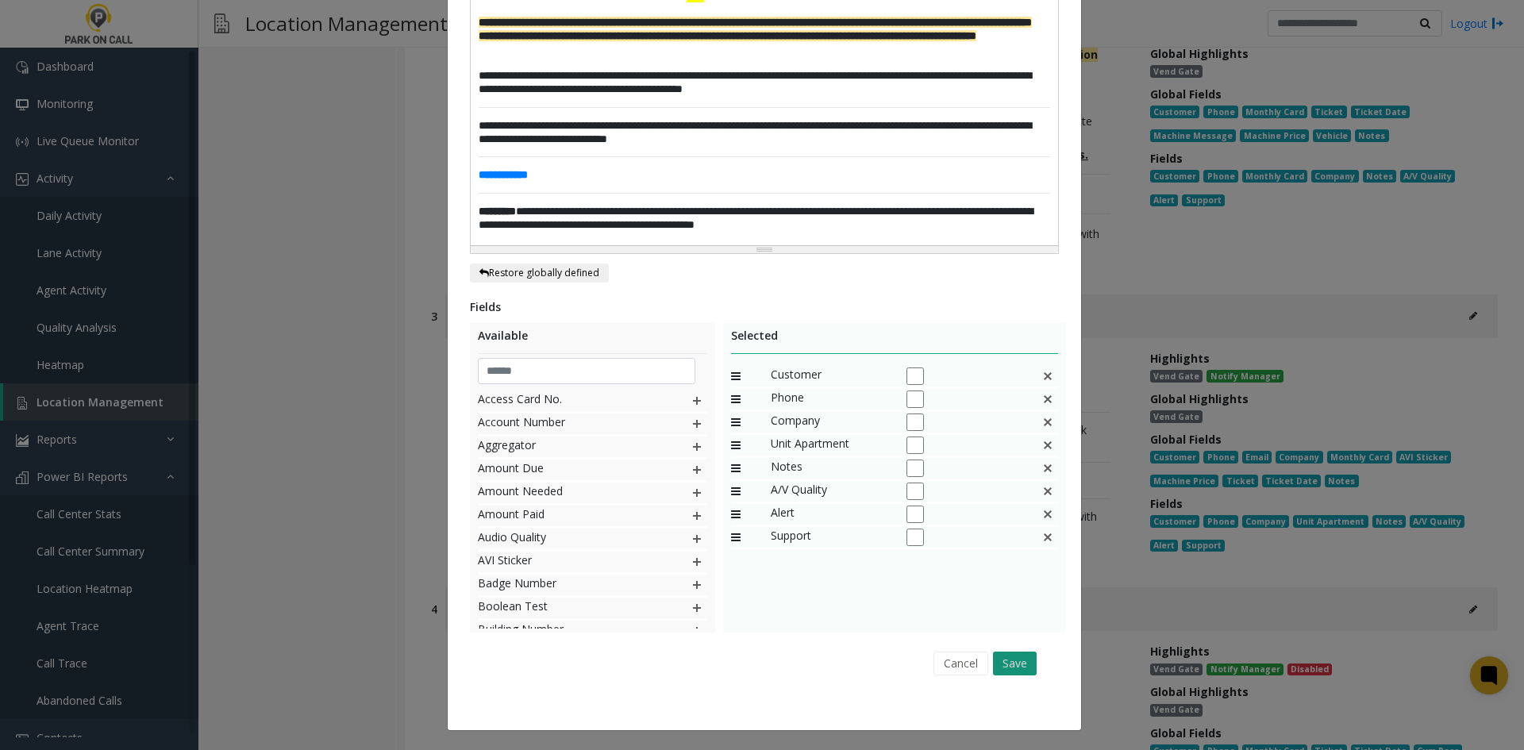
click at [1000, 661] on button "Save" at bounding box center [1015, 663] width 44 height 24
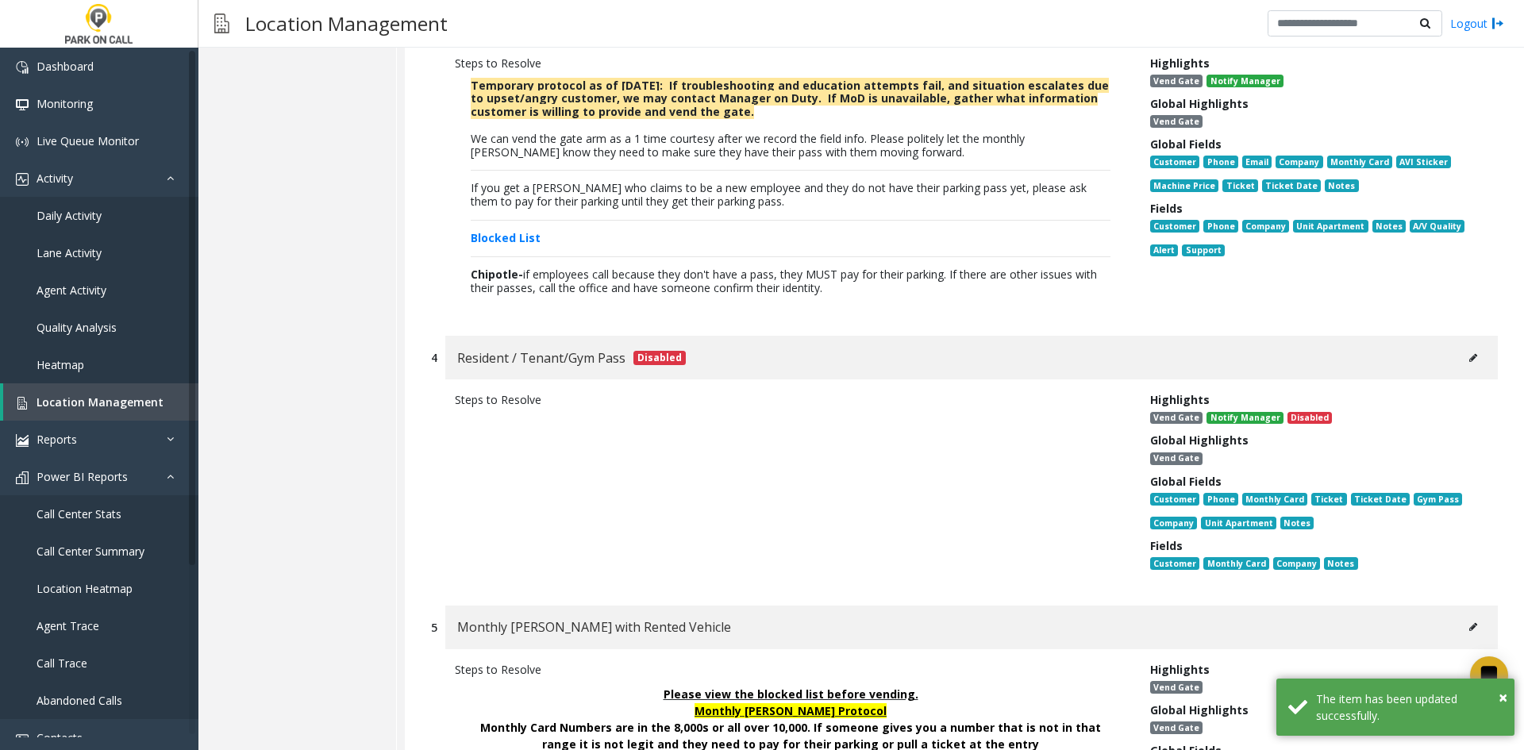
scroll to position [8467, 0]
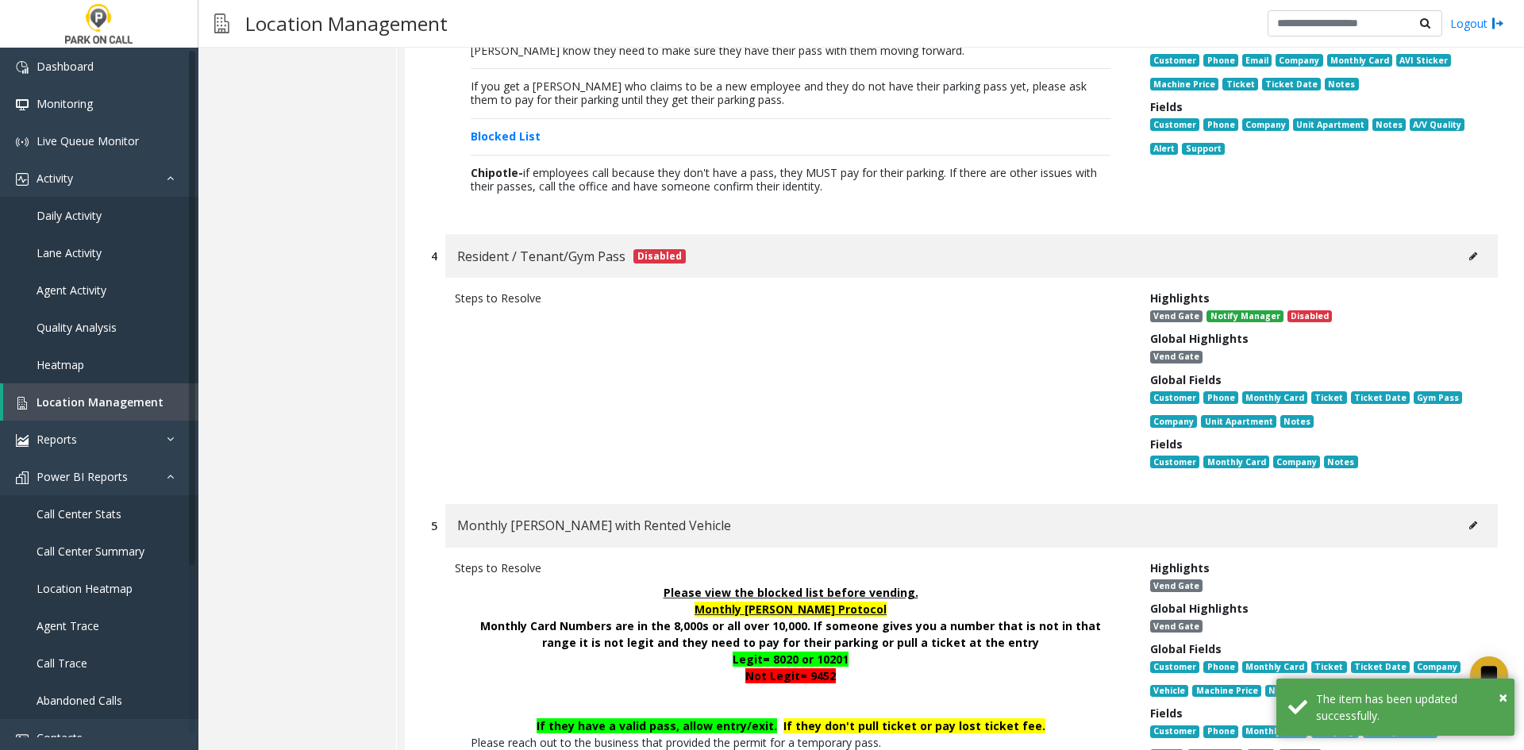
click at [1443, 504] on div "Monthly [PERSON_NAME] with Rented Vehicle" at bounding box center [971, 526] width 1052 height 44
click at [1460, 513] on button at bounding box center [1472, 525] width 25 height 24
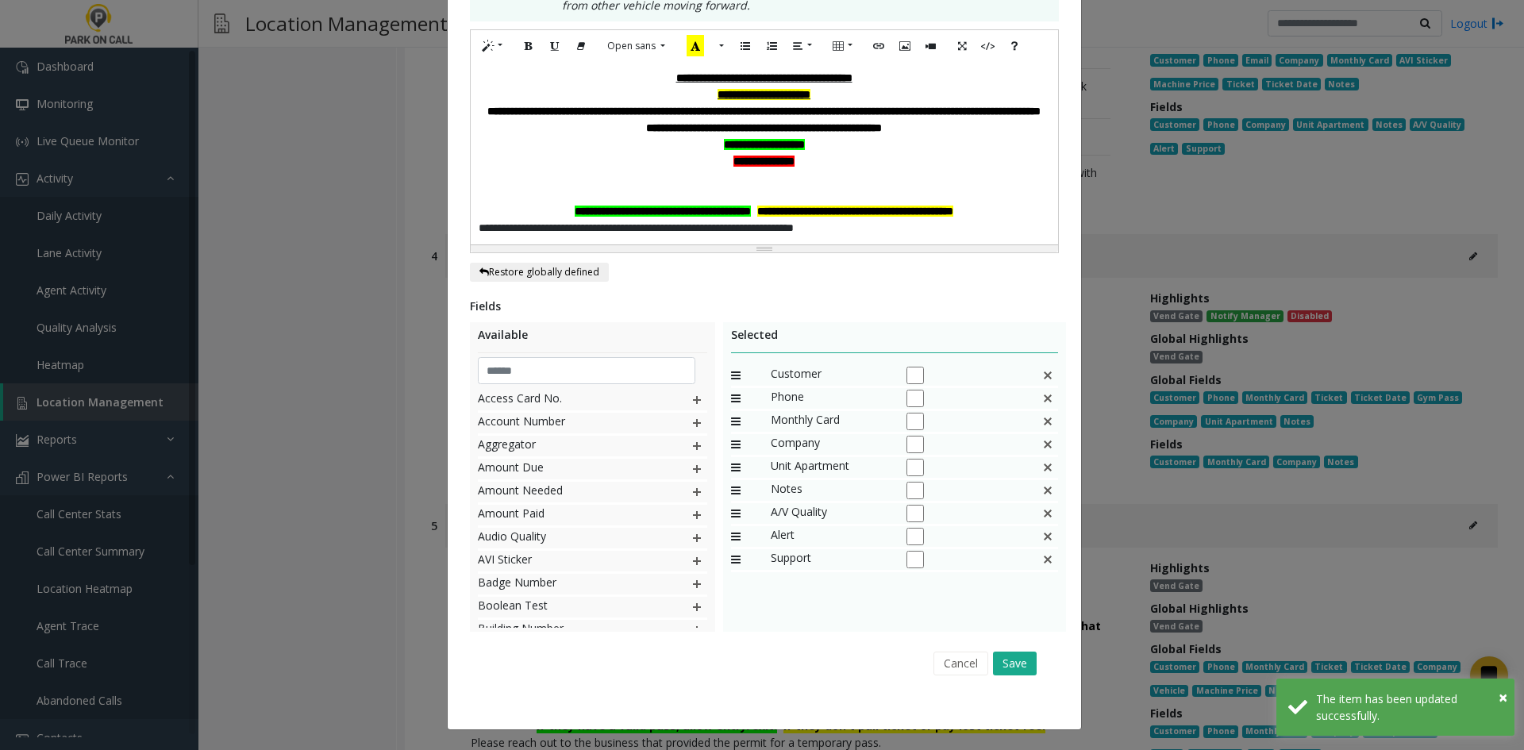
scroll to position [0, 0]
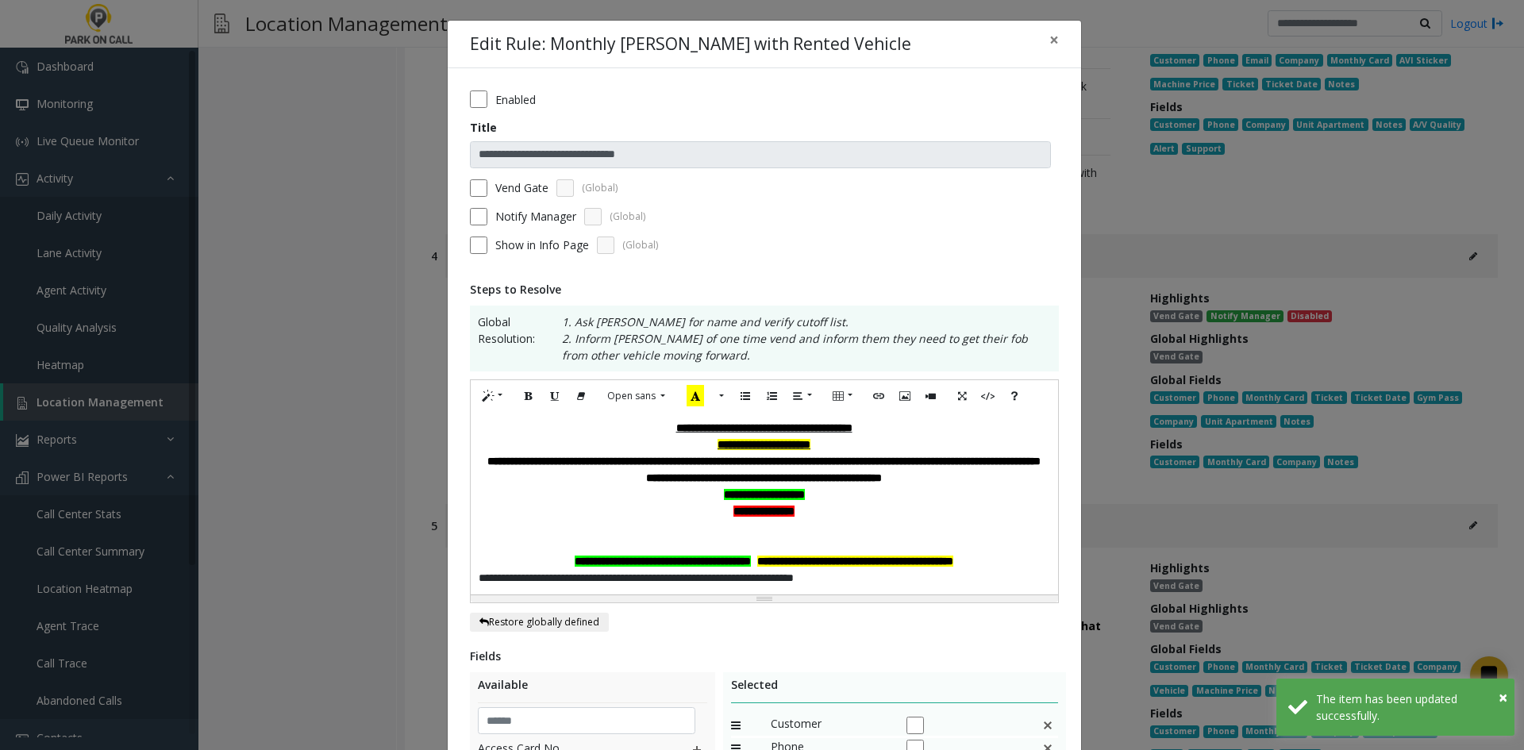
click at [506, 406] on div "Normal Quote Code Header 1 Header 2 Header 3 Header 4 Header 5 Header 6 Open sa…" at bounding box center [764, 396] width 587 height 33
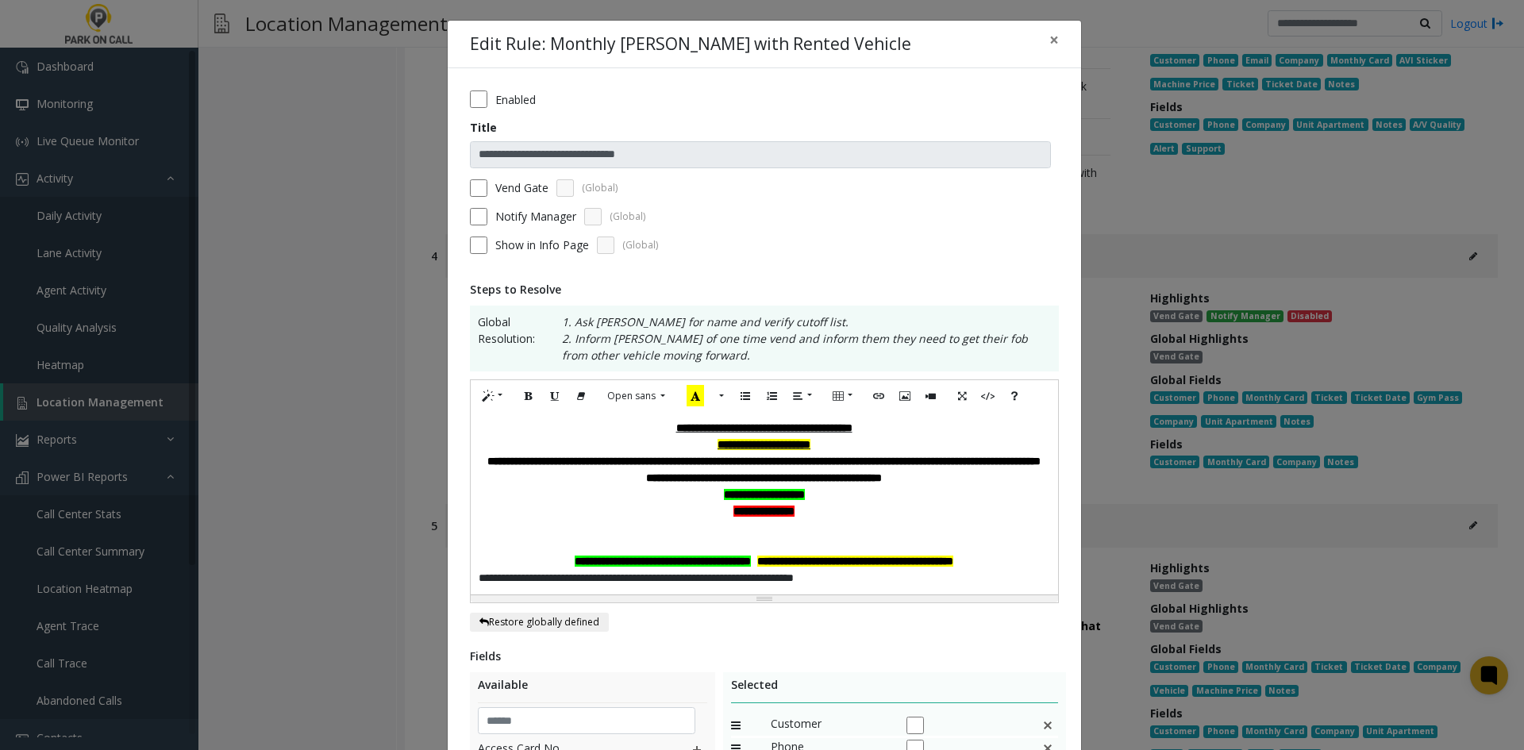
click at [498, 416] on div "**********" at bounding box center [764, 503] width 587 height 183
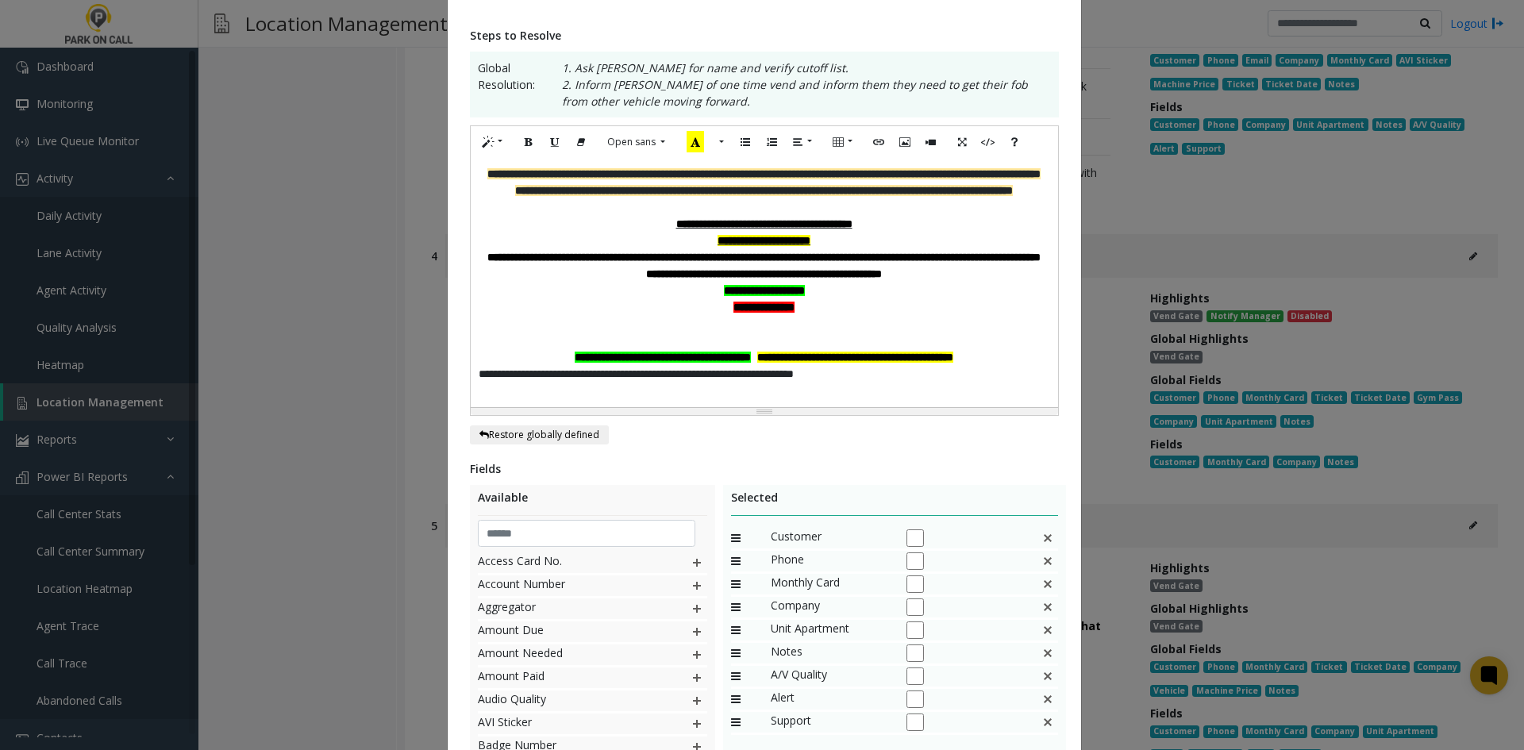
scroll to position [417, 0]
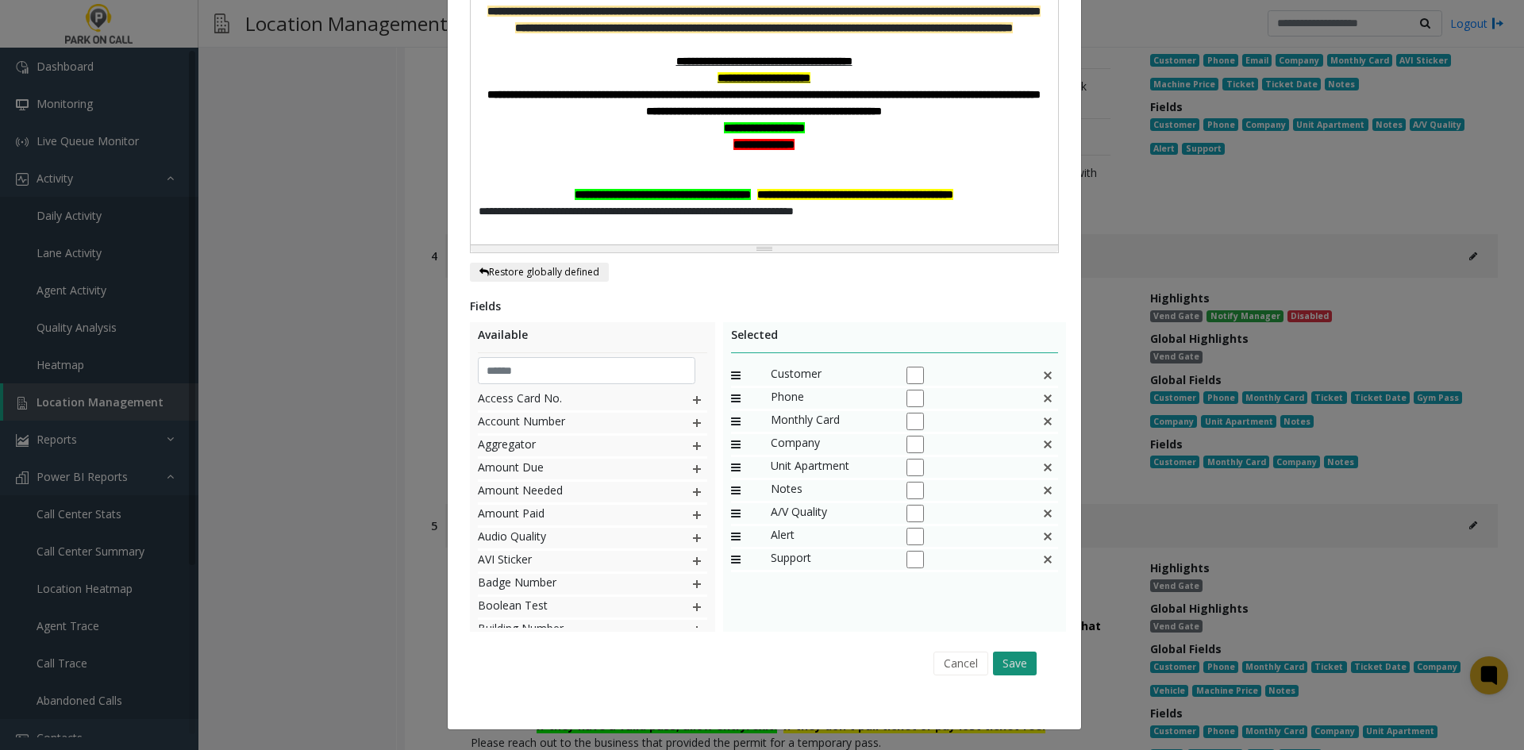
click at [1005, 666] on button "Save" at bounding box center [1015, 663] width 44 height 24
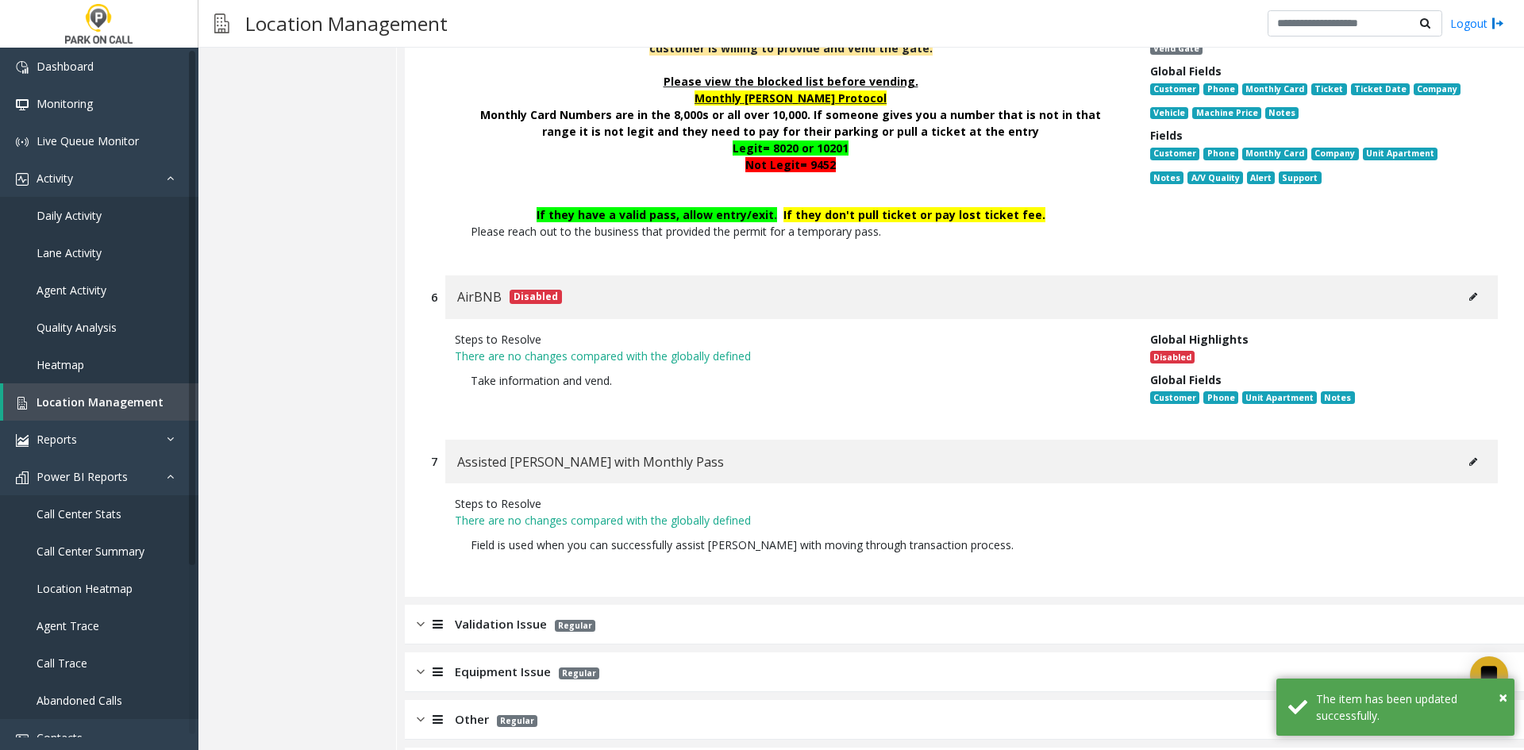
scroll to position [9057, 0]
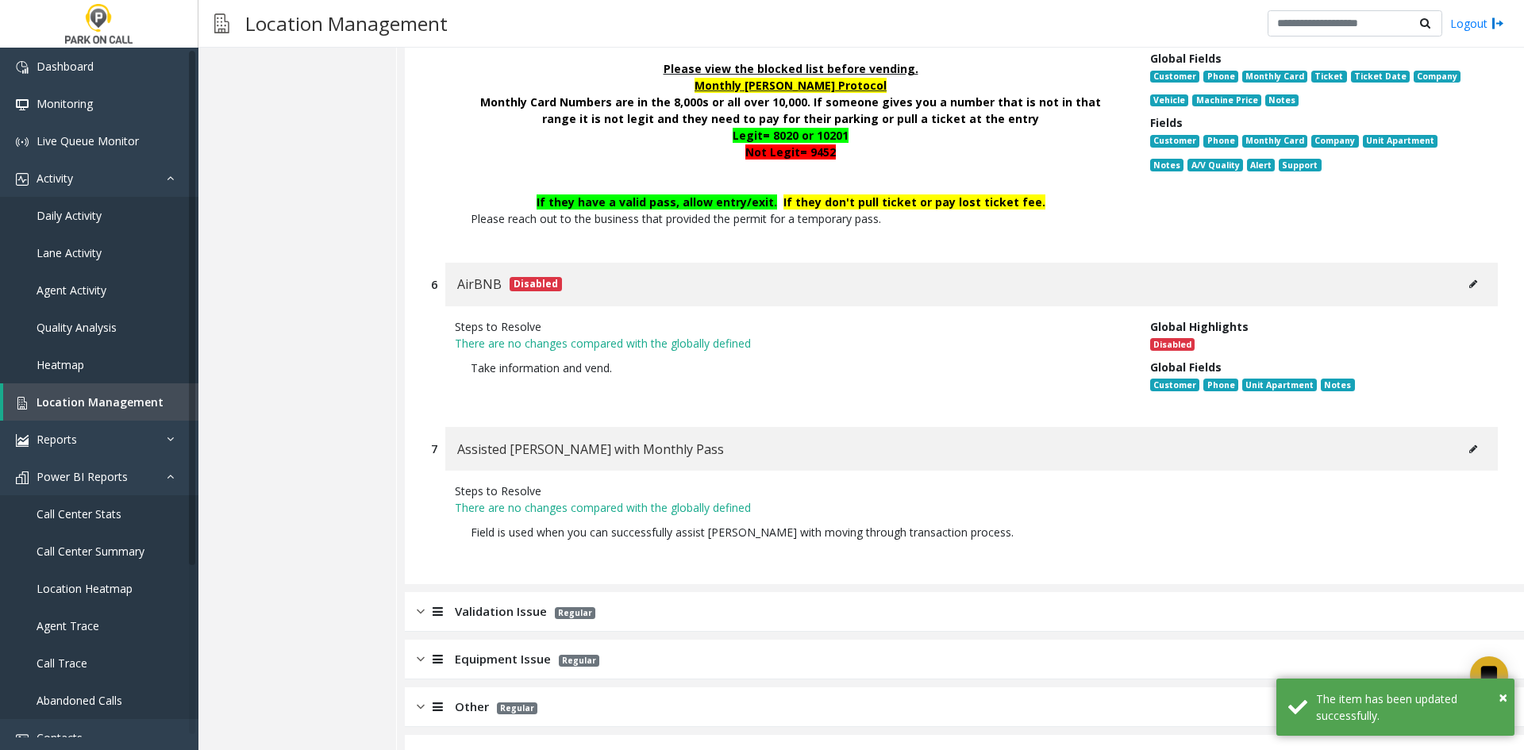
click at [1460, 437] on button at bounding box center [1472, 449] width 25 height 24
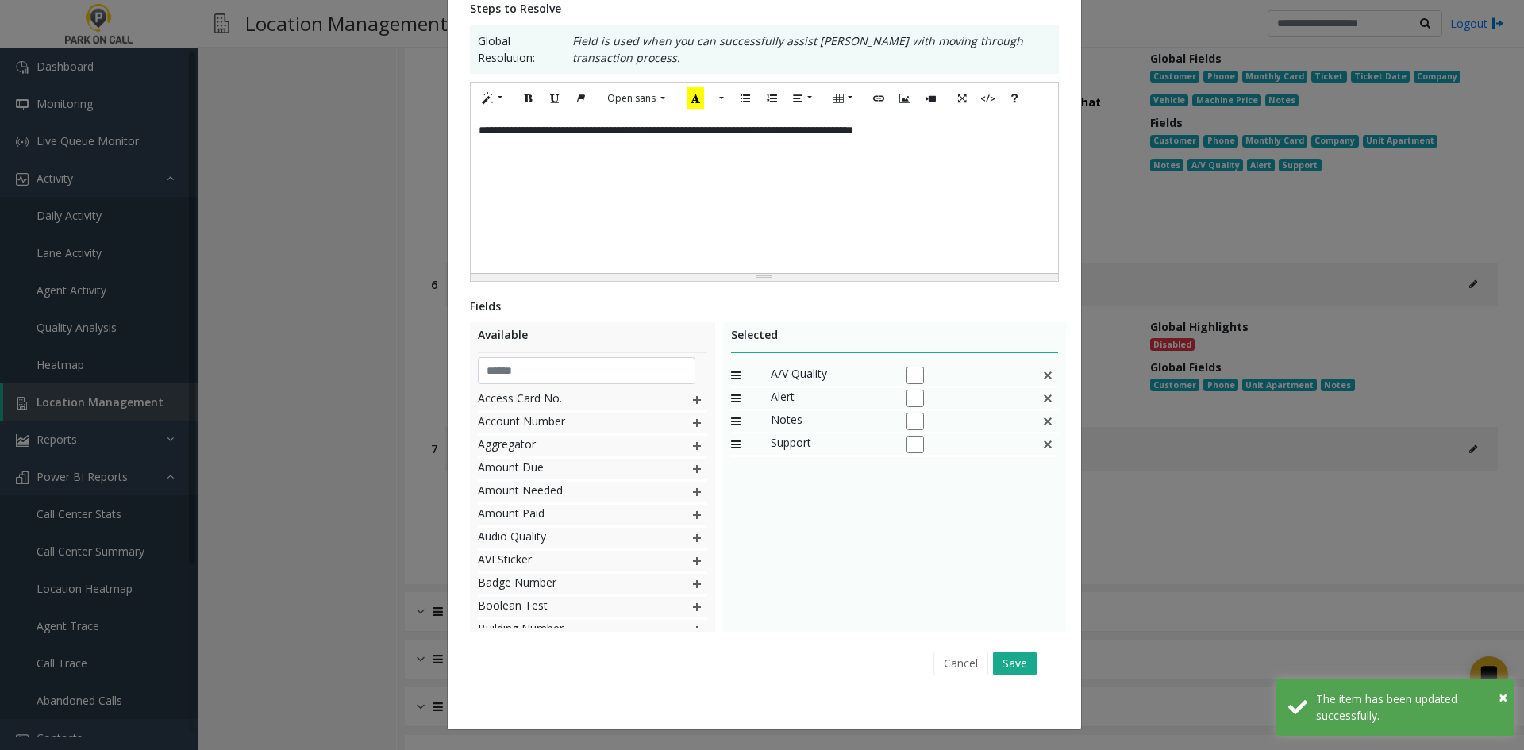
scroll to position [0, 0]
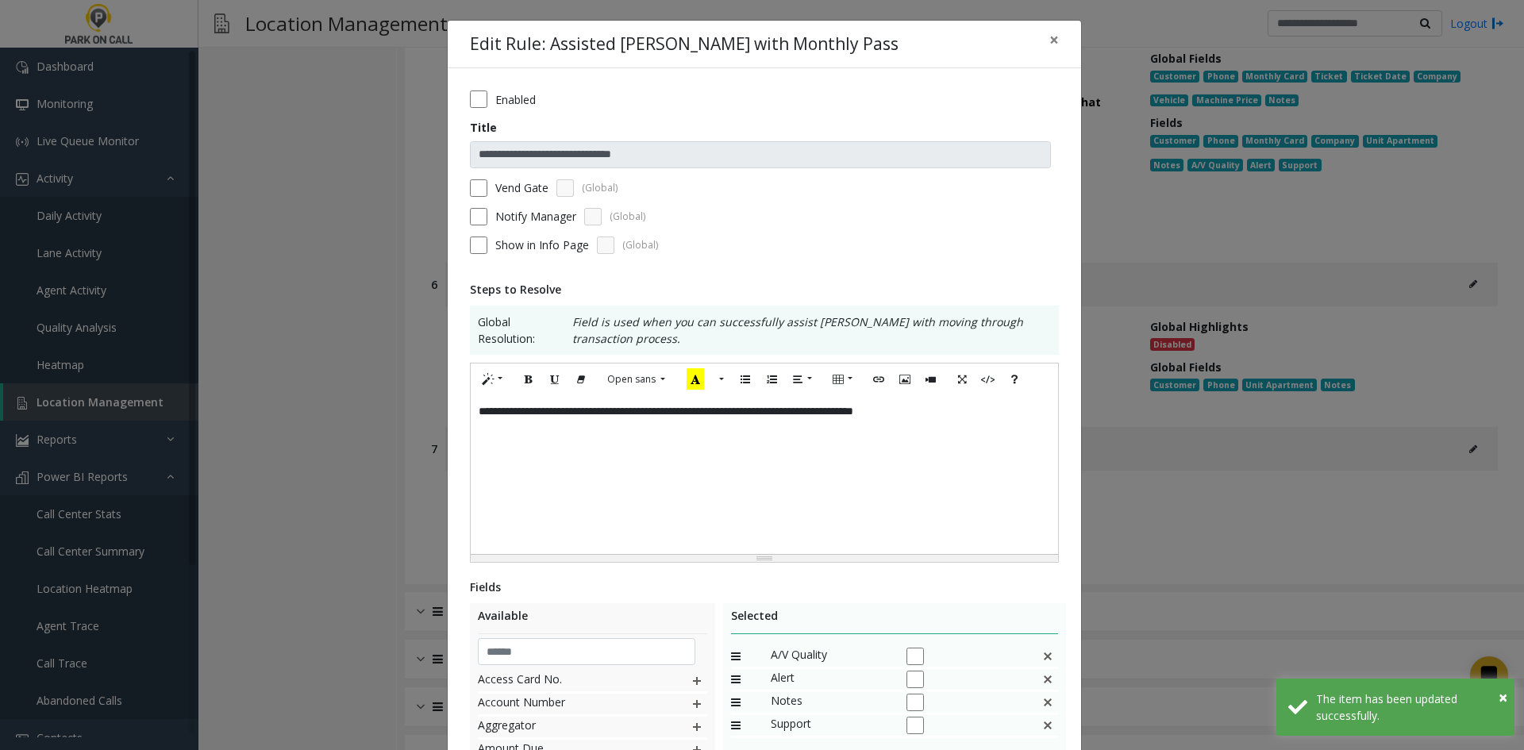
click at [801, 498] on div "**********" at bounding box center [764, 474] width 587 height 159
click at [471, 411] on div "**********" at bounding box center [764, 474] width 587 height 159
click at [995, 423] on div "**********" at bounding box center [764, 474] width 587 height 159
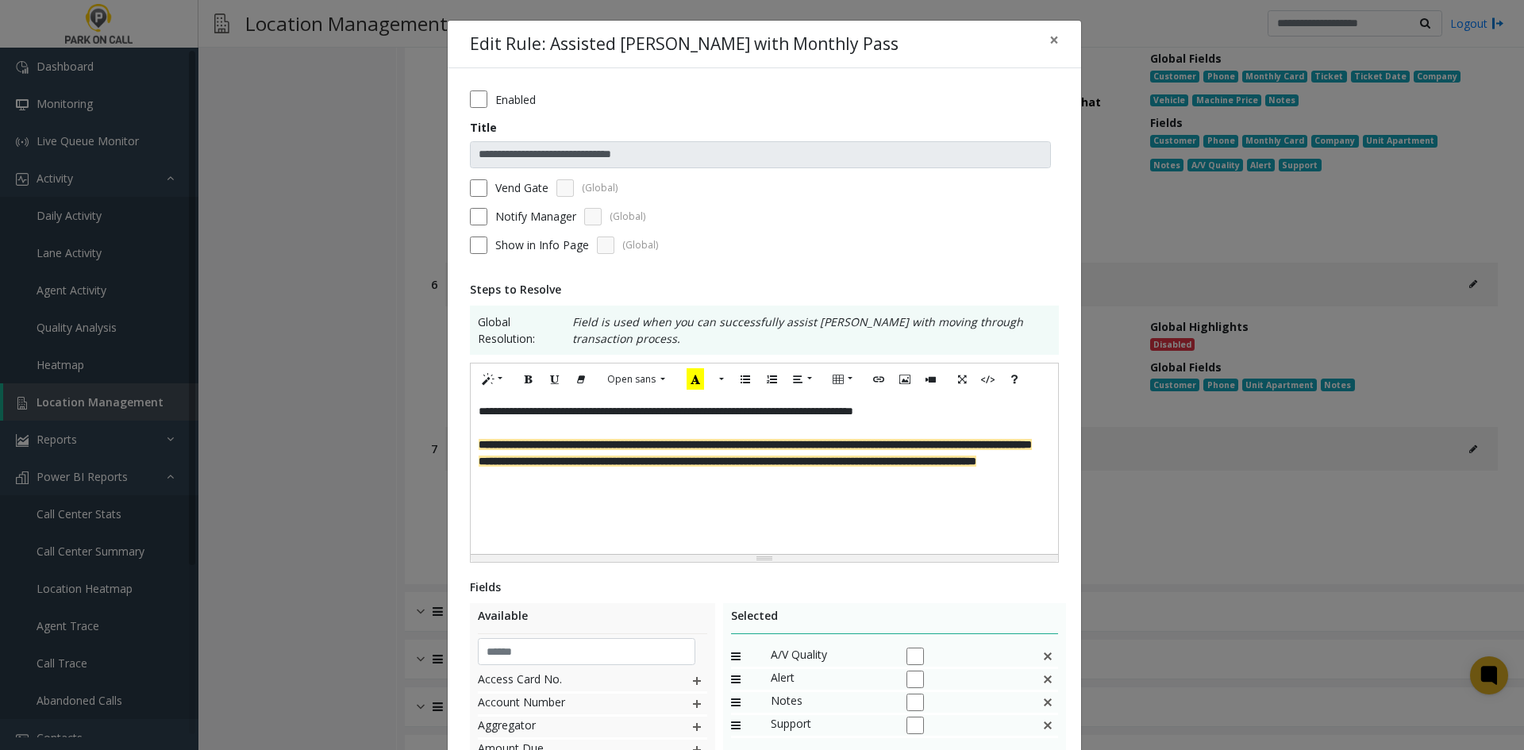
click at [516, 189] on label "Vend Gate" at bounding box center [521, 187] width 53 height 17
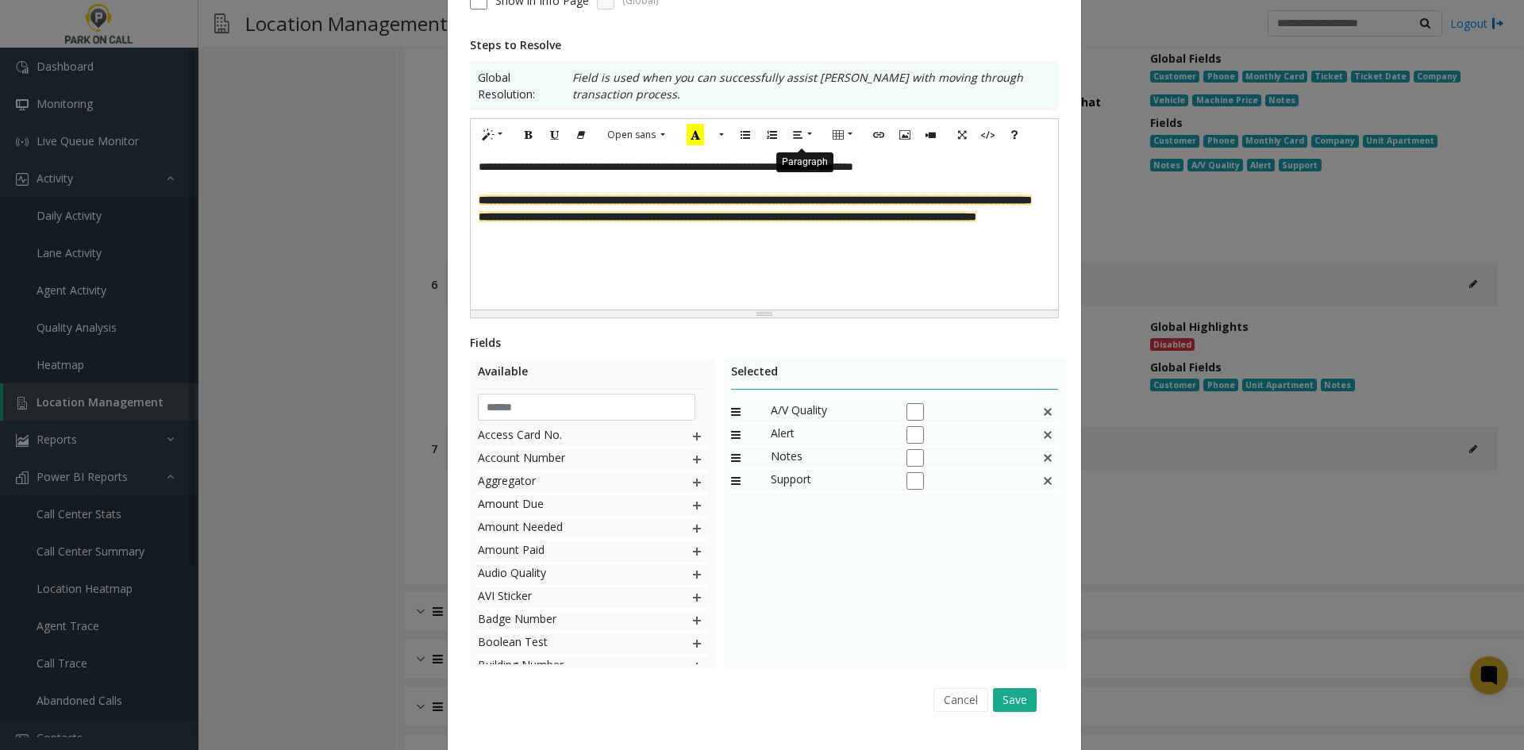
scroll to position [281, 0]
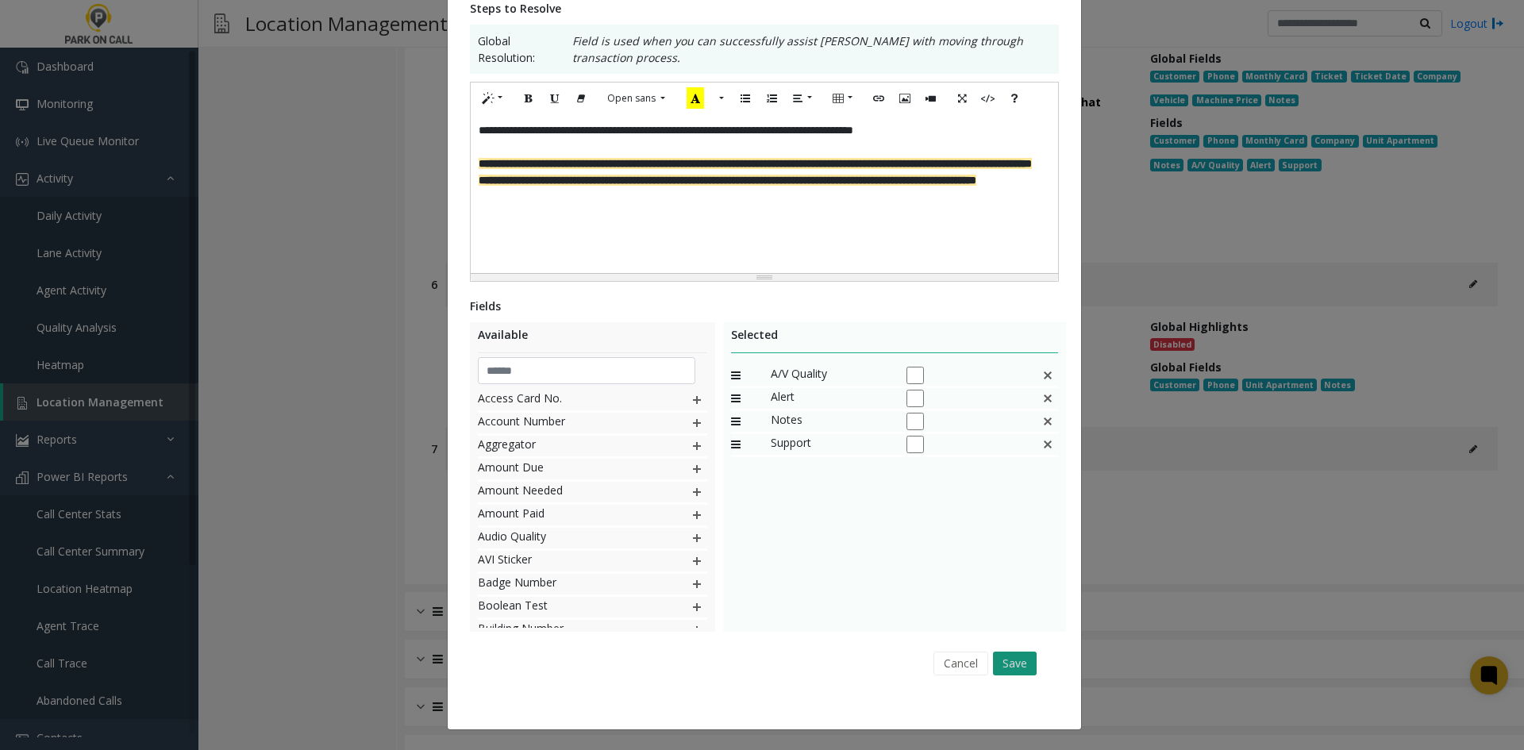
click at [1008, 660] on button "Save" at bounding box center [1015, 663] width 44 height 24
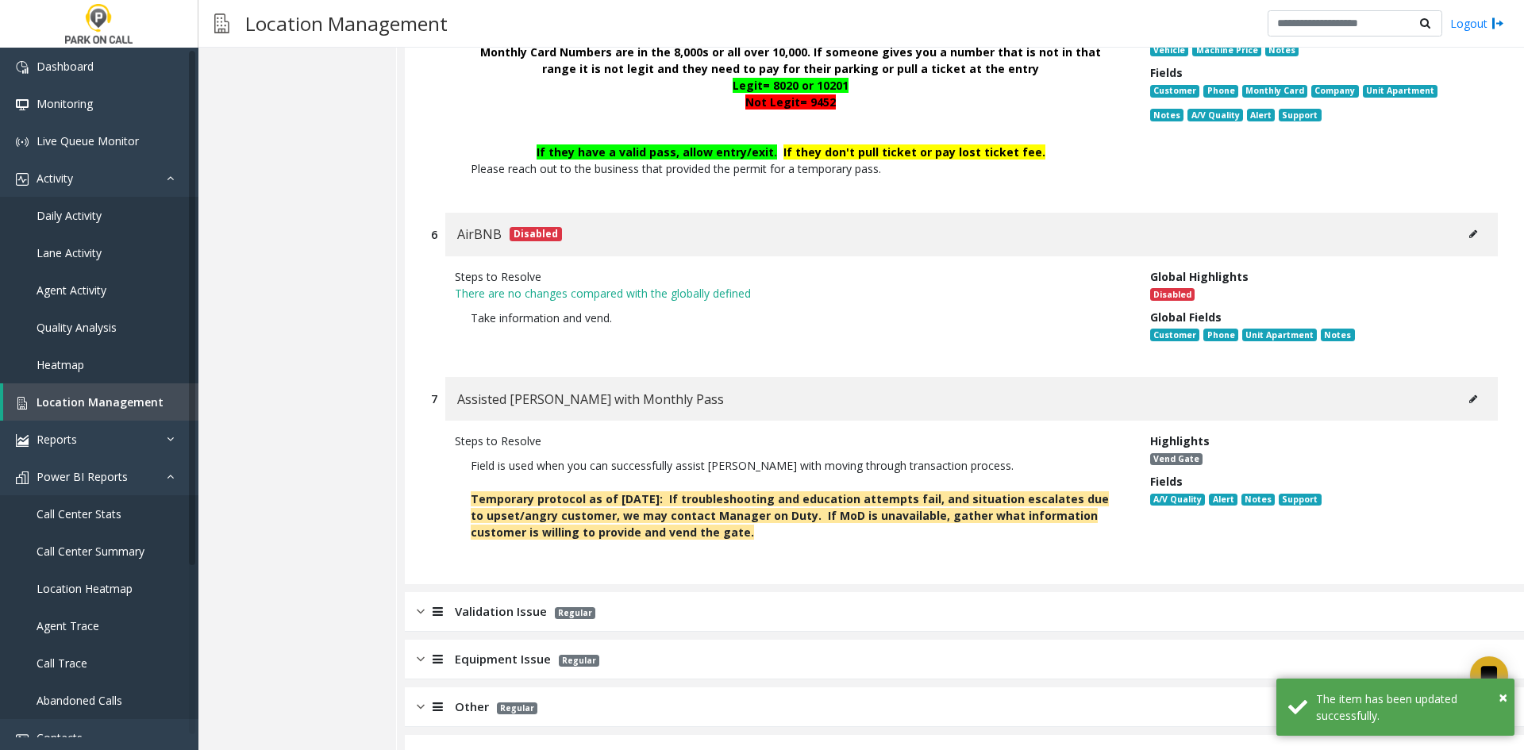
click at [610, 592] on div "Validation Issue Regular" at bounding box center [964, 612] width 1119 height 40
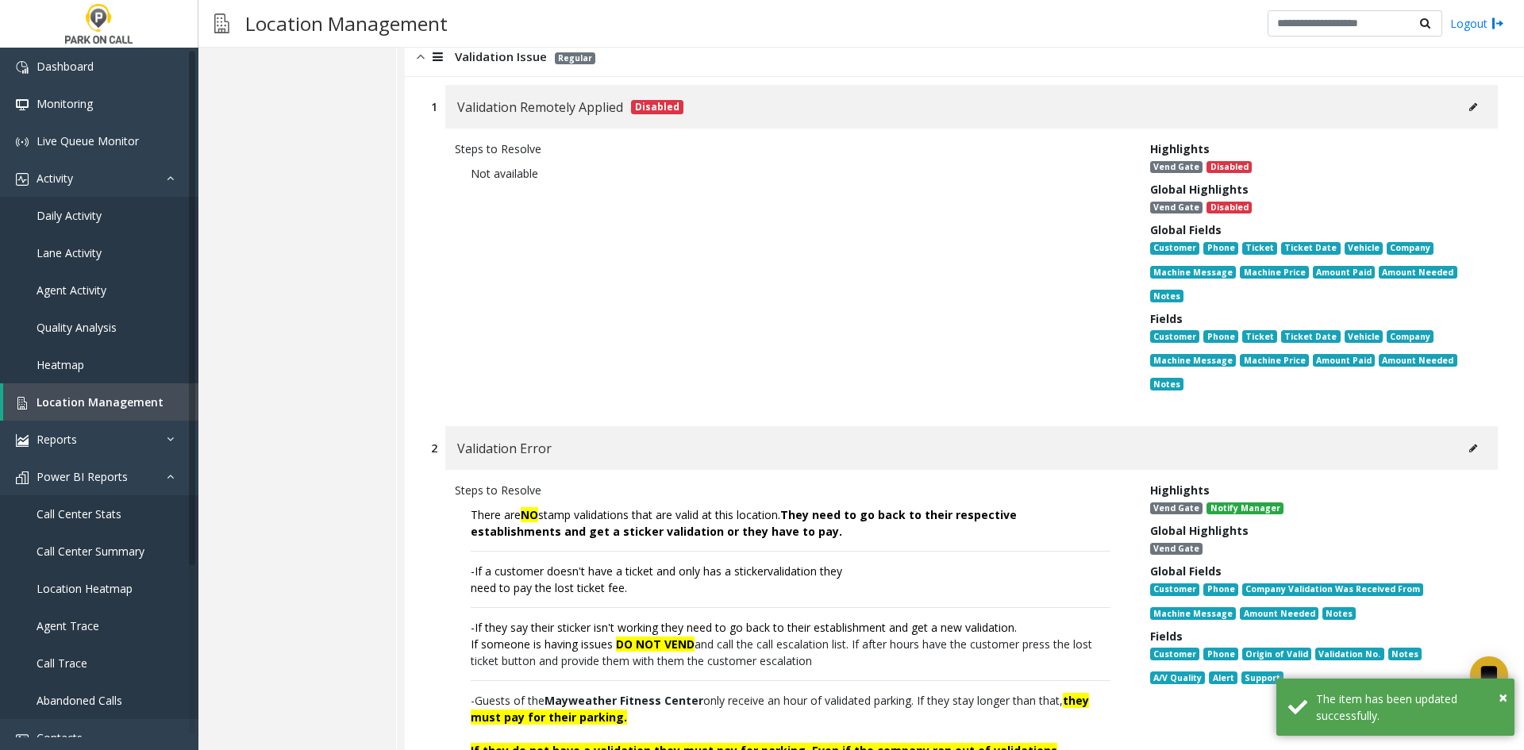
scroll to position [9663, 0]
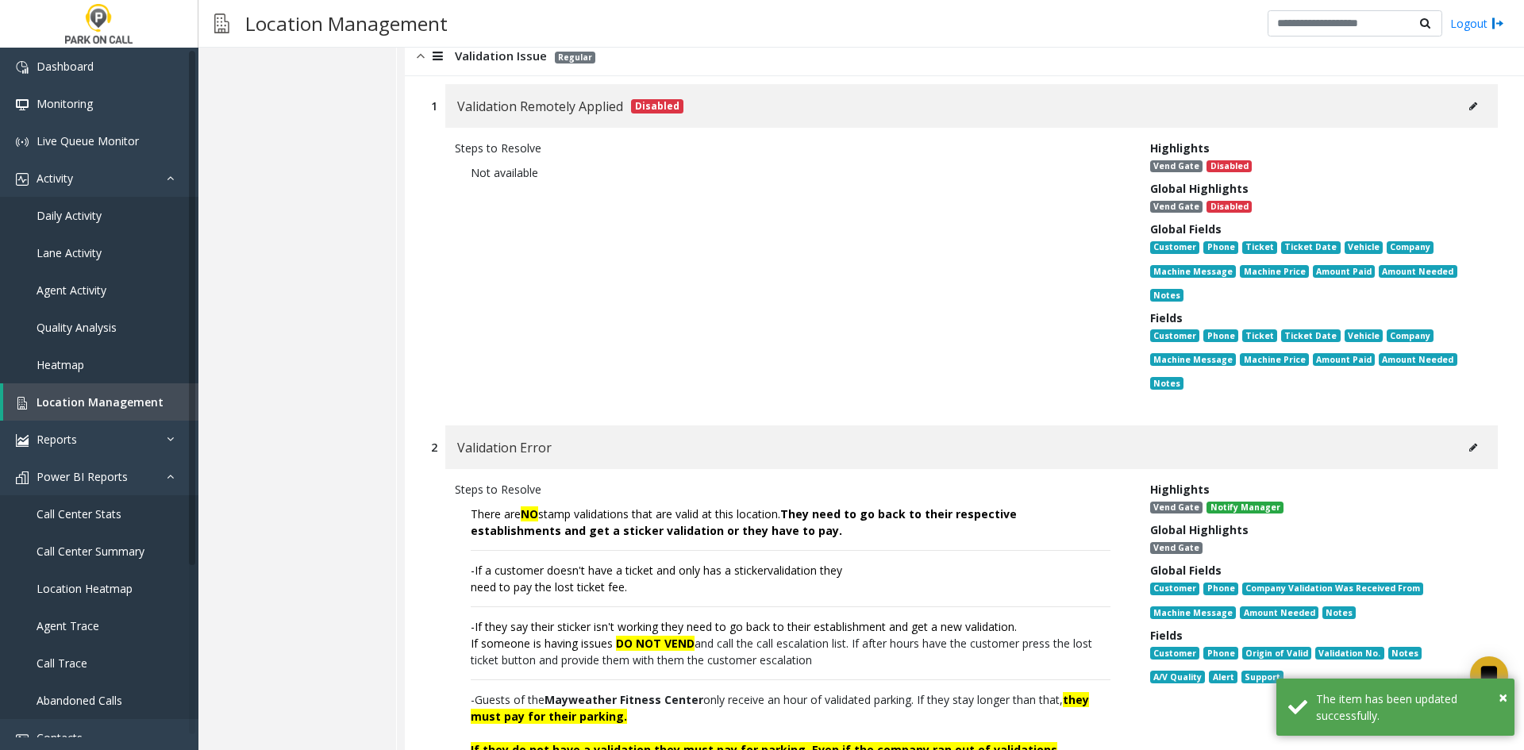
click at [1469, 443] on icon at bounding box center [1473, 448] width 8 height 10
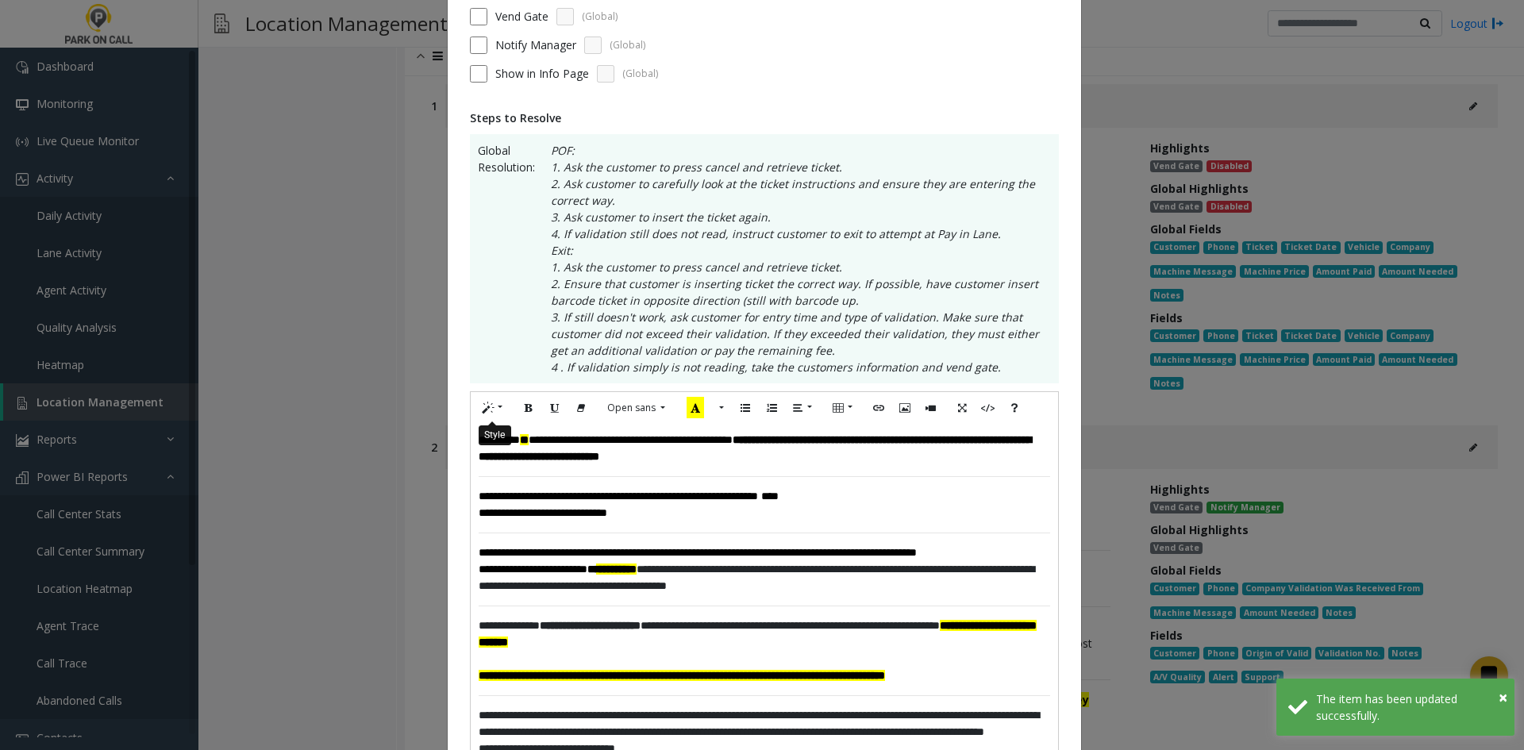
scroll to position [317, 0]
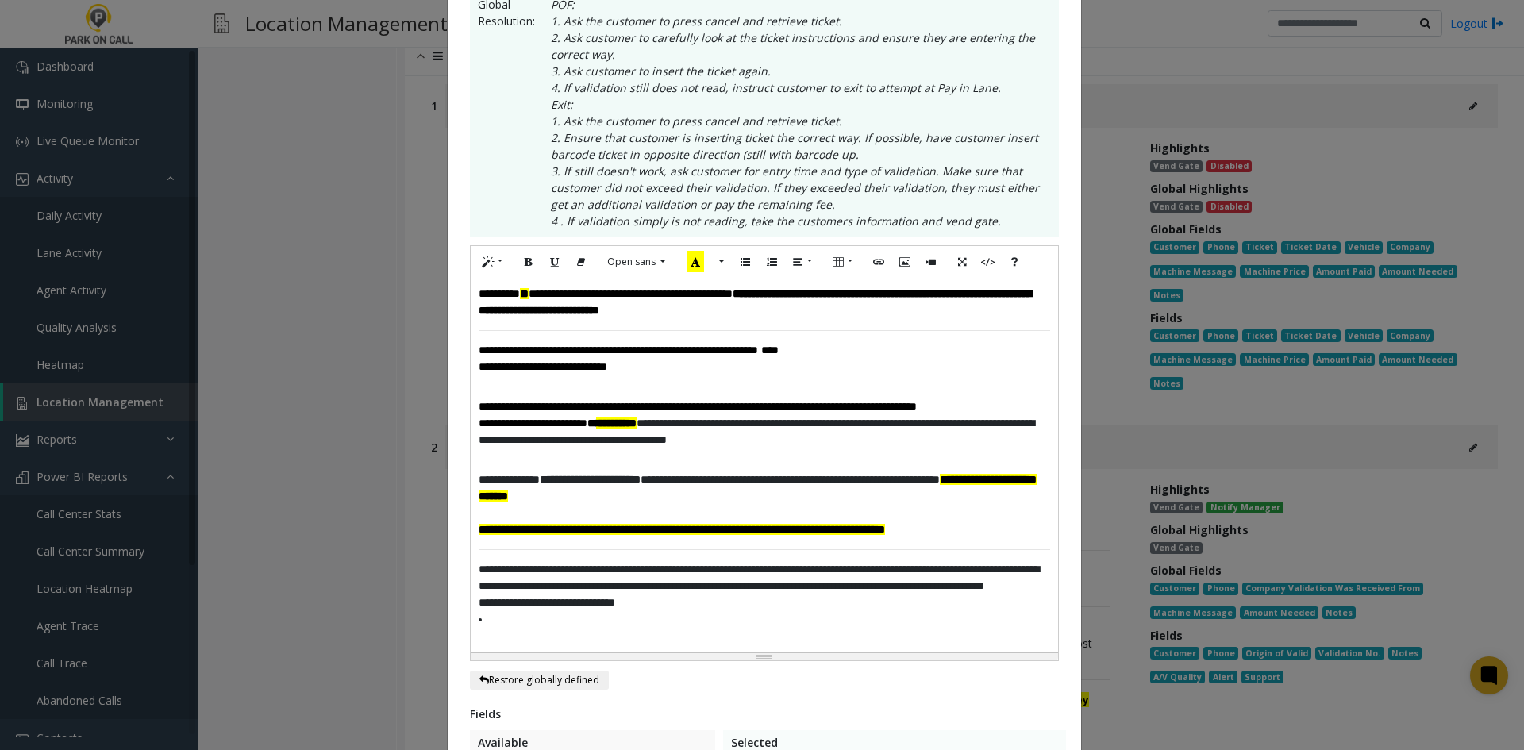
click at [471, 304] on div "**********" at bounding box center [764, 465] width 587 height 375
click at [471, 293] on div "**********" at bounding box center [764, 465] width 587 height 375
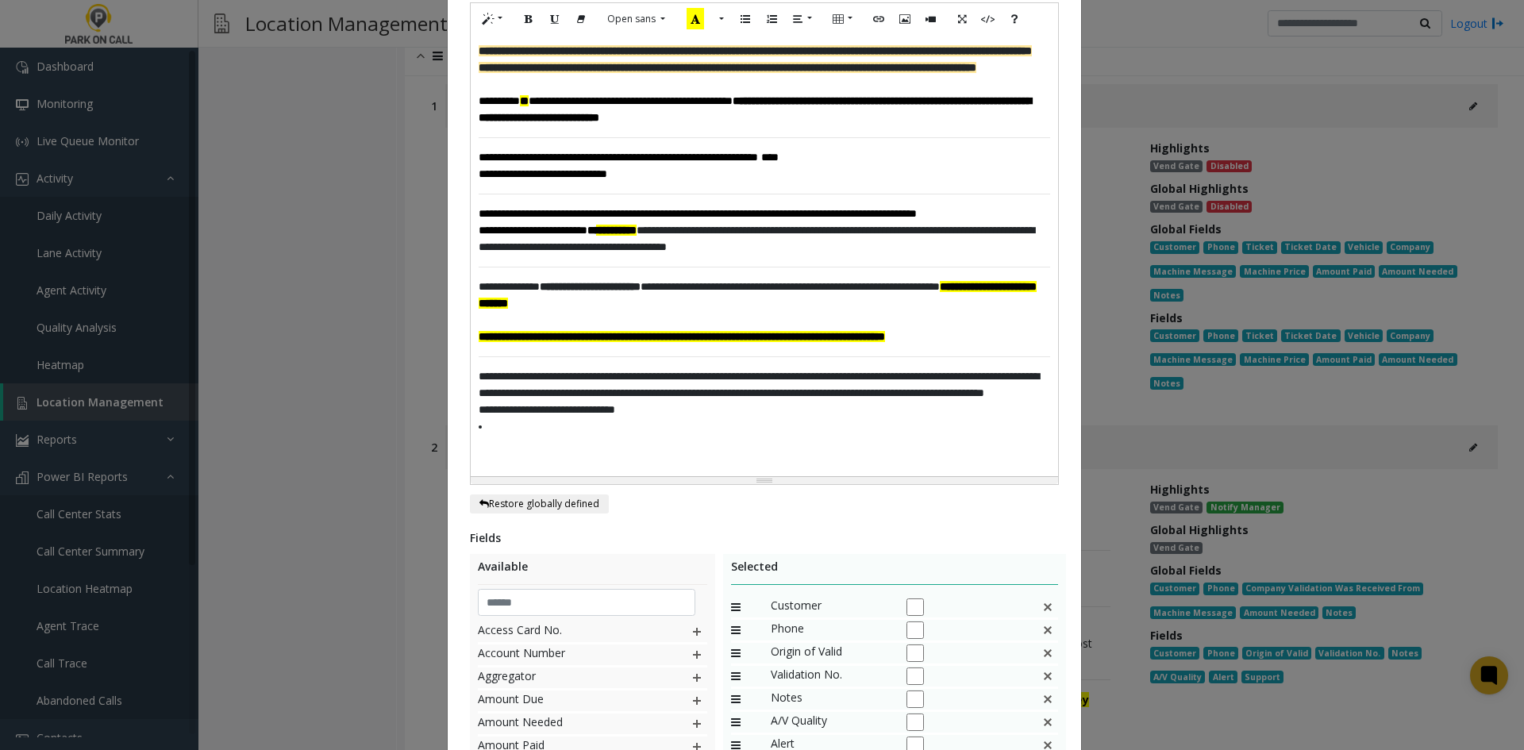
scroll to position [792, 0]
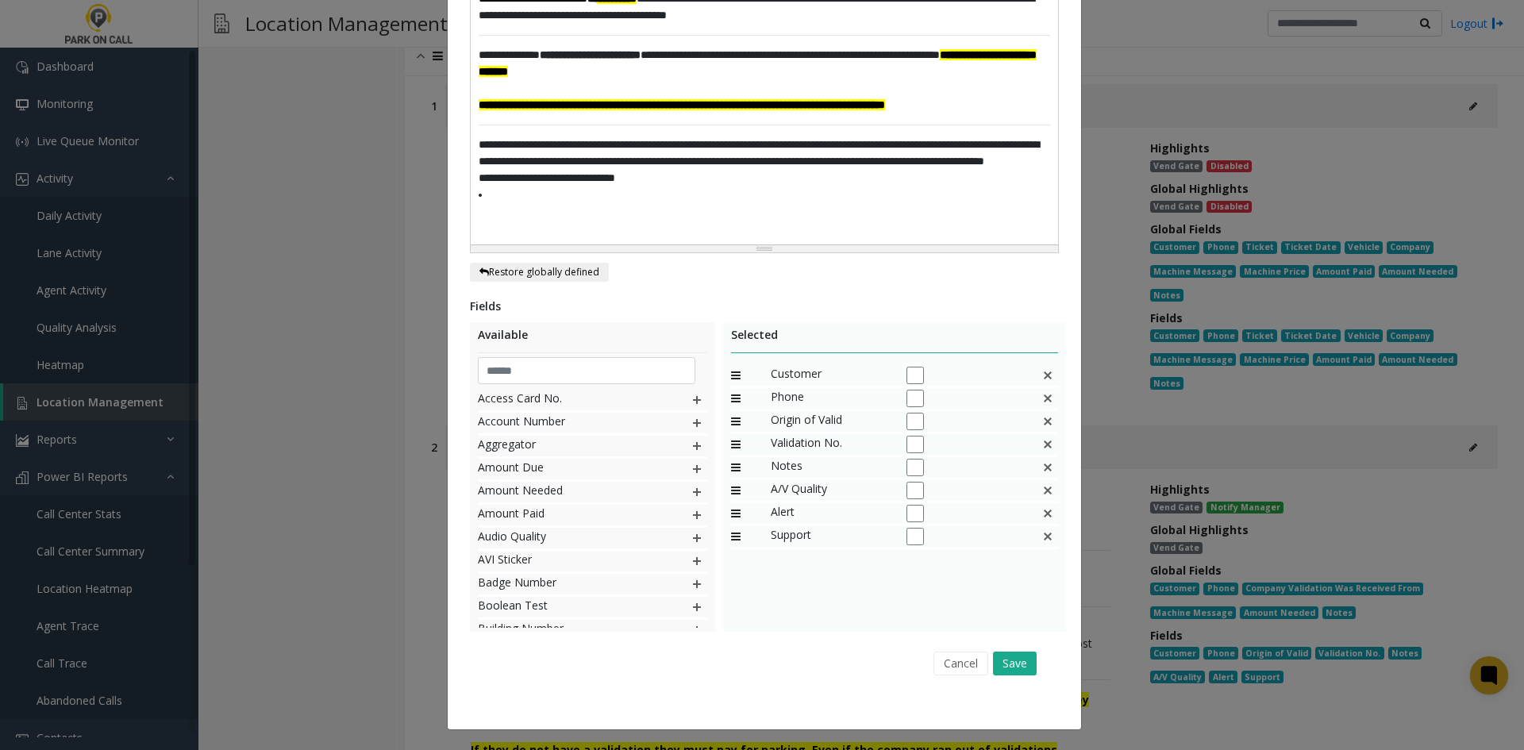
click at [1020, 643] on div "Fields Available Access Card No. Account Number Aggregator Amount Due Amount Ne…" at bounding box center [764, 491] width 589 height 386
click at [1024, 655] on button "Save" at bounding box center [1015, 663] width 44 height 24
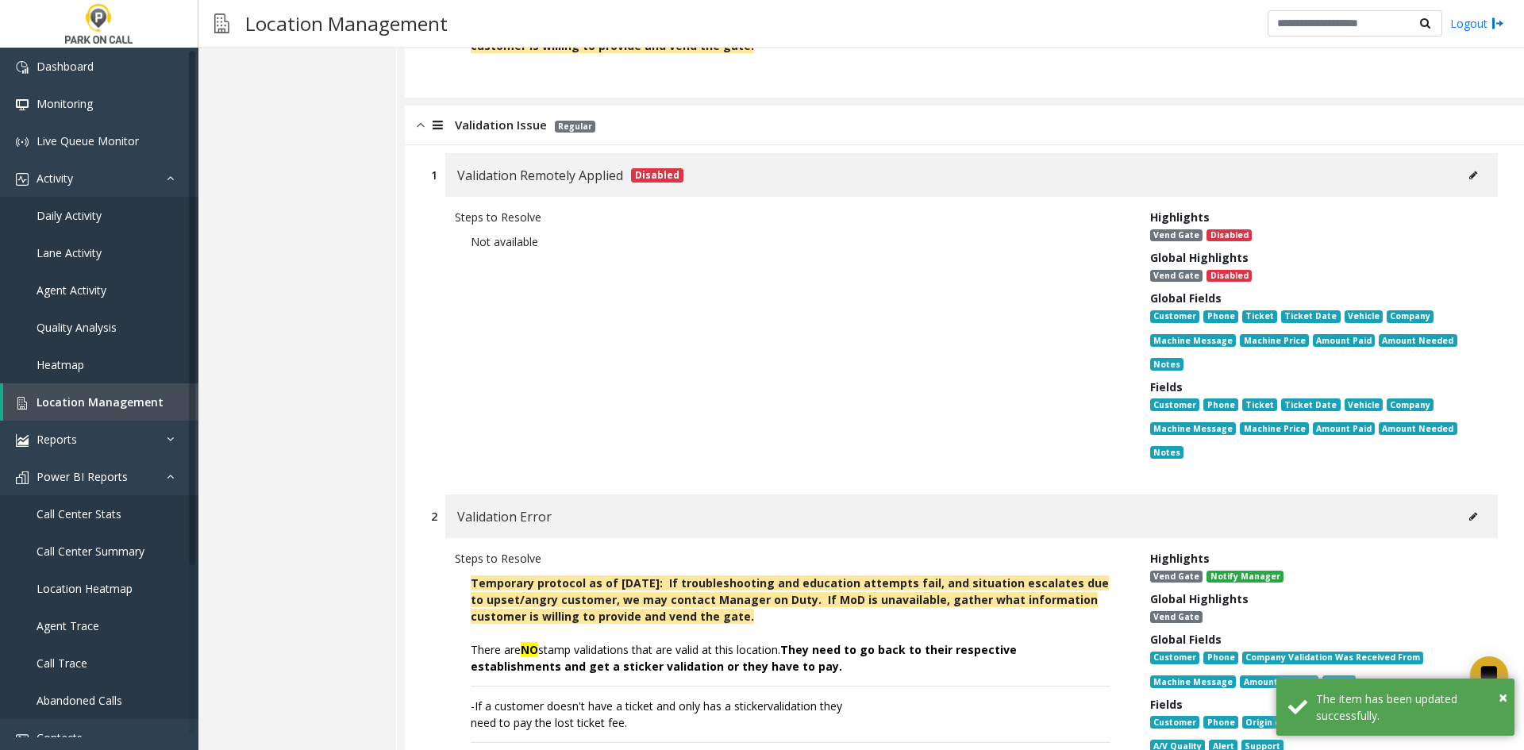
scroll to position [9504, 0]
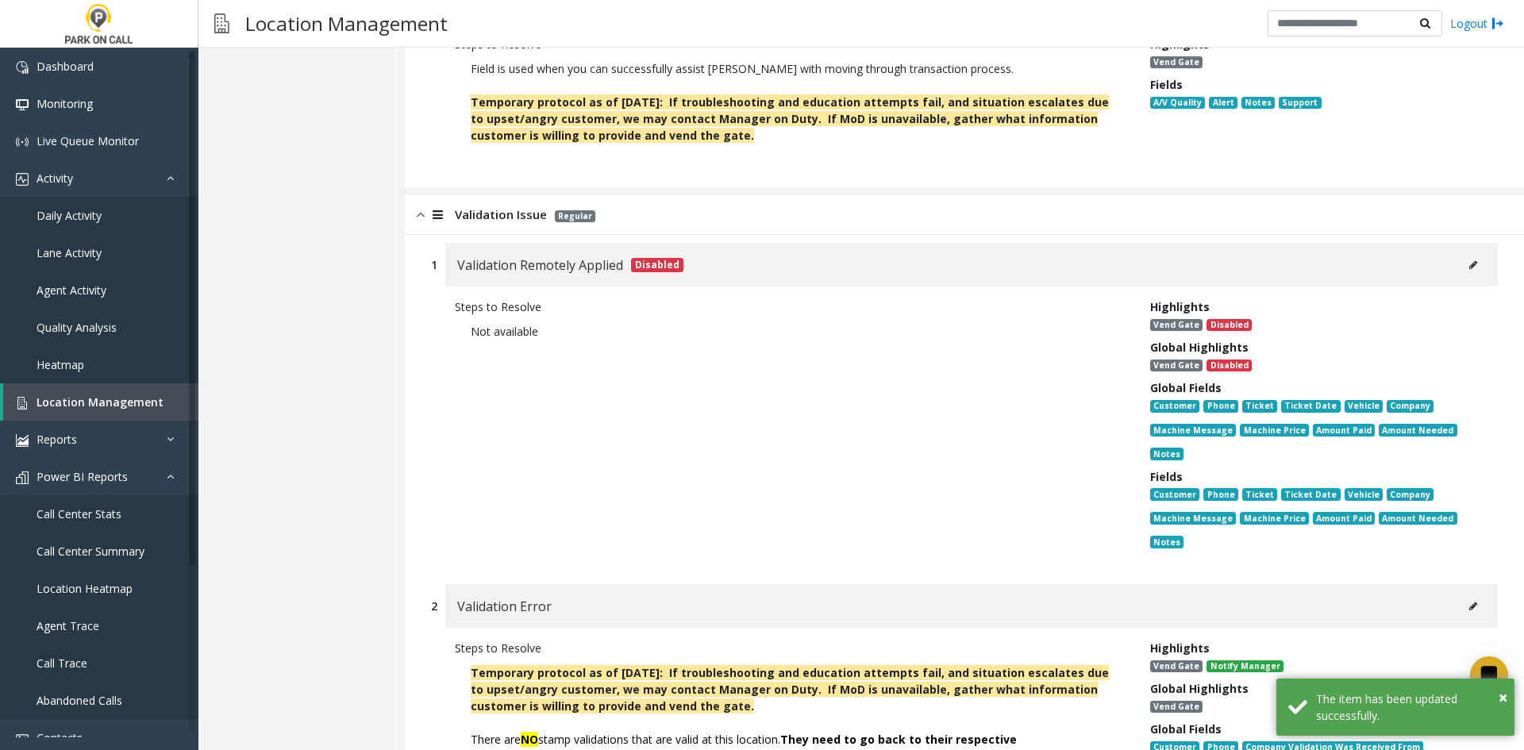
click at [1460, 253] on button at bounding box center [1472, 265] width 25 height 24
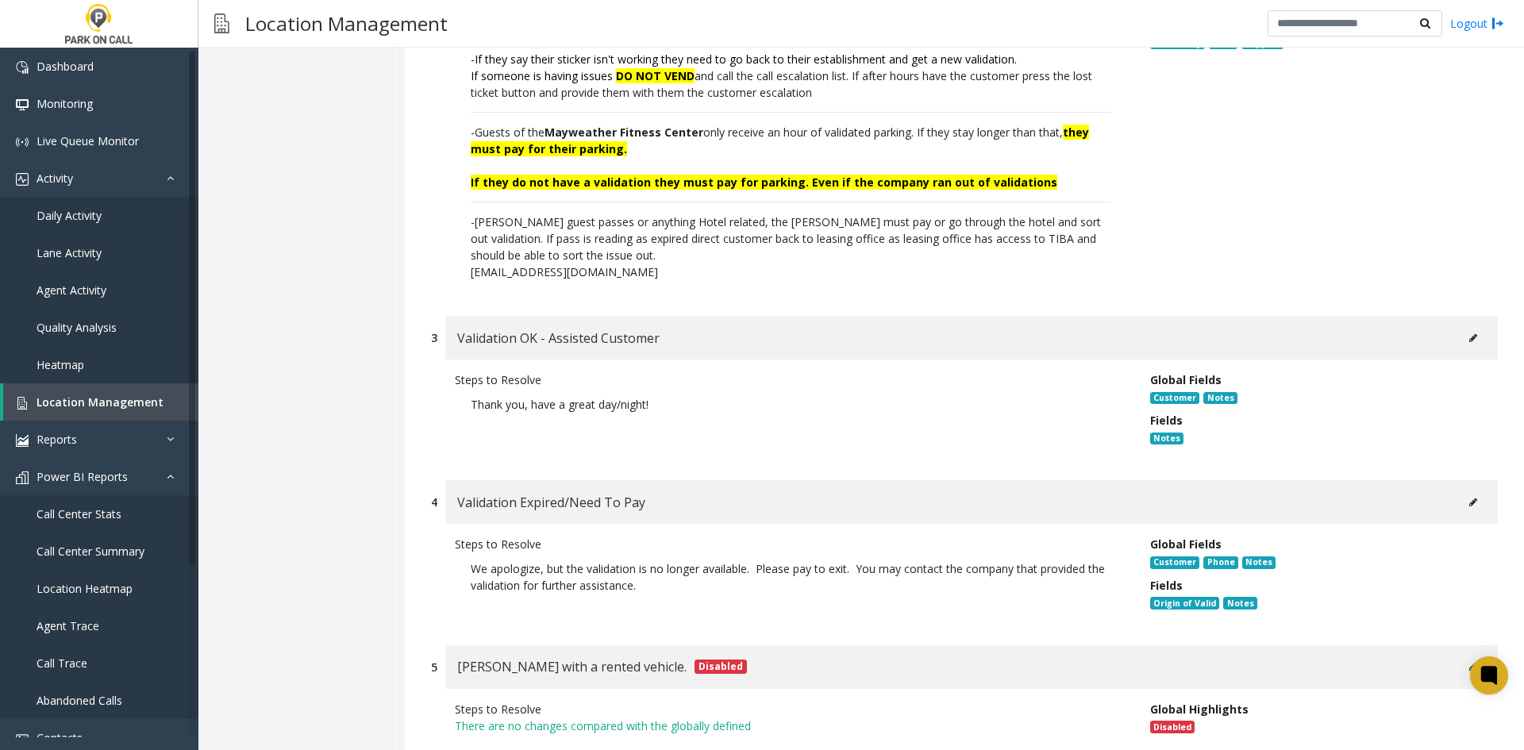
scroll to position [10298, 0]
click at [1448, 315] on div "Validation OK - Assisted Customer" at bounding box center [971, 337] width 1052 height 44
click at [1460, 325] on button at bounding box center [1472, 337] width 25 height 24
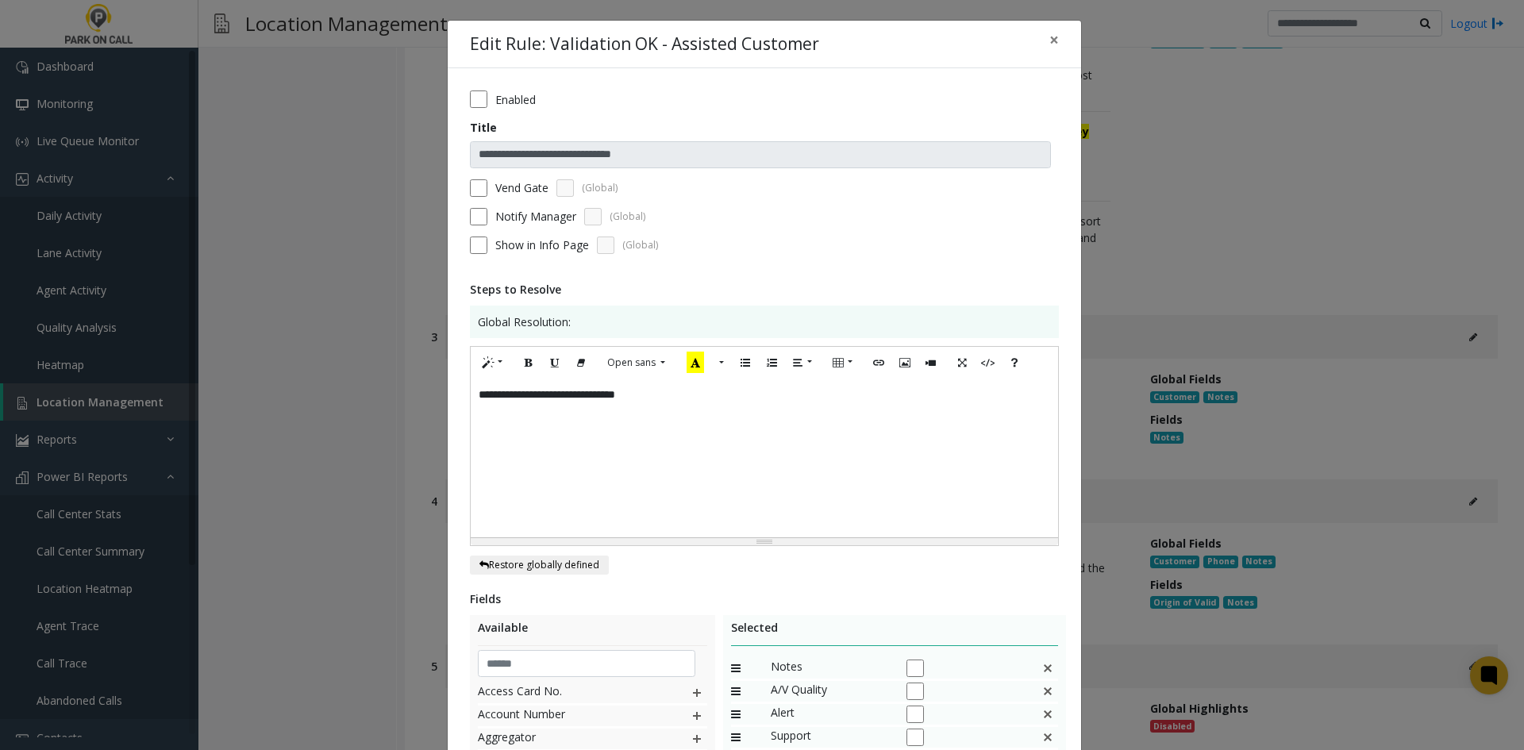
drag, startPoint x: 836, startPoint y: 487, endPoint x: 827, endPoint y: 498, distance: 14.0
click at [833, 490] on div "**********" at bounding box center [764, 458] width 587 height 159
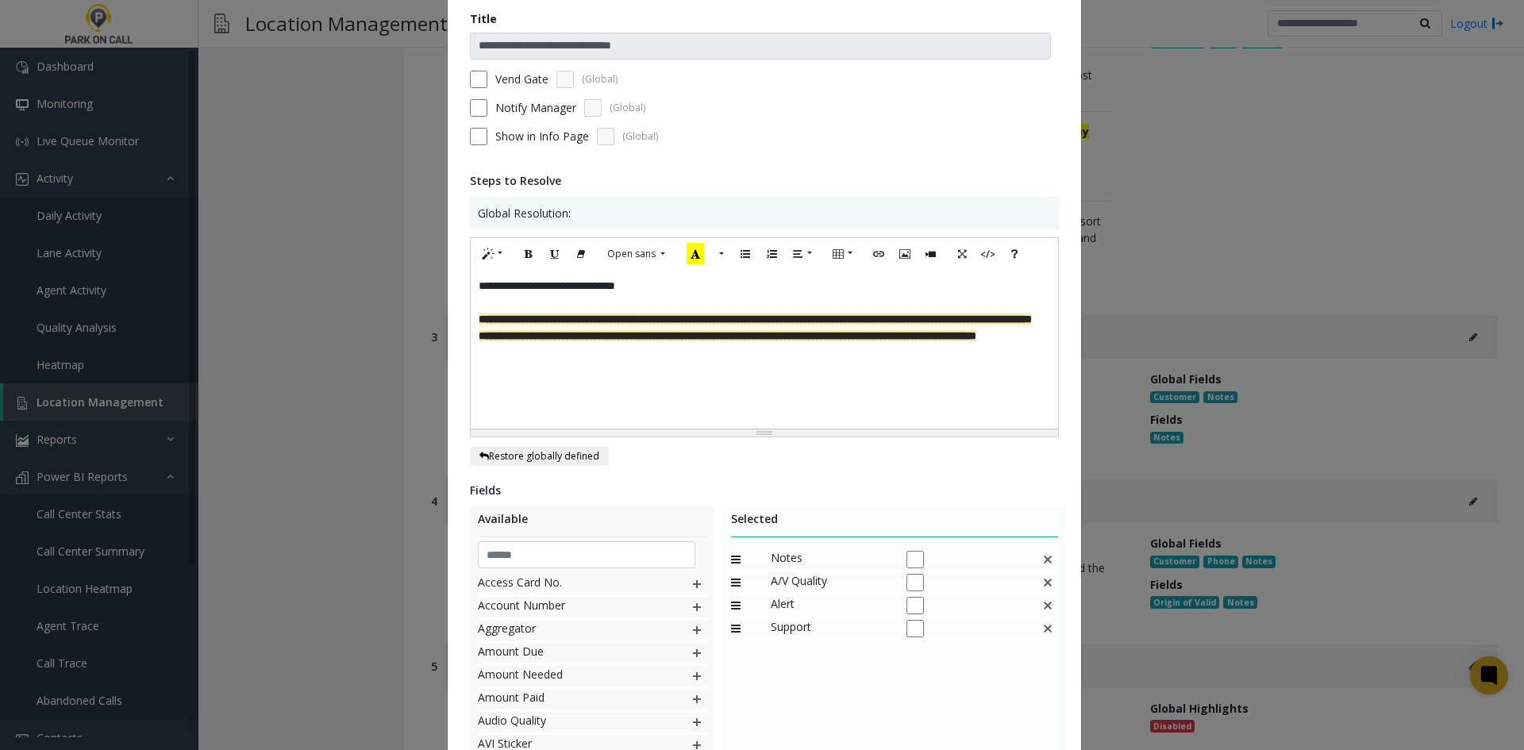
scroll to position [293, 0]
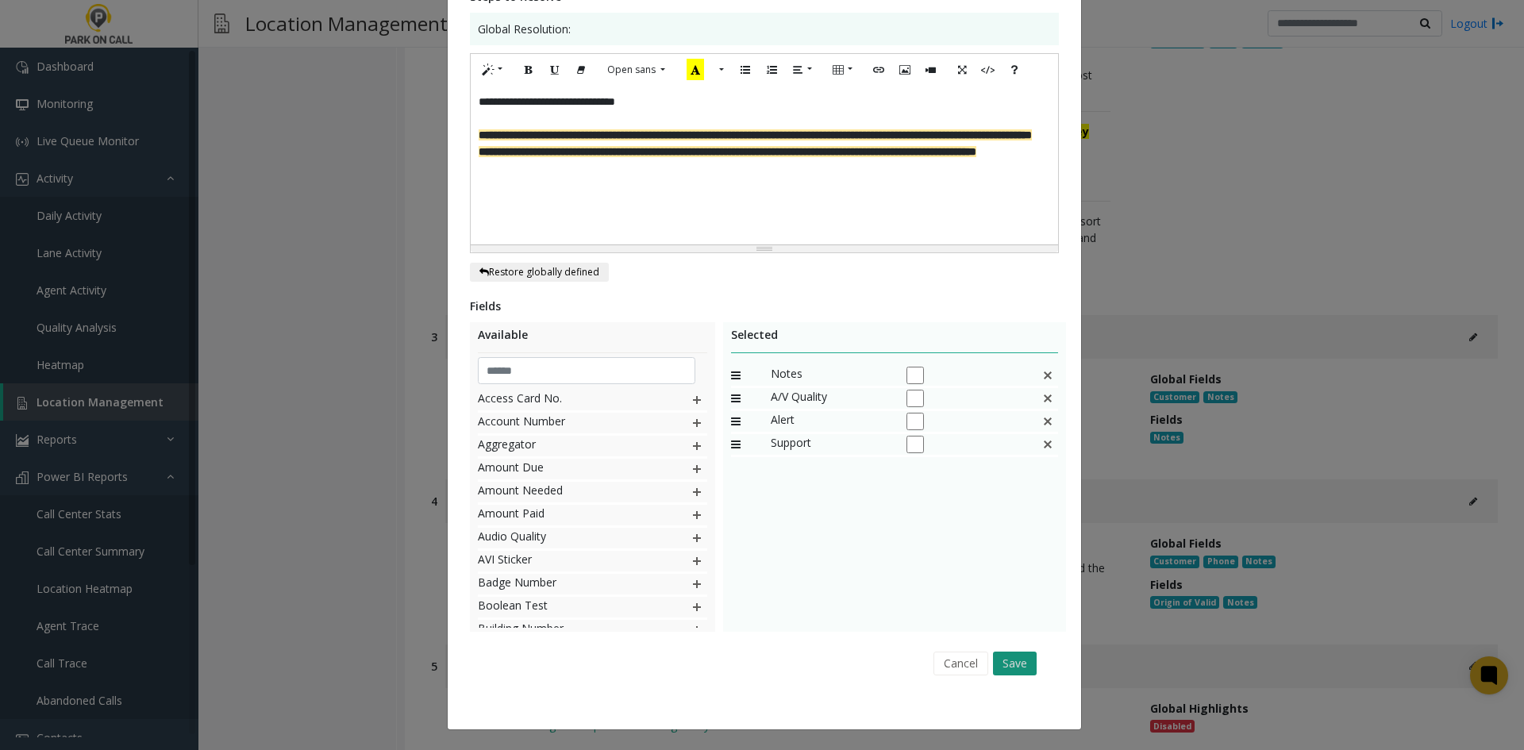
click at [1001, 655] on button "Save" at bounding box center [1015, 663] width 44 height 24
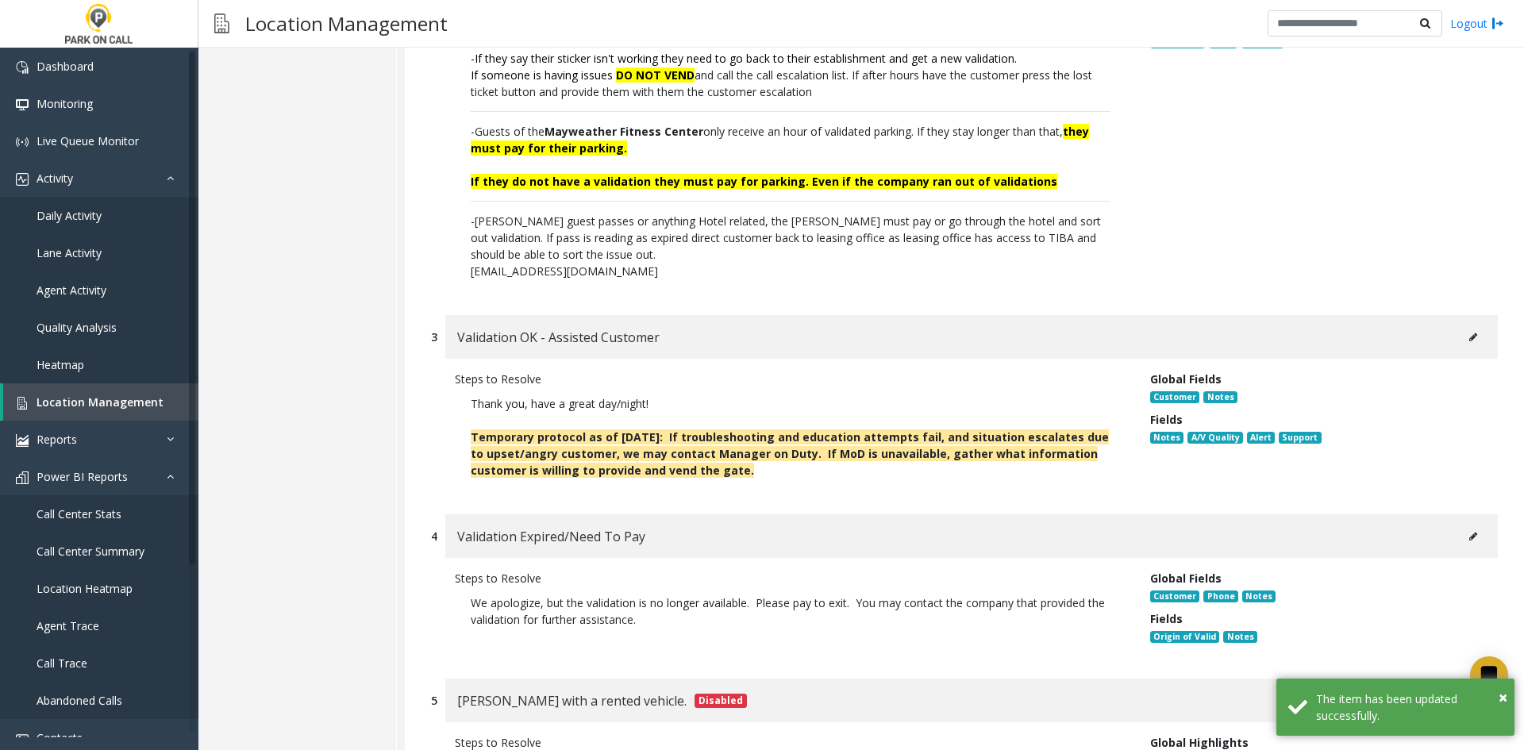
drag, startPoint x: 1493, startPoint y: 282, endPoint x: 1481, endPoint y: 290, distance: 14.3
click at [1482, 315] on div "3 Validation OK - Assisted Customer Steps to Resolve Thank you, have a great da…" at bounding box center [964, 406] width 1090 height 183
click at [1466, 325] on button at bounding box center [1472, 337] width 25 height 24
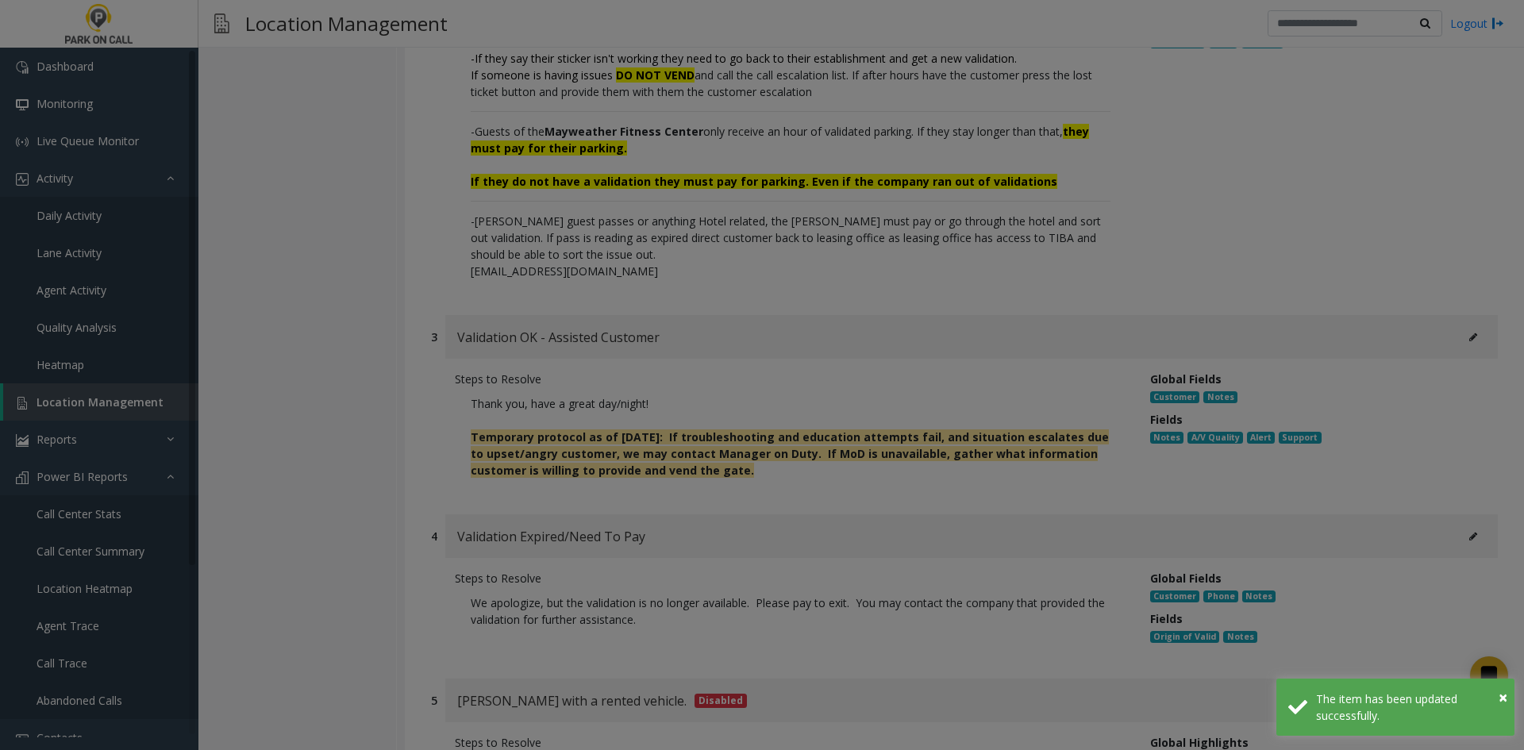
scroll to position [0, 0]
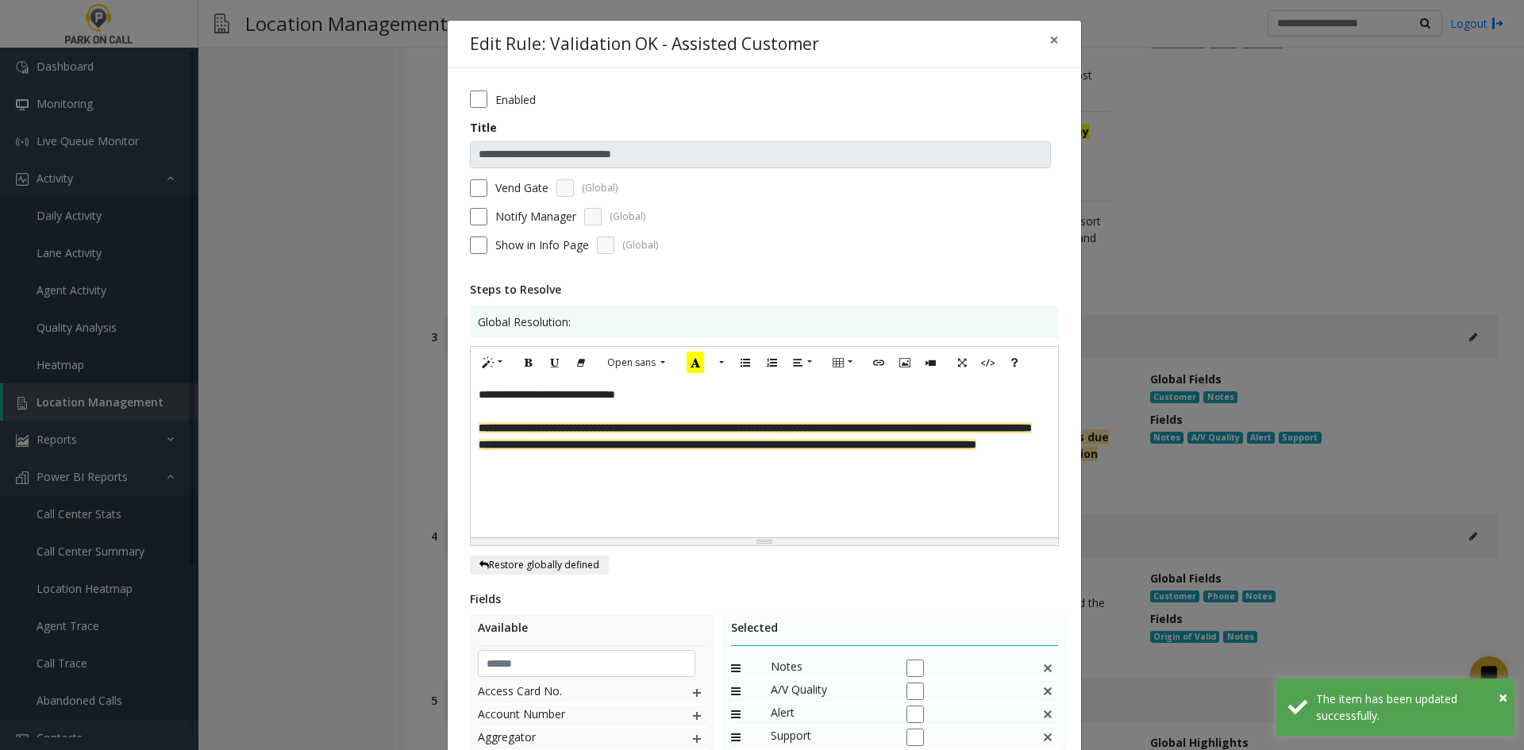
click at [527, 187] on label "Vend Gate" at bounding box center [521, 187] width 53 height 17
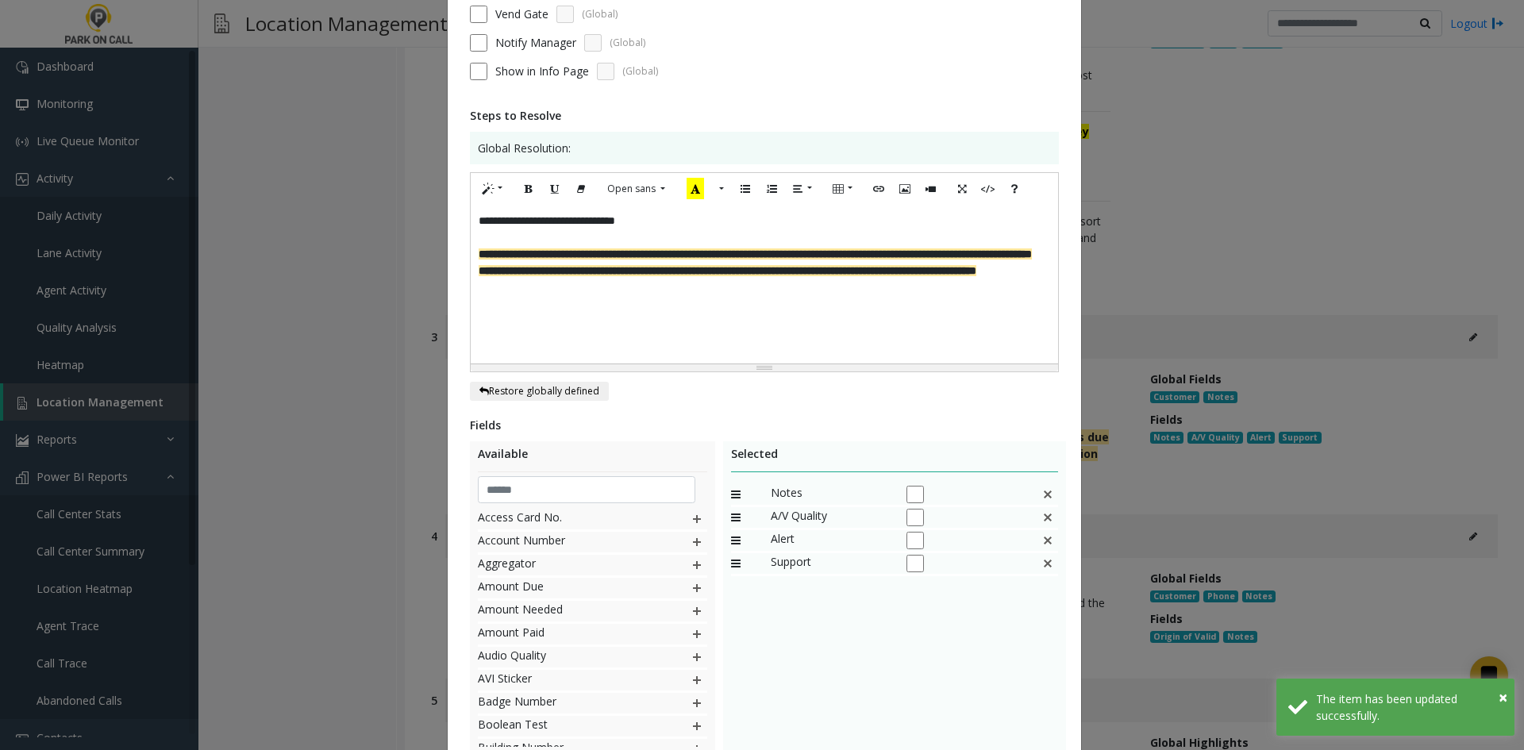
scroll to position [293, 0]
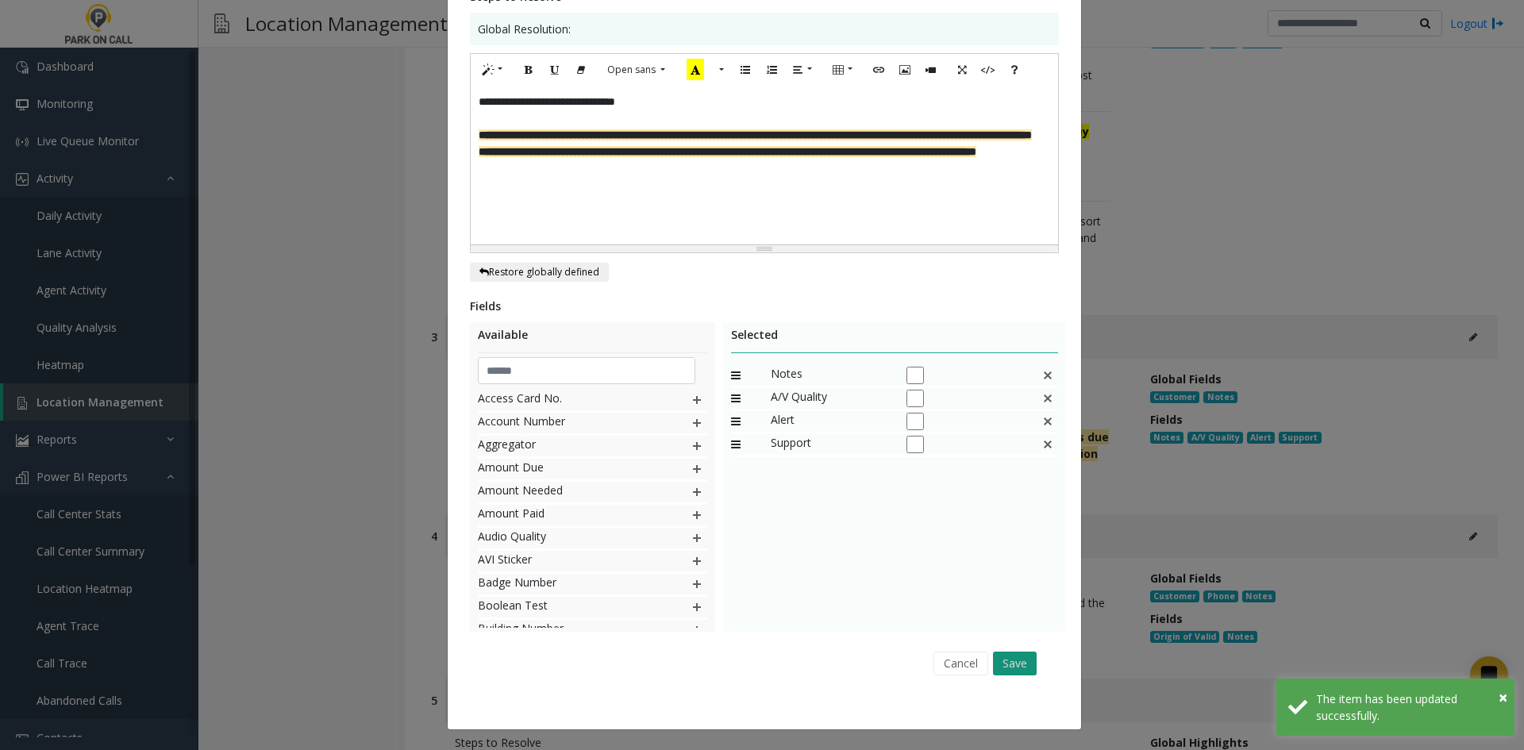
click at [1022, 665] on button "Save" at bounding box center [1015, 663] width 44 height 24
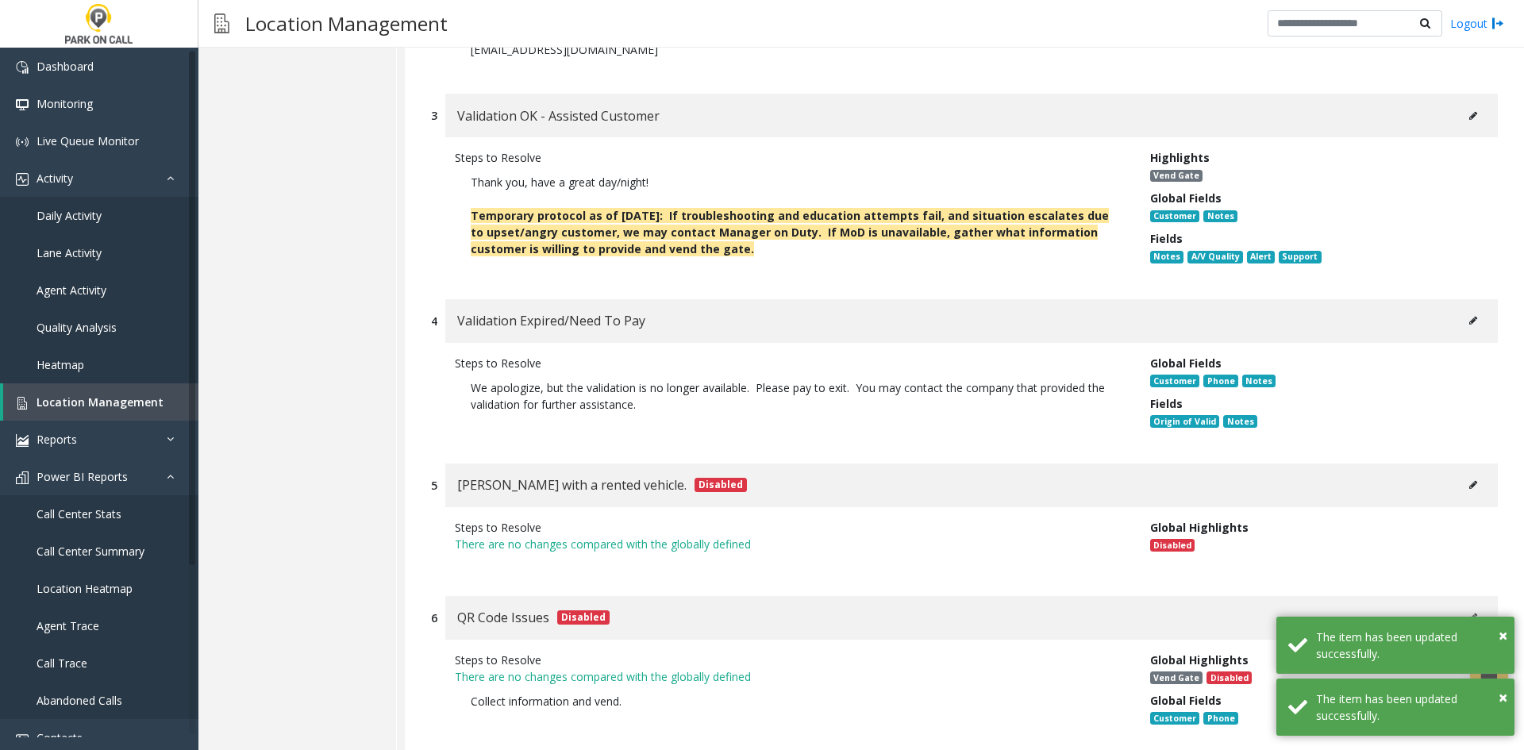
scroll to position [10536, 0]
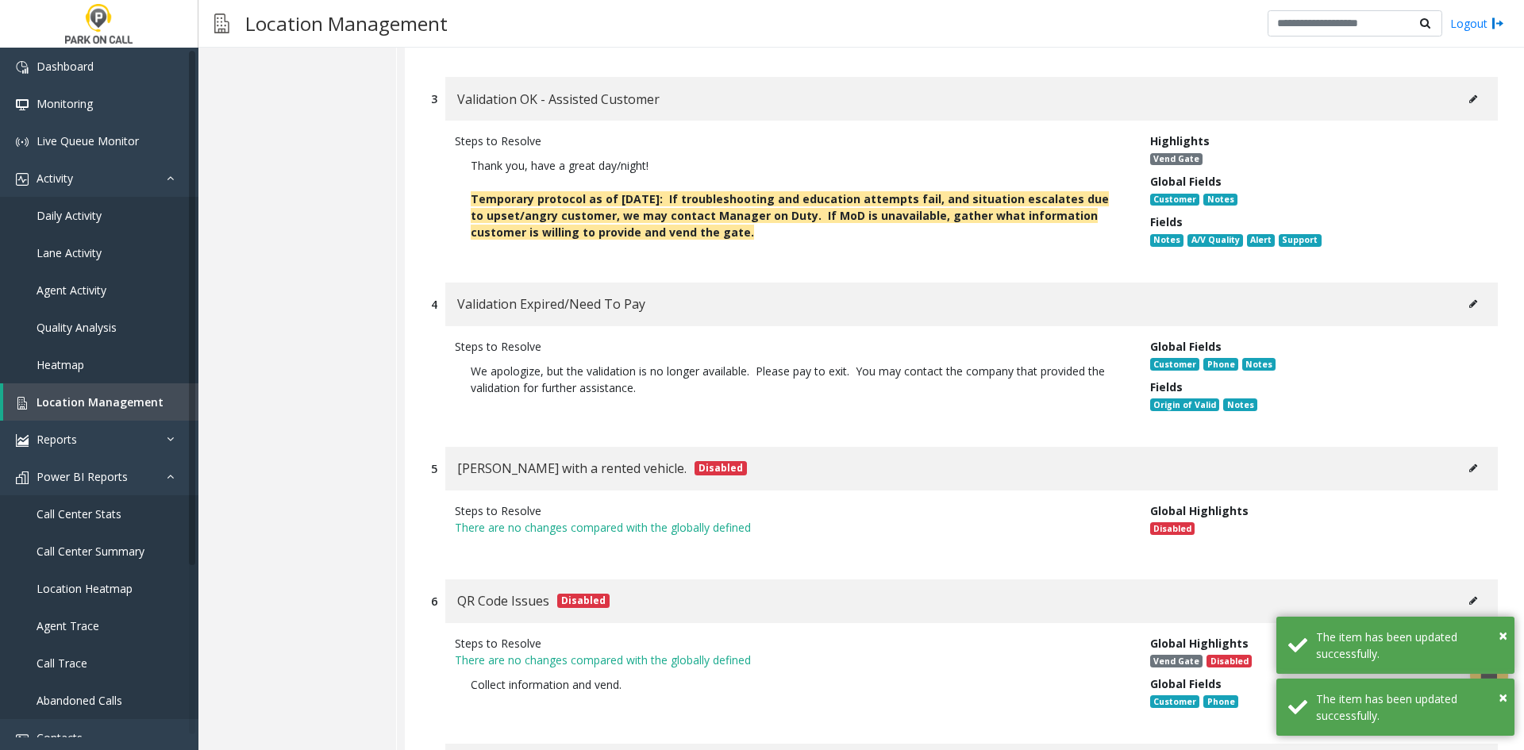
click at [1470, 282] on div "Validation Expired/Need To Pay" at bounding box center [971, 304] width 1052 height 44
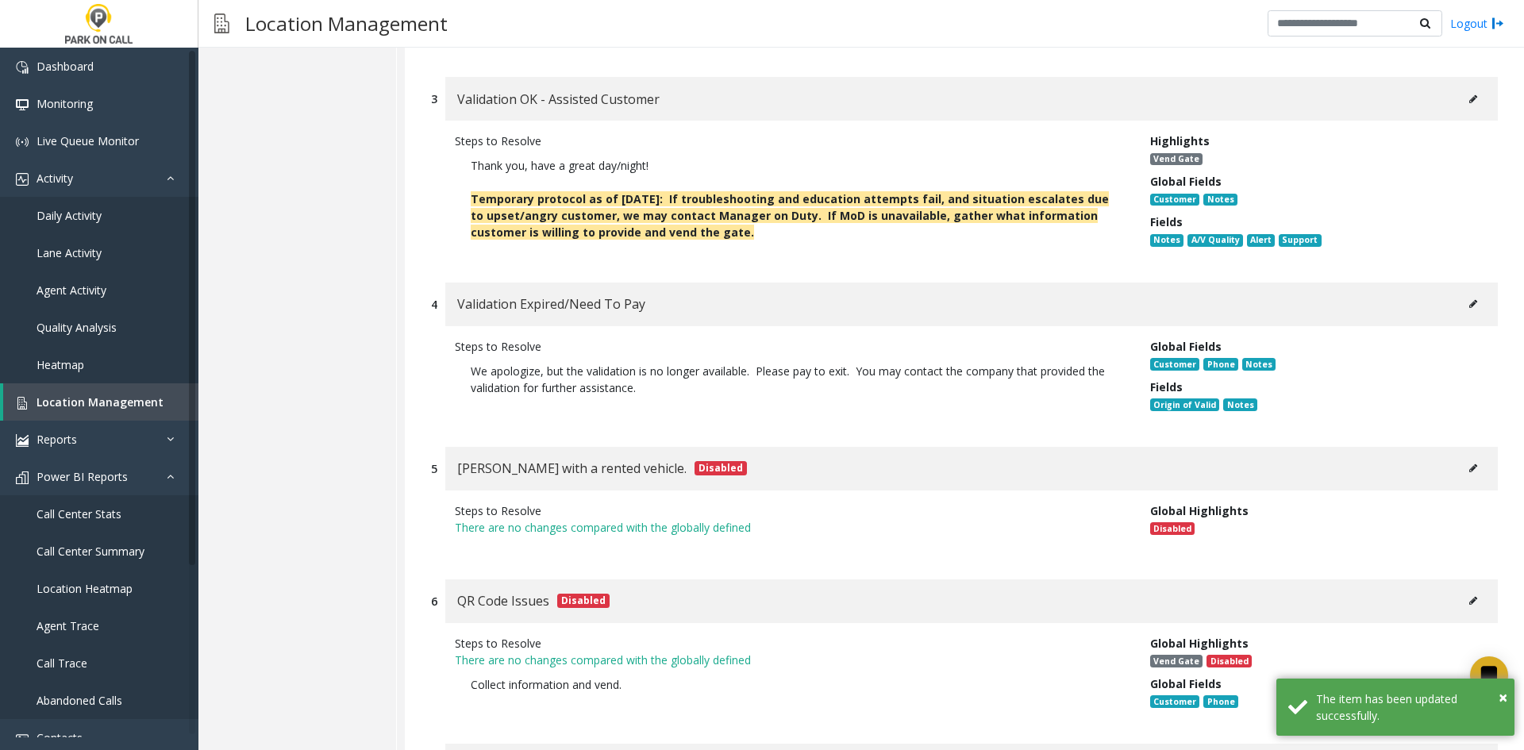
click at [1469, 299] on icon at bounding box center [1473, 304] width 8 height 10
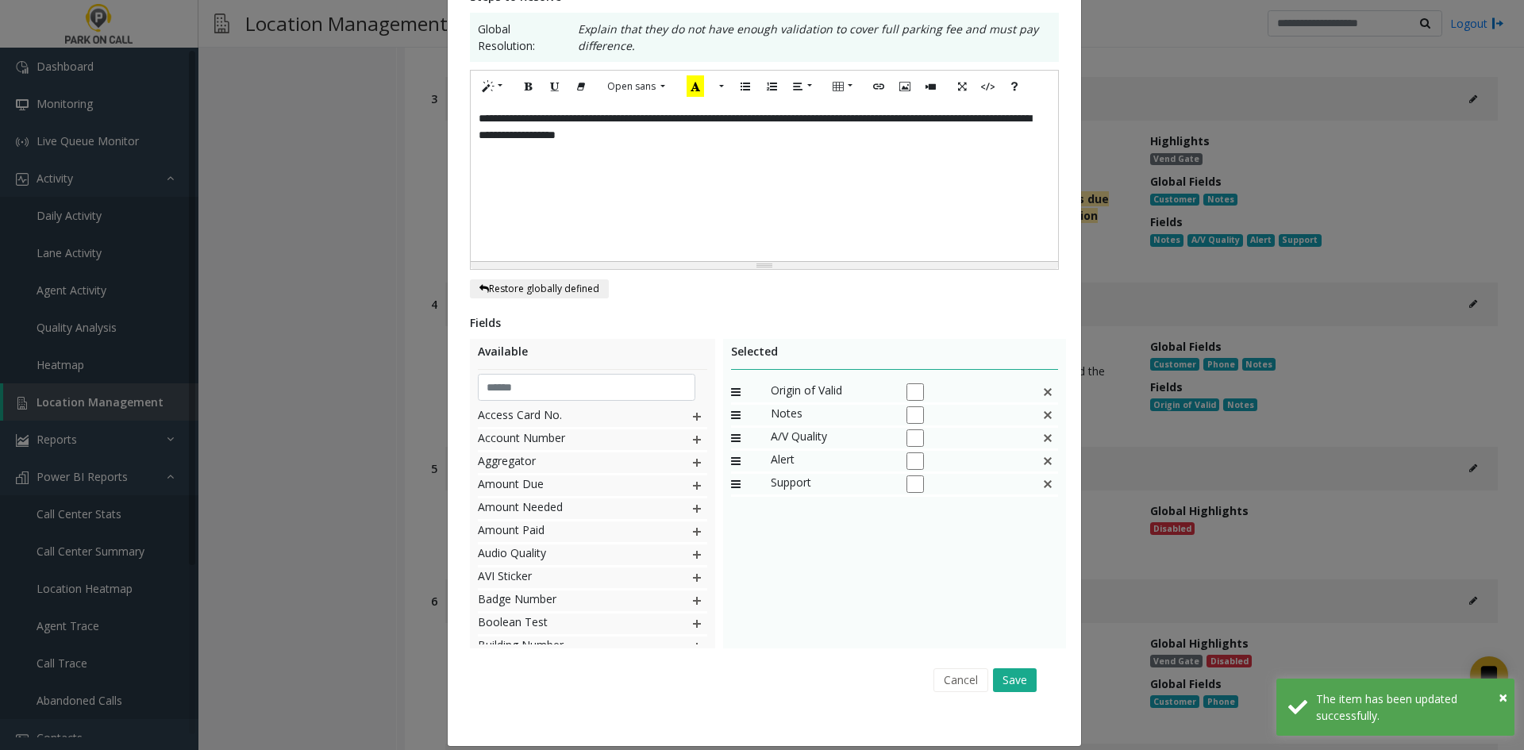
scroll to position [0, 0]
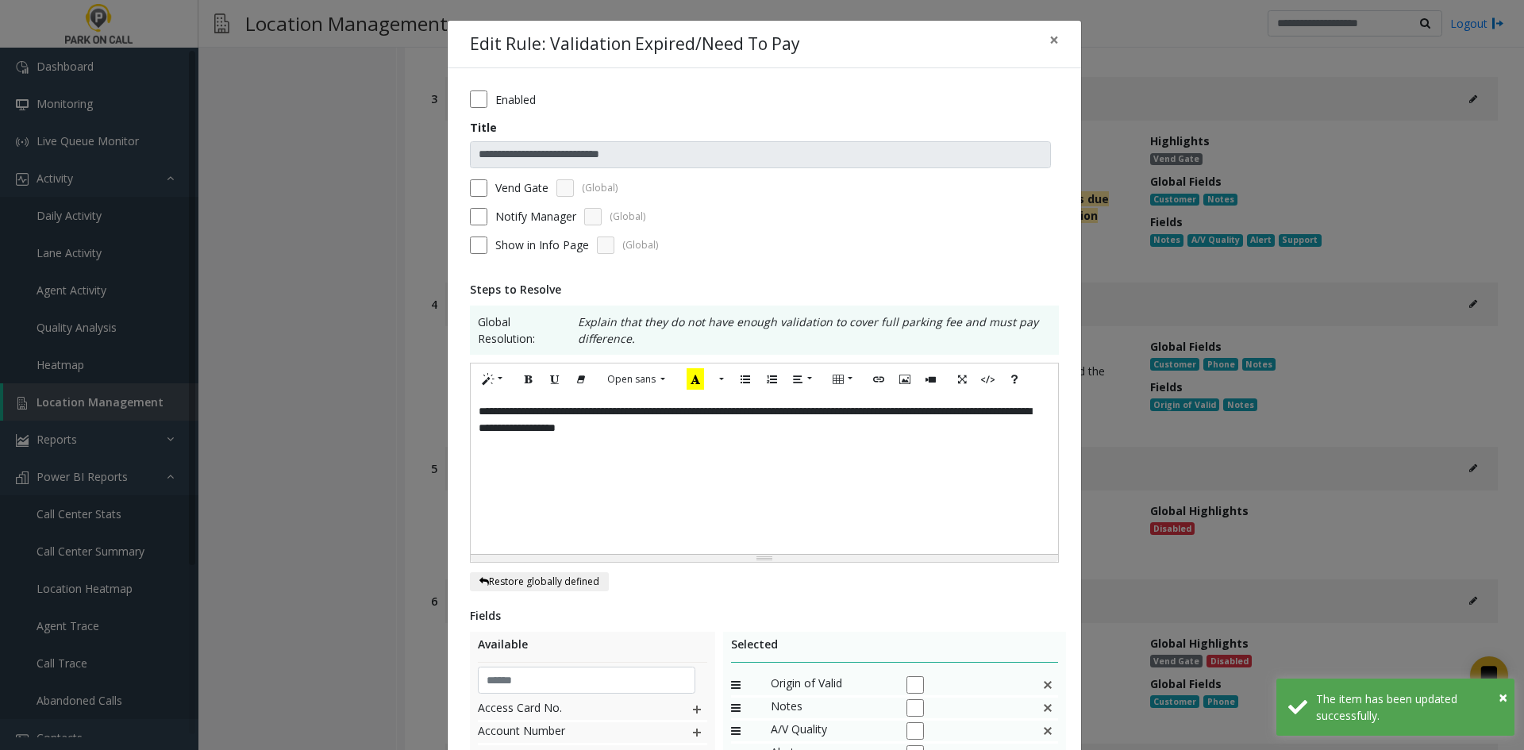
click at [495, 183] on label "Vend Gate" at bounding box center [521, 187] width 53 height 17
click at [779, 463] on div "**********" at bounding box center [764, 474] width 587 height 159
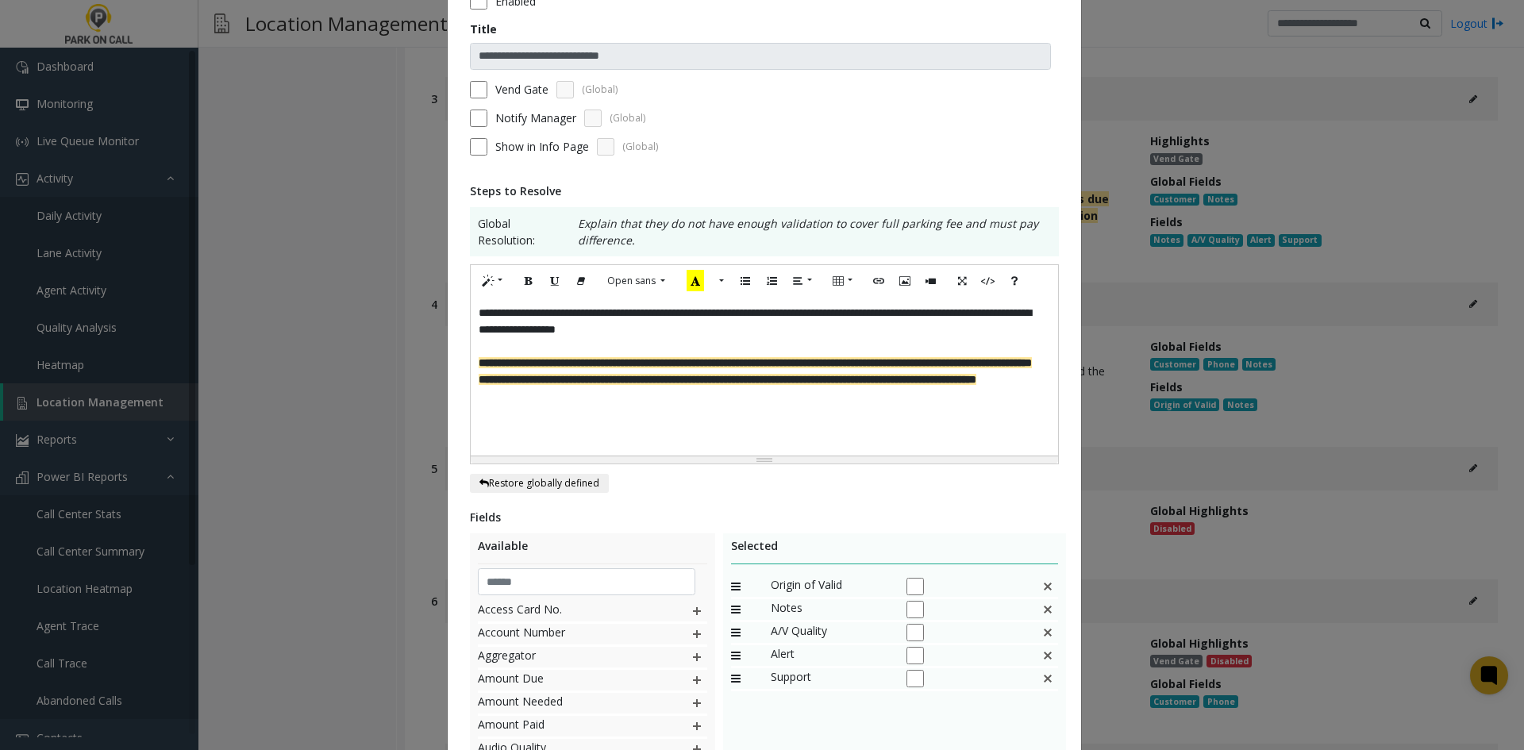
scroll to position [309, 0]
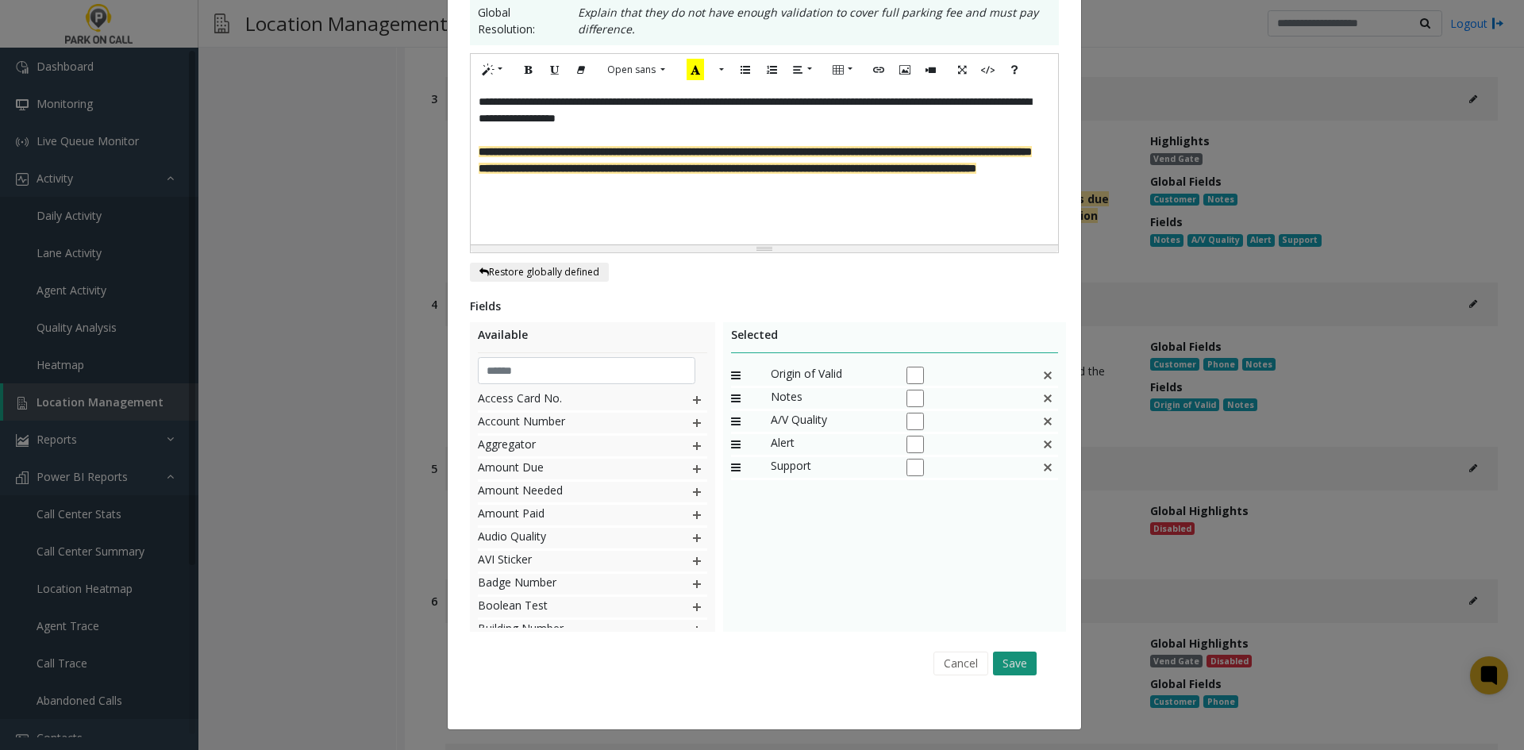
click at [1024, 655] on button "Save" at bounding box center [1015, 663] width 44 height 24
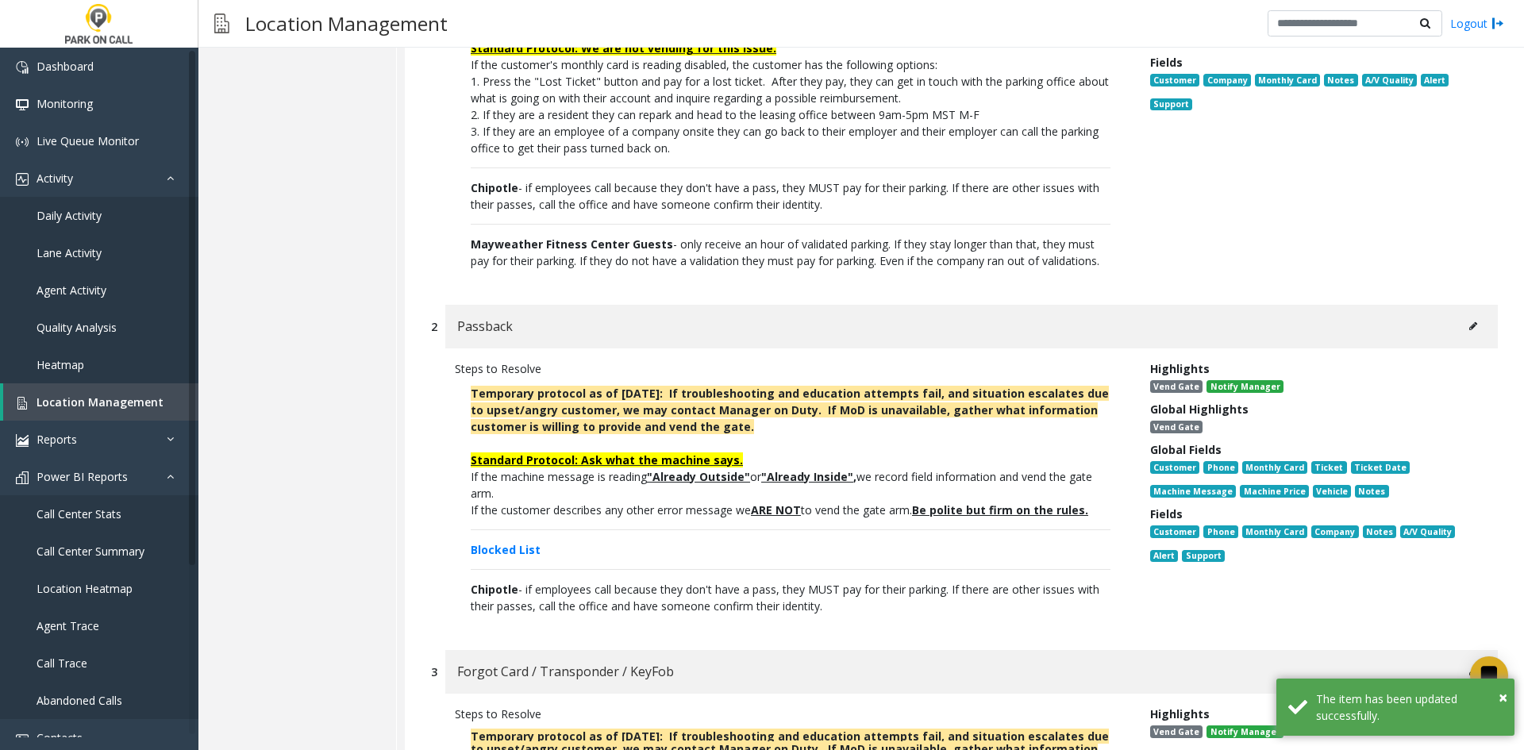
scroll to position [0, 0]
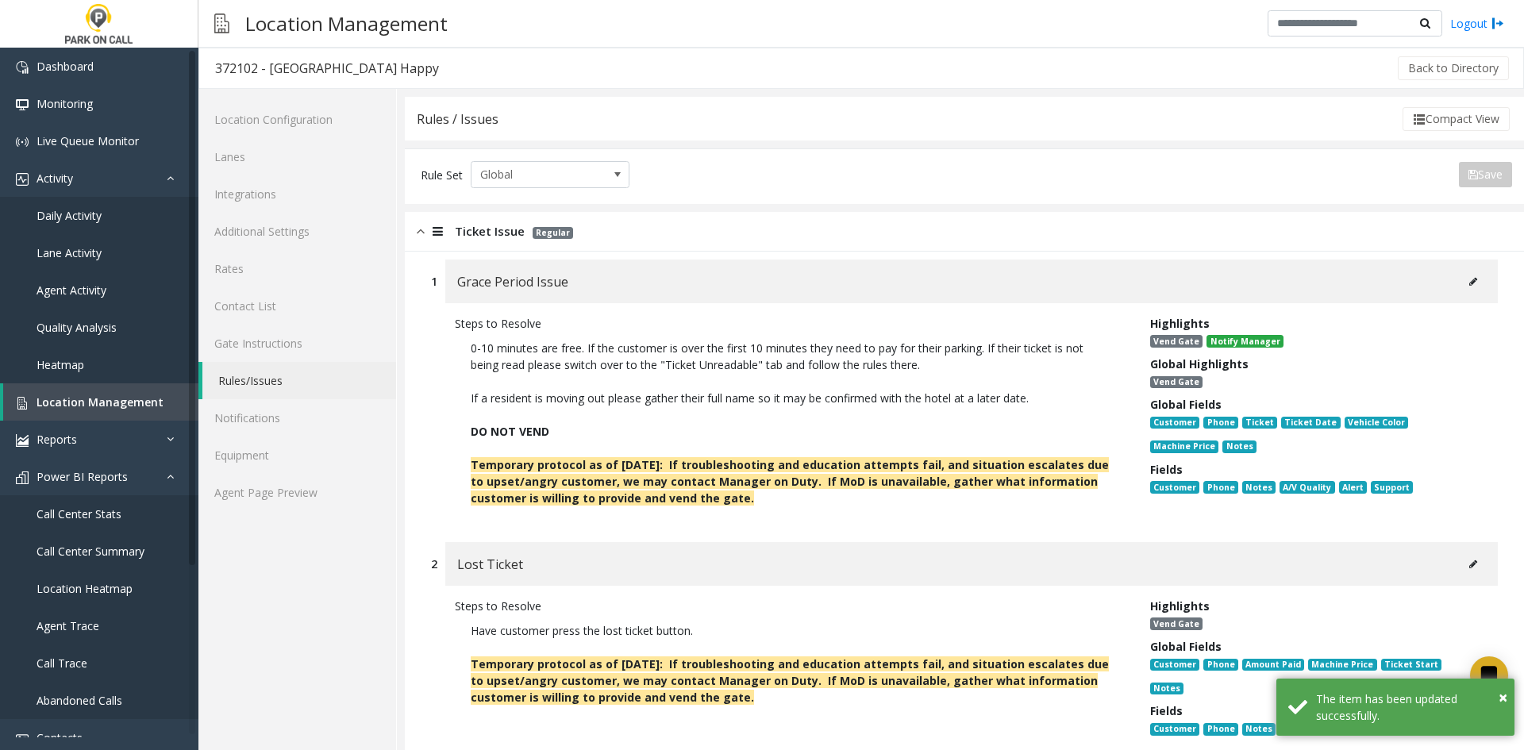
drag, startPoint x: 1001, startPoint y: 660, endPoint x: 969, endPoint y: 199, distance: 462.1
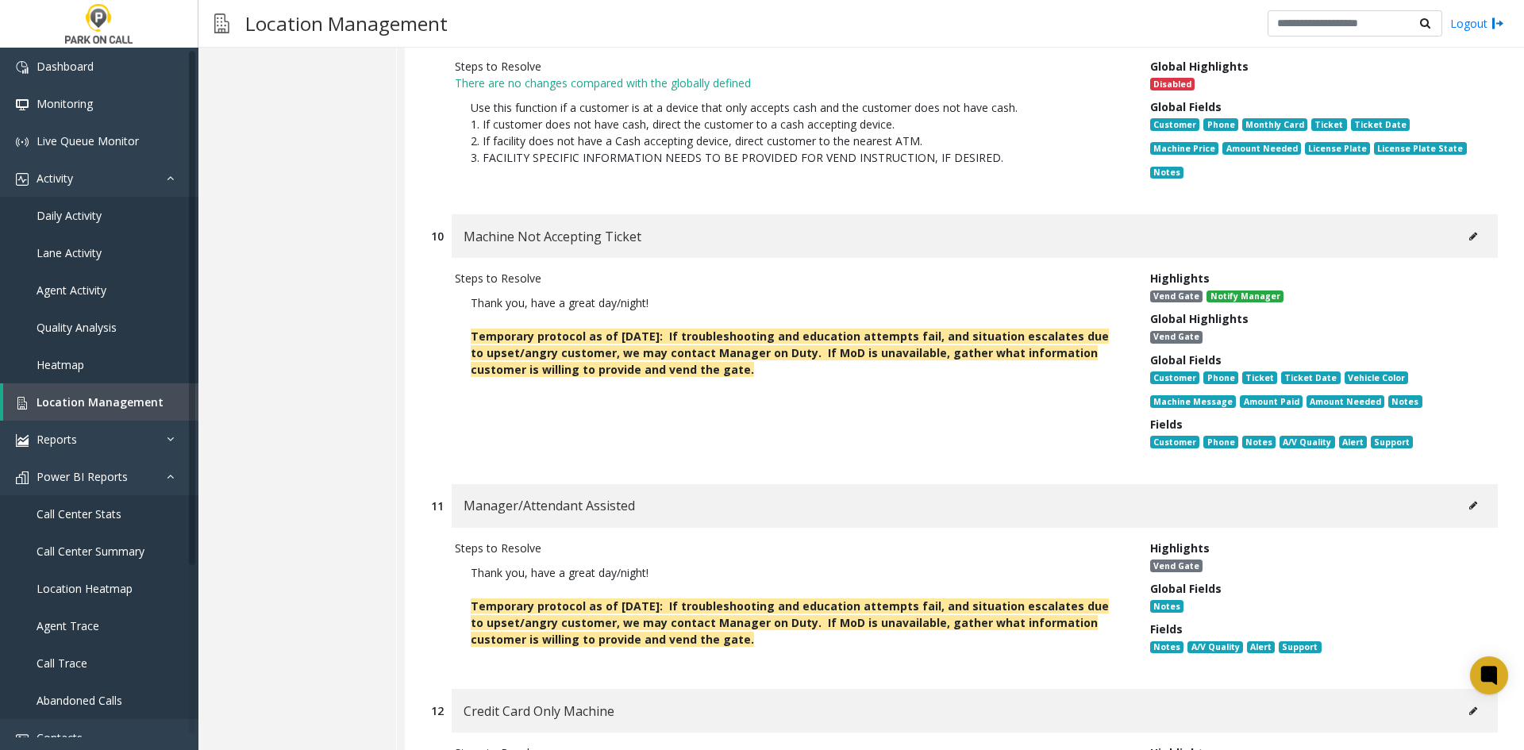
scroll to position [10871, 0]
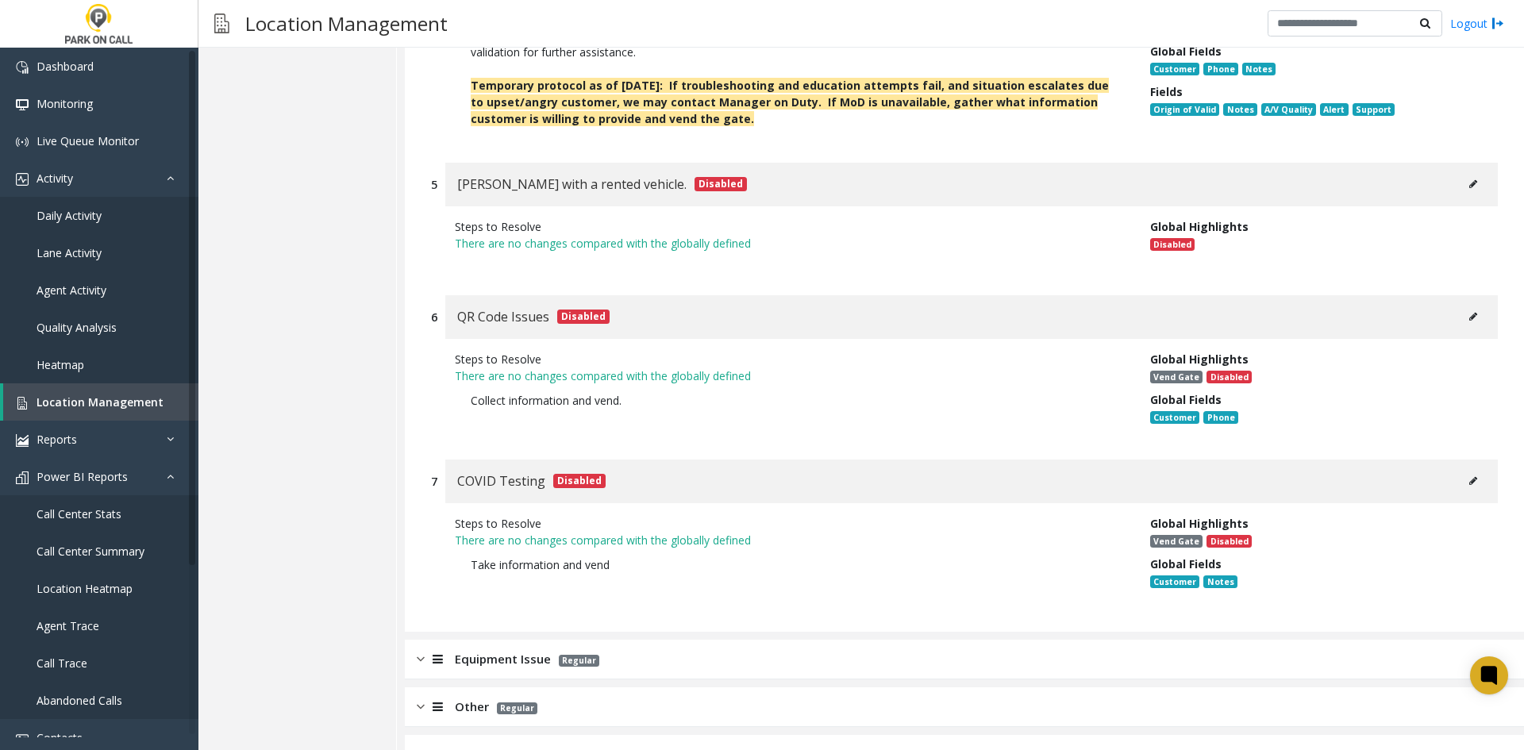
drag, startPoint x: 892, startPoint y: 91, endPoint x: 795, endPoint y: 582, distance: 499.9
click at [807, 515] on div "Steps to Resolve There are no changes compared with the globally defined Take i…" at bounding box center [790, 555] width 695 height 81
click at [718, 640] on div "Equipment Issue Regular" at bounding box center [964, 660] width 1119 height 40
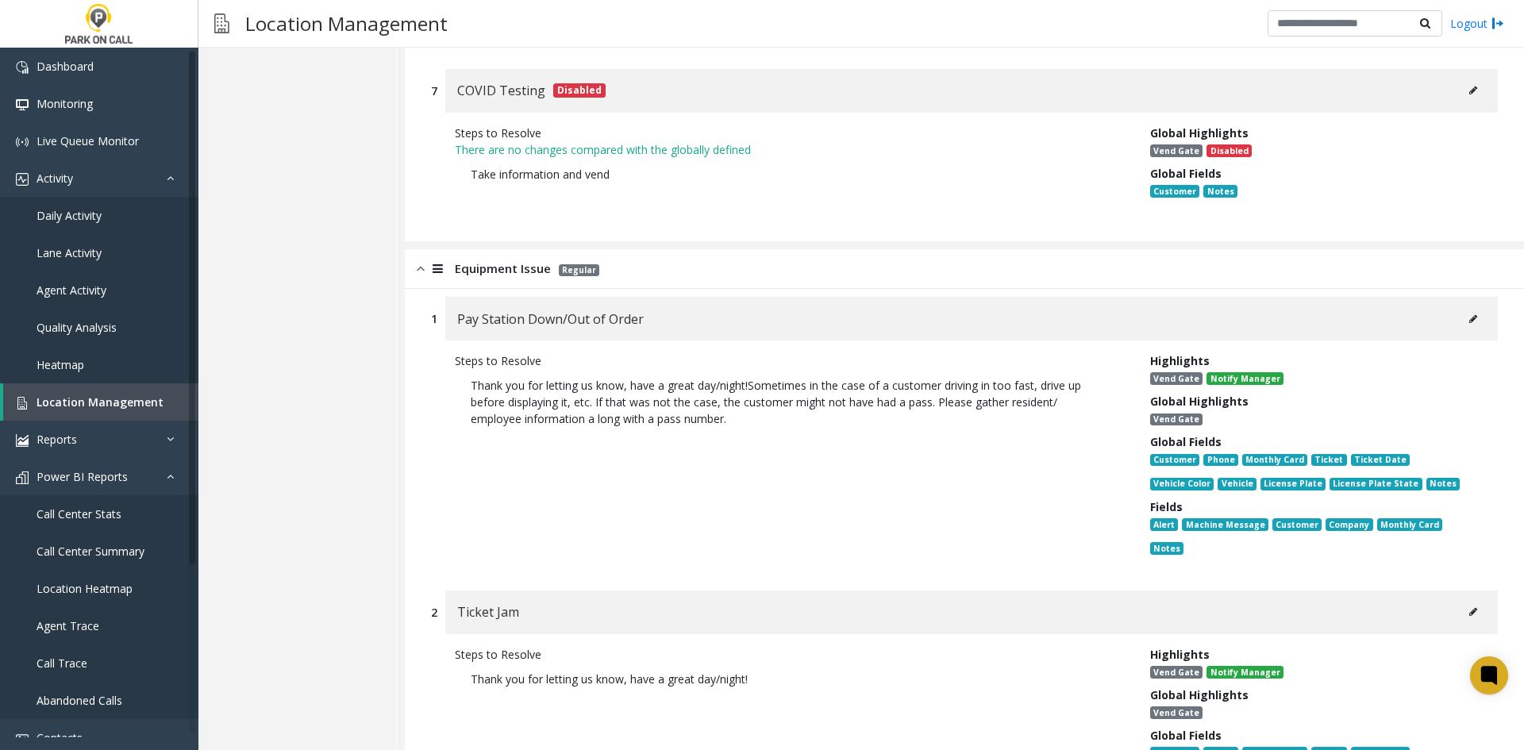
scroll to position [11268, 0]
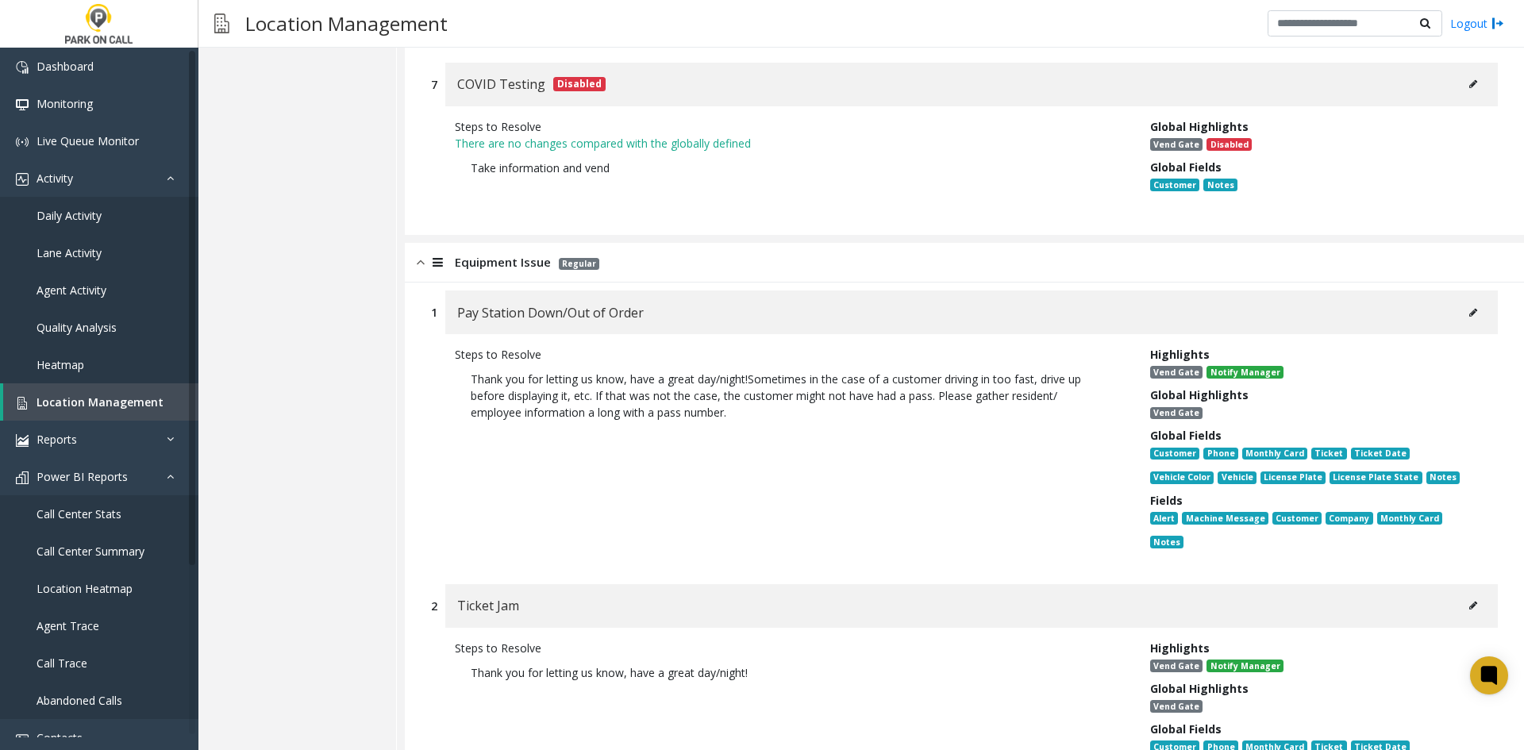
click at [1469, 308] on icon at bounding box center [1473, 313] width 8 height 10
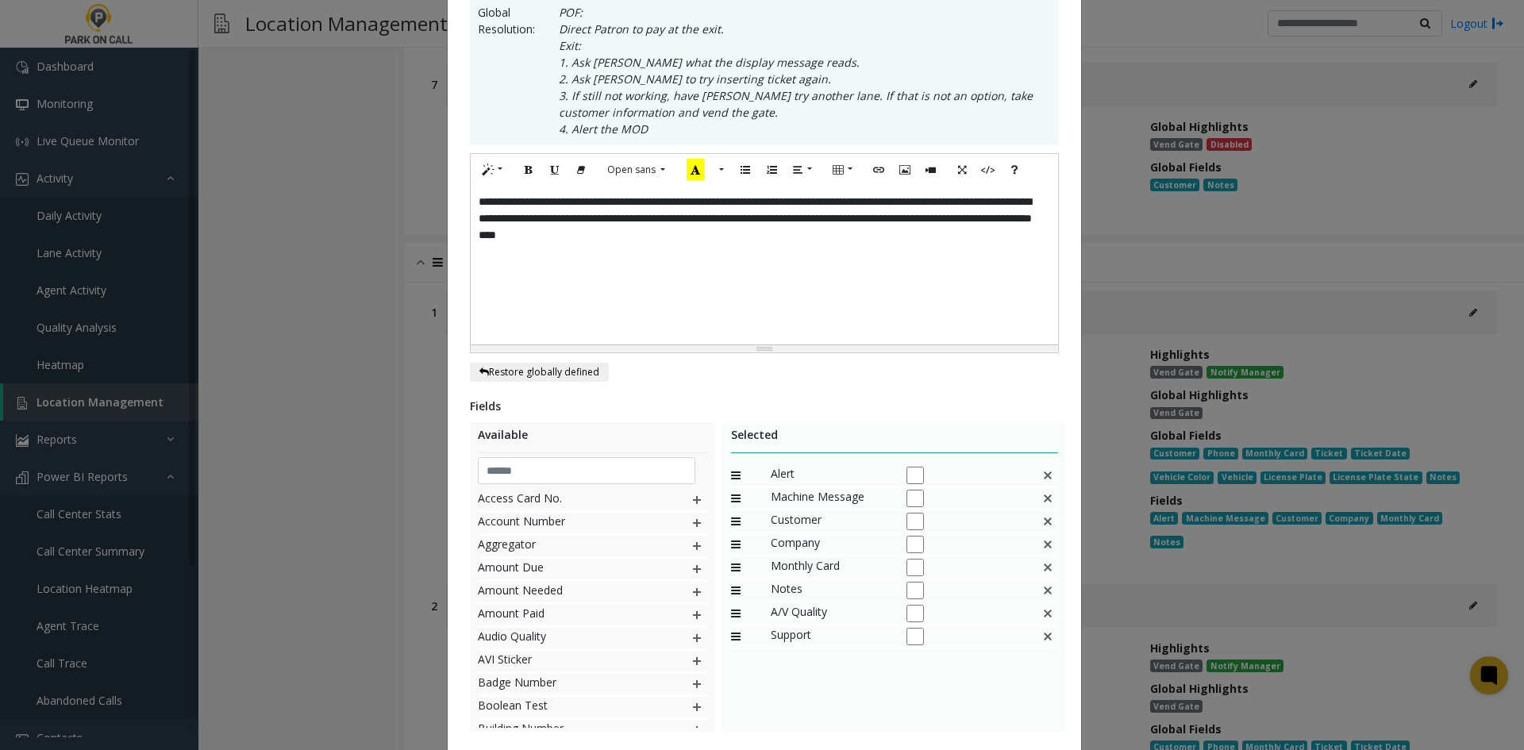
scroll to position [0, 0]
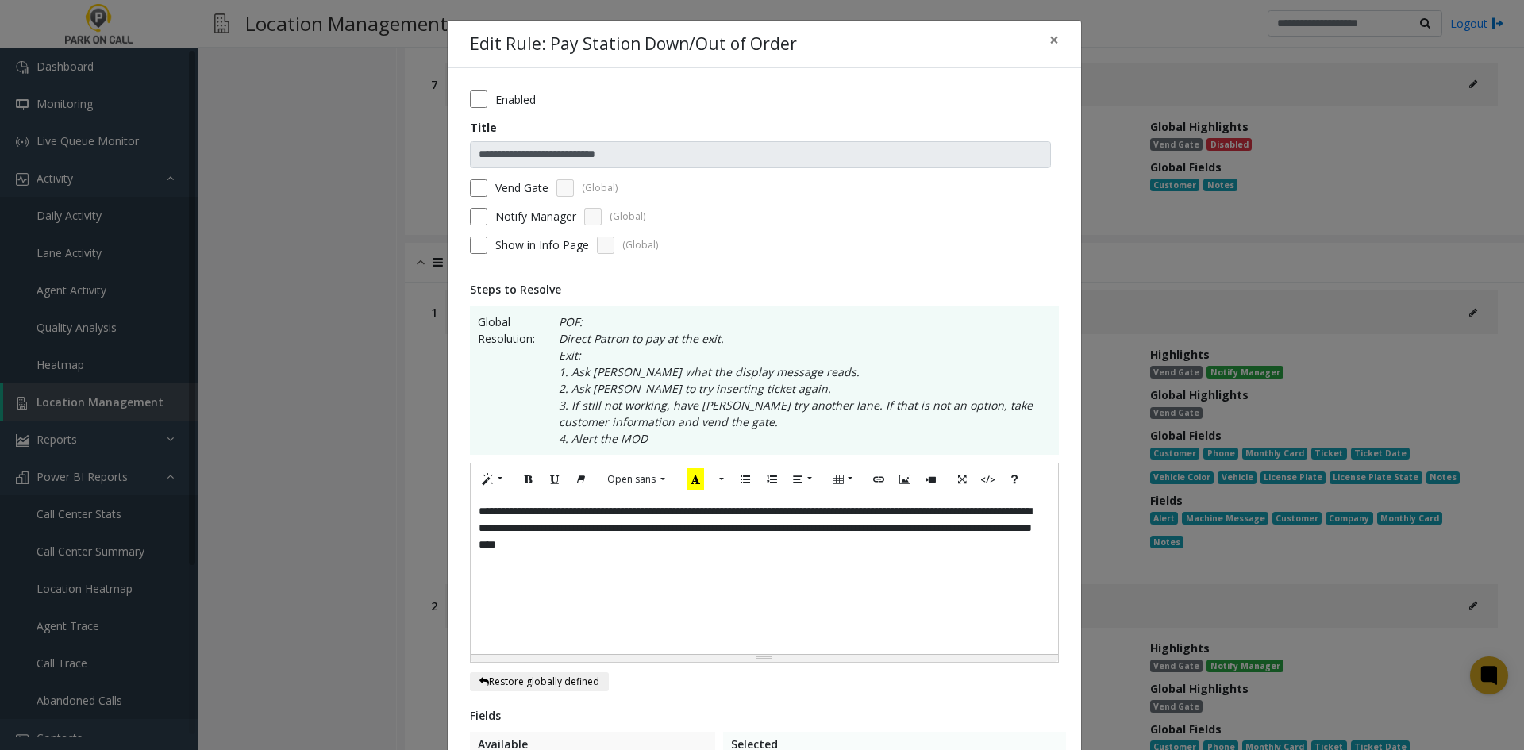
click at [840, 549] on div "**********" at bounding box center [764, 574] width 587 height 159
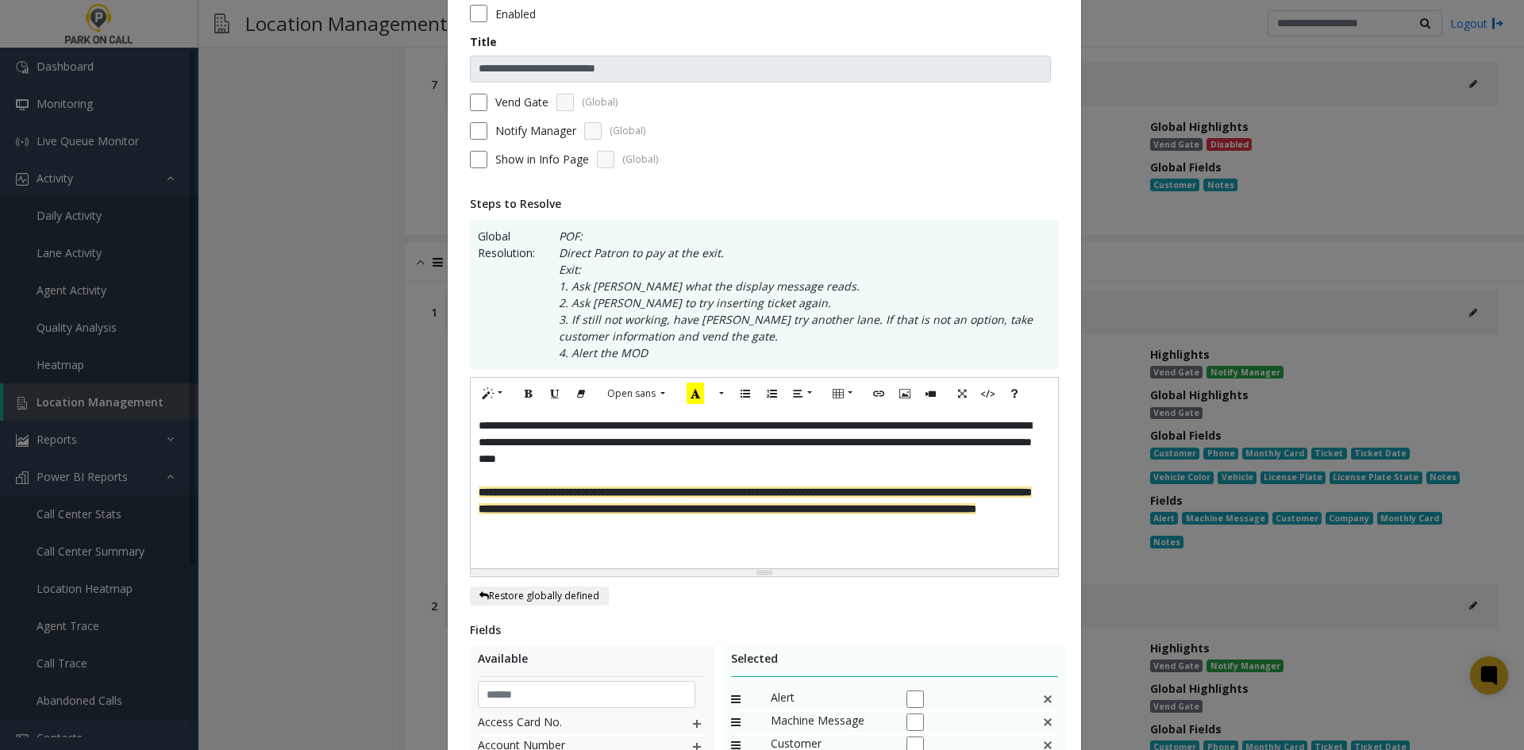
scroll to position [409, 0]
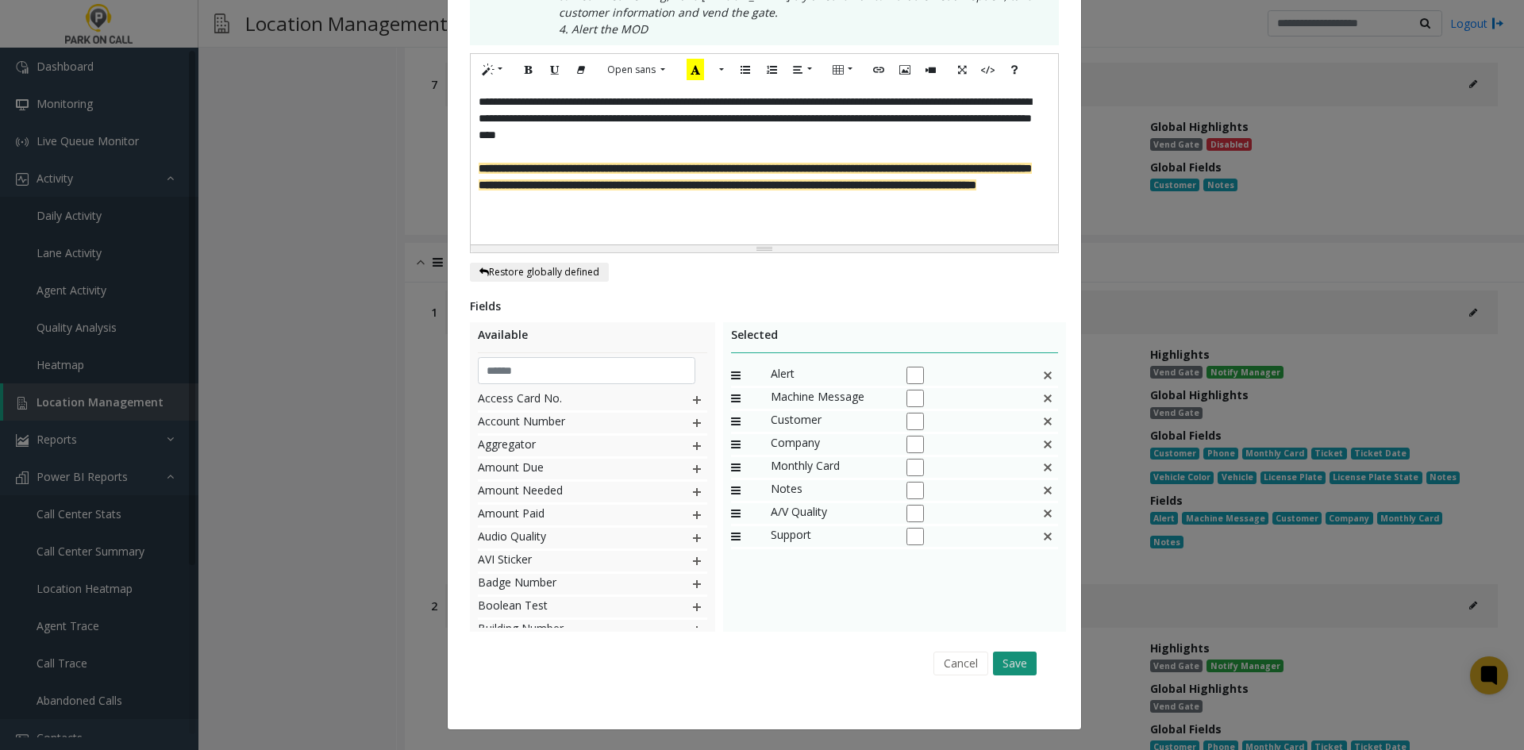
click at [1020, 656] on button "Save" at bounding box center [1015, 663] width 44 height 24
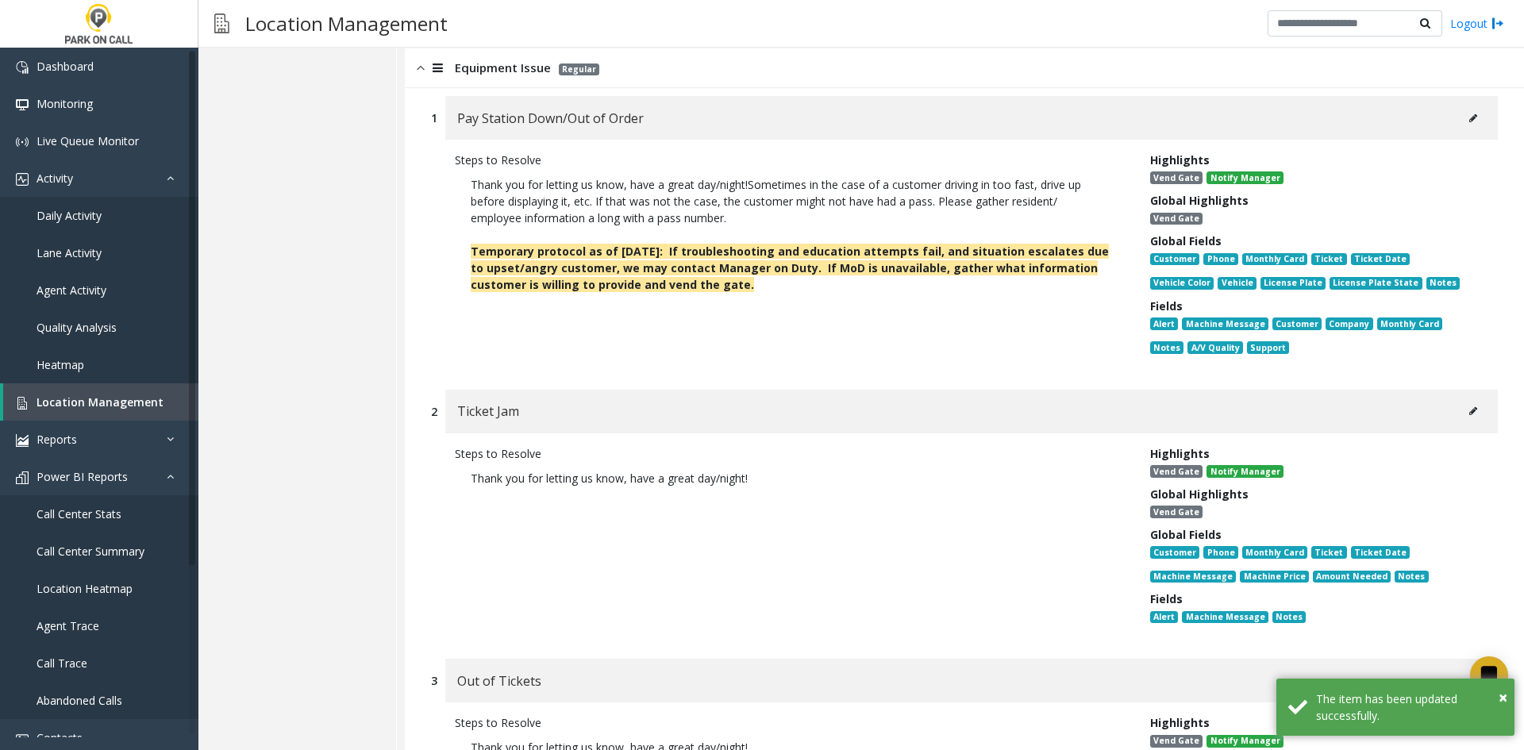
scroll to position [11506, 0]
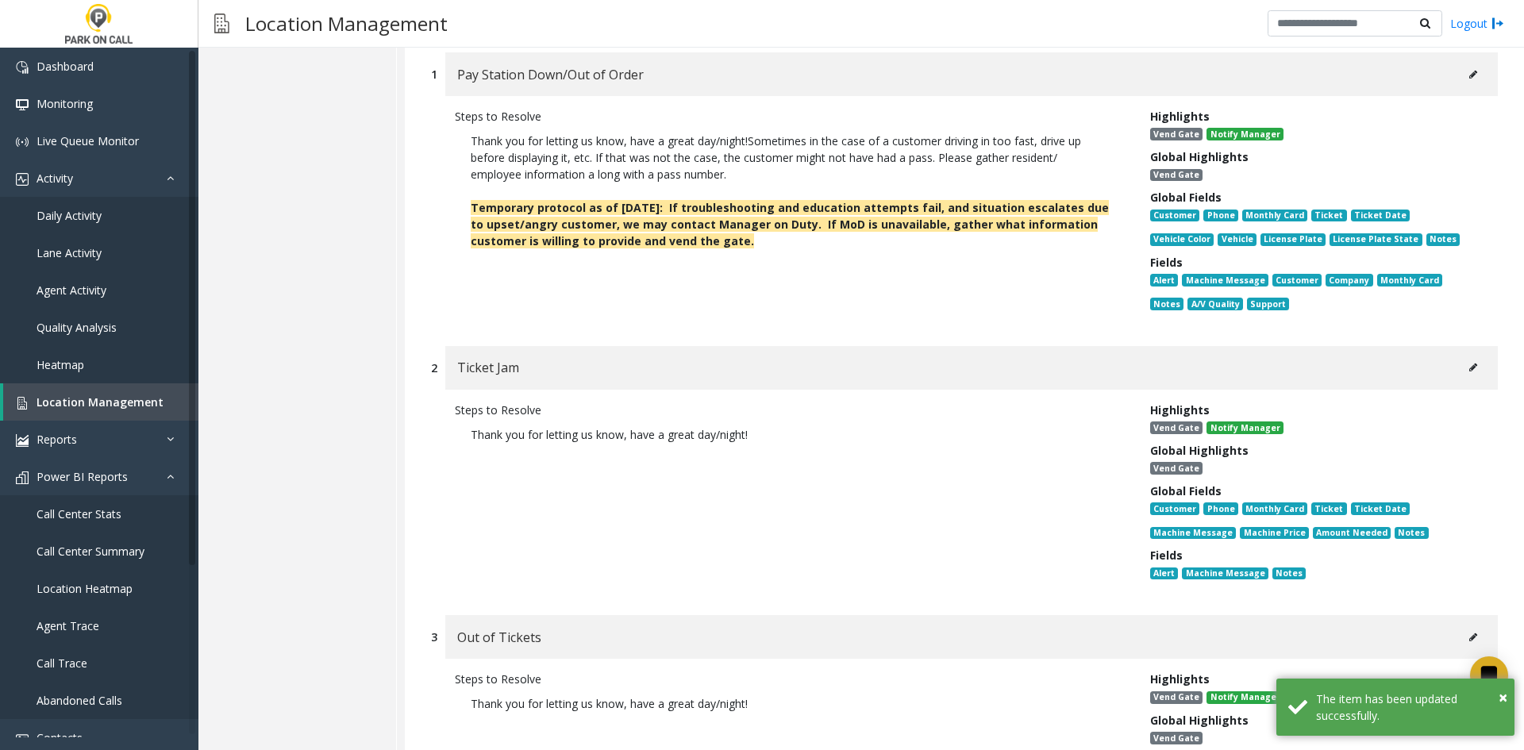
click at [1443, 346] on div "Ticket Jam" at bounding box center [971, 368] width 1052 height 44
click at [1469, 363] on icon at bounding box center [1473, 368] width 8 height 10
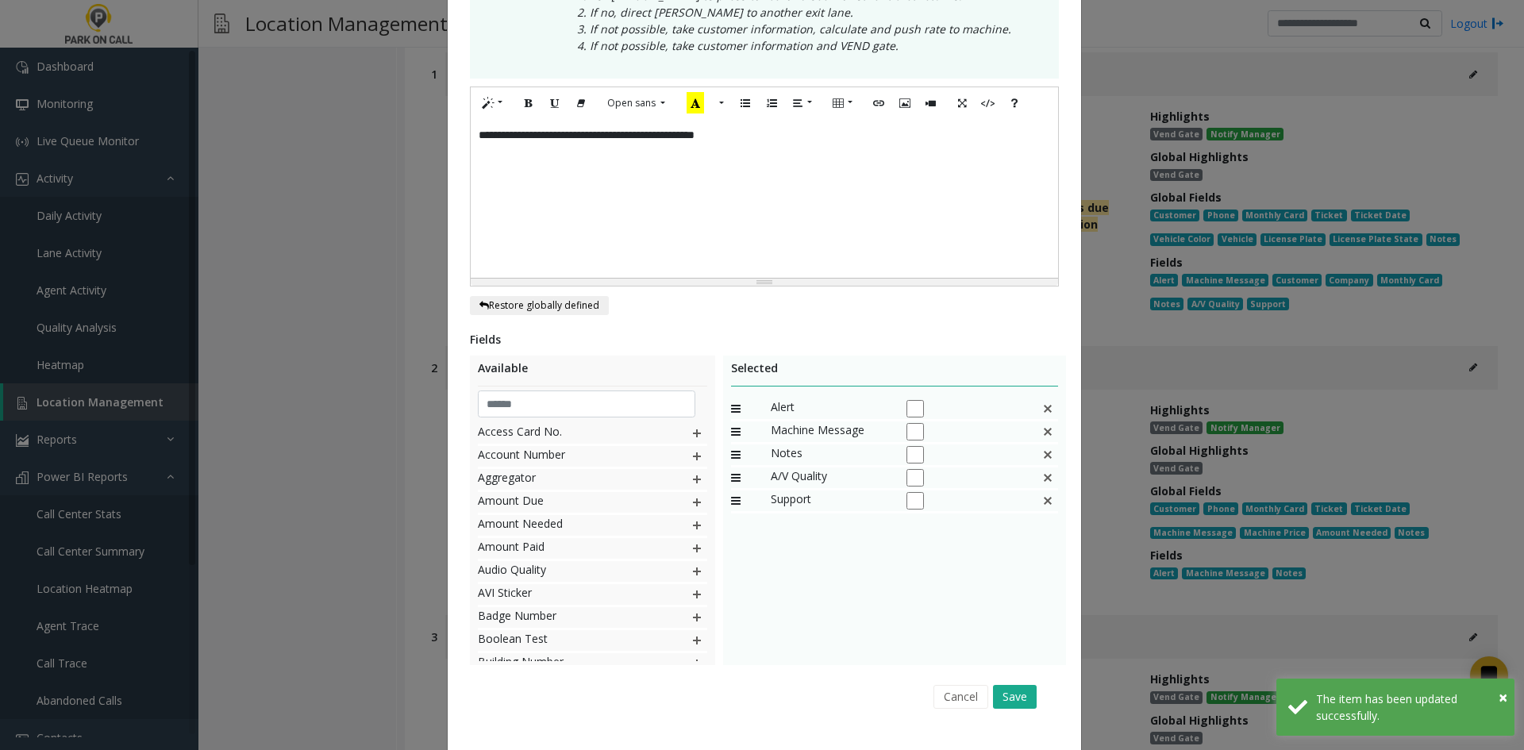
scroll to position [0, 0]
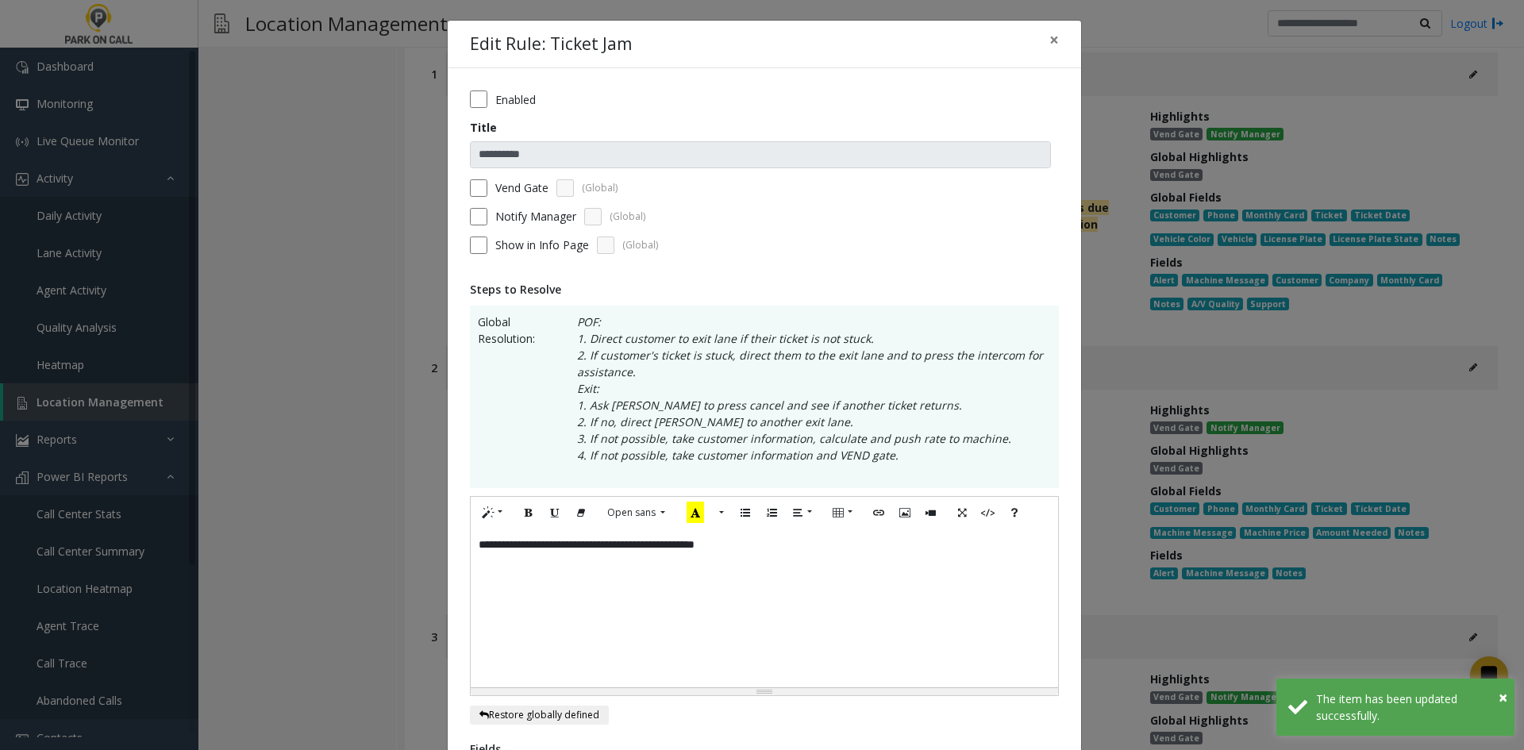
click at [791, 573] on div "**********" at bounding box center [764, 607] width 587 height 159
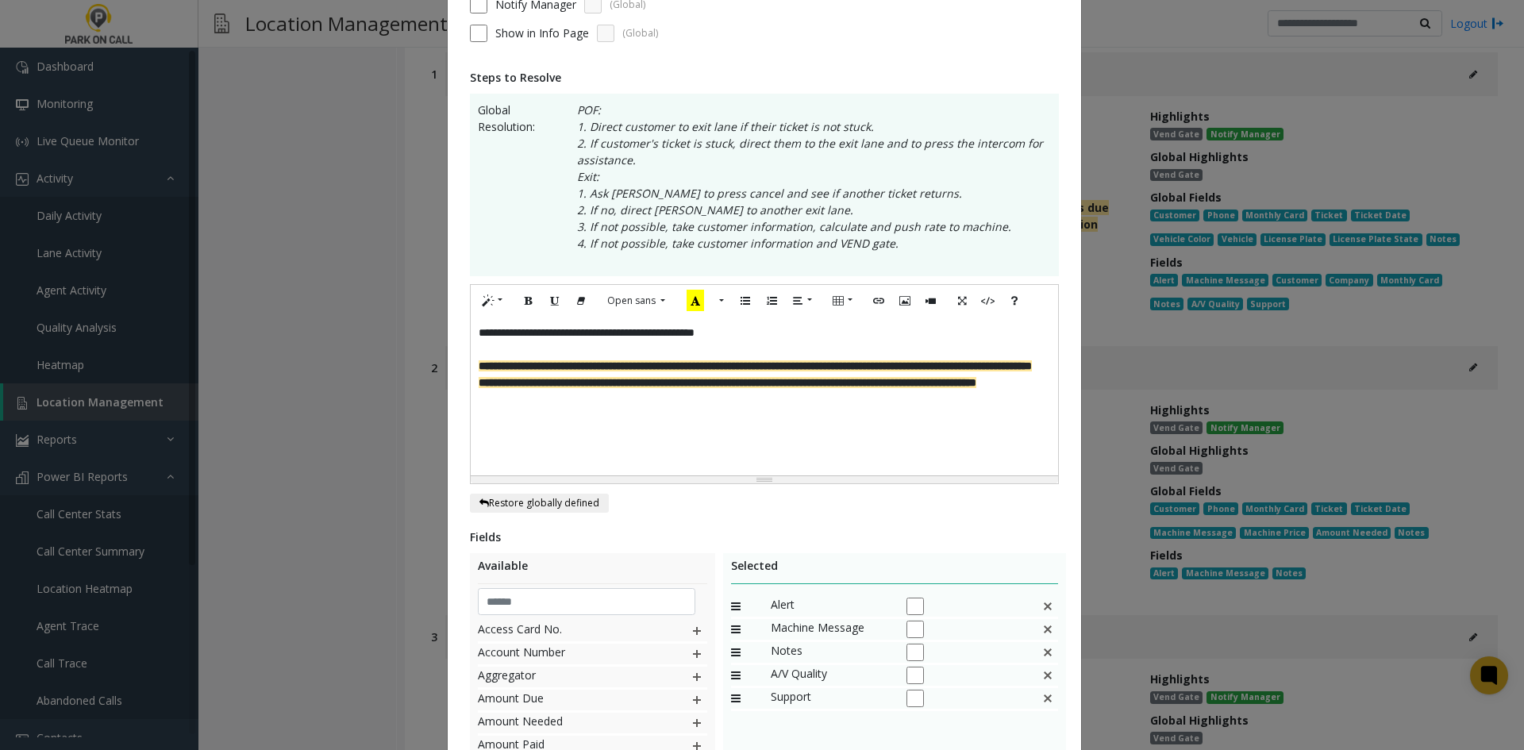
scroll to position [443, 0]
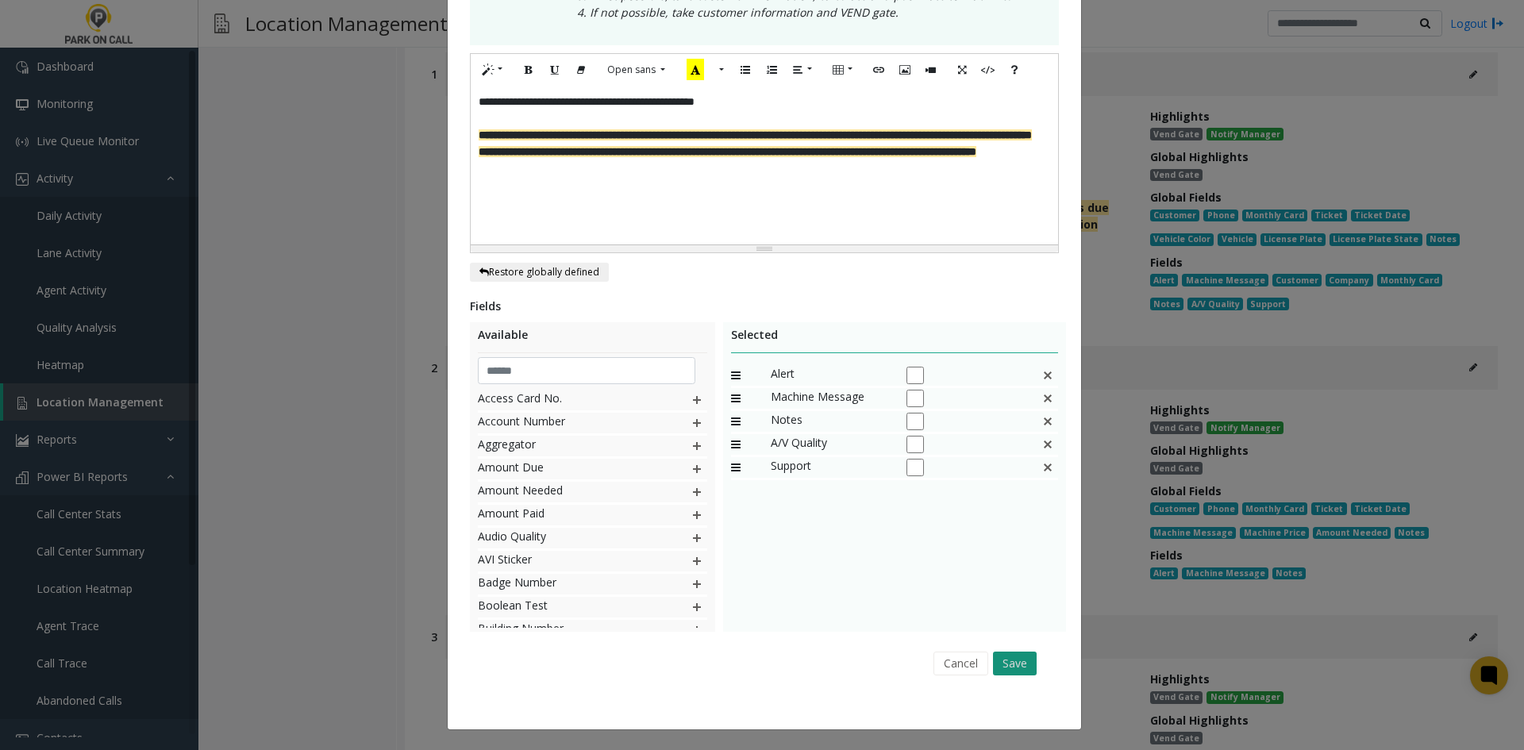
drag, startPoint x: 997, startPoint y: 682, endPoint x: 1028, endPoint y: 651, distance: 43.8
click at [1004, 674] on div "Cancel Save" at bounding box center [764, 663] width 567 height 40
click at [1028, 651] on button "Save" at bounding box center [1015, 663] width 44 height 24
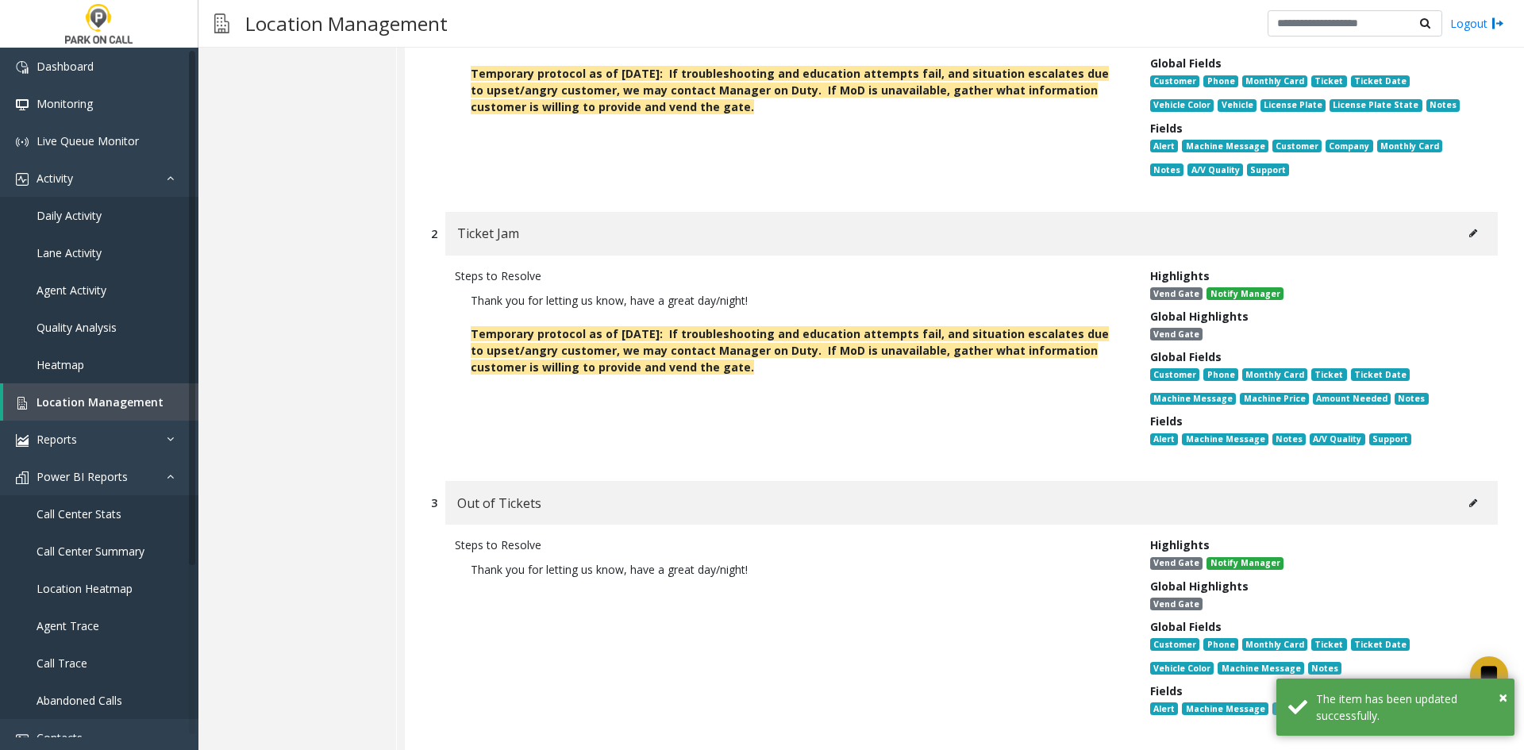
scroll to position [11824, 0]
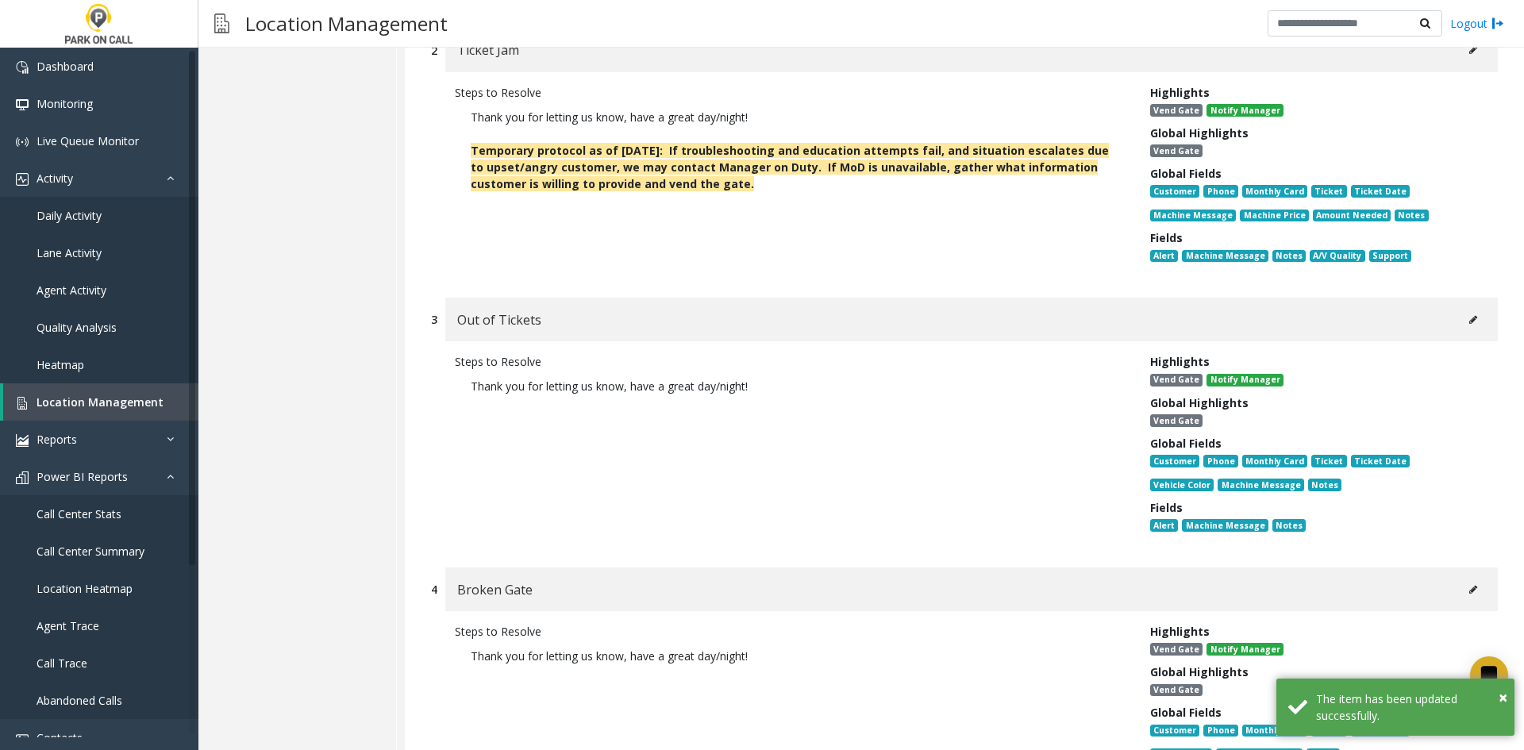
click at [1461, 308] on button at bounding box center [1472, 320] width 25 height 24
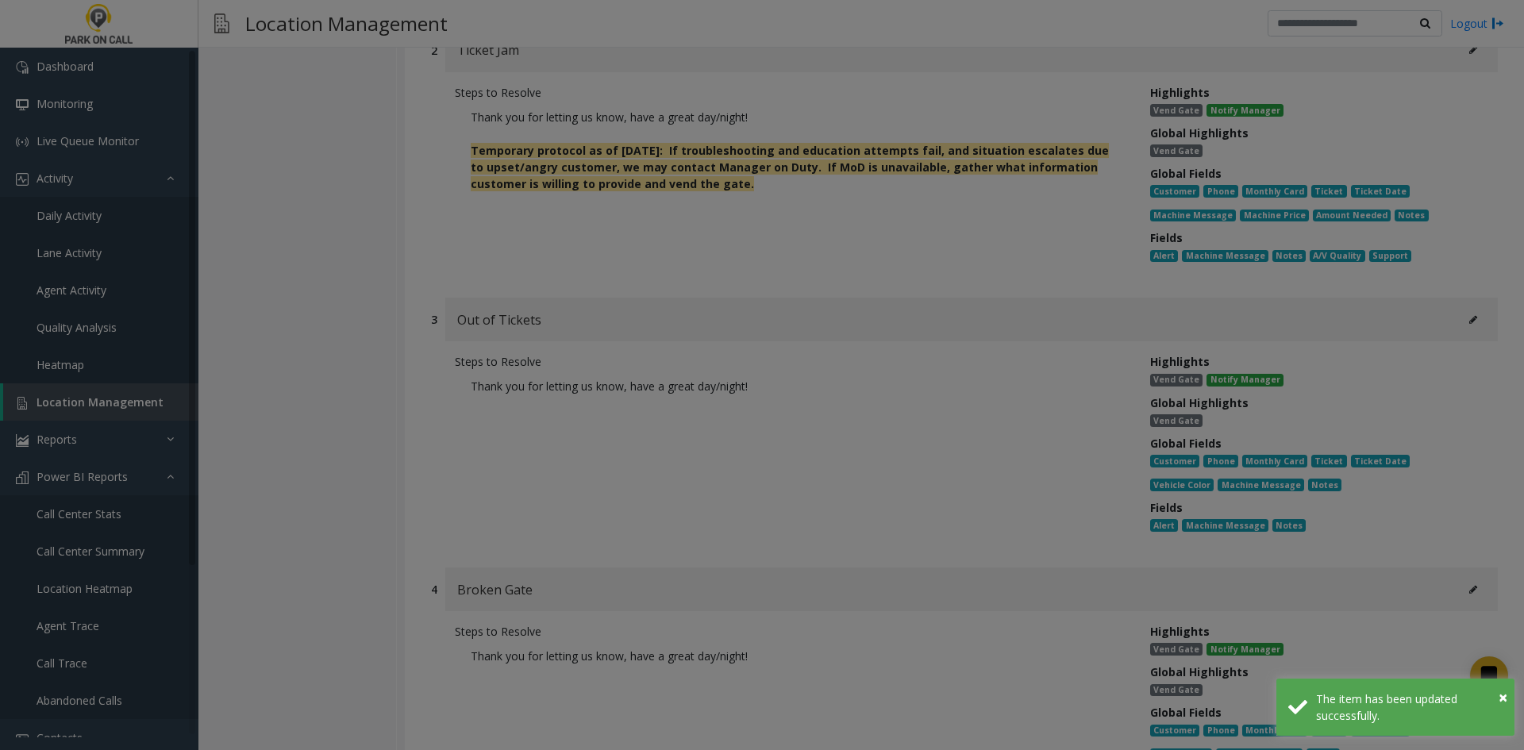
scroll to position [0, 0]
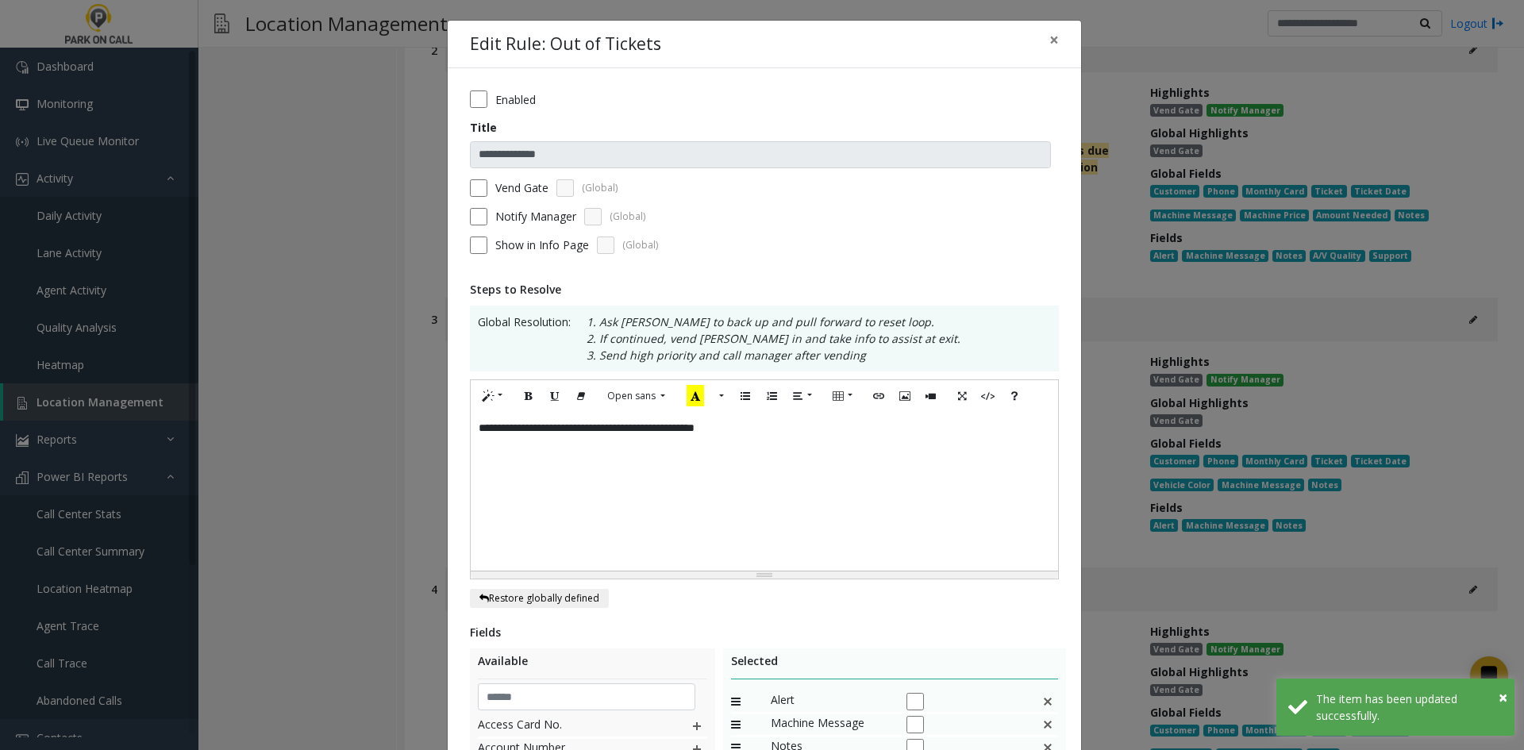
click at [871, 467] on div "**********" at bounding box center [764, 491] width 587 height 159
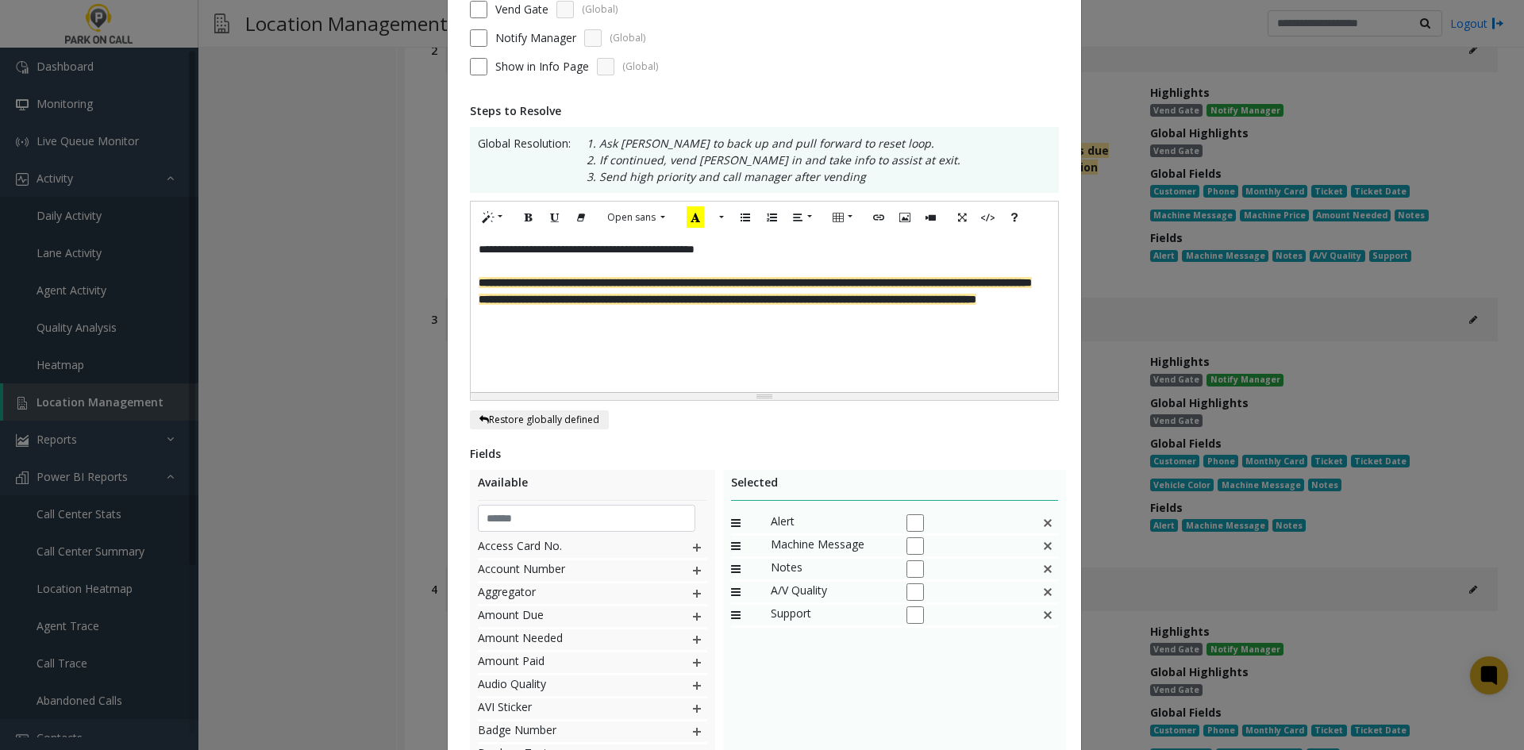
scroll to position [326, 0]
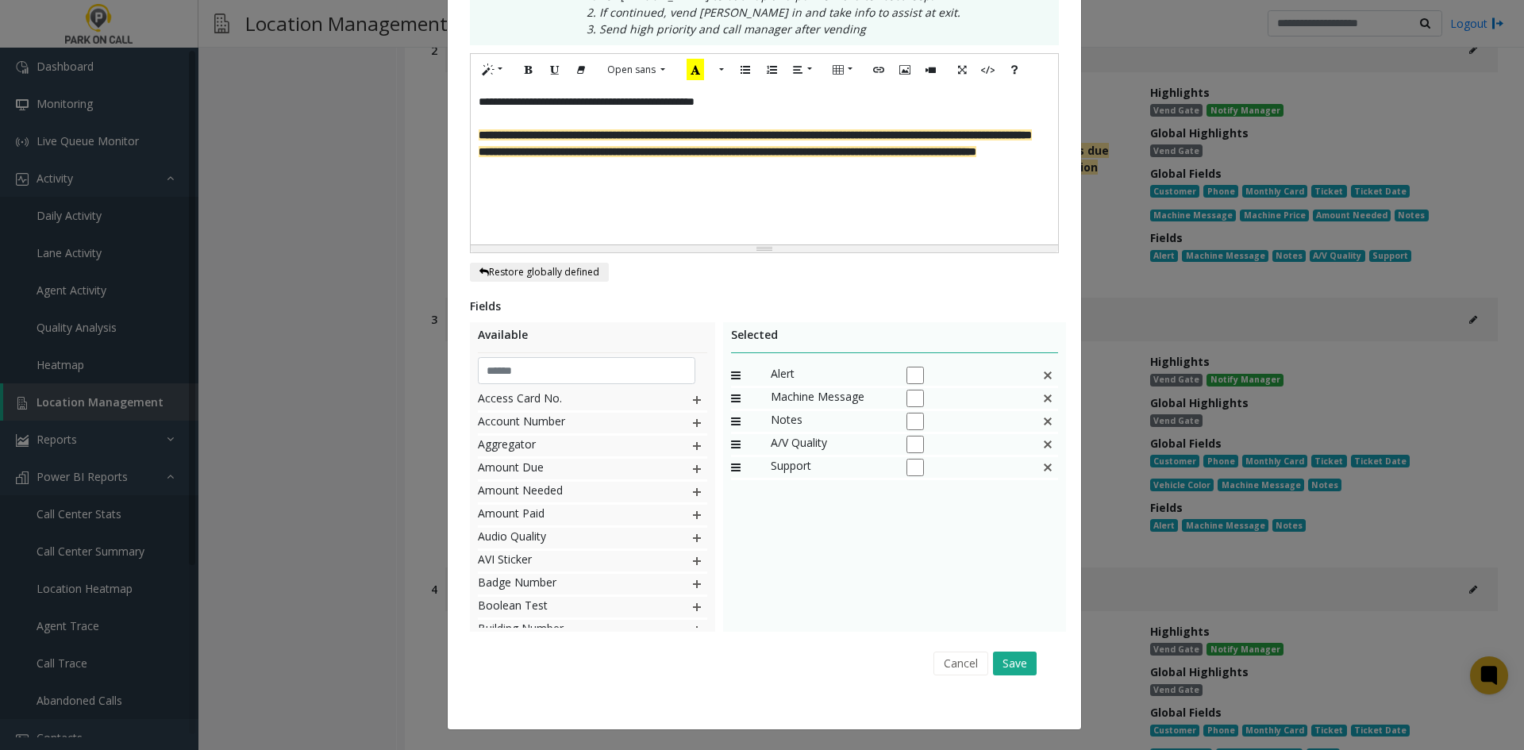
click at [1003, 650] on div "Cancel Save" at bounding box center [764, 663] width 567 height 40
click at [1001, 659] on button "Save" at bounding box center [1015, 663] width 44 height 24
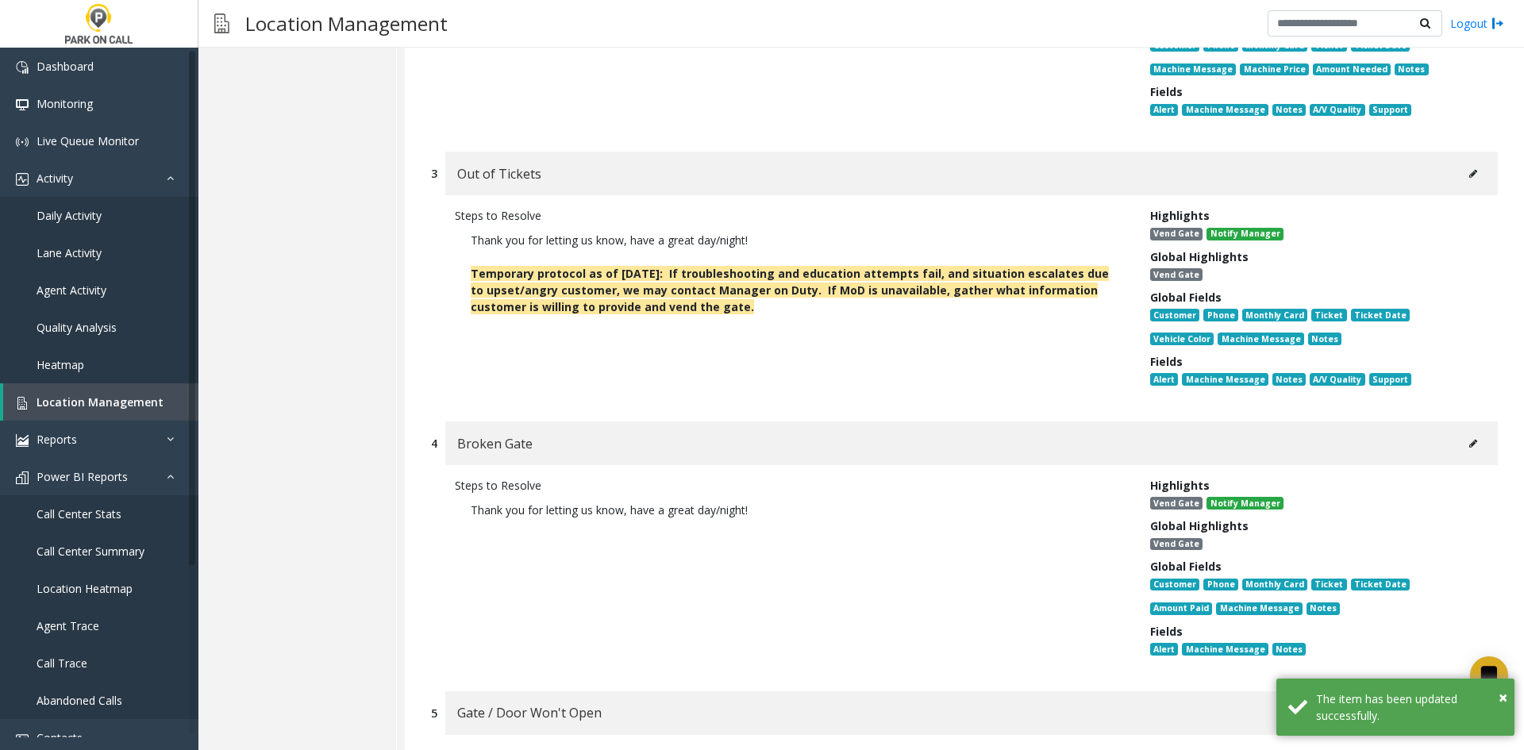
scroll to position [11982, 0]
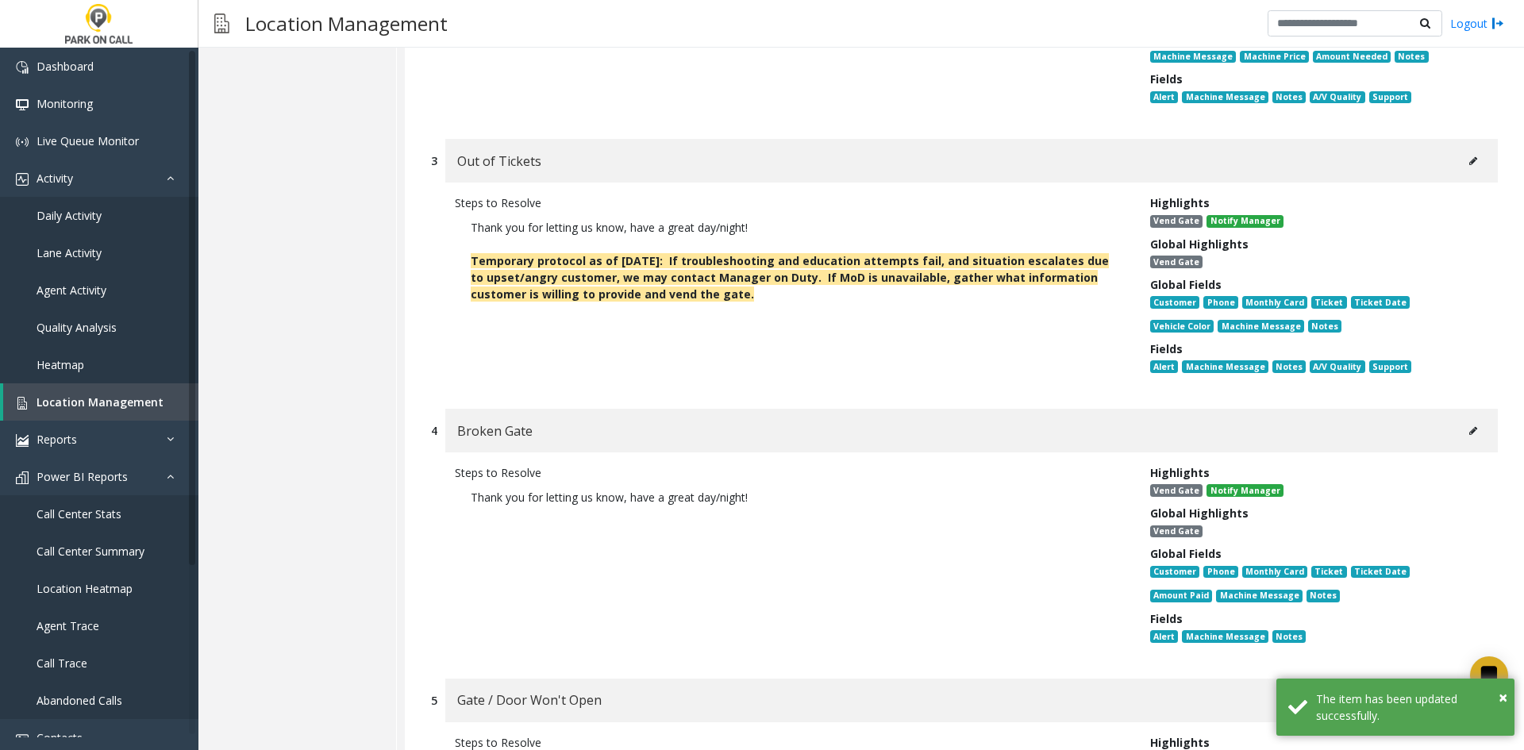
drag, startPoint x: 1476, startPoint y: 380, endPoint x: 1466, endPoint y: 380, distance: 10.3
click at [1474, 409] on div "Broken Gate" at bounding box center [971, 431] width 1052 height 44
click at [1443, 409] on div "Broken Gate" at bounding box center [971, 431] width 1052 height 44
click at [1469, 426] on icon at bounding box center [1473, 431] width 8 height 10
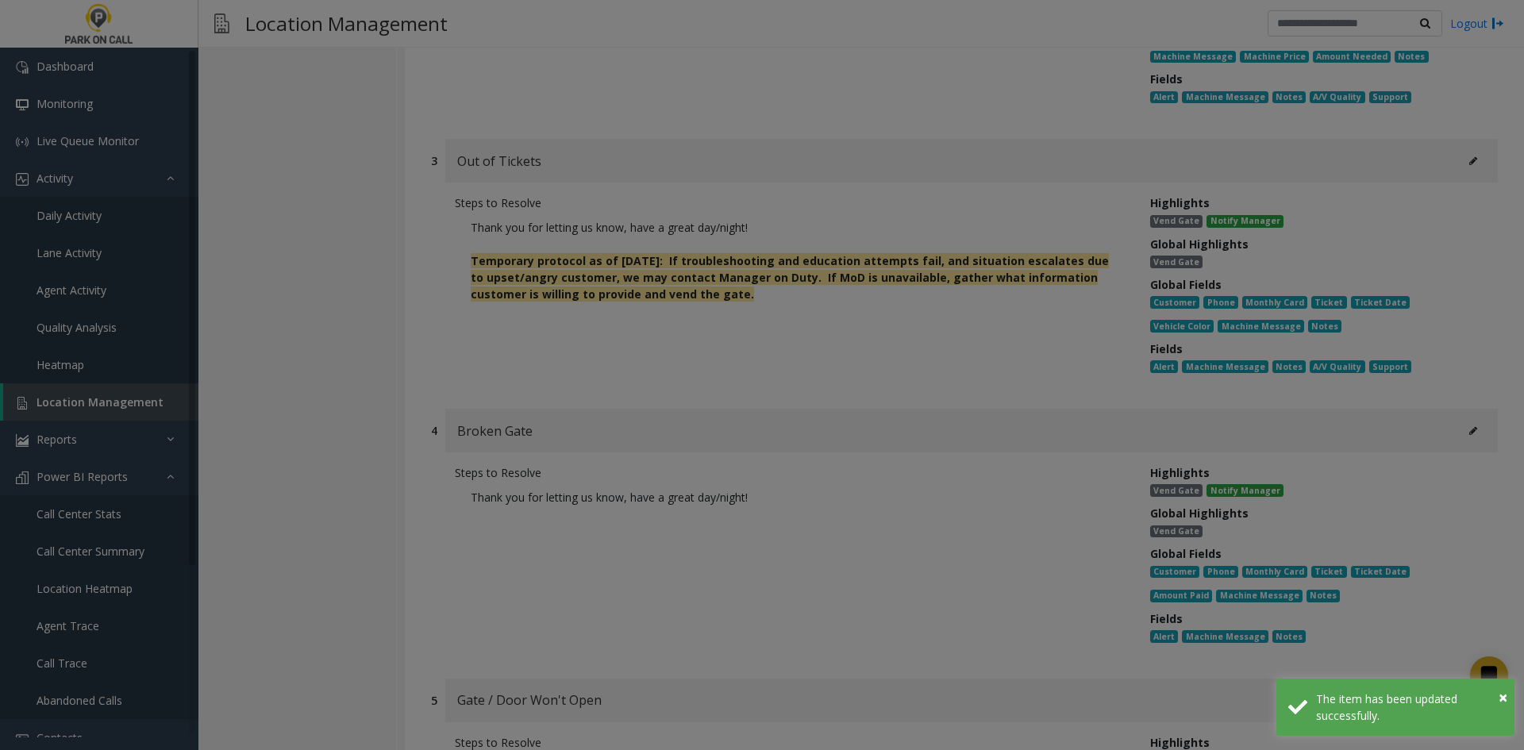
scroll to position [0, 0]
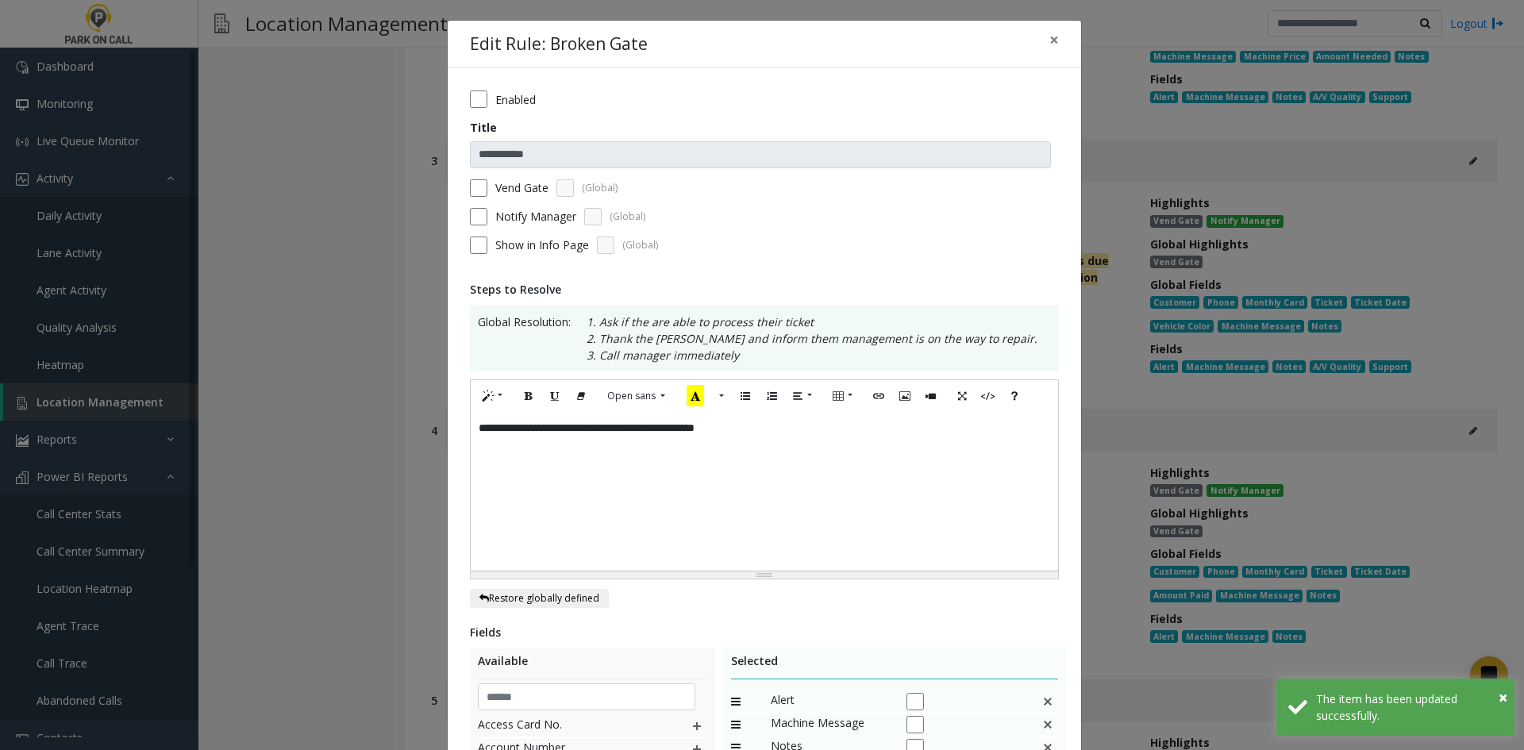
click at [834, 489] on div "**********" at bounding box center [764, 491] width 587 height 159
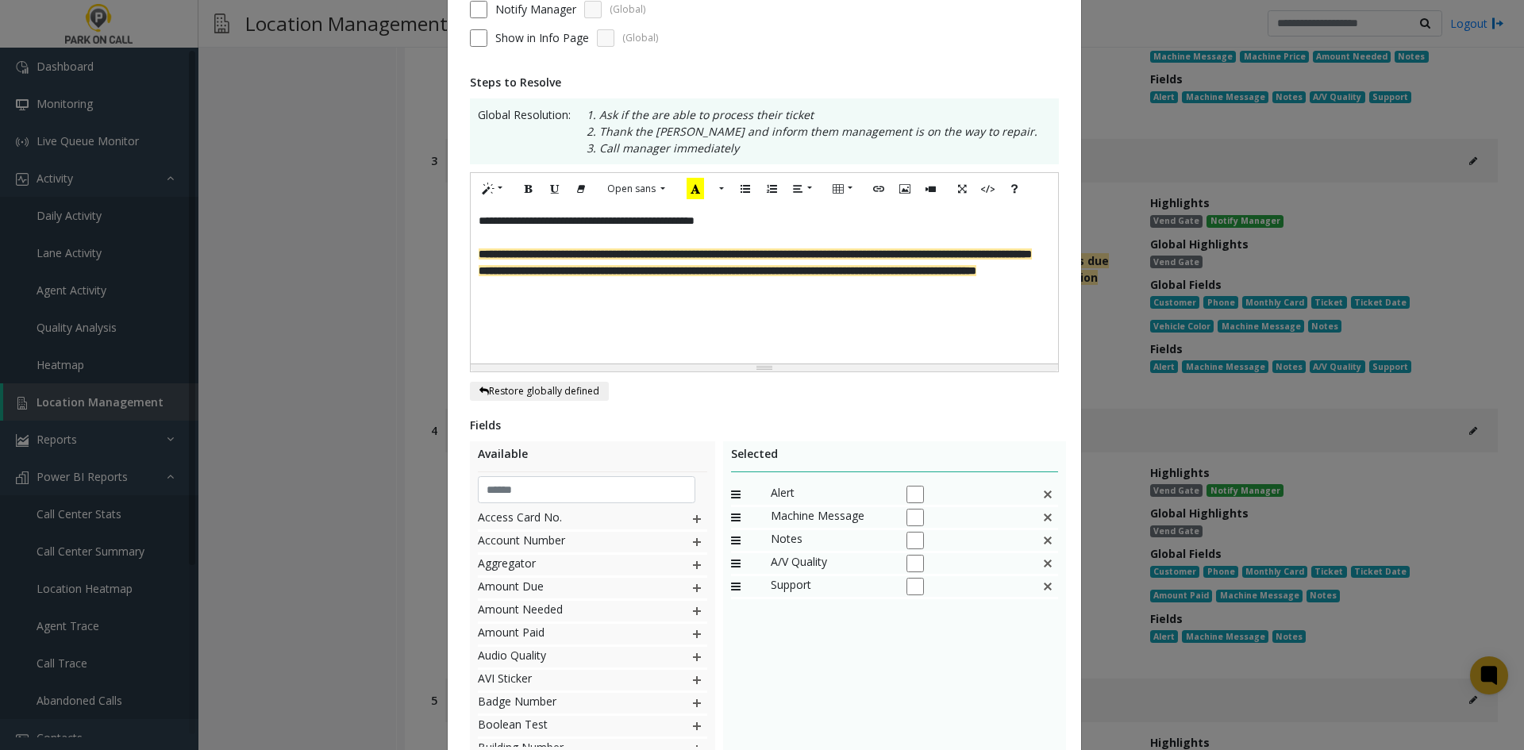
scroll to position [326, 0]
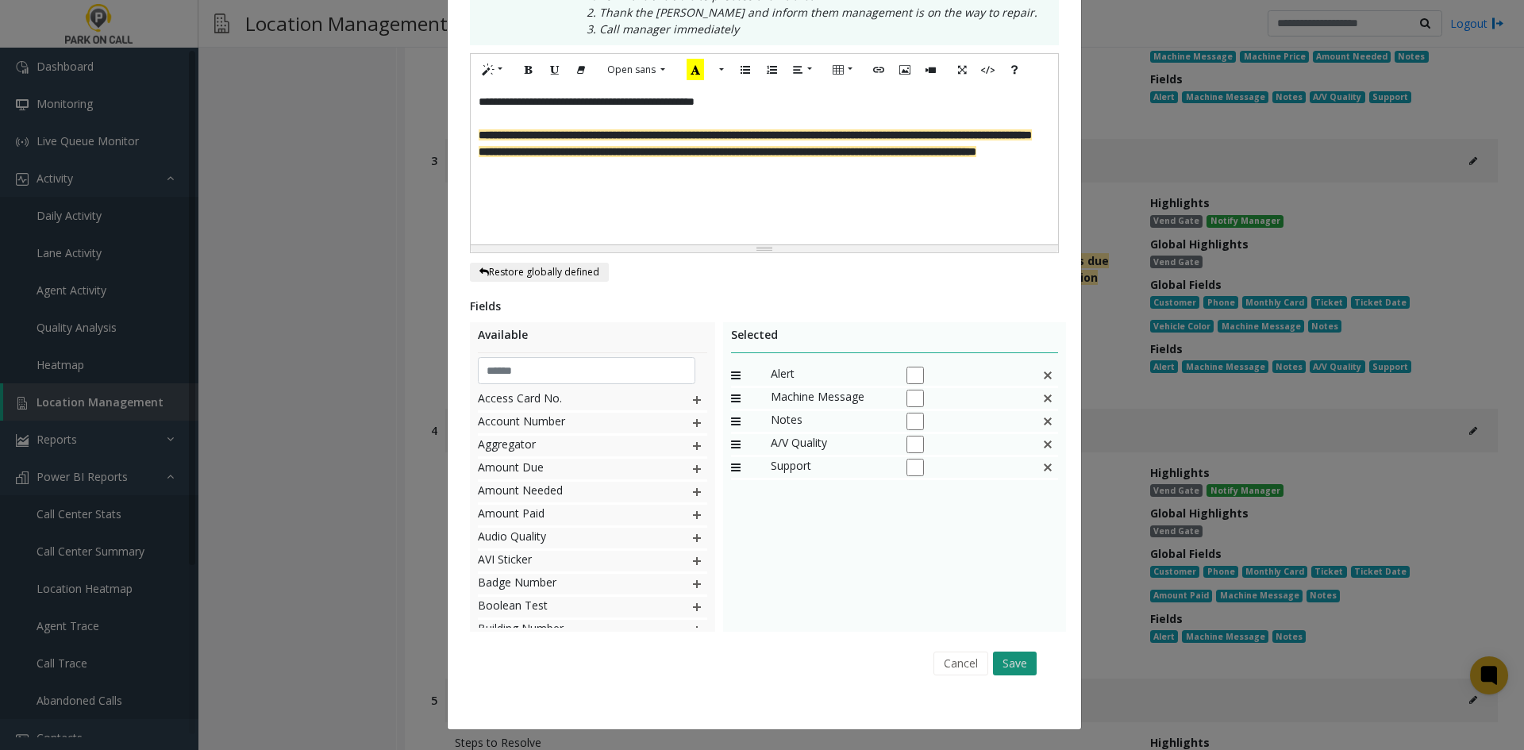
click at [999, 665] on button "Save" at bounding box center [1015, 663] width 44 height 24
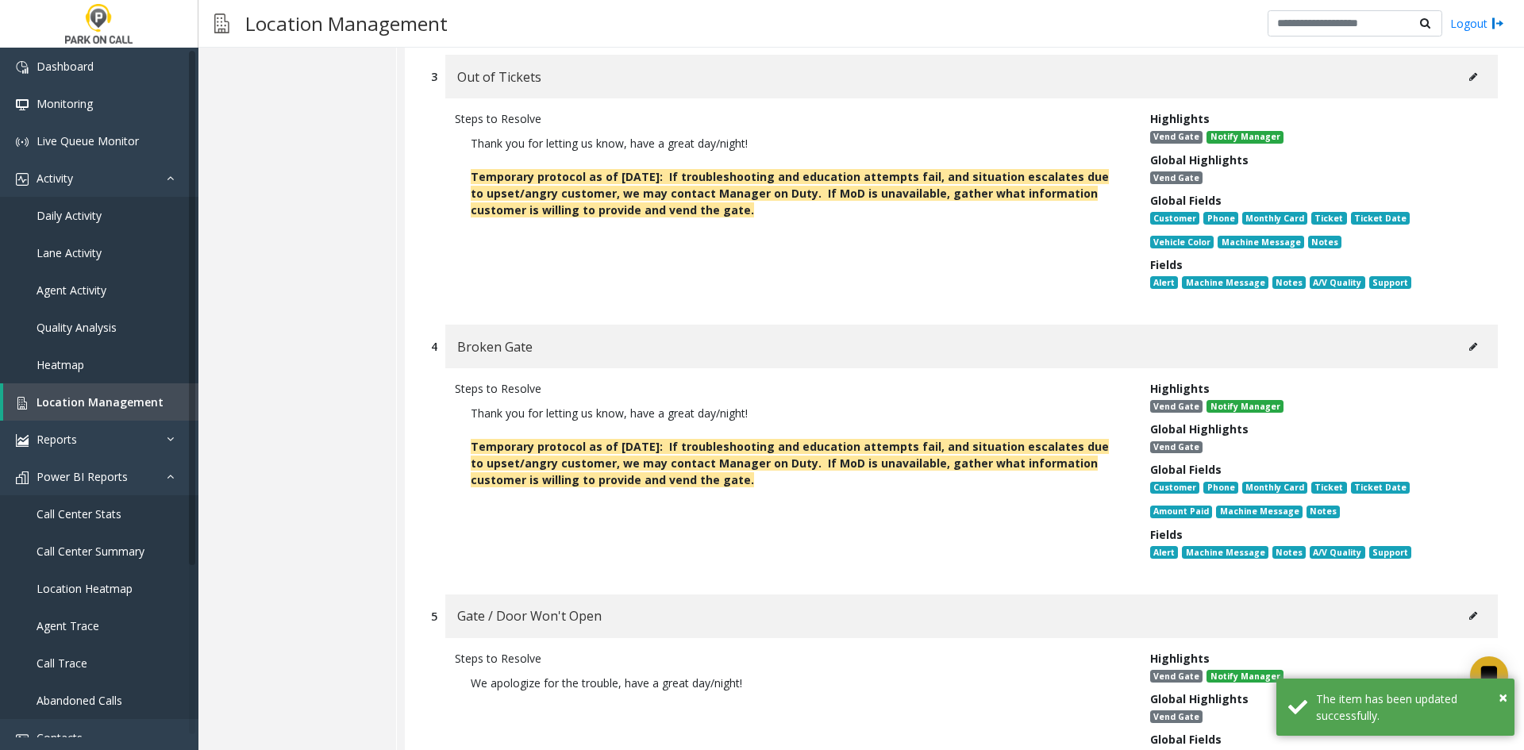
scroll to position [12300, 0]
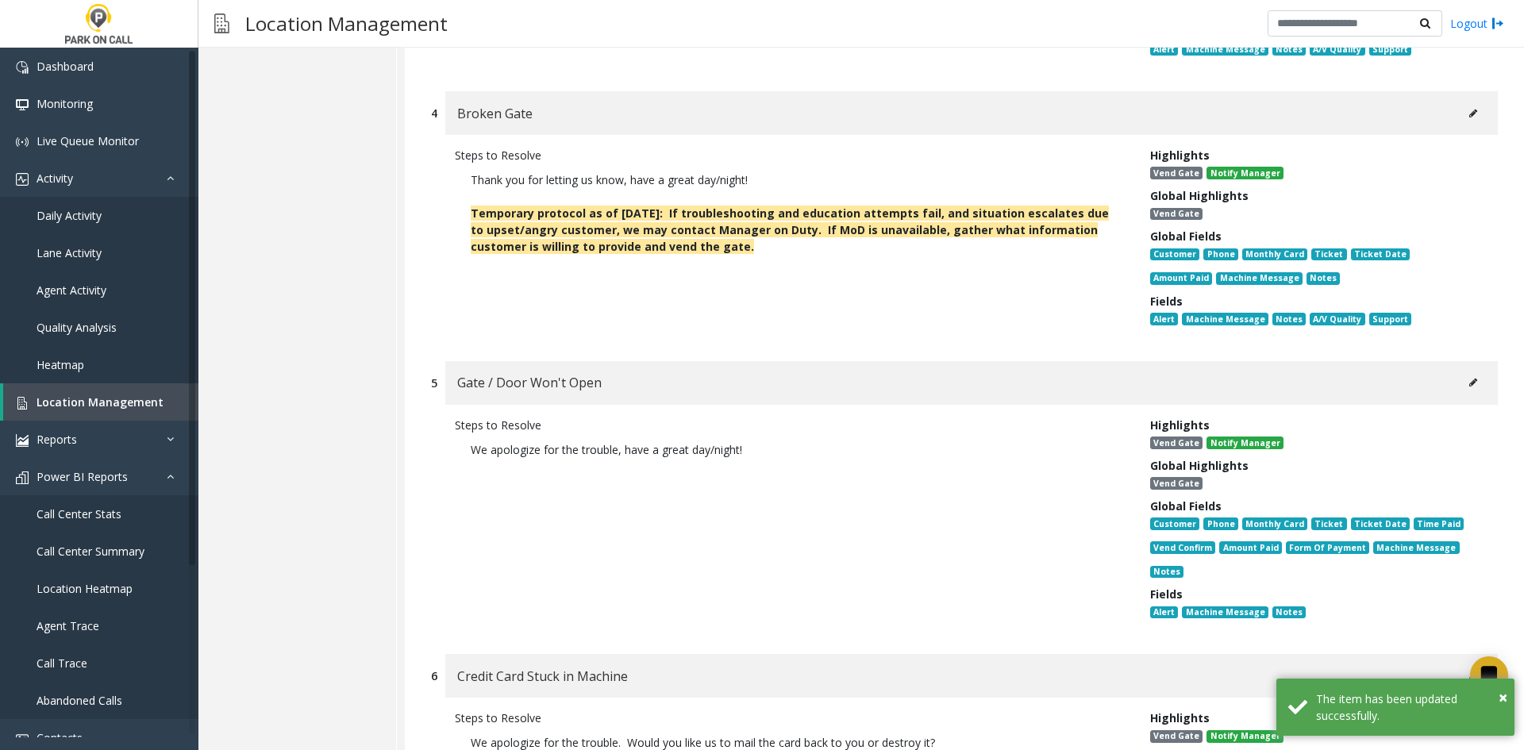
click at [1469, 378] on icon at bounding box center [1473, 383] width 8 height 10
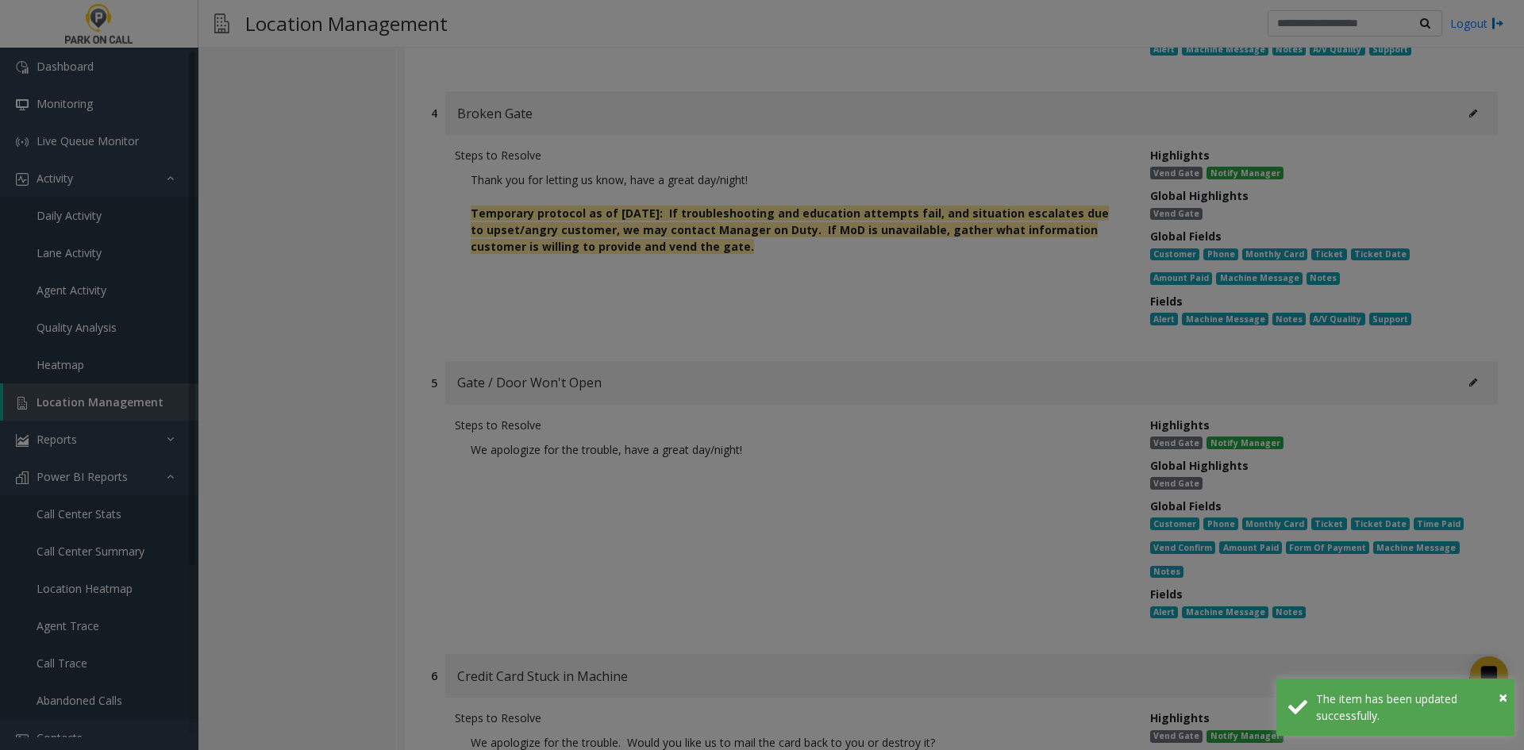
scroll to position [0, 0]
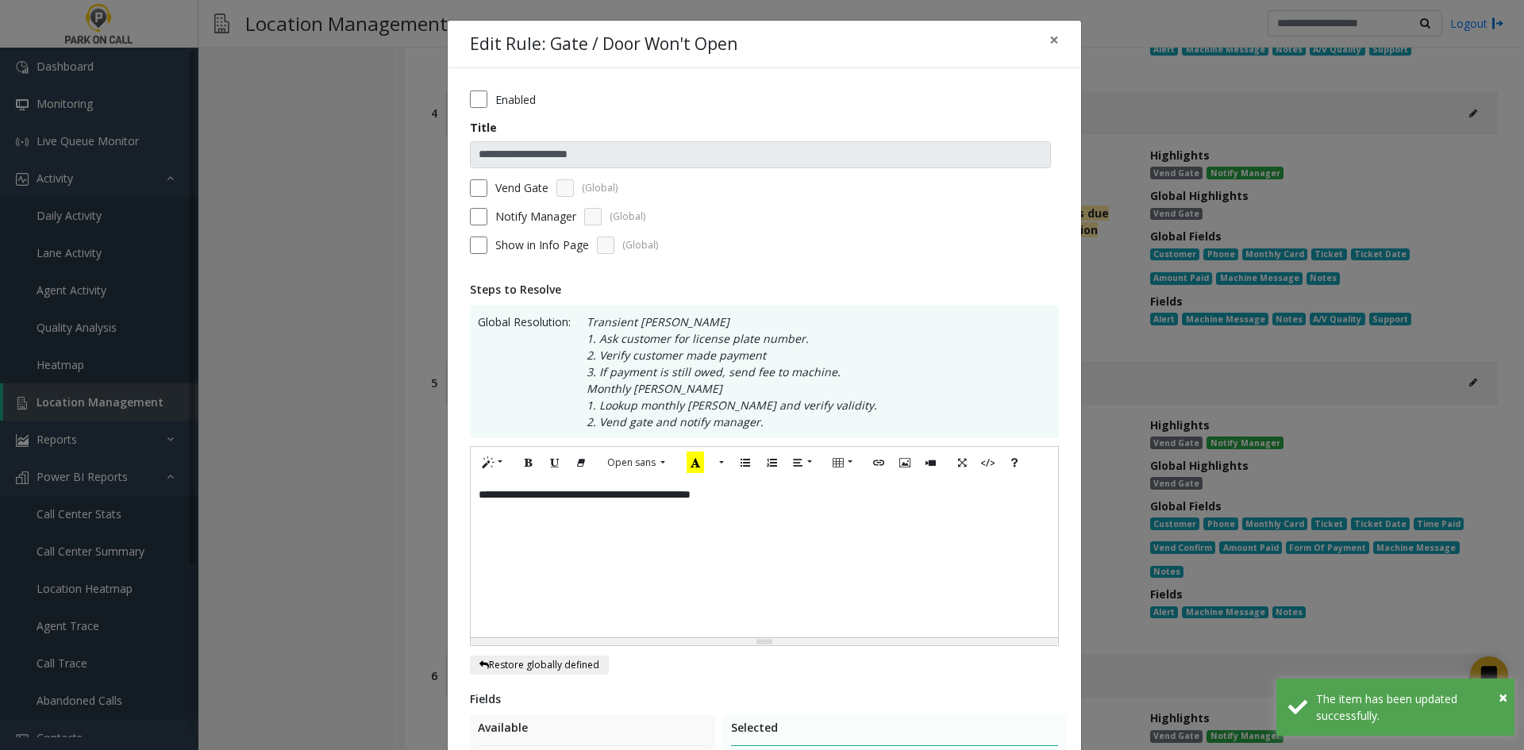
click at [917, 510] on div "**********" at bounding box center [764, 557] width 587 height 159
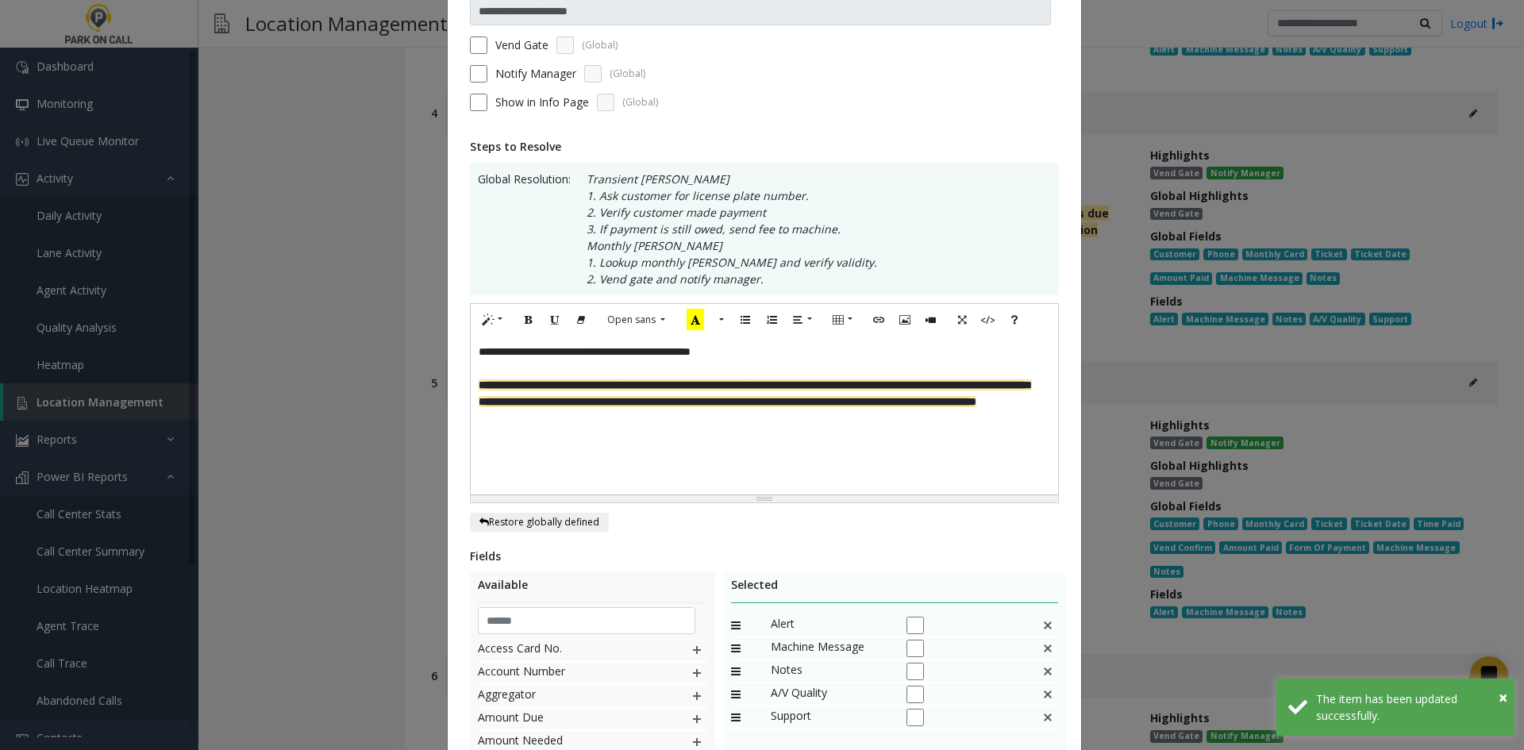
scroll to position [393, 0]
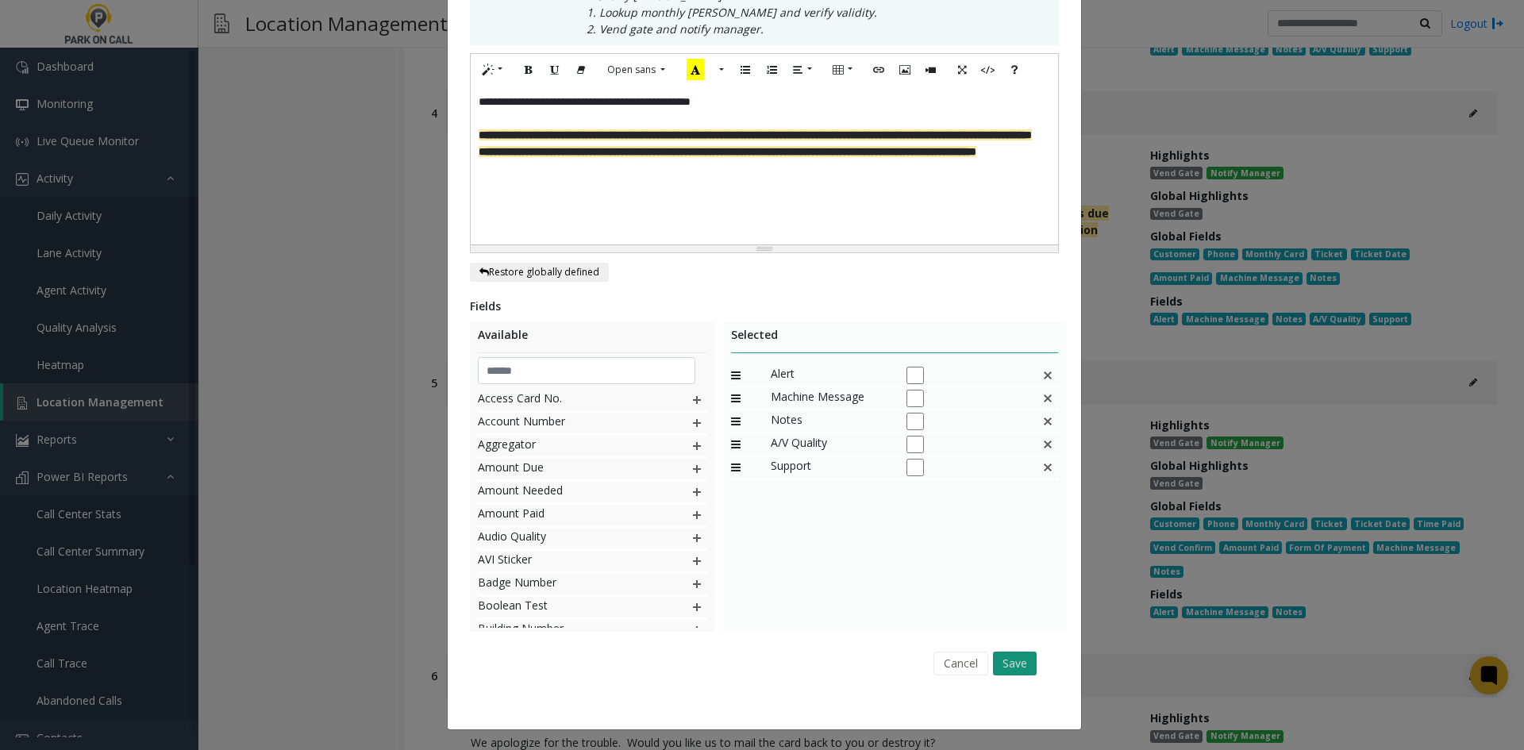
click at [1023, 662] on button "Save" at bounding box center [1015, 663] width 44 height 24
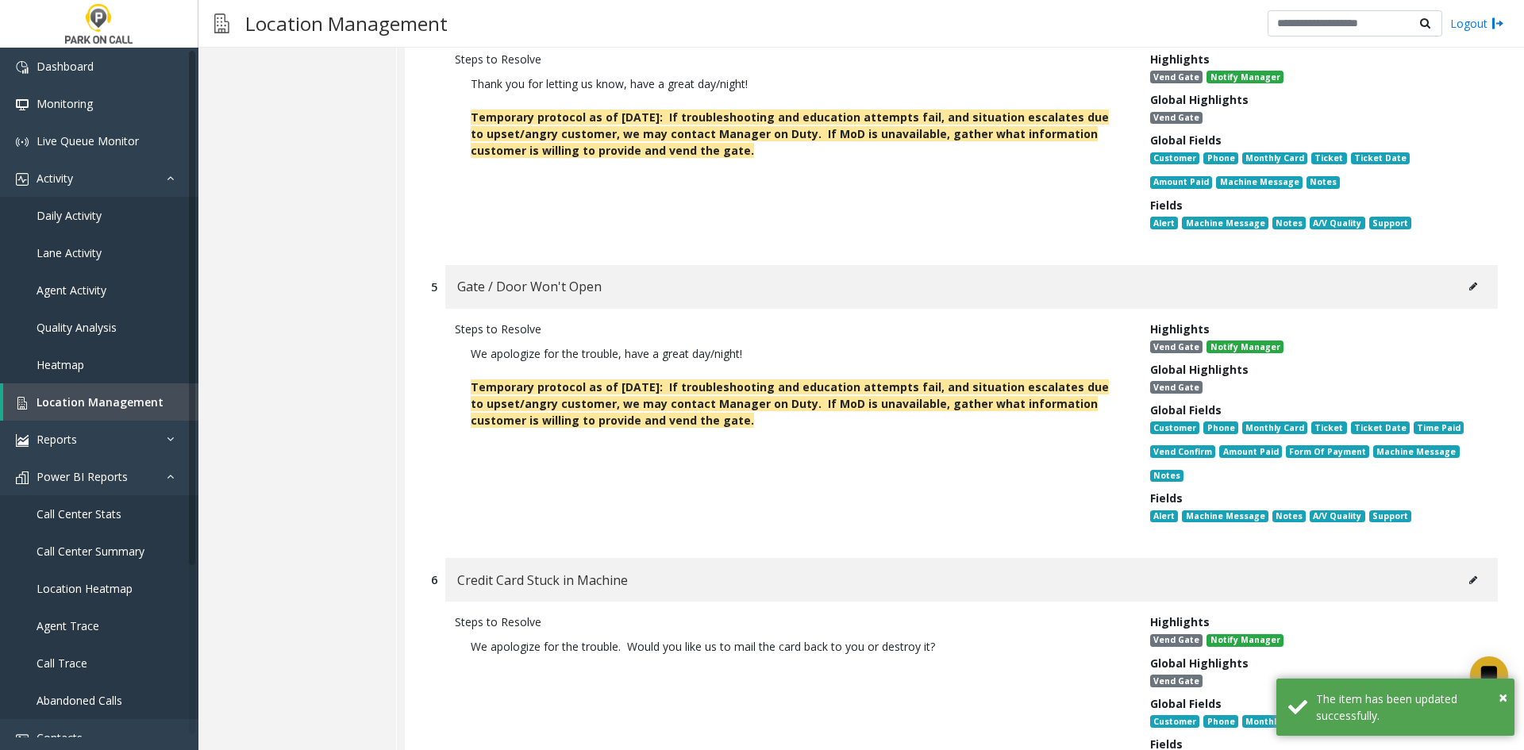
scroll to position [12538, 0]
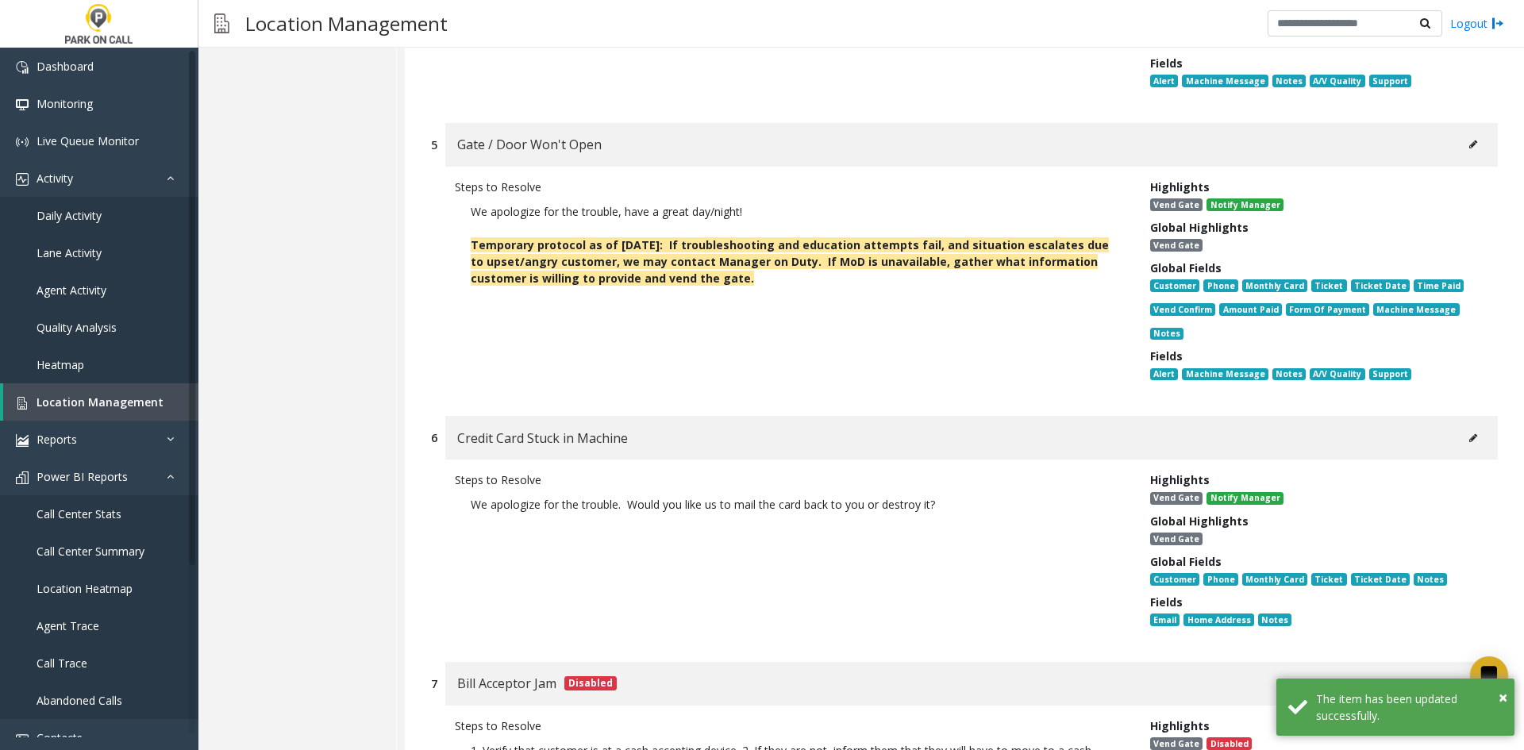
click at [1460, 426] on button at bounding box center [1472, 438] width 25 height 24
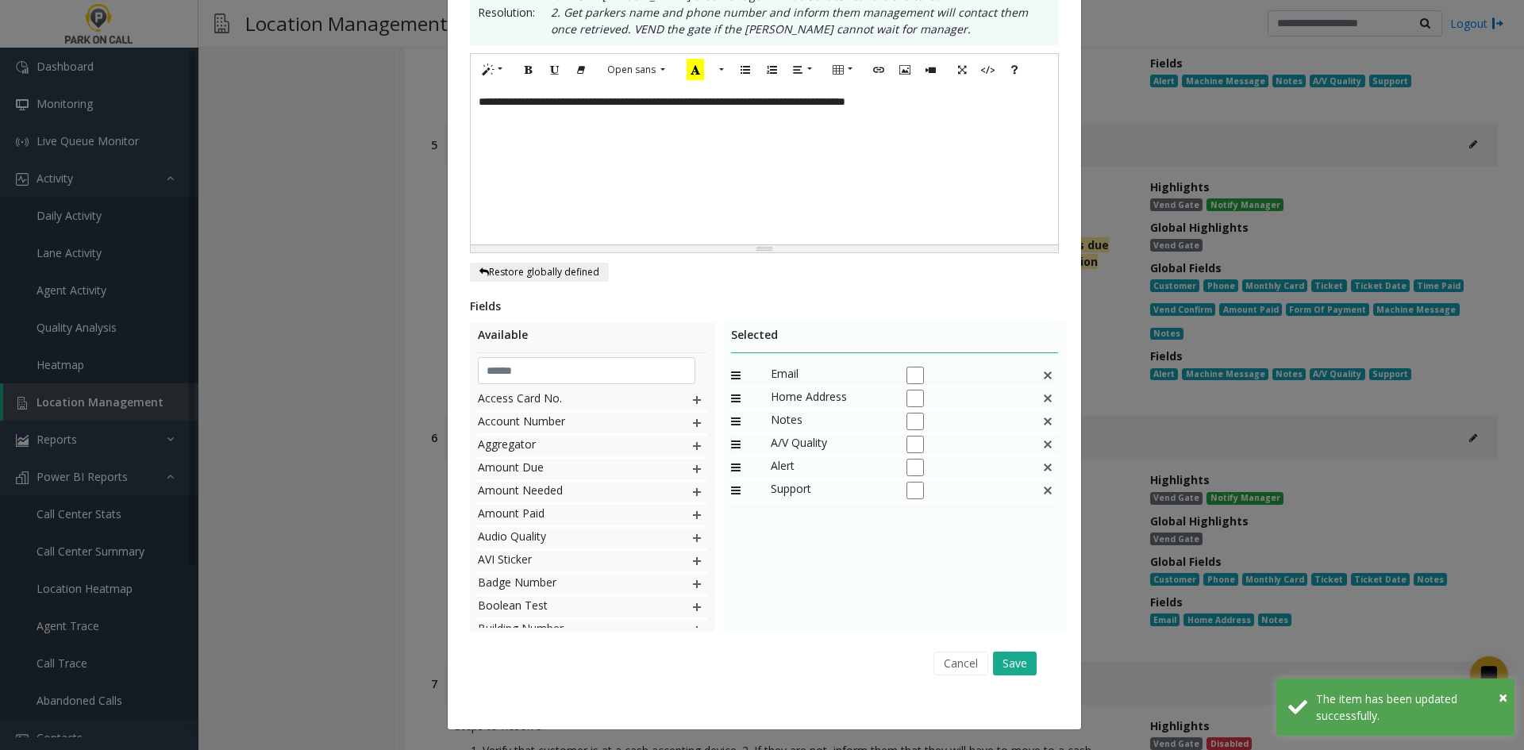
scroll to position [0, 0]
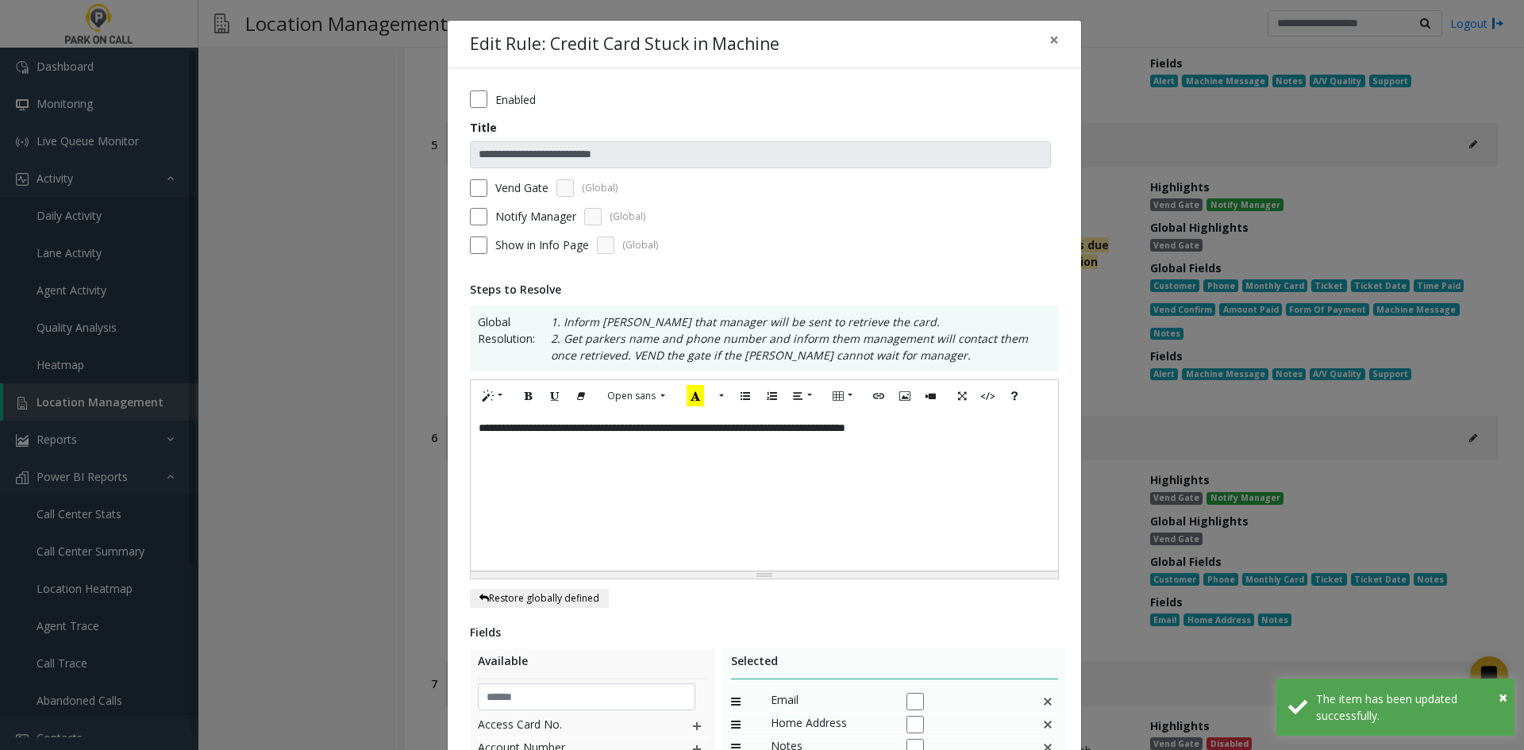
click at [1009, 463] on div "**********" at bounding box center [764, 491] width 587 height 159
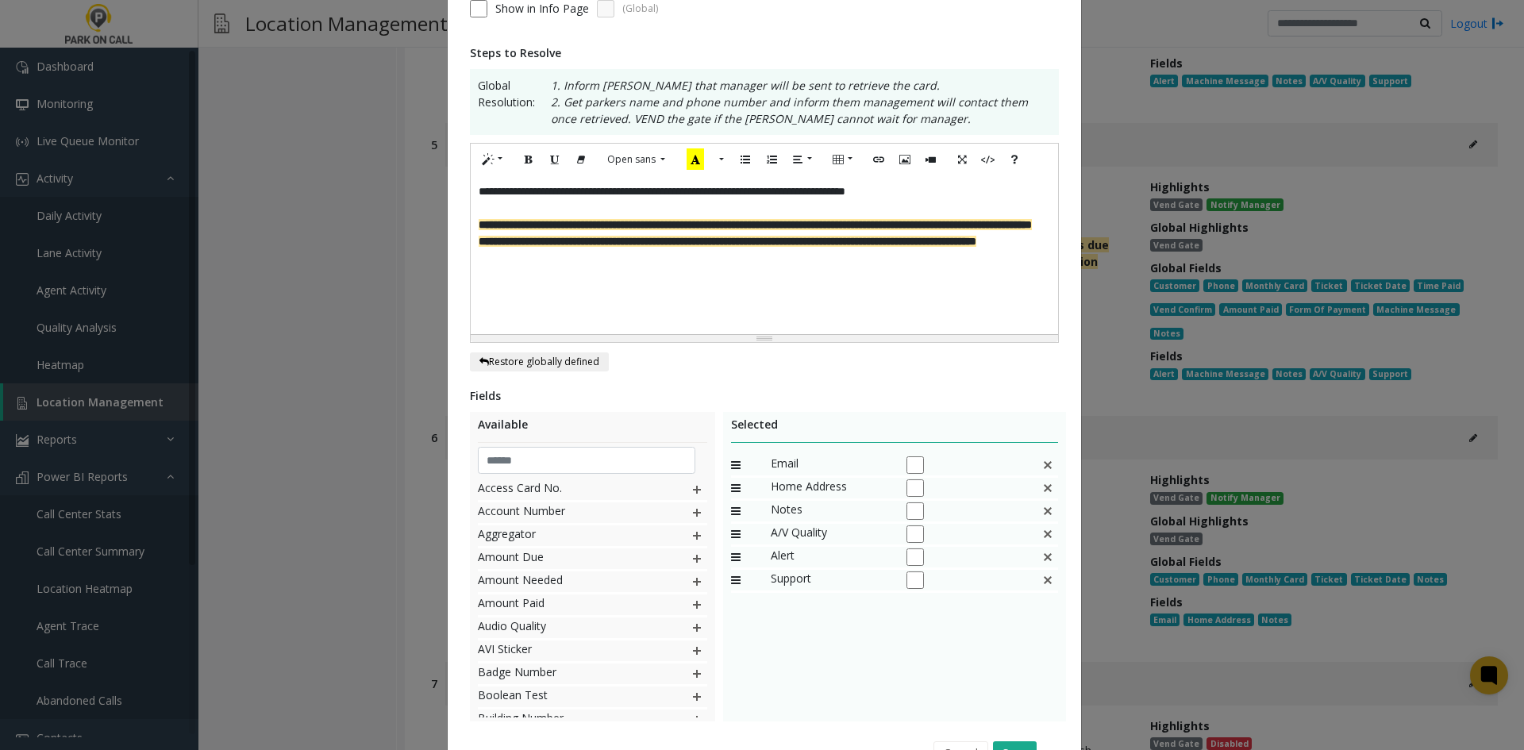
scroll to position [326, 0]
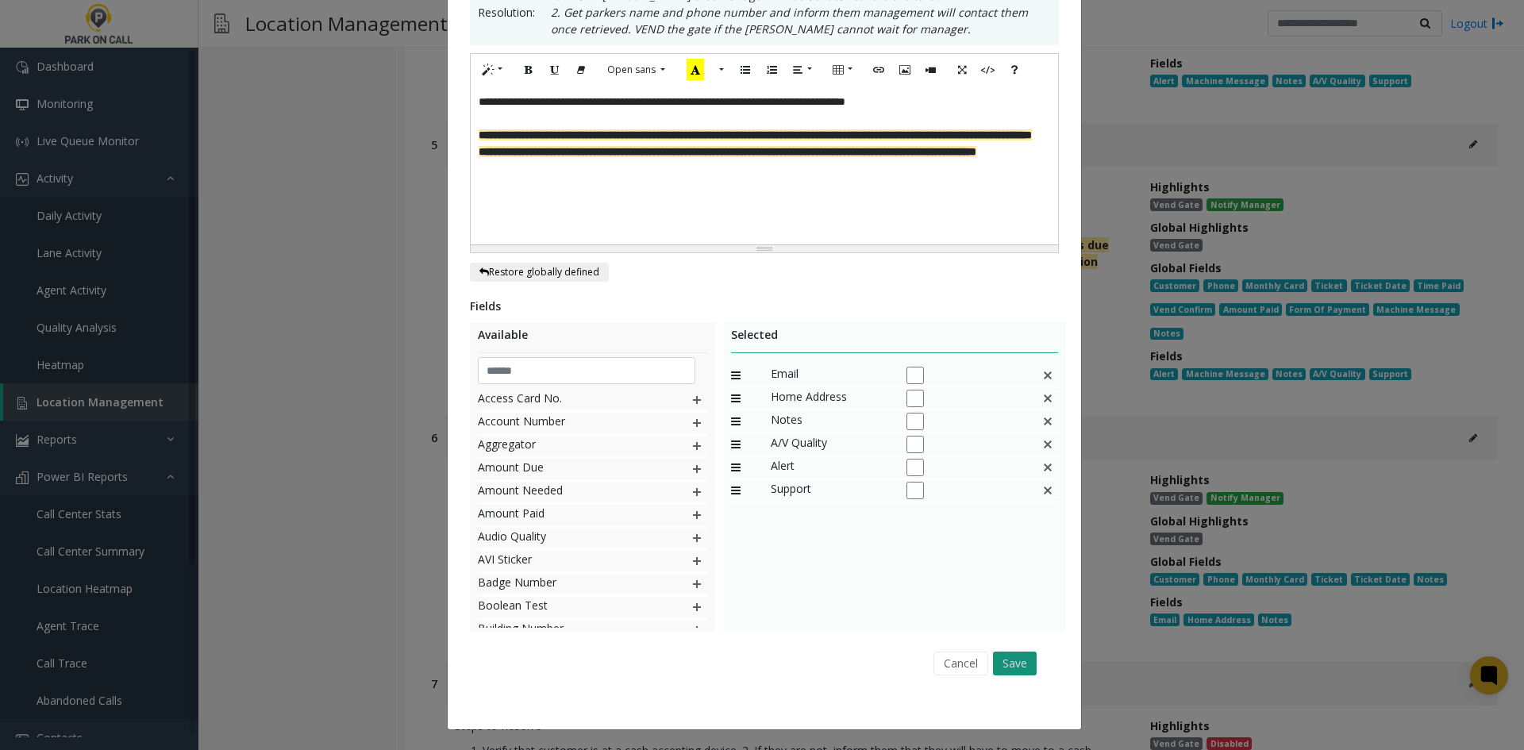
click at [994, 659] on button "Save" at bounding box center [1015, 663] width 44 height 24
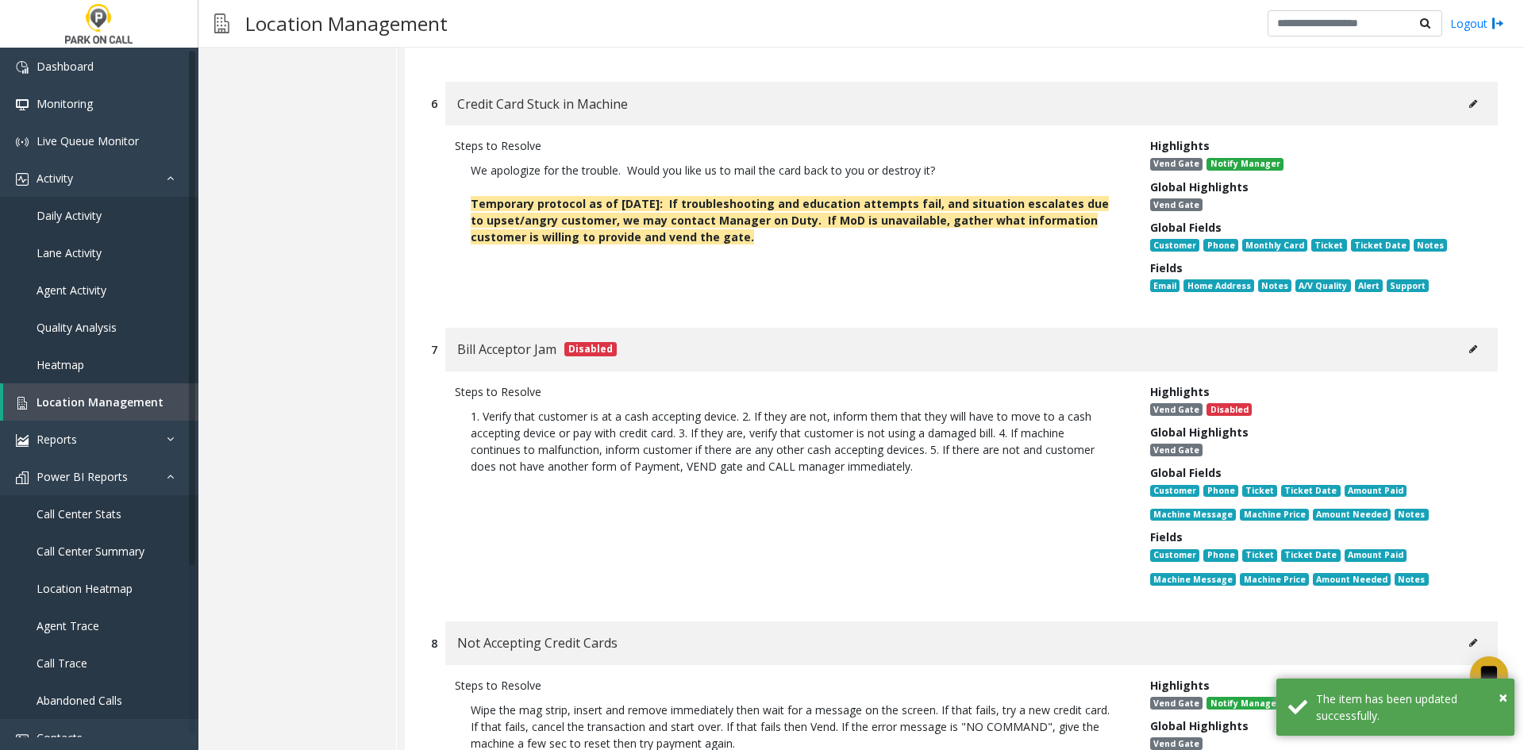
scroll to position [12934, 0]
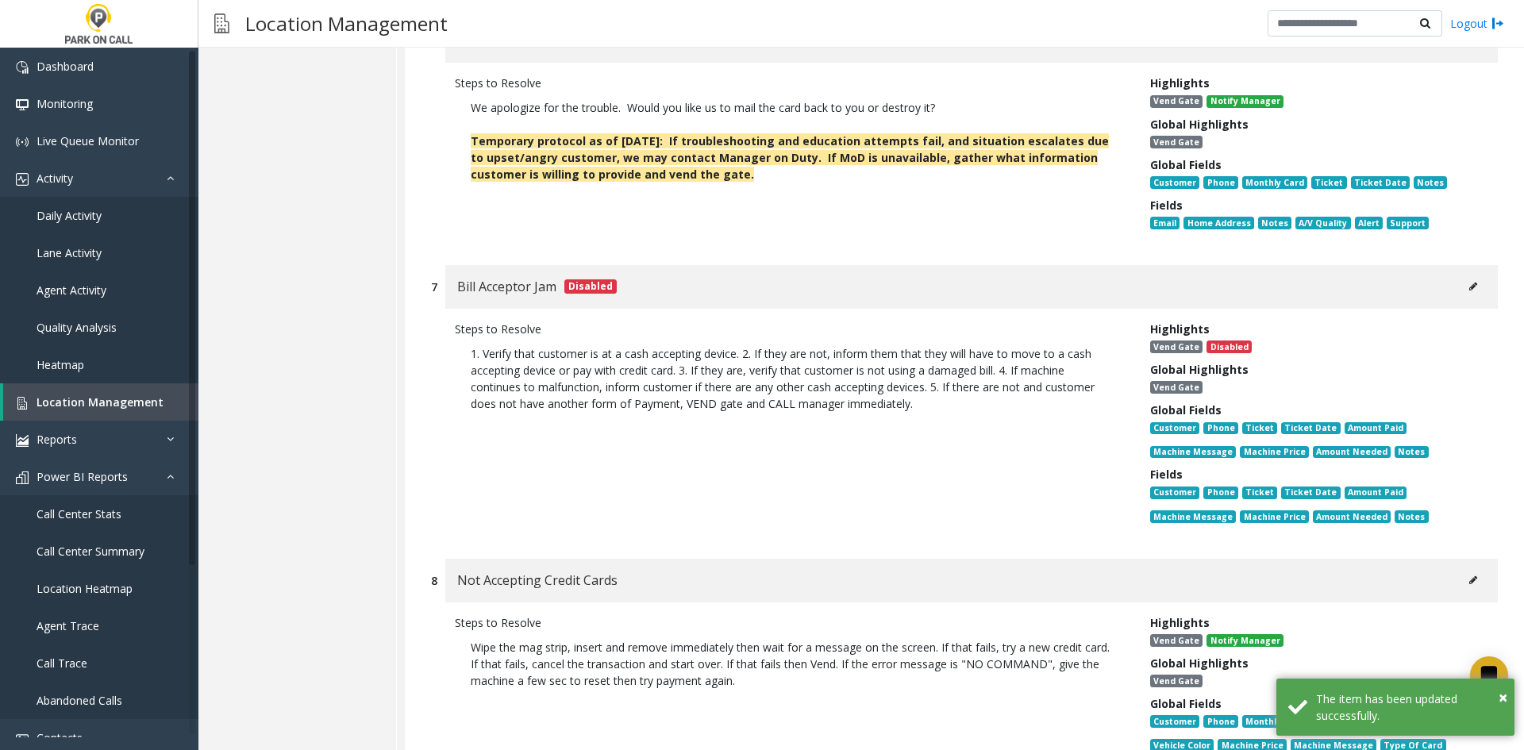
click at [1460, 568] on button at bounding box center [1472, 580] width 25 height 24
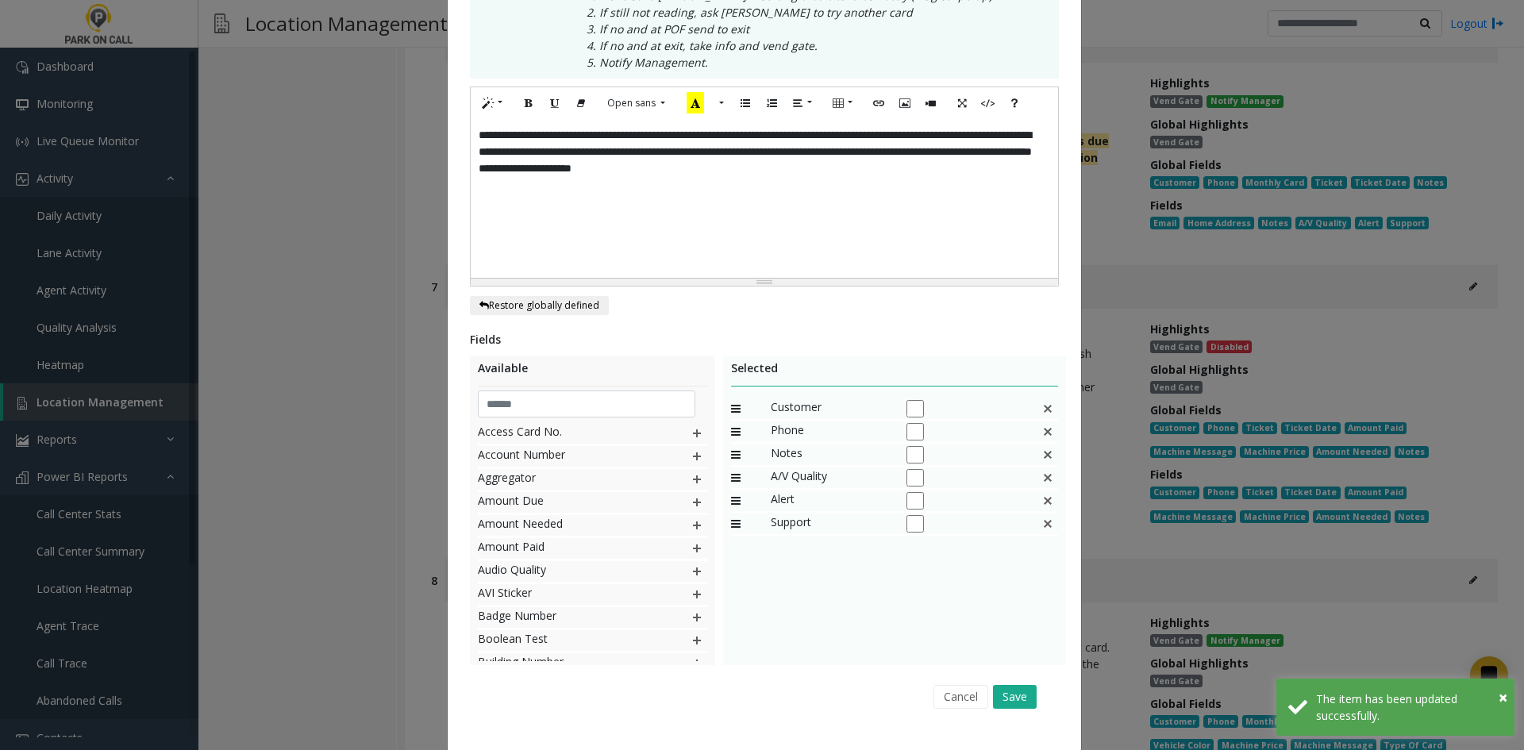
scroll to position [0, 0]
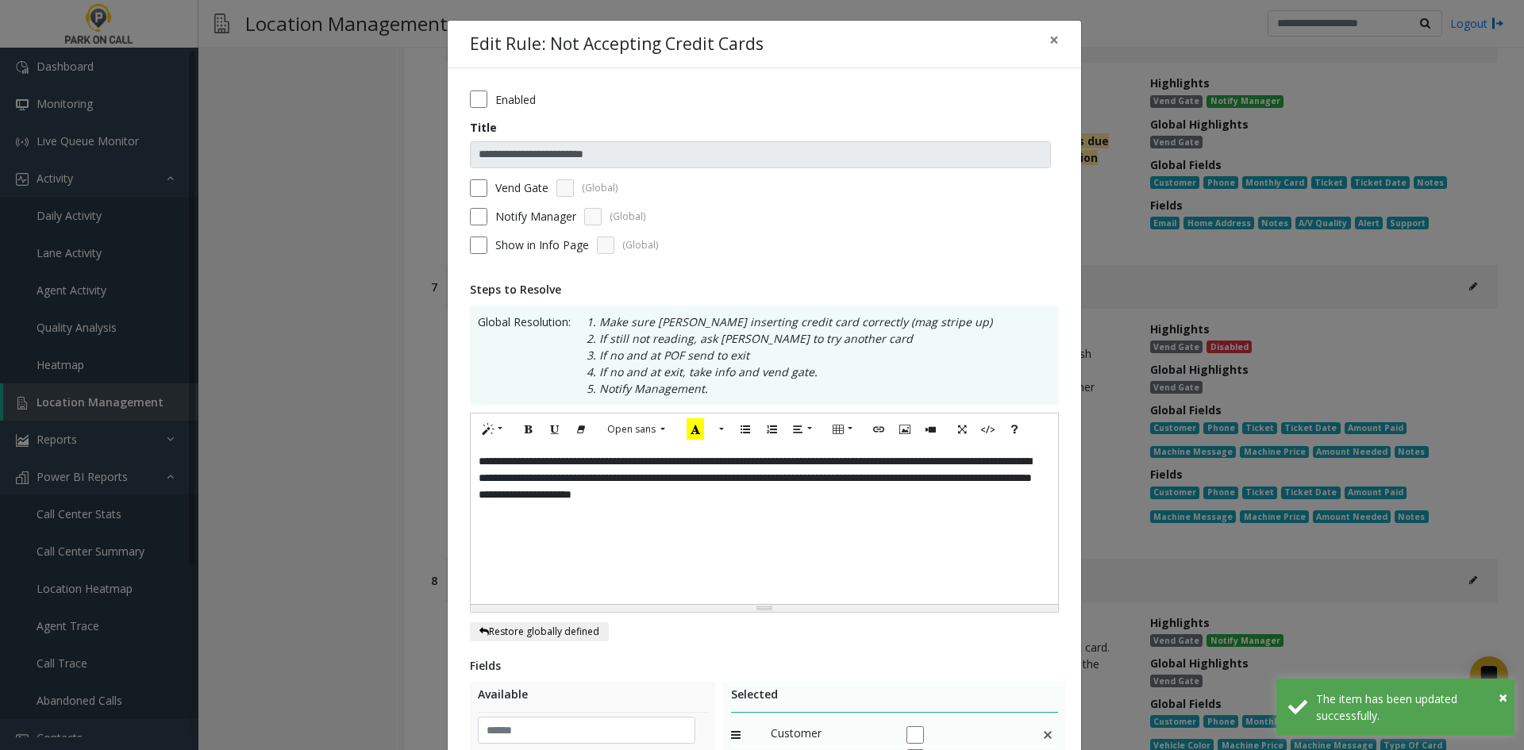
click at [940, 532] on div "**********" at bounding box center [764, 524] width 587 height 159
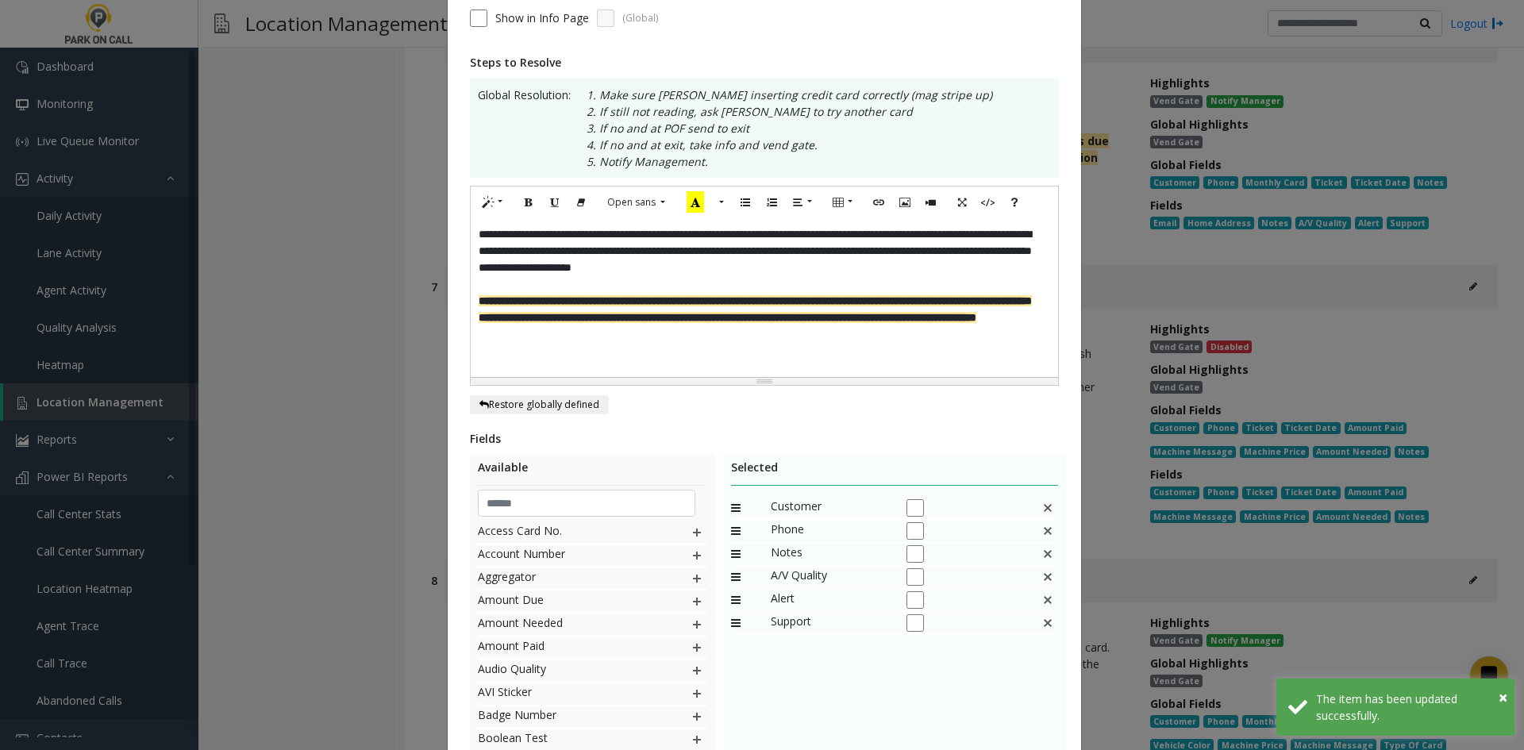
scroll to position [359, 0]
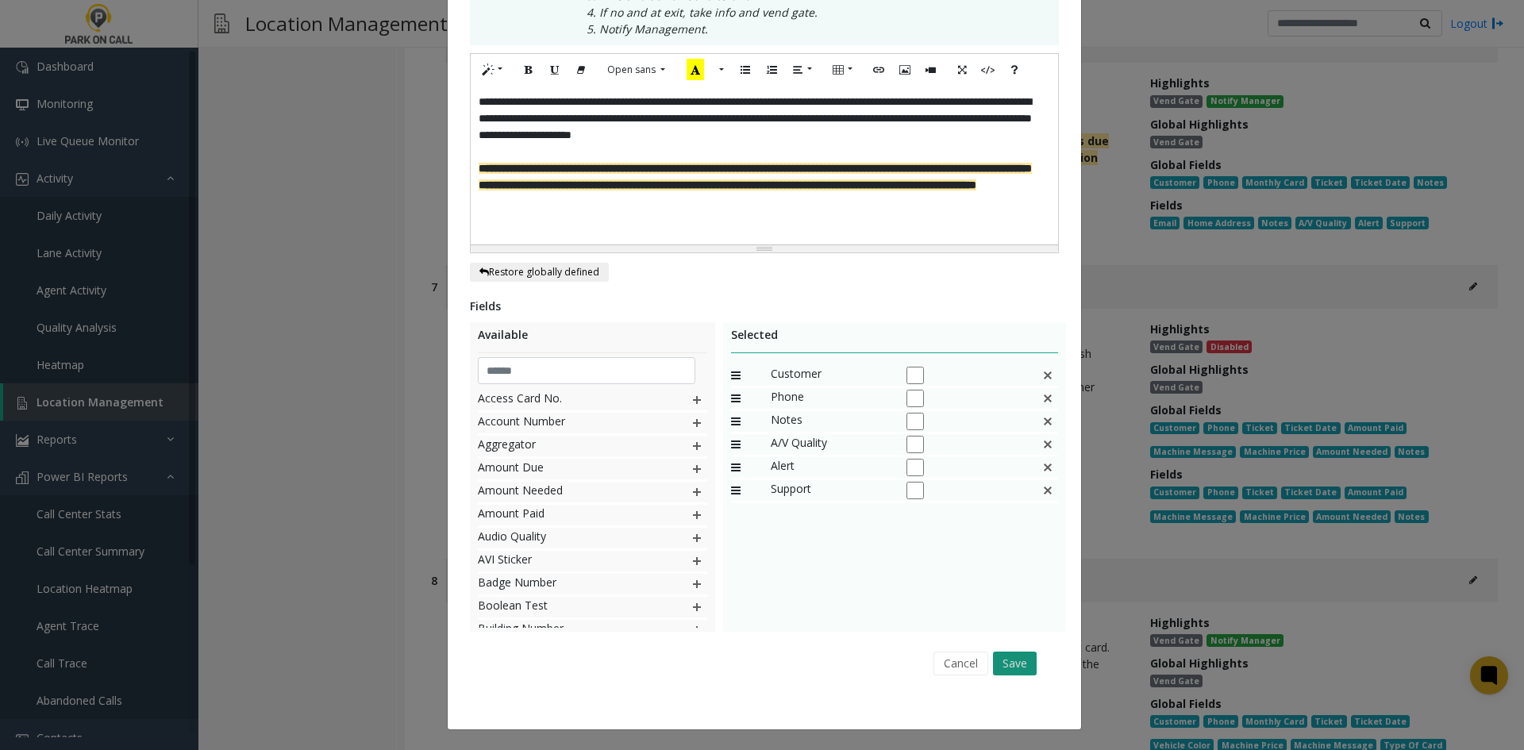
click at [1015, 667] on button "Save" at bounding box center [1015, 663] width 44 height 24
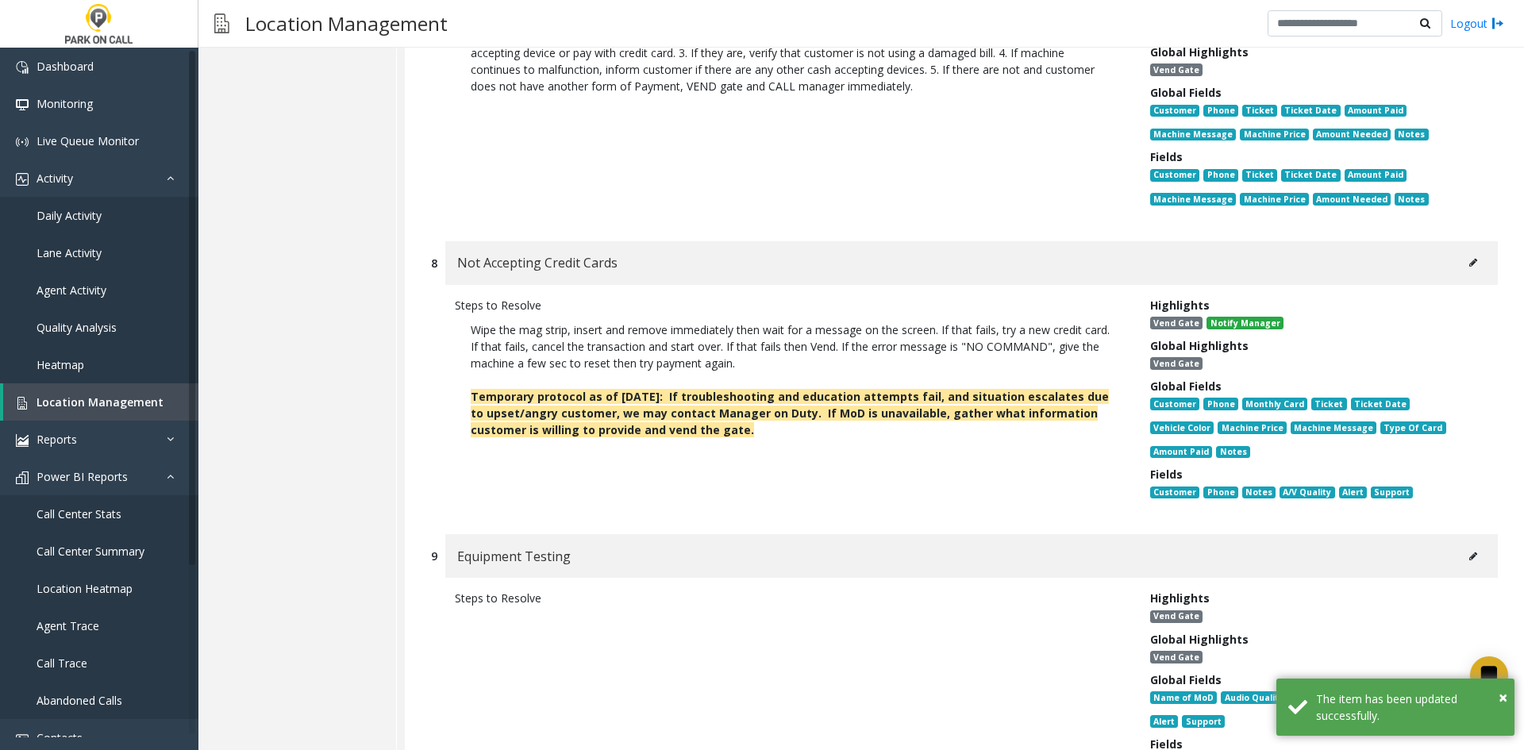
scroll to position [13569, 0]
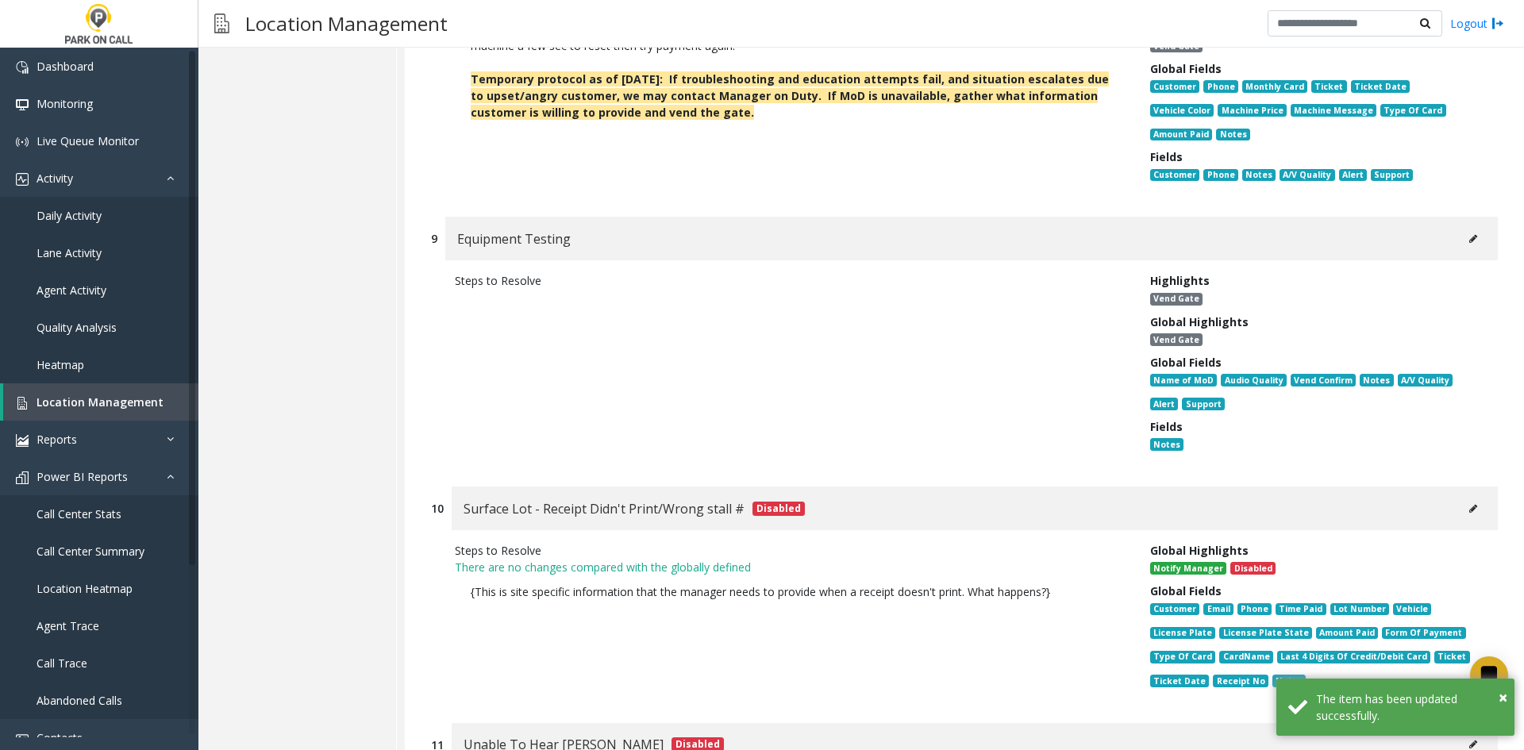
click at [1476, 217] on div "Equipment Testing" at bounding box center [971, 239] width 1052 height 44
click at [1466, 227] on button at bounding box center [1472, 239] width 25 height 24
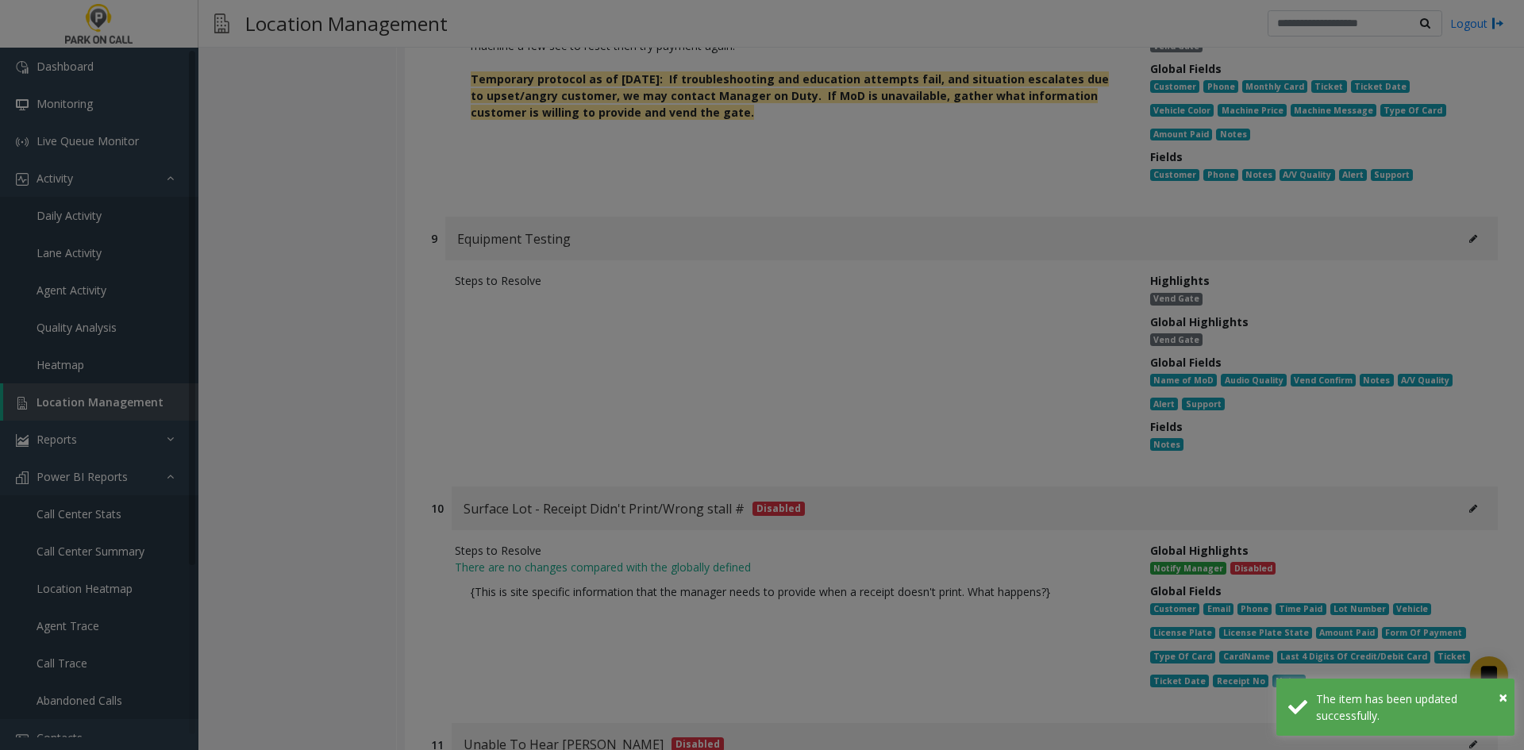
scroll to position [0, 0]
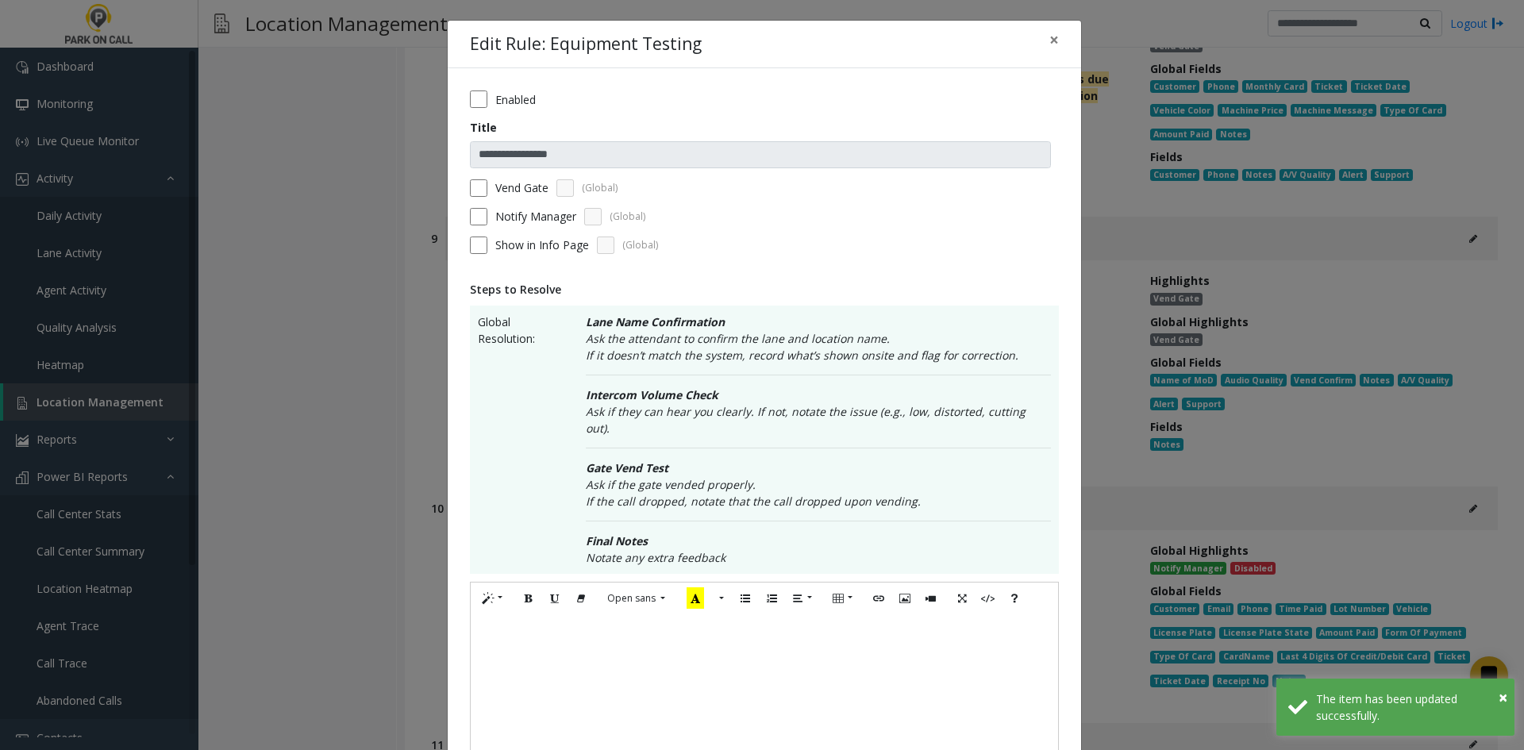
click at [720, 637] on div at bounding box center [764, 693] width 587 height 159
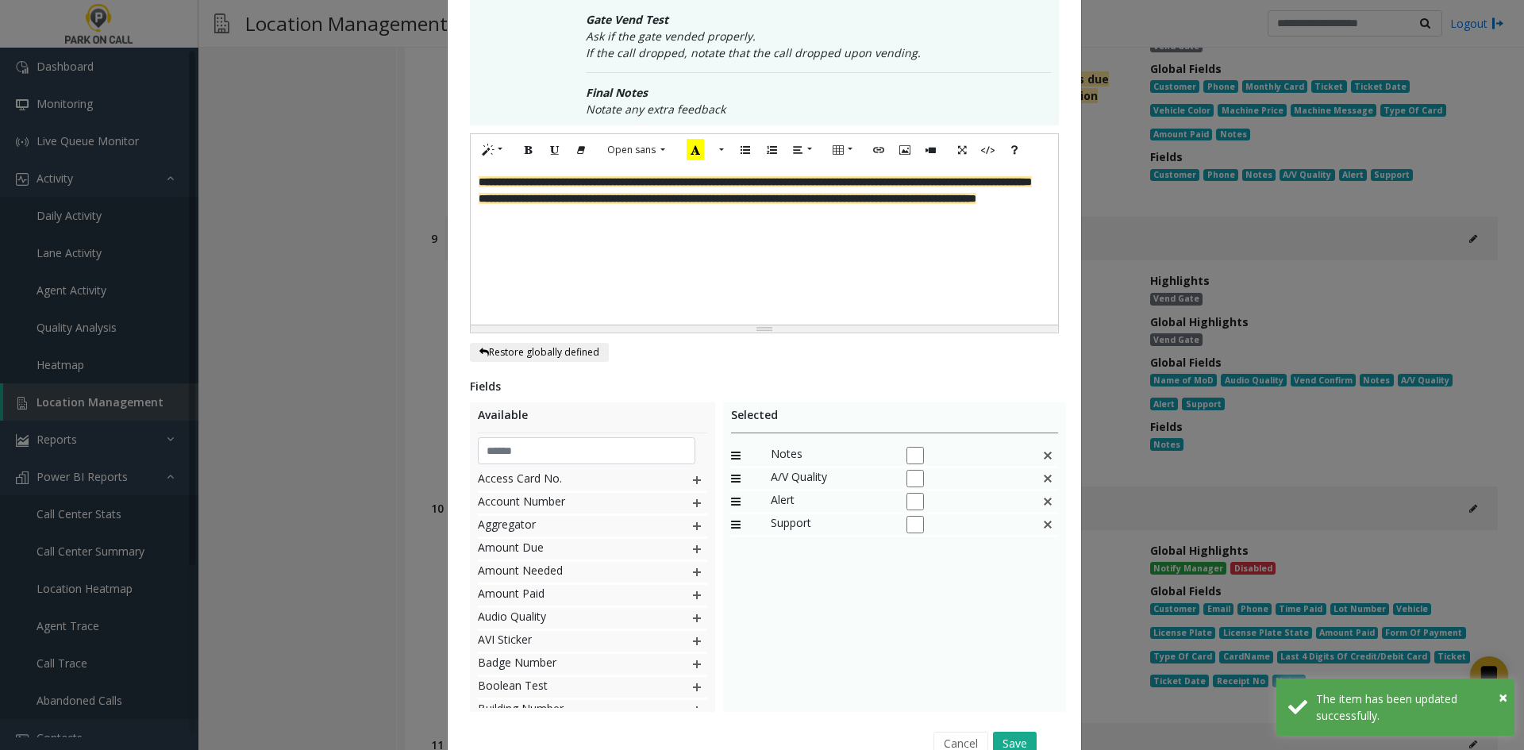
scroll to position [512, 0]
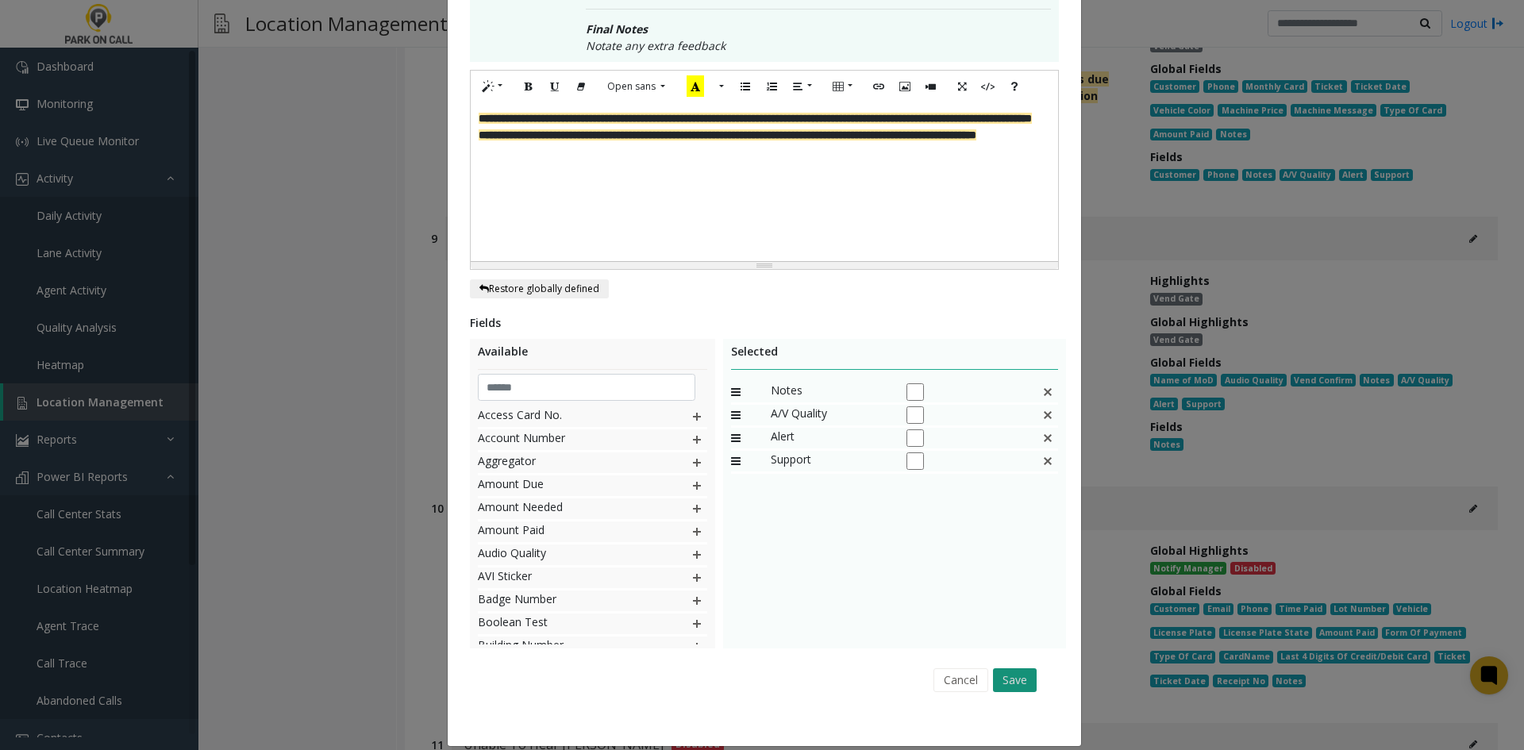
click at [1005, 668] on button "Save" at bounding box center [1015, 680] width 44 height 24
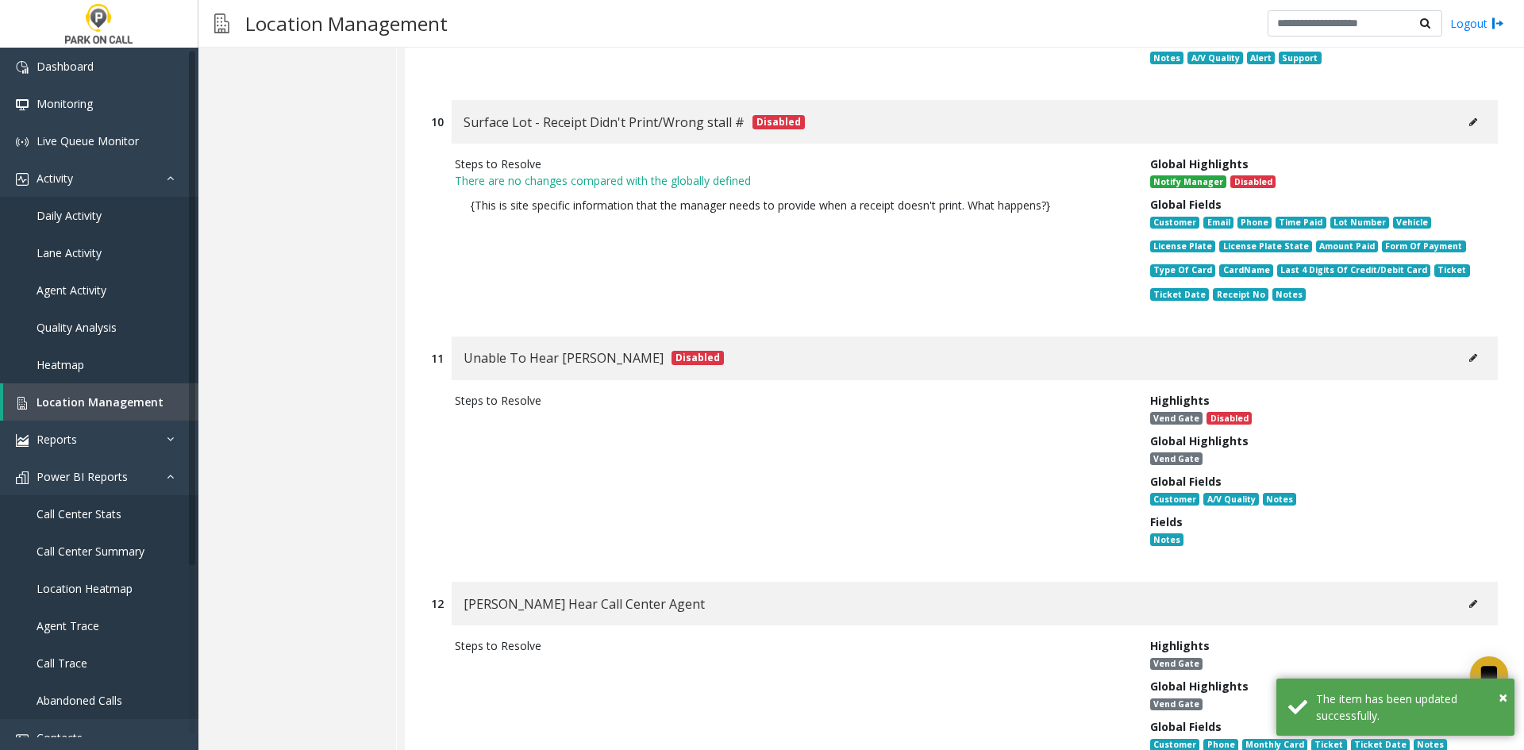
scroll to position [14045, 0]
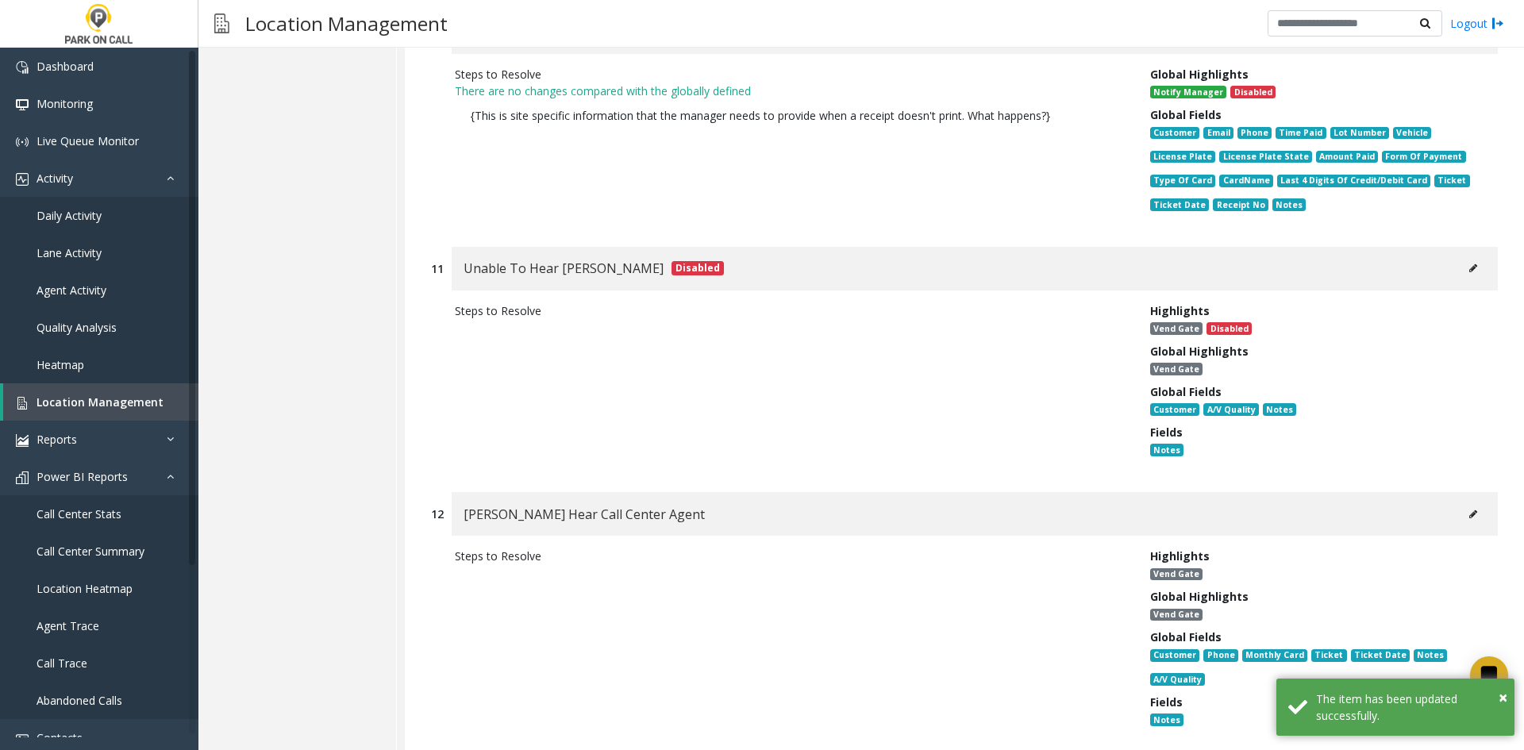
click at [1466, 502] on button at bounding box center [1472, 514] width 25 height 24
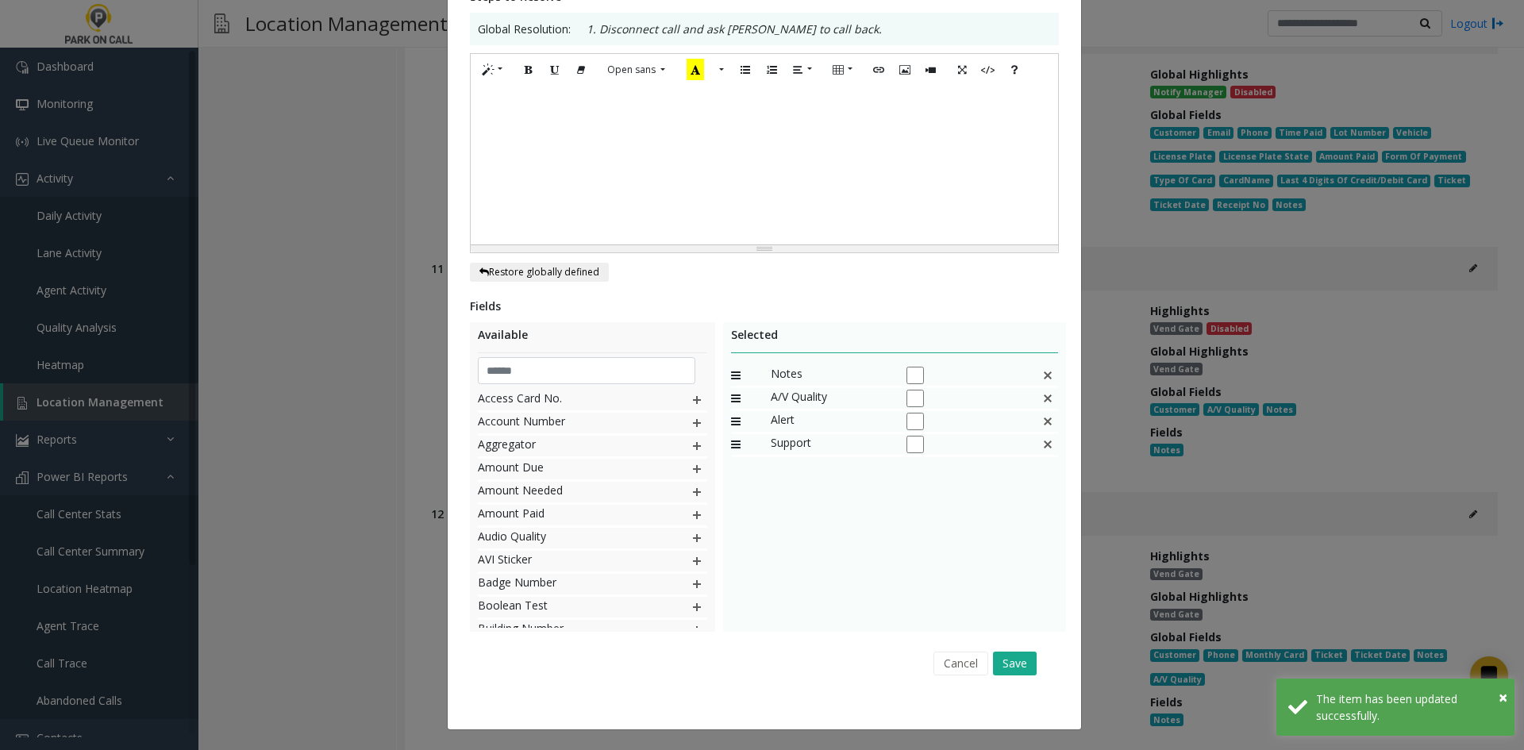
scroll to position [0, 0]
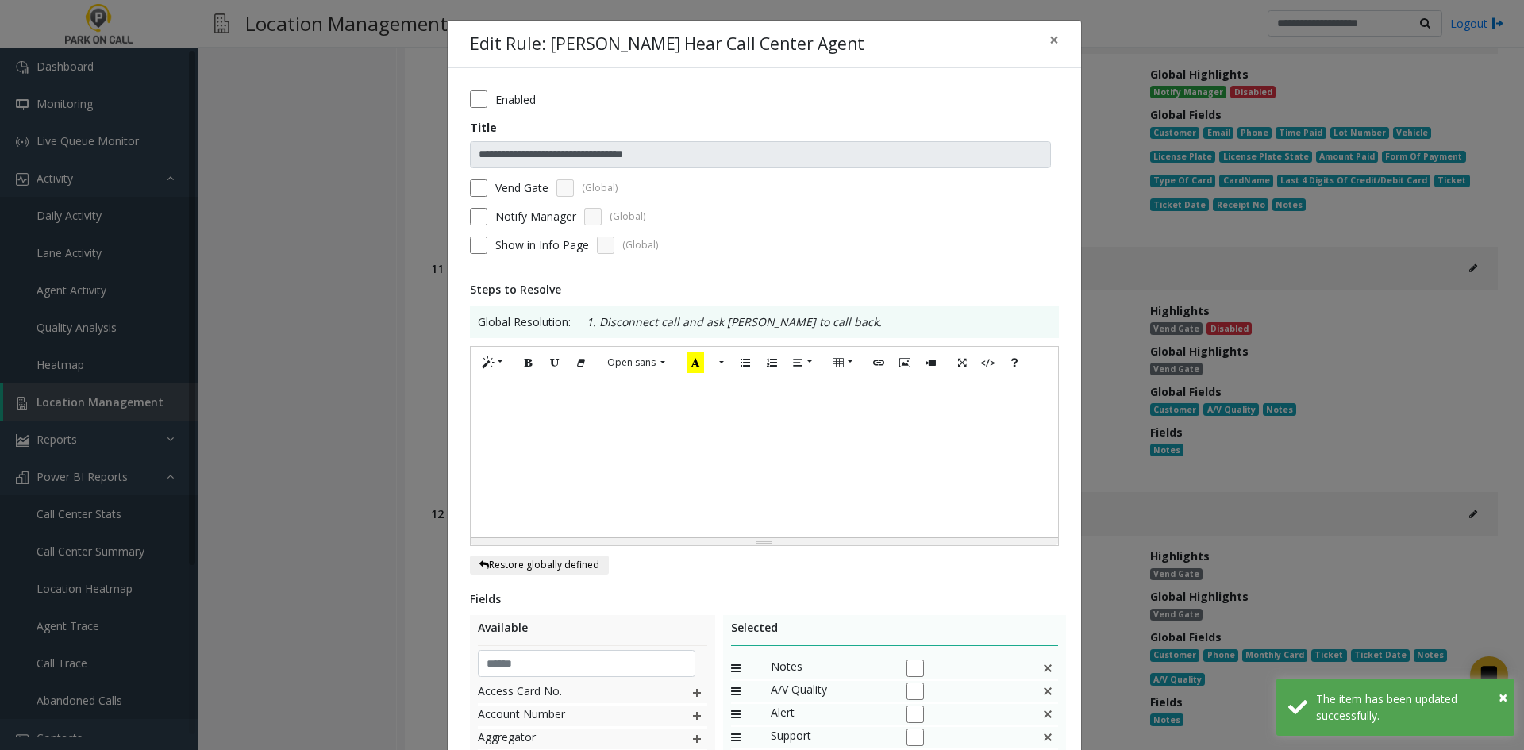
click at [575, 472] on div at bounding box center [764, 458] width 587 height 159
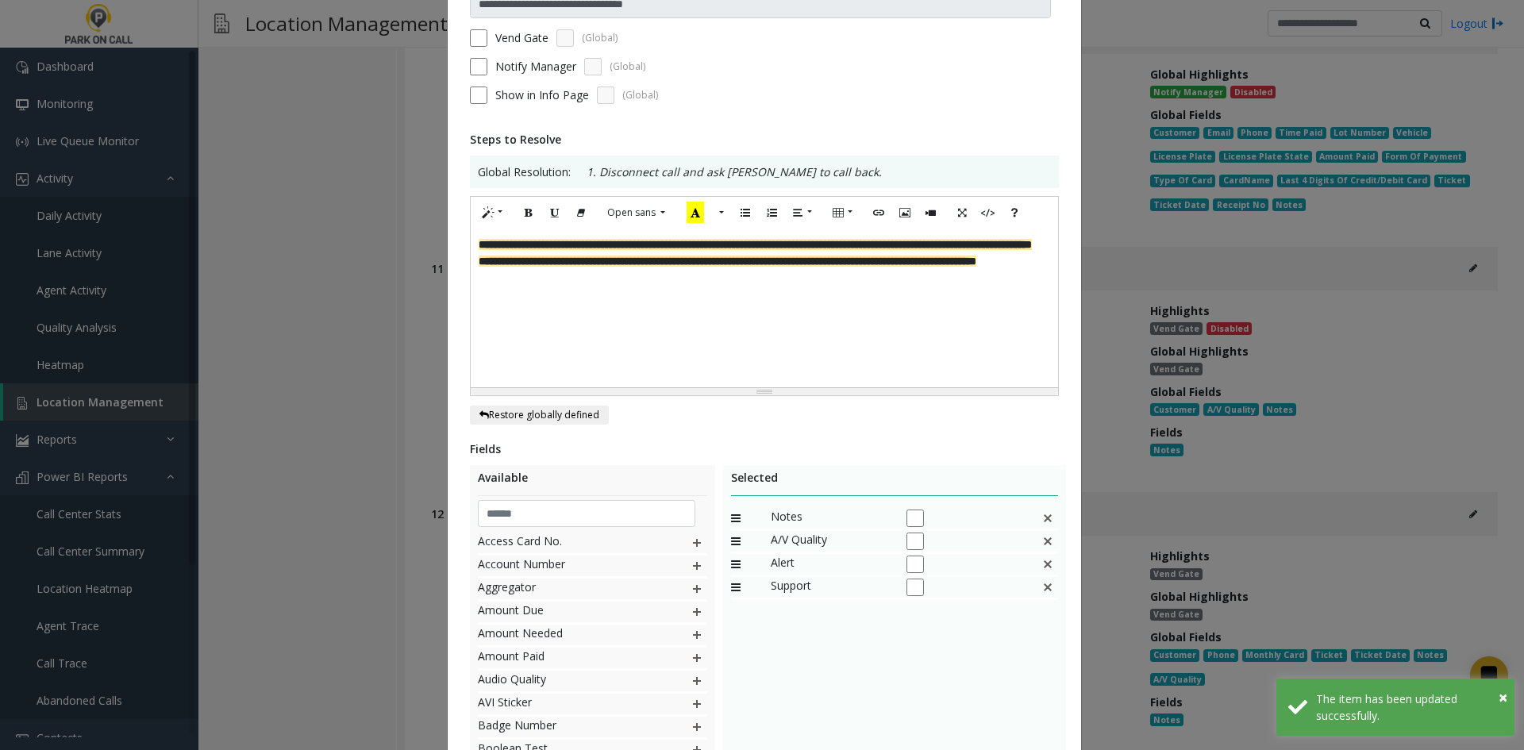
scroll to position [293, 0]
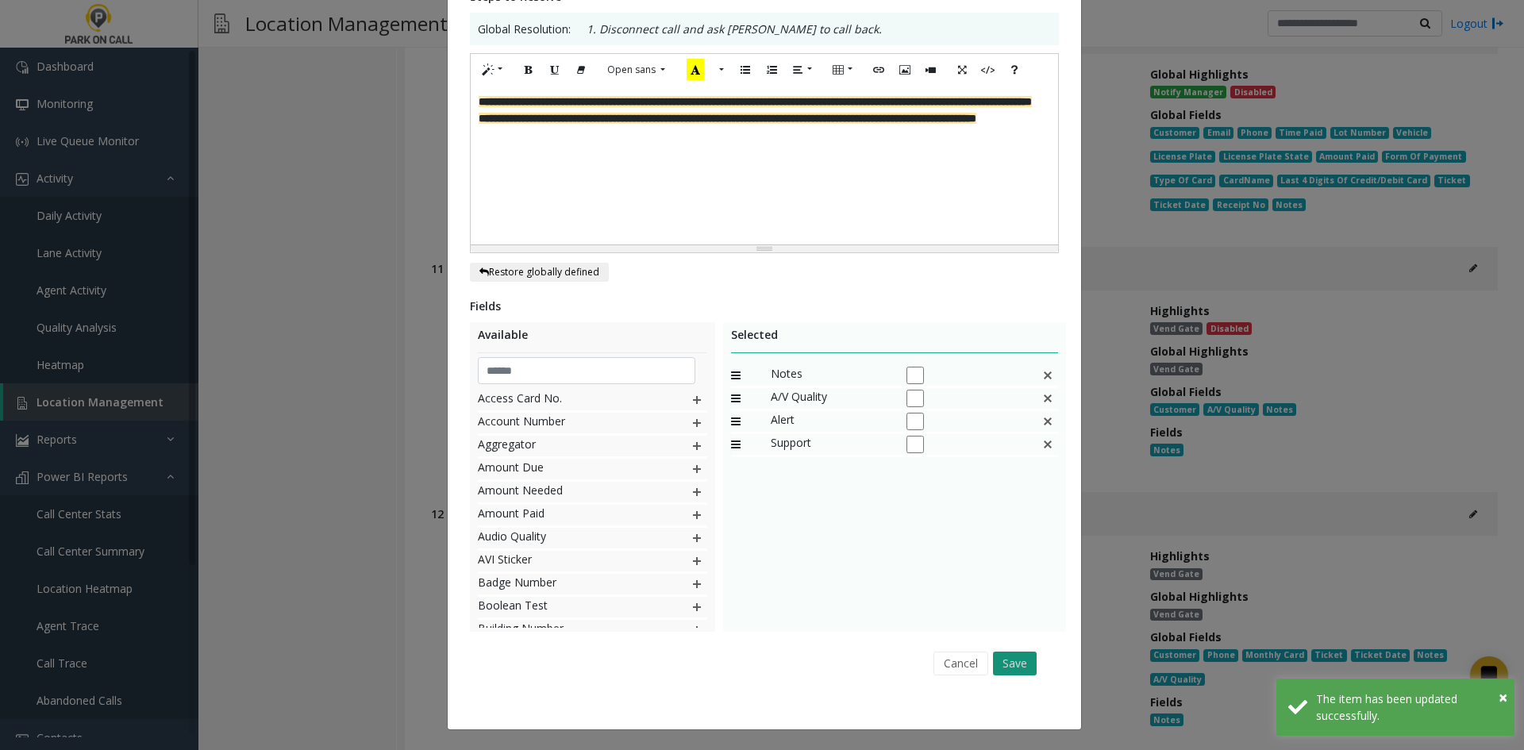
click at [998, 660] on button "Save" at bounding box center [1015, 663] width 44 height 24
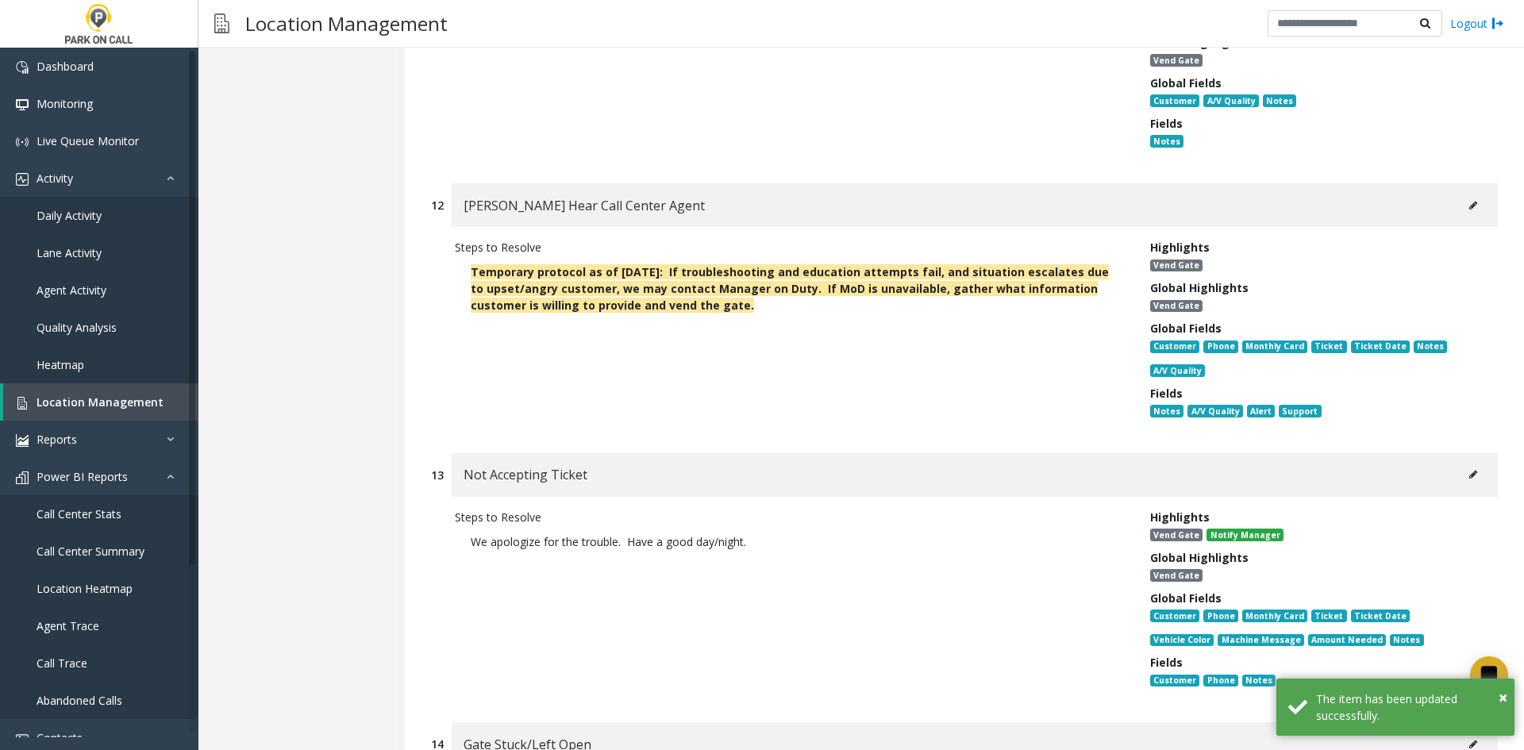
scroll to position [0, 0]
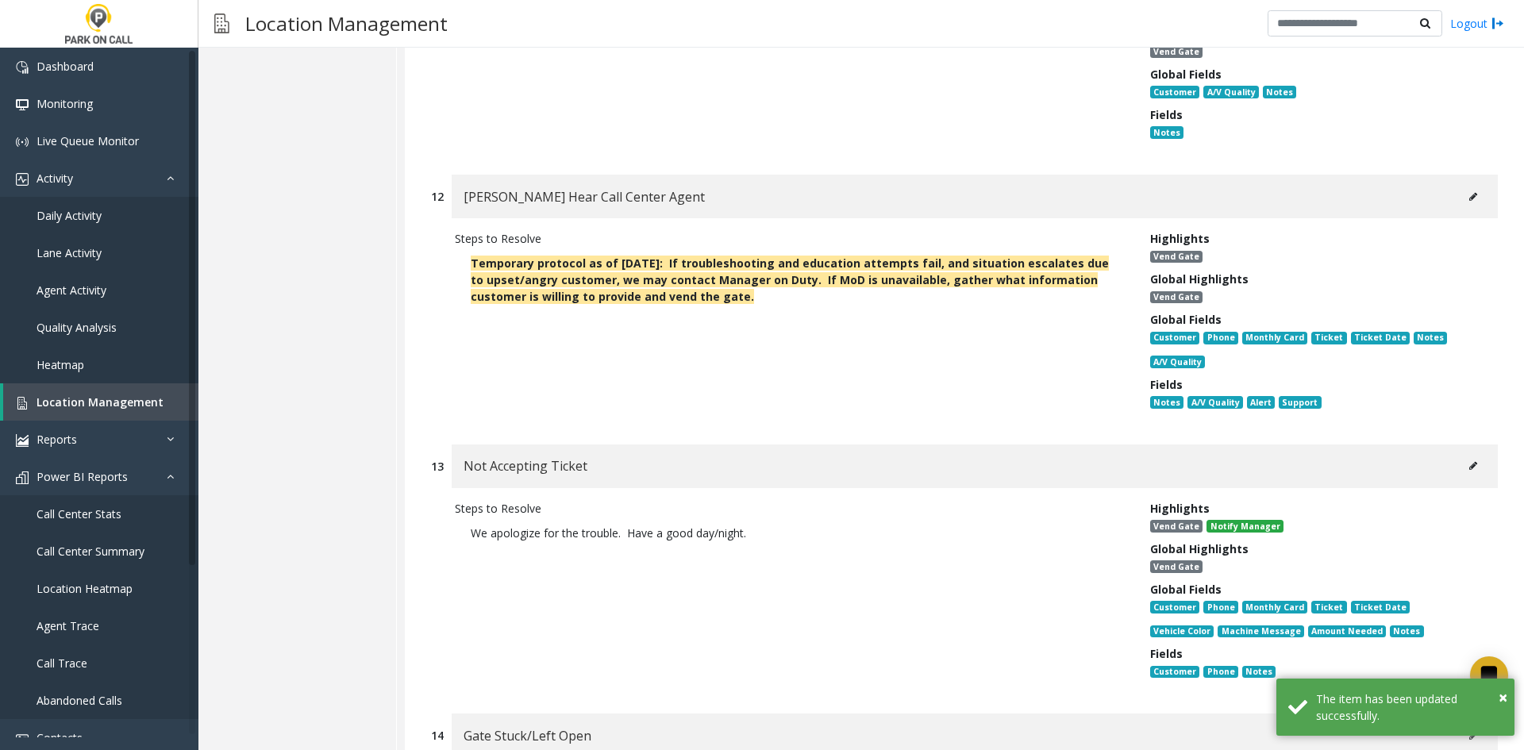
click at [1460, 454] on button at bounding box center [1472, 466] width 25 height 24
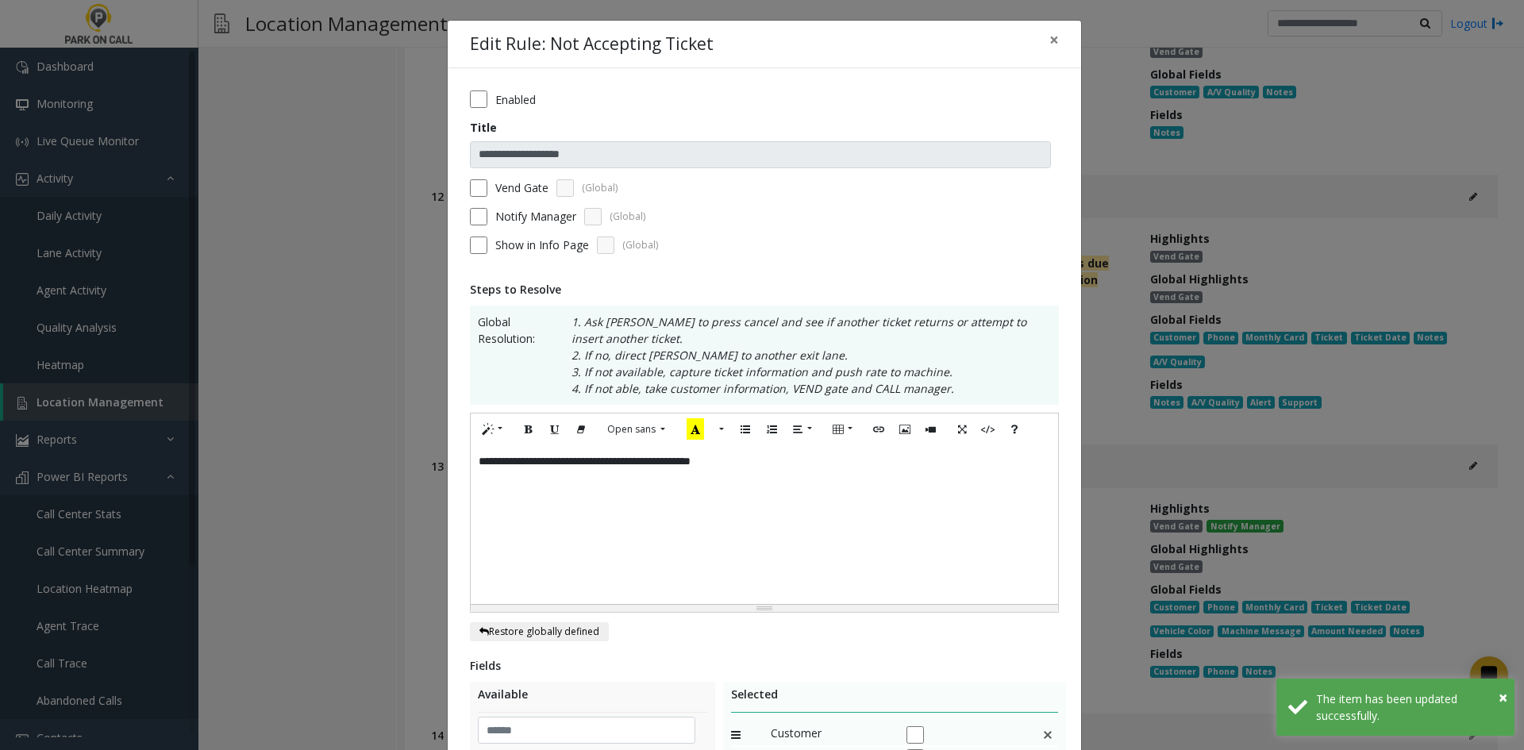
click at [895, 535] on div "**********" at bounding box center [764, 524] width 587 height 159
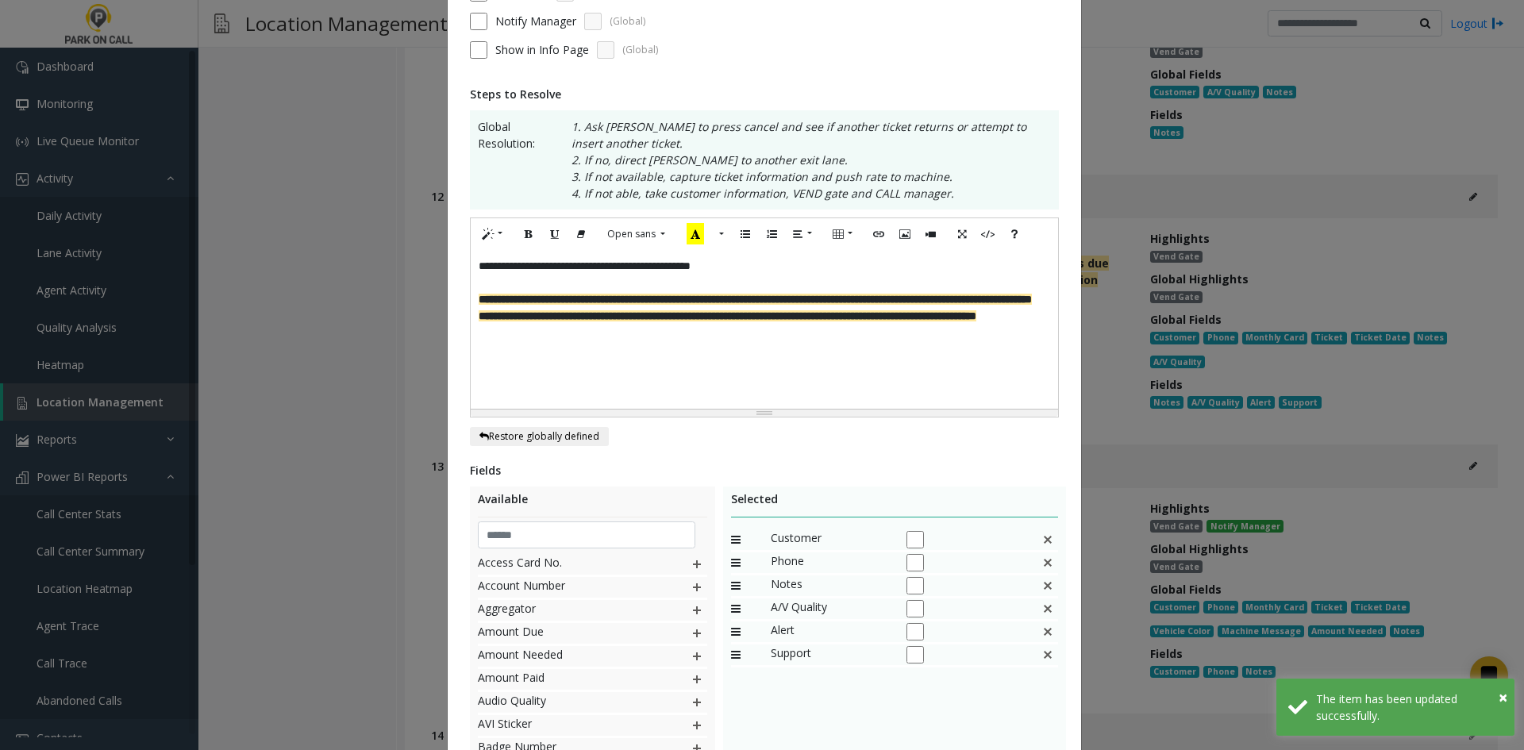
scroll to position [359, 0]
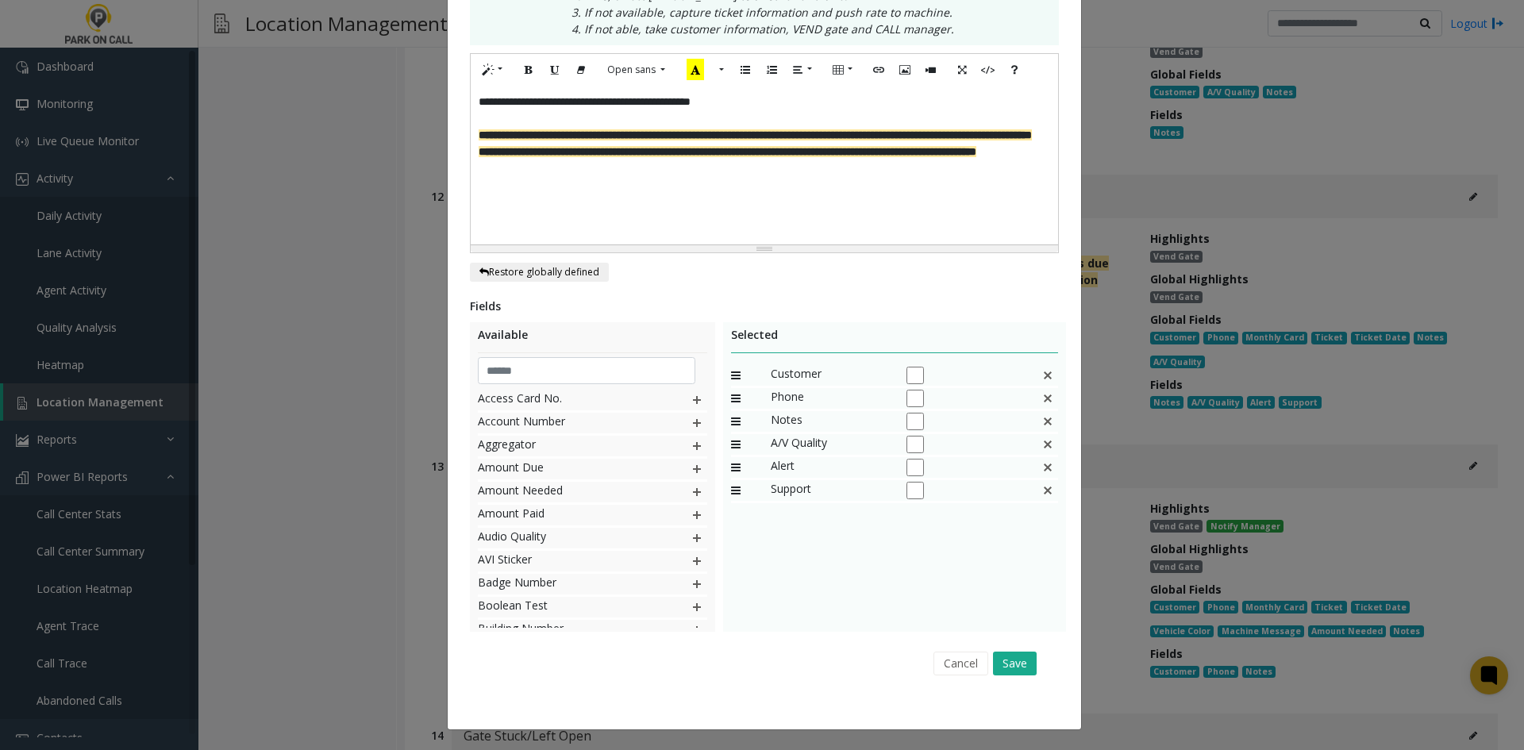
click at [1006, 646] on div "Cancel Save" at bounding box center [764, 663] width 567 height 40
click at [1005, 652] on button "Save" at bounding box center [1015, 663] width 44 height 24
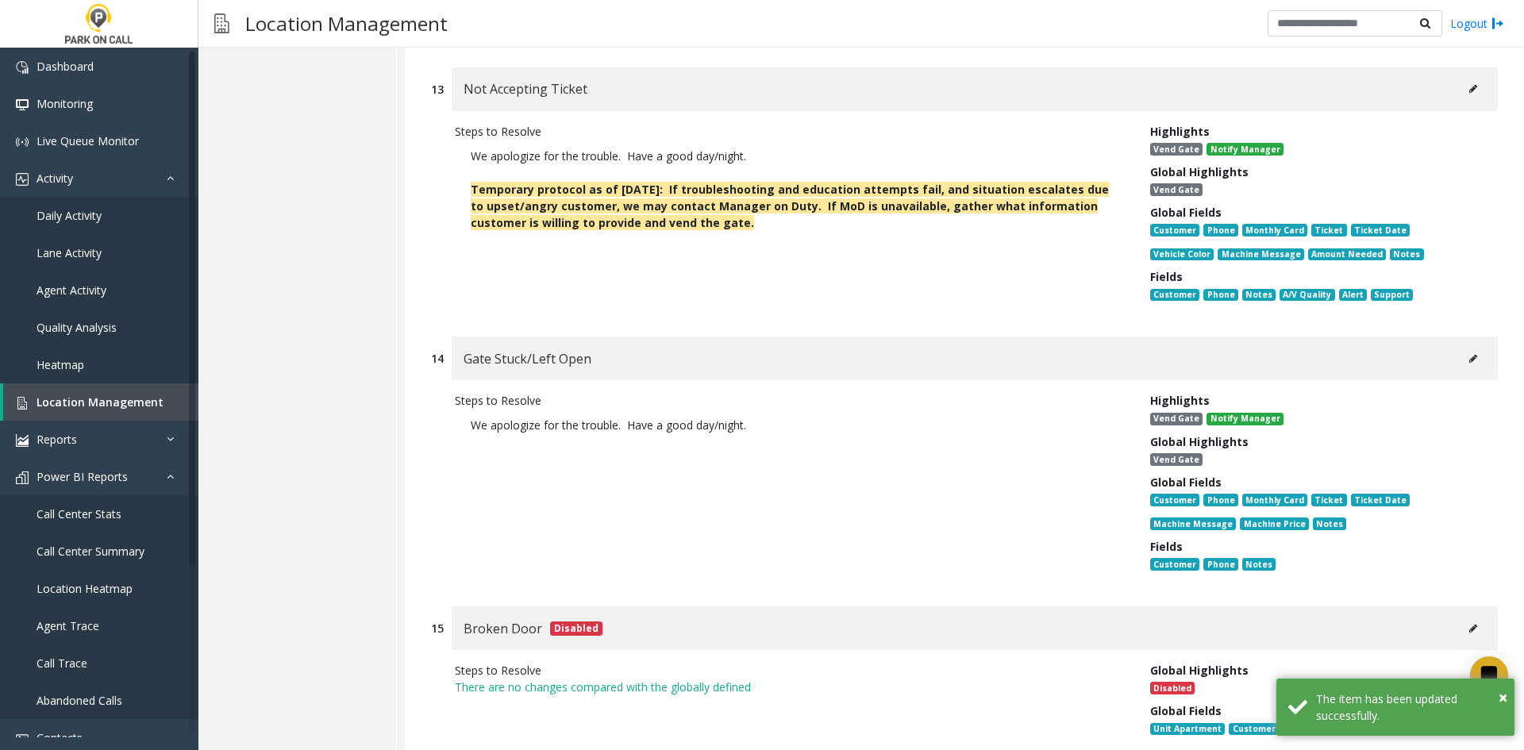
scroll to position [14760, 0]
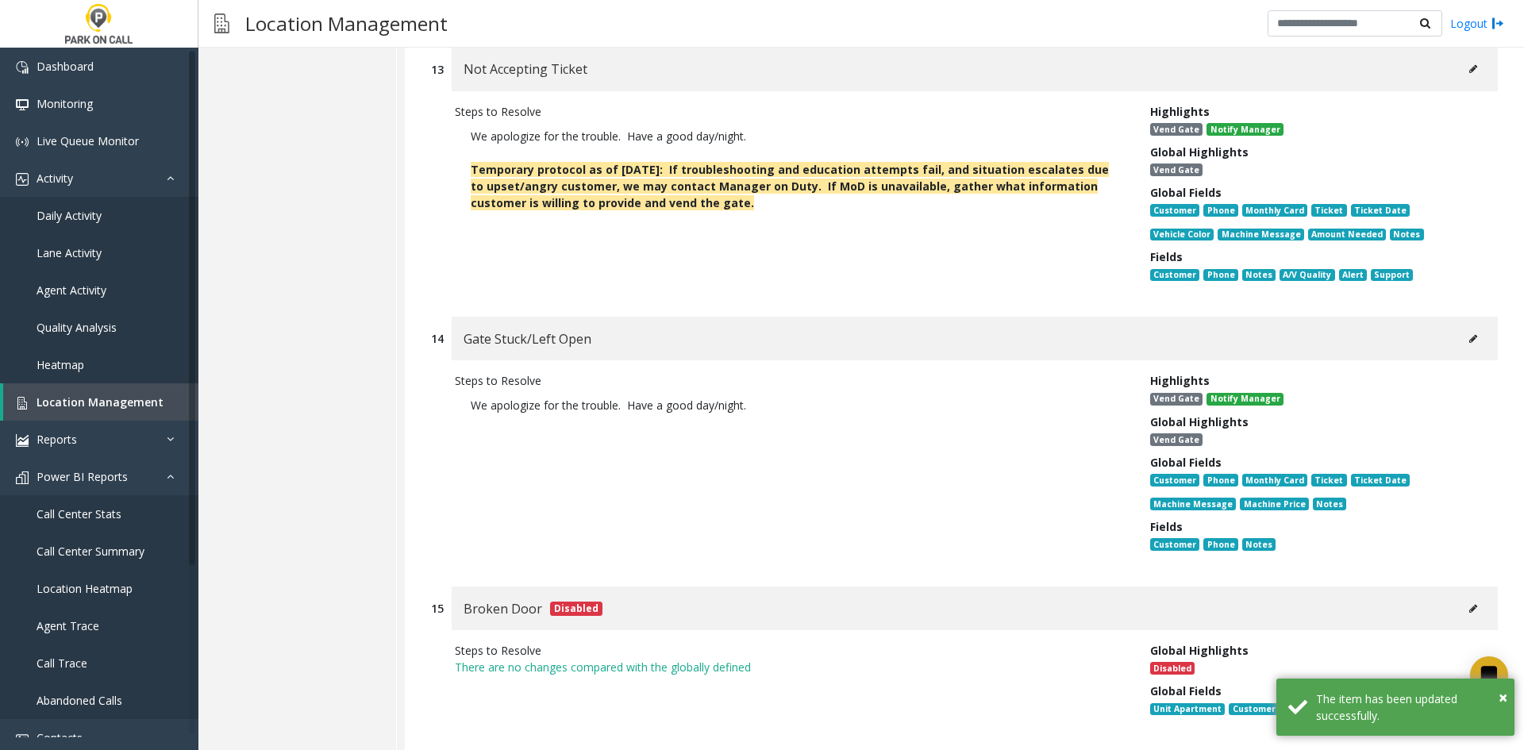
click at [1454, 317] on div "Gate Stuck/Left Open" at bounding box center [975, 339] width 1046 height 44
click at [1469, 334] on icon at bounding box center [1473, 339] width 8 height 10
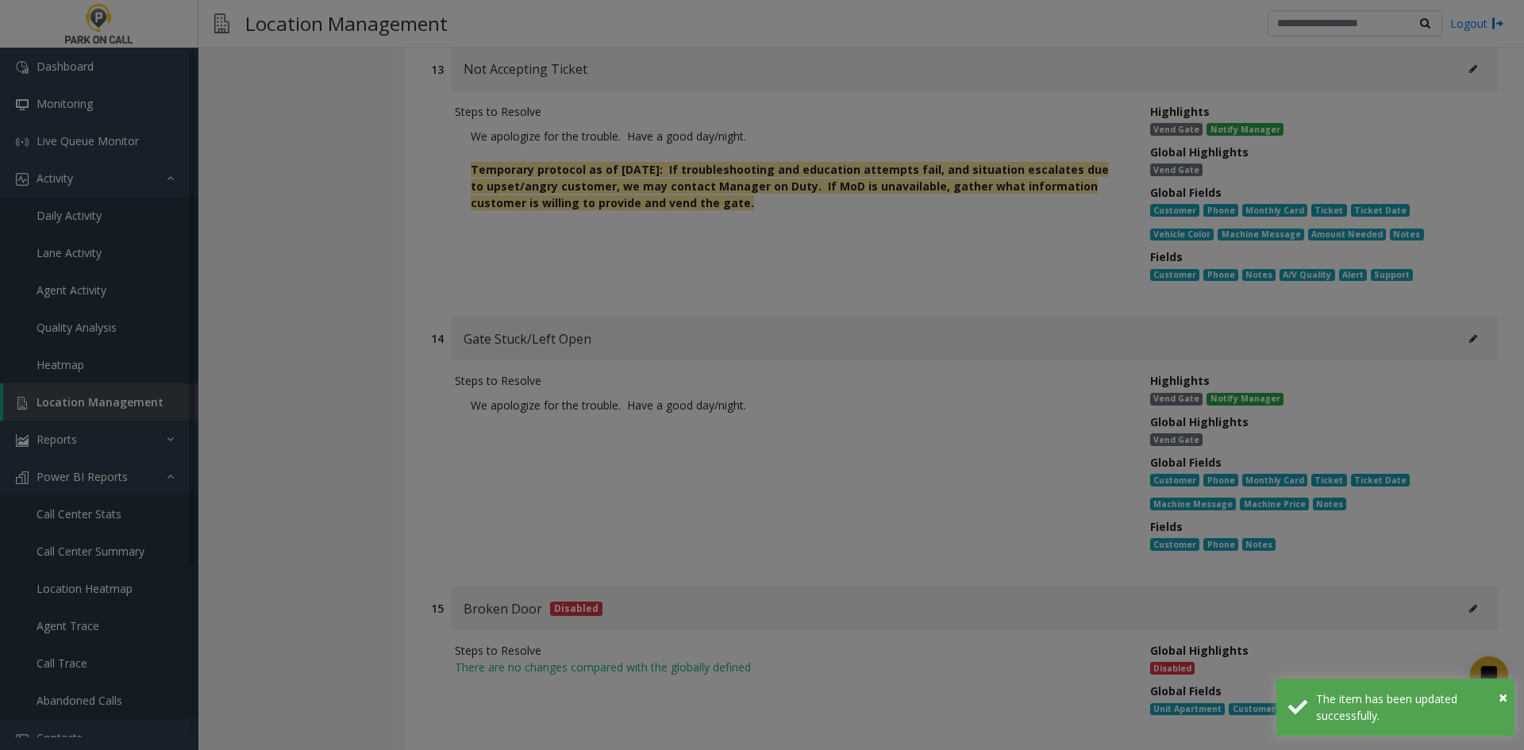
scroll to position [0, 0]
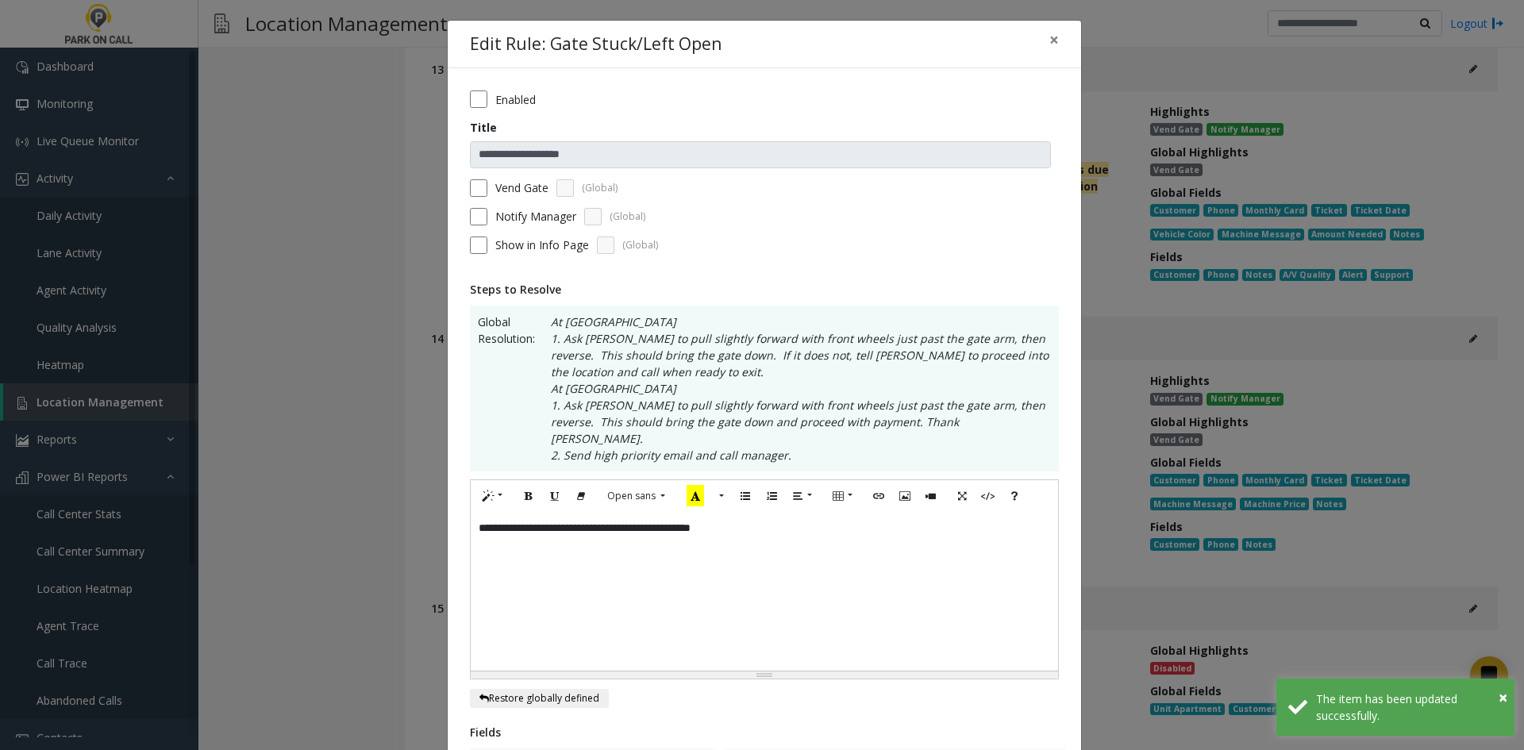
click at [797, 550] on div "**********" at bounding box center [764, 591] width 587 height 159
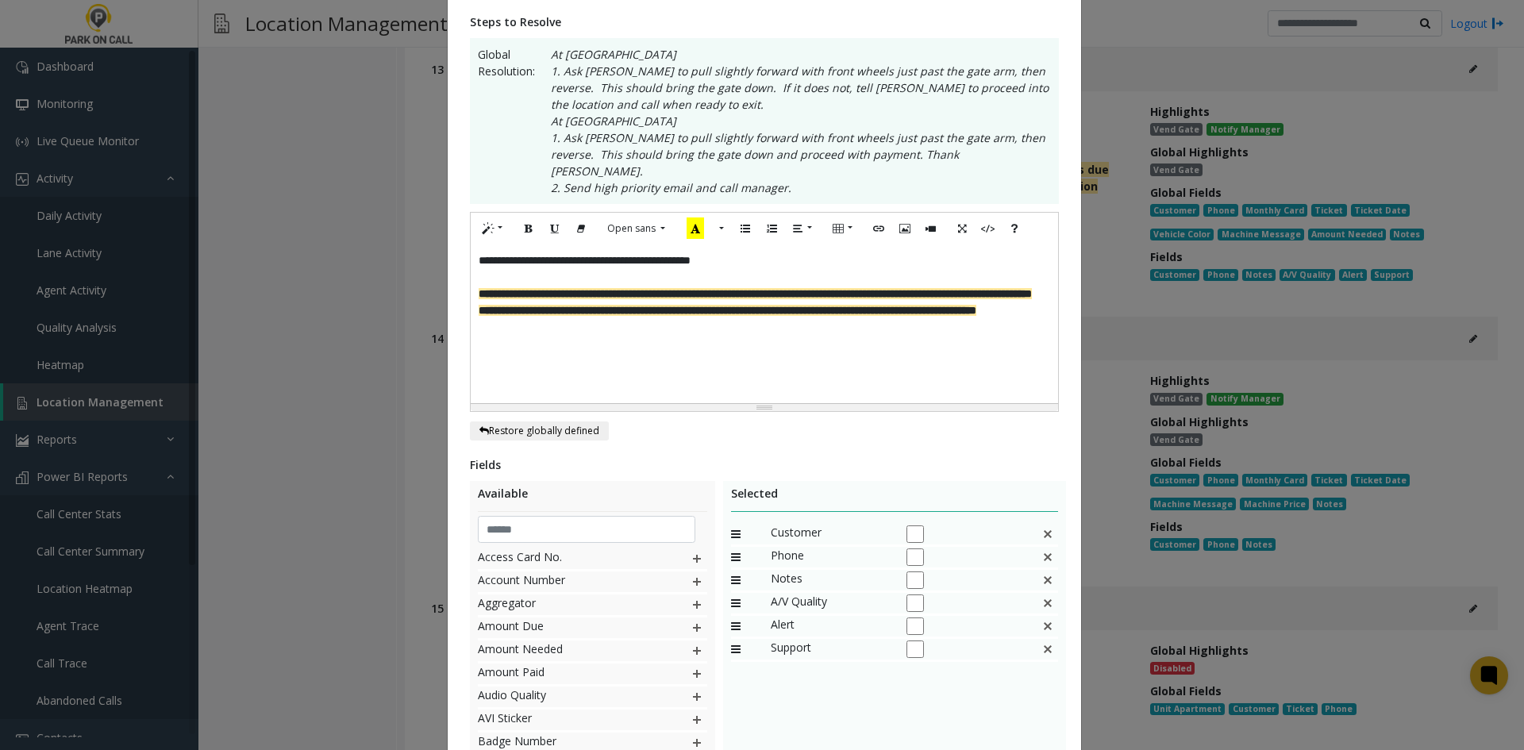
scroll to position [409, 0]
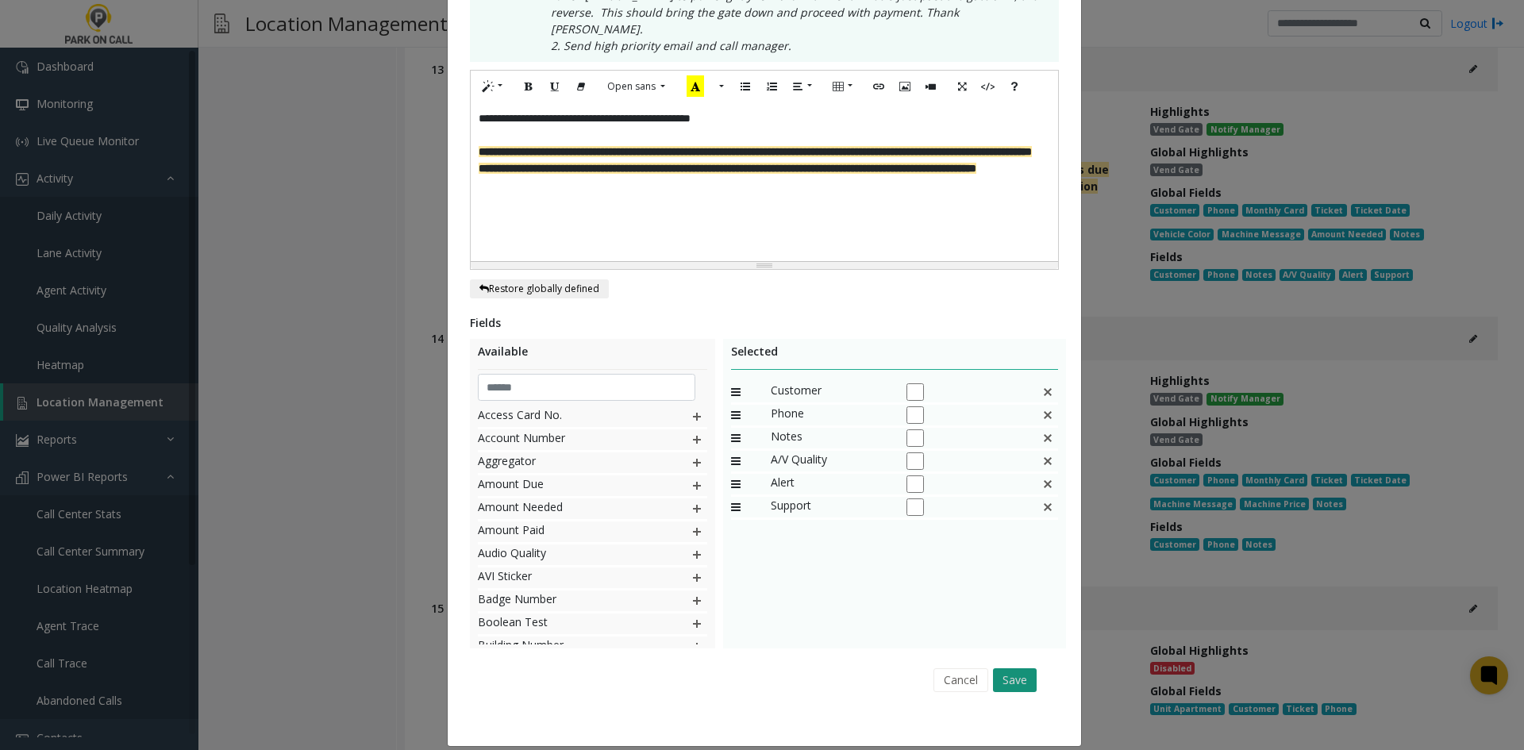
click at [1013, 671] on button "Save" at bounding box center [1015, 680] width 44 height 24
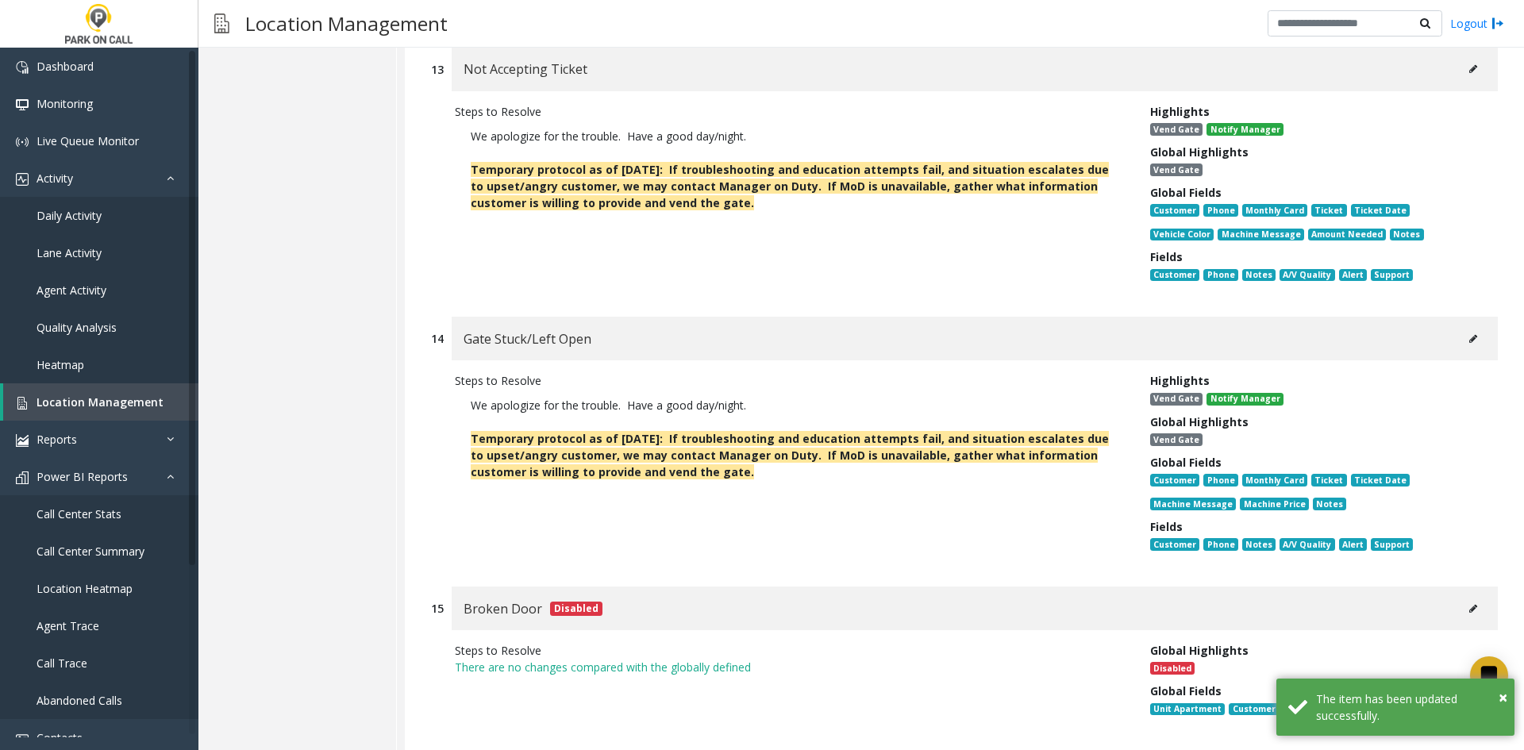
scroll to position [14980, 0]
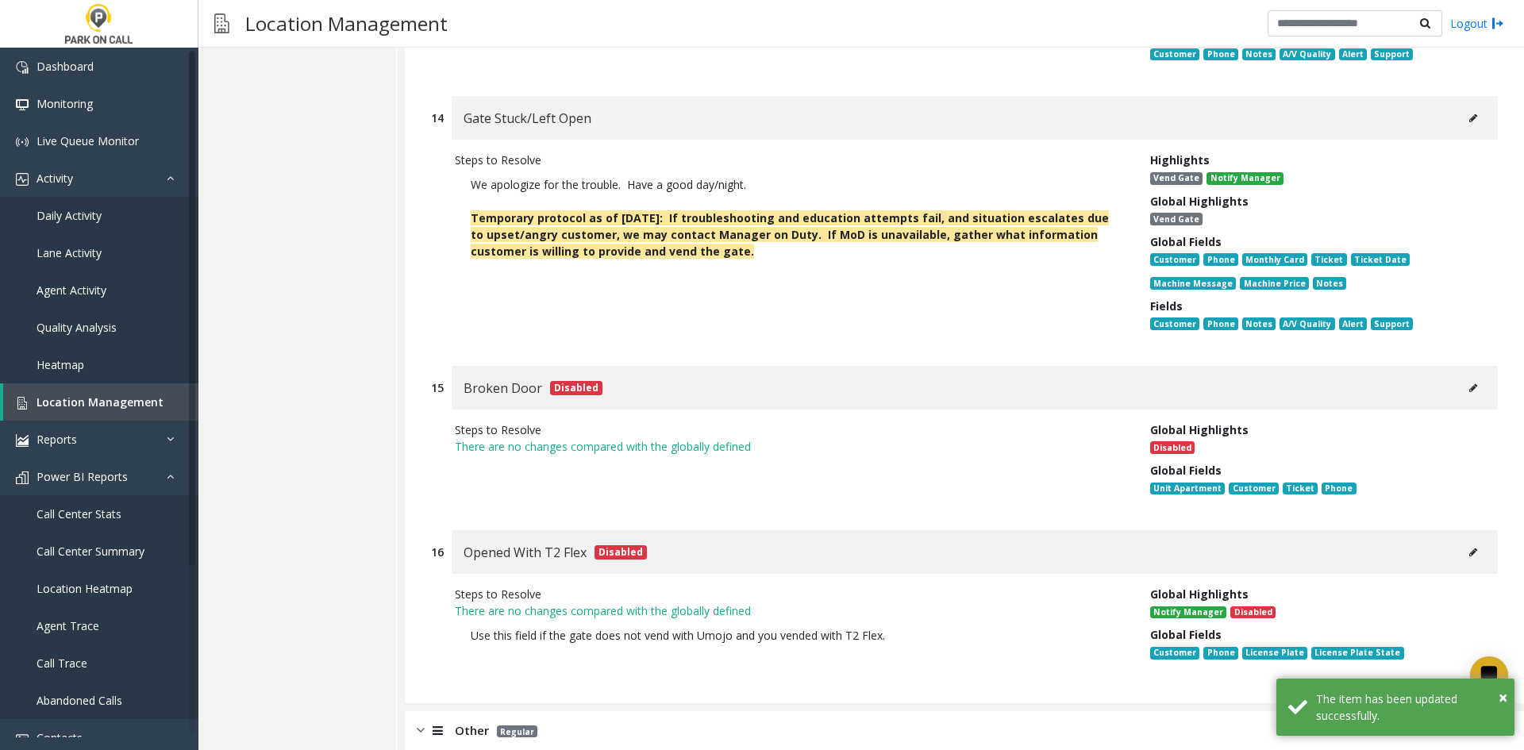
click at [885, 711] on div "Other Regular" at bounding box center [964, 731] width 1119 height 40
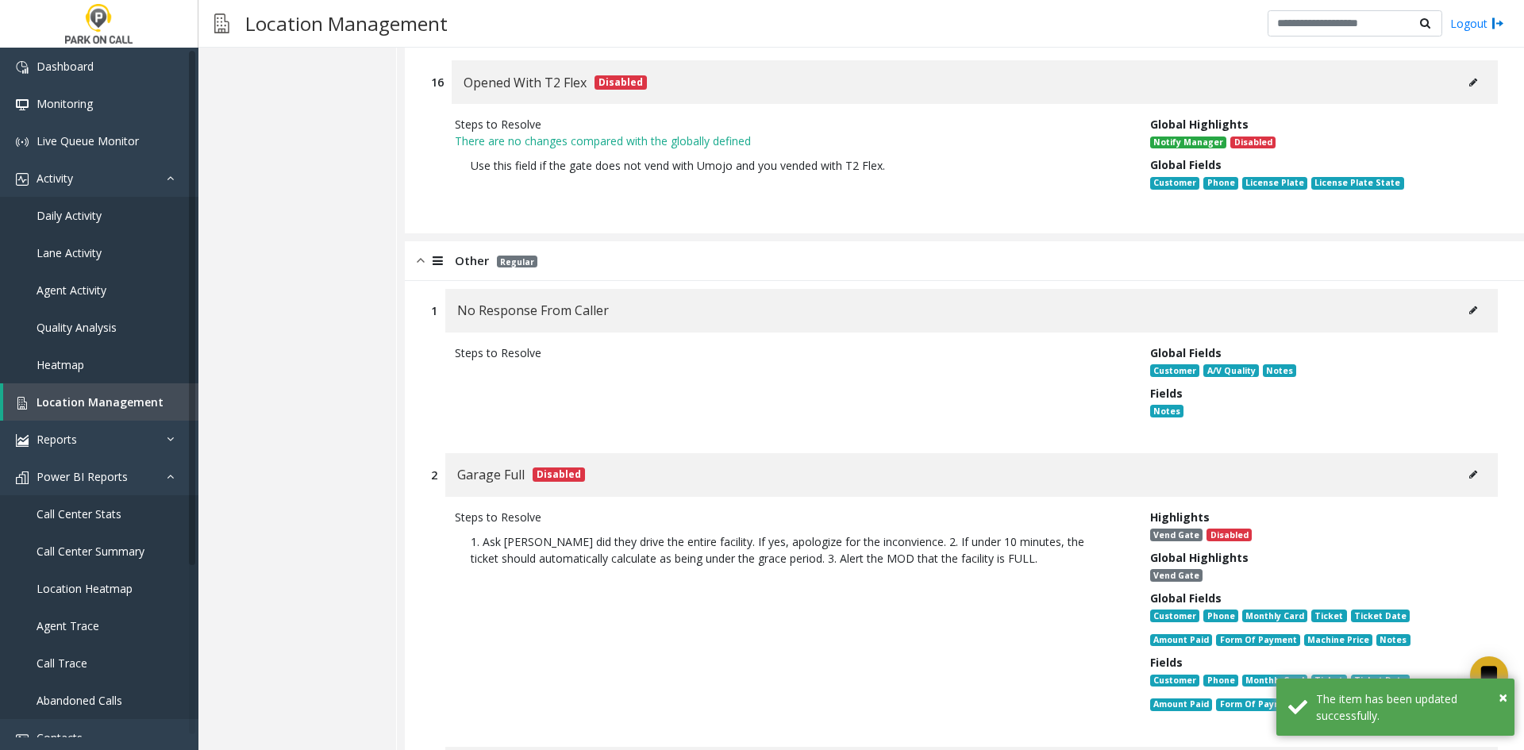
scroll to position [15456, 0]
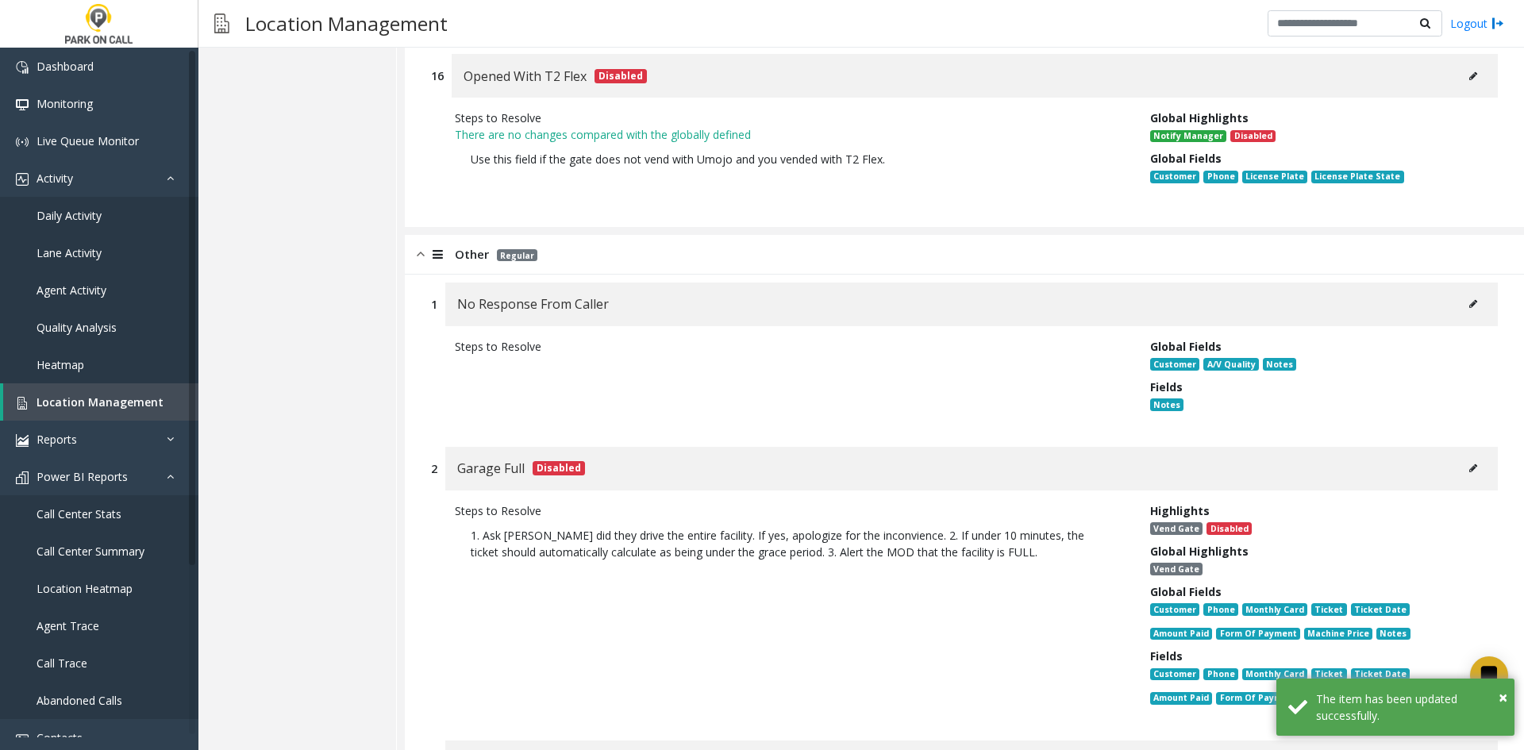
click at [1470, 292] on button at bounding box center [1472, 304] width 25 height 24
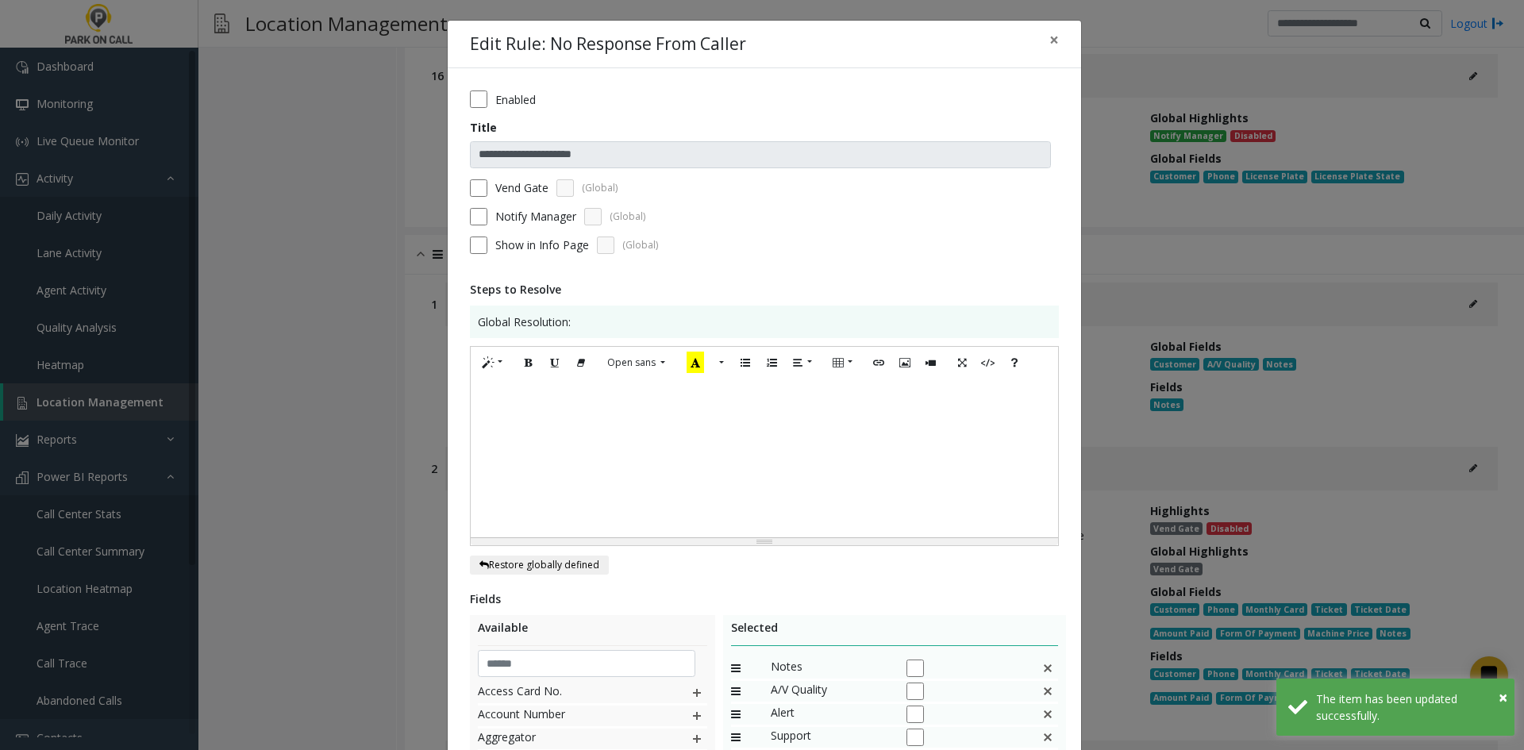
click at [528, 189] on label "Vend Gate" at bounding box center [521, 187] width 53 height 17
click at [567, 411] on div at bounding box center [764, 458] width 587 height 159
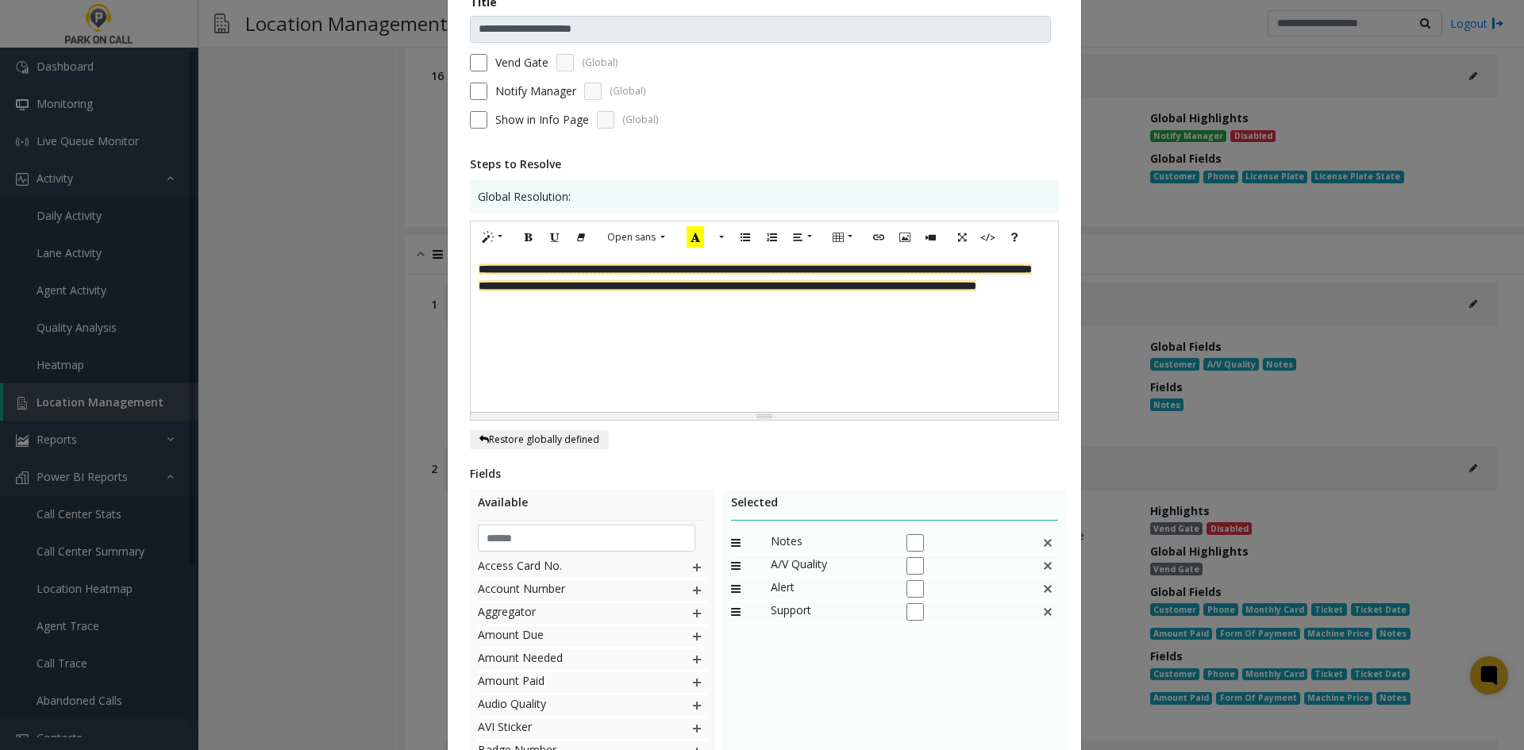
scroll to position [293, 0]
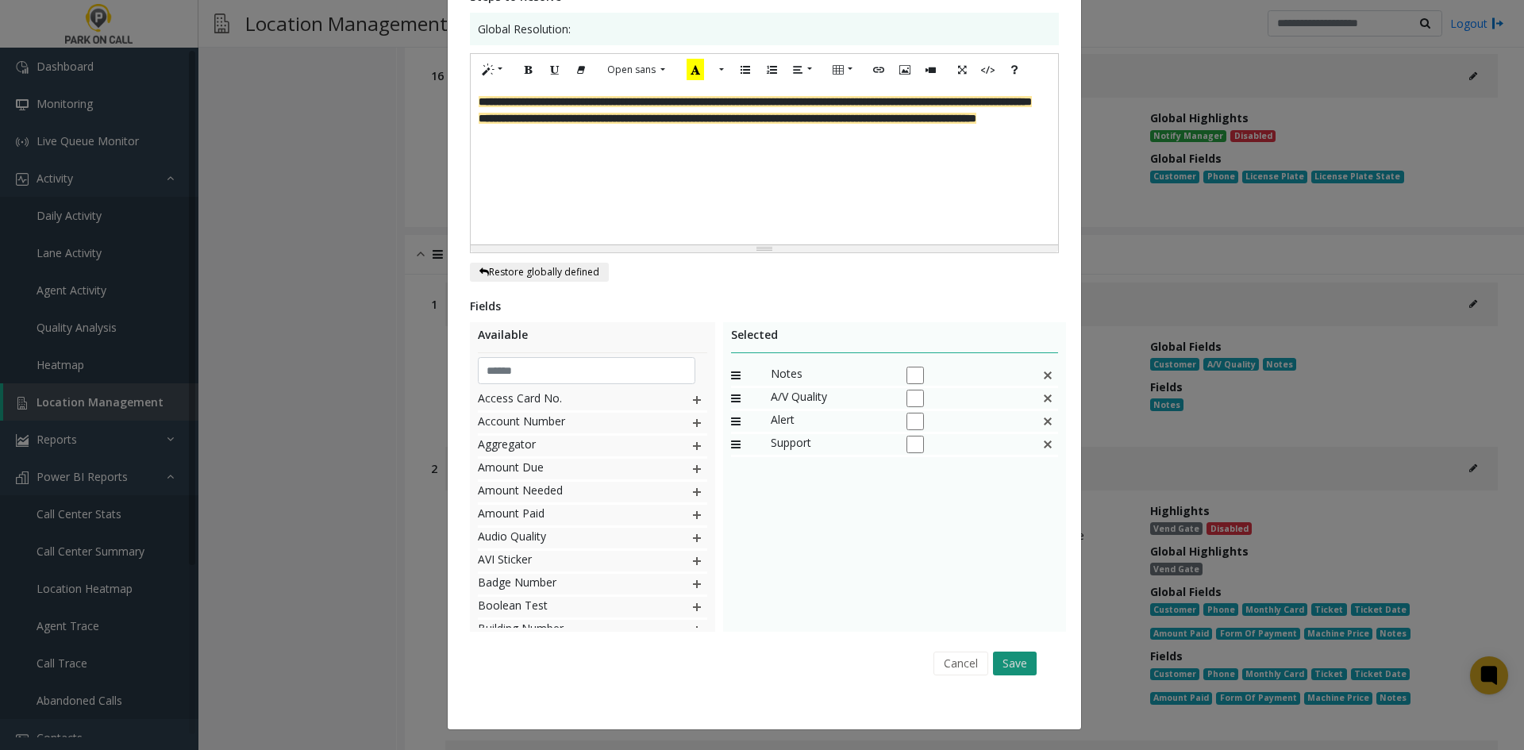
click at [997, 659] on div "Cancel Save" at bounding box center [764, 663] width 567 height 40
click at [1000, 661] on button "Save" at bounding box center [1015, 663] width 44 height 24
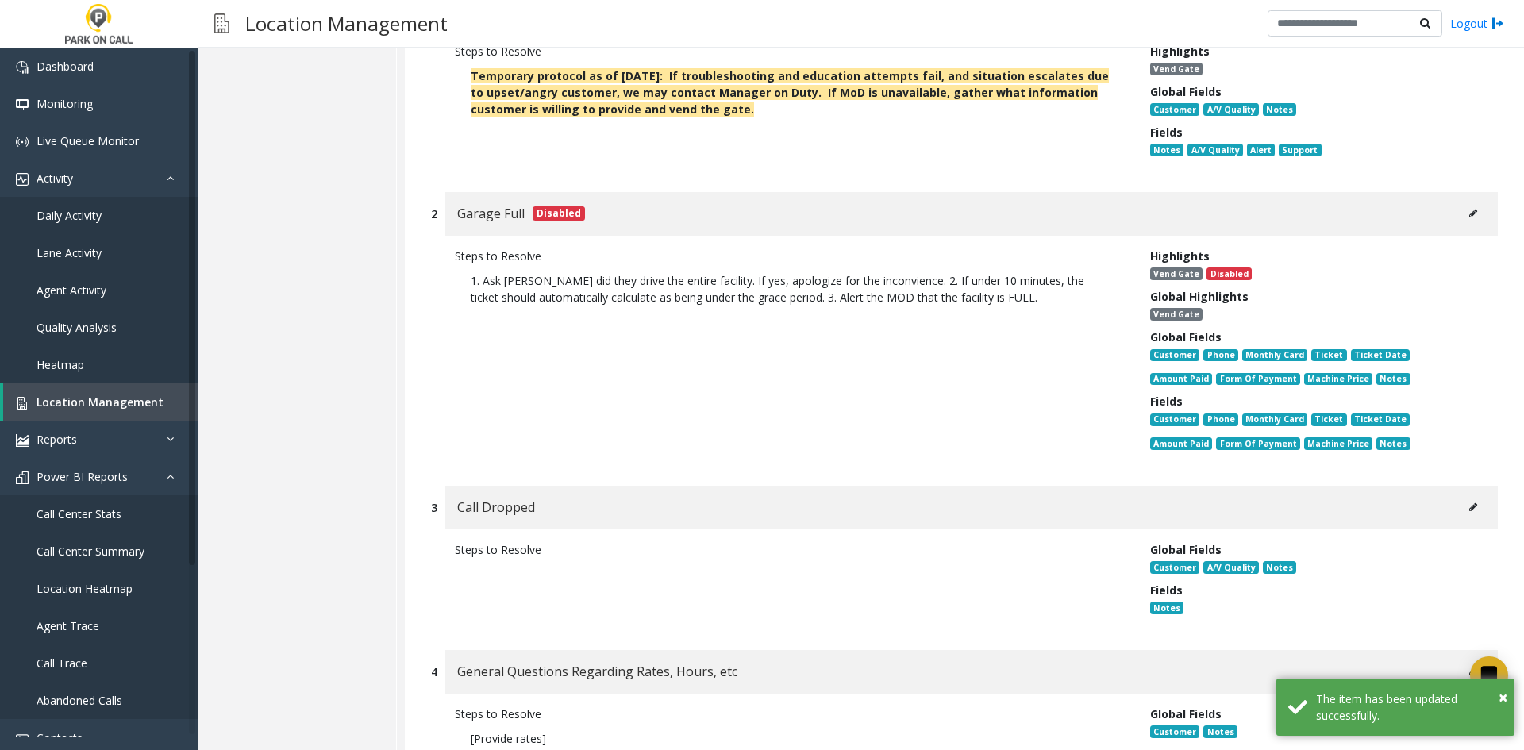
scroll to position [15774, 0]
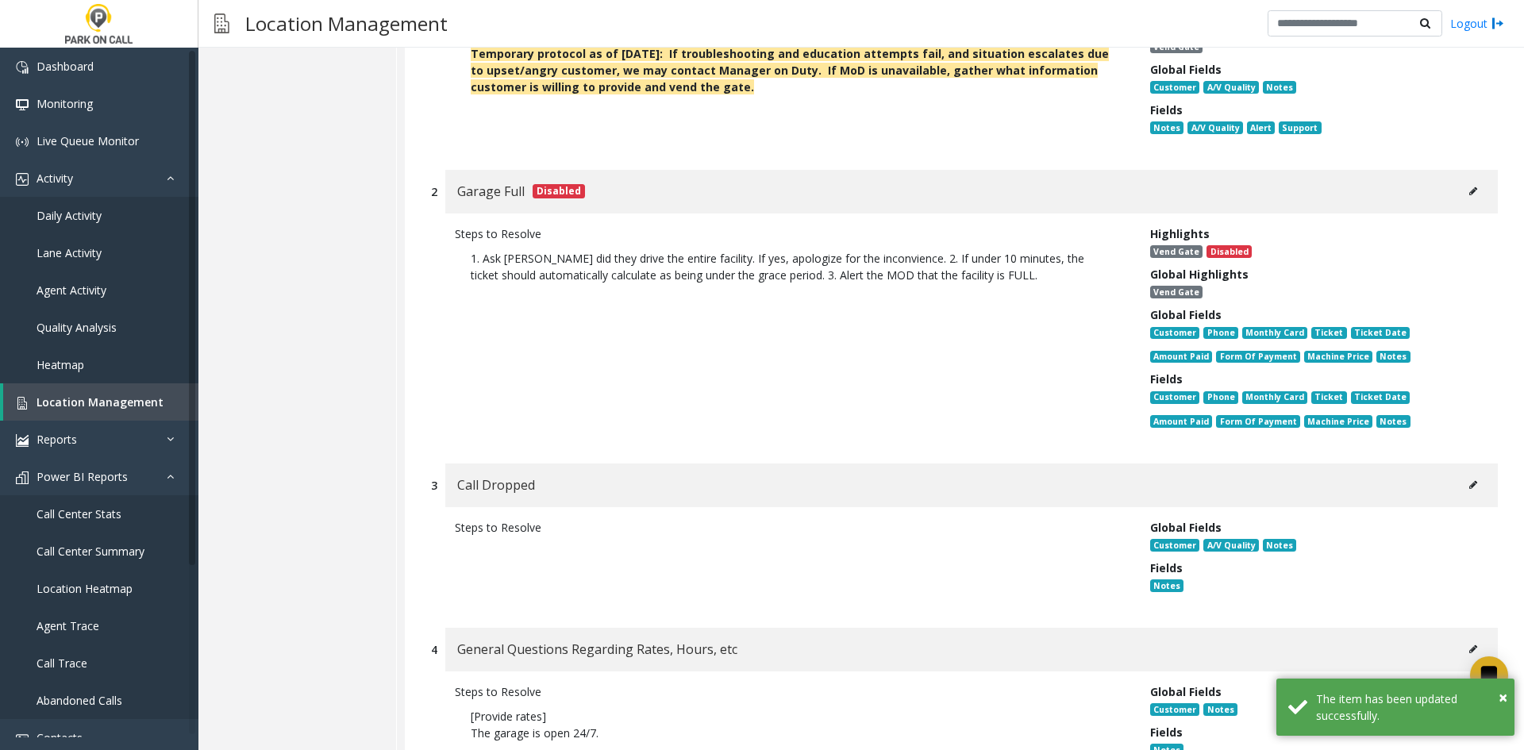
click at [1460, 473] on button at bounding box center [1472, 485] width 25 height 24
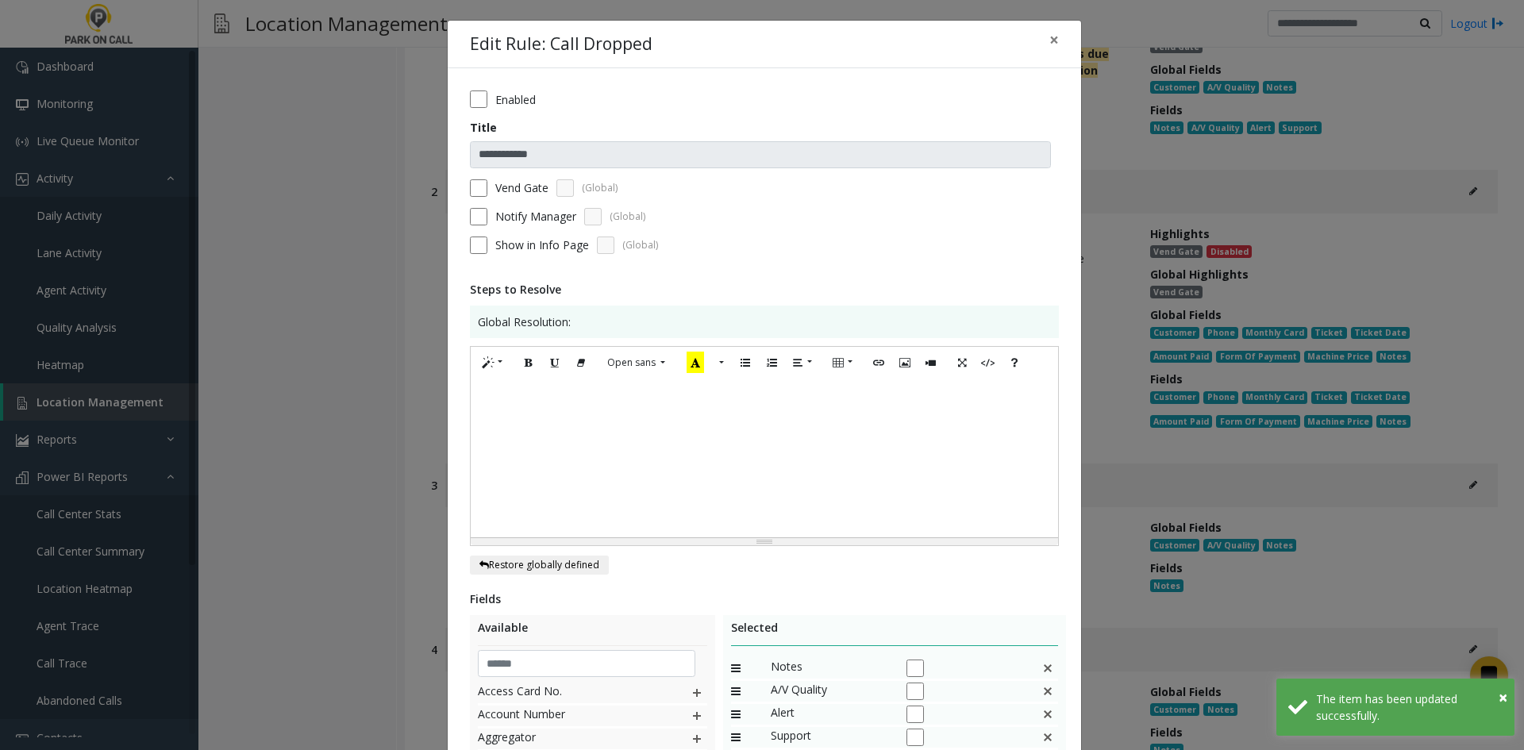
click at [522, 188] on label "Vend Gate" at bounding box center [521, 187] width 53 height 17
click at [550, 440] on div at bounding box center [764, 458] width 587 height 159
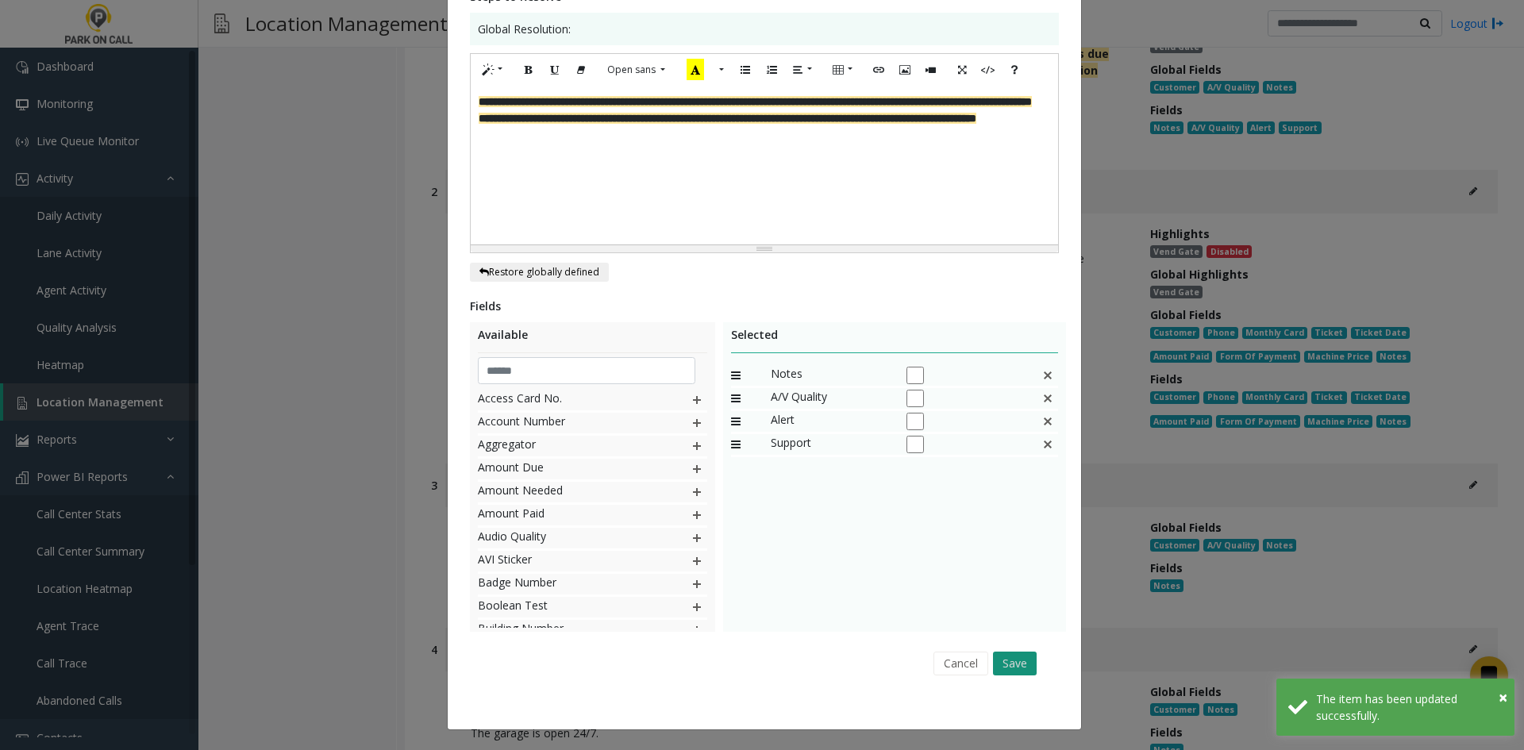
click at [1030, 667] on div "Cancel Save" at bounding box center [764, 663] width 567 height 40
click at [1009, 662] on button "Save" at bounding box center [1015, 663] width 44 height 24
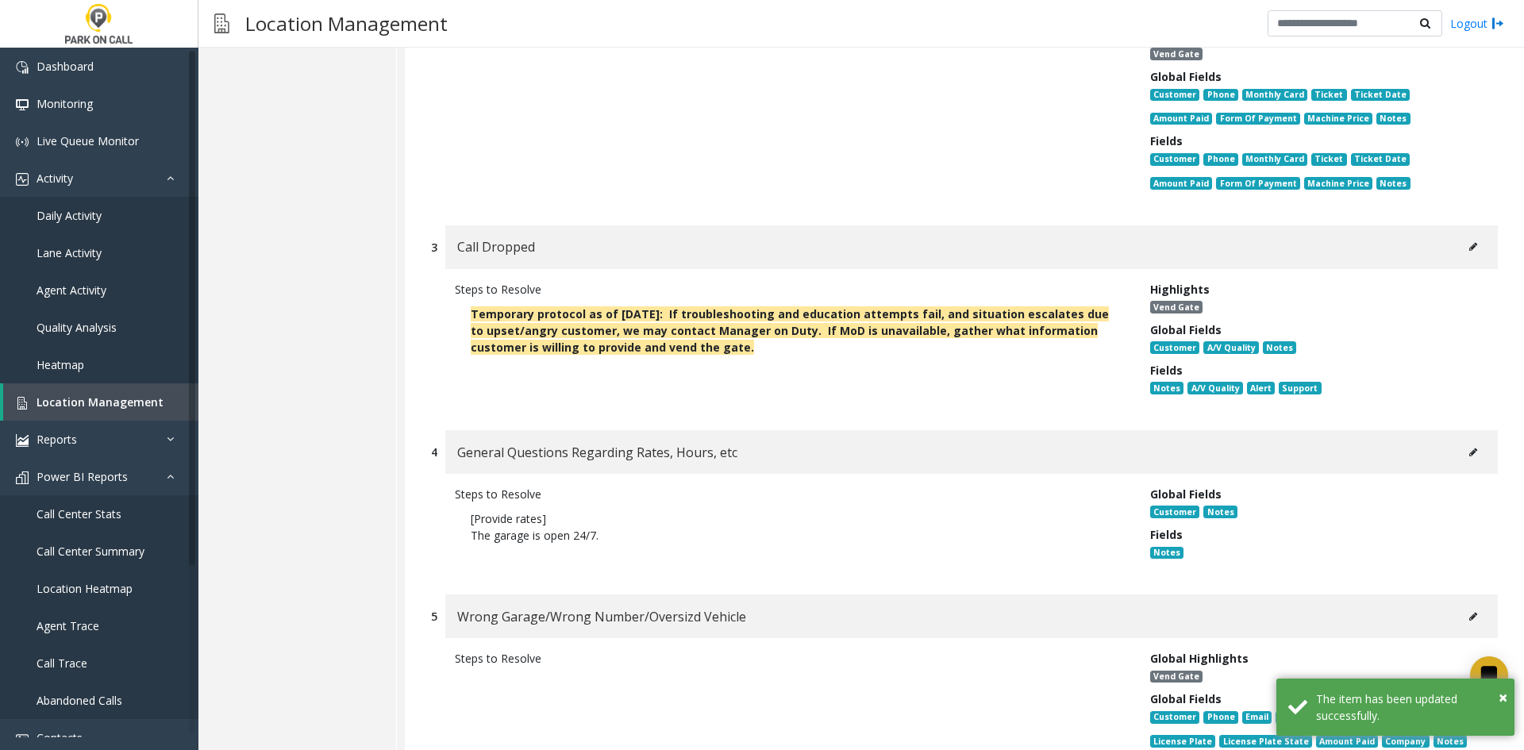
click at [1462, 440] on button at bounding box center [1472, 452] width 25 height 24
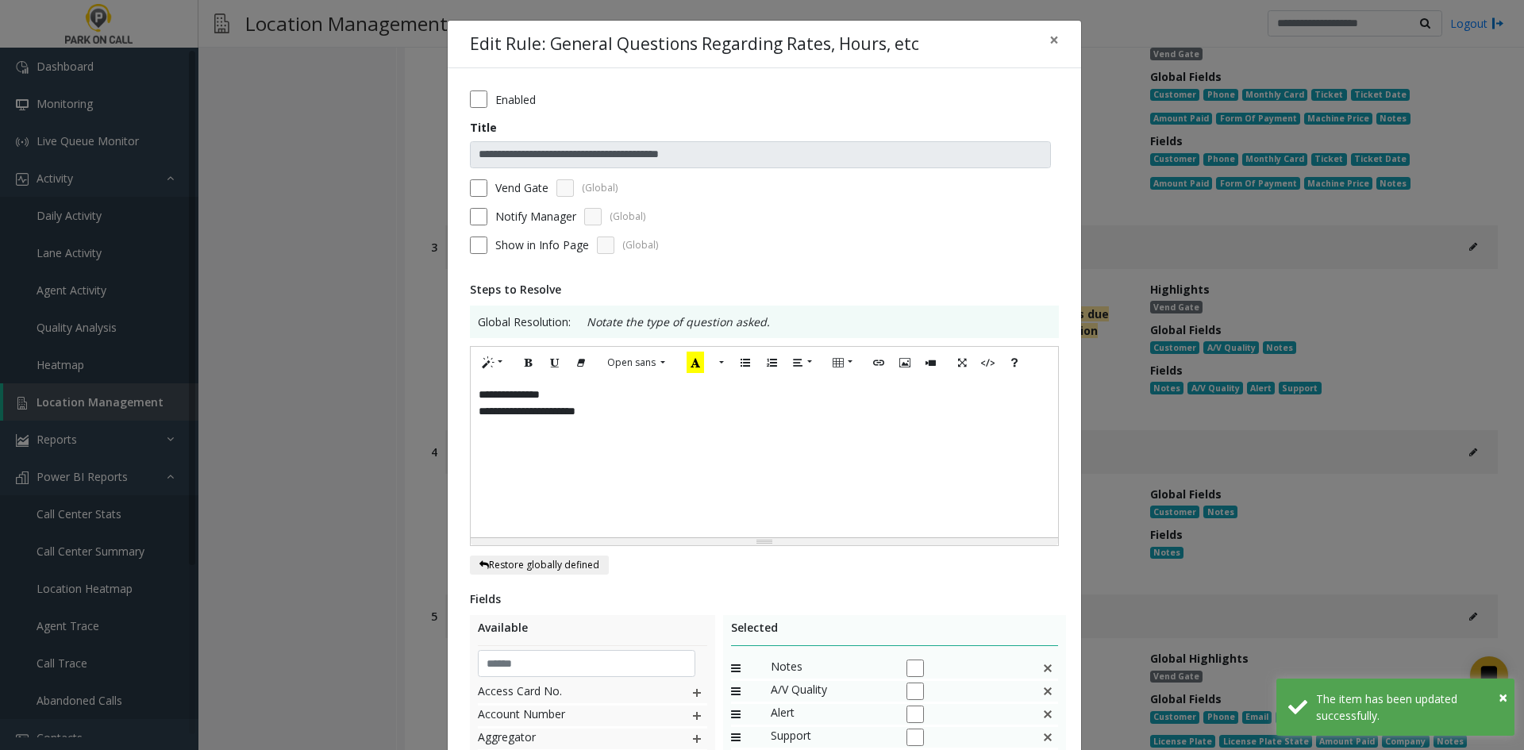
click at [495, 195] on label "Vend Gate" at bounding box center [521, 187] width 53 height 17
click at [674, 421] on div "**********" at bounding box center [764, 458] width 587 height 159
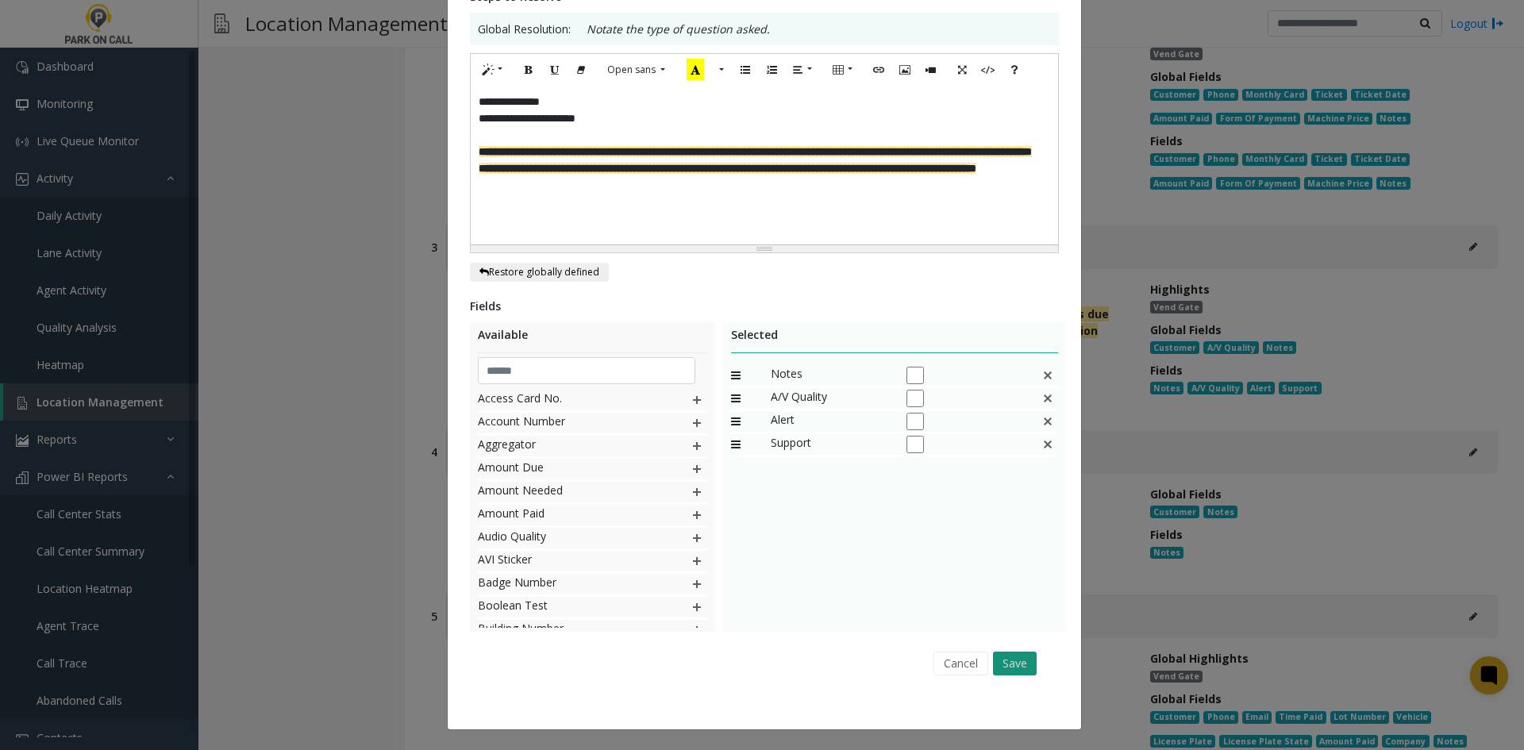
click at [1020, 663] on button "Save" at bounding box center [1015, 663] width 44 height 24
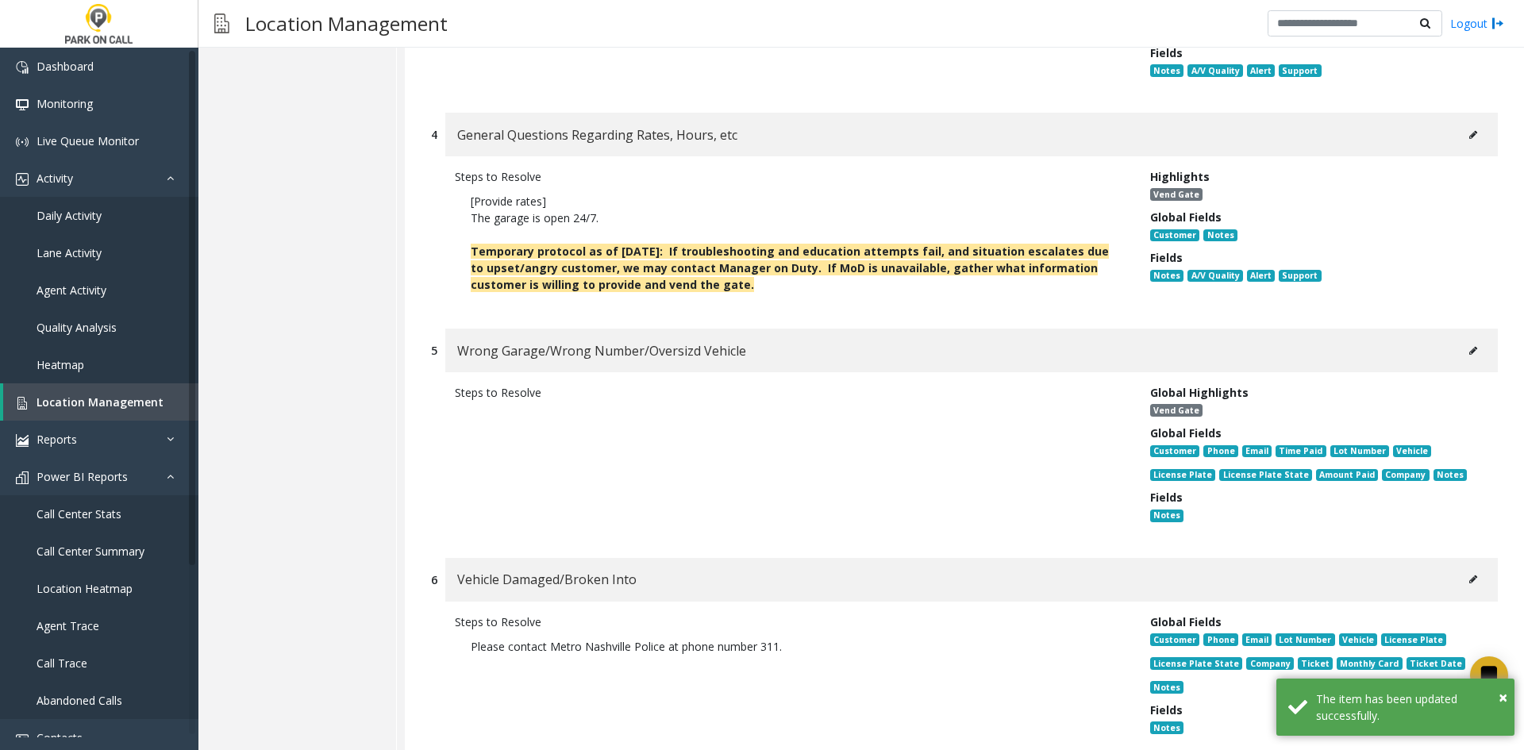
click at [1470, 339] on button at bounding box center [1472, 351] width 25 height 24
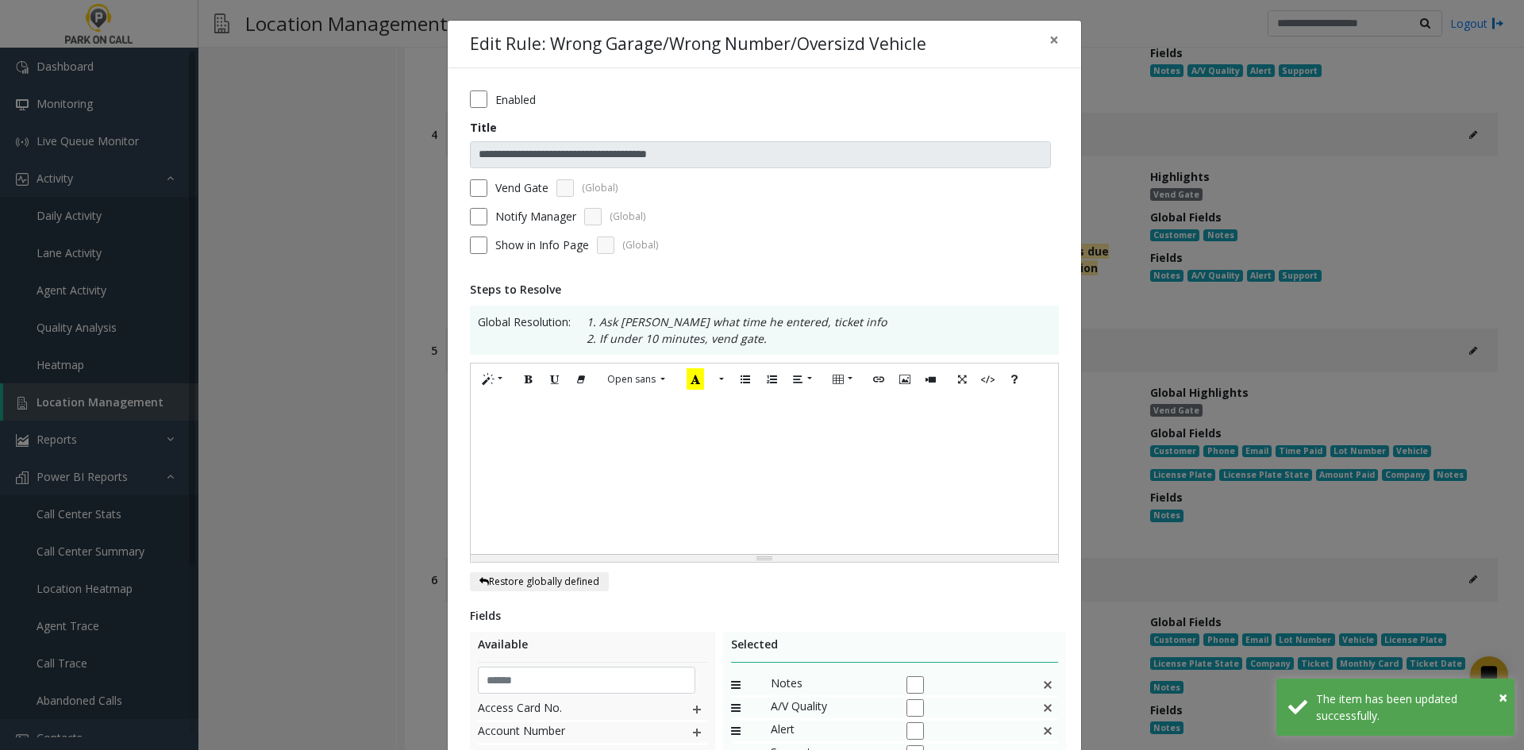
click at [525, 188] on label "Vend Gate" at bounding box center [521, 187] width 53 height 17
click at [535, 486] on div at bounding box center [764, 474] width 587 height 159
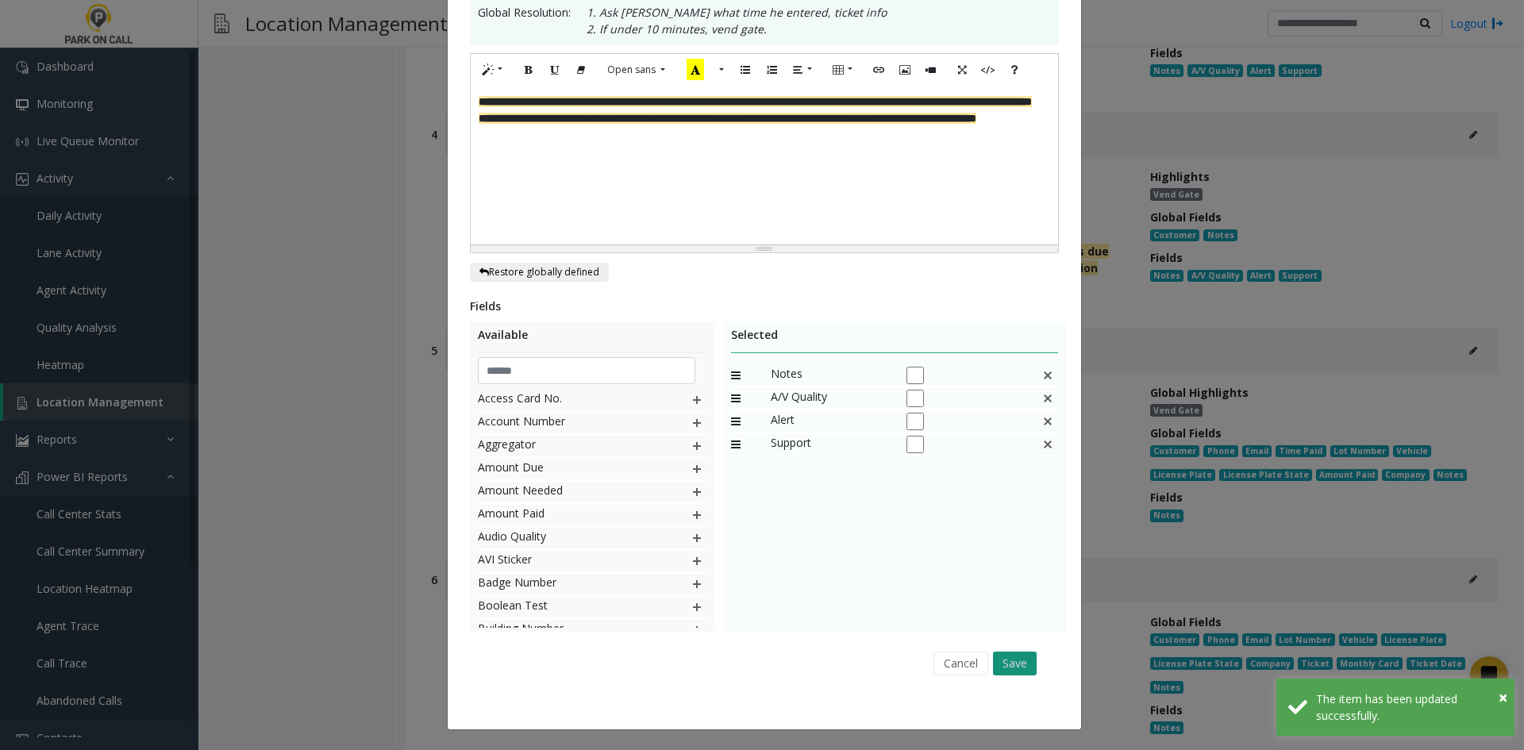
click at [1030, 655] on button "Save" at bounding box center [1015, 663] width 44 height 24
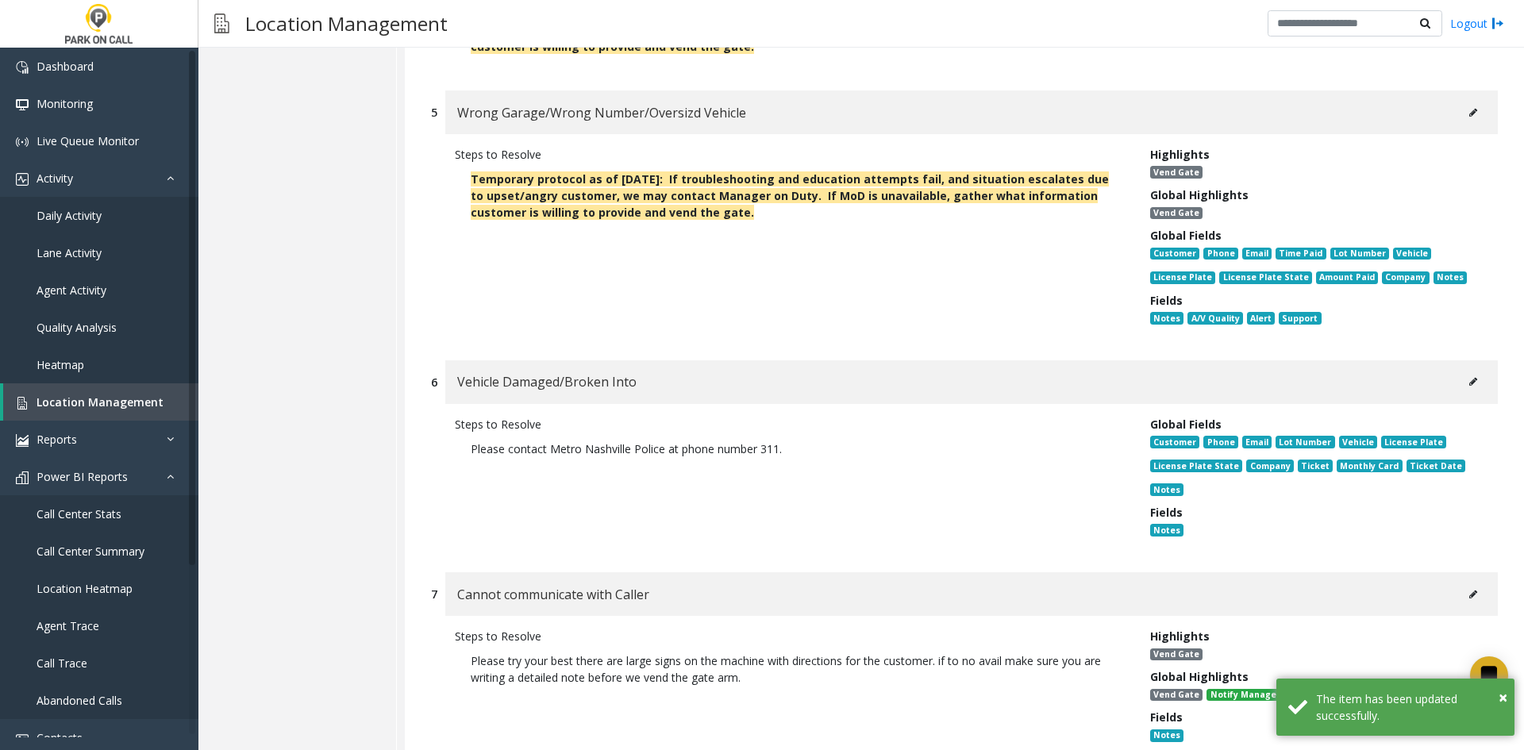
click at [1469, 377] on icon at bounding box center [1473, 382] width 8 height 10
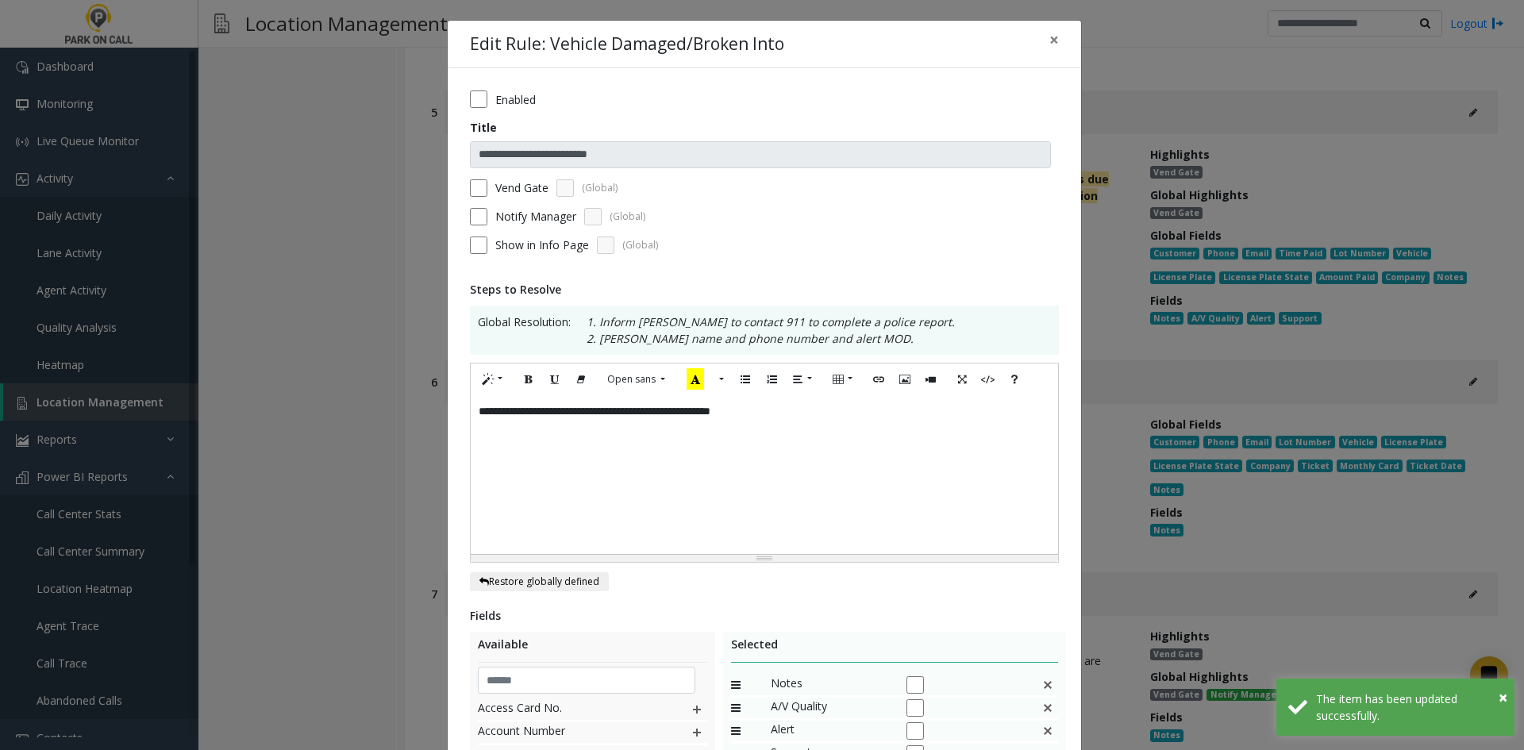
click at [495, 186] on label "Vend Gate" at bounding box center [521, 187] width 53 height 17
click at [851, 418] on div "**********" at bounding box center [764, 474] width 587 height 159
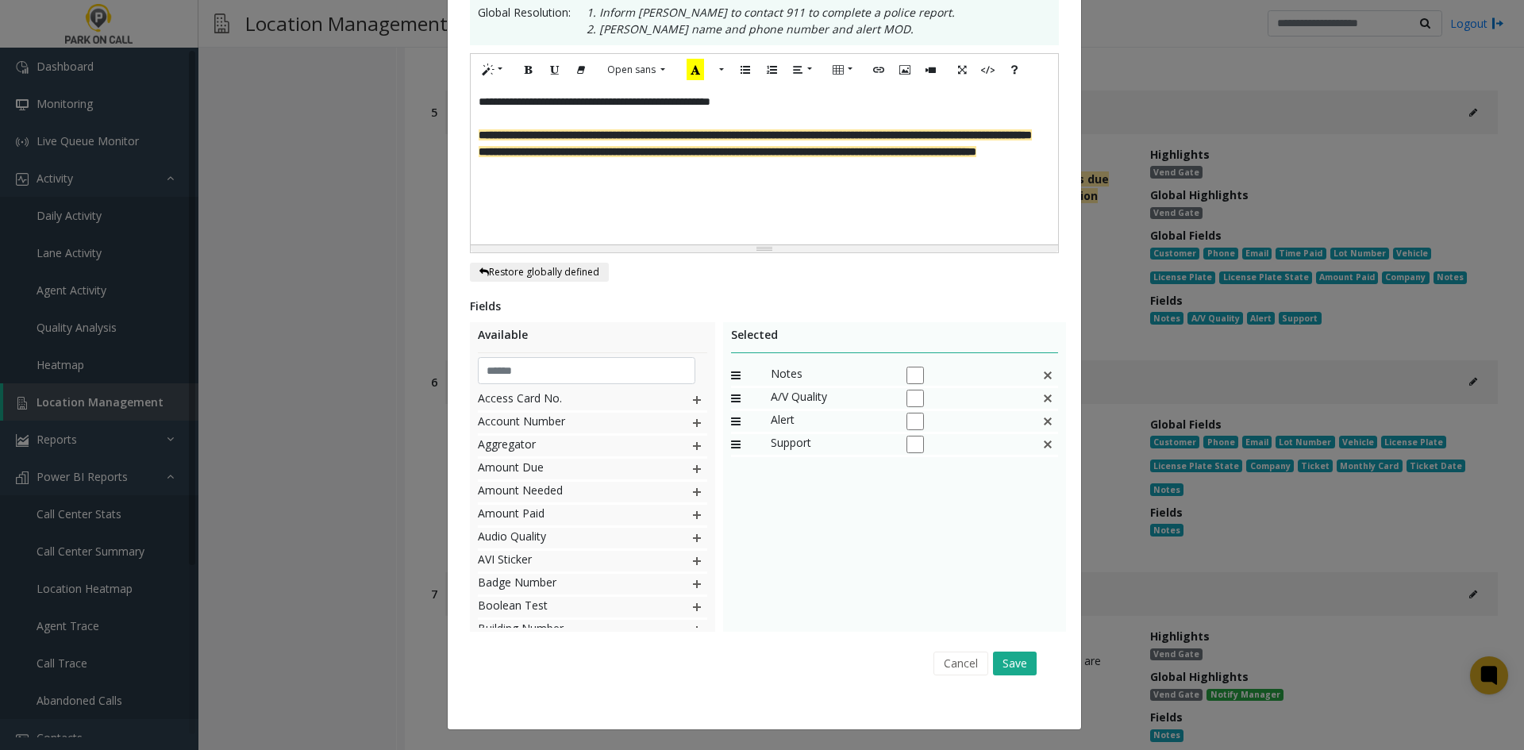
click at [1004, 678] on div "Cancel Save" at bounding box center [764, 663] width 567 height 40
click at [1010, 669] on button "Save" at bounding box center [1015, 663] width 44 height 24
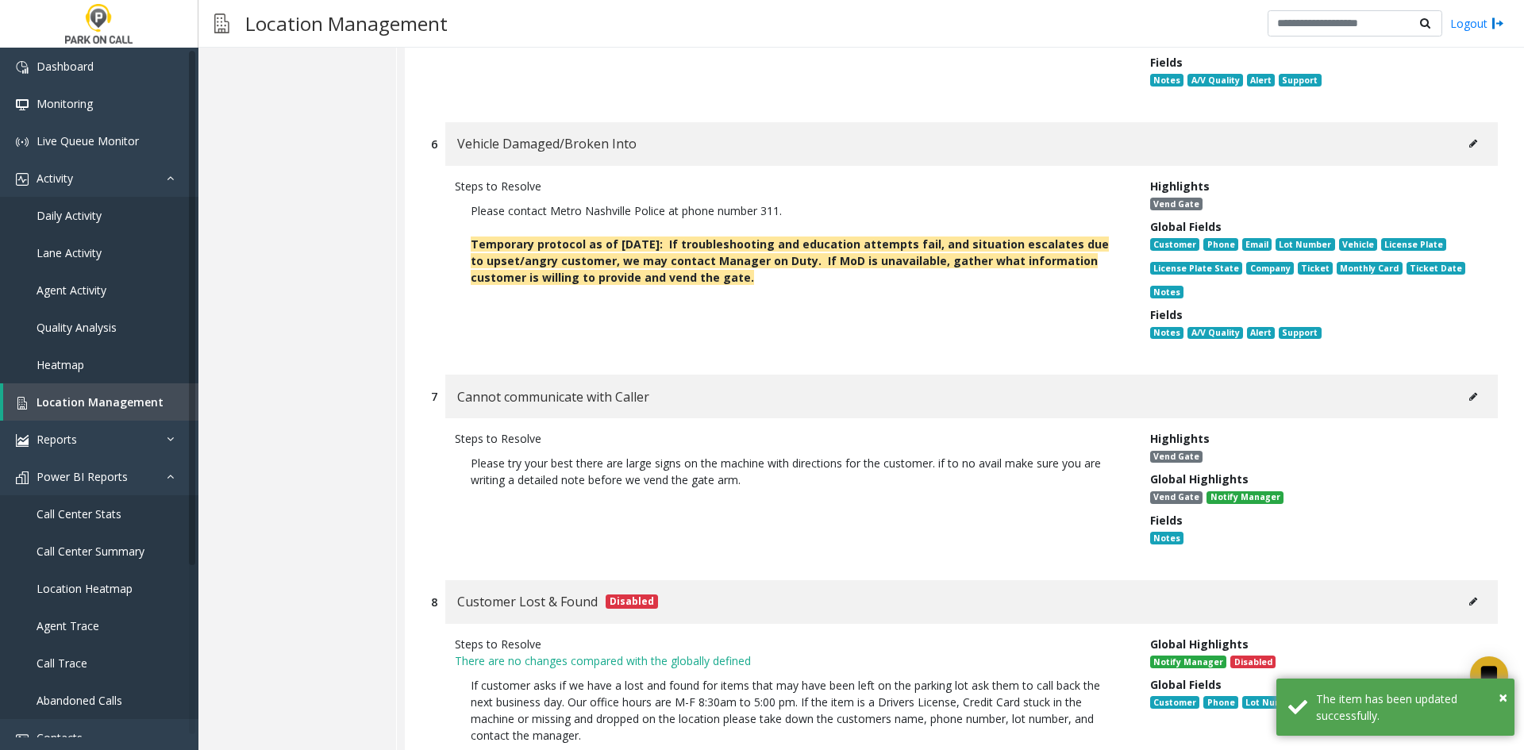
click at [1470, 375] on div "Cannot communicate with Caller" at bounding box center [971, 397] width 1052 height 44
click at [1460, 385] on button at bounding box center [1472, 397] width 25 height 24
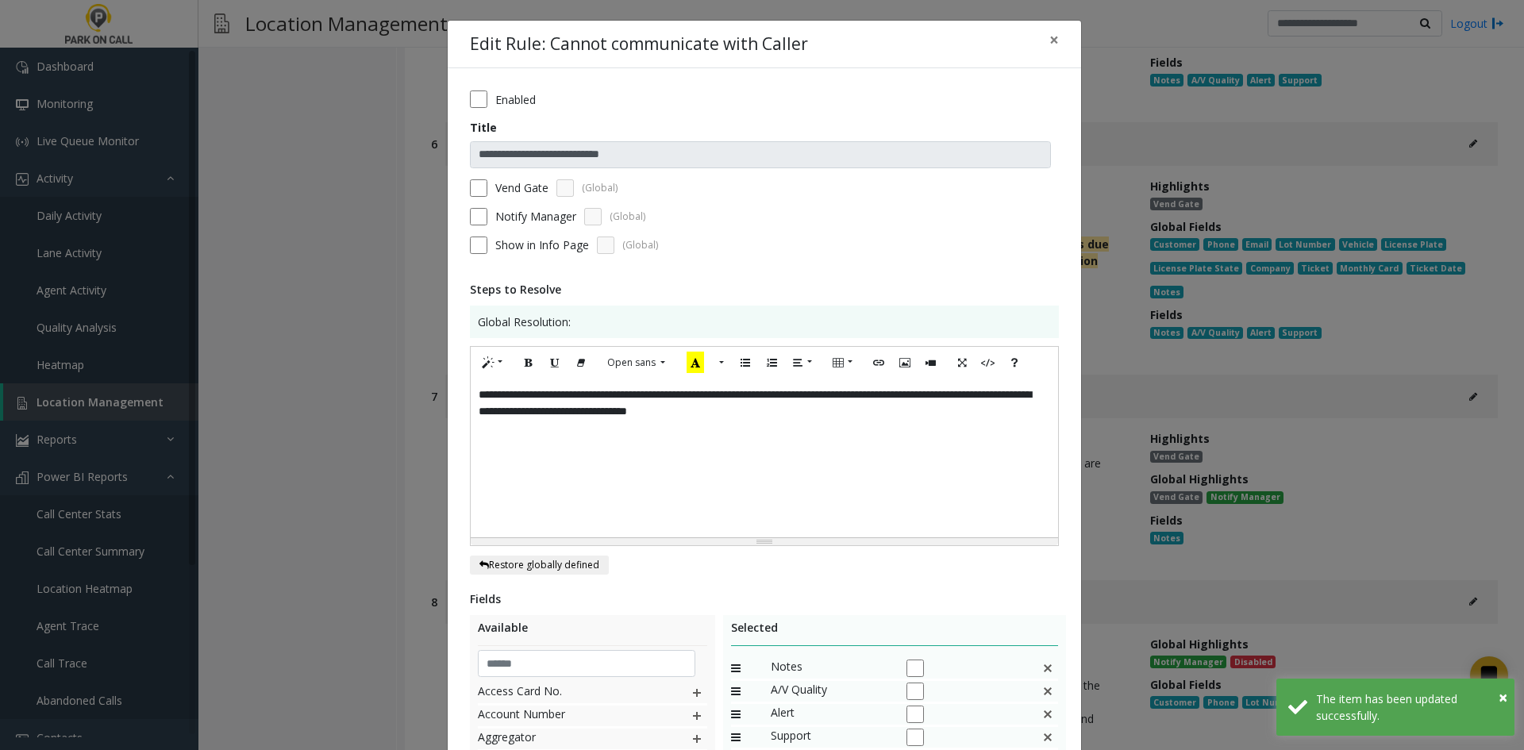
click at [891, 431] on div "**********" at bounding box center [764, 458] width 587 height 159
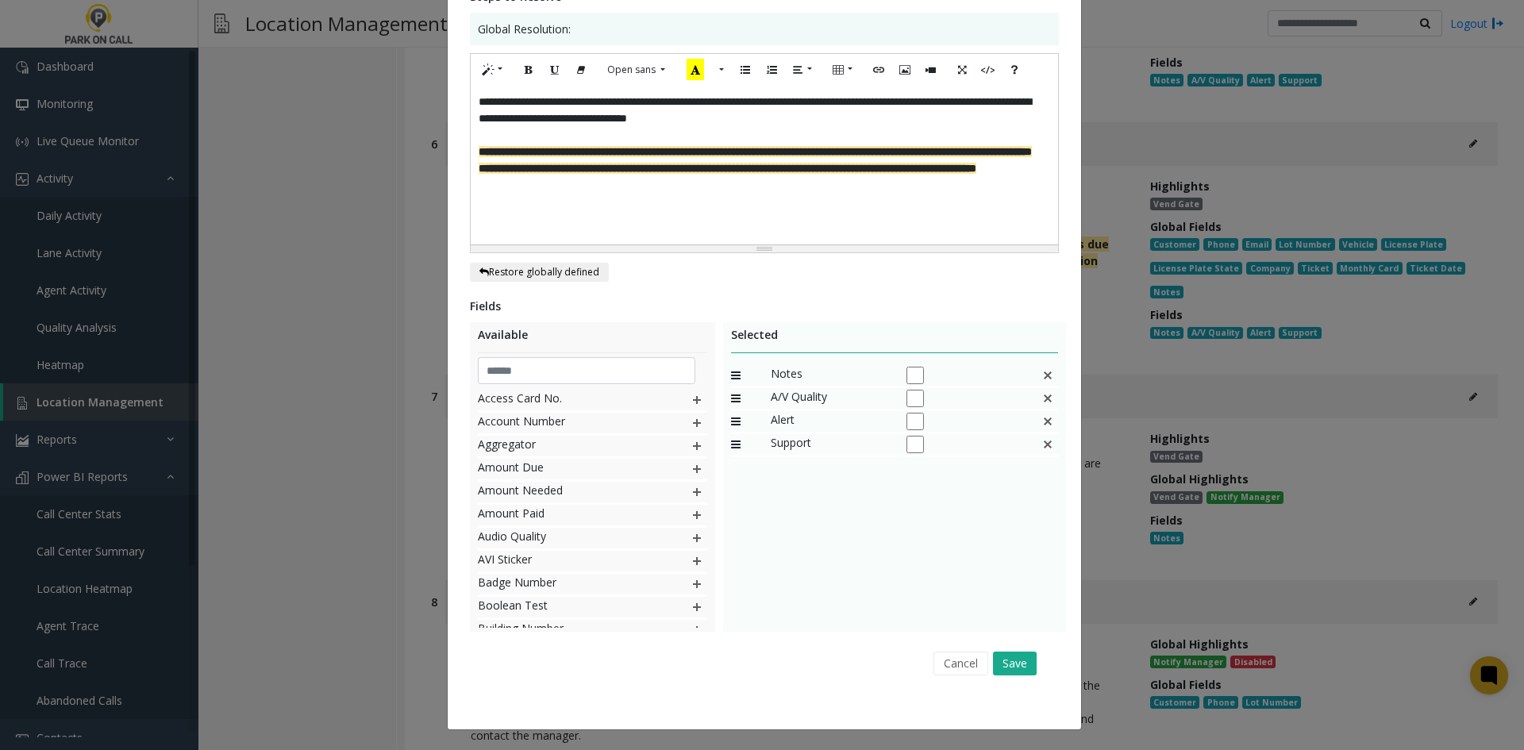
click at [1013, 676] on div "Cancel Save" at bounding box center [764, 663] width 567 height 40
click at [1016, 667] on button "Save" at bounding box center [1015, 663] width 44 height 24
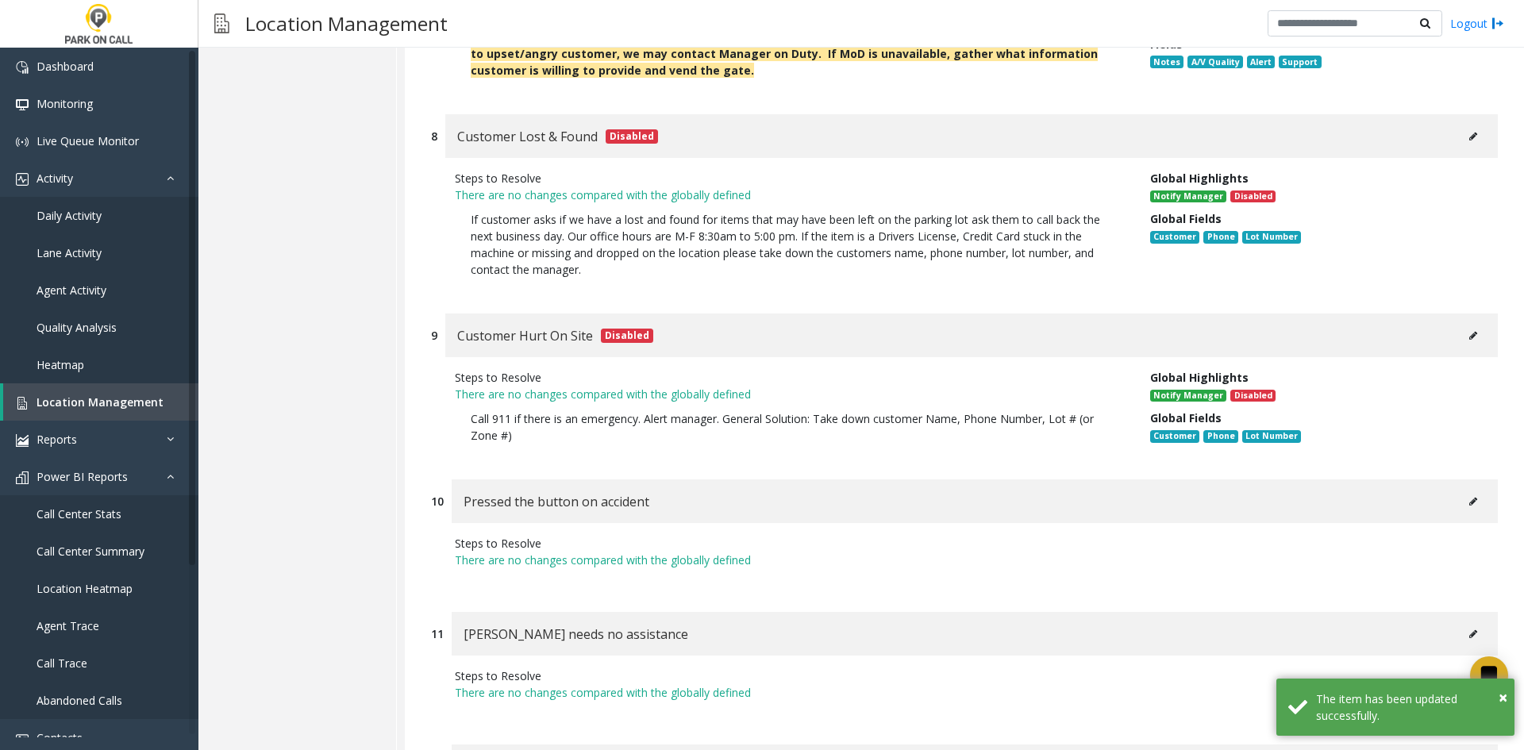
click at [1466, 490] on button at bounding box center [1472, 502] width 25 height 24
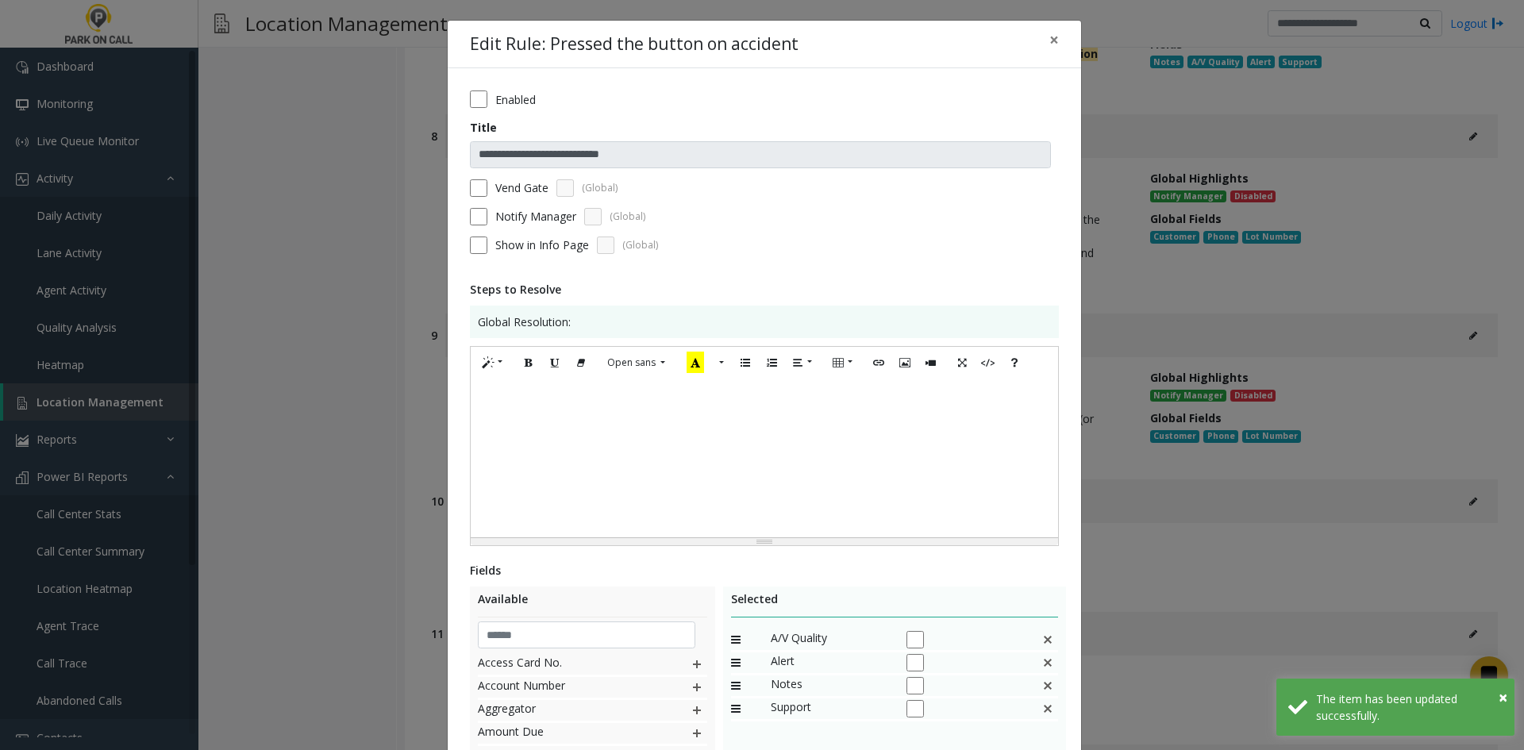
click at [686, 463] on div at bounding box center [764, 458] width 587 height 159
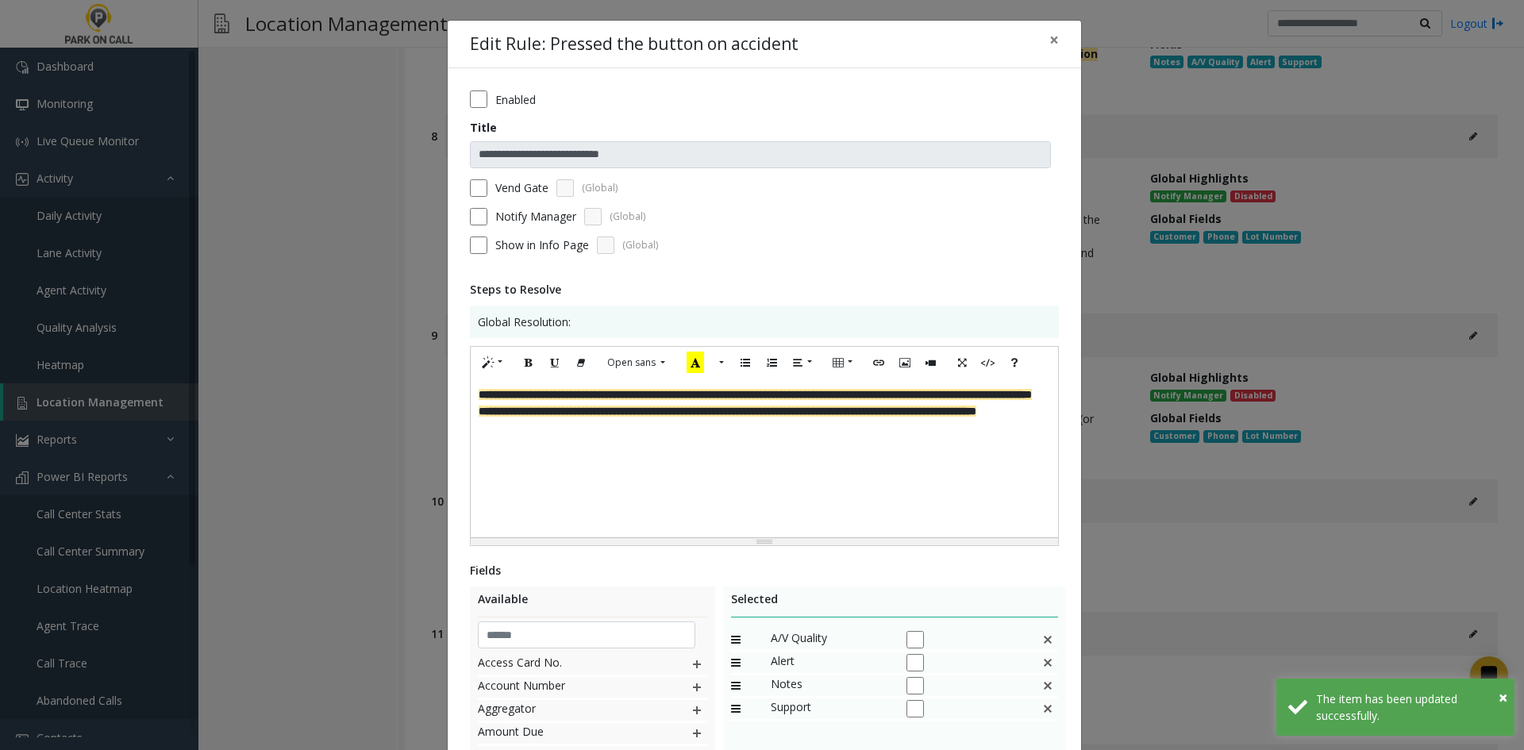
click at [513, 190] on label "Vend Gate" at bounding box center [521, 187] width 53 height 17
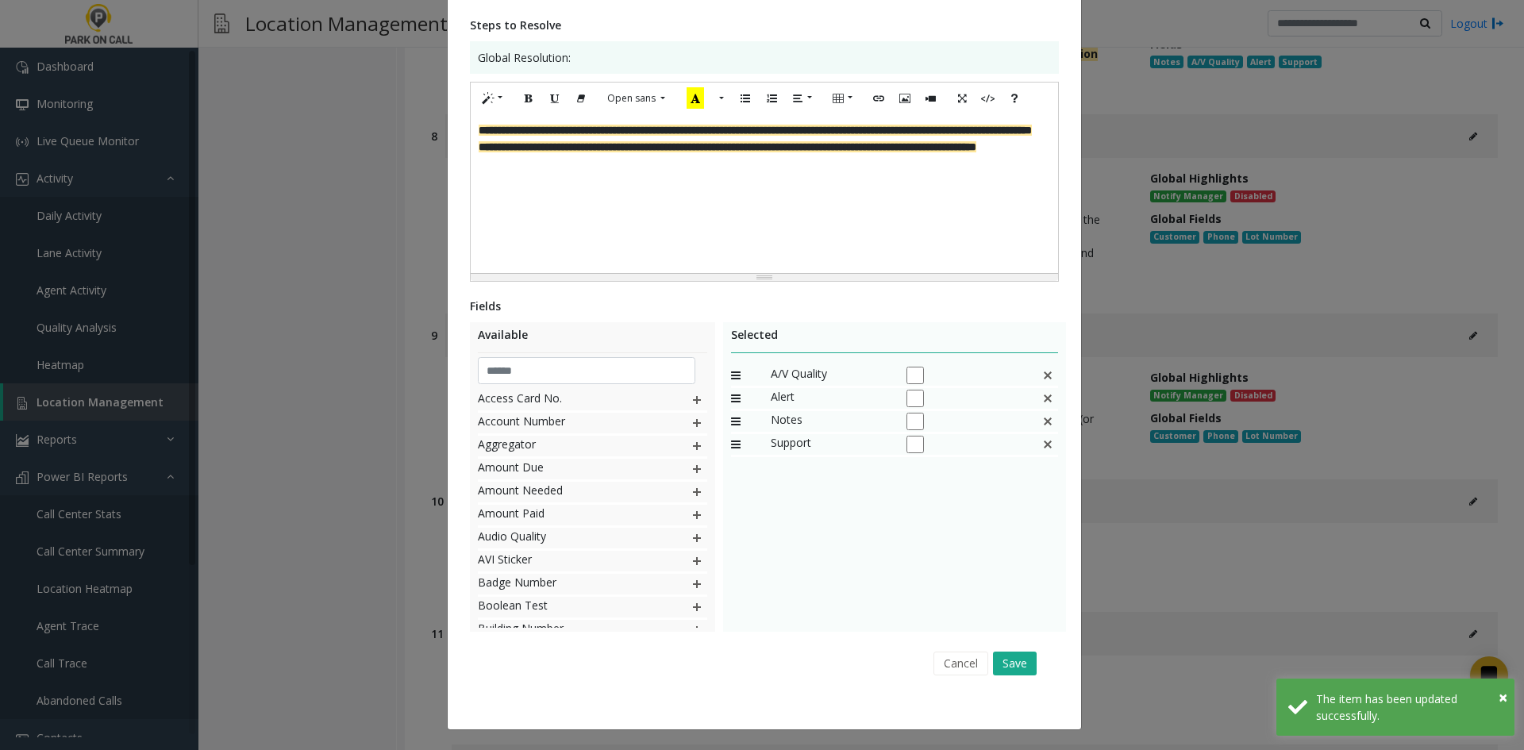
click at [1011, 675] on div "Cancel Save" at bounding box center [764, 663] width 567 height 40
click at [1013, 666] on button "Save" at bounding box center [1015, 663] width 44 height 24
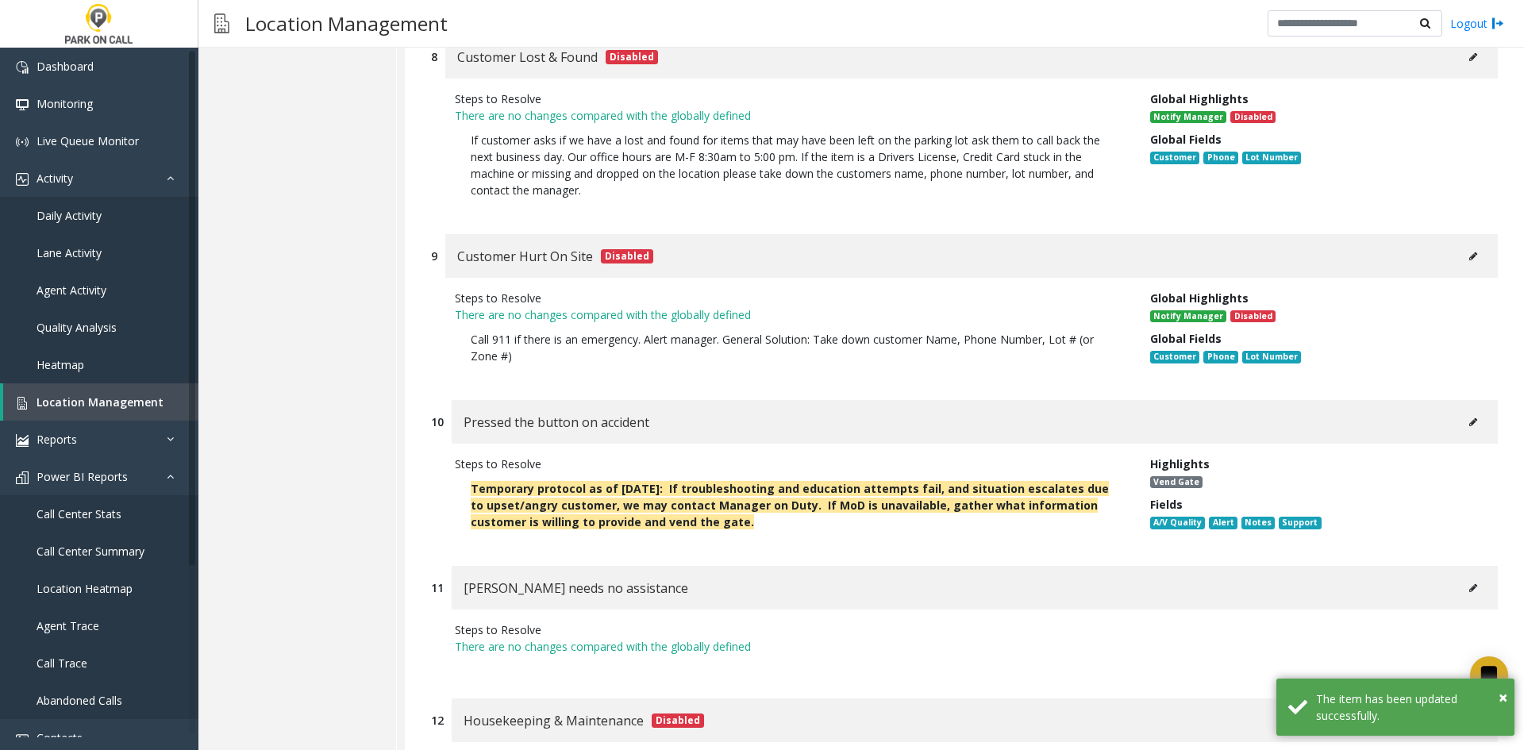
click at [1445, 566] on div "[PERSON_NAME] needs no assistance" at bounding box center [975, 588] width 1046 height 44
click at [1460, 576] on button at bounding box center [1472, 588] width 25 height 24
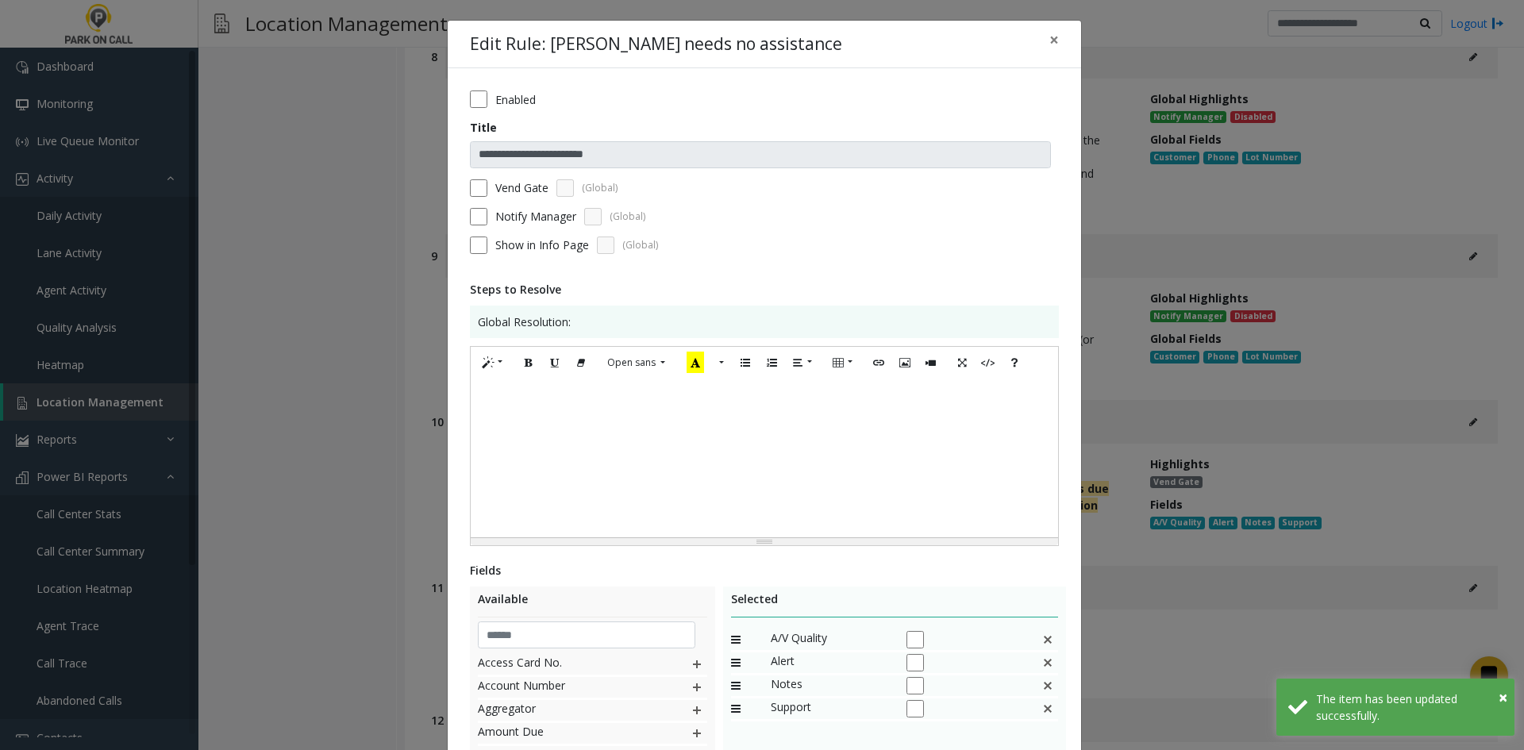
click at [501, 182] on label "Vend Gate" at bounding box center [521, 187] width 53 height 17
click at [590, 444] on div at bounding box center [764, 458] width 587 height 159
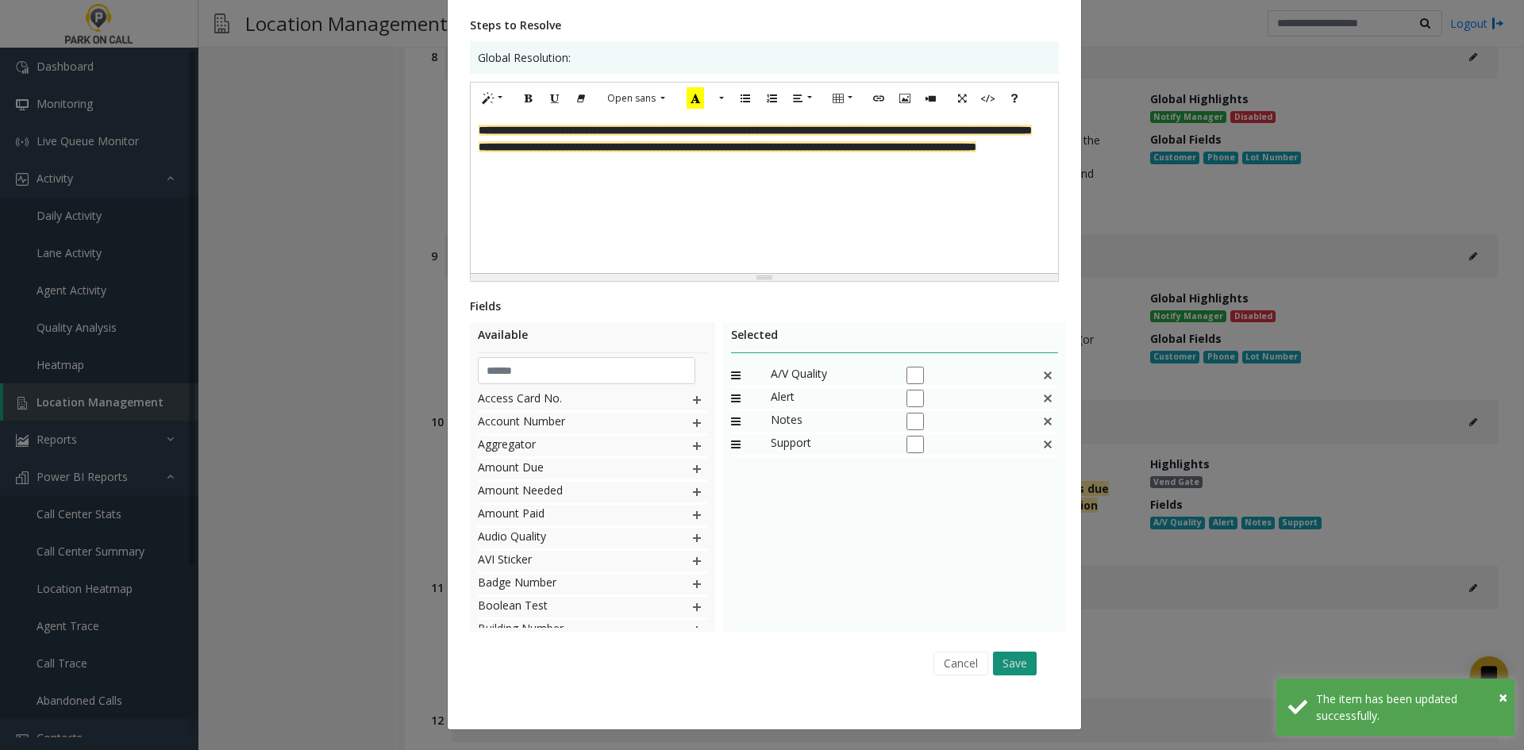
click at [1005, 666] on button "Save" at bounding box center [1015, 663] width 44 height 24
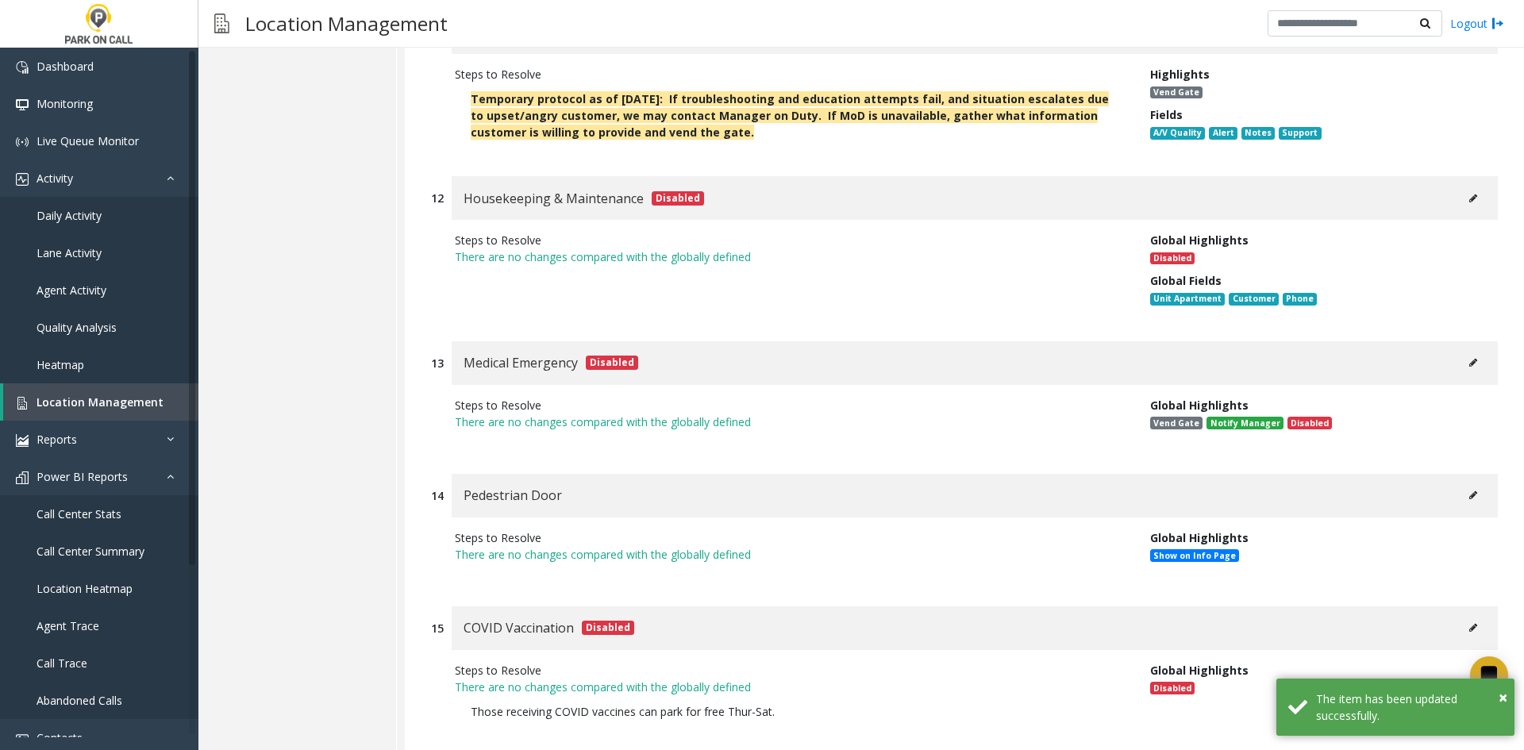
drag, startPoint x: 1455, startPoint y: 443, endPoint x: 1455, endPoint y: 427, distance: 15.9
click at [1455, 474] on div "Pedestrian Door" at bounding box center [975, 496] width 1046 height 44
click at [1460, 483] on button at bounding box center [1472, 495] width 25 height 24
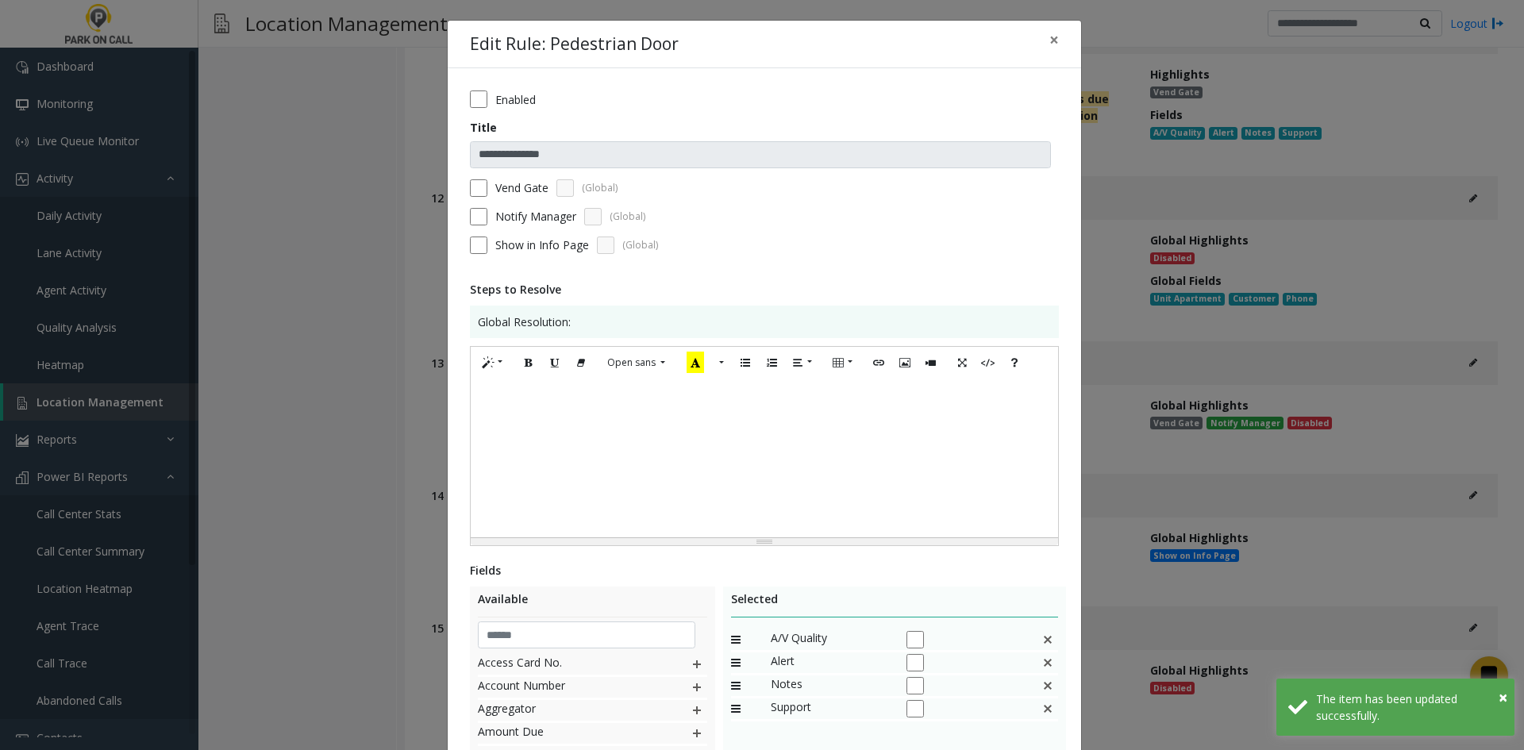
drag, startPoint x: 677, startPoint y: 502, endPoint x: 613, endPoint y: 384, distance: 134.6
click at [674, 496] on div at bounding box center [764, 458] width 587 height 159
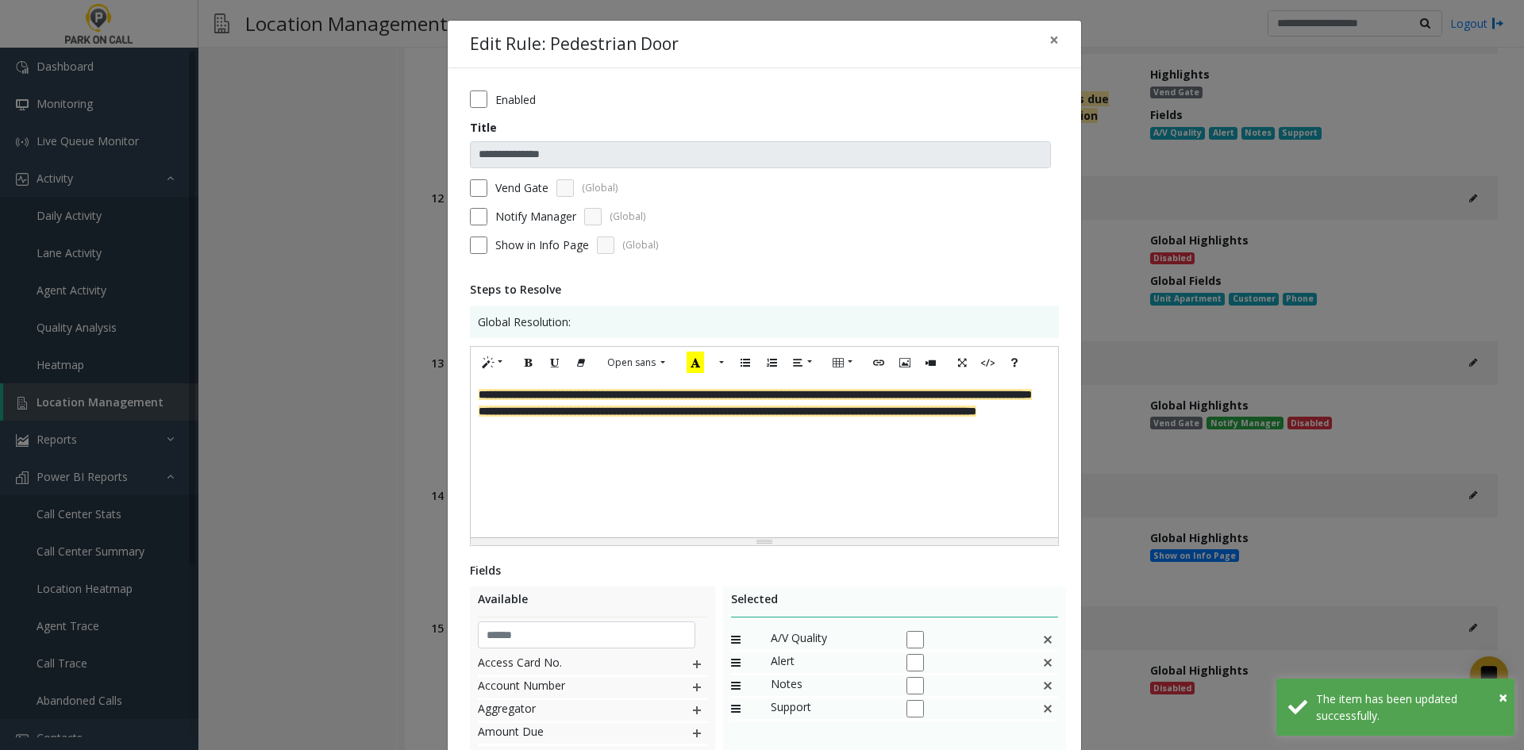
click at [513, 193] on label "Vend Gate" at bounding box center [521, 187] width 53 height 17
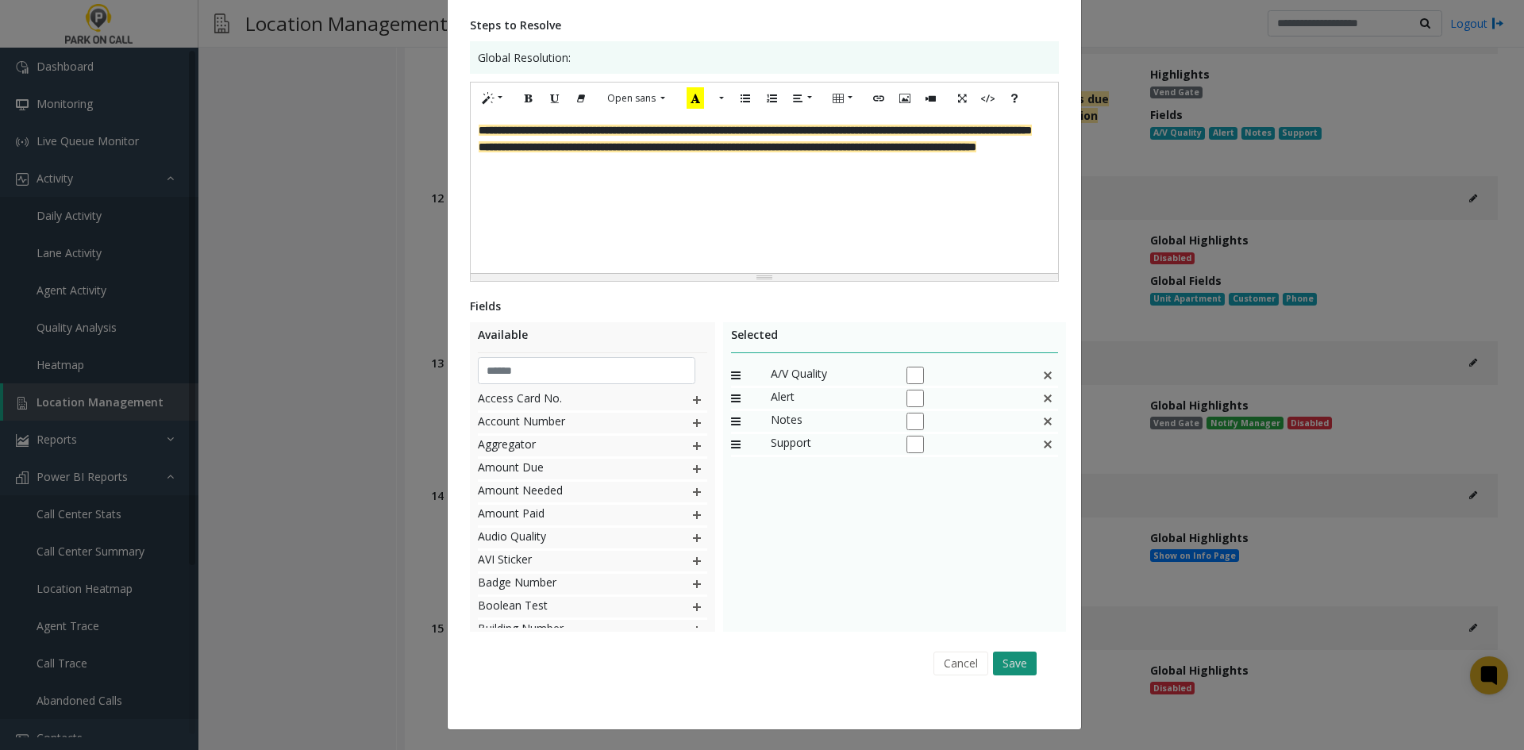
click at [994, 667] on button "Save" at bounding box center [1015, 663] width 44 height 24
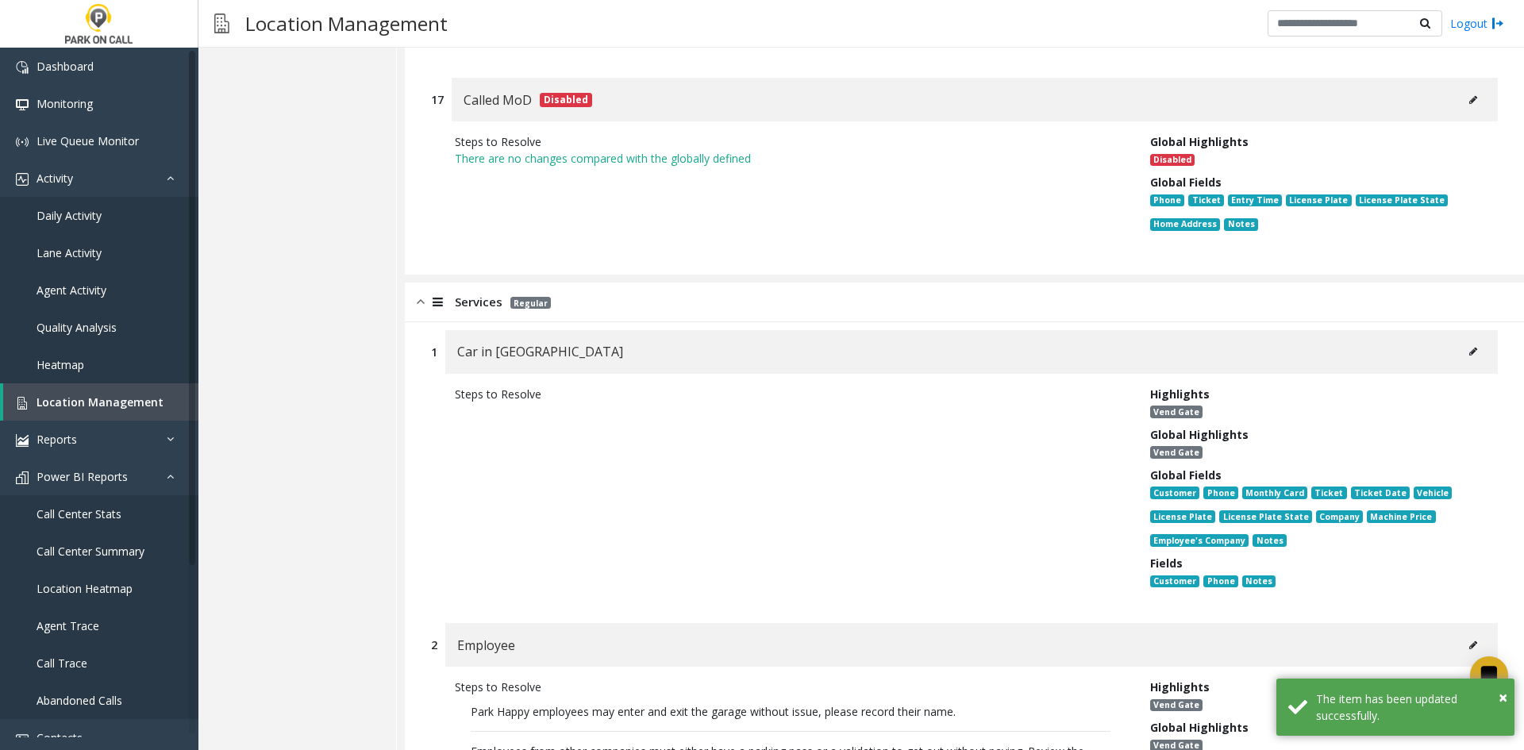
click at [1460, 340] on button at bounding box center [1472, 352] width 25 height 24
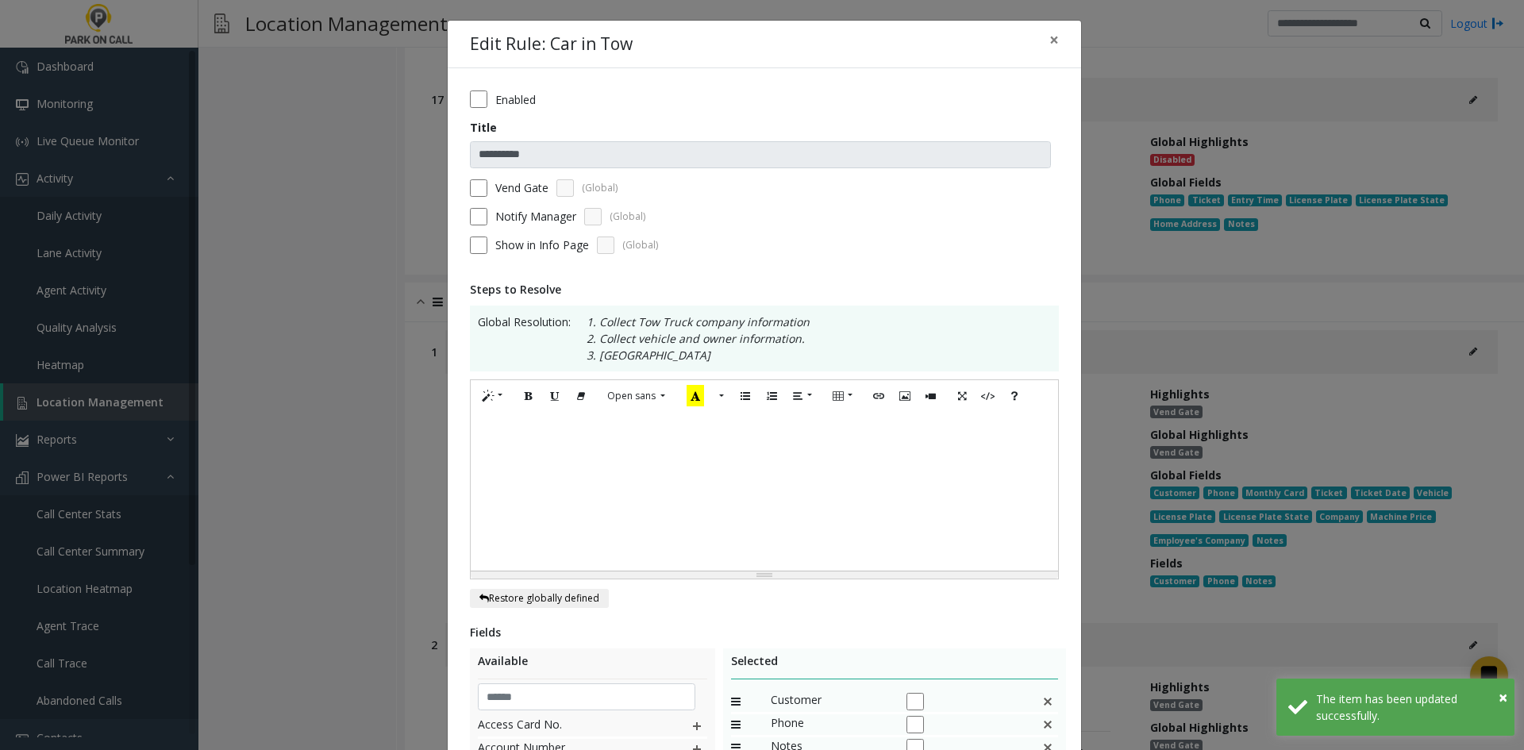
drag, startPoint x: 728, startPoint y: 513, endPoint x: 689, endPoint y: 463, distance: 62.7
click at [712, 501] on div at bounding box center [764, 491] width 587 height 159
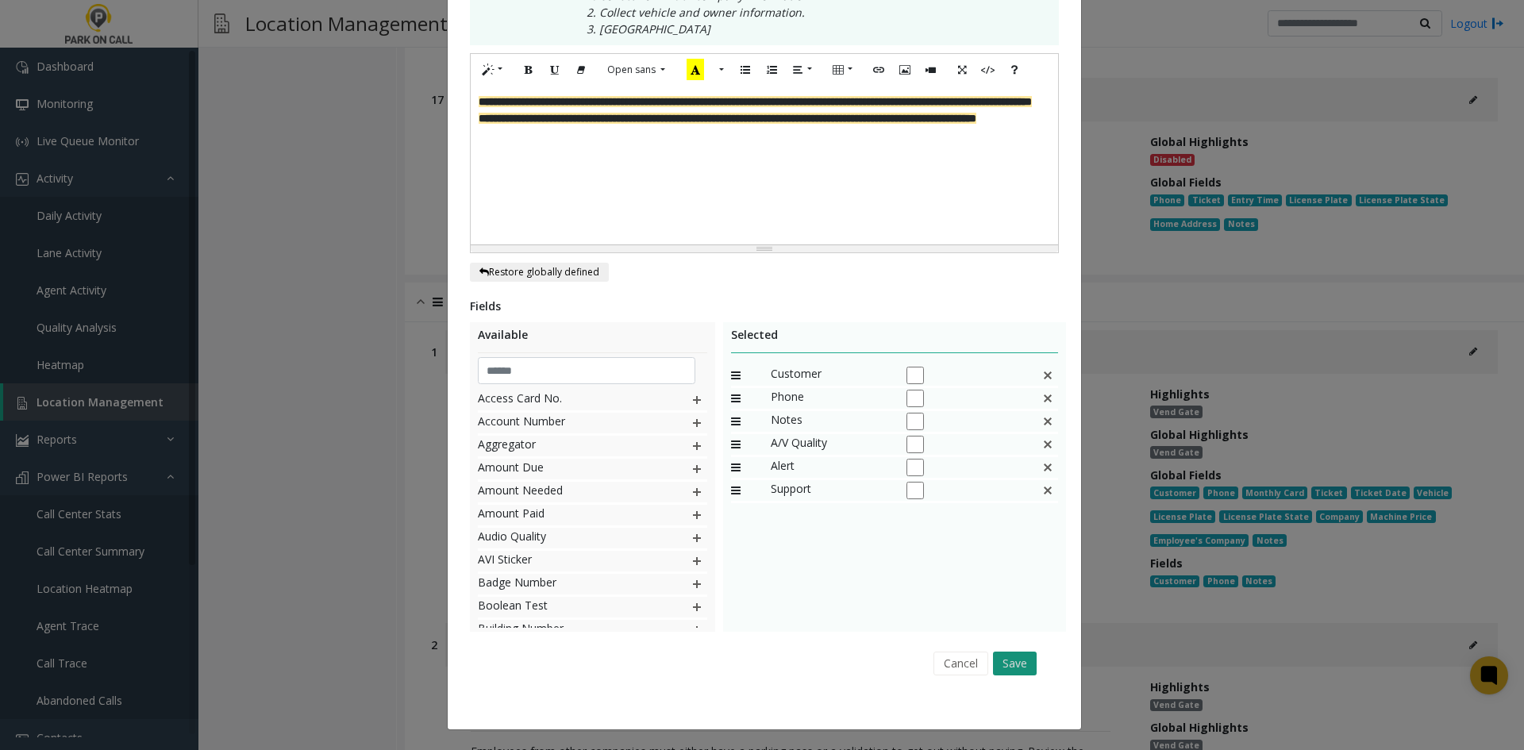
click at [1021, 655] on button "Save" at bounding box center [1015, 663] width 44 height 24
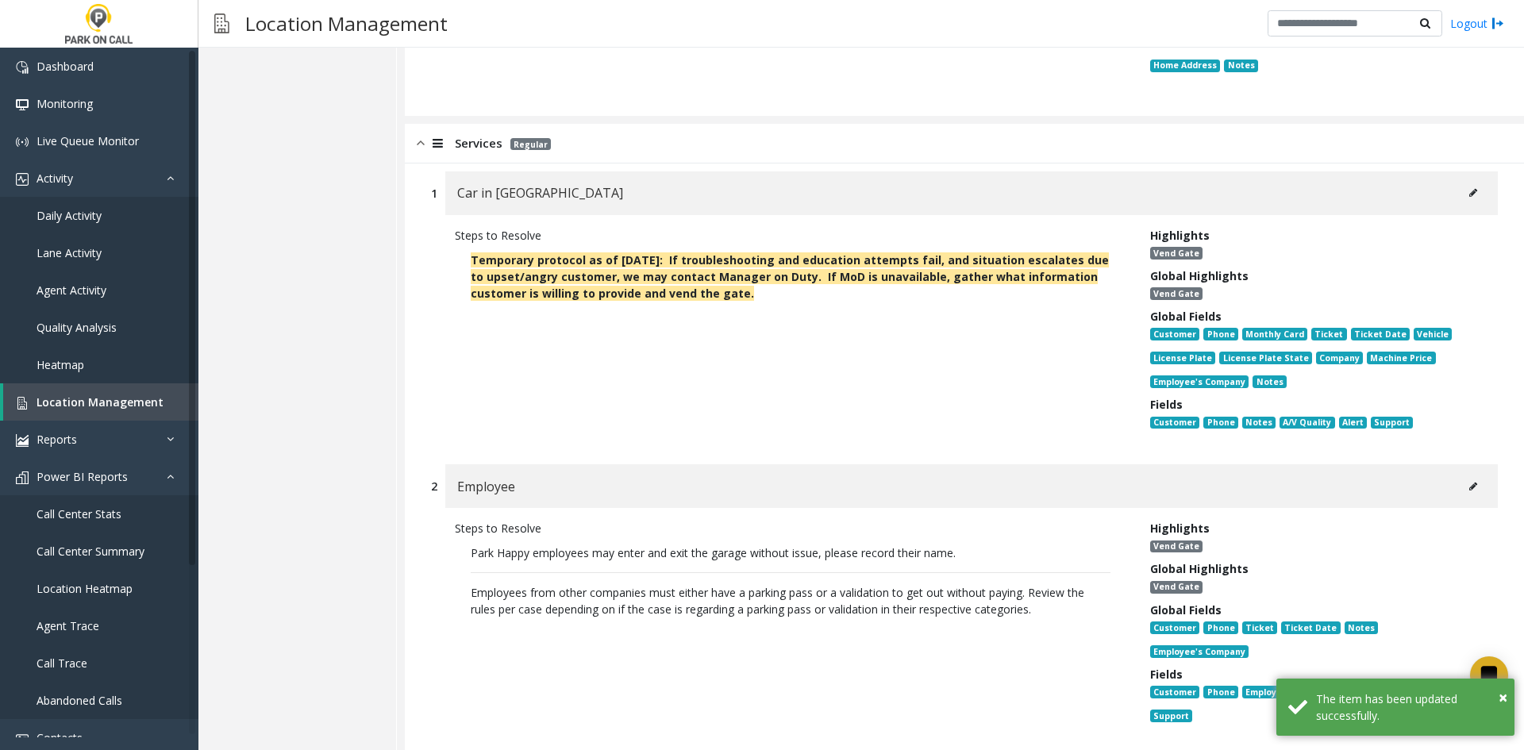
click at [1469, 482] on icon at bounding box center [1473, 487] width 8 height 10
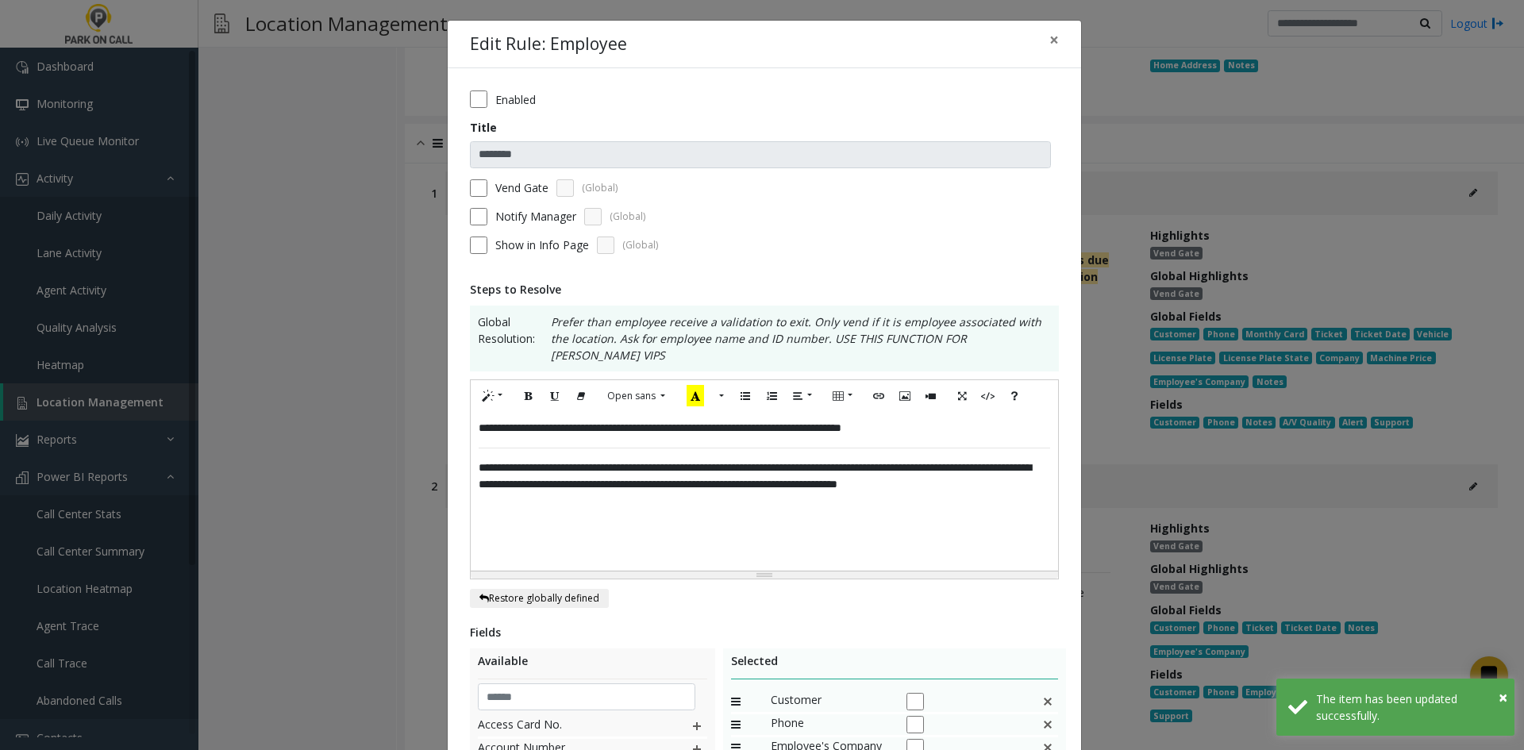
click at [578, 499] on div "**********" at bounding box center [764, 491] width 587 height 159
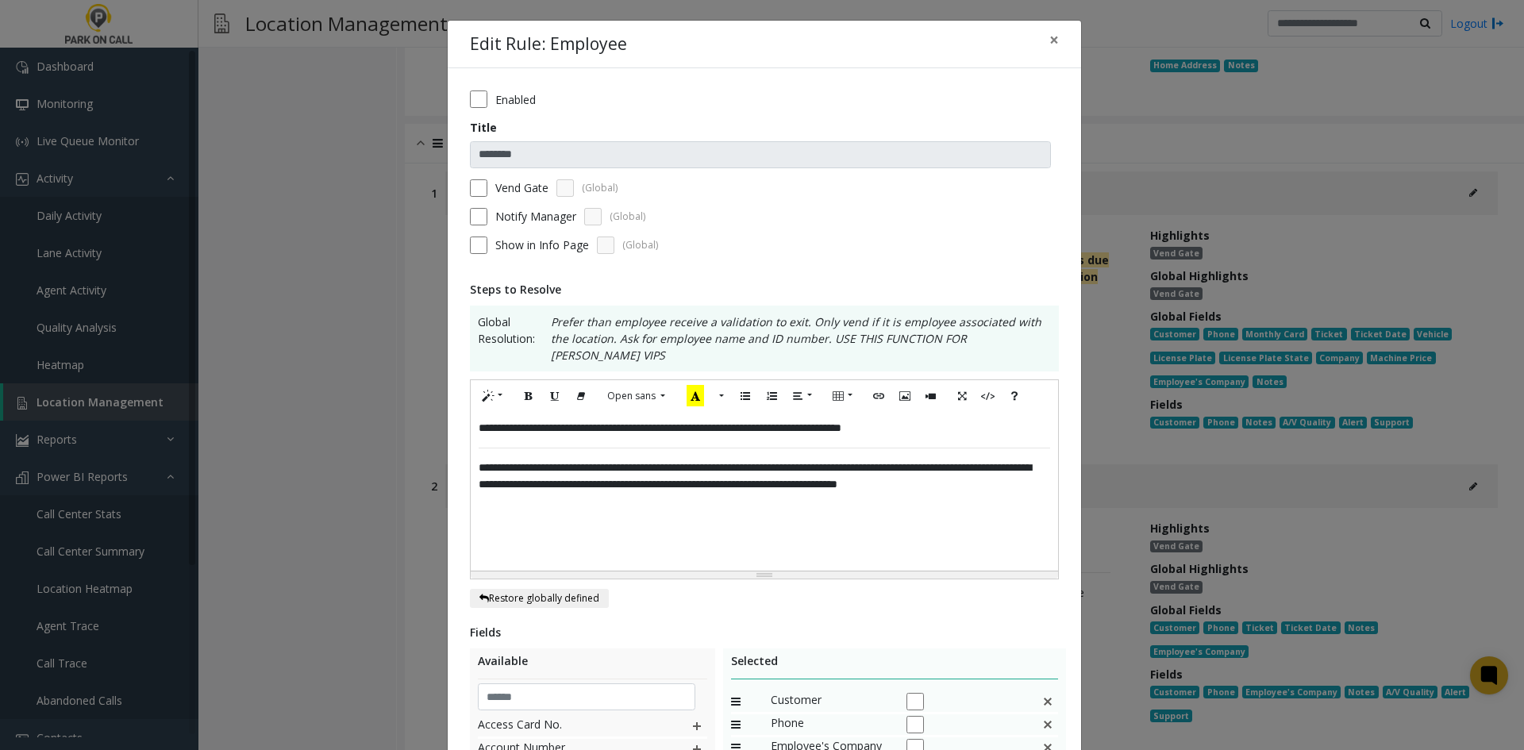
click at [478, 420] on p "**********" at bounding box center [763, 428] width 571 height 17
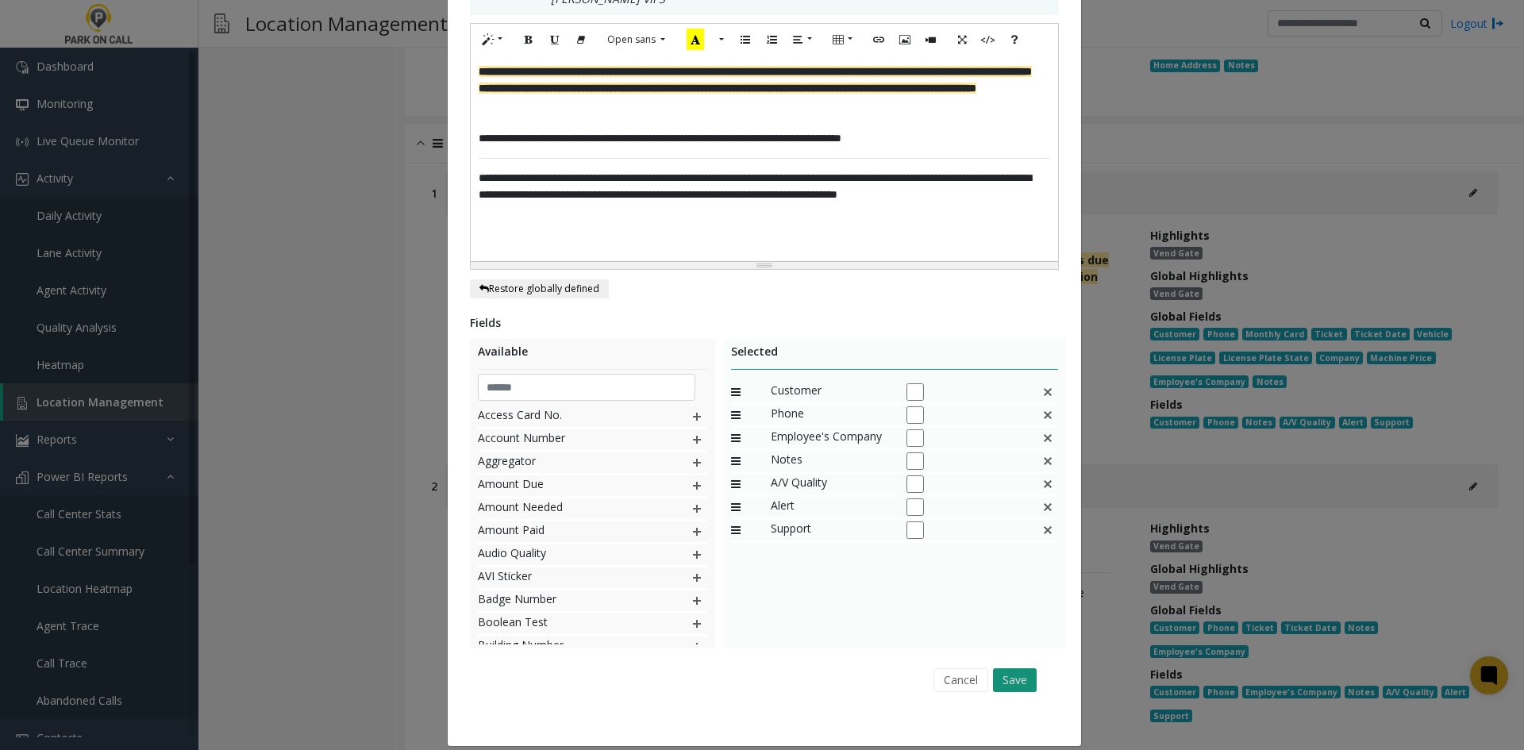
drag, startPoint x: 1030, startPoint y: 673, endPoint x: 1016, endPoint y: 661, distance: 18.6
click at [1027, 673] on button "Save" at bounding box center [1015, 680] width 44 height 24
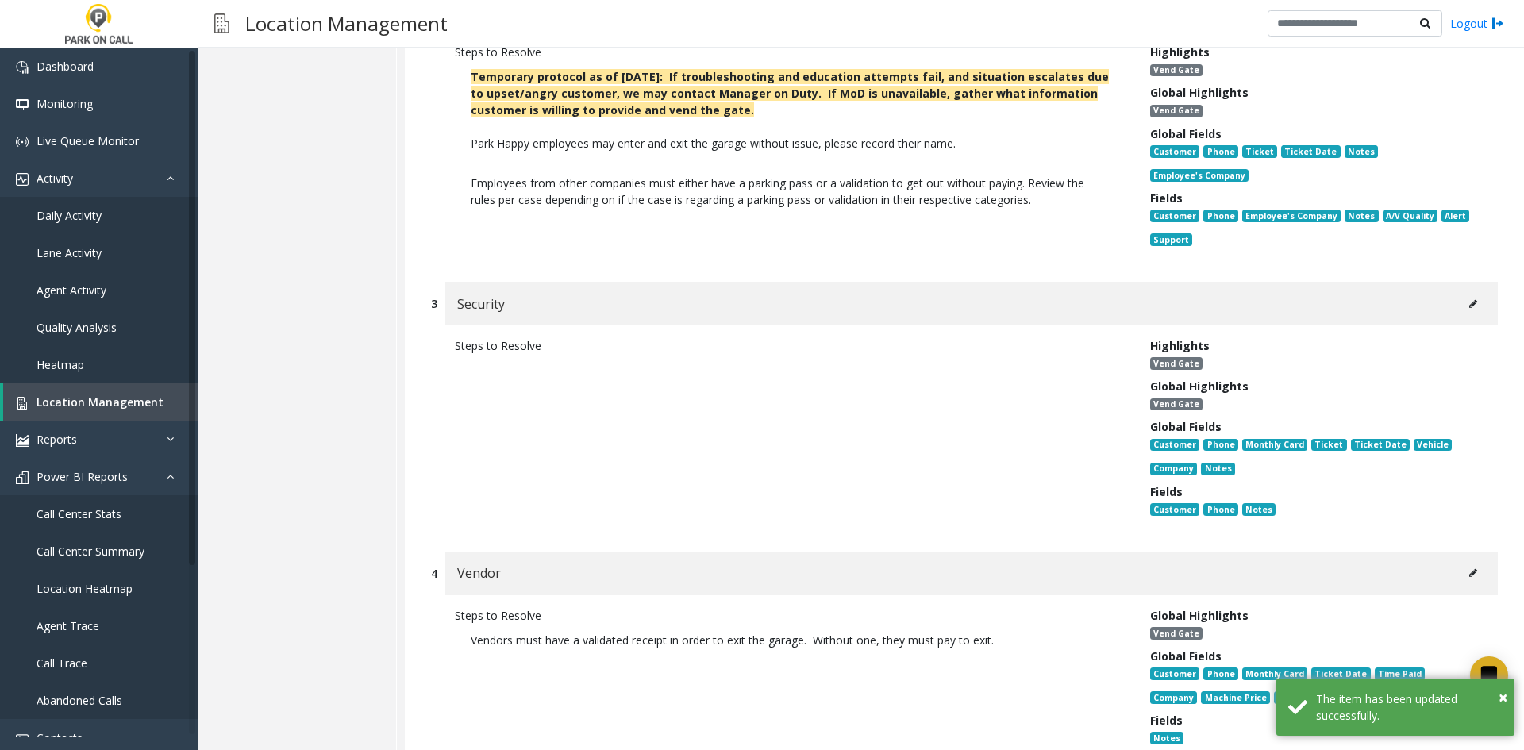
click at [1477, 282] on div "Security" at bounding box center [971, 304] width 1052 height 44
click at [1465, 292] on button at bounding box center [1472, 304] width 25 height 24
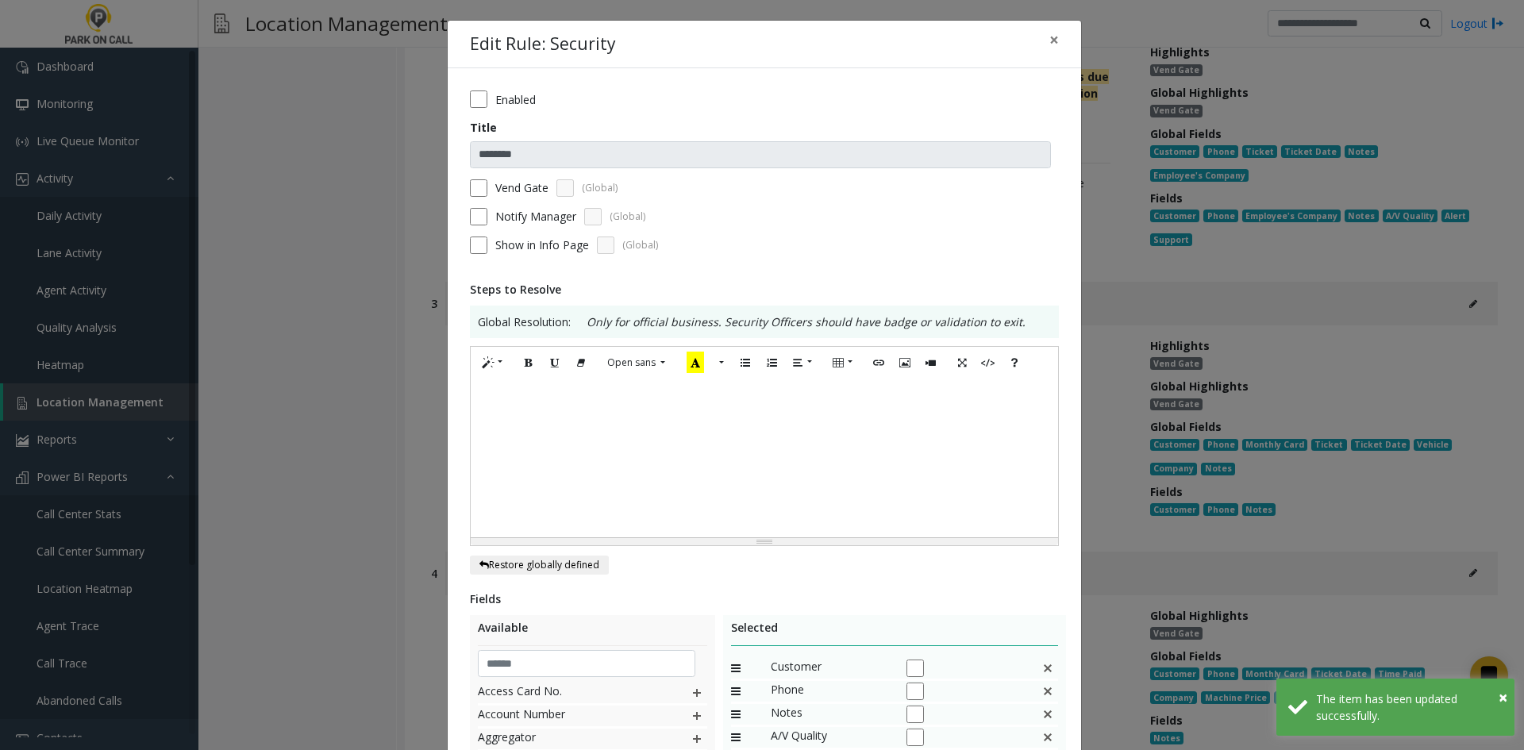
click at [748, 498] on div at bounding box center [764, 458] width 587 height 159
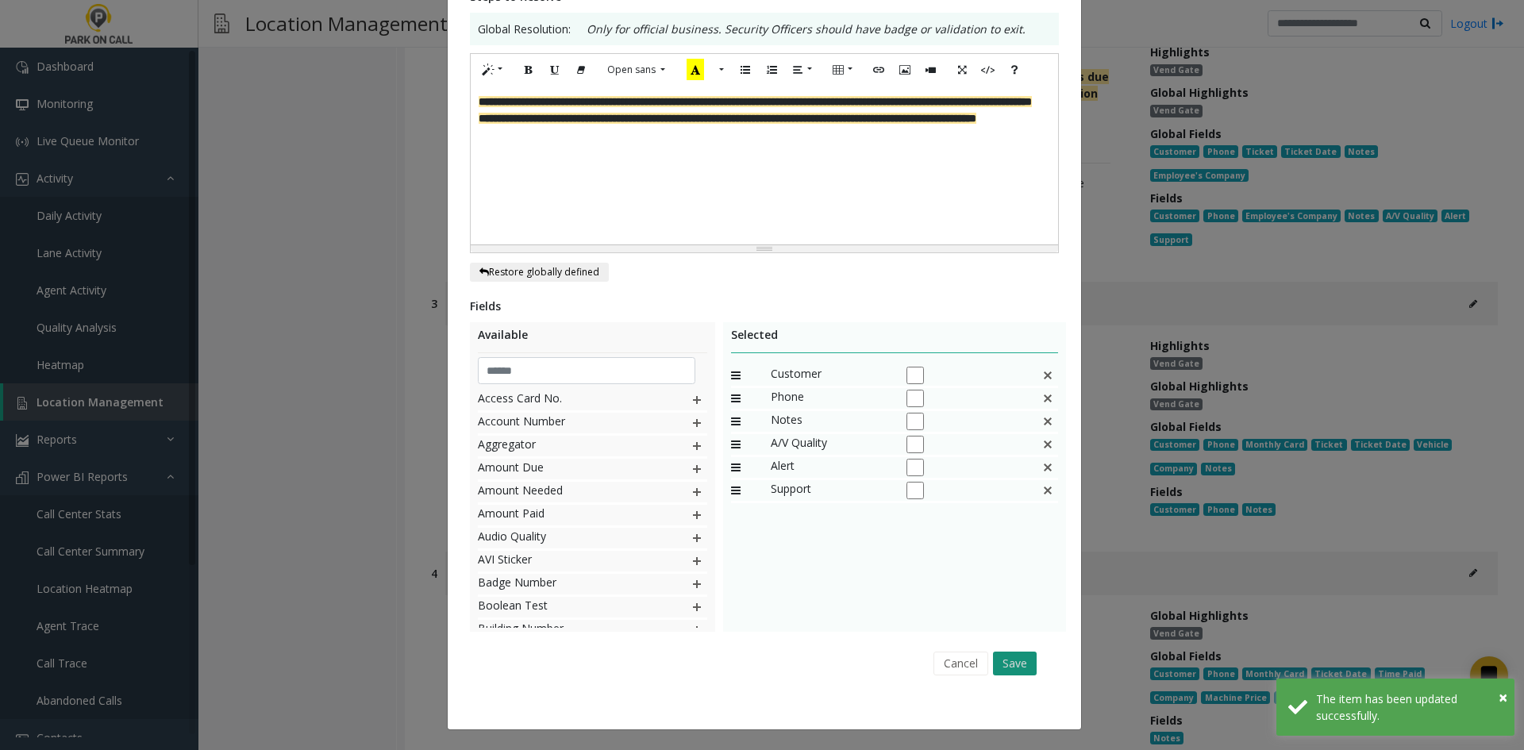
click at [1013, 672] on button "Save" at bounding box center [1015, 663] width 44 height 24
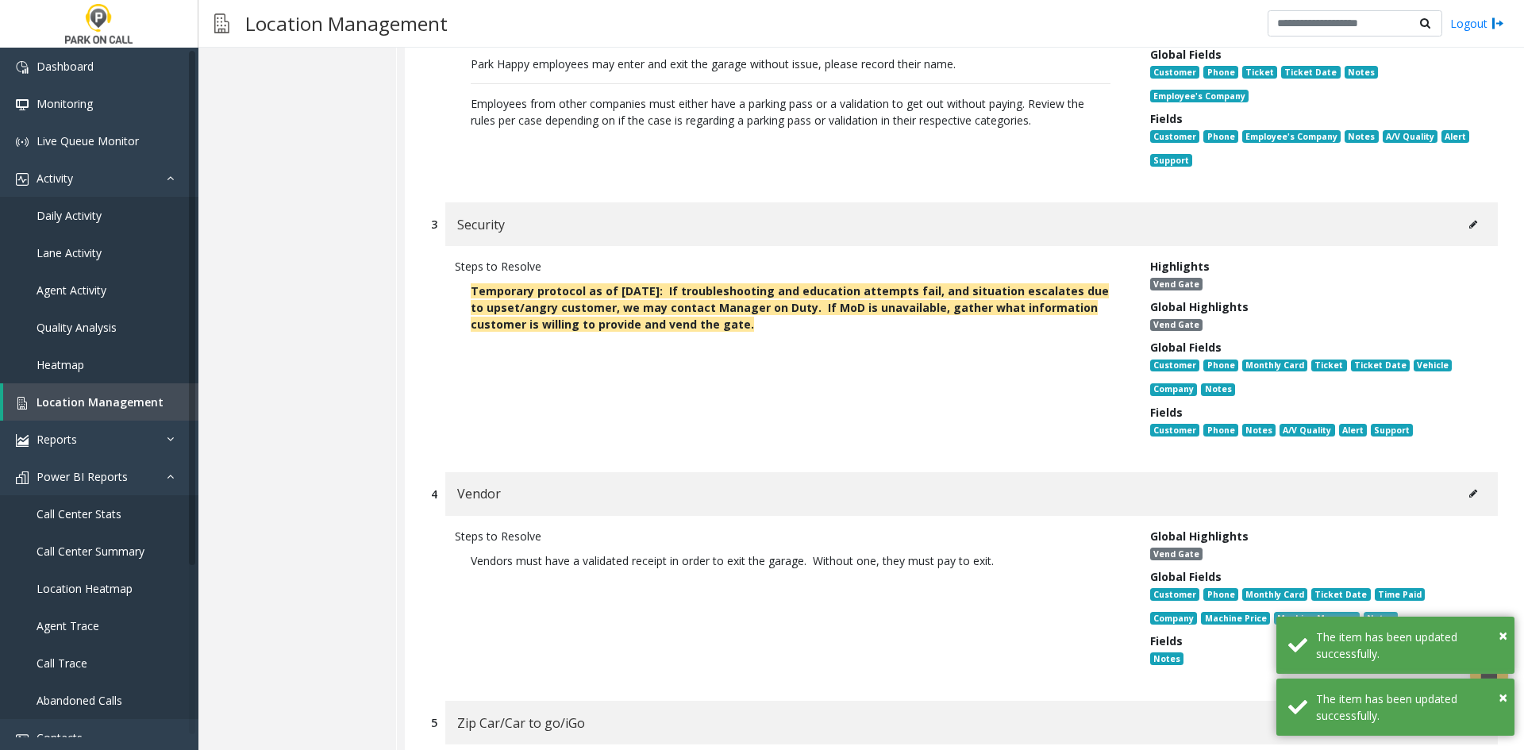
click at [1460, 482] on button at bounding box center [1472, 494] width 25 height 24
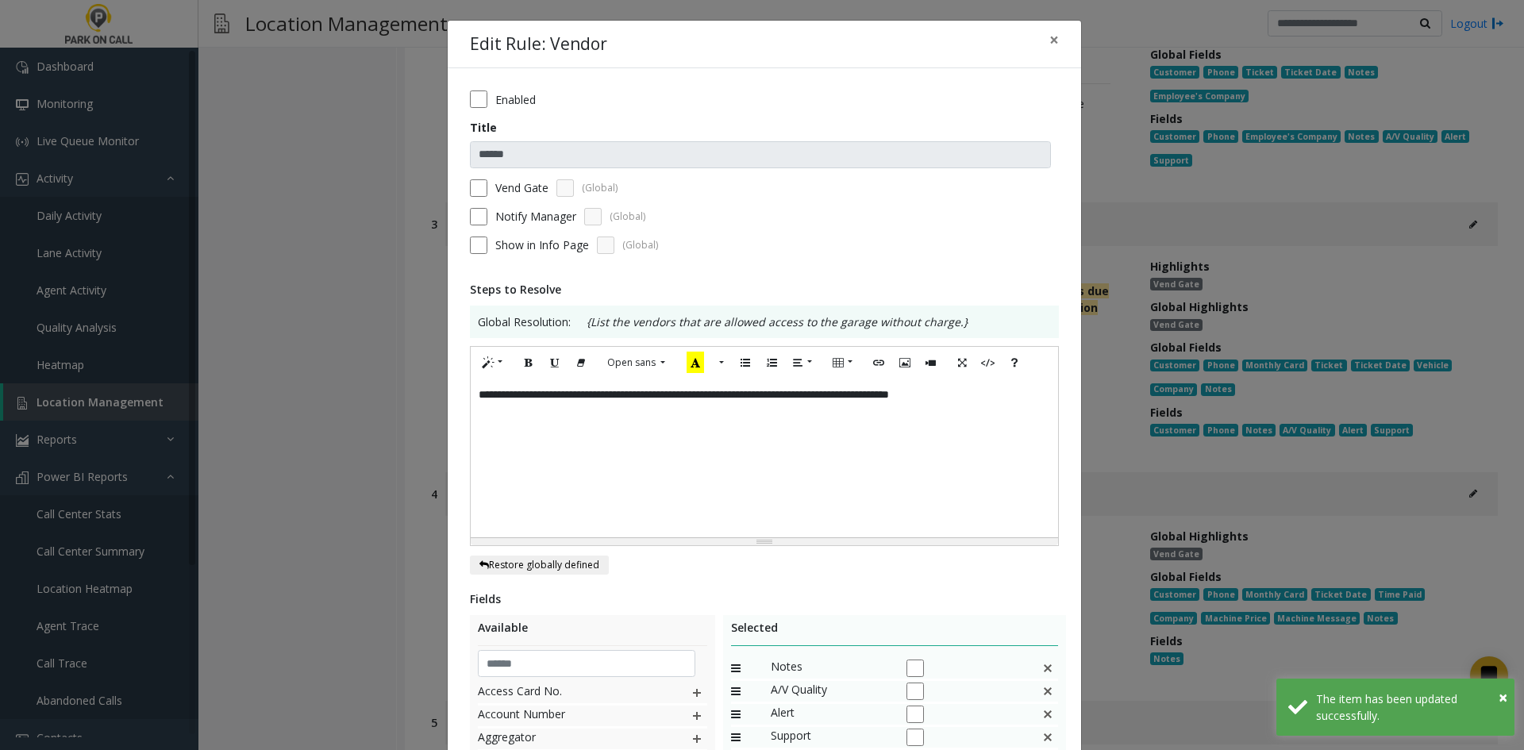
click at [998, 433] on div "**********" at bounding box center [764, 458] width 587 height 159
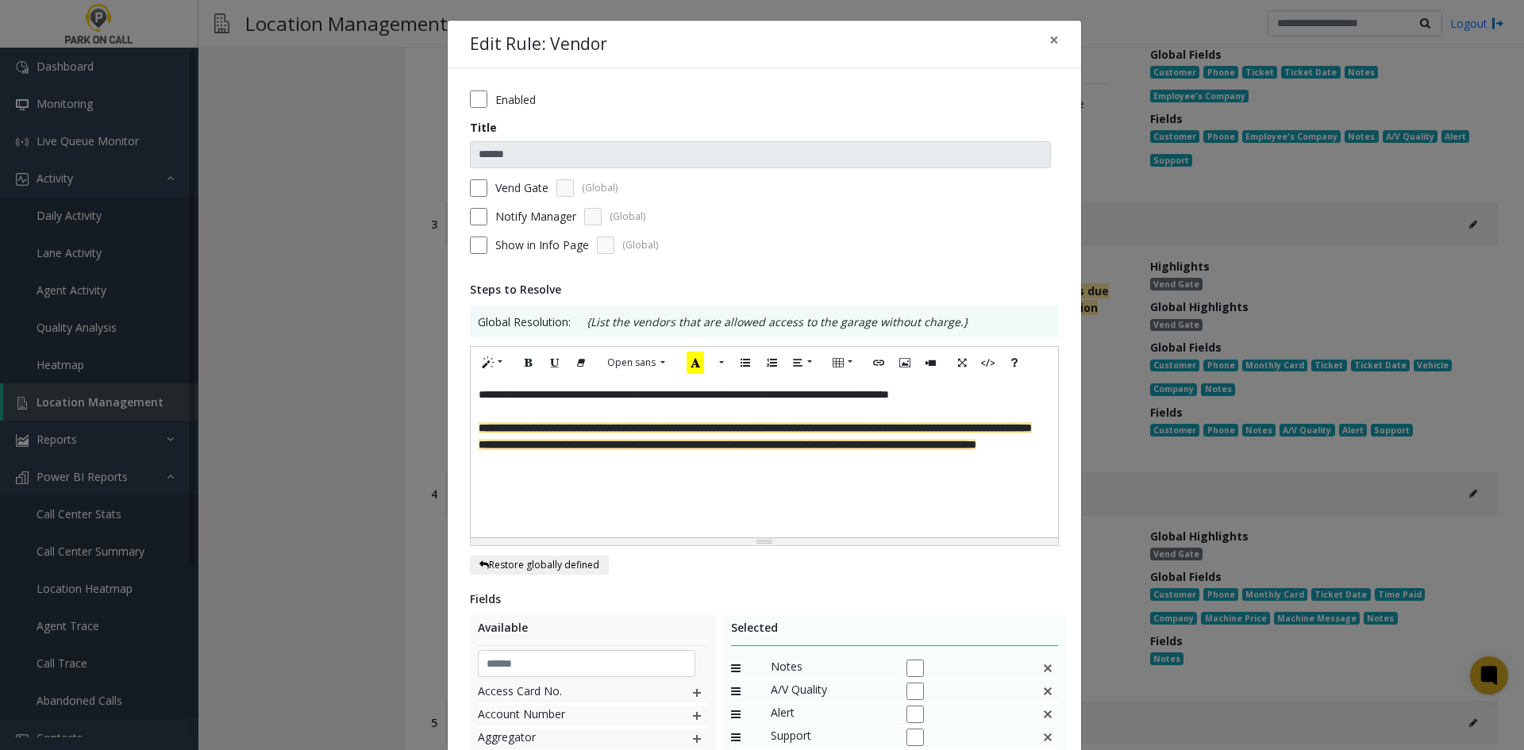
click at [460, 194] on div "**********" at bounding box center [764, 545] width 633 height 954
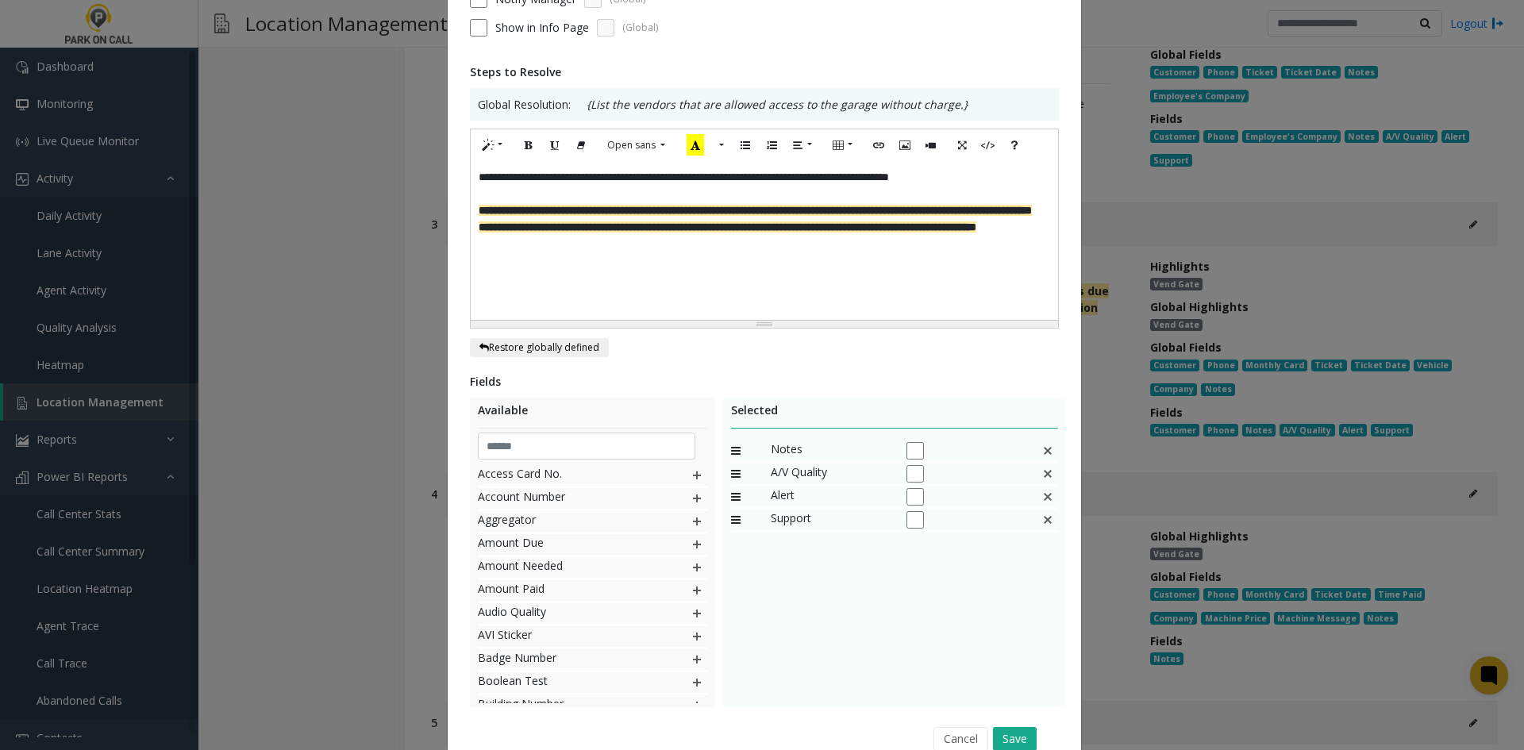
scroll to position [293, 0]
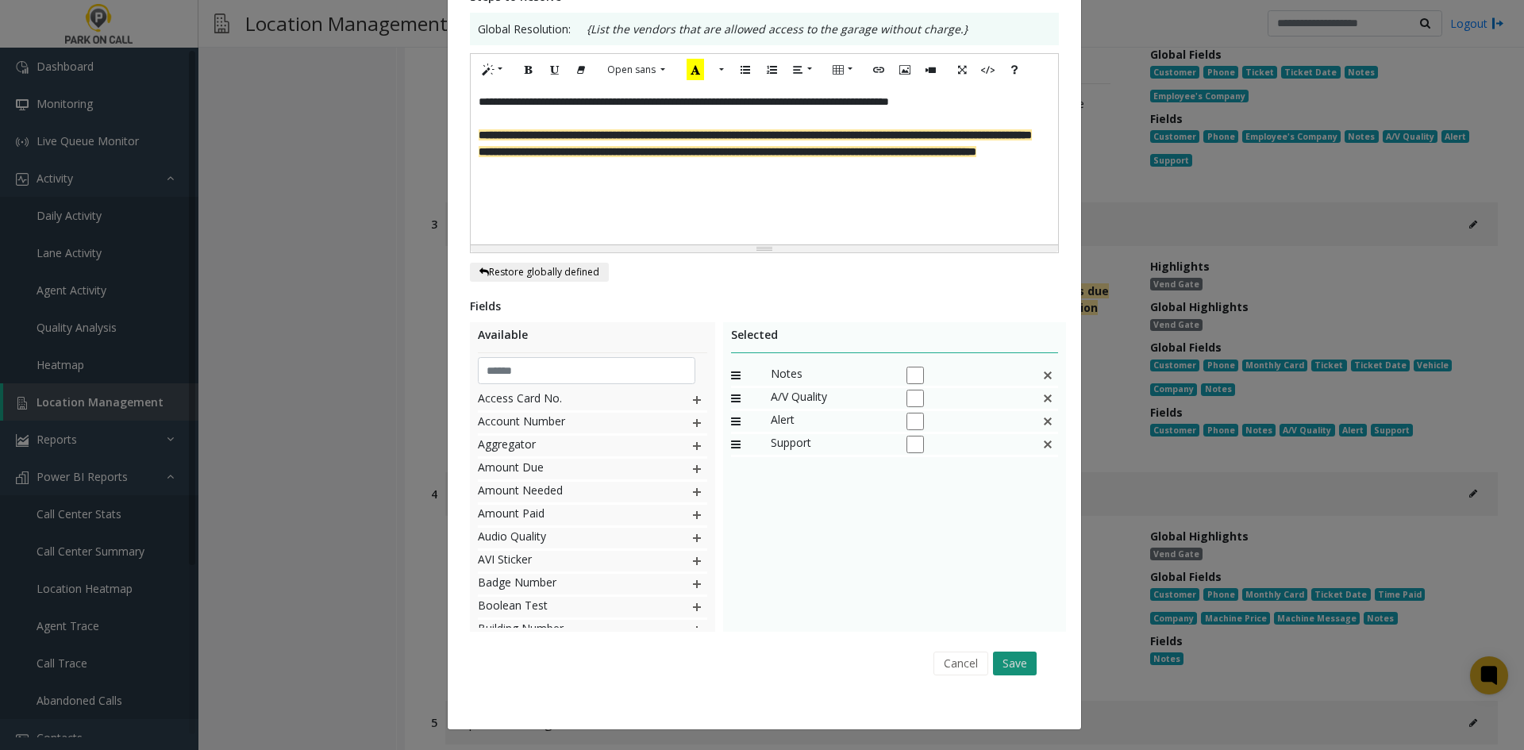
click at [997, 658] on button "Save" at bounding box center [1015, 663] width 44 height 24
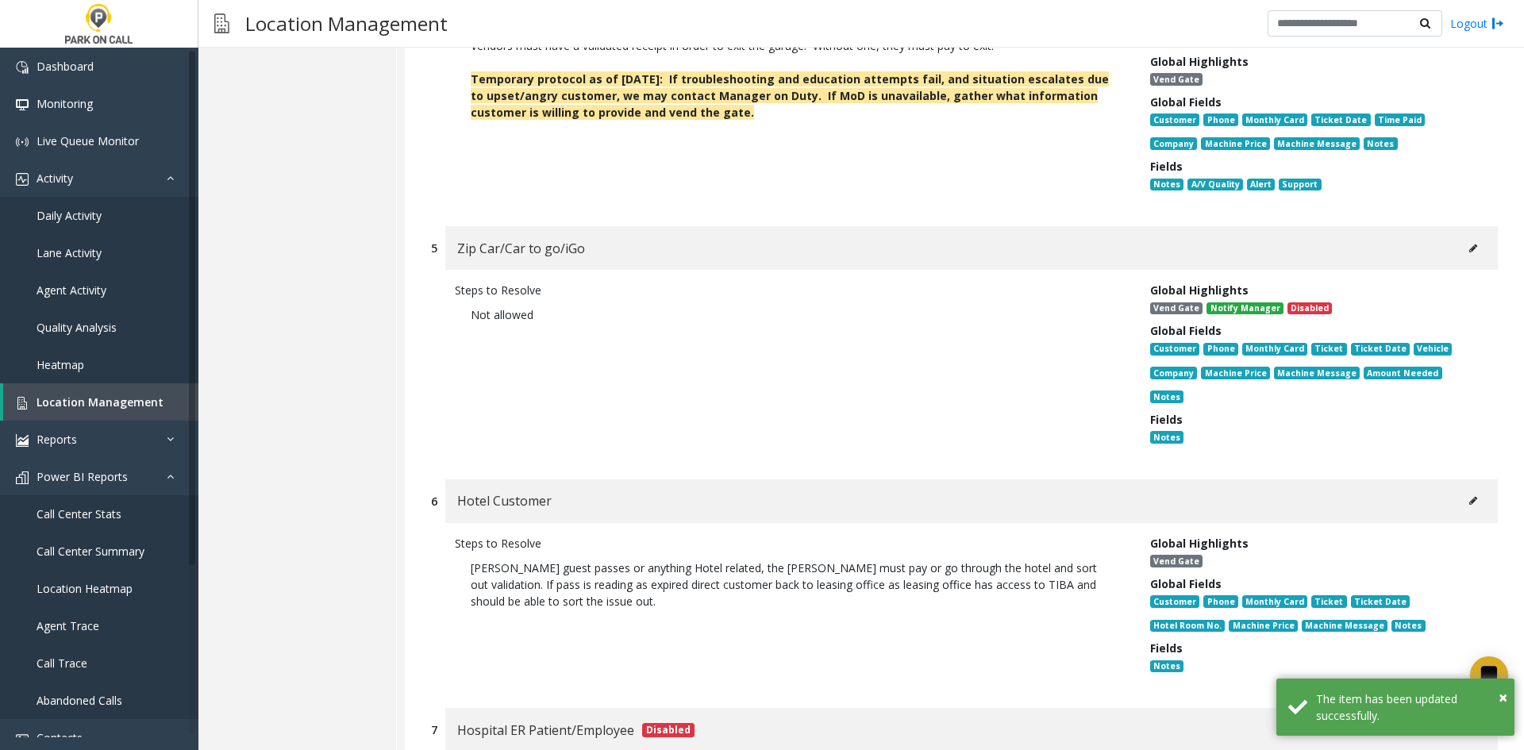
scroll to position [20100, 0]
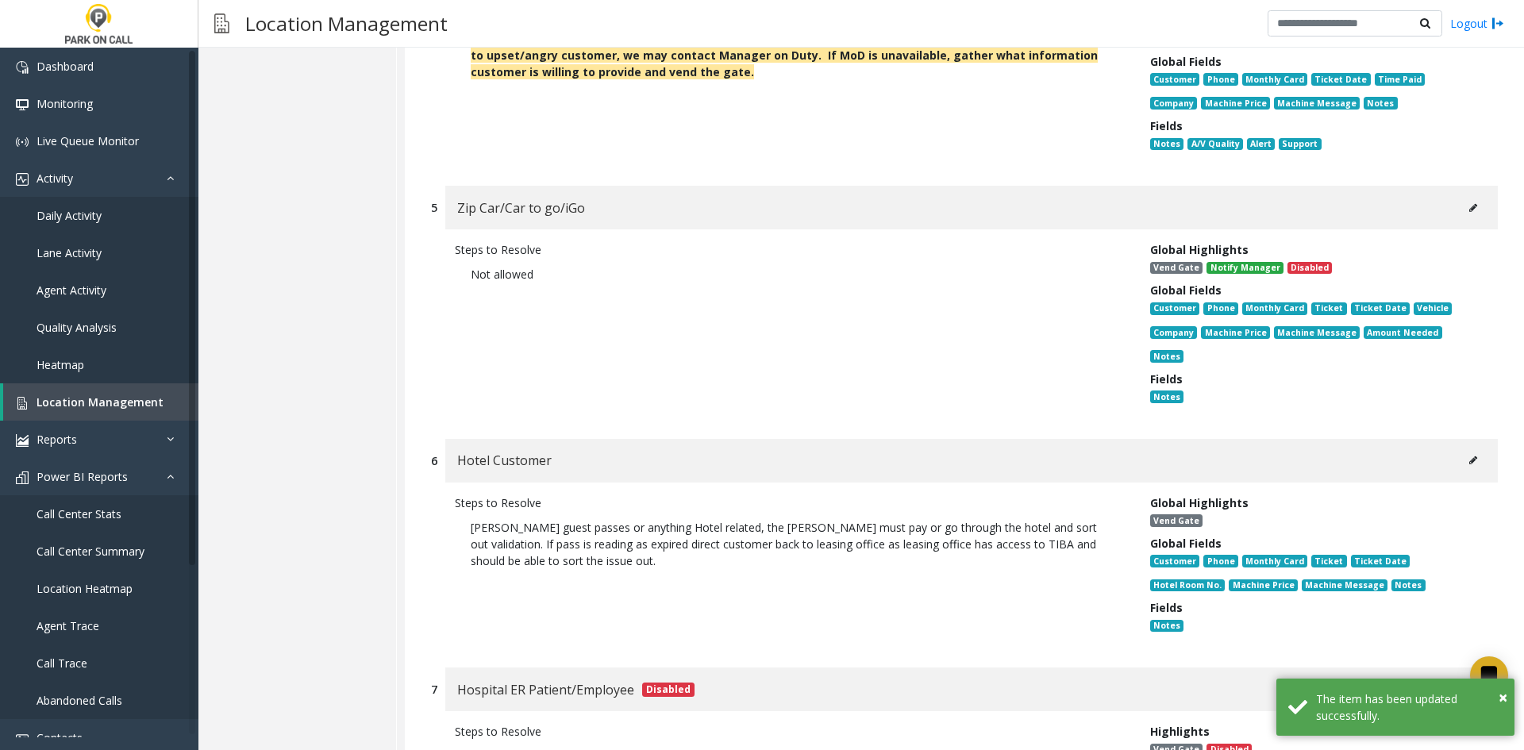
click at [1466, 186] on div "Zip Car/Car to go/iGo" at bounding box center [971, 208] width 1052 height 44
click at [1469, 203] on icon at bounding box center [1473, 208] width 8 height 10
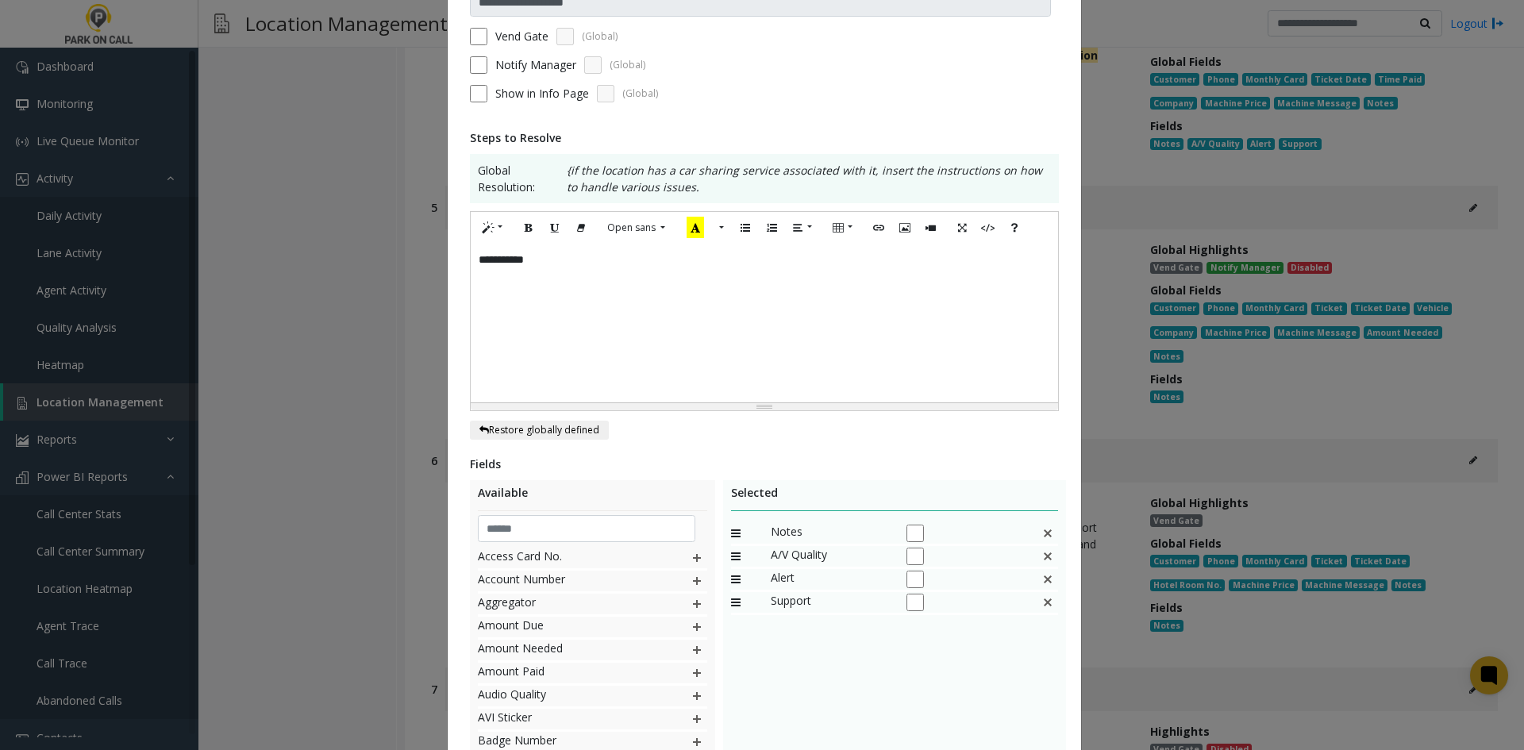
scroll to position [0, 0]
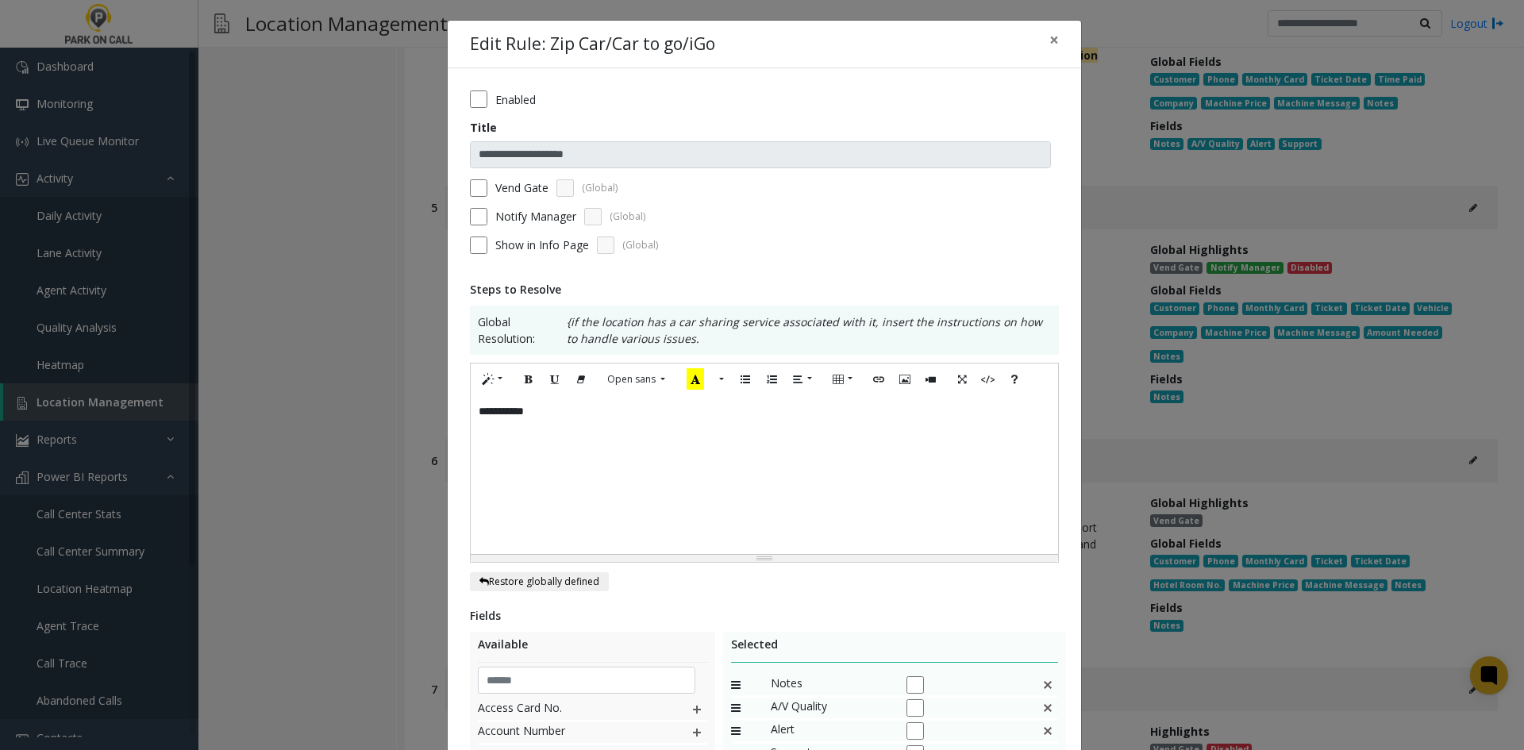
click at [716, 520] on div "**********" at bounding box center [764, 474] width 587 height 159
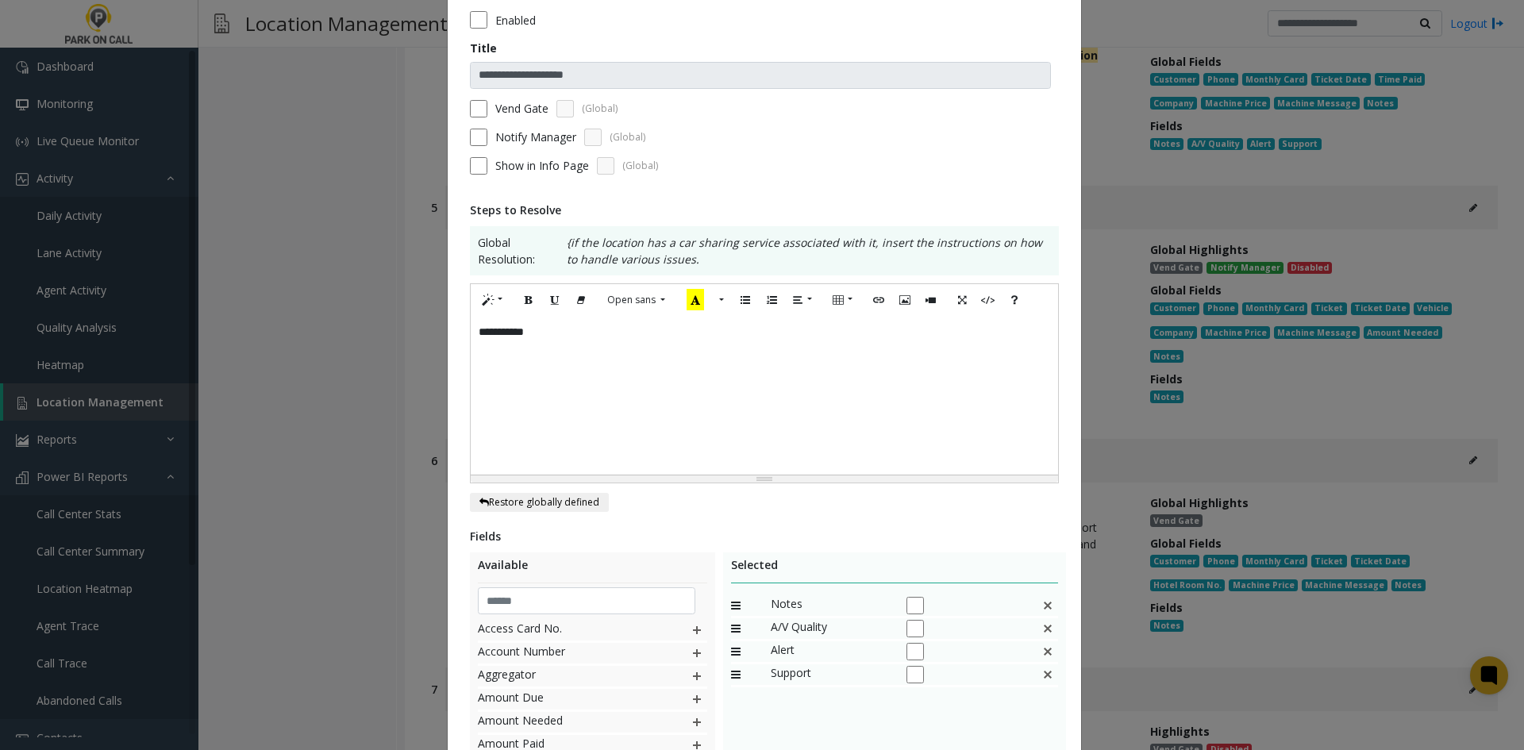
scroll to position [25, 0]
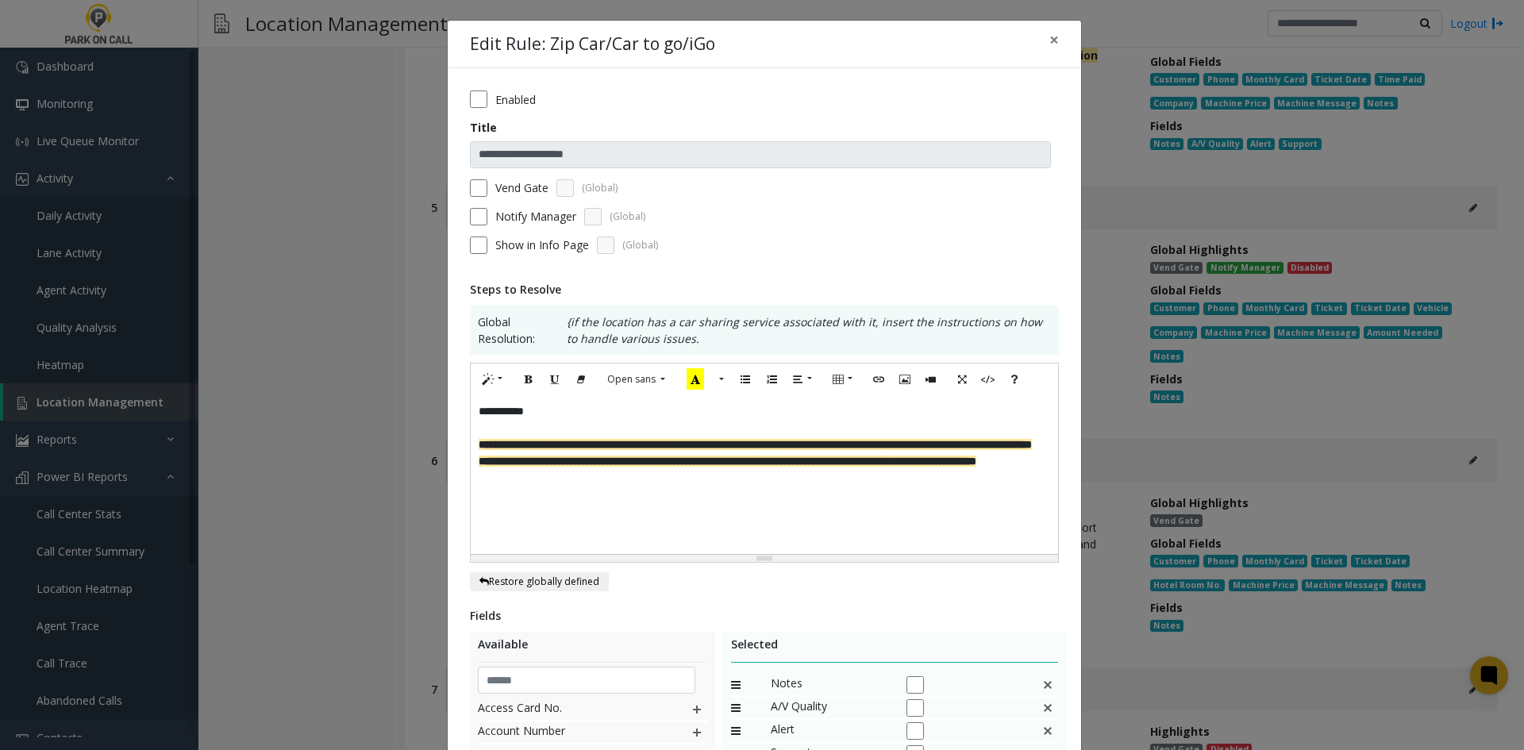
click at [526, 186] on label "Vend Gate" at bounding box center [521, 187] width 53 height 17
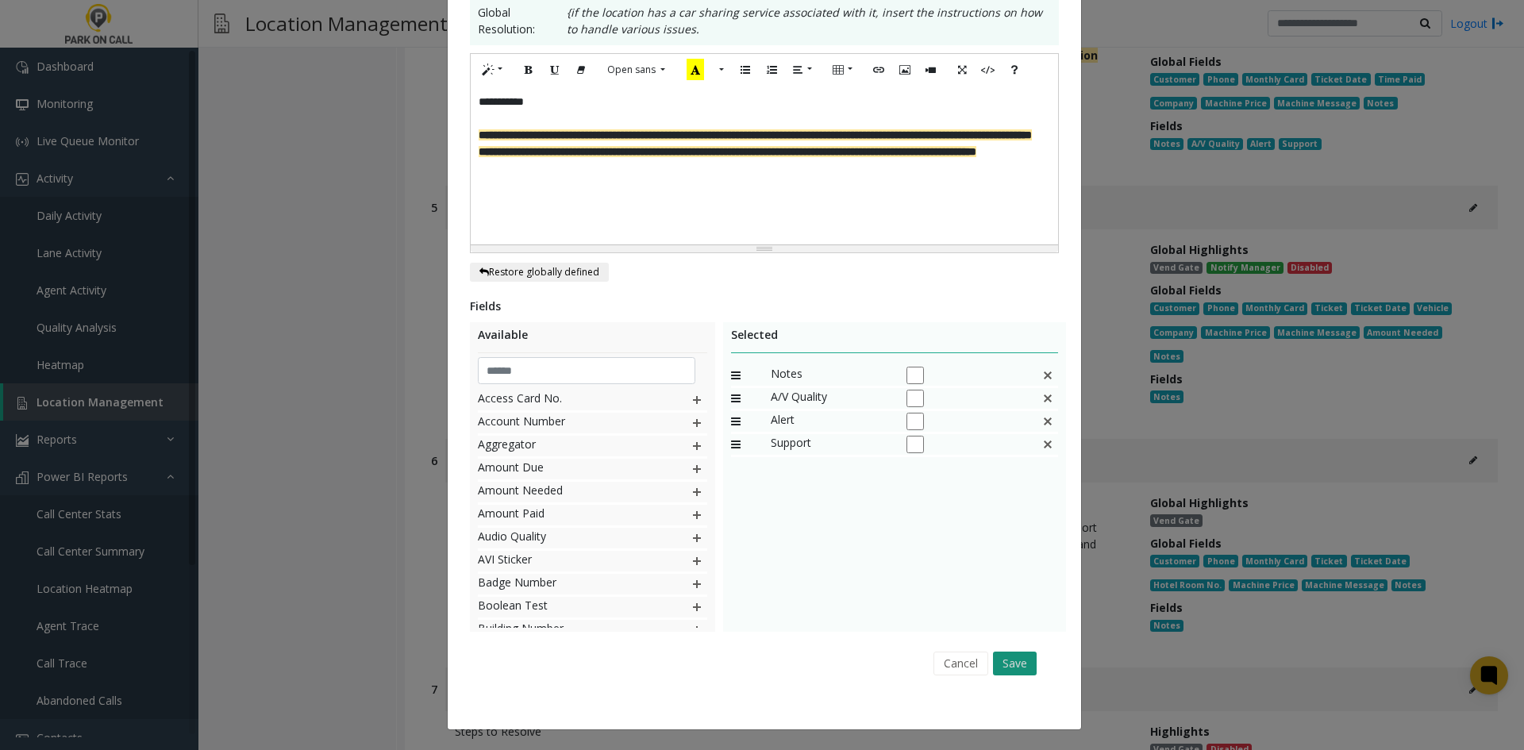
click at [997, 665] on button "Save" at bounding box center [1015, 663] width 44 height 24
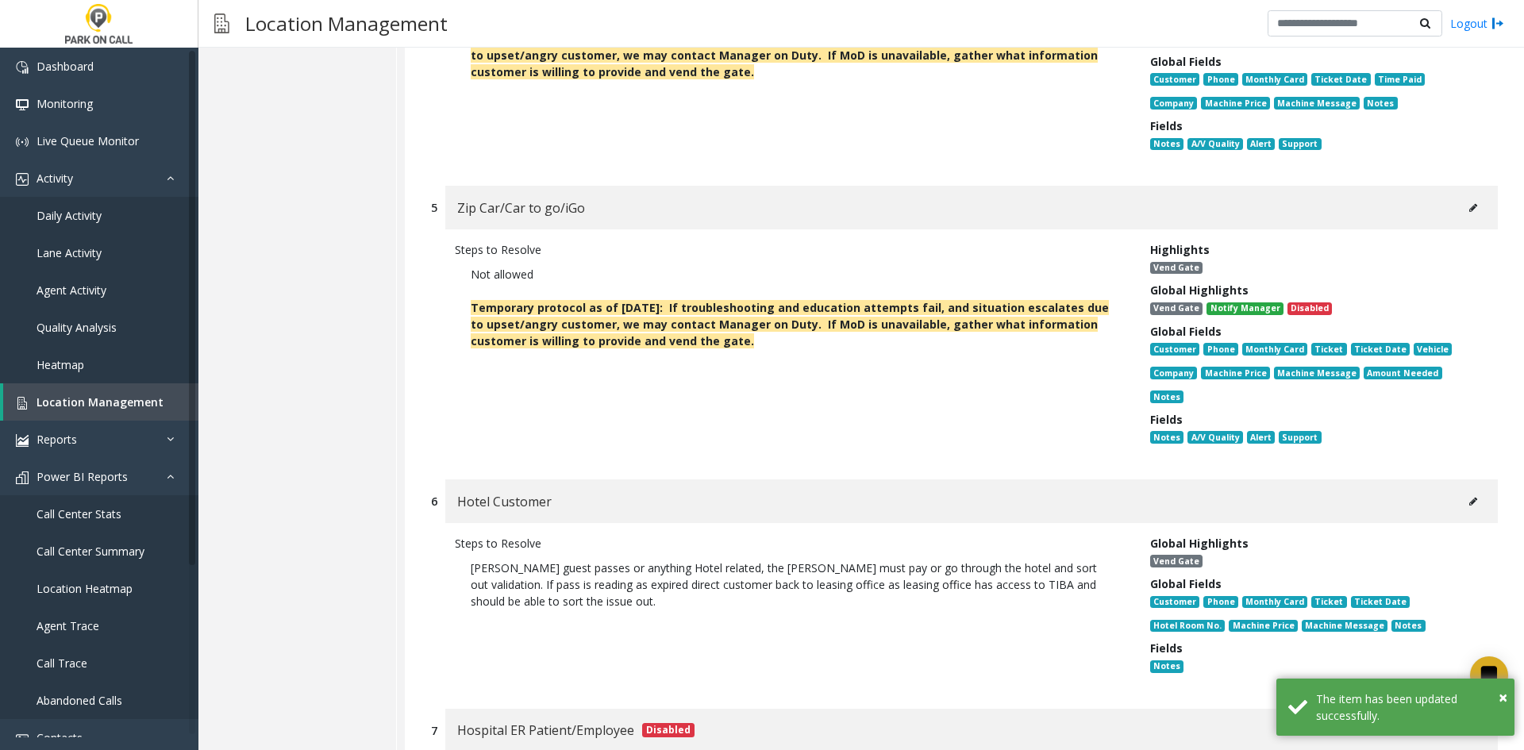
click at [1460, 490] on button at bounding box center [1472, 502] width 25 height 24
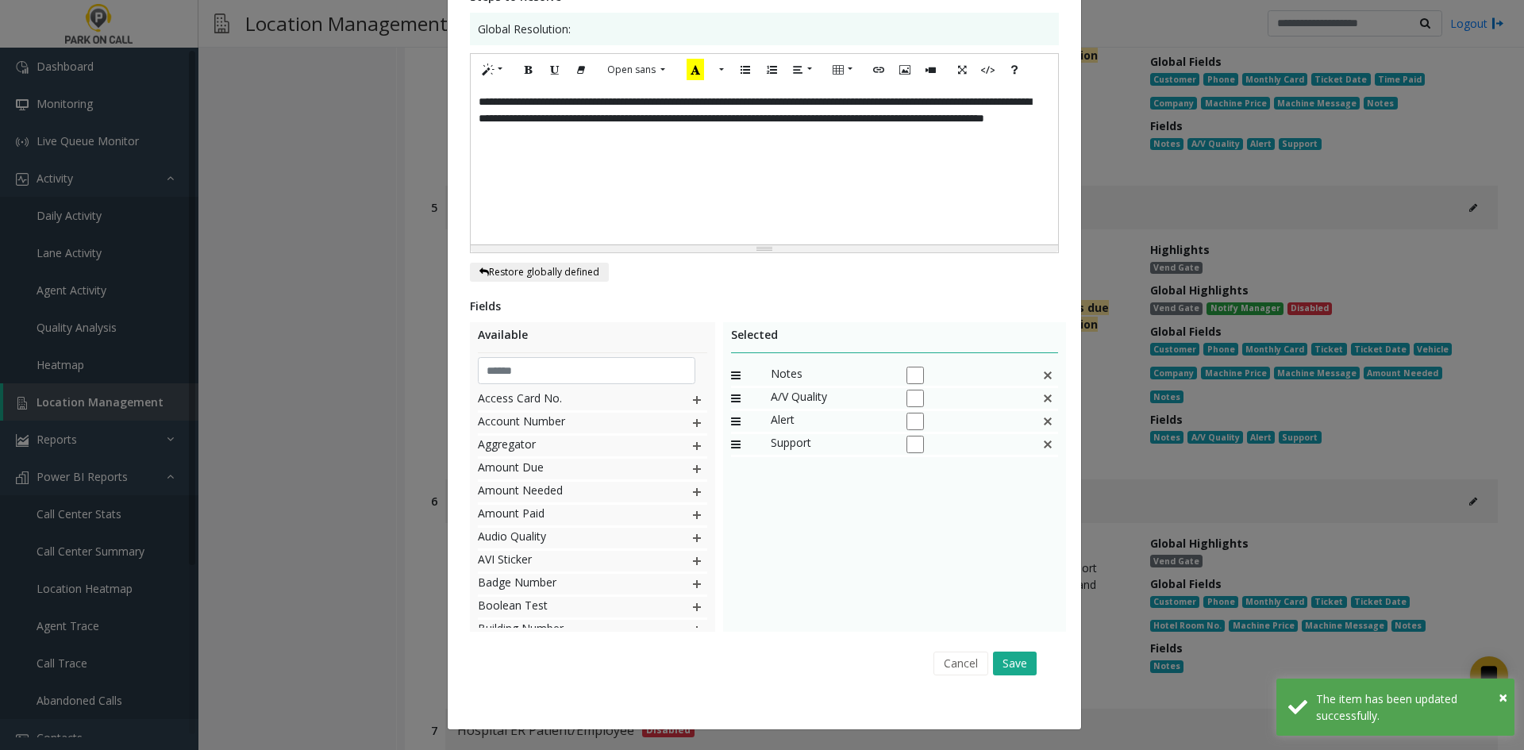
scroll to position [0, 0]
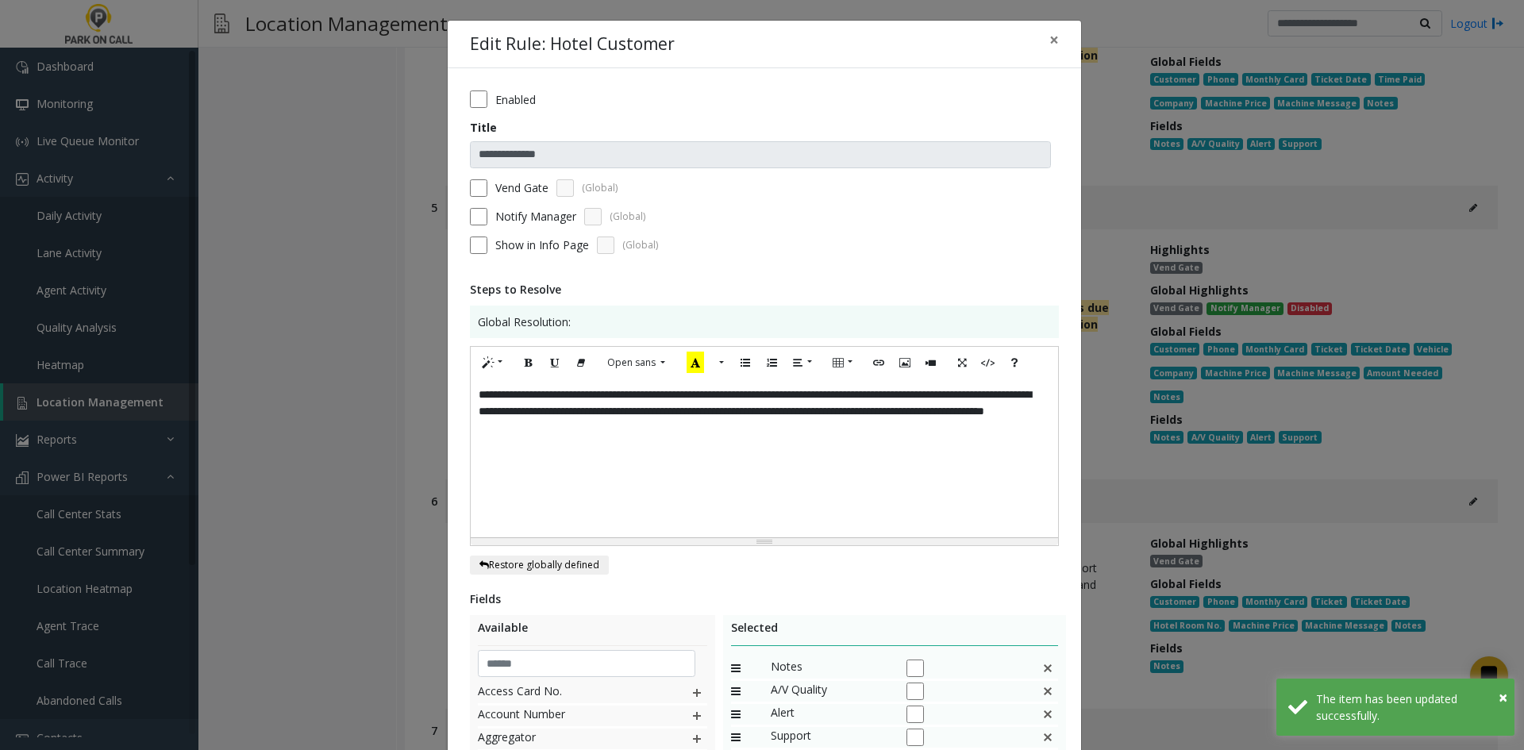
click at [764, 446] on div "**********" at bounding box center [764, 458] width 587 height 159
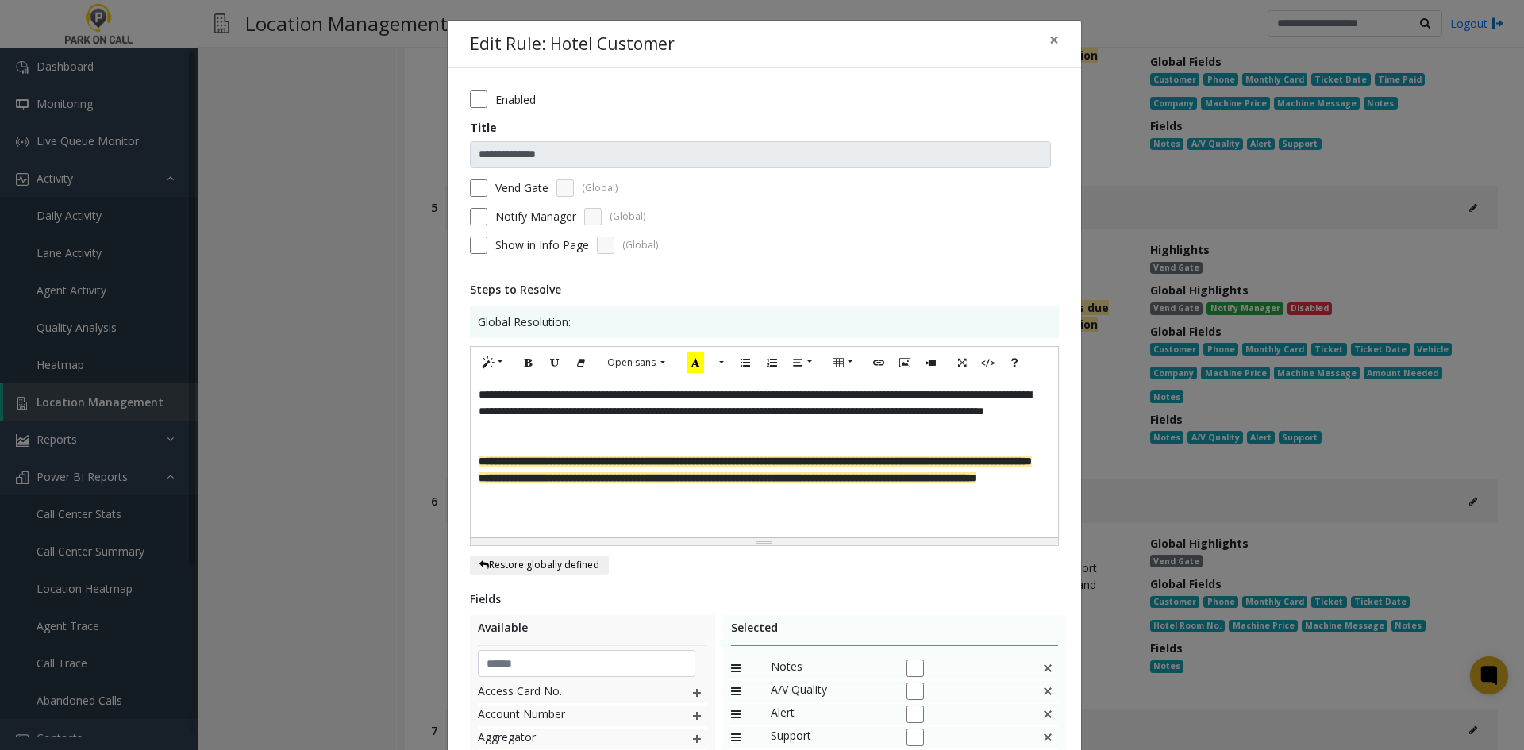
click at [502, 199] on form "**********" at bounding box center [764, 177] width 589 height 175
click at [499, 198] on form "**********" at bounding box center [764, 177] width 589 height 175
click at [495, 187] on label "Vend Gate" at bounding box center [521, 187] width 53 height 17
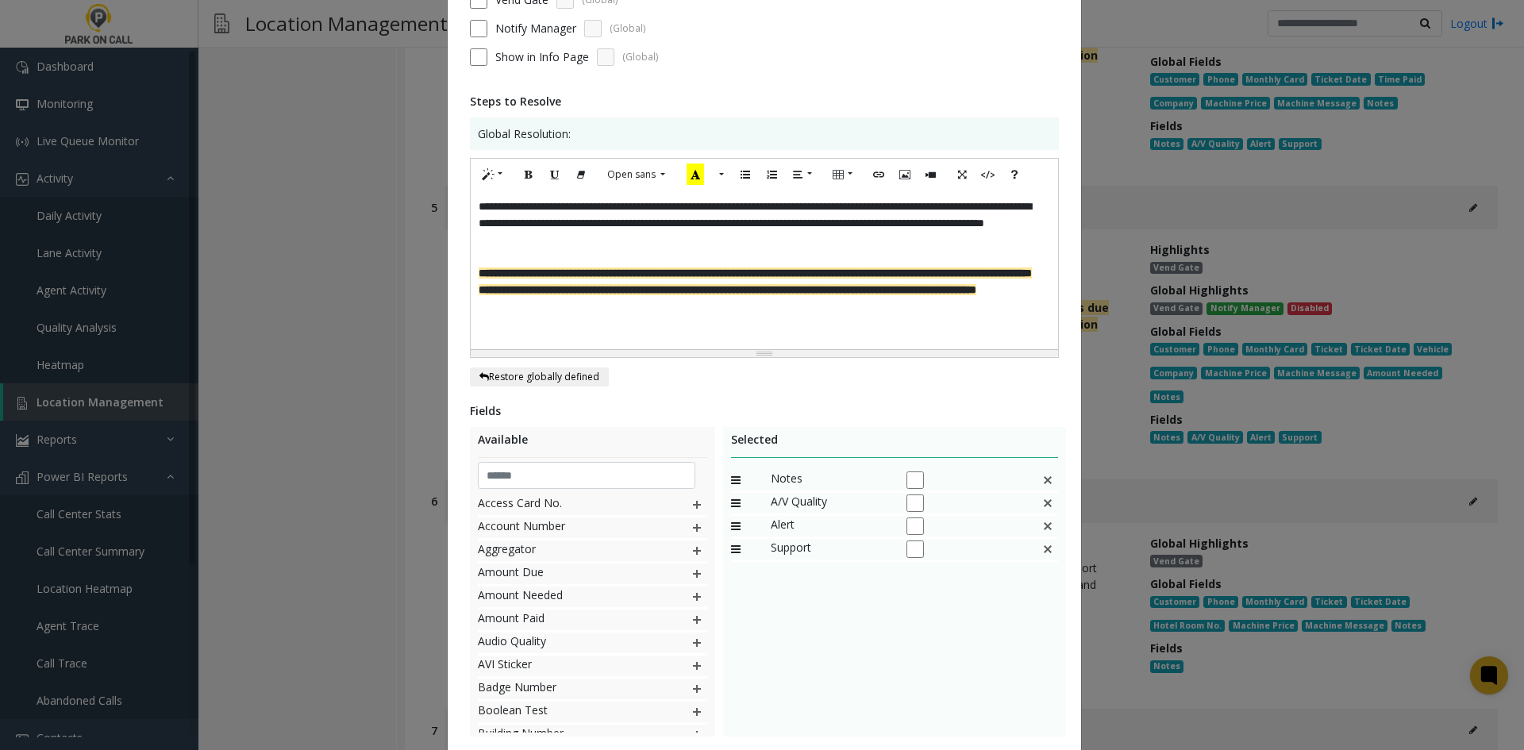
scroll to position [293, 0]
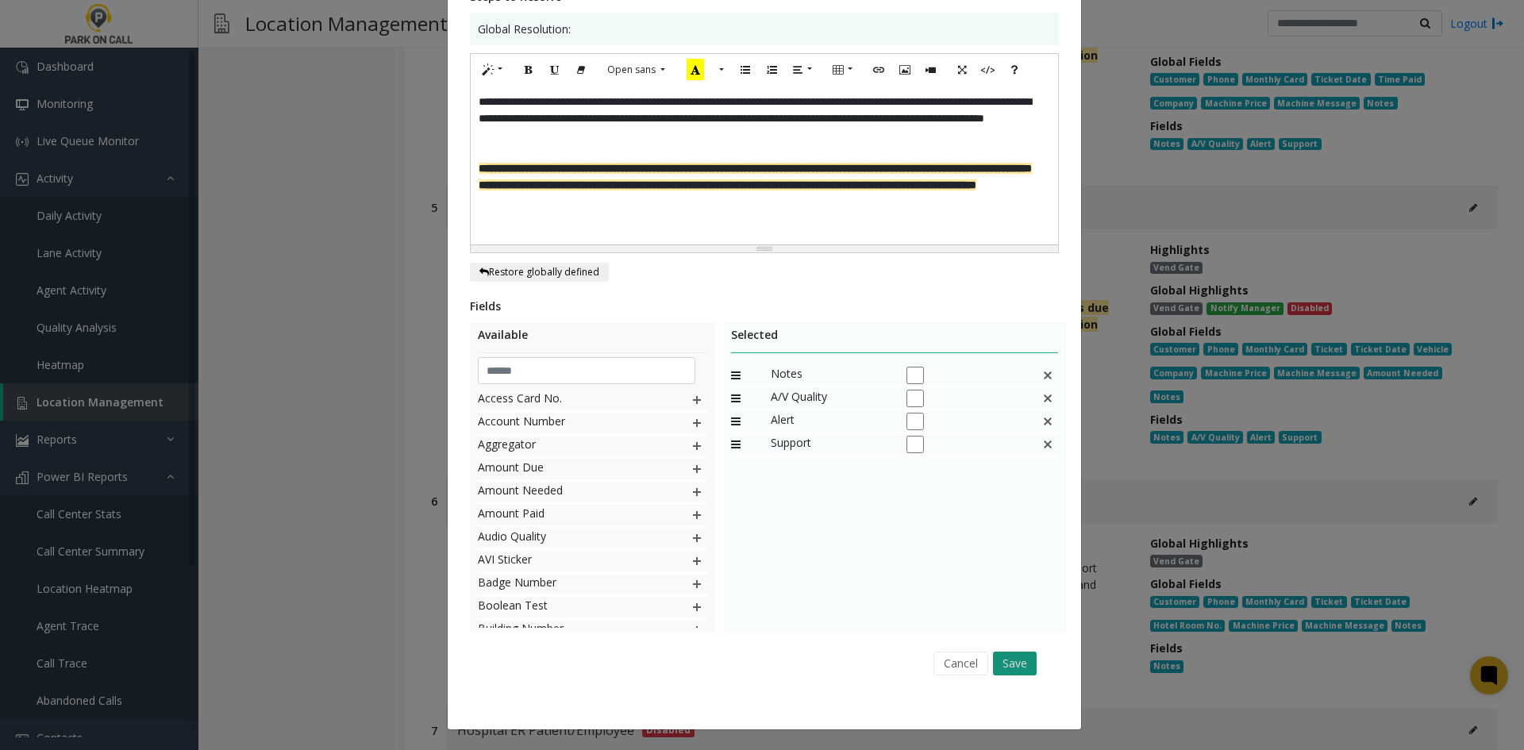
click at [1017, 659] on button "Save" at bounding box center [1015, 663] width 44 height 24
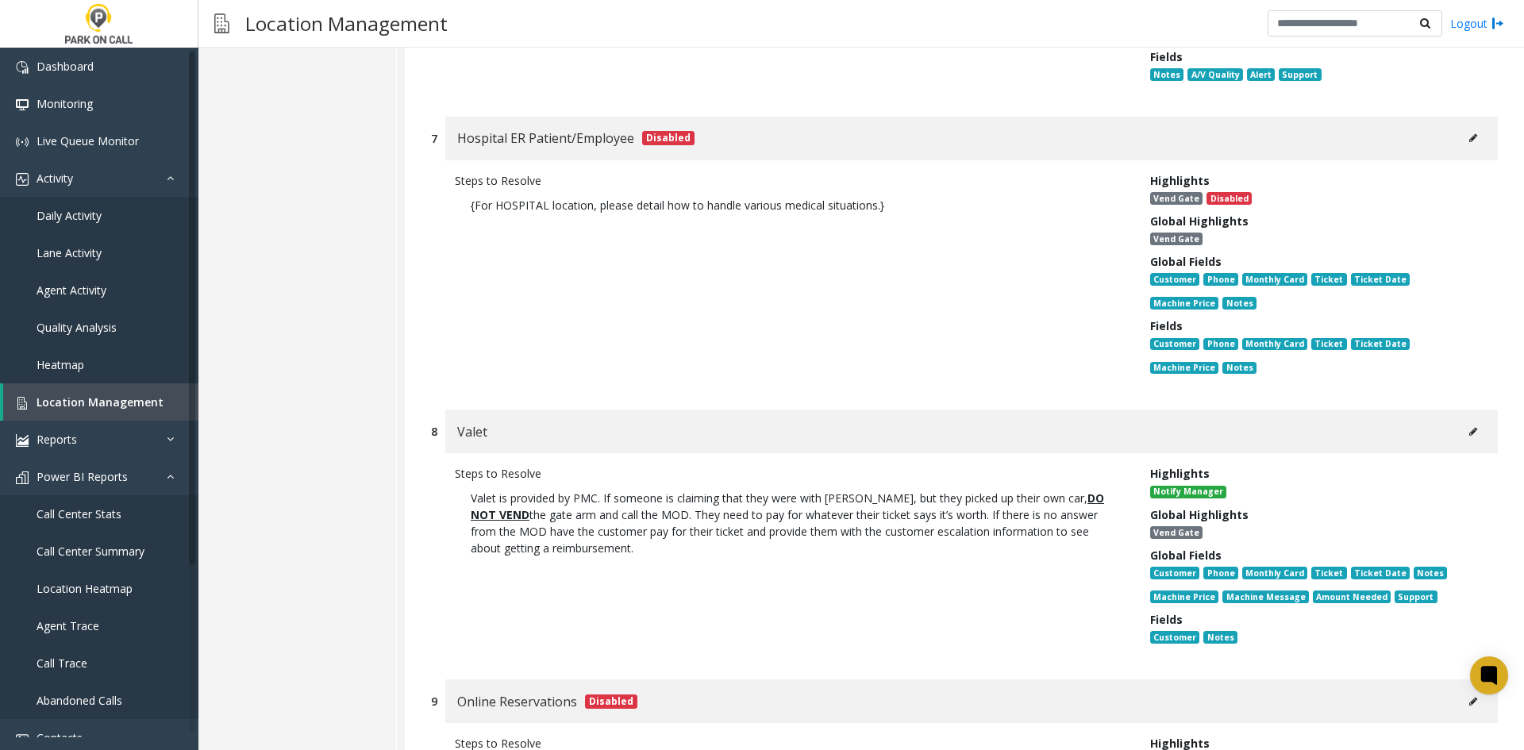
scroll to position [20735, 0]
click at [1460, 417] on button at bounding box center [1472, 429] width 25 height 24
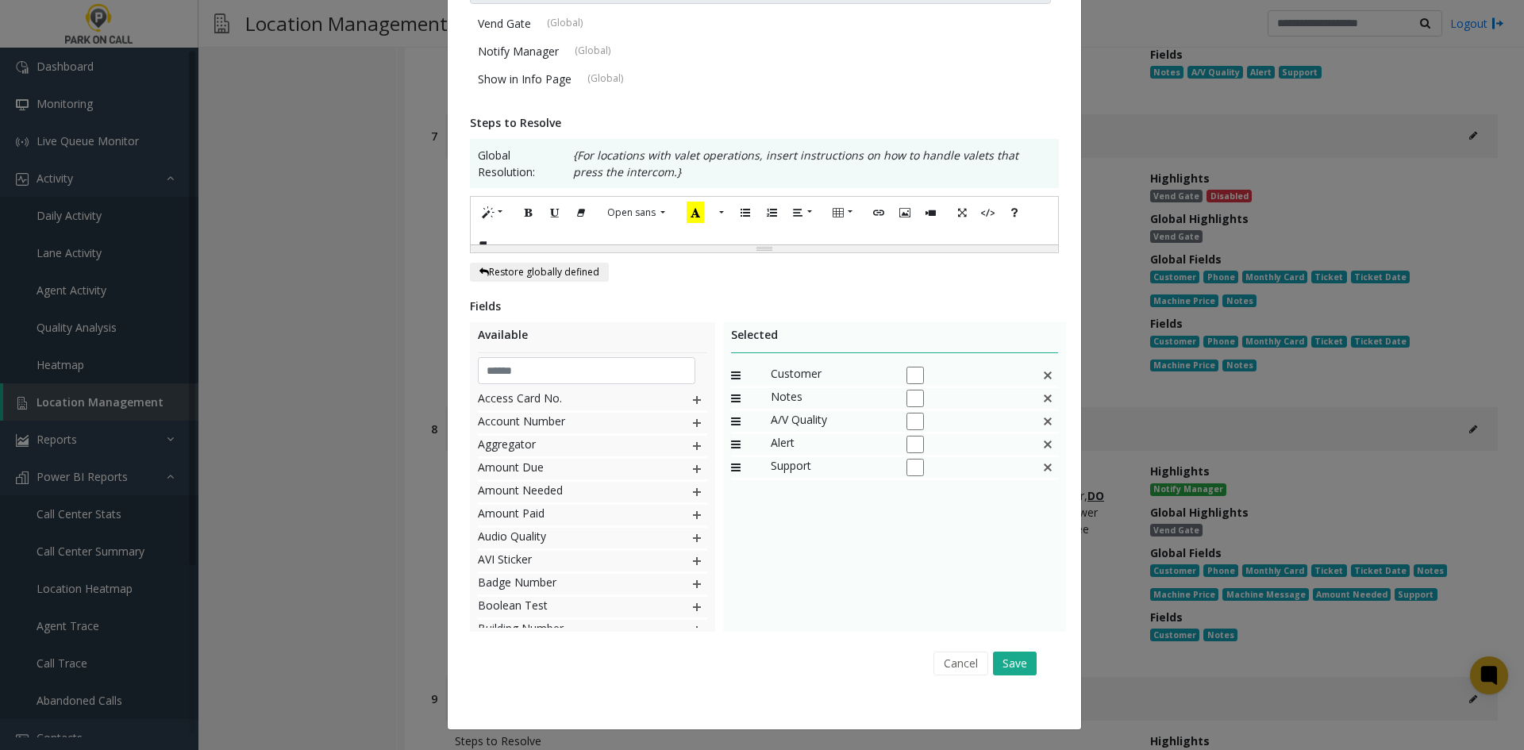
scroll to position [0, 0]
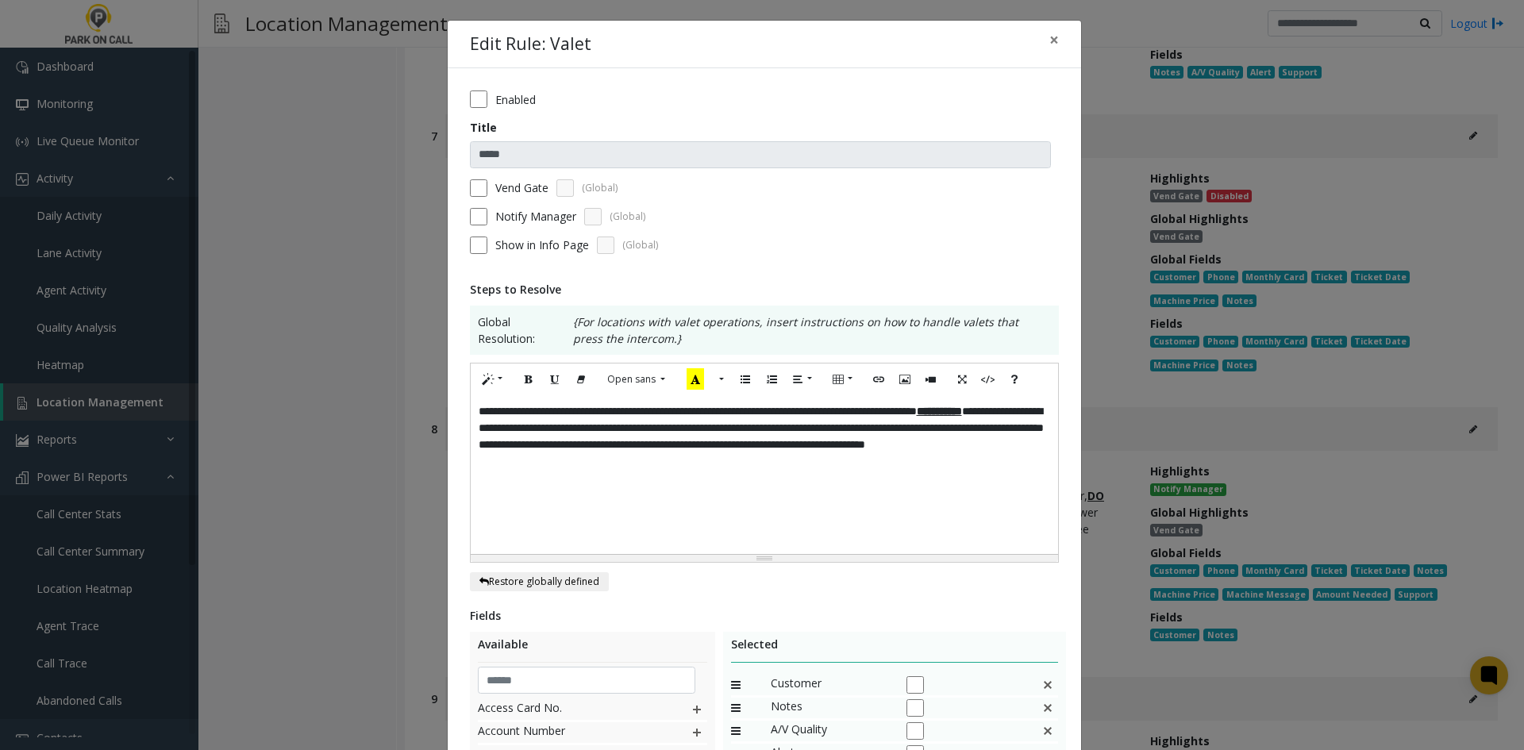
click at [852, 495] on div "**********" at bounding box center [764, 474] width 587 height 159
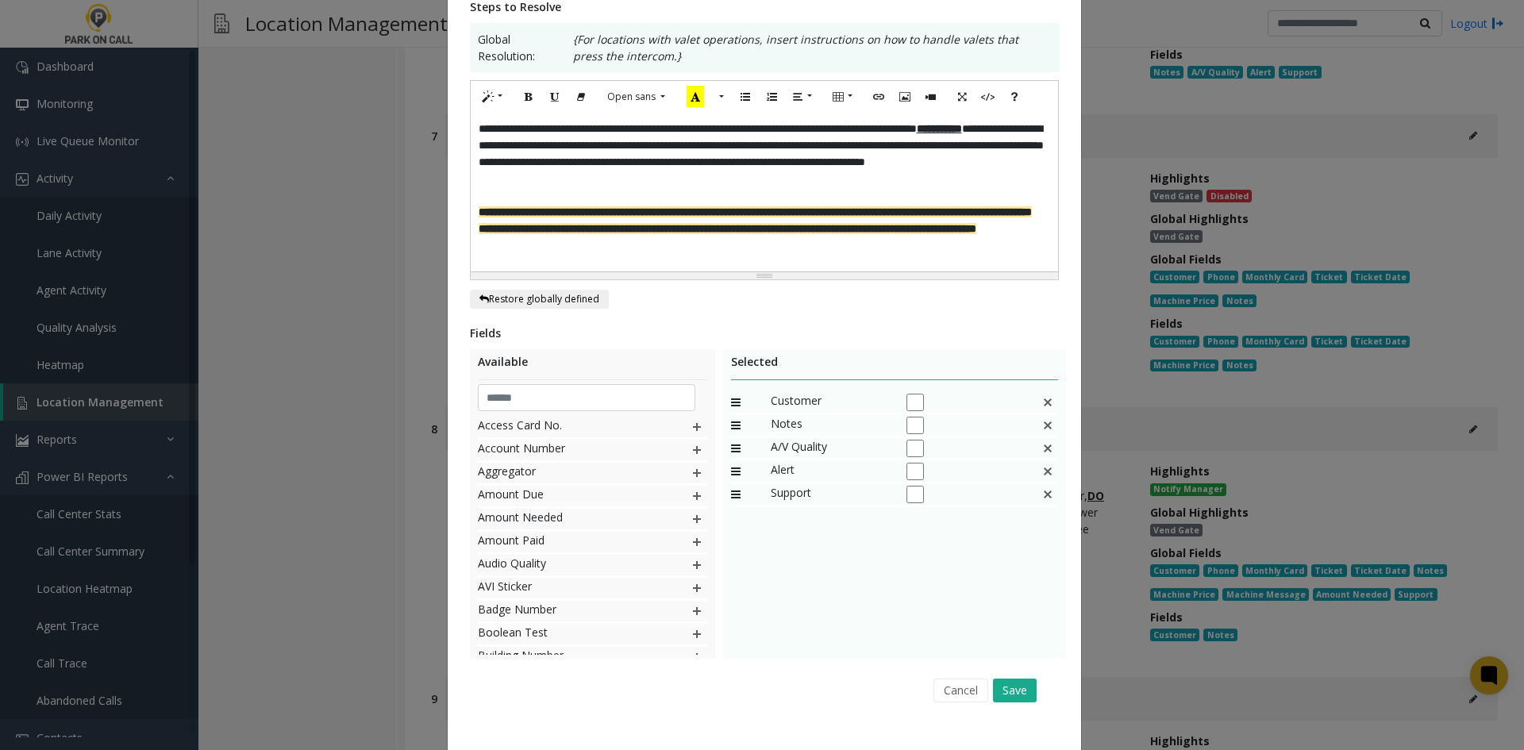
scroll to position [309, 0]
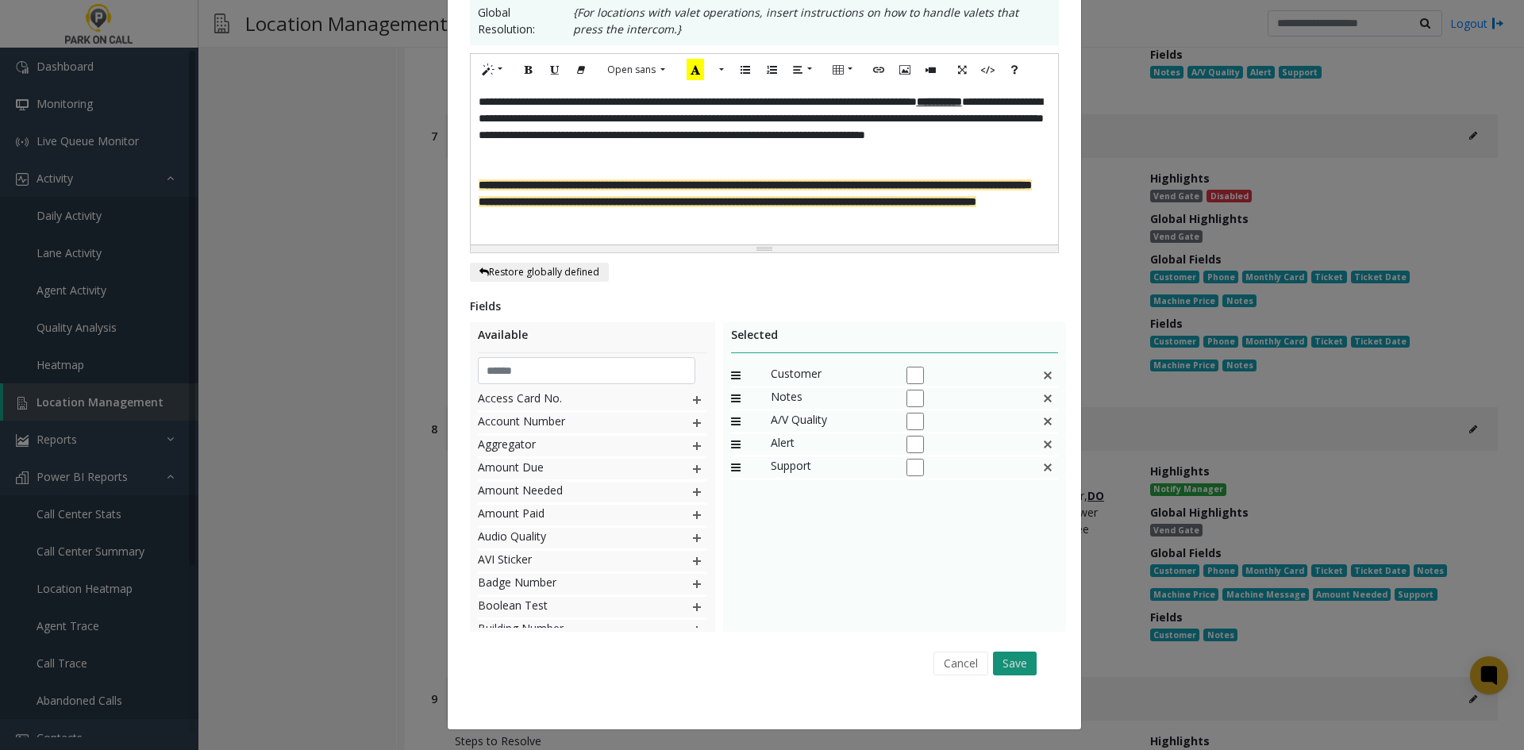
click at [1024, 655] on button "Save" at bounding box center [1015, 663] width 44 height 24
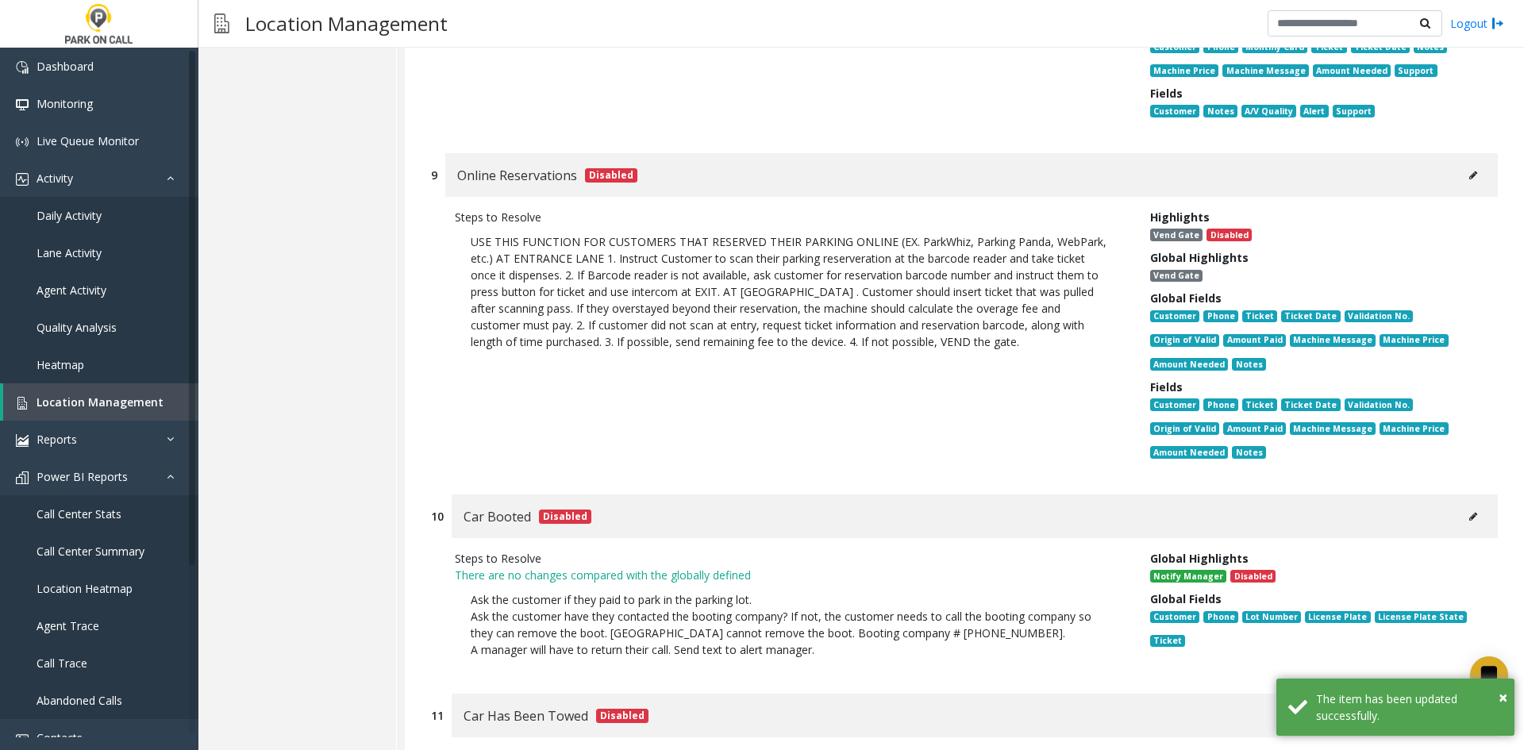
scroll to position [21132, 0]
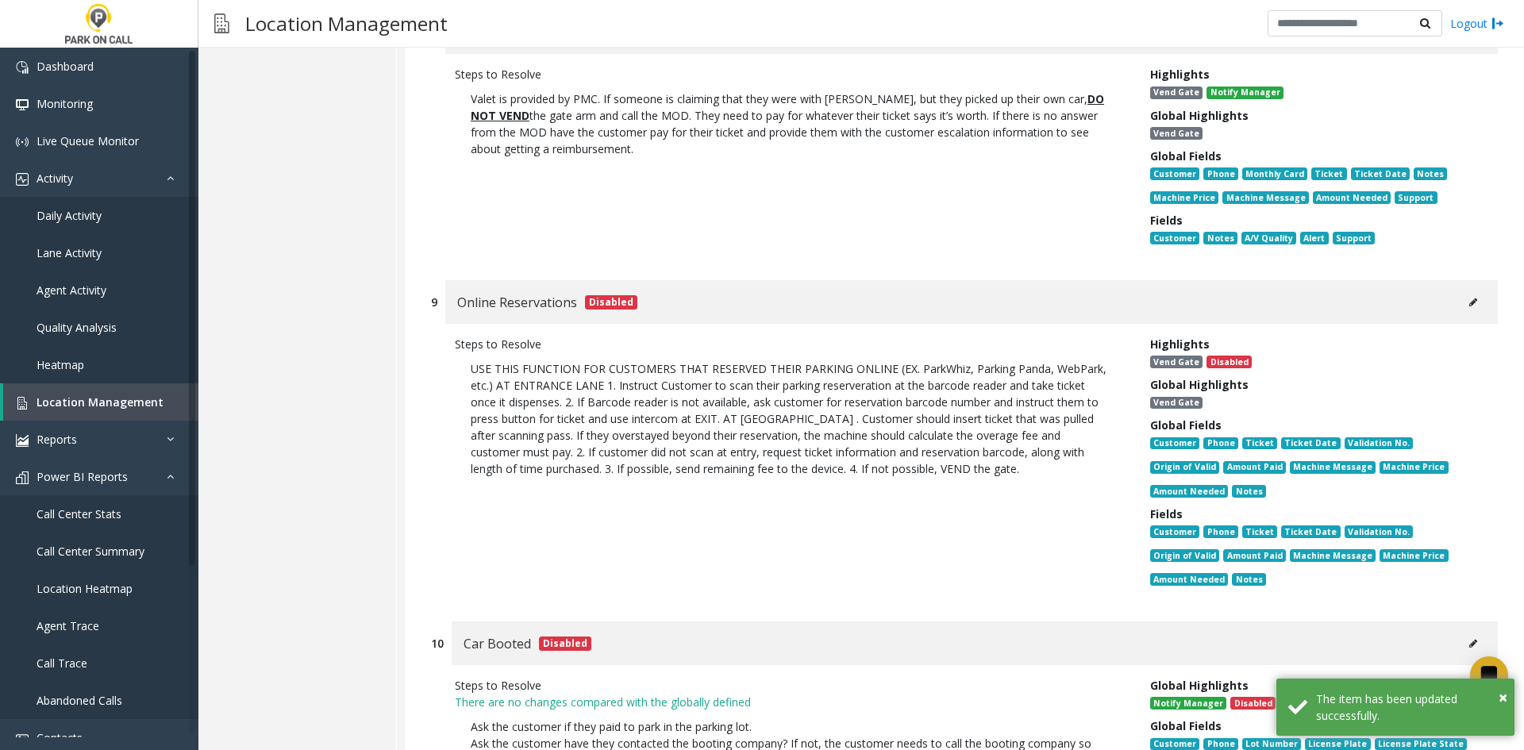
click at [1460, 290] on button at bounding box center [1472, 302] width 25 height 24
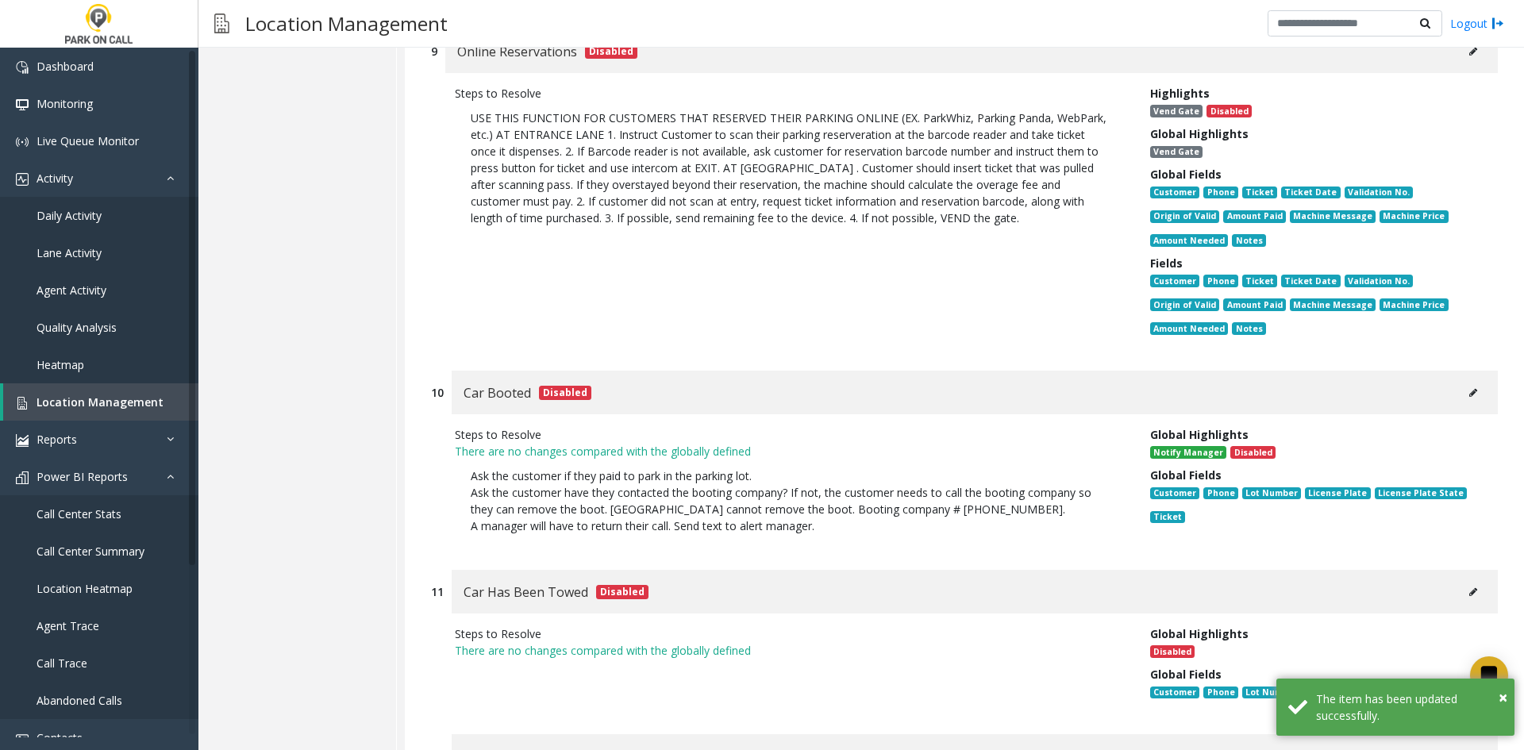
scroll to position [21687, 0]
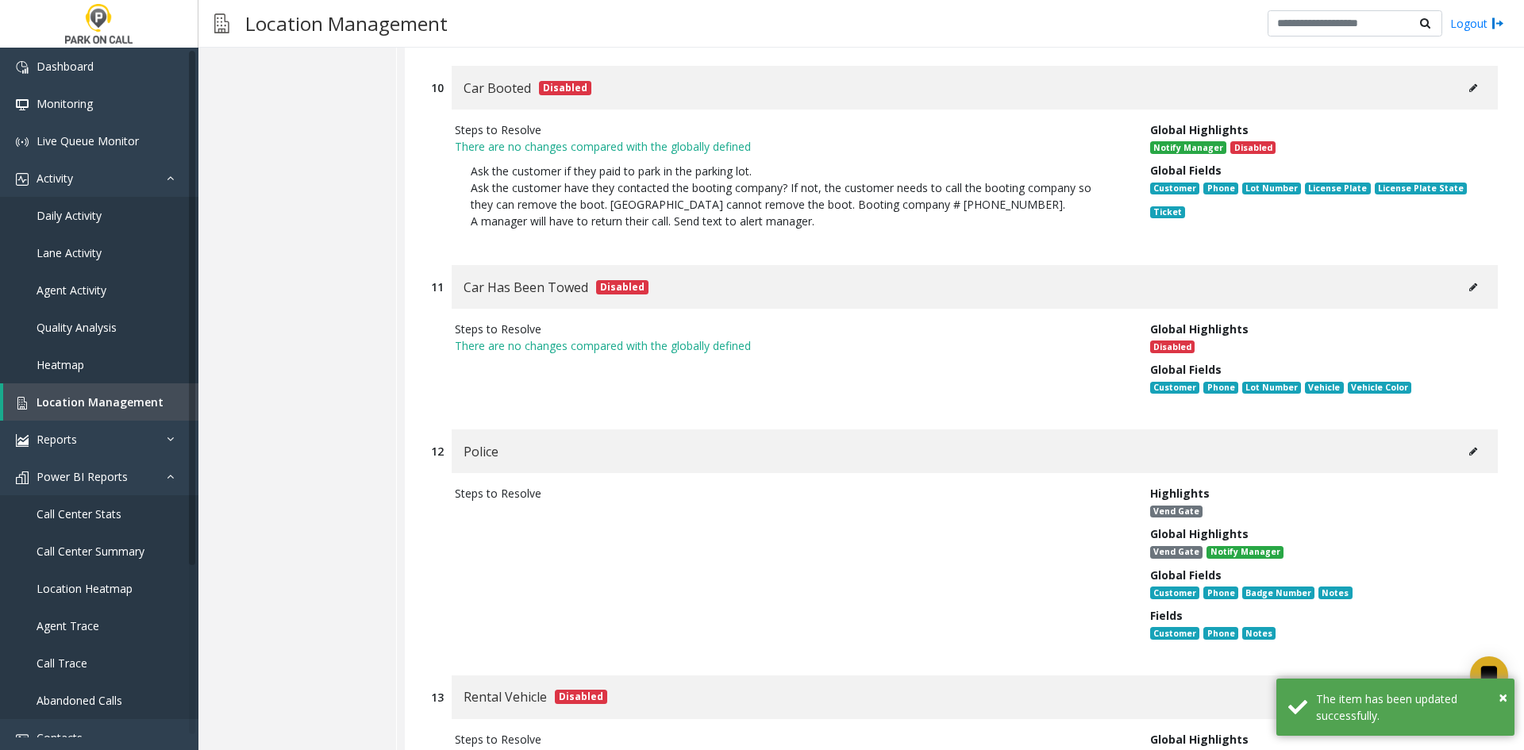
click at [1460, 440] on button at bounding box center [1472, 452] width 25 height 24
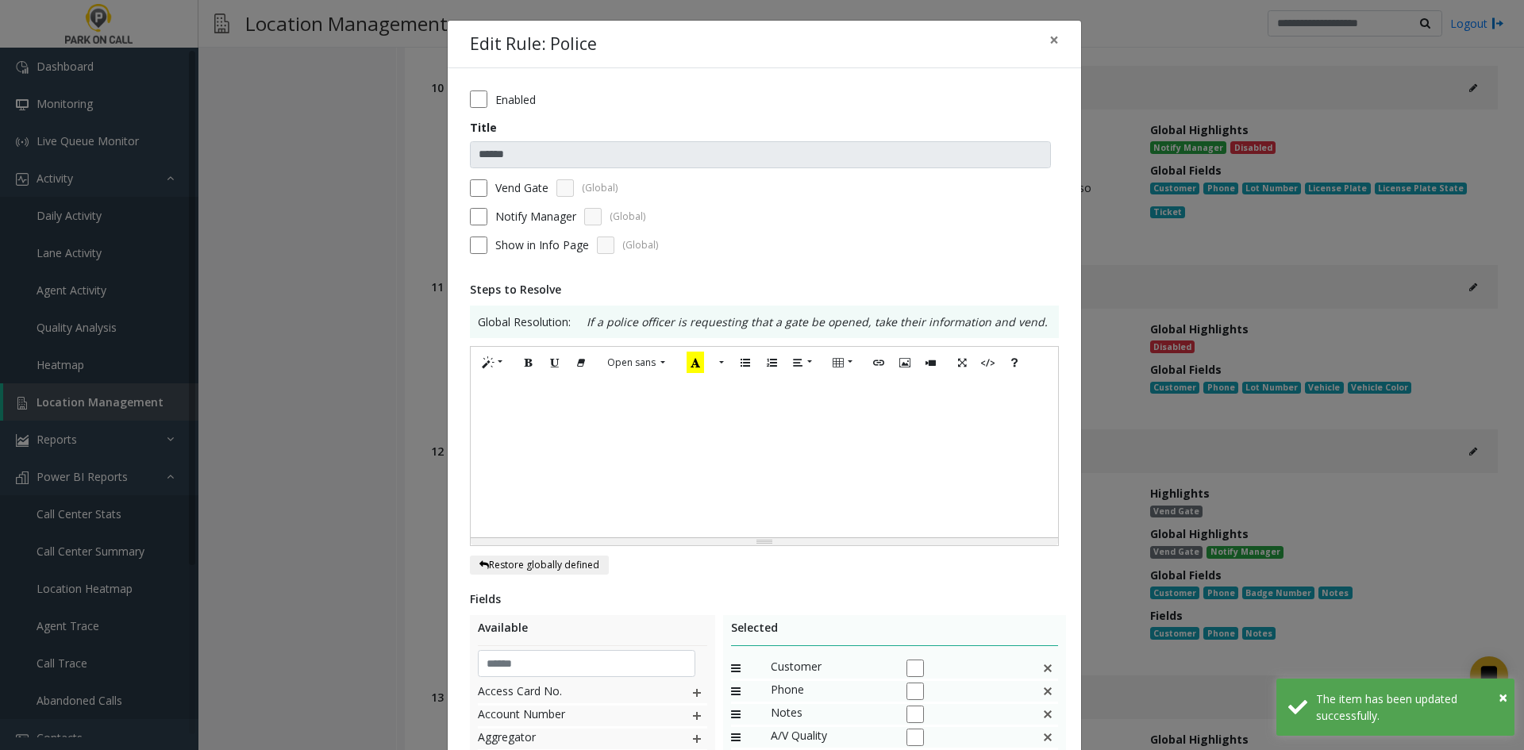
click at [712, 490] on div at bounding box center [764, 458] width 587 height 159
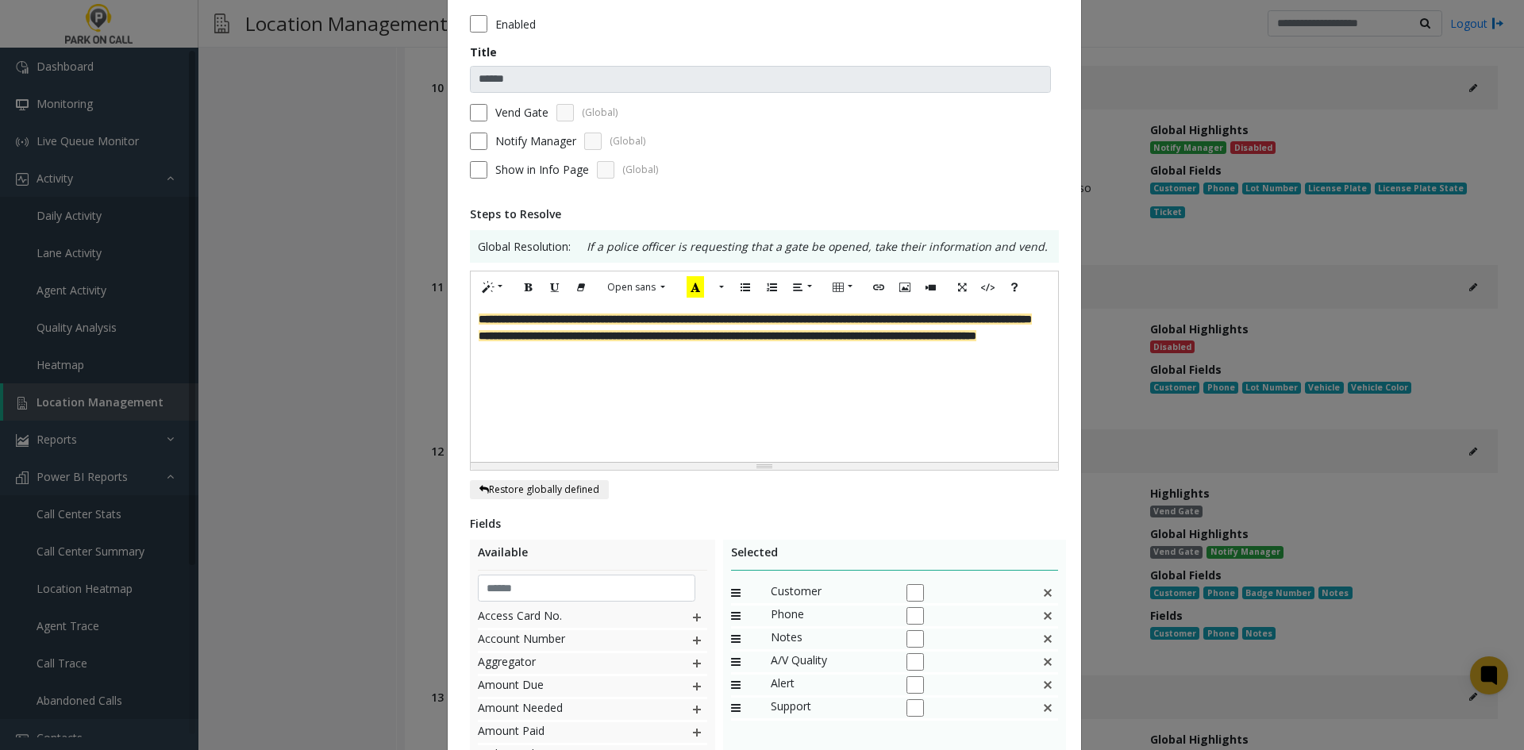
scroll to position [293, 0]
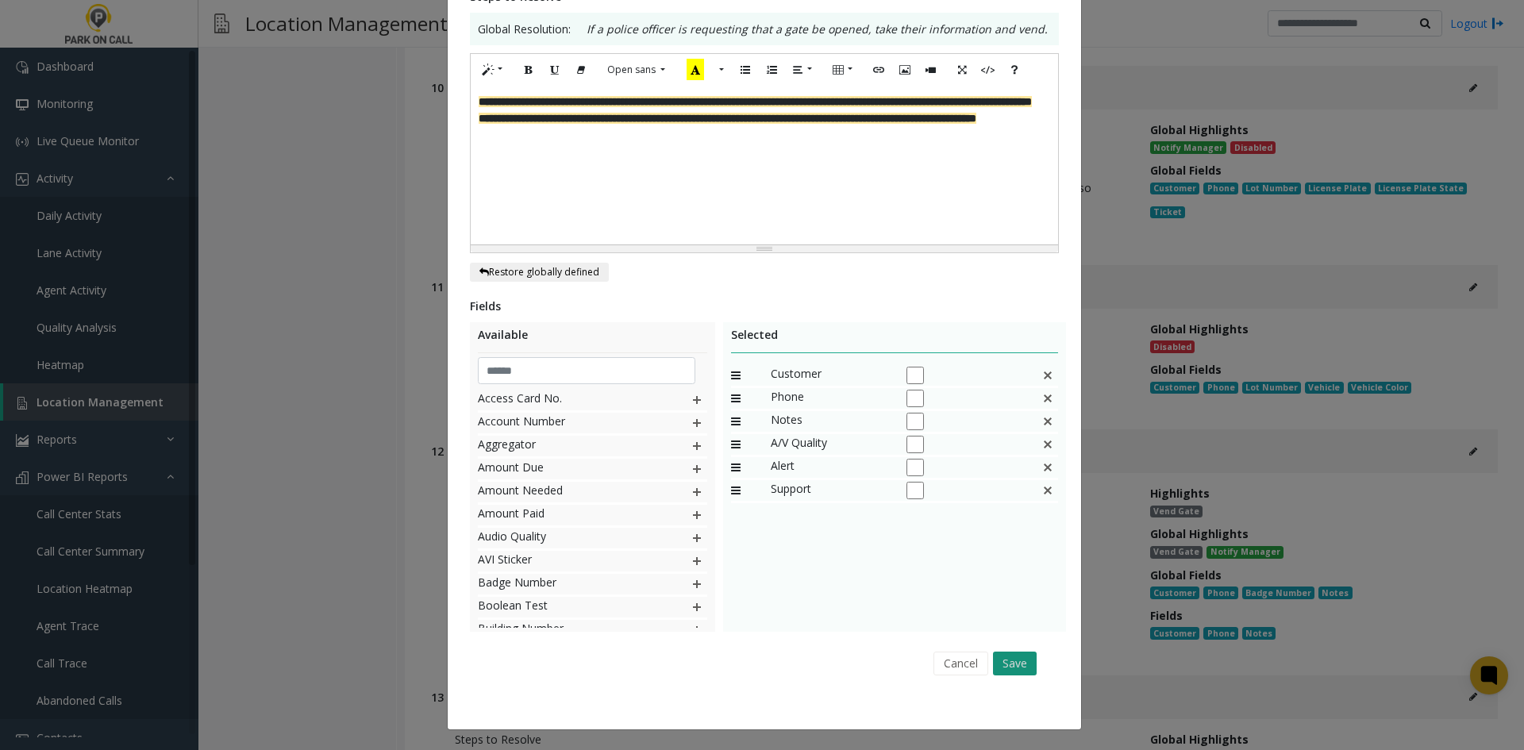
click at [1001, 651] on button "Save" at bounding box center [1015, 663] width 44 height 24
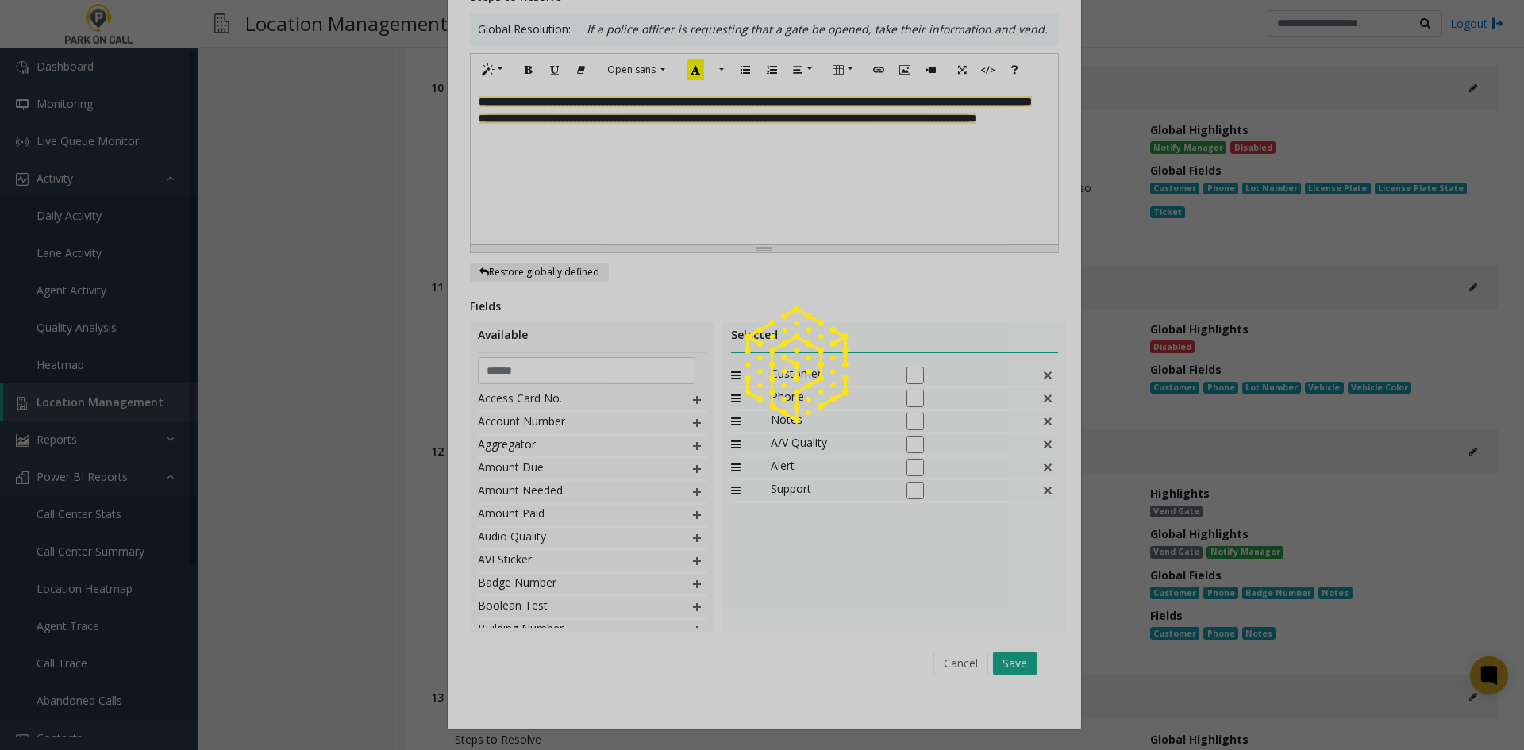
click at [1001, 653] on button "Save" at bounding box center [1015, 663] width 44 height 24
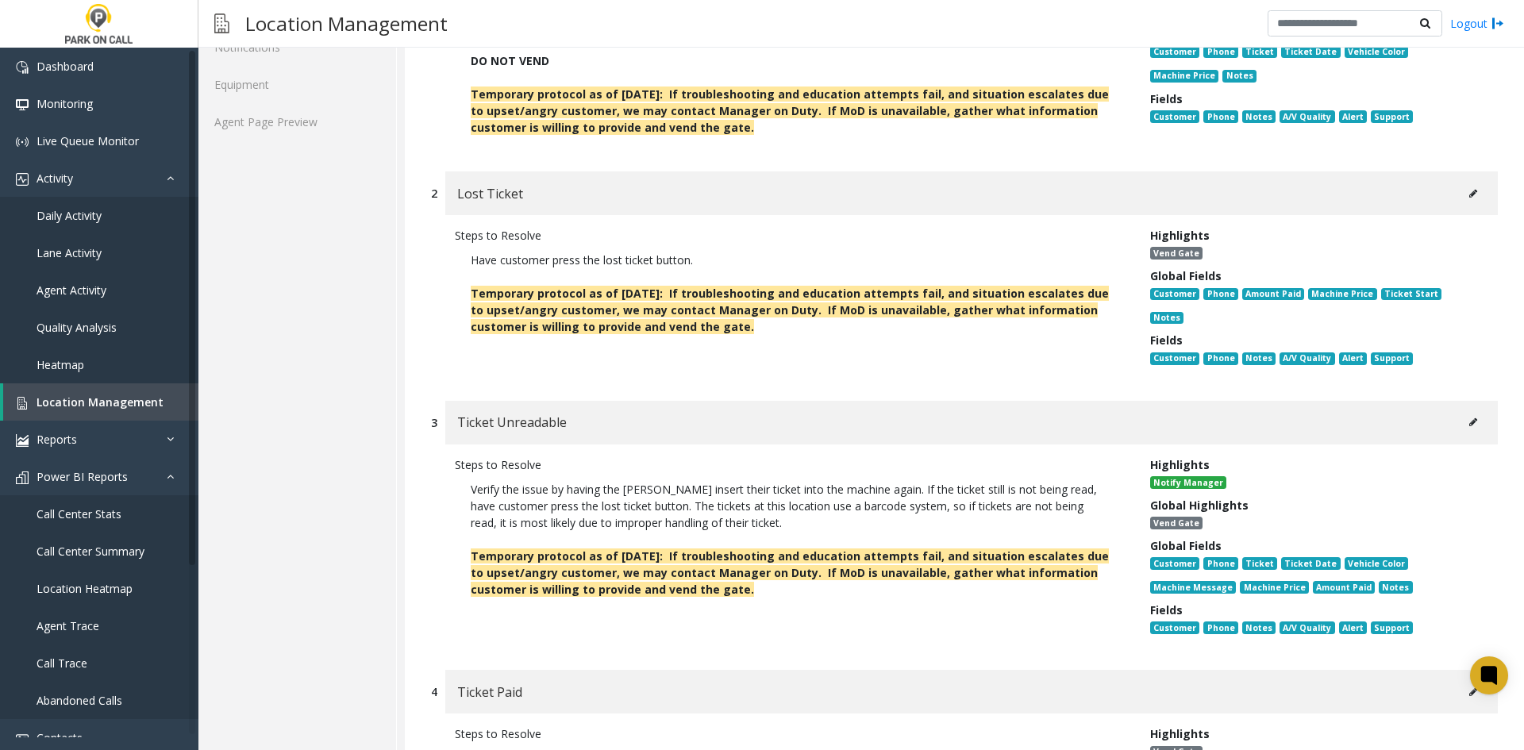
scroll to position [0, 0]
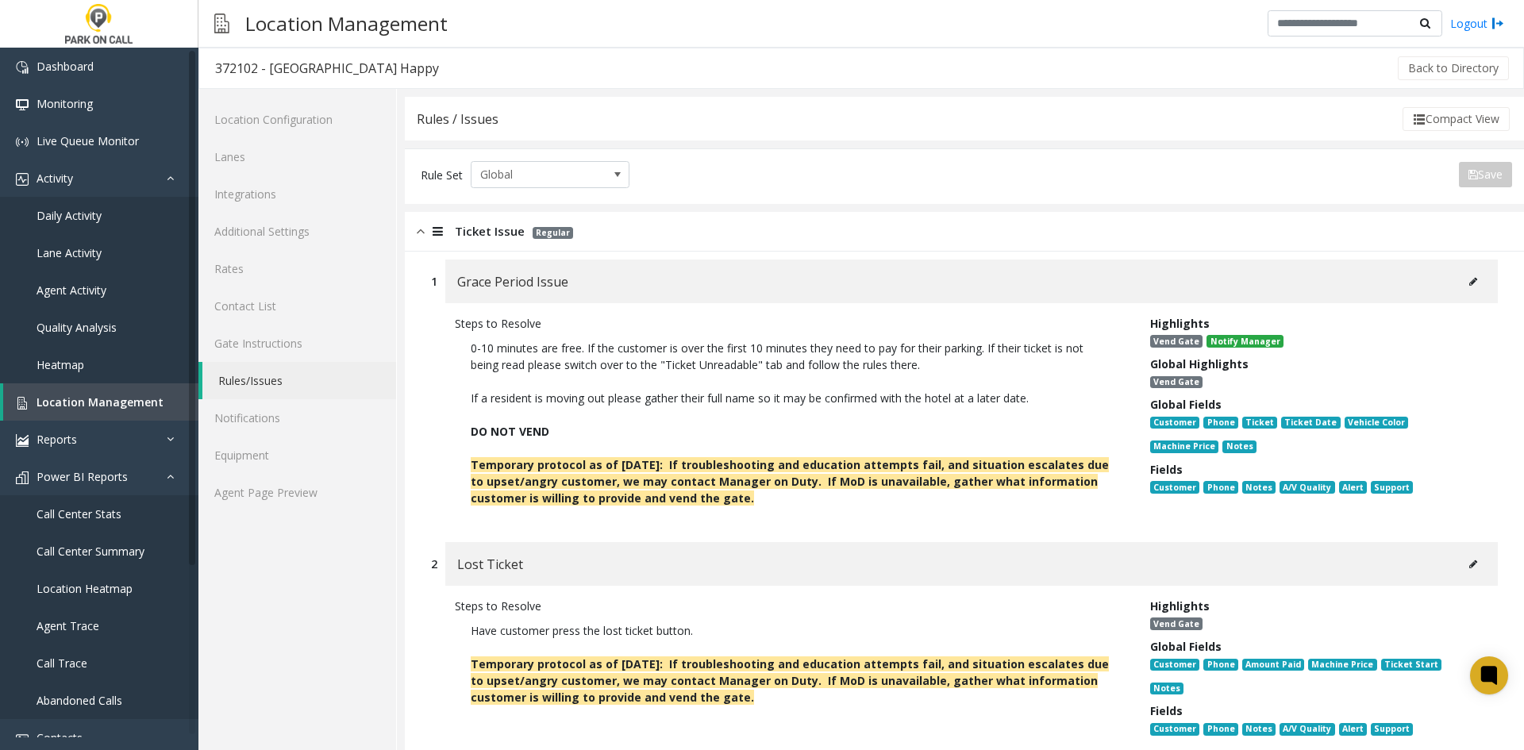
drag, startPoint x: 701, startPoint y: 572, endPoint x: 870, endPoint y: 170, distance: 436.1
drag, startPoint x: 870, startPoint y: 171, endPoint x: 779, endPoint y: 217, distance: 101.9
click at [863, 177] on div "Rule Set Global Save" at bounding box center [966, 174] width 1091 height 27
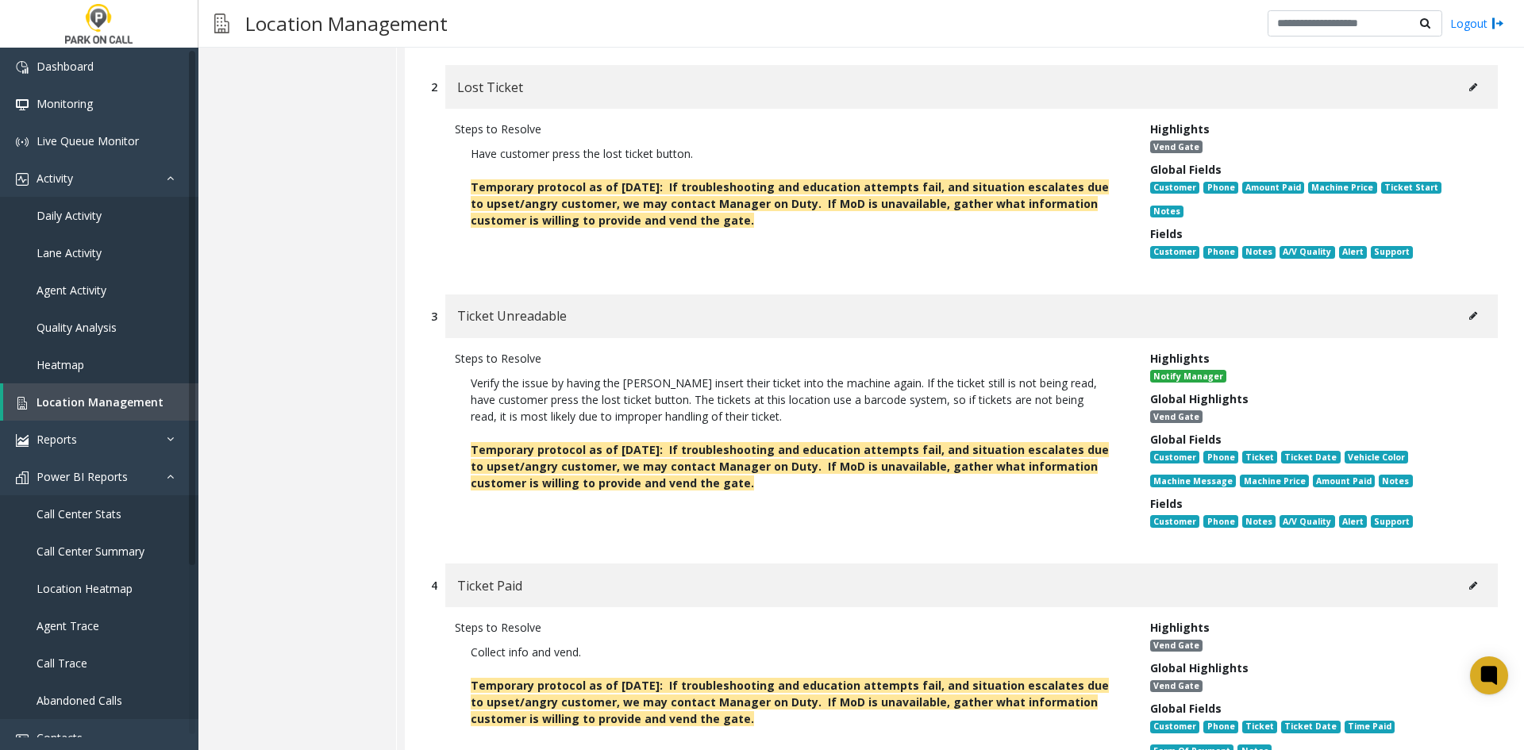
scroll to position [476, 0]
click at [1469, 312] on icon at bounding box center [1473, 317] width 8 height 10
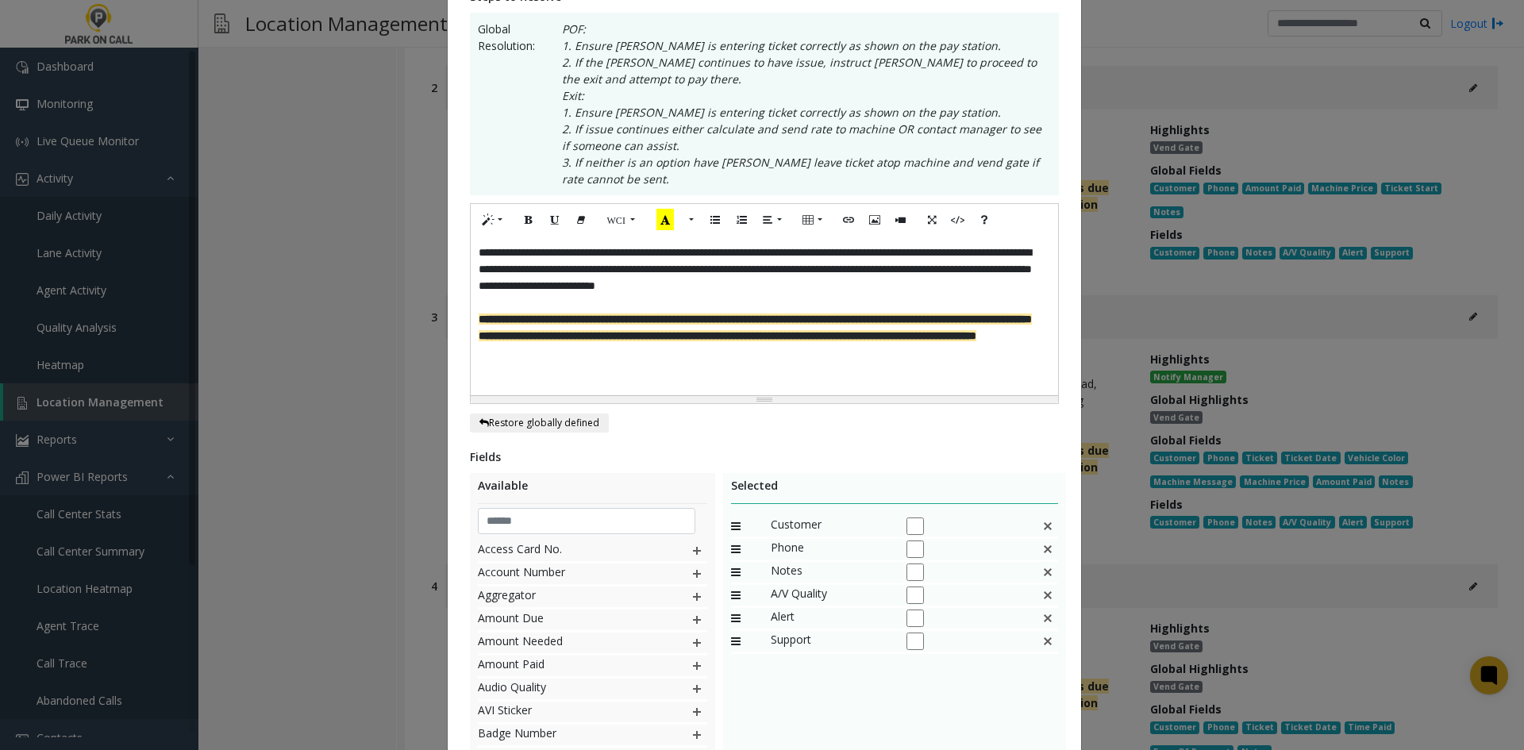
scroll to position [0, 0]
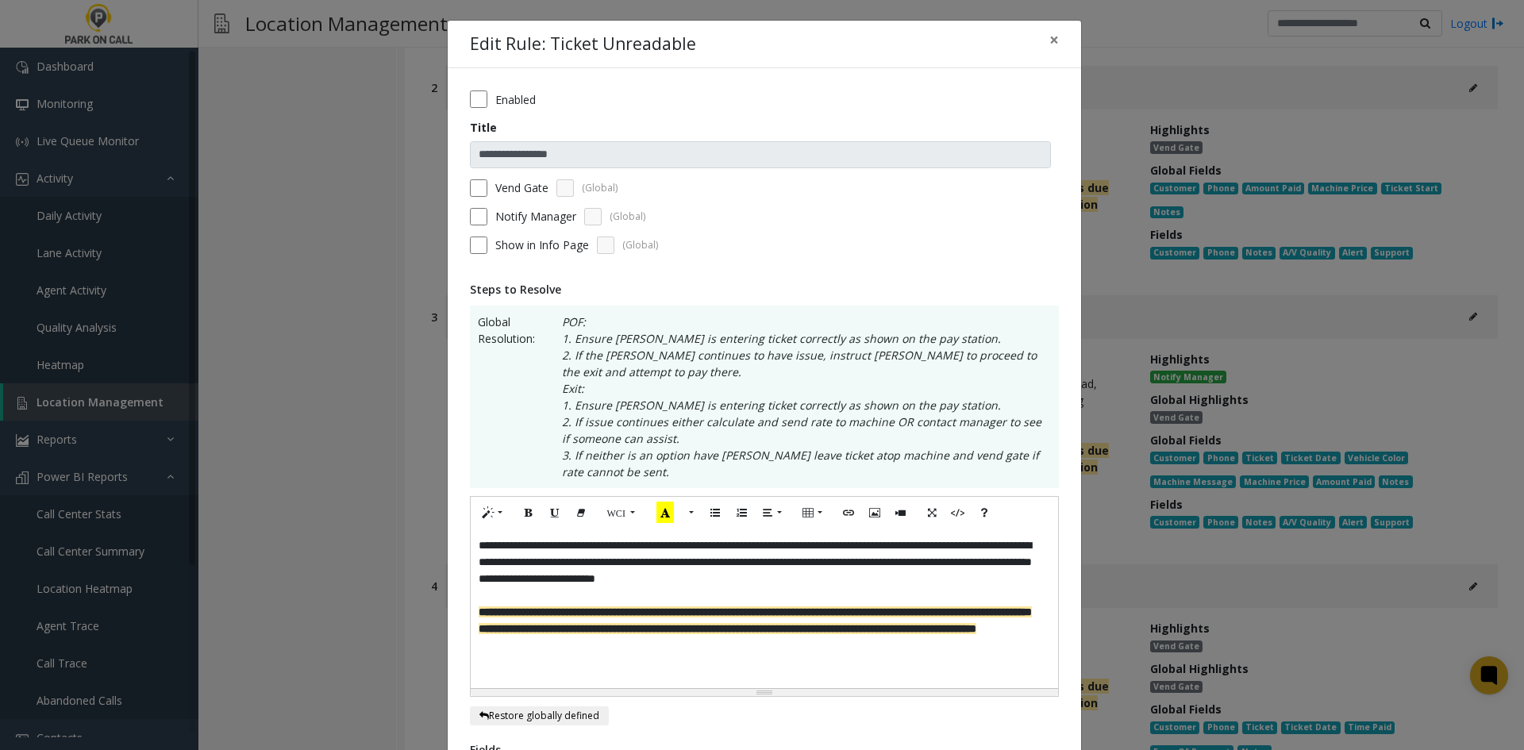
click at [481, 183] on div "Vend Gate (Global)" at bounding box center [764, 187] width 589 height 17
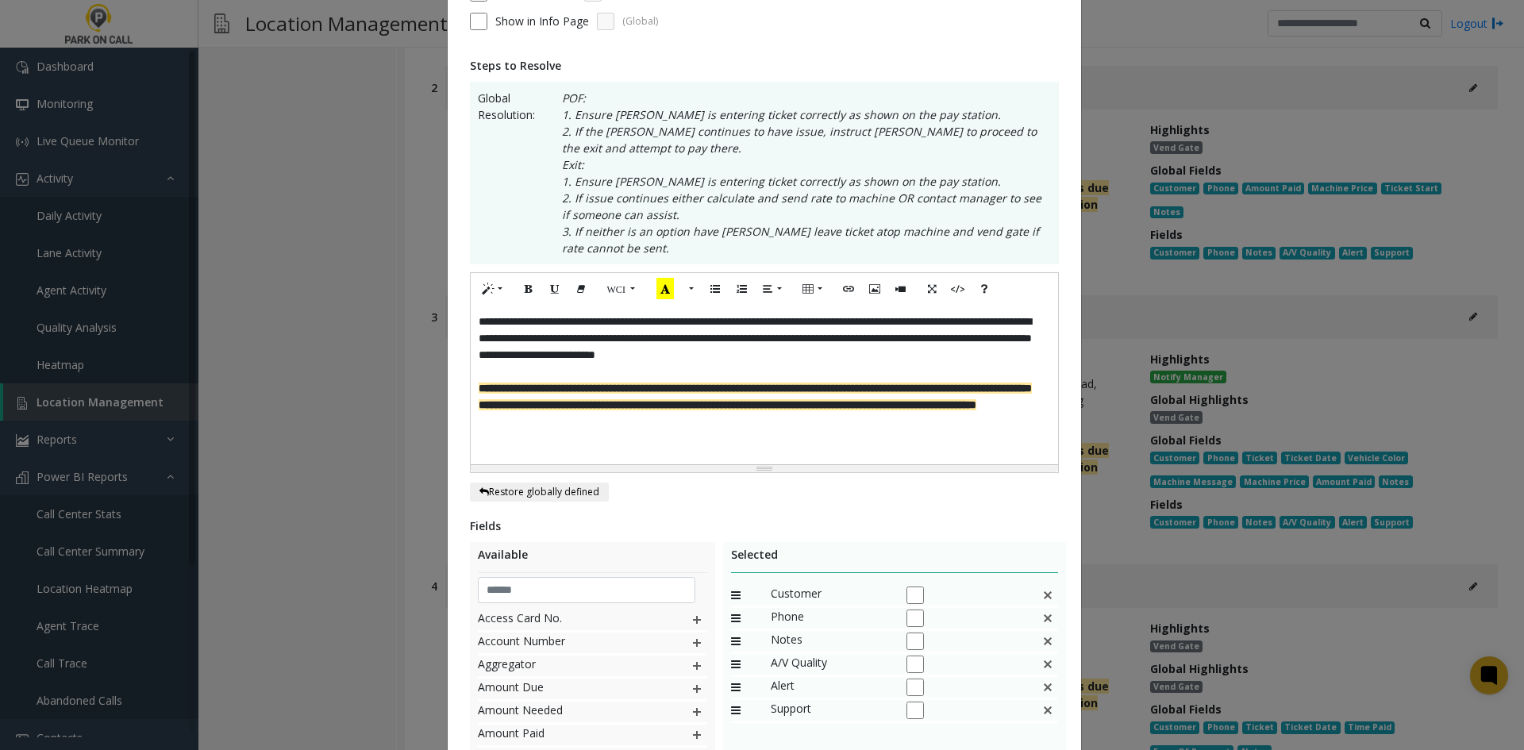
scroll to position [443, 0]
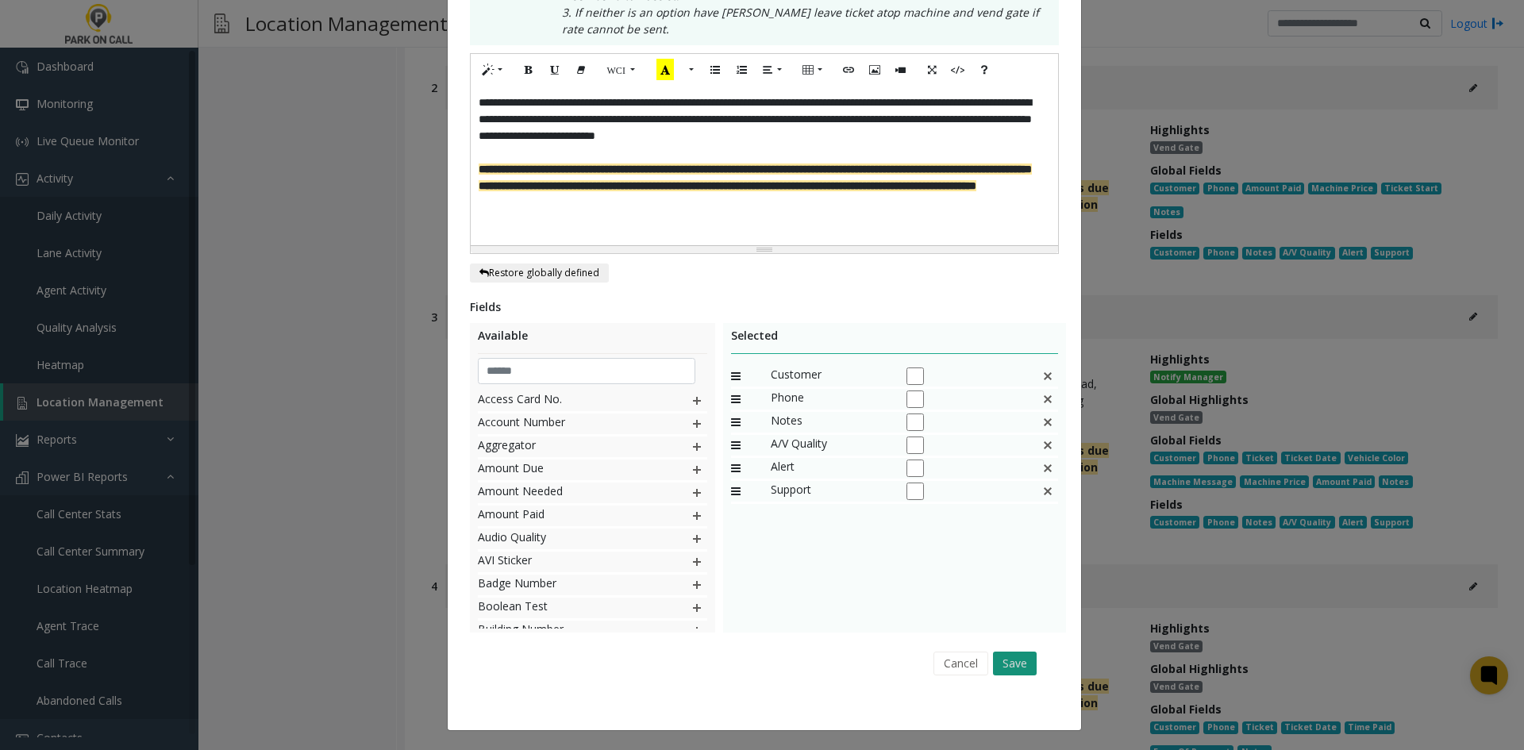
click at [1005, 651] on button "Save" at bounding box center [1015, 663] width 44 height 24
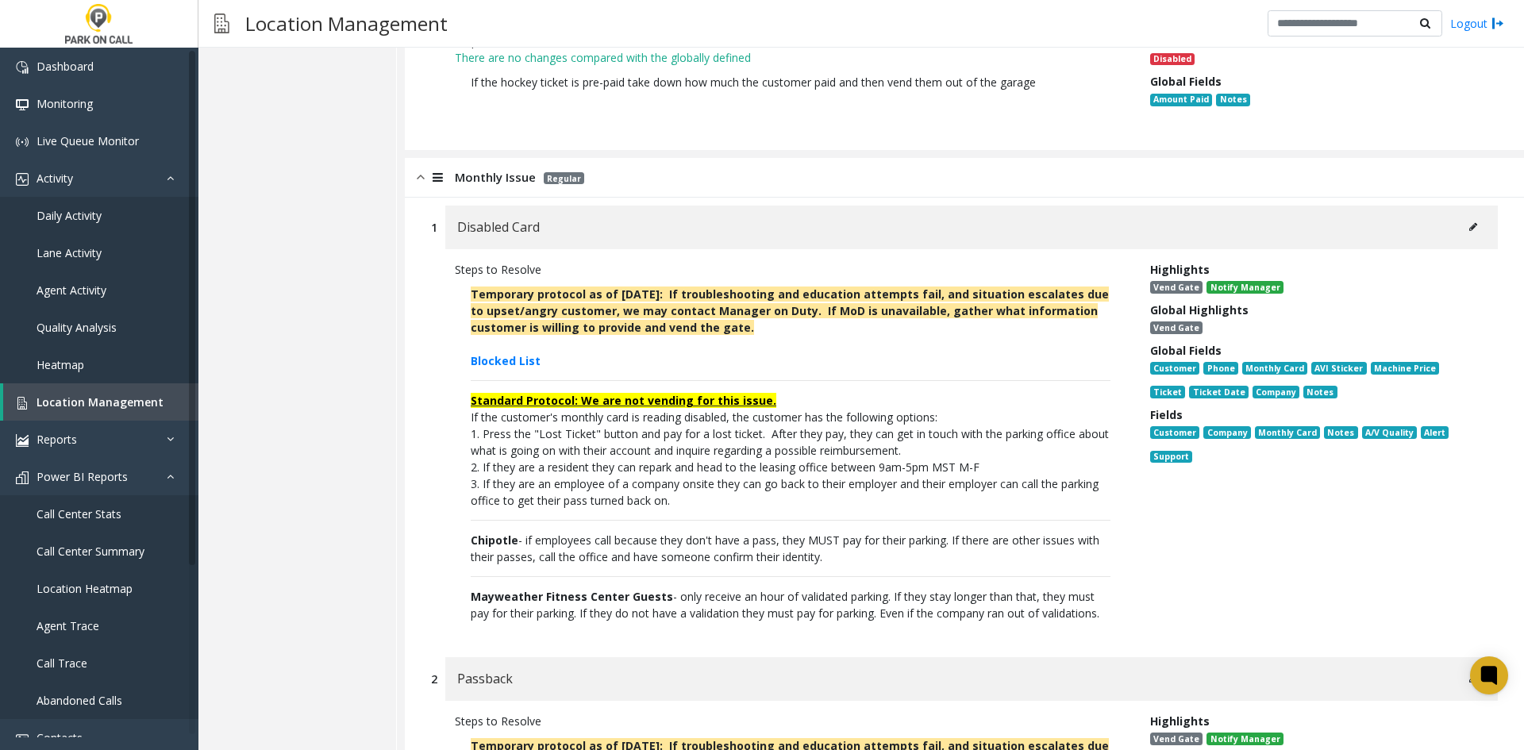
scroll to position [7697, 0]
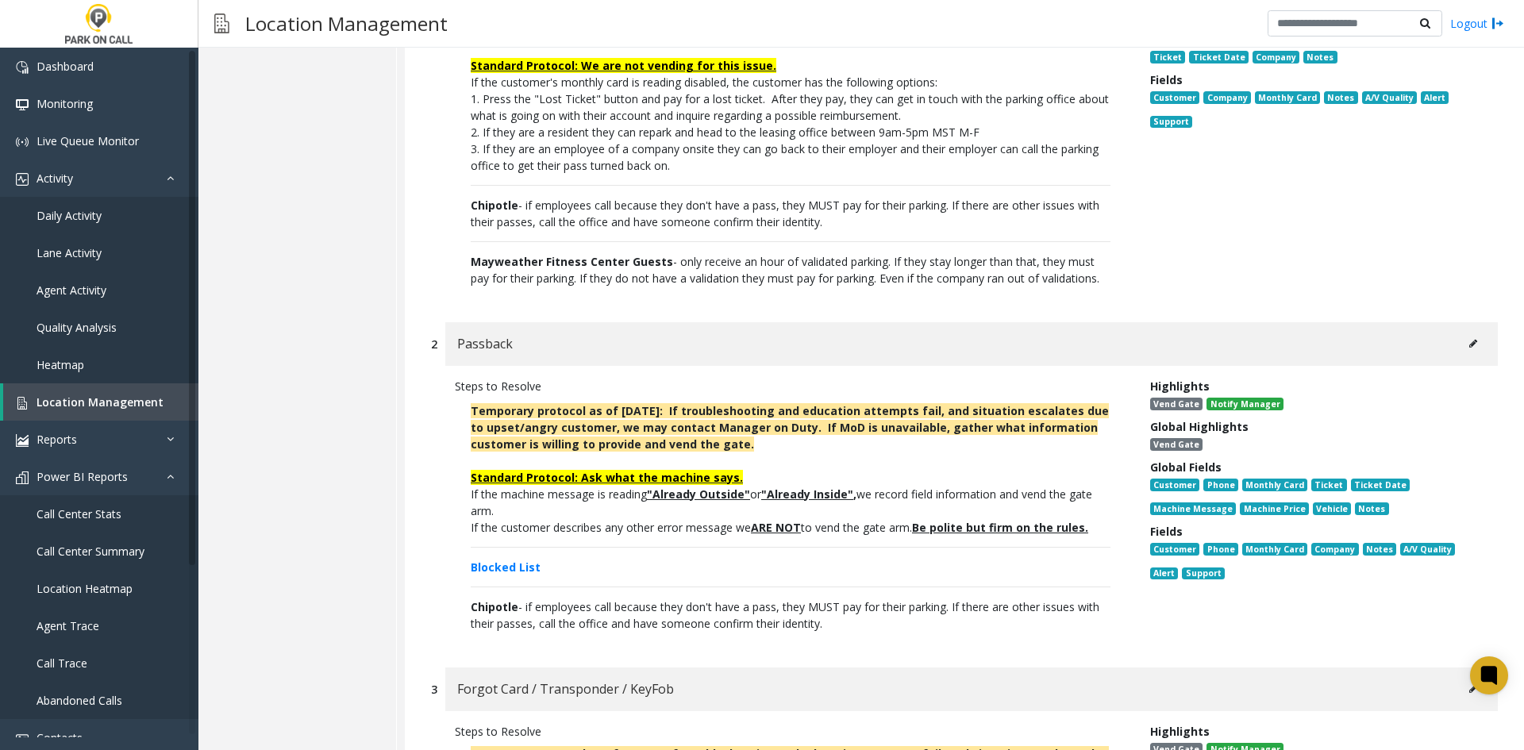
click at [544, 548] on p "Temporary protocol as of [DATE]: If troubleshooting and education attempts fail…" at bounding box center [790, 516] width 671 height 245
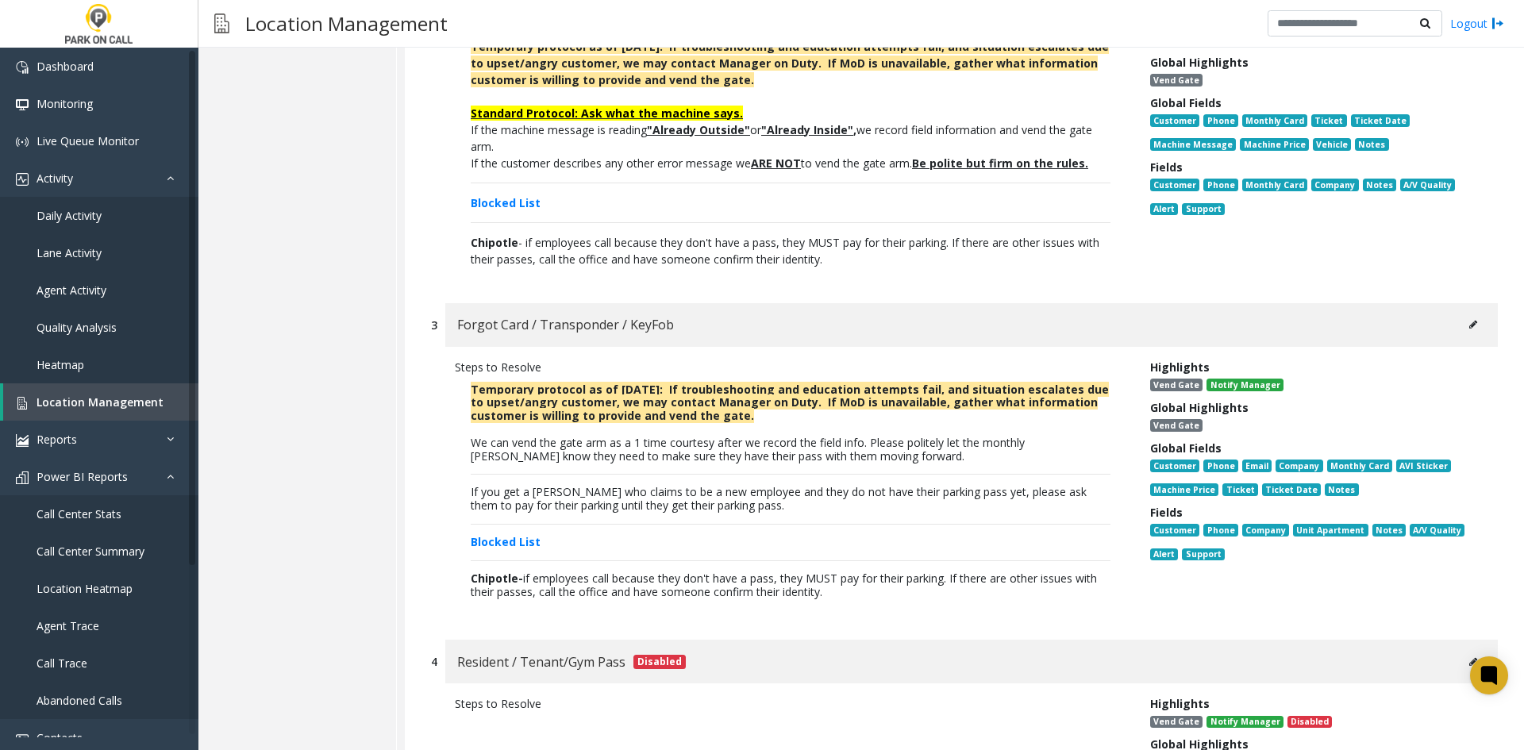
scroll to position [17481, 0]
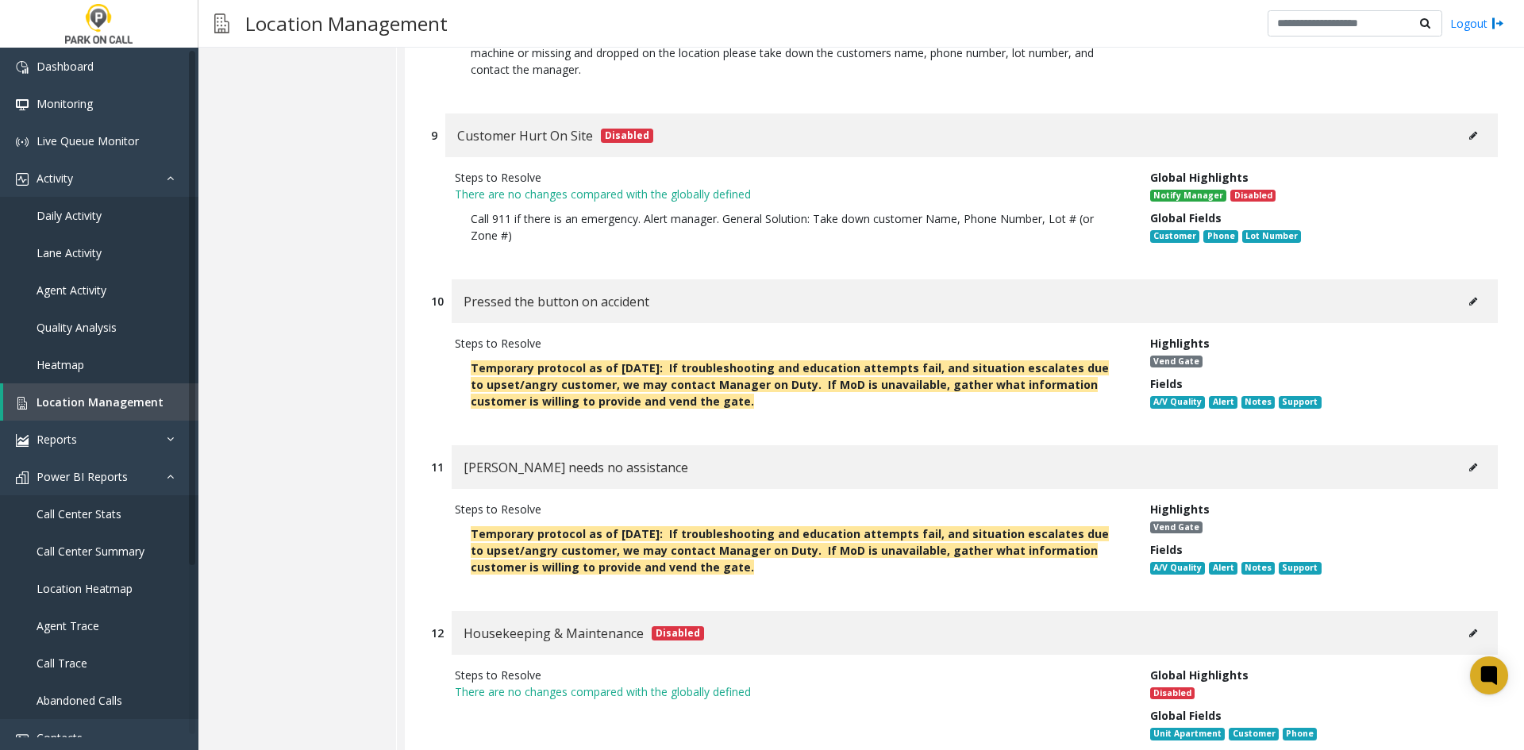
click at [1464, 455] on button at bounding box center [1472, 467] width 25 height 24
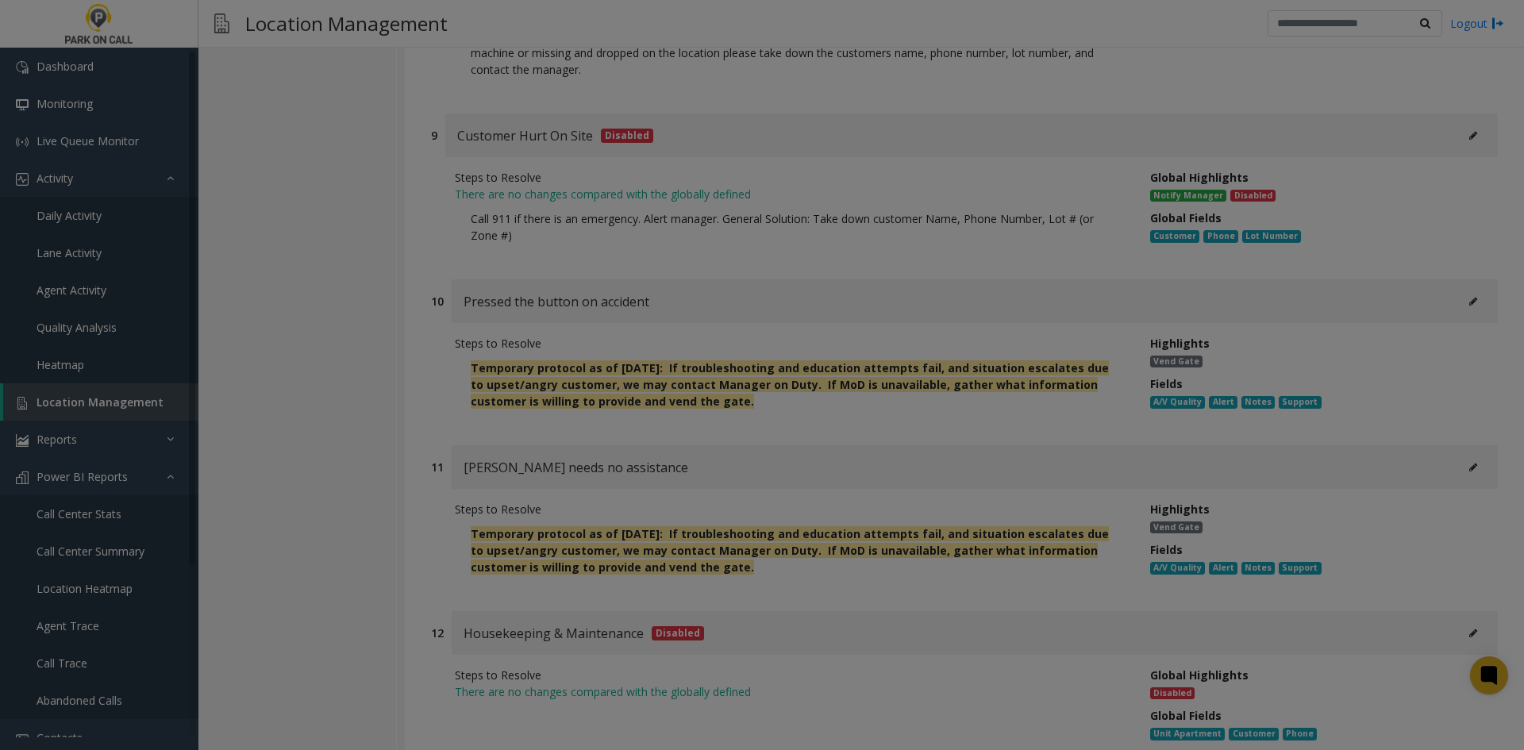
scroll to position [0, 0]
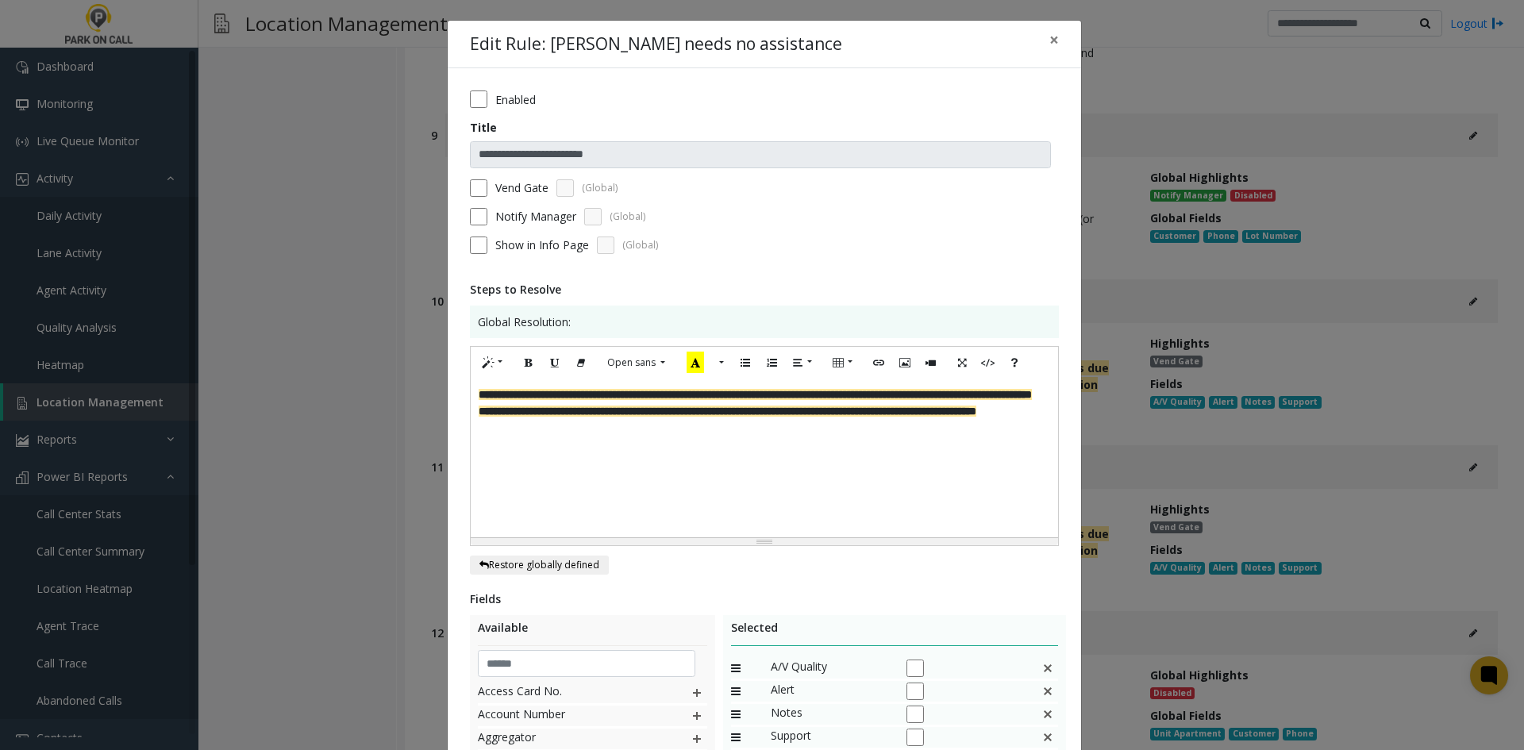
click at [263, 672] on div "**********" at bounding box center [762, 375] width 1524 height 750
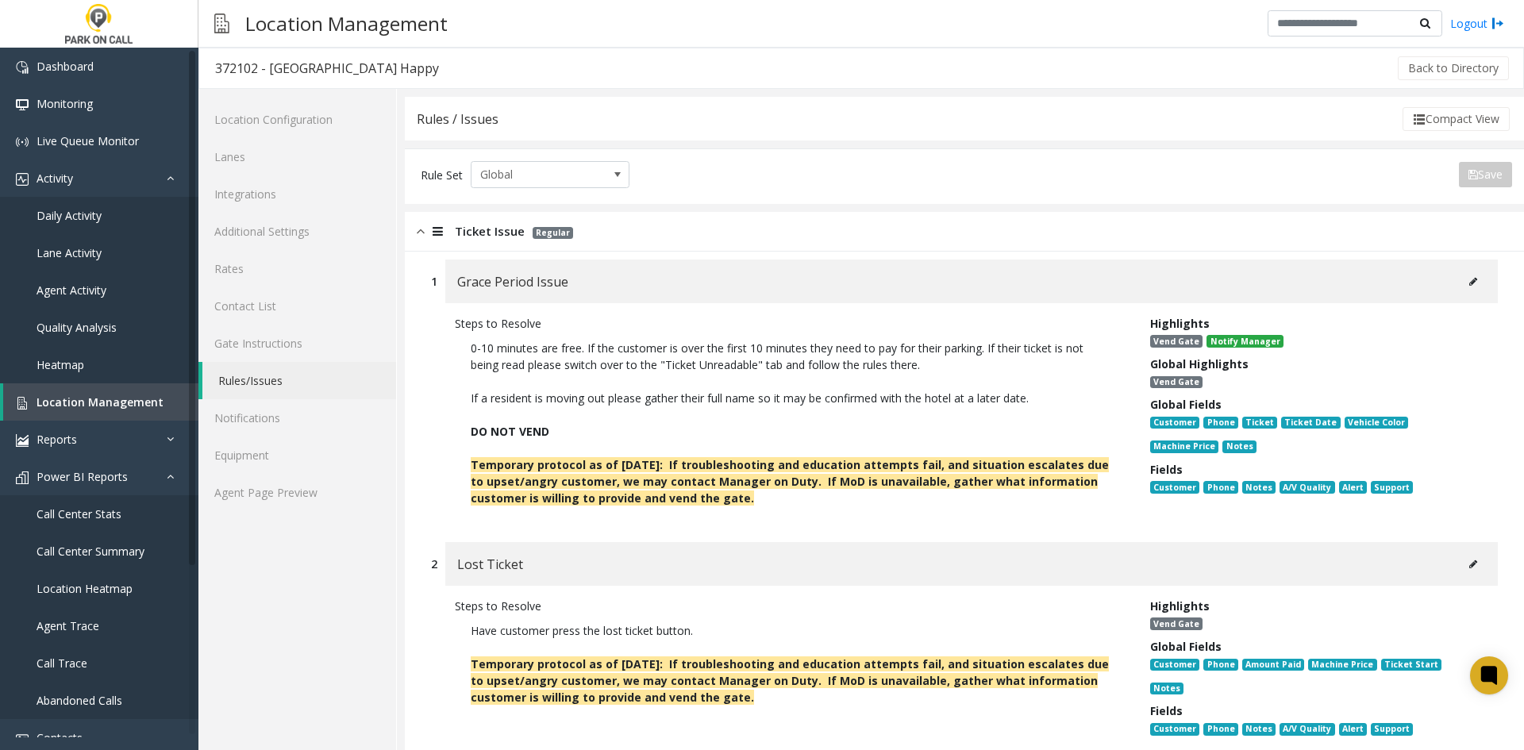
drag, startPoint x: 999, startPoint y: 580, endPoint x: 973, endPoint y: 190, distance: 390.5
click at [882, 380] on p "0-10 minutes are free. If the customer is over the first 10 minutes they need t…" at bounding box center [791, 373] width 640 height 67
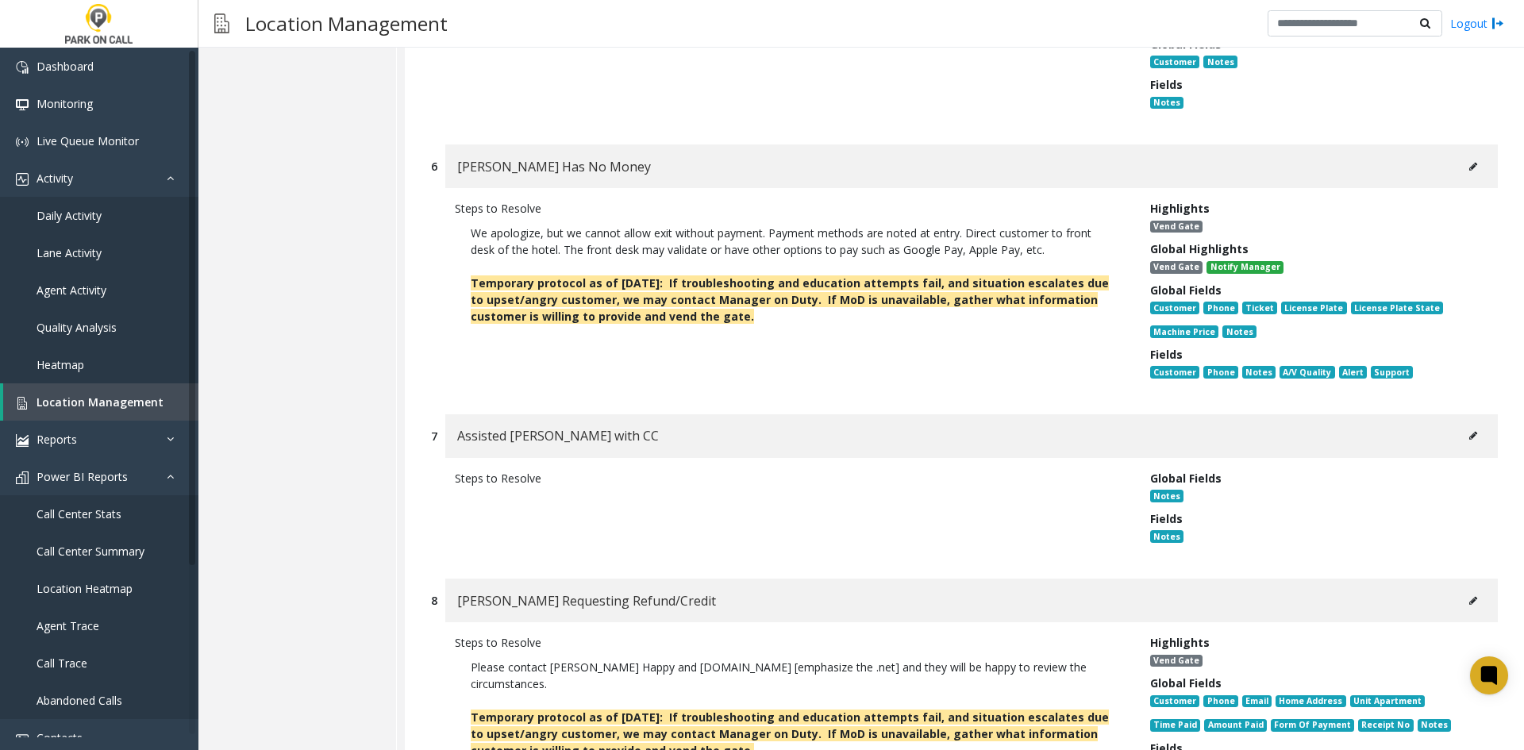
scroll to position [3809, 0]
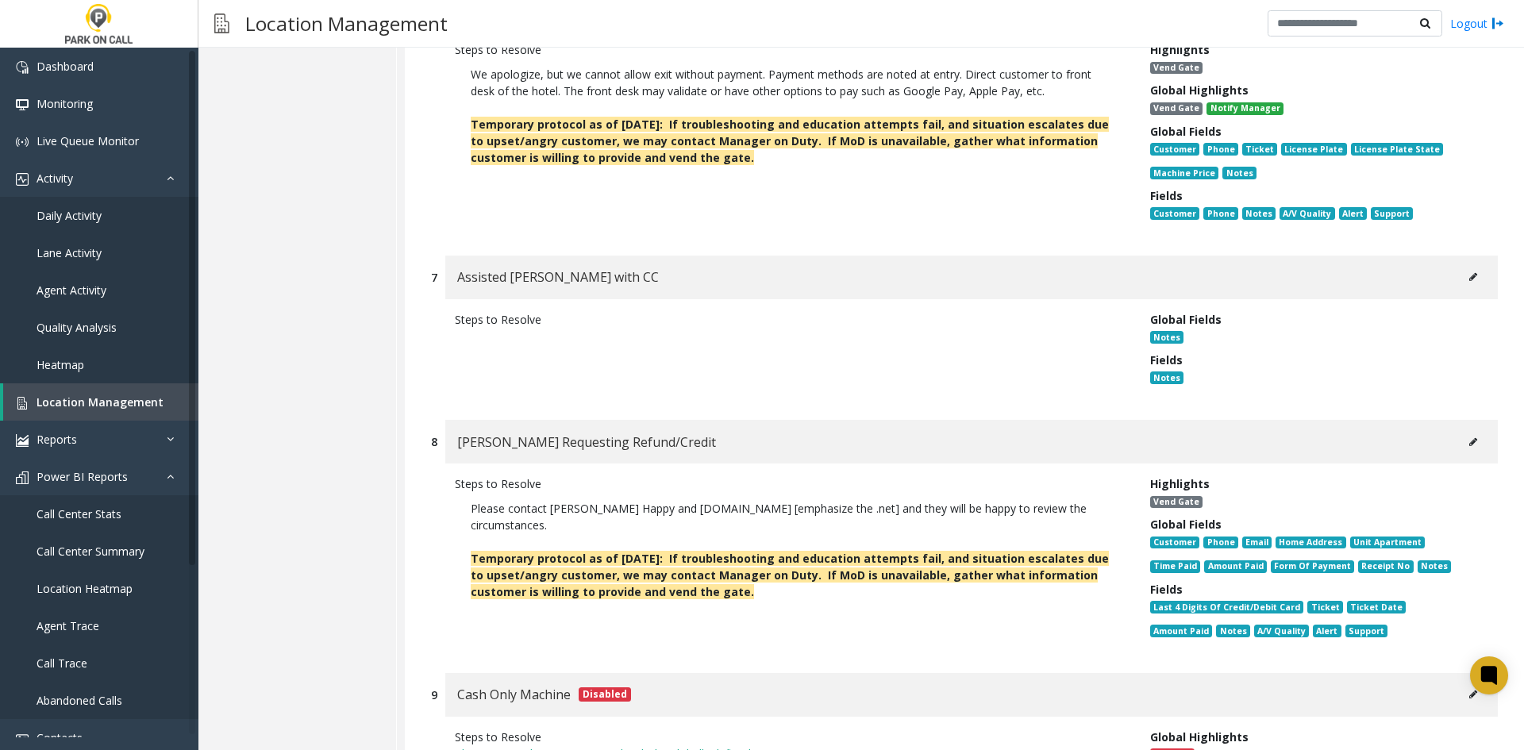
click at [1465, 265] on button at bounding box center [1472, 277] width 25 height 24
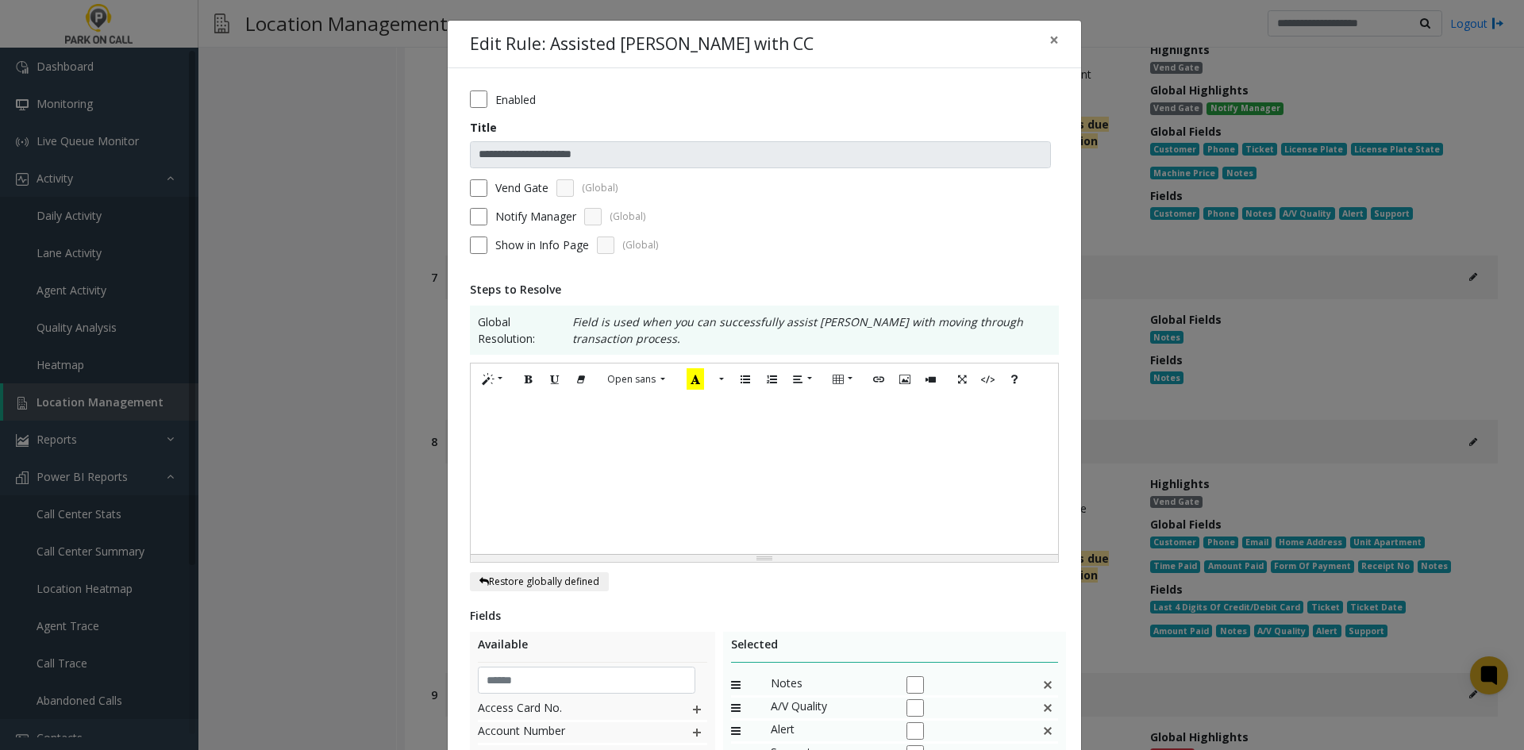
click at [558, 453] on div at bounding box center [764, 474] width 587 height 159
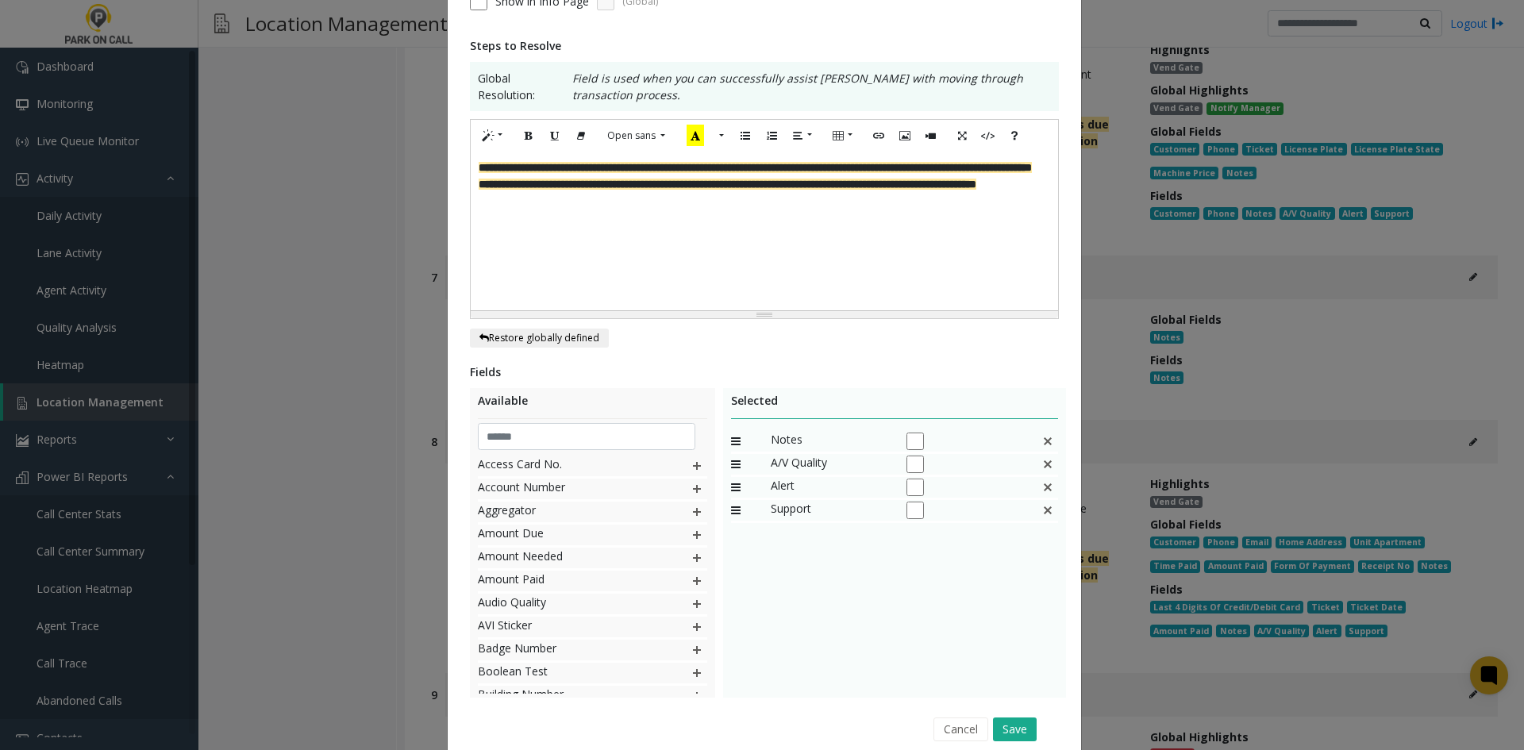
scroll to position [309, 0]
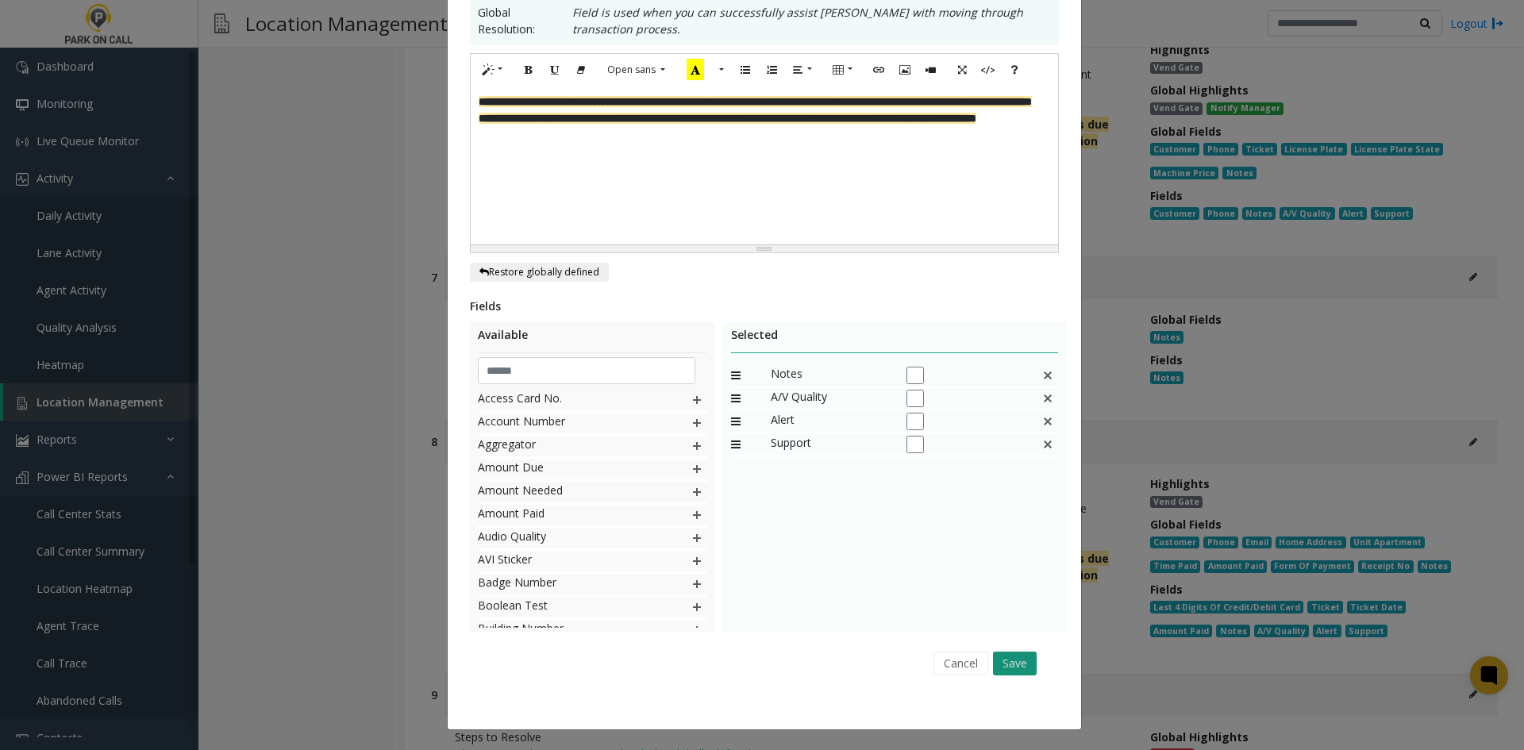
click at [1013, 657] on button "Save" at bounding box center [1015, 663] width 44 height 24
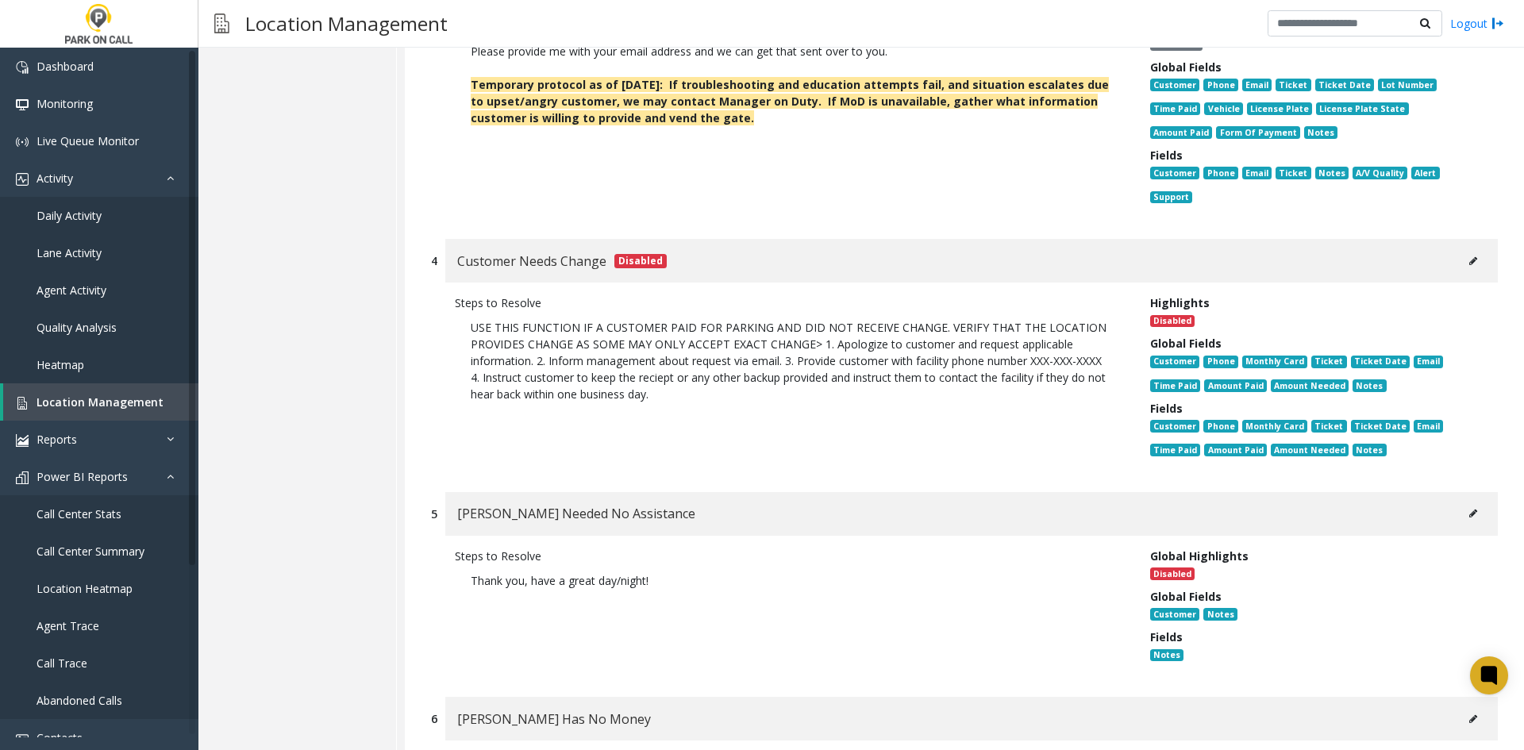
scroll to position [3095, 0]
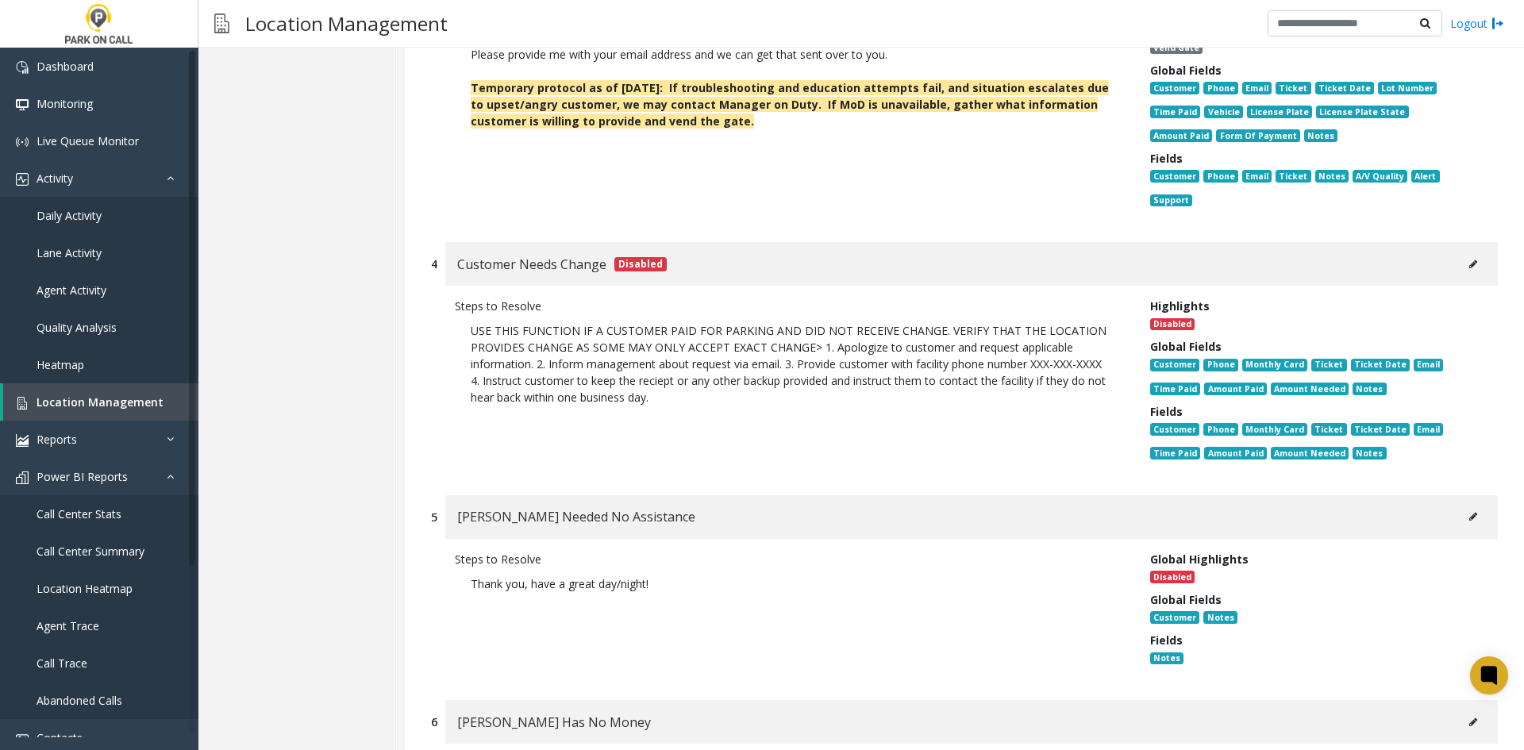
click at [1473, 505] on button at bounding box center [1472, 517] width 25 height 24
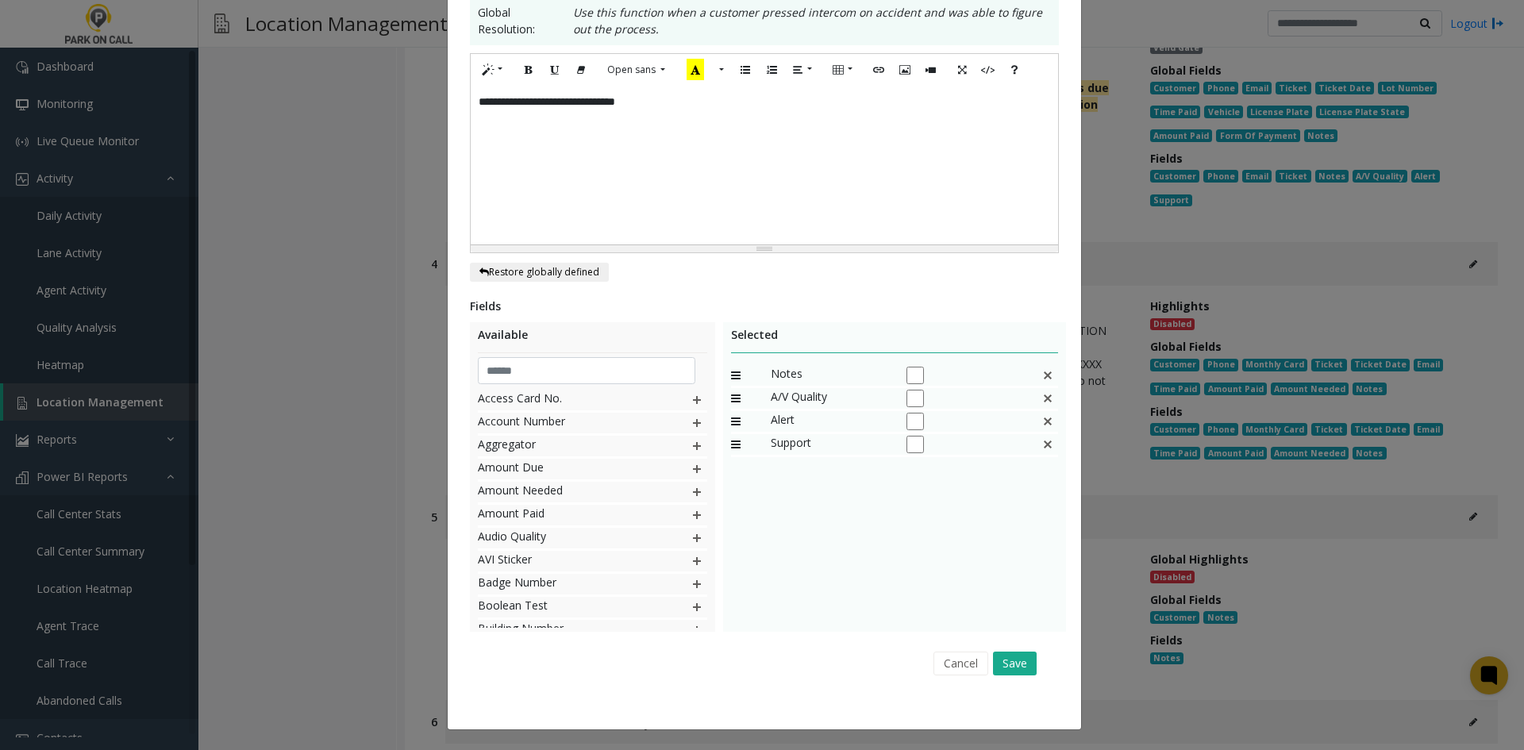
scroll to position [0, 0]
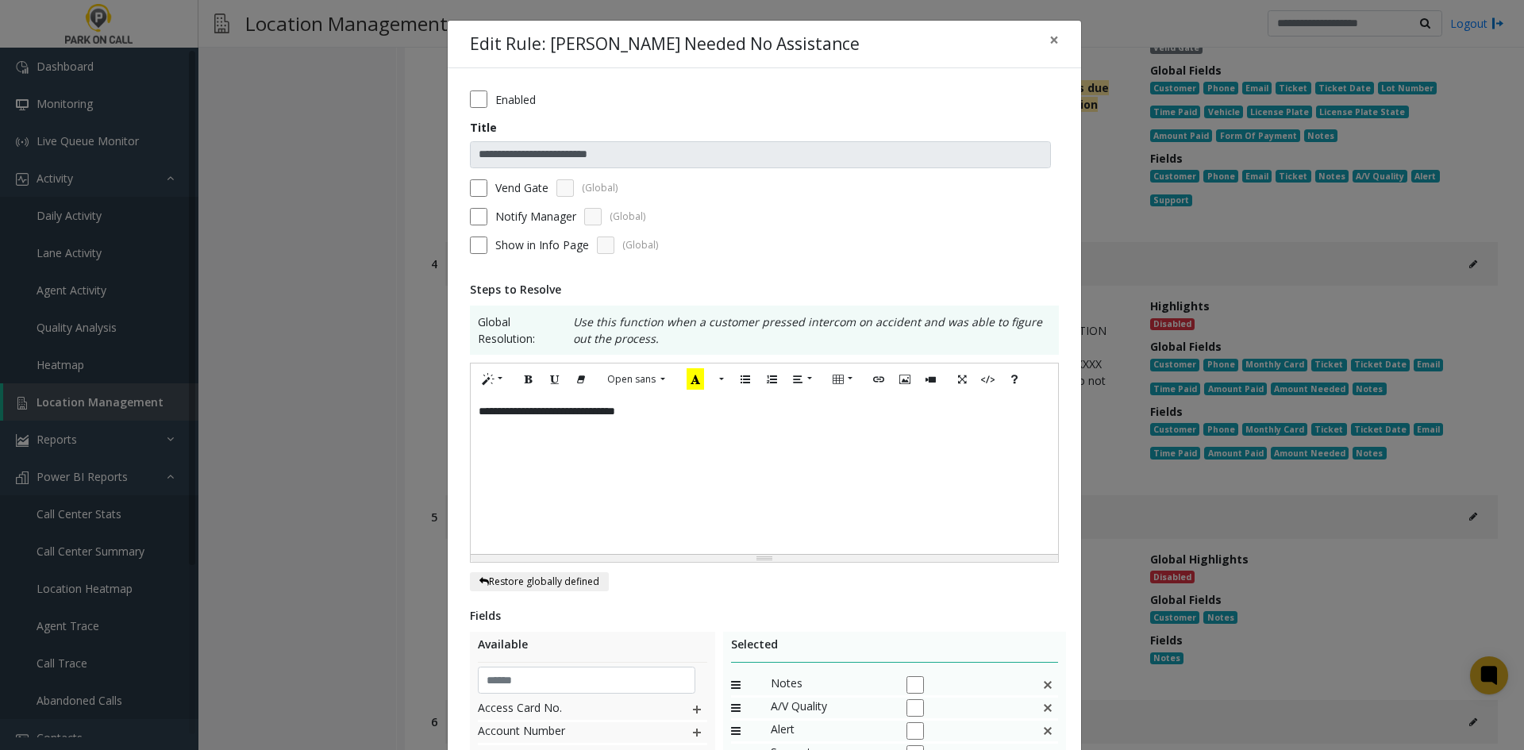
click at [788, 483] on div "**********" at bounding box center [764, 474] width 587 height 159
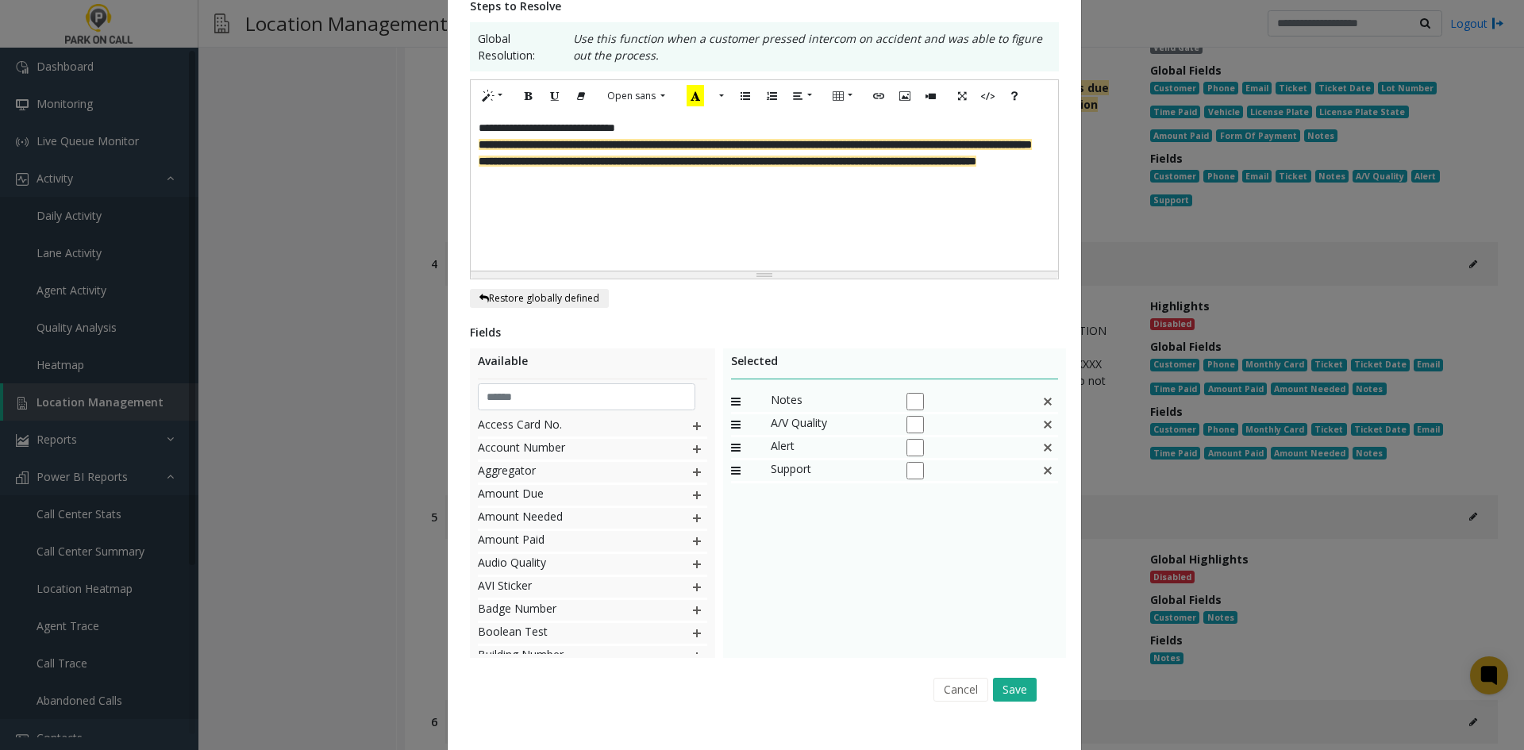
scroll to position [309, 0]
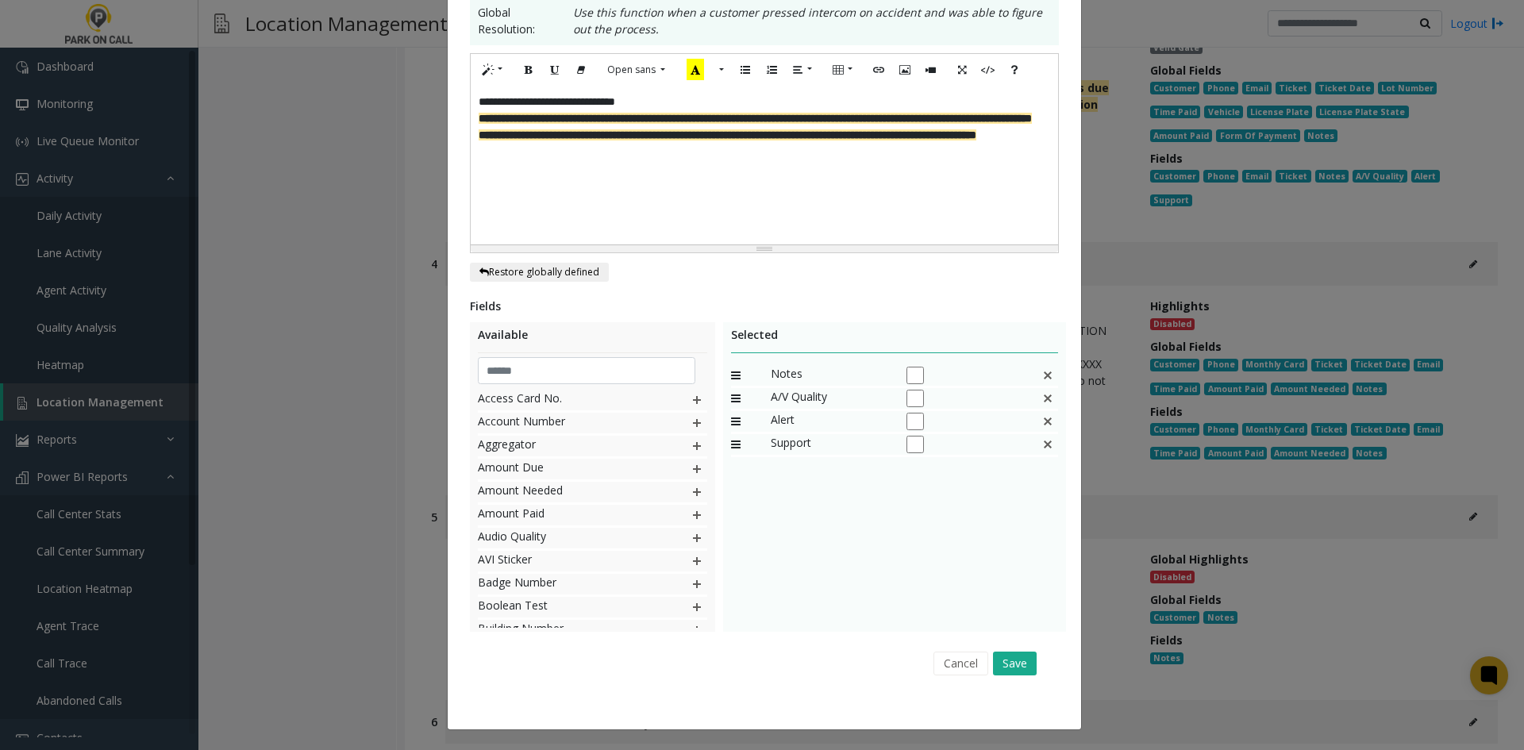
drag, startPoint x: 1010, startPoint y: 661, endPoint x: 1375, endPoint y: 655, distance: 365.1
click at [1010, 662] on button "Save" at bounding box center [1015, 663] width 44 height 24
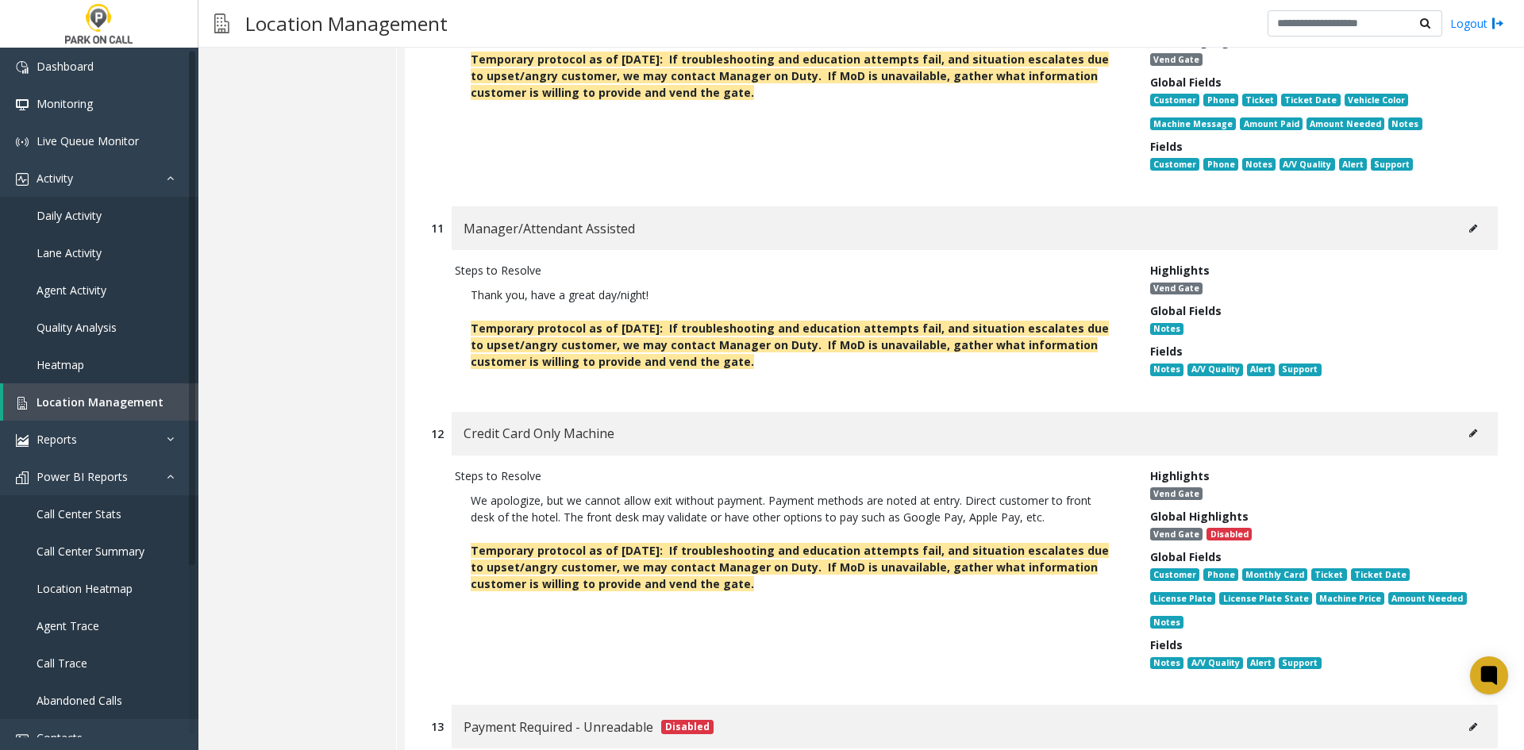
scroll to position [4841, 0]
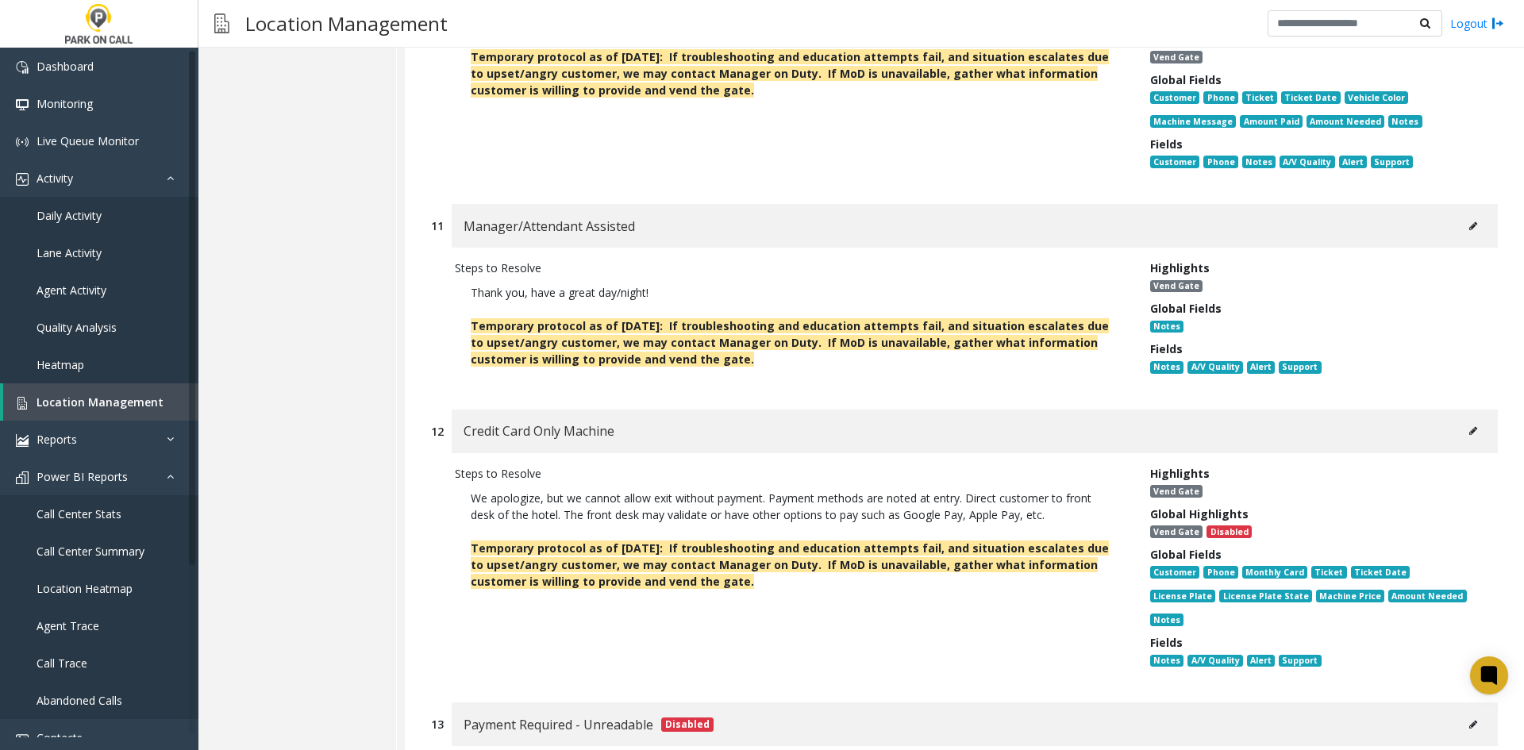
drag, startPoint x: 773, startPoint y: 329, endPoint x: 465, endPoint y: 291, distance: 310.2
click at [464, 290] on p "Thank you, have a great day/night! Temporary protocol as of [DATE]: If troubles…" at bounding box center [790, 325] width 671 height 99
copy span "Temporary protocol as of [DATE]: If troubleshooting and education attempts fail…"
click at [875, 318] on span "Temporary protocol as of [DATE]: If troubleshooting and education attempts fail…" at bounding box center [790, 342] width 638 height 48
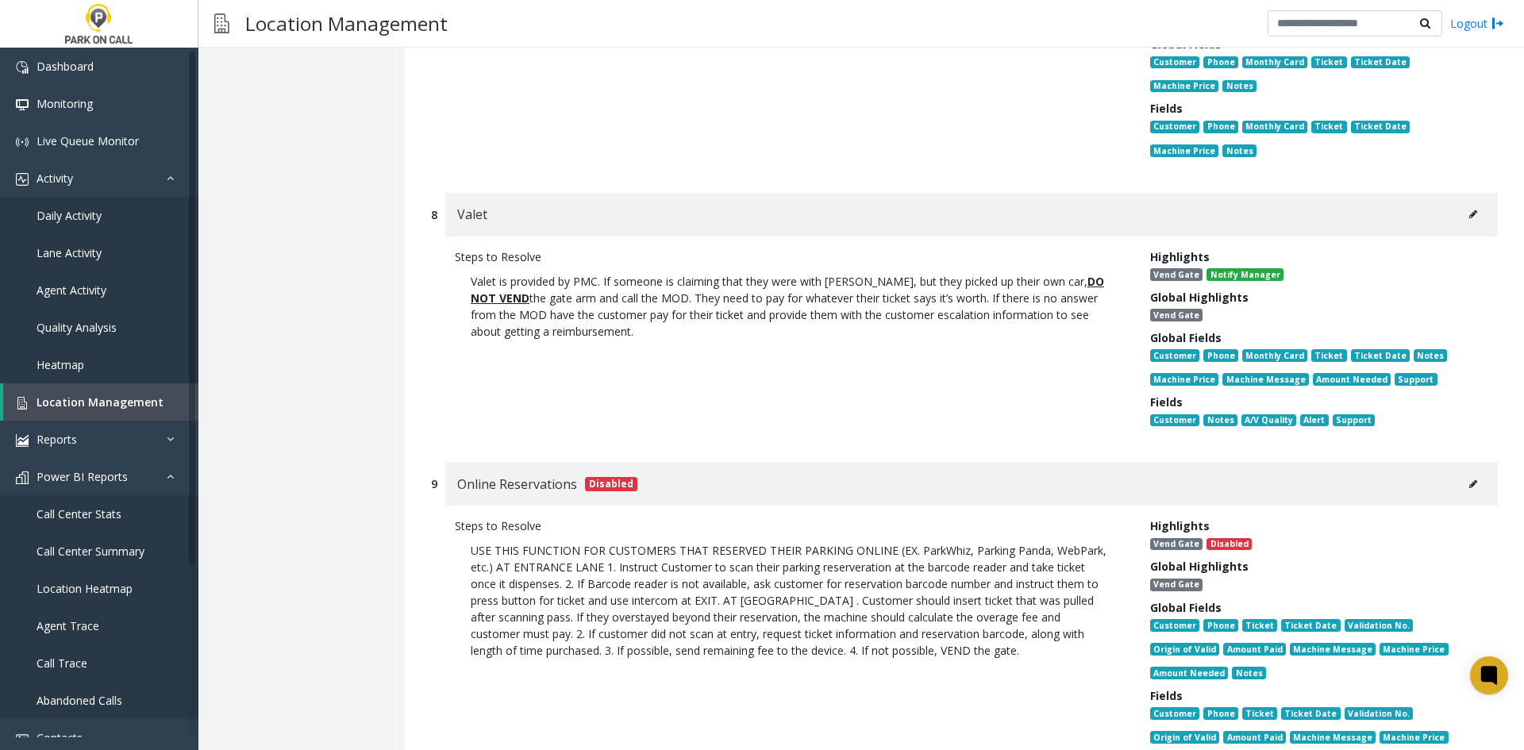
scroll to position [20996, 0]
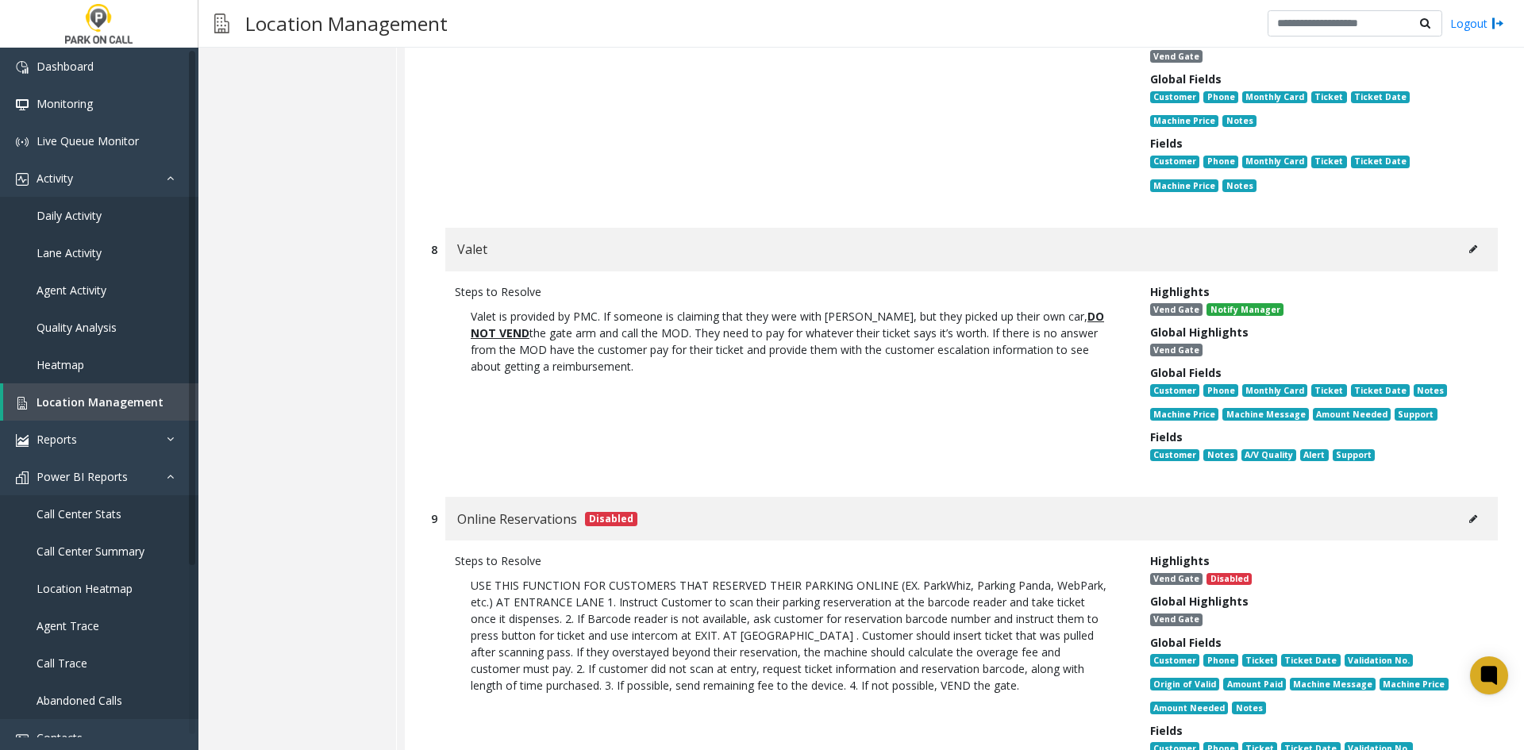
drag, startPoint x: 1458, startPoint y: 136, endPoint x: 1464, endPoint y: 144, distance: 9.0
click at [1464, 228] on div "Valet" at bounding box center [971, 250] width 1052 height 44
click at [1469, 244] on icon at bounding box center [1473, 249] width 8 height 10
type input "*****"
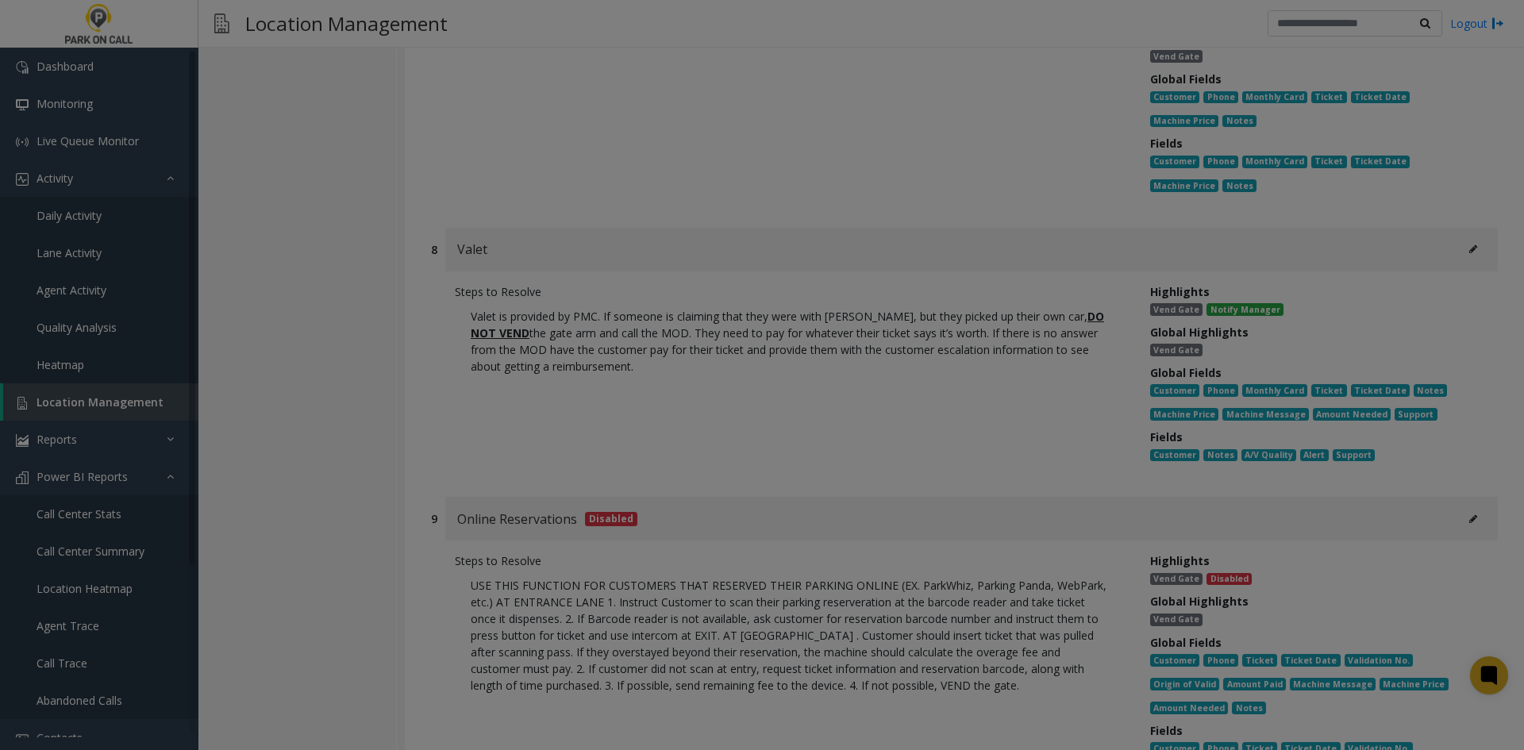
scroll to position [0, 0]
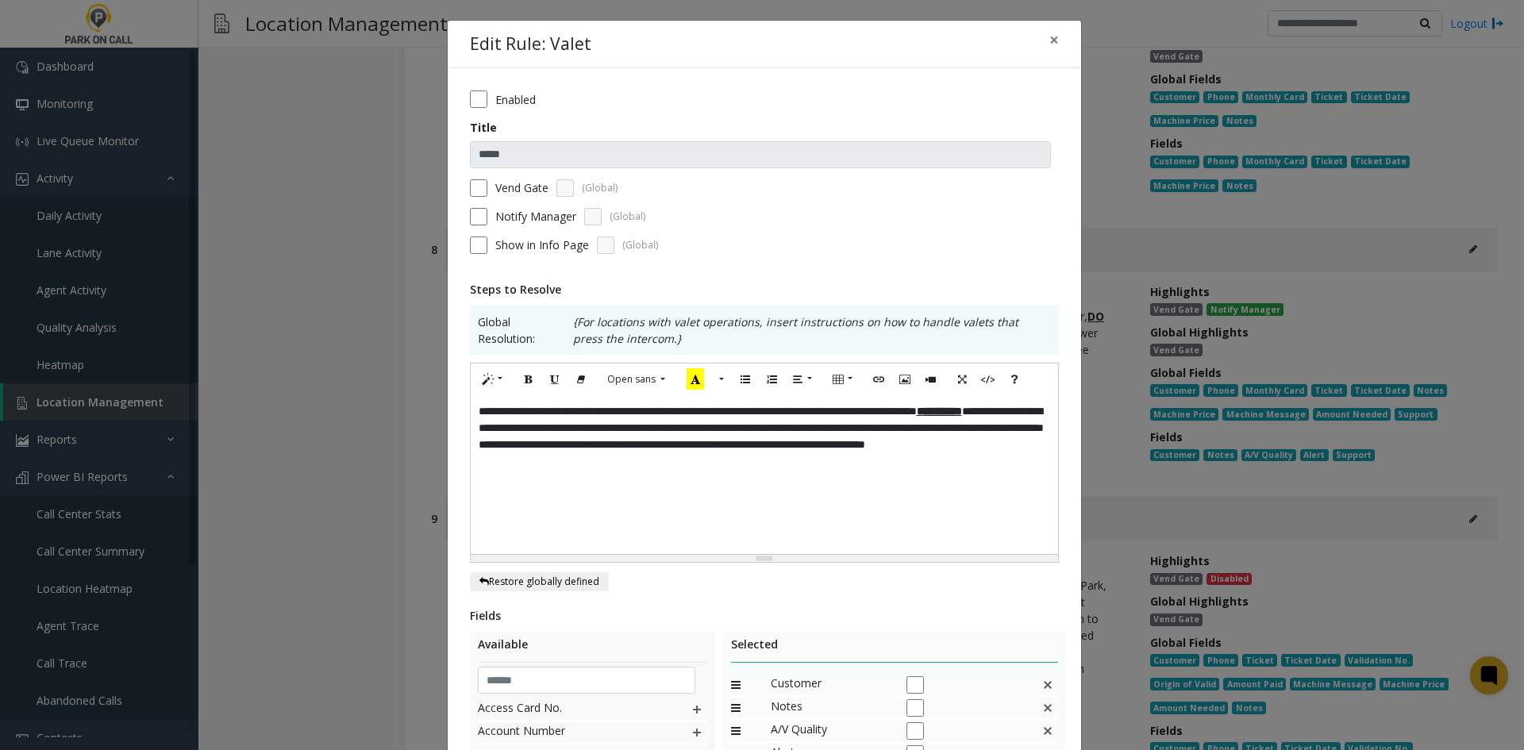
click at [857, 486] on div "**********" at bounding box center [764, 474] width 587 height 159
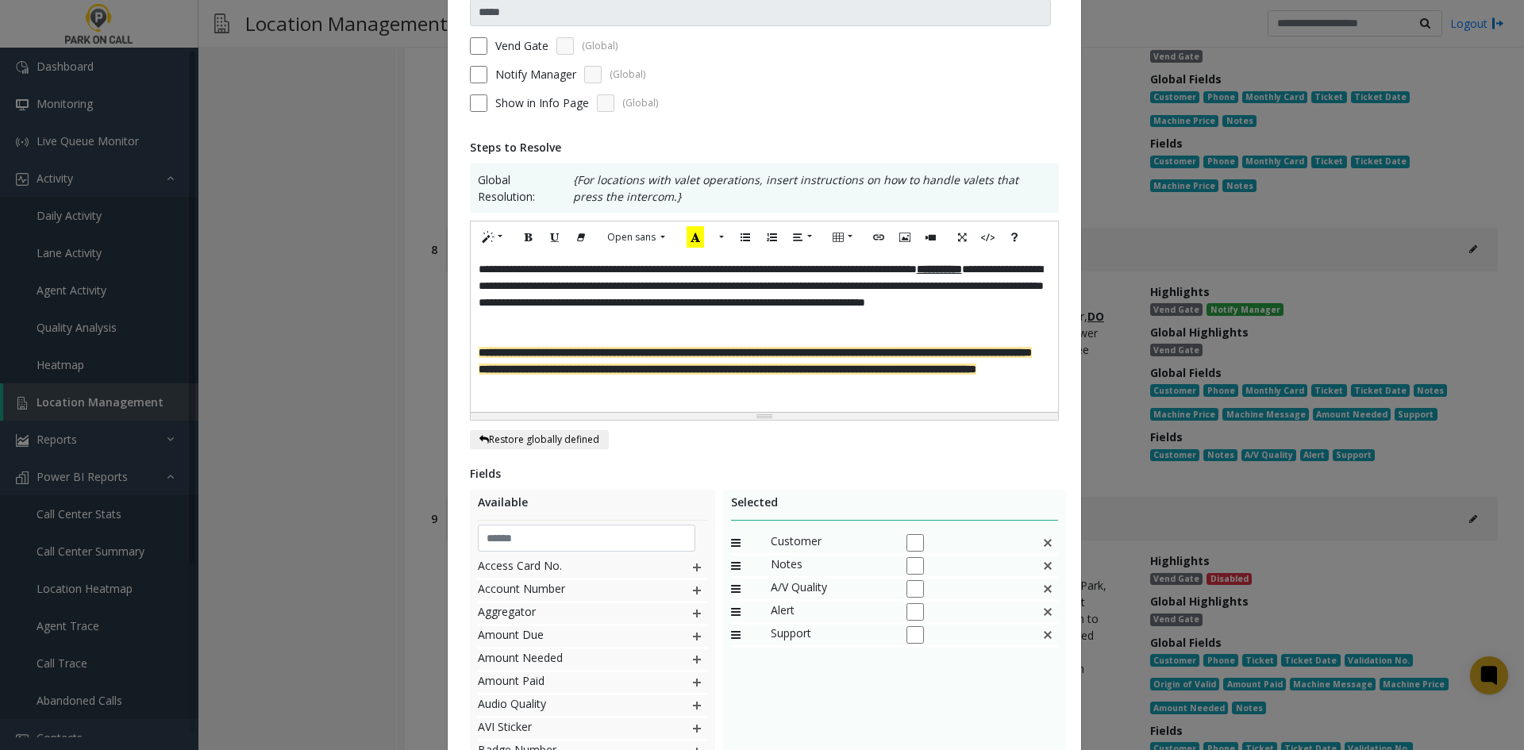
scroll to position [309, 0]
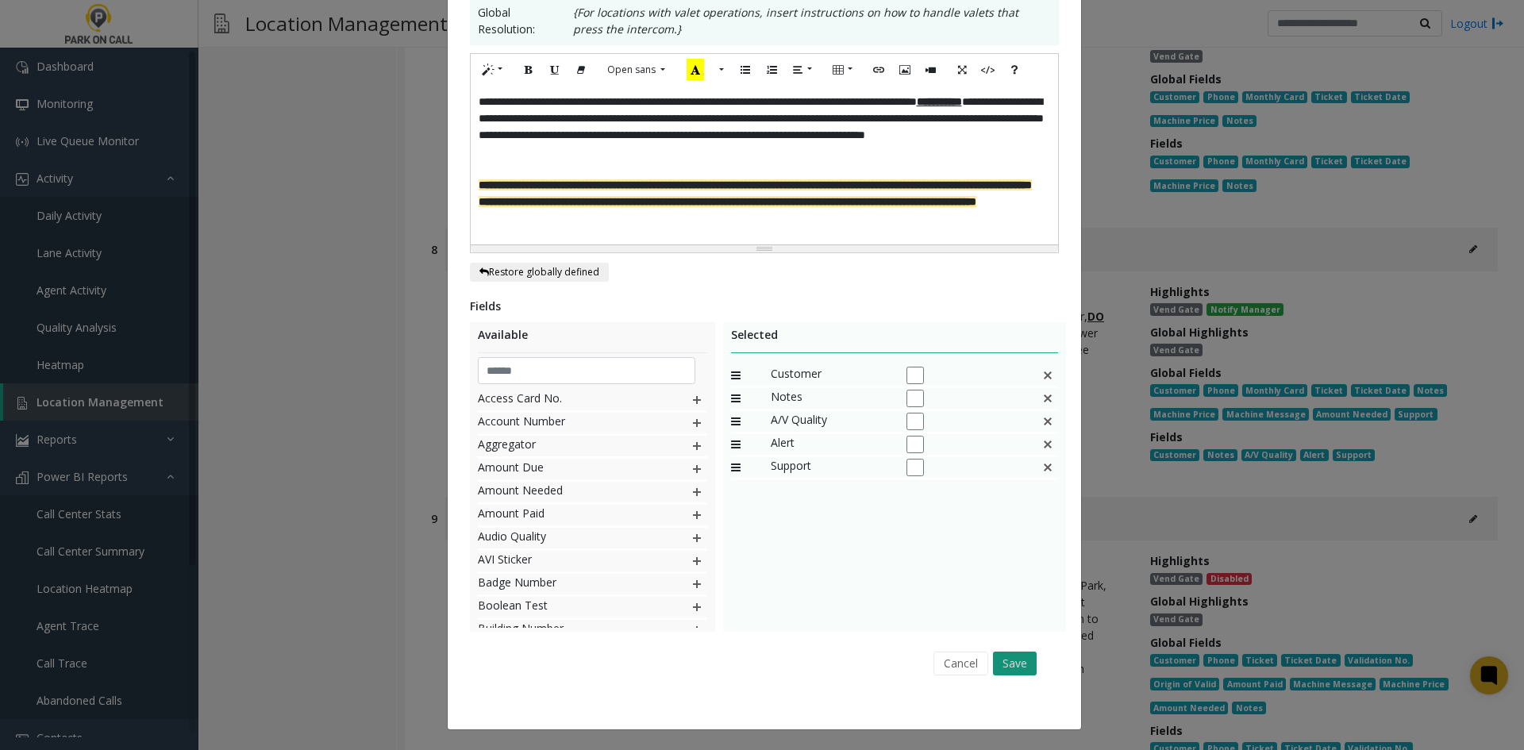
click at [1012, 657] on button "Save" at bounding box center [1015, 663] width 44 height 24
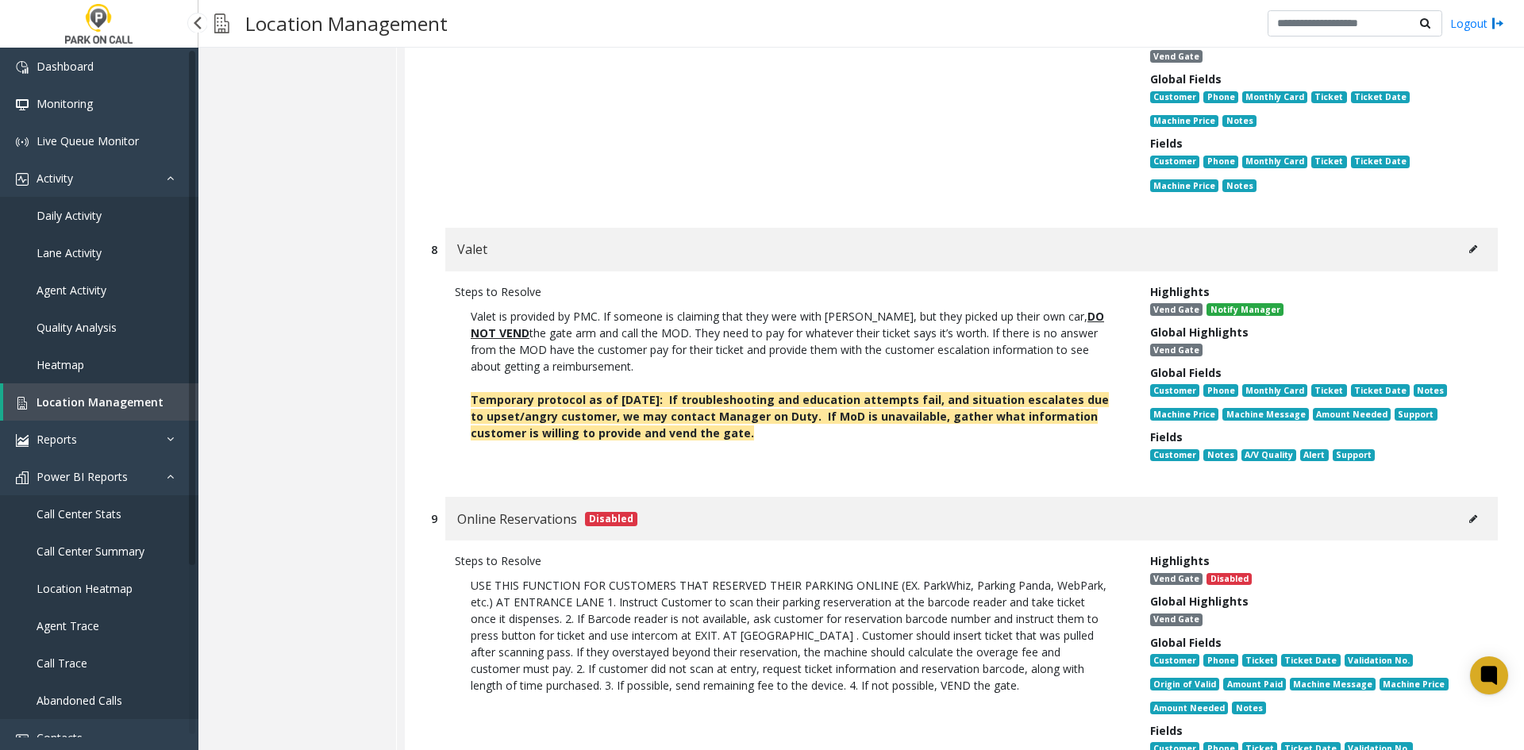
click at [92, 399] on span "Location Management" at bounding box center [100, 401] width 127 height 15
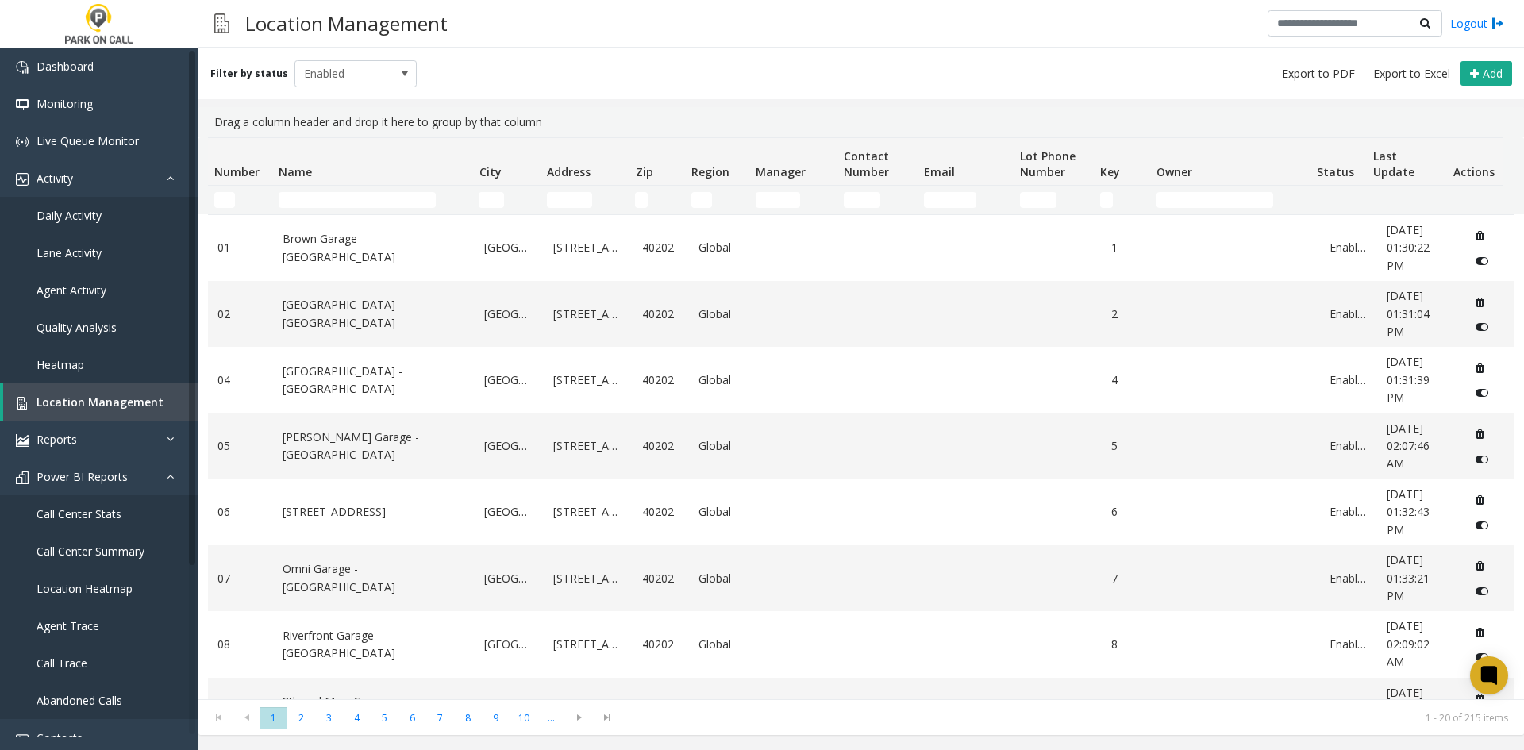
click at [382, 186] on td "Name Filter" at bounding box center [372, 200] width 200 height 29
click at [375, 194] on input "Name Filter" at bounding box center [357, 200] width 157 height 16
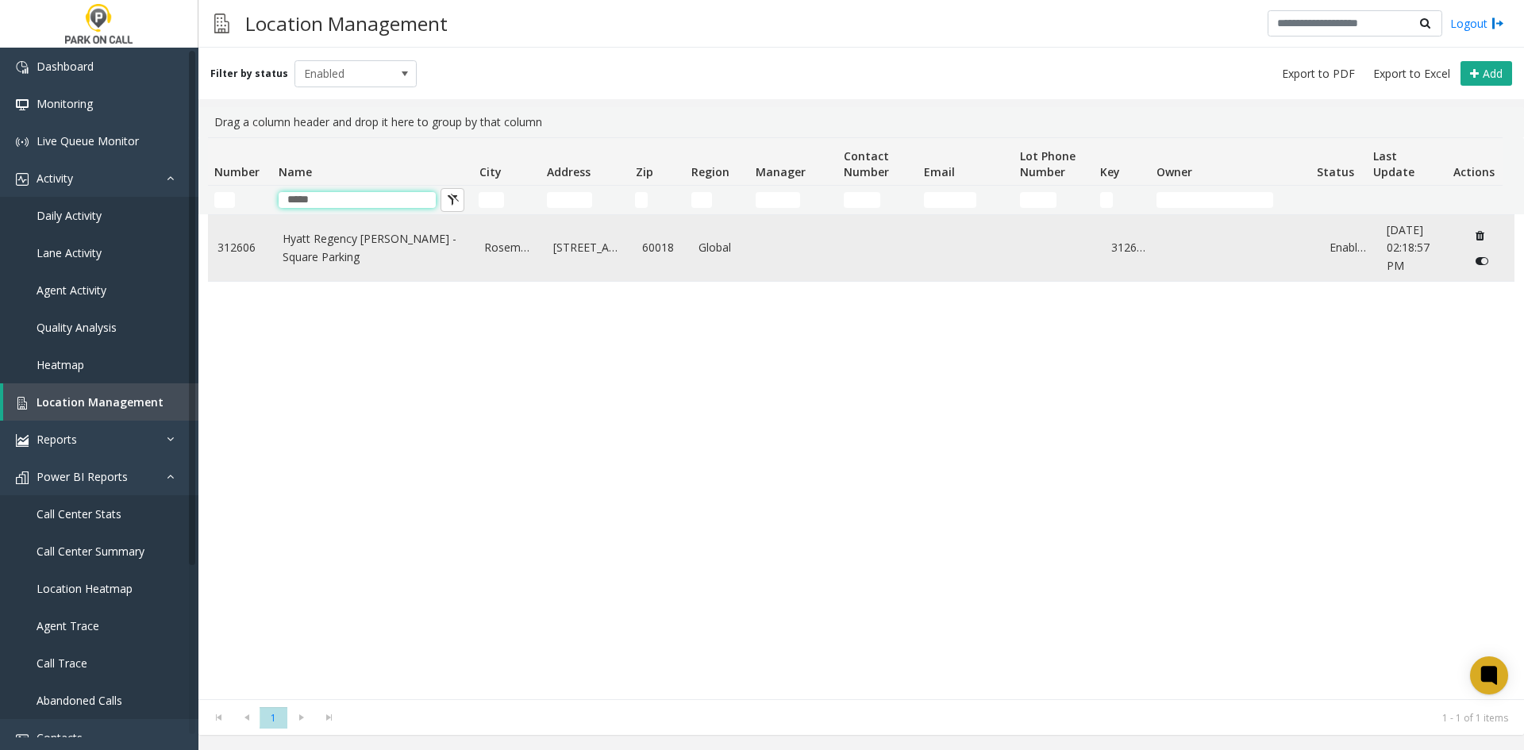
type input "*****"
click at [356, 244] on link "Hyatt Regency [PERSON_NAME] - Square Parking" at bounding box center [373, 248] width 183 height 36
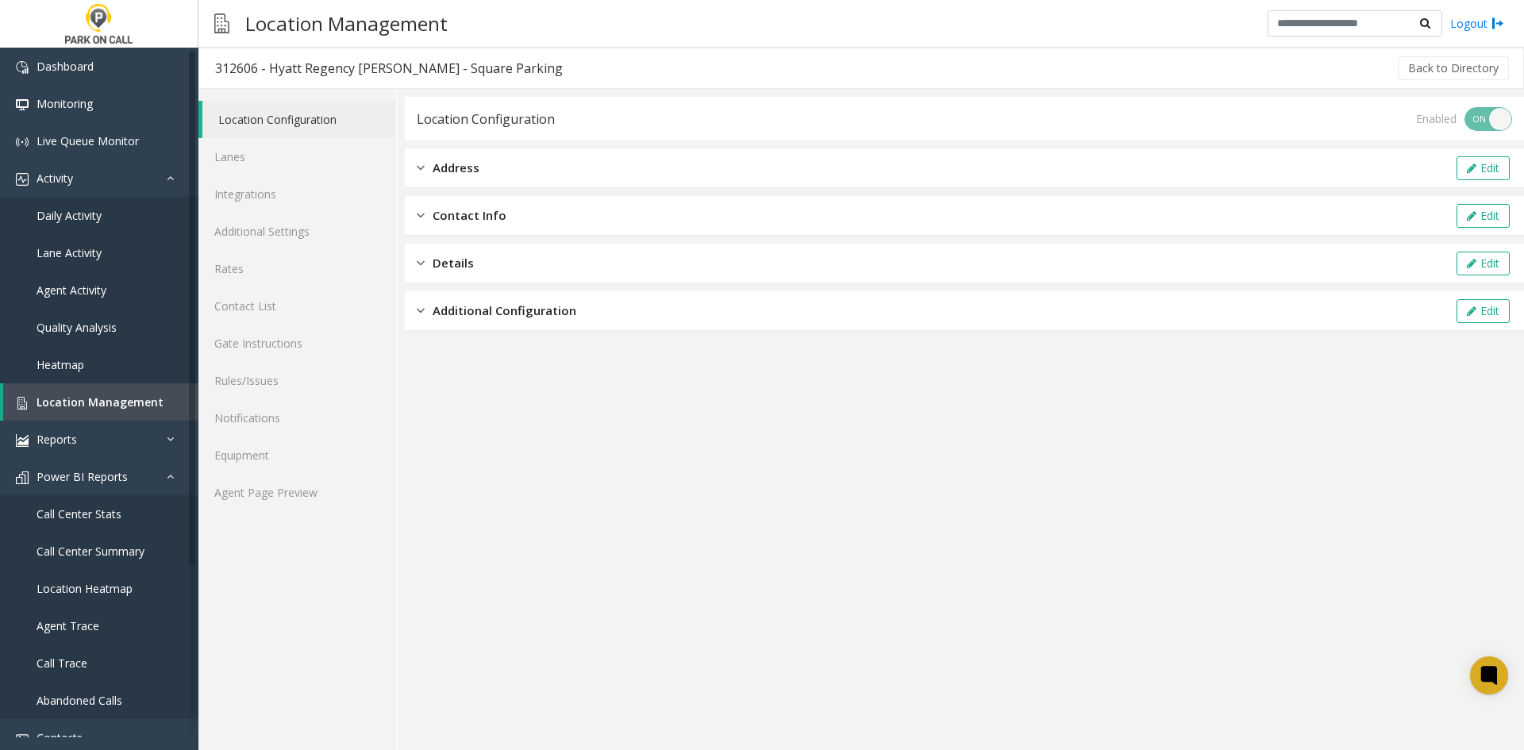
click at [274, 67] on div "312606 - Hyatt Regency [PERSON_NAME] - Square Parking" at bounding box center [389, 68] width 348 height 21
drag, startPoint x: 274, startPoint y: 67, endPoint x: 365, endPoint y: 81, distance: 92.2
click at [366, 81] on h3 "312606 - Hyatt Regency [PERSON_NAME] - Square Parking" at bounding box center [388, 68] width 379 height 37
copy div "Hyatt Regency [PERSON_NAME]"
click at [108, 409] on link "Location Management" at bounding box center [100, 401] width 195 height 37
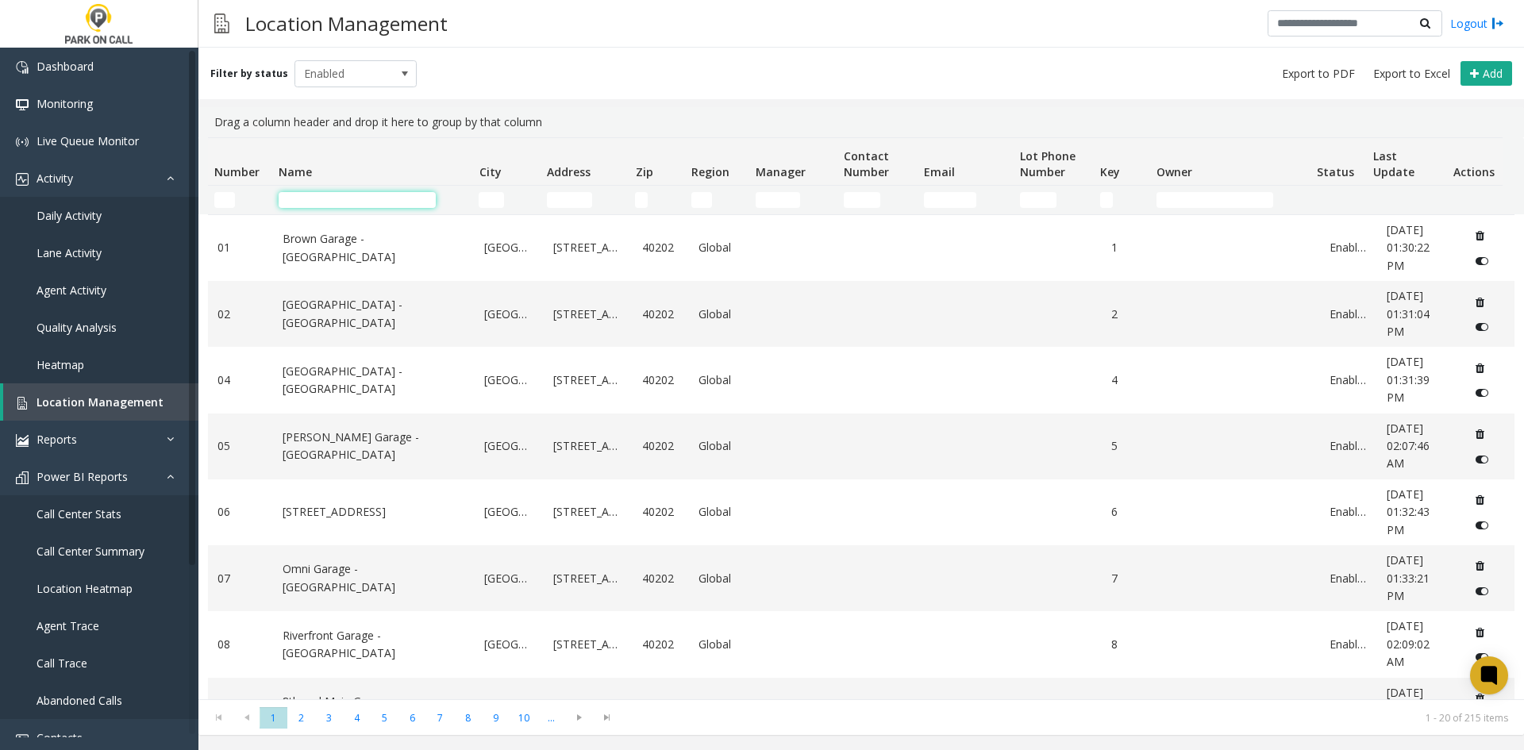
click at [339, 201] on input "Name Filter" at bounding box center [357, 200] width 157 height 16
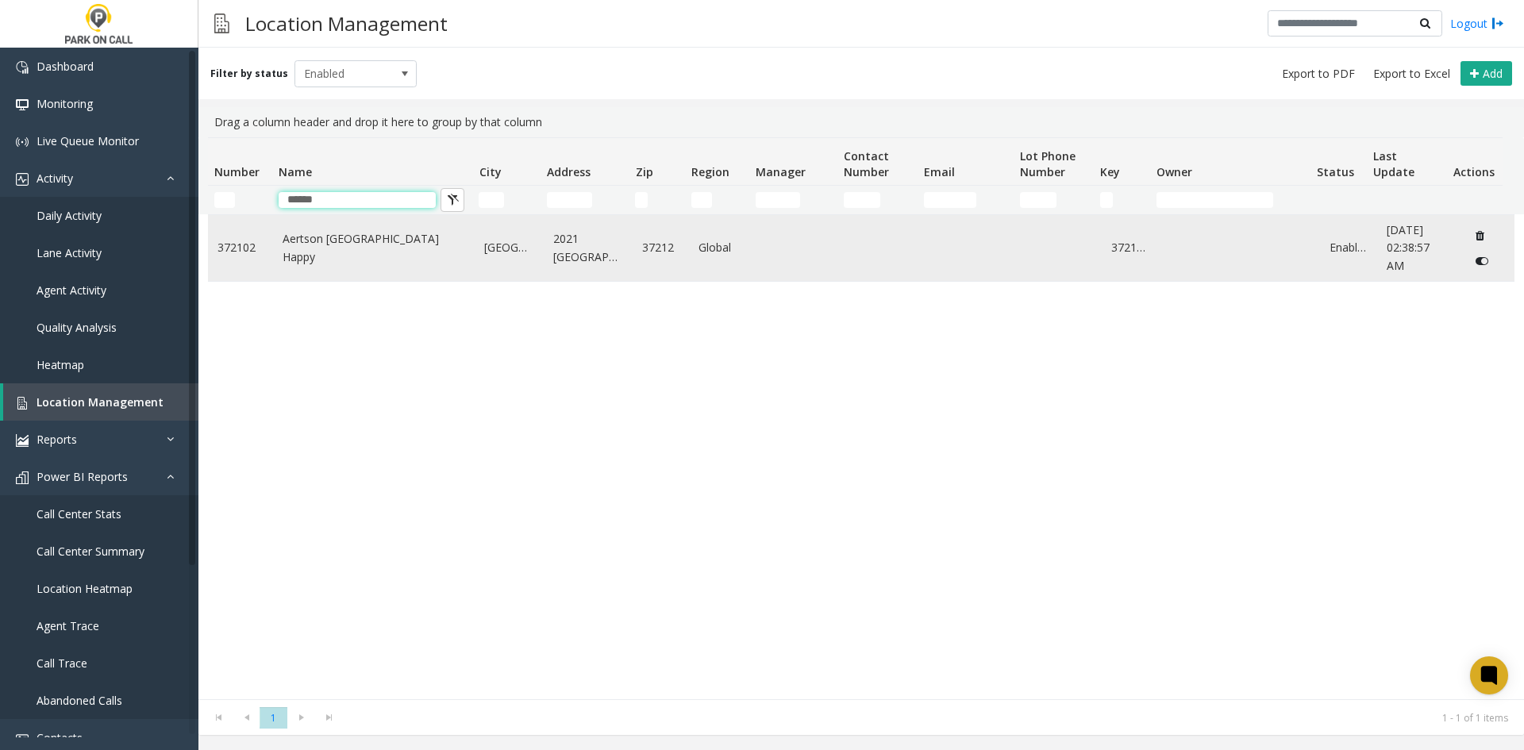
type input "******"
click at [345, 242] on link "Aertson [GEOGRAPHIC_DATA] Happy" at bounding box center [373, 248] width 183 height 36
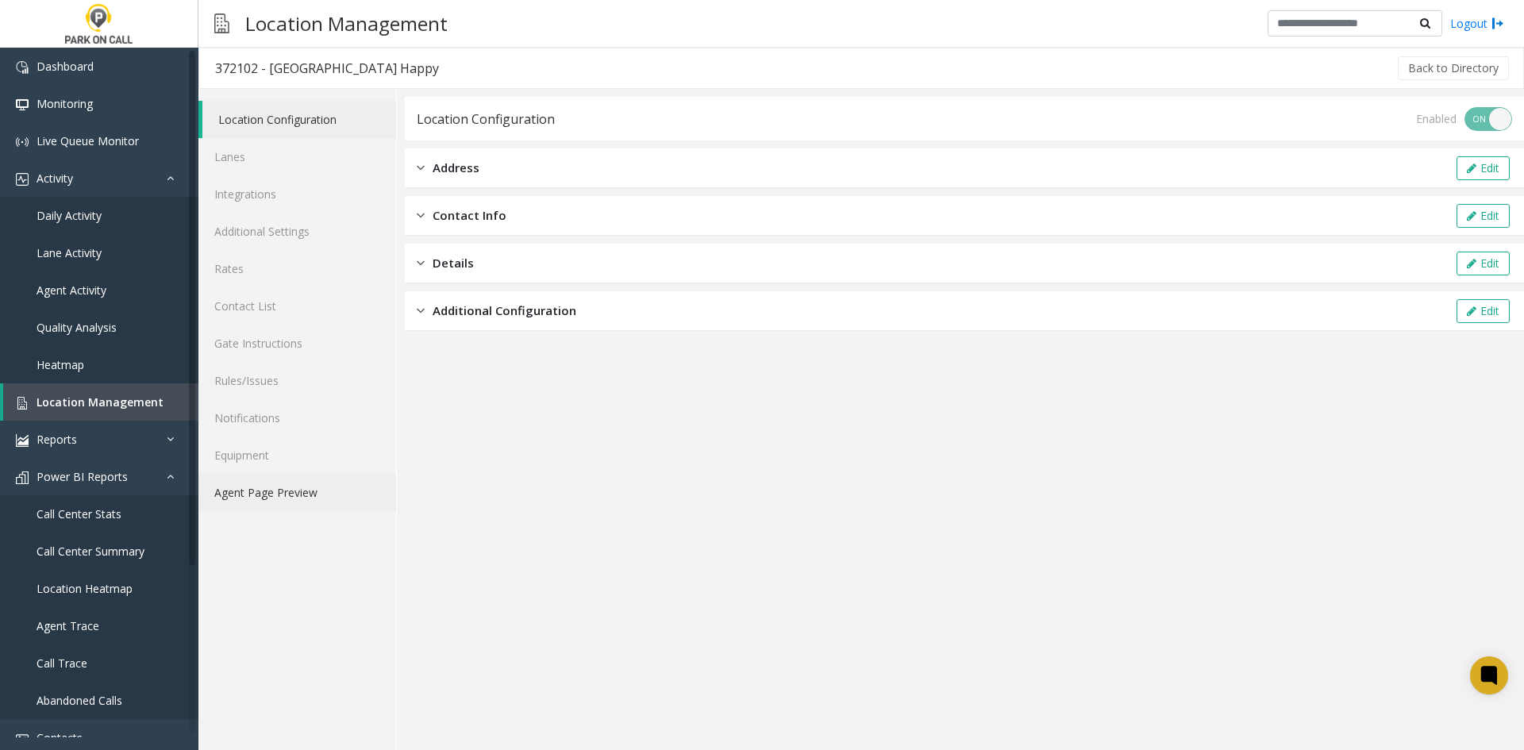
click at [290, 501] on link "Agent Page Preview" at bounding box center [297, 492] width 198 height 37
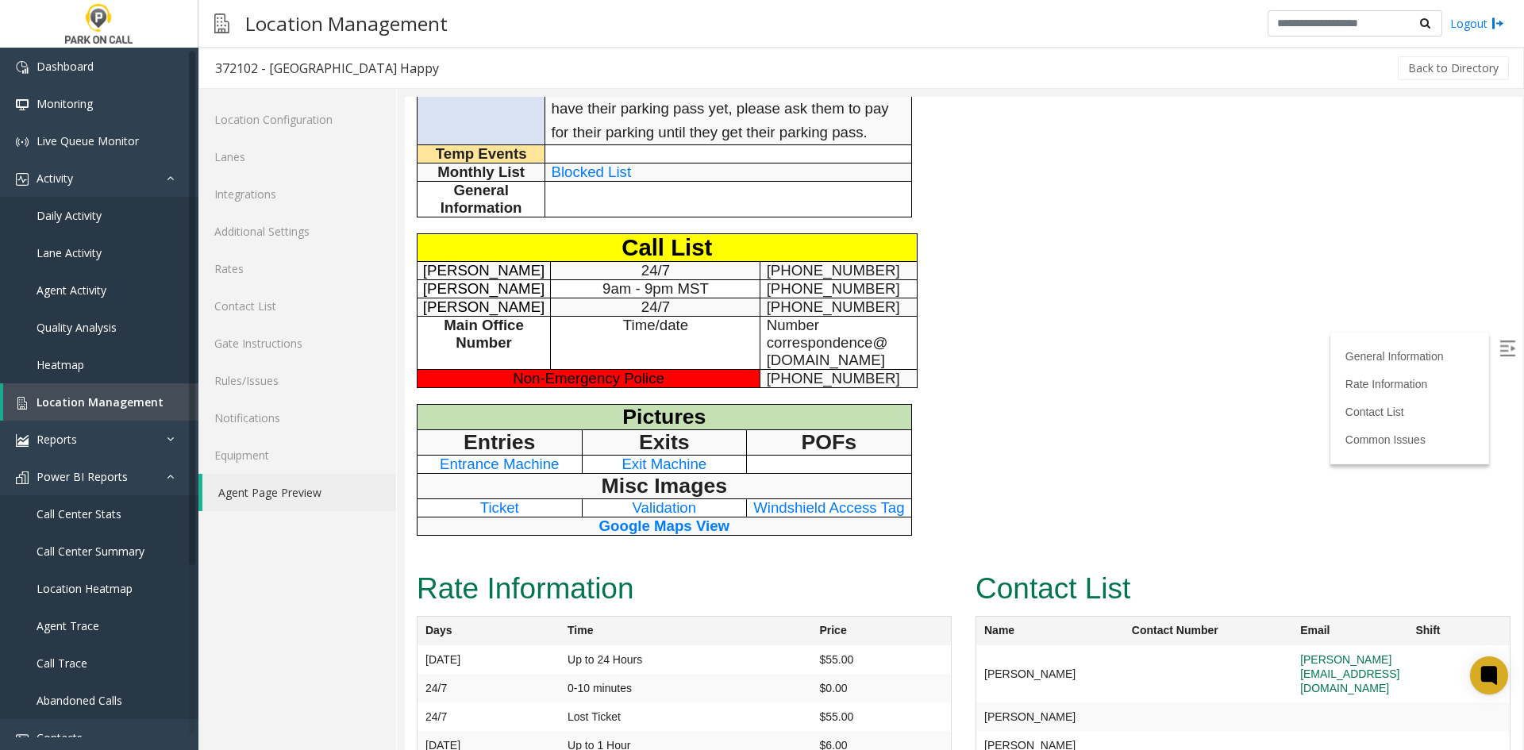
scroll to position [397, 0]
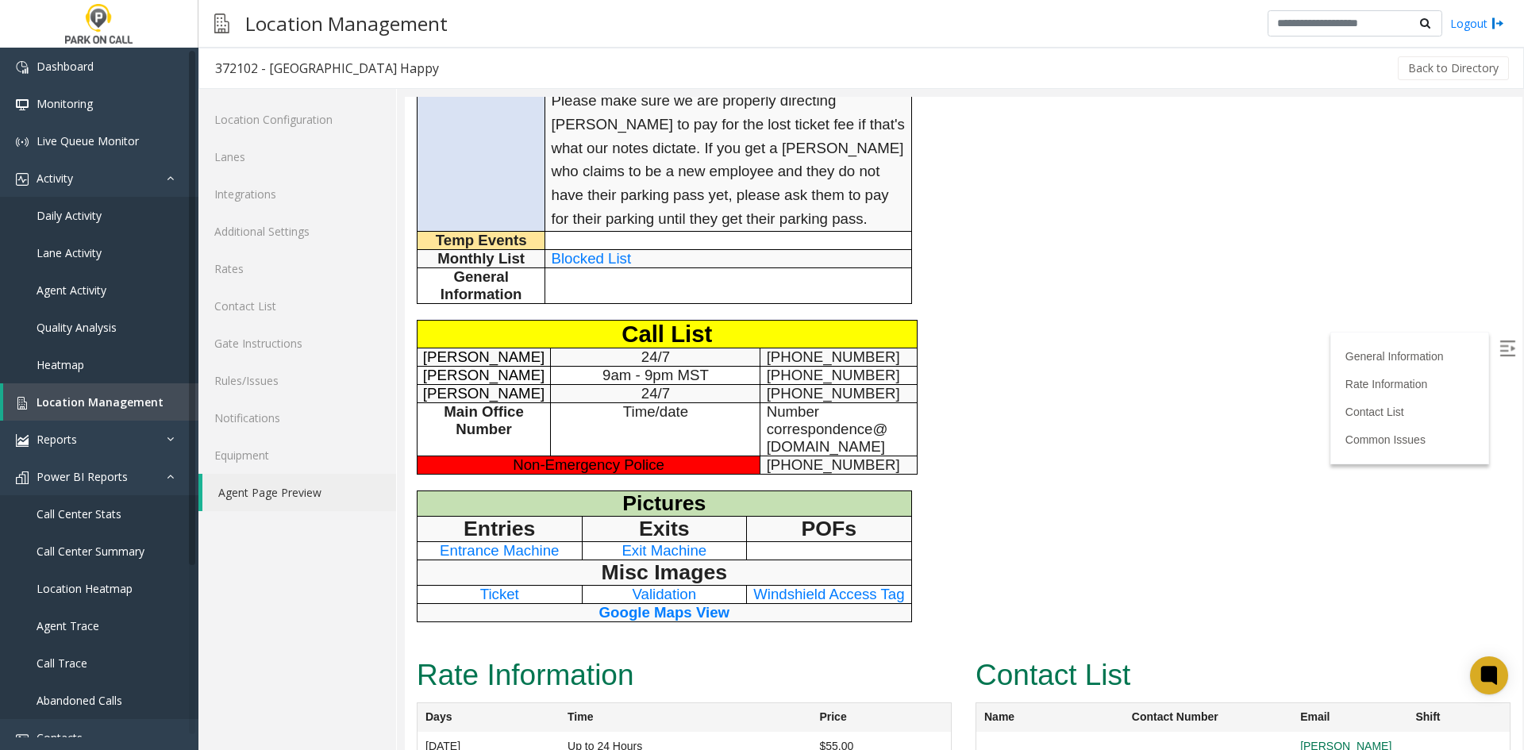
click at [776, 359] on span "[PHONE_NUMBER]" at bounding box center [833, 356] width 133 height 17
drag, startPoint x: 776, startPoint y: 359, endPoint x: 820, endPoint y: 355, distance: 43.8
click at [820, 355] on span "[PHONE_NUMBER]" at bounding box center [833, 356] width 133 height 17
copy span "[PHONE_NUMBER]"
